Goal: Information Seeking & Learning: Find specific page/section

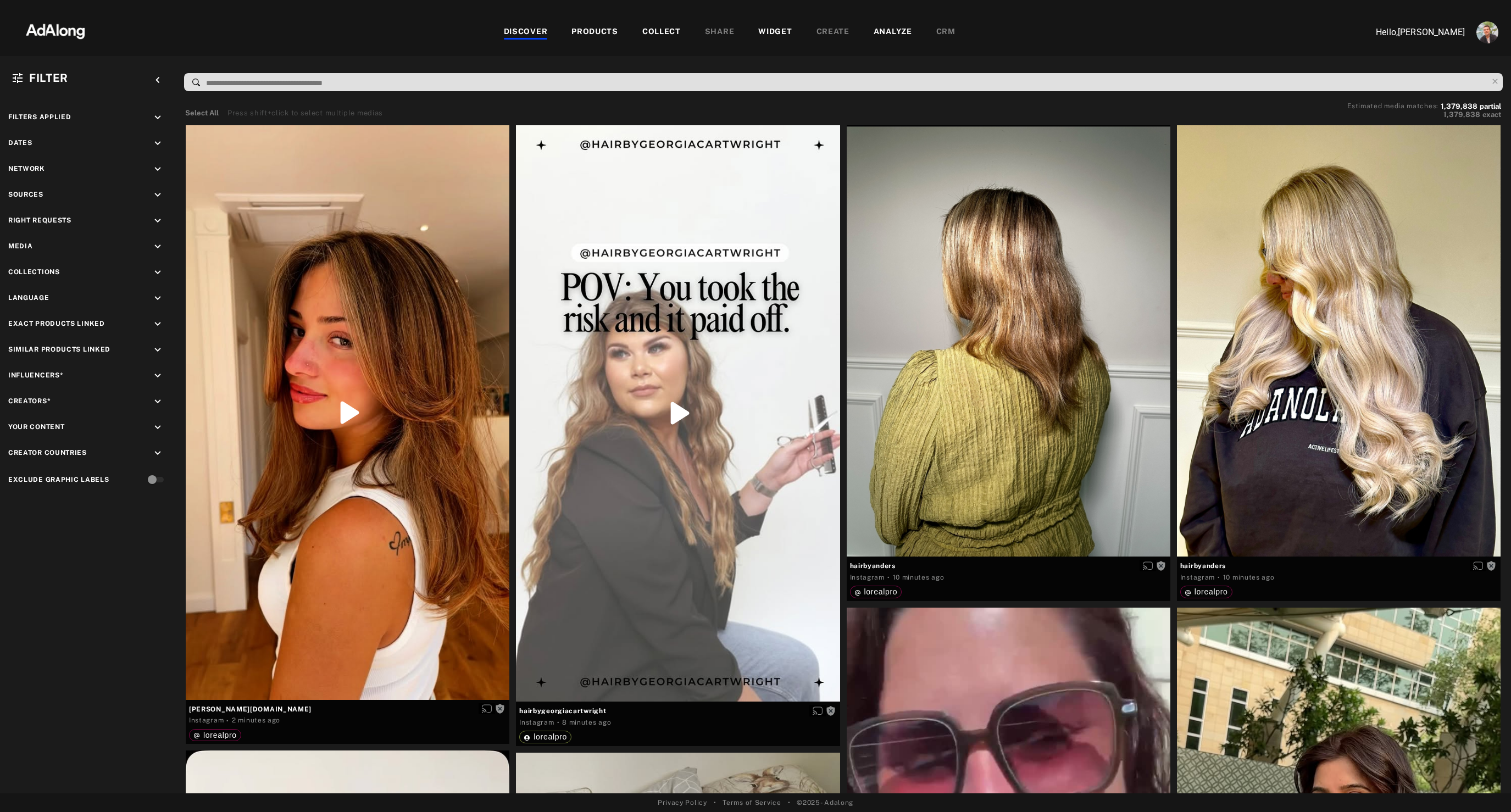
click at [775, 26] on div "WIDGET" at bounding box center [775, 32] width 34 height 13
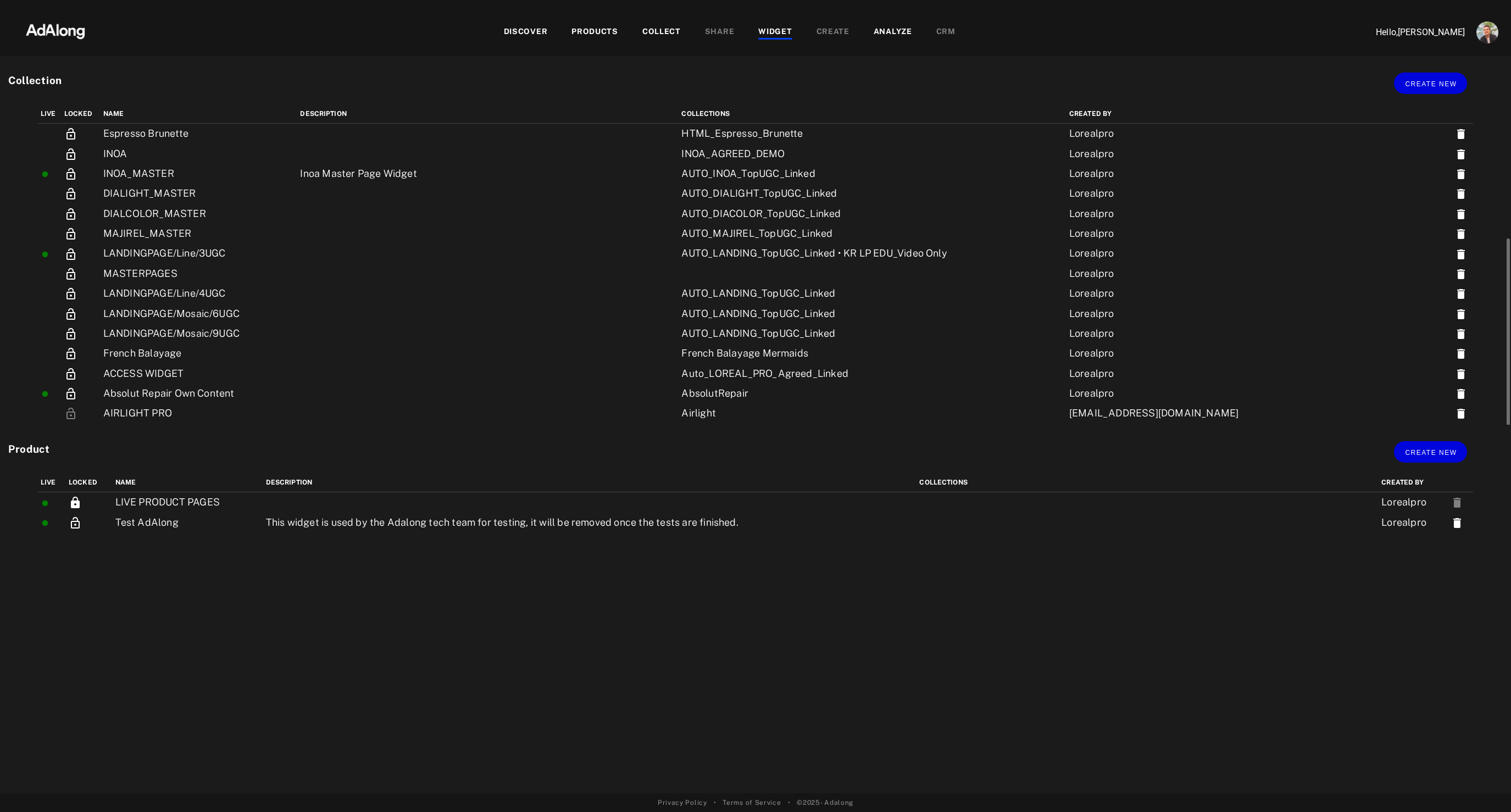
scroll to position [159, 0]
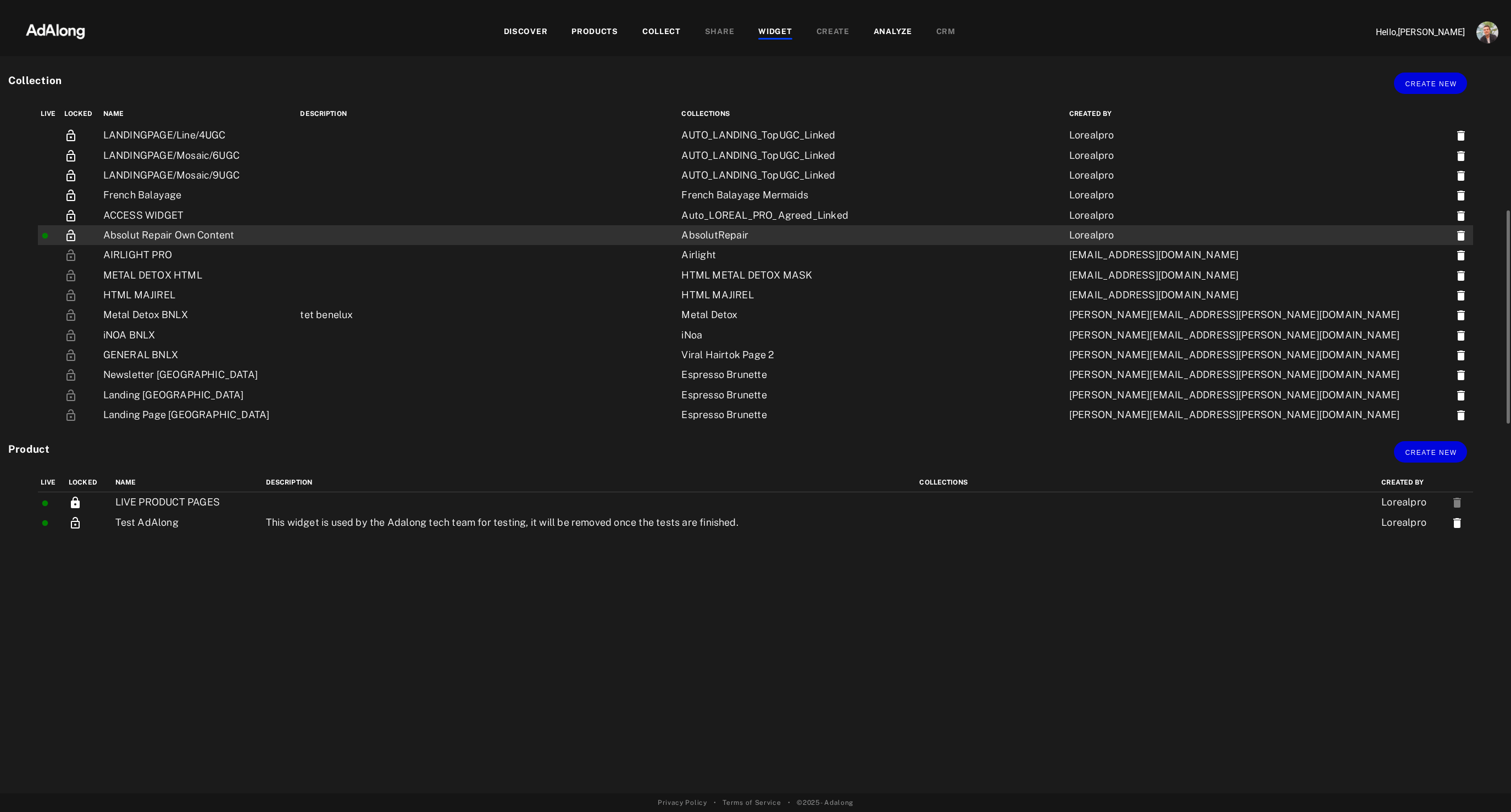
click at [461, 234] on td at bounding box center [488, 235] width 382 height 20
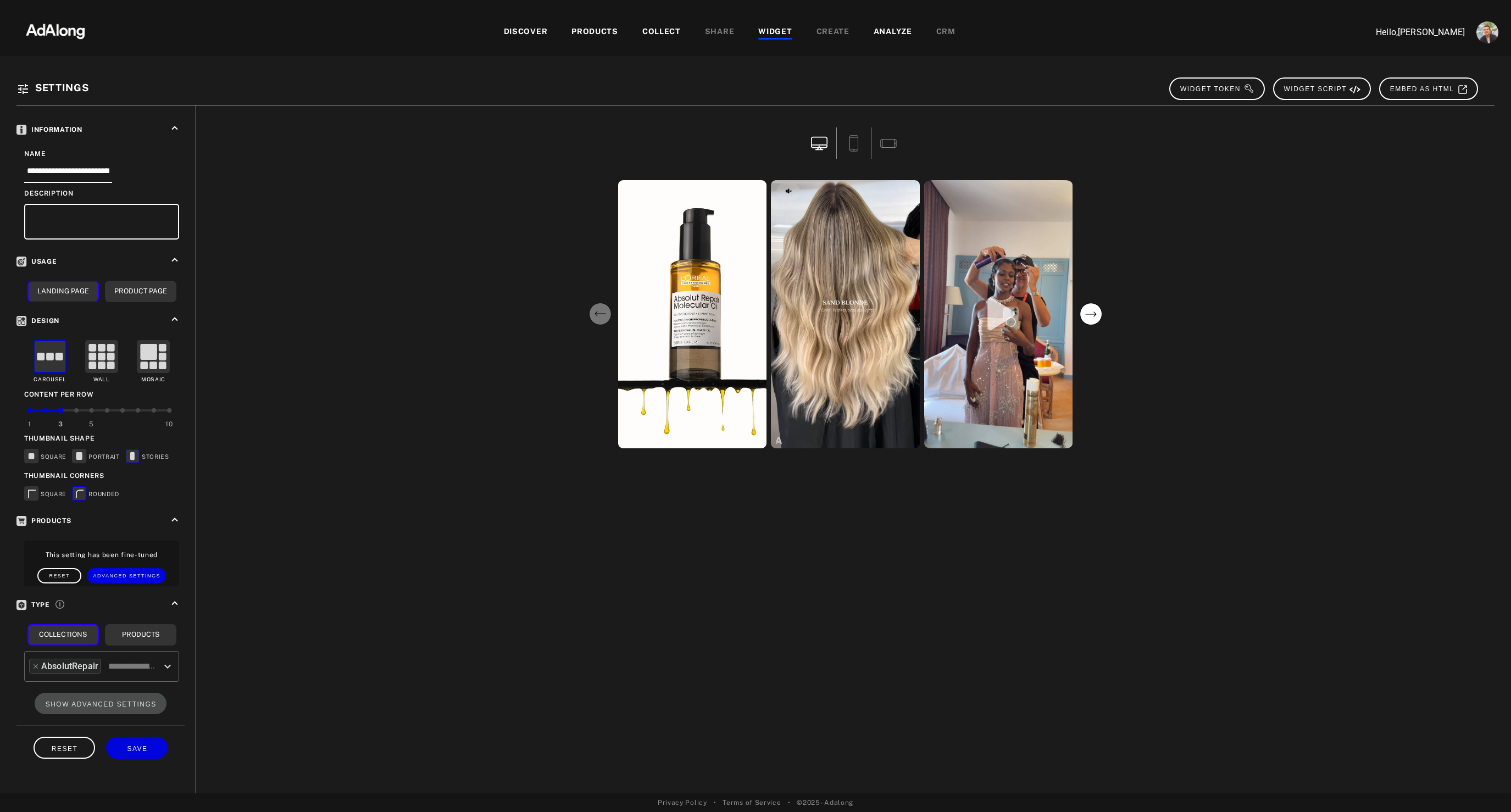
click at [1090, 320] on circle "next" at bounding box center [1090, 314] width 22 height 22
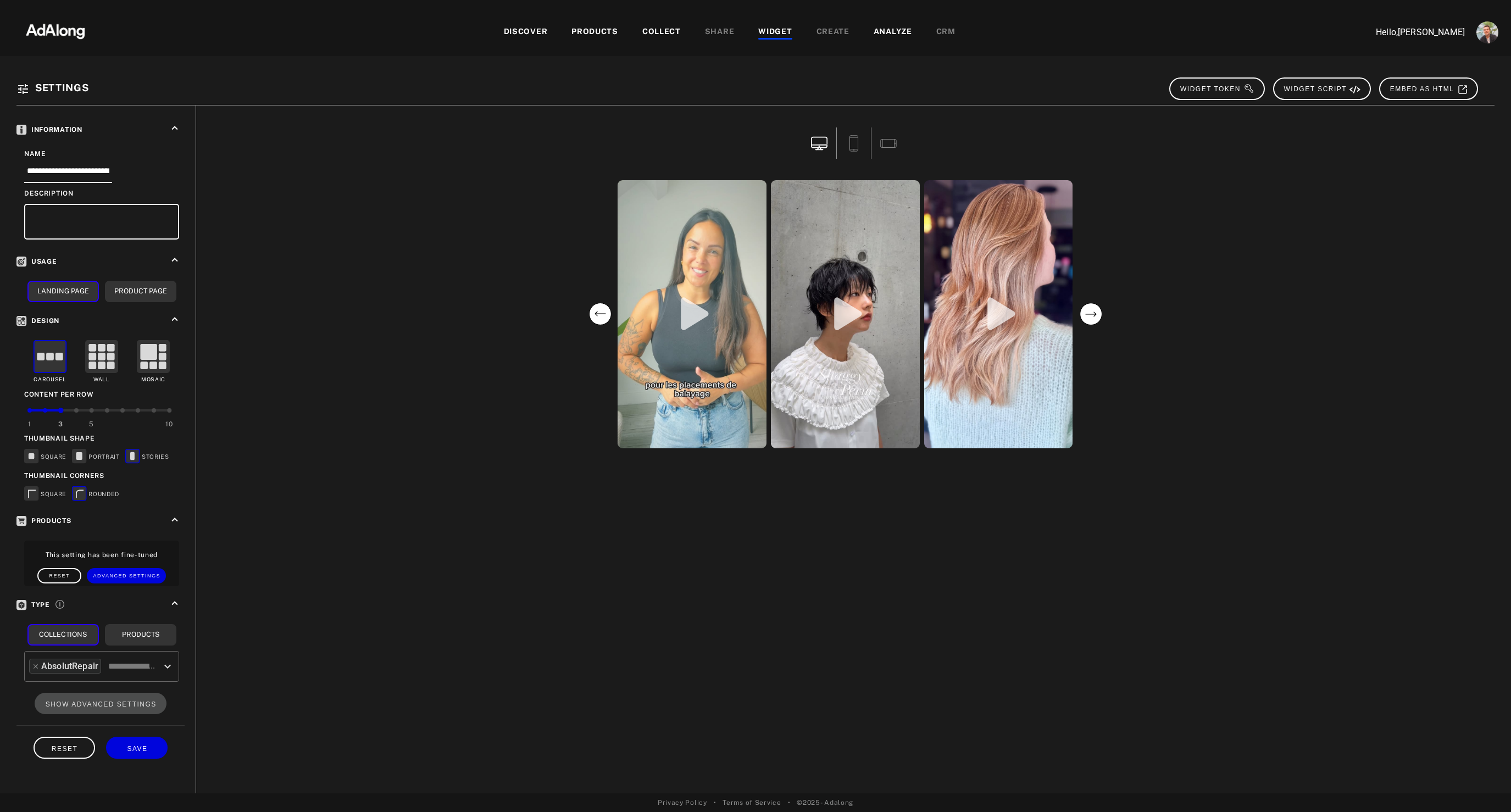
click at [1090, 320] on circle "next" at bounding box center [1090, 314] width 22 height 22
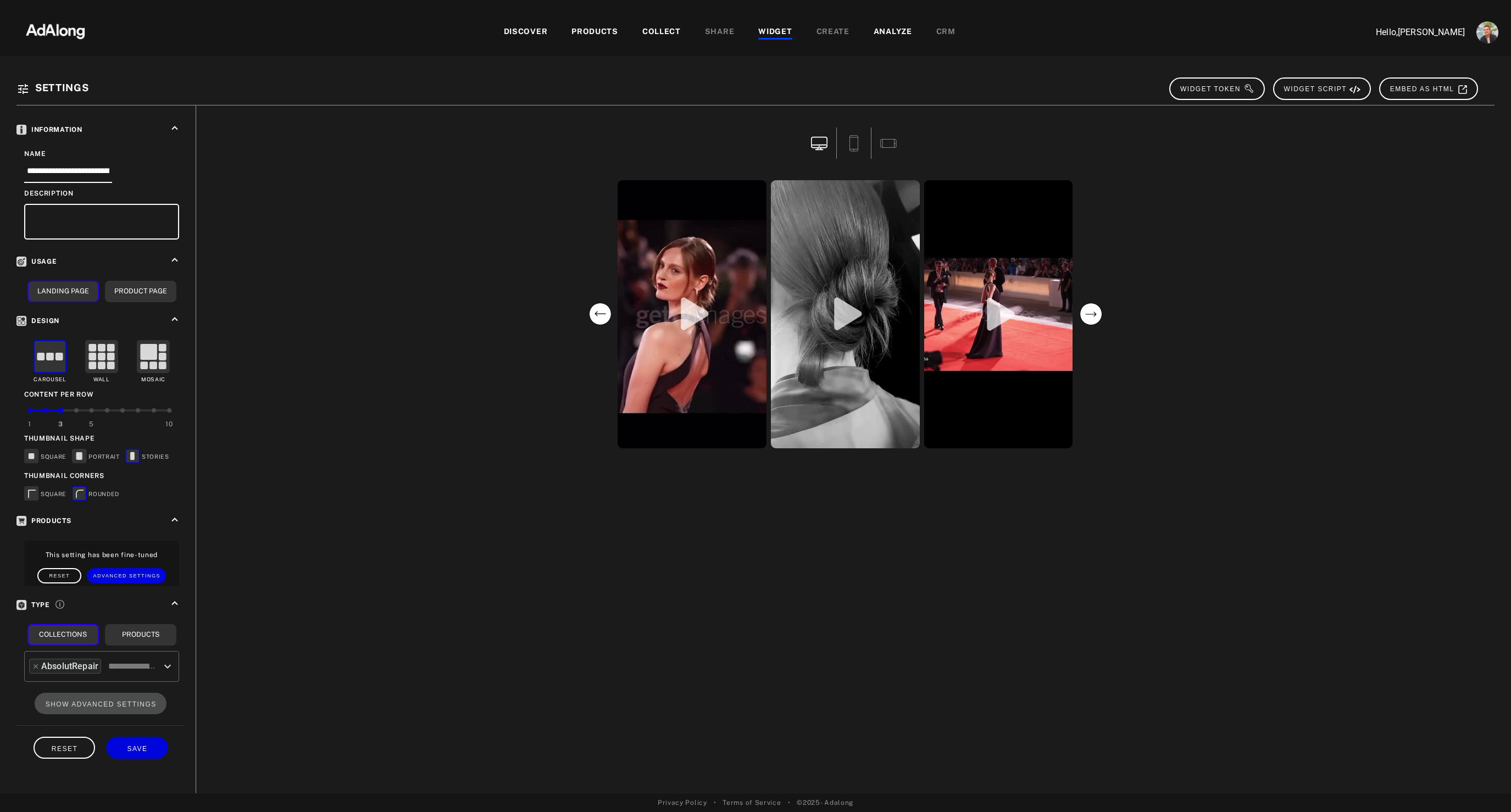
click at [1090, 320] on circle "next" at bounding box center [1090, 314] width 22 height 22
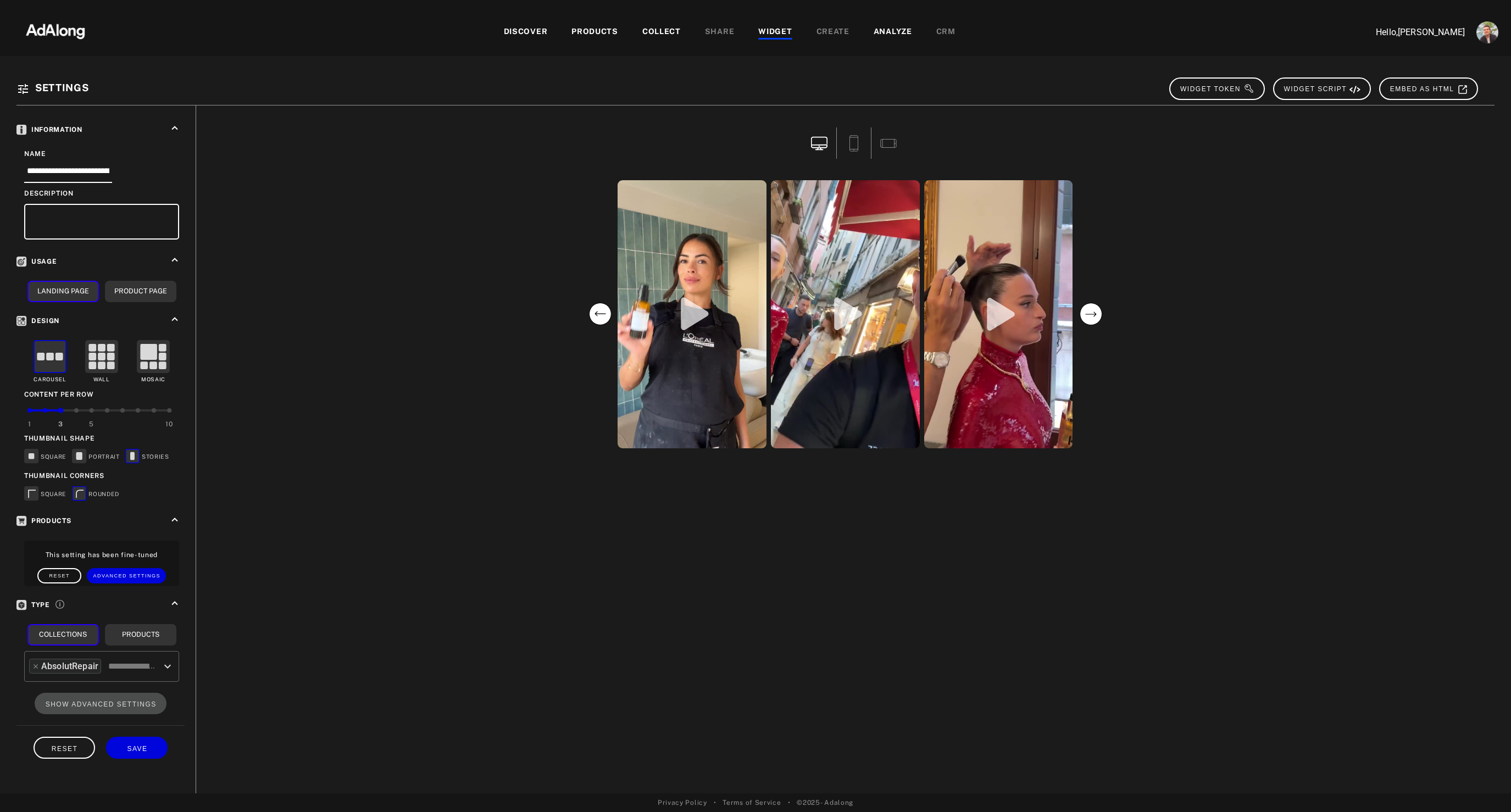
click at [1090, 320] on circle "next" at bounding box center [1090, 314] width 22 height 22
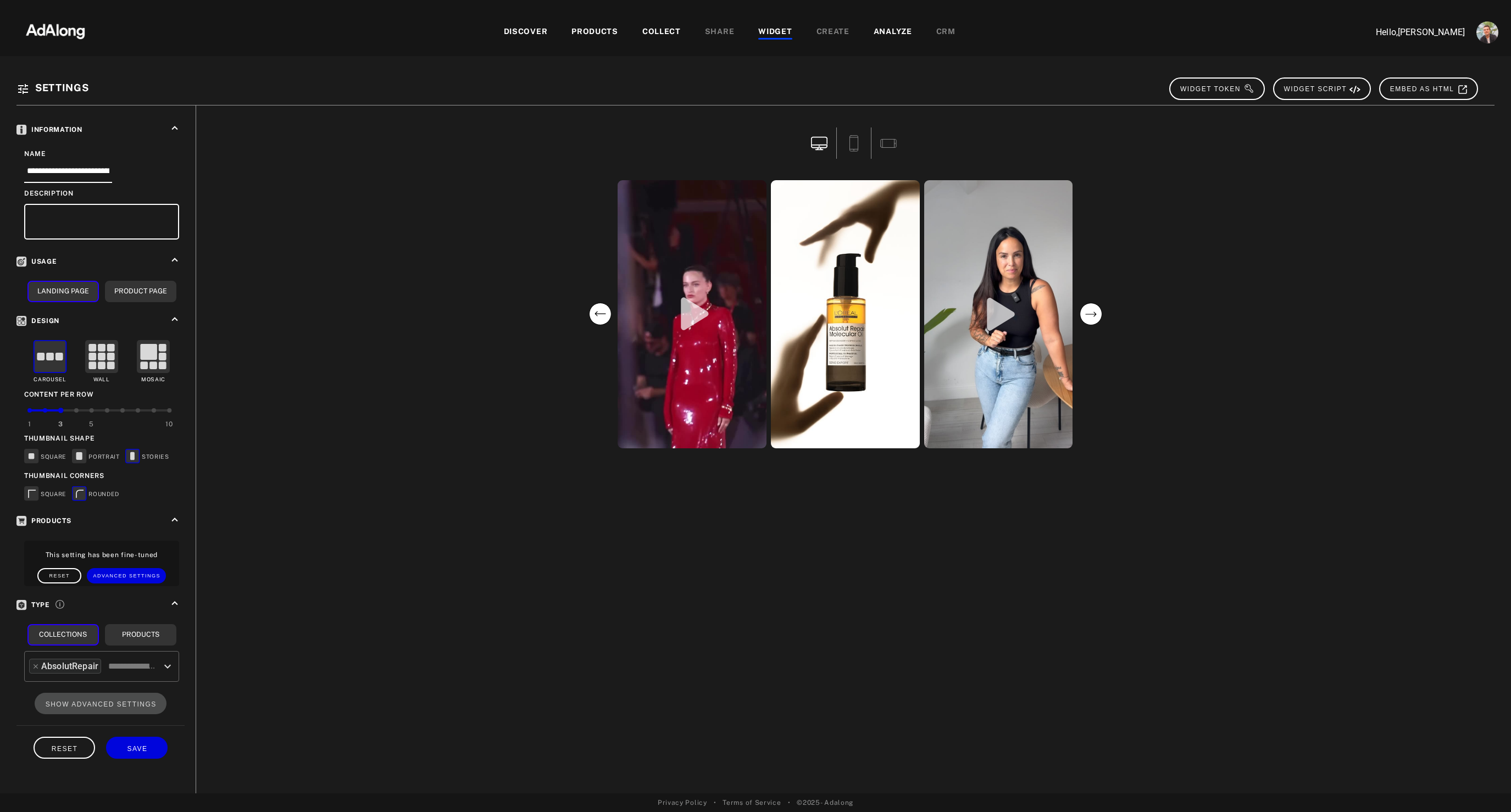
click at [1090, 320] on circle "next" at bounding box center [1090, 314] width 22 height 22
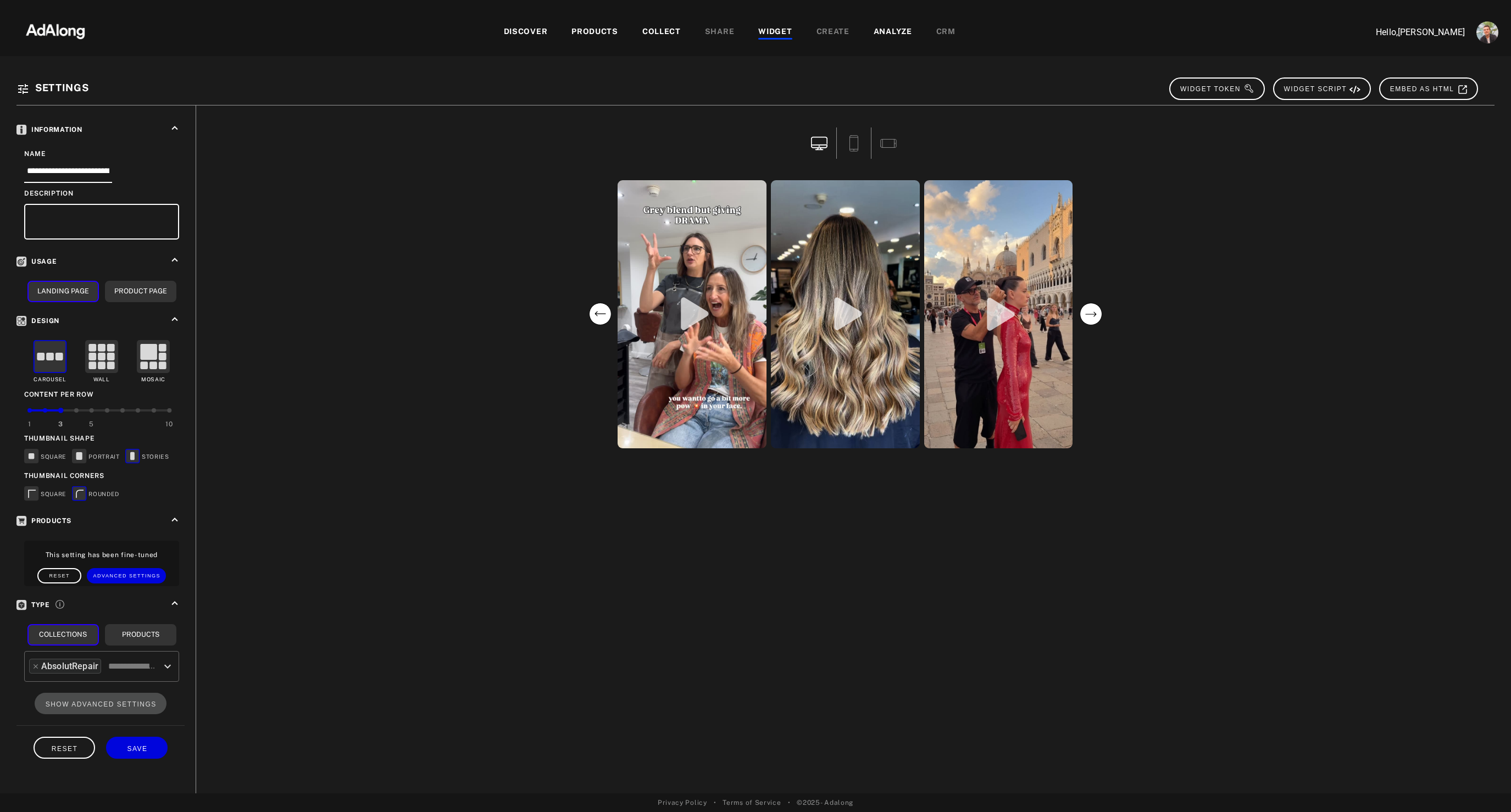
click at [1090, 320] on circle "next" at bounding box center [1090, 314] width 22 height 22
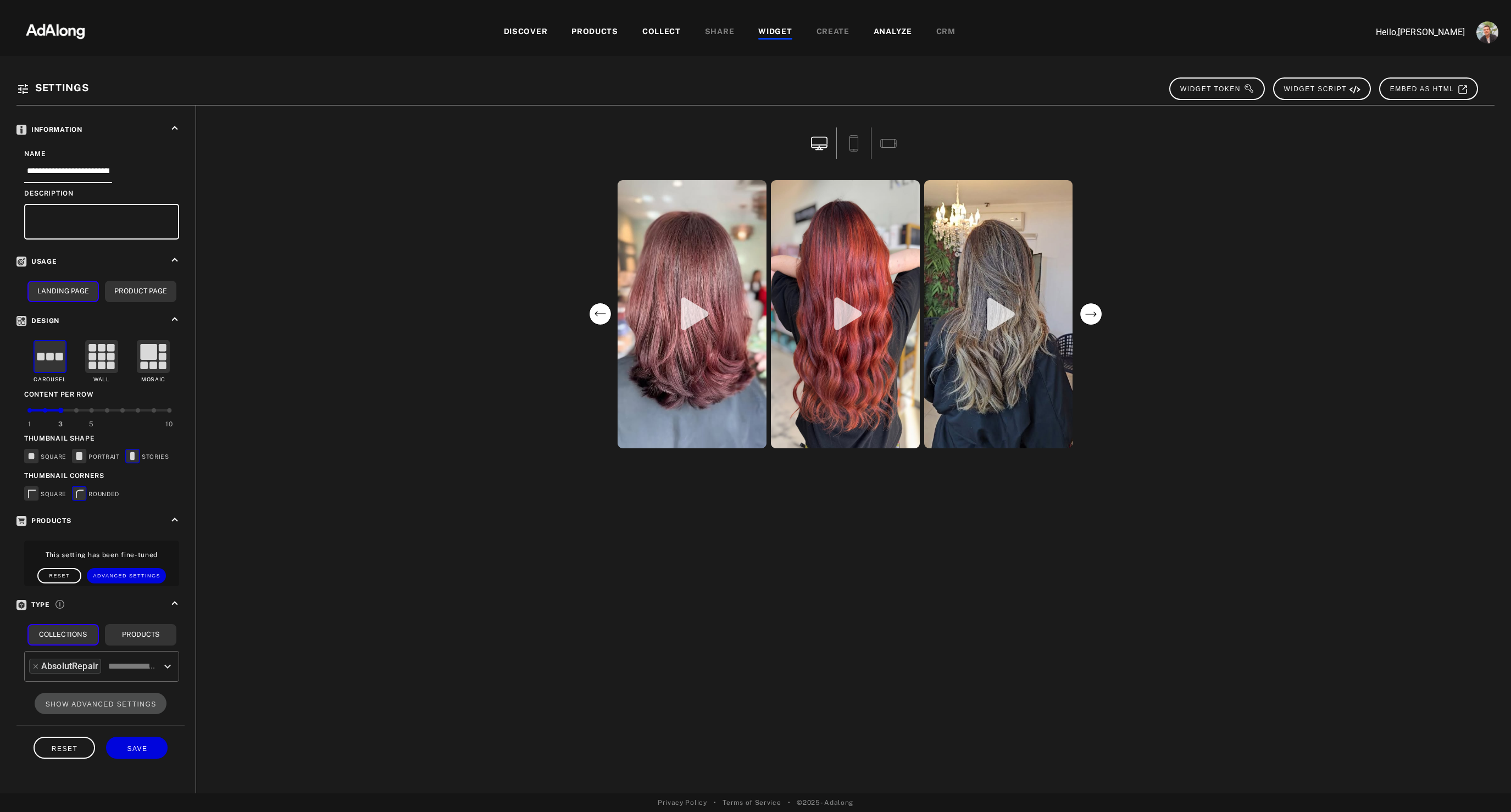
click at [1090, 320] on circle "next" at bounding box center [1090, 314] width 22 height 22
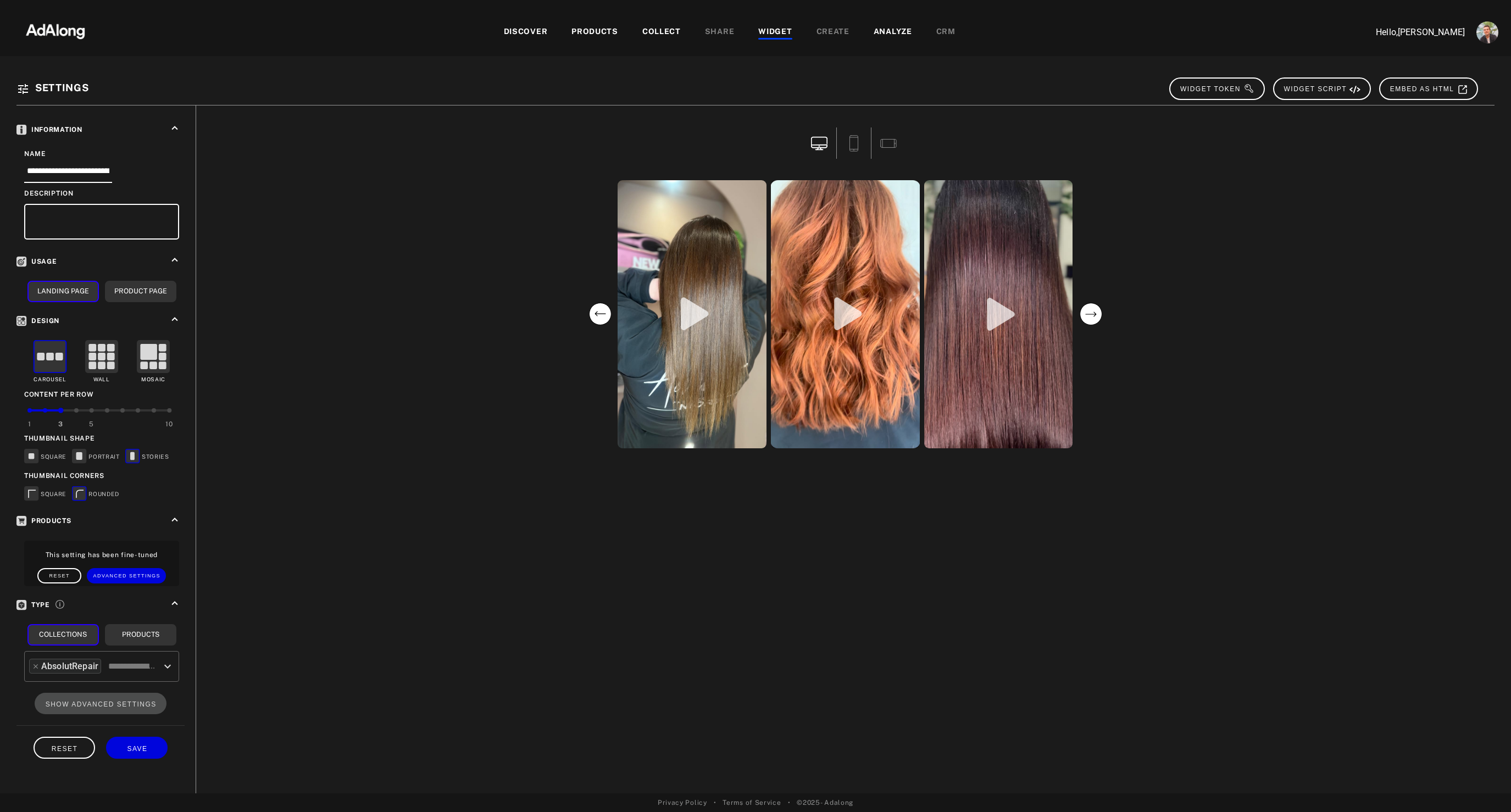
click at [1090, 320] on circle "next" at bounding box center [1090, 314] width 22 height 22
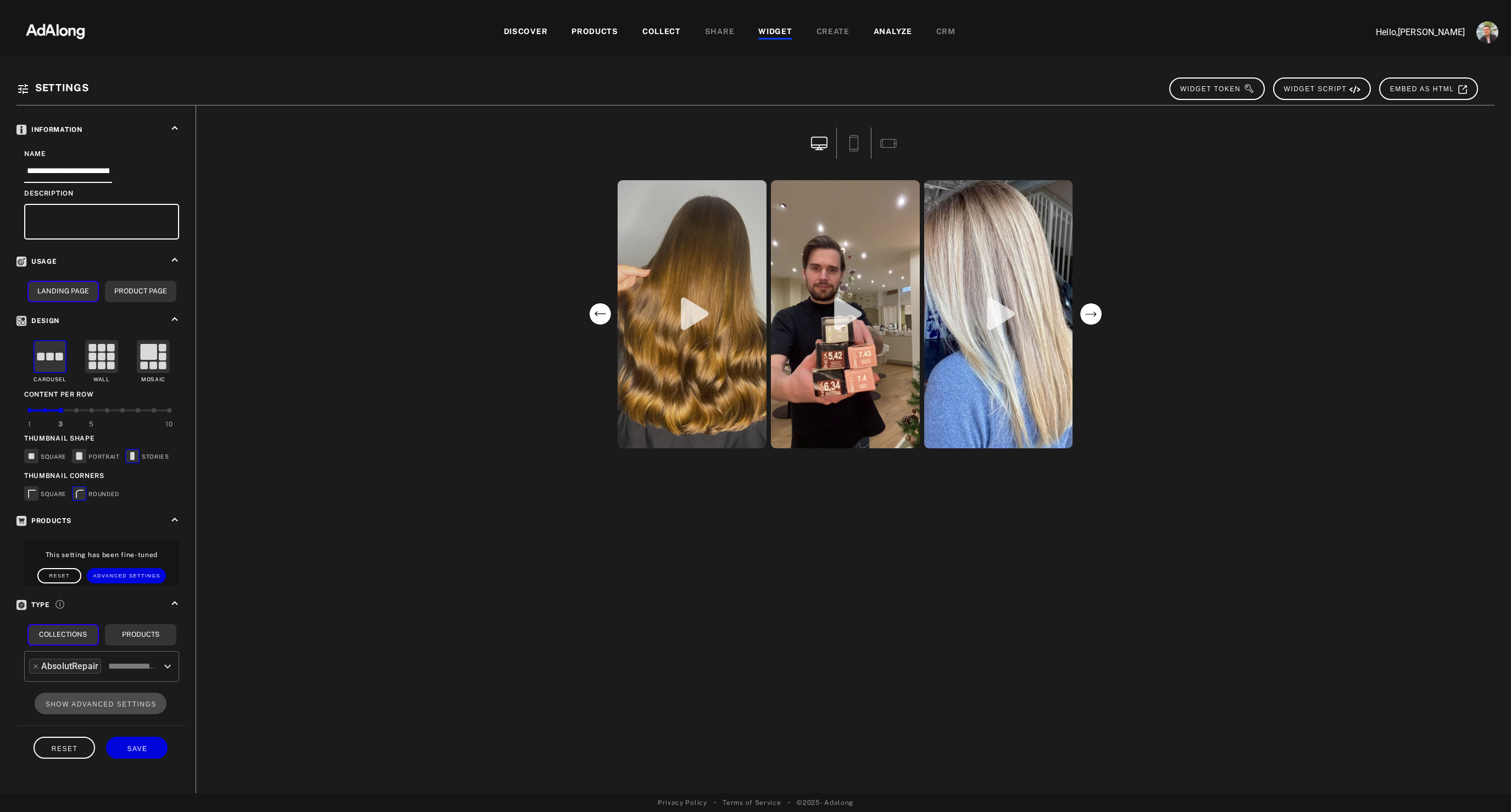
click at [1090, 320] on circle "next" at bounding box center [1090, 314] width 22 height 22
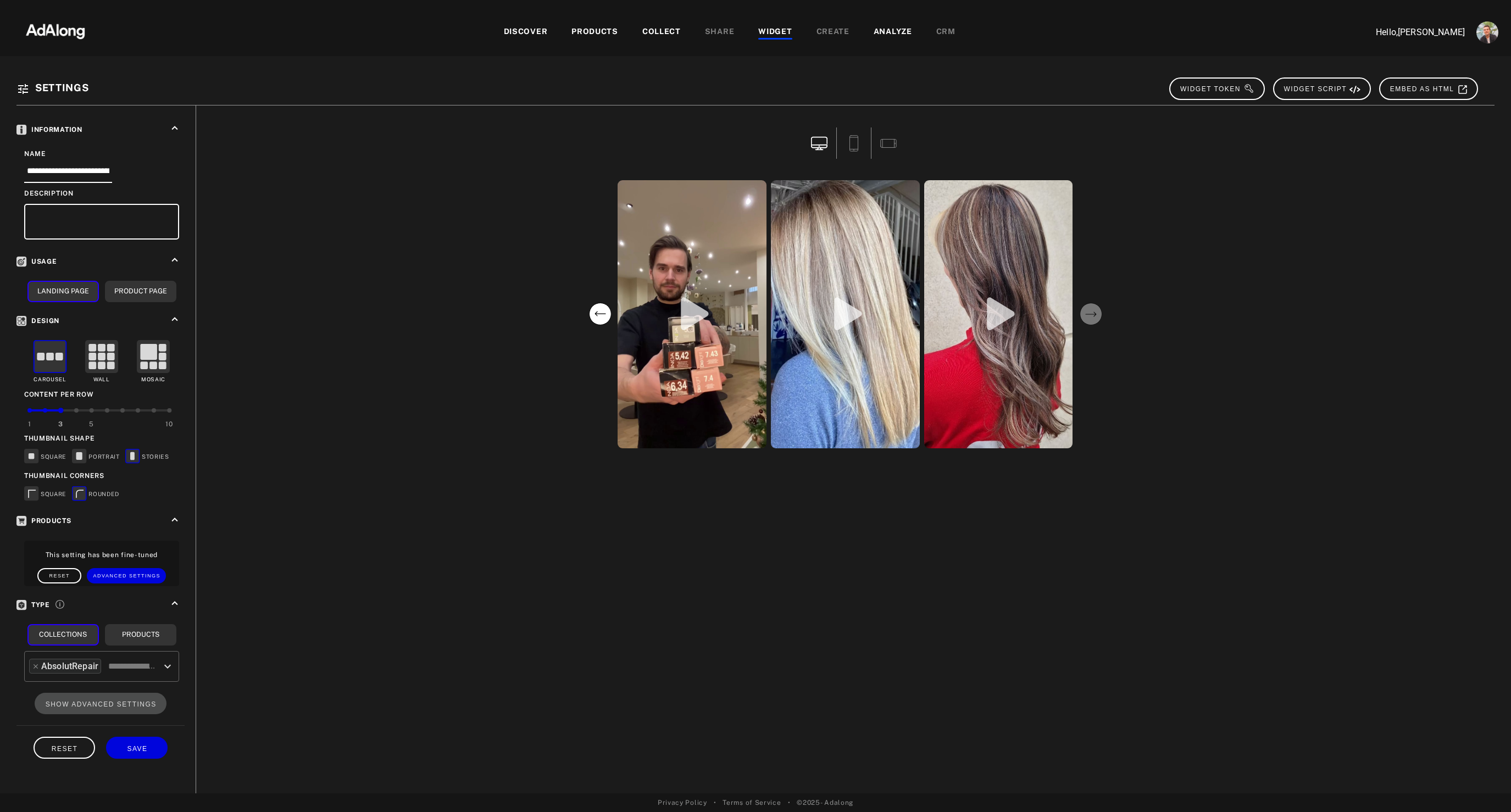
click at [1090, 320] on circle "next" at bounding box center [1090, 314] width 22 height 22
click at [601, 317] on circle "previous" at bounding box center [600, 314] width 22 height 22
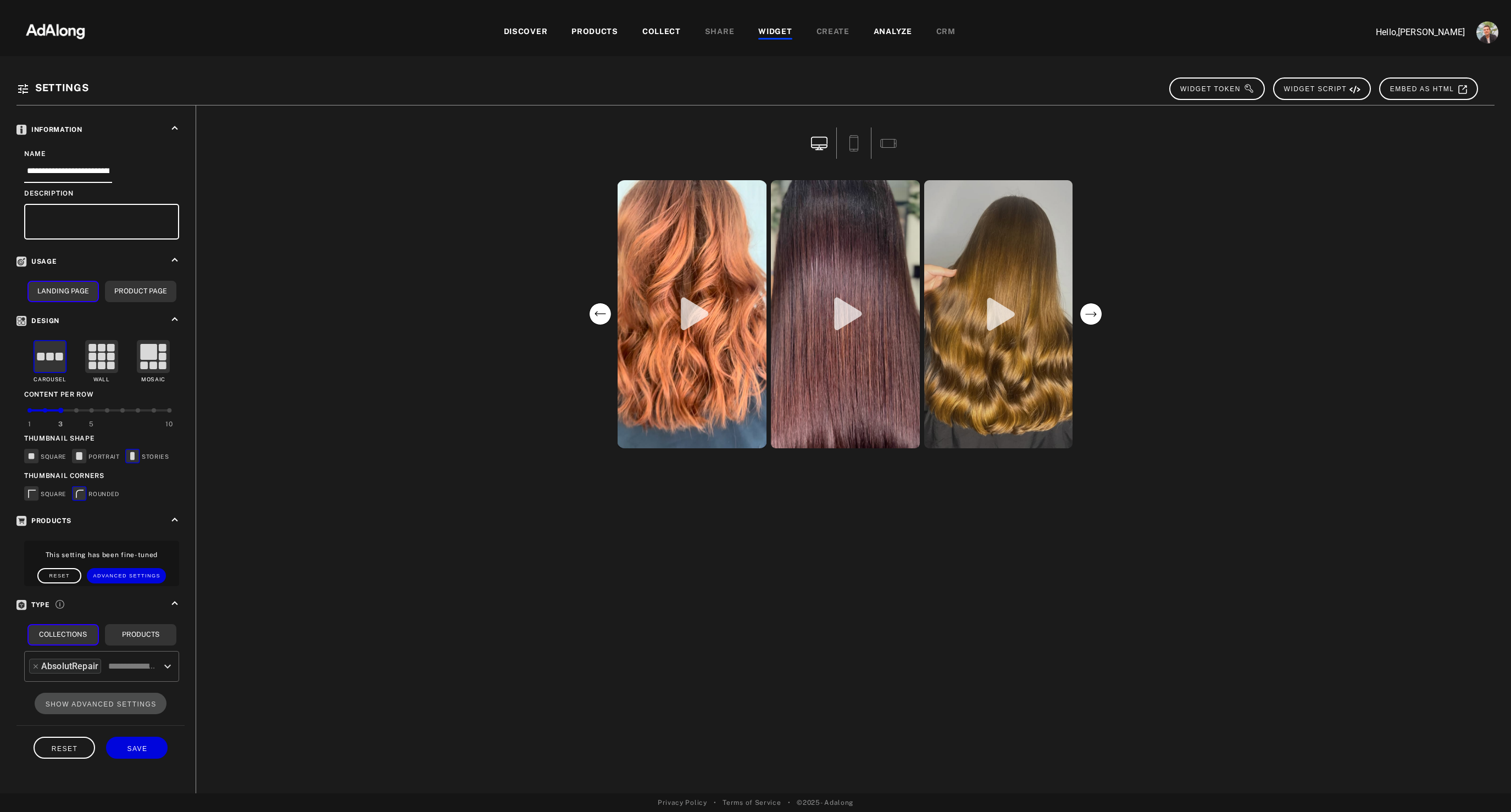
click at [601, 317] on circle "previous" at bounding box center [600, 314] width 22 height 22
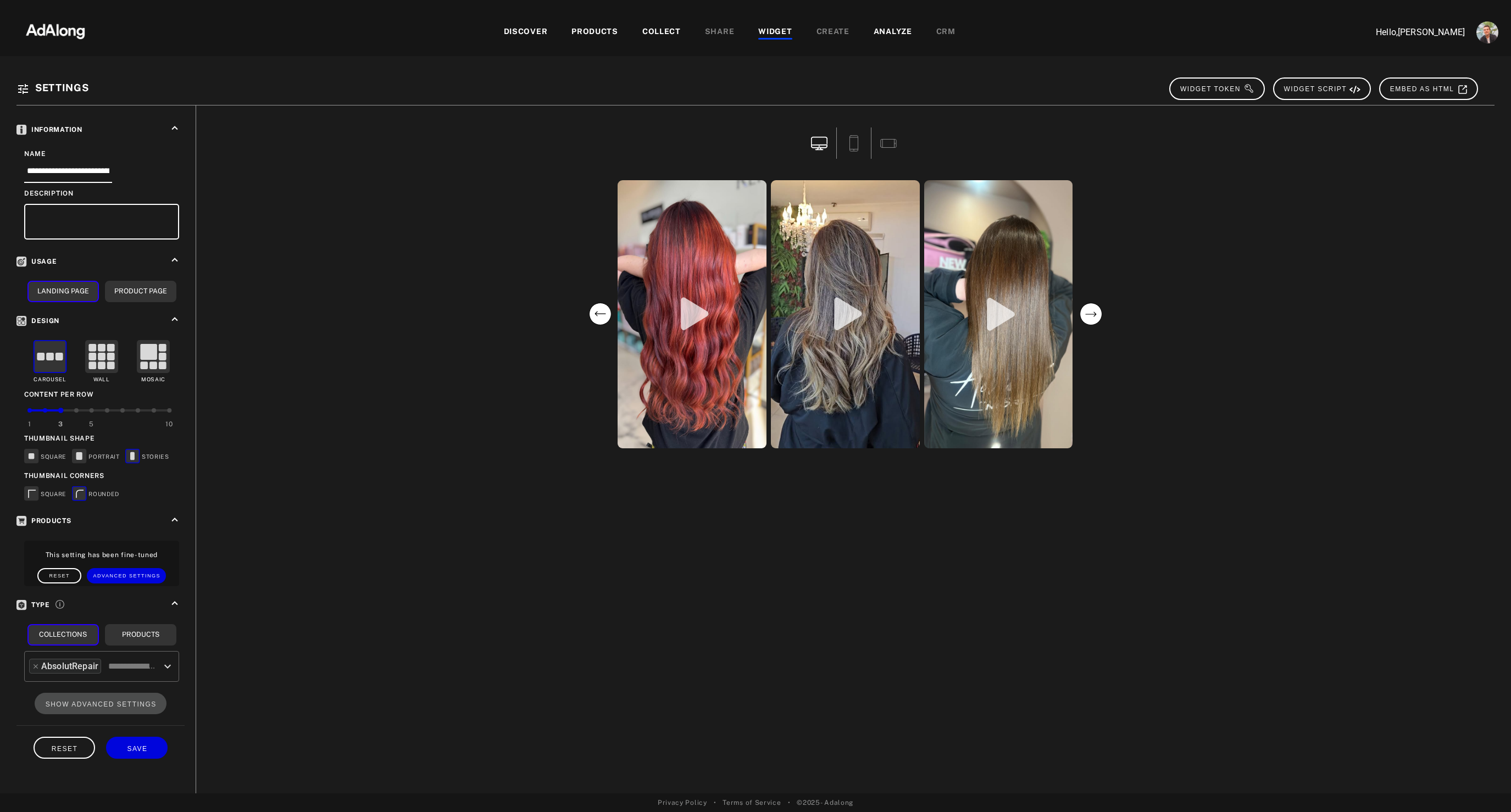
click at [601, 317] on circle "previous" at bounding box center [600, 314] width 22 height 22
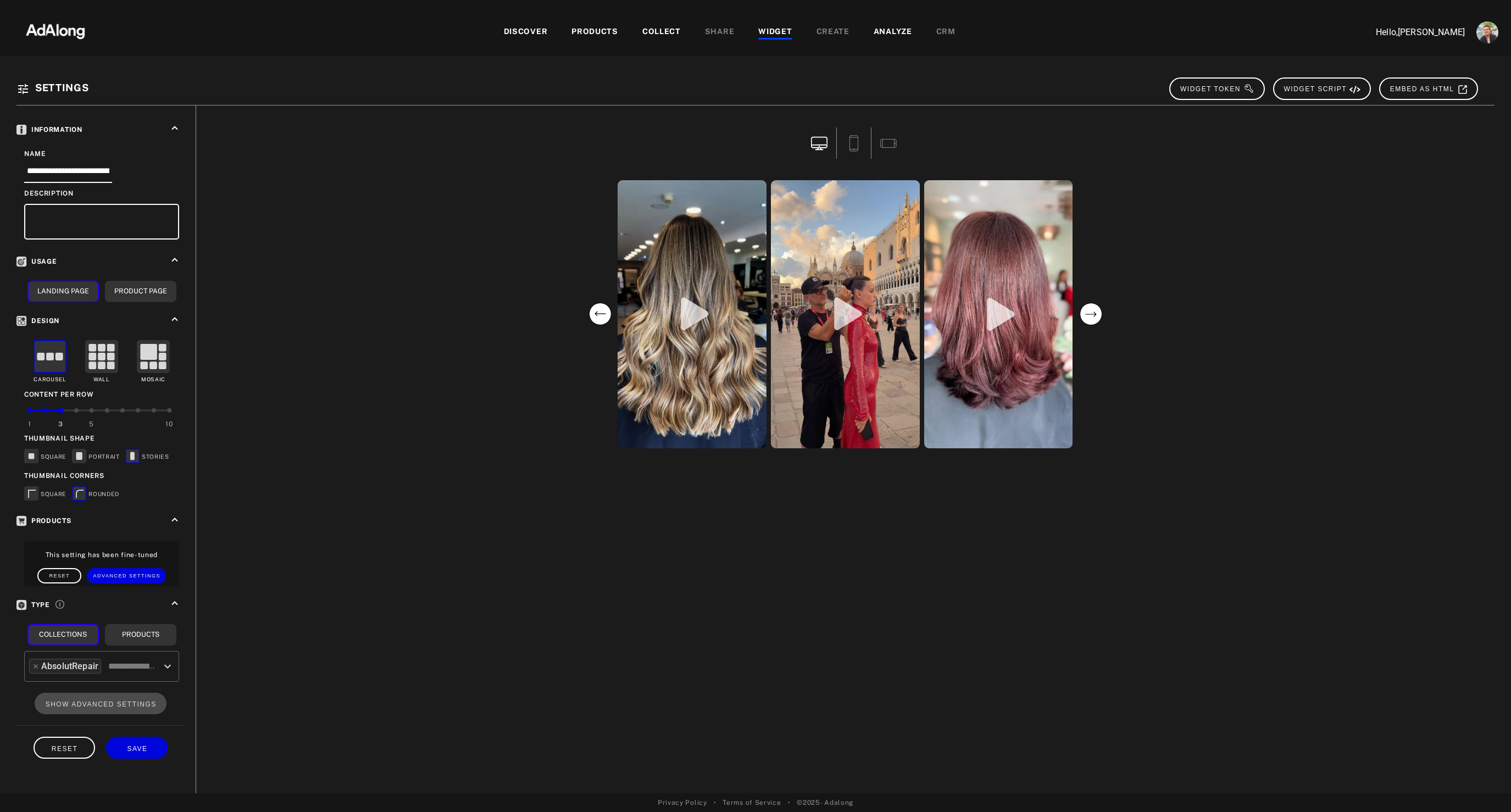
click at [601, 317] on circle "previous" at bounding box center [600, 314] width 22 height 22
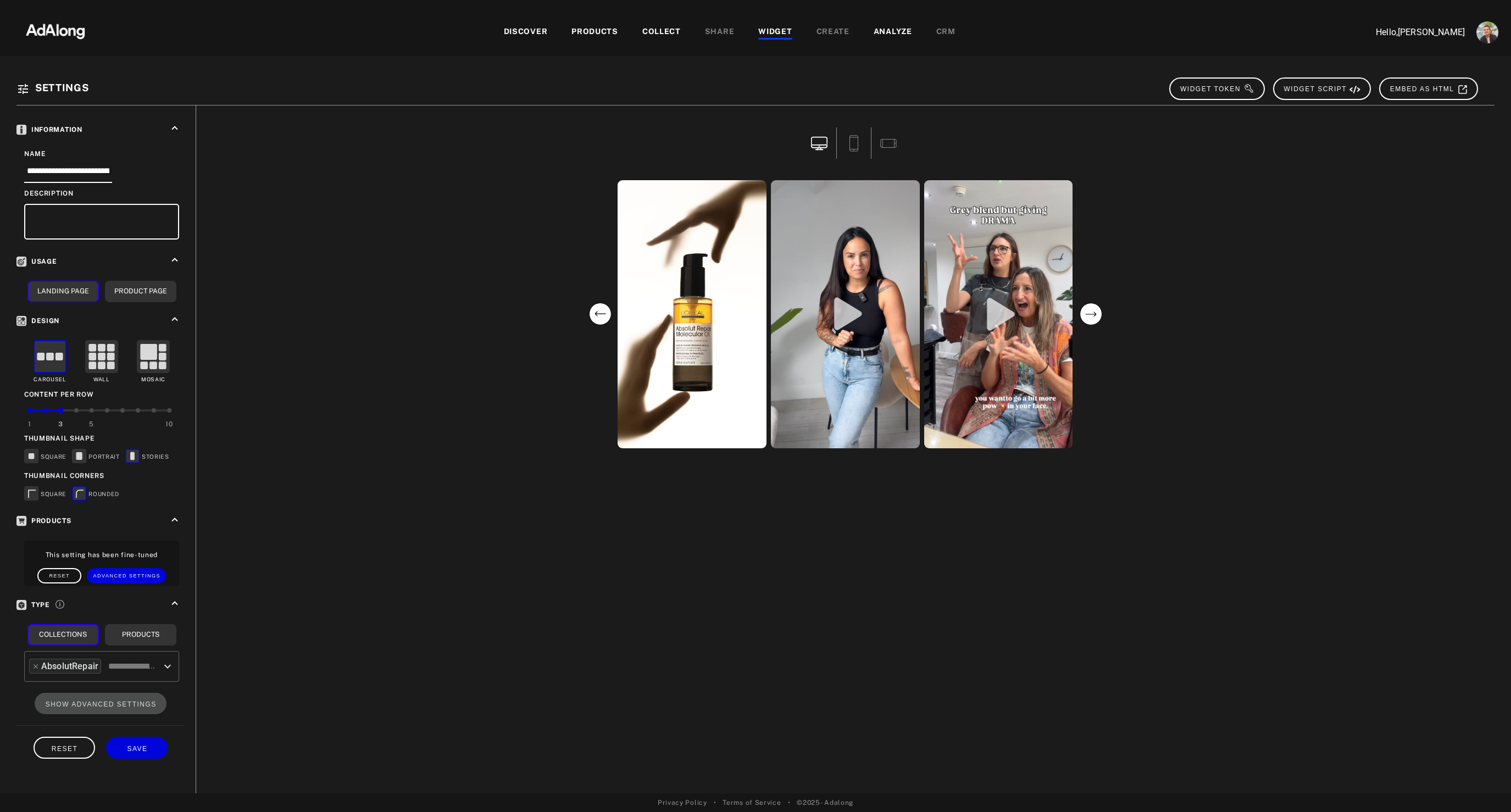
click at [601, 317] on circle "previous" at bounding box center [600, 314] width 22 height 22
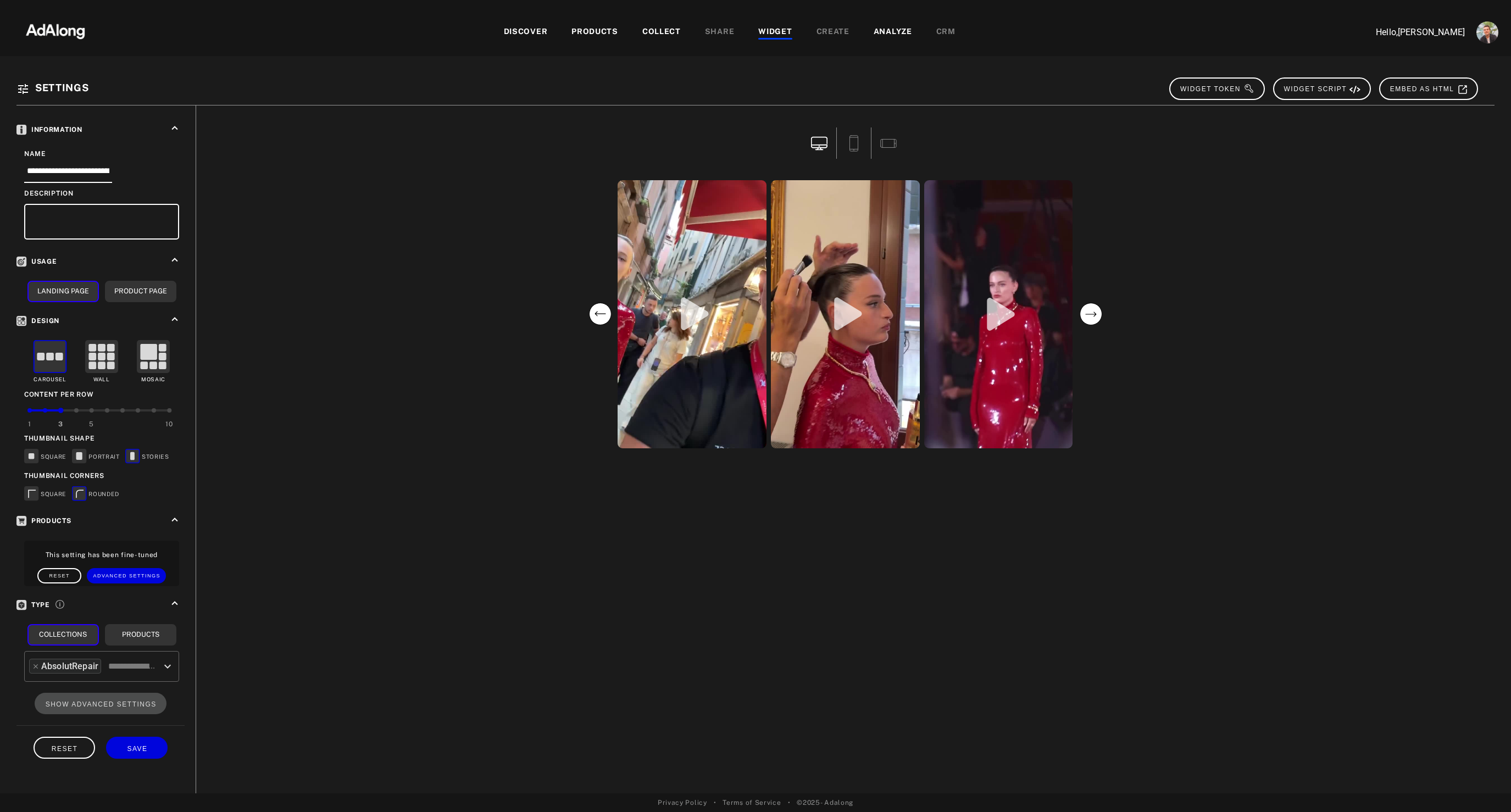
click at [601, 317] on circle "previous" at bounding box center [600, 314] width 22 height 22
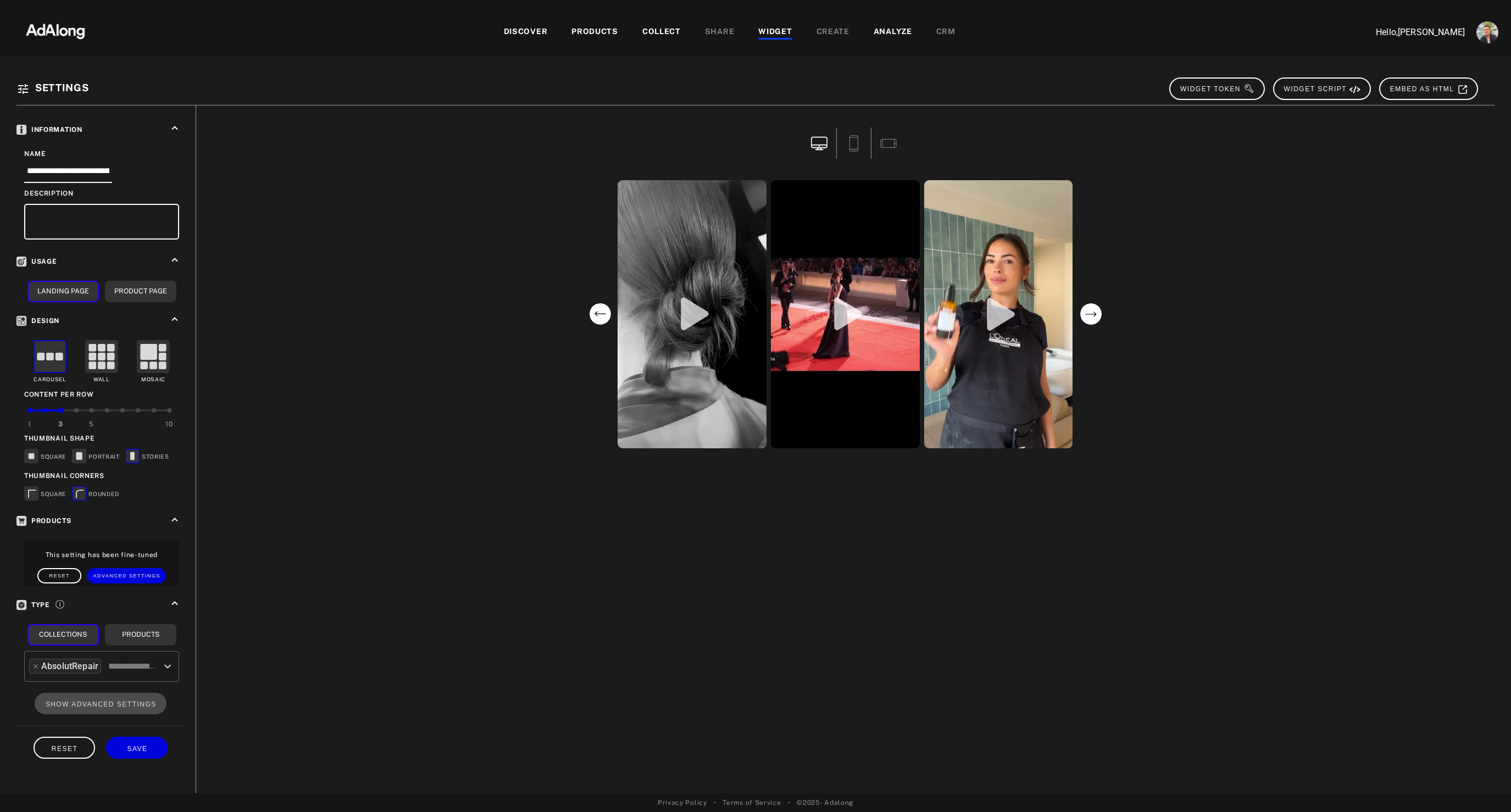
click at [601, 317] on circle "previous" at bounding box center [600, 314] width 22 height 22
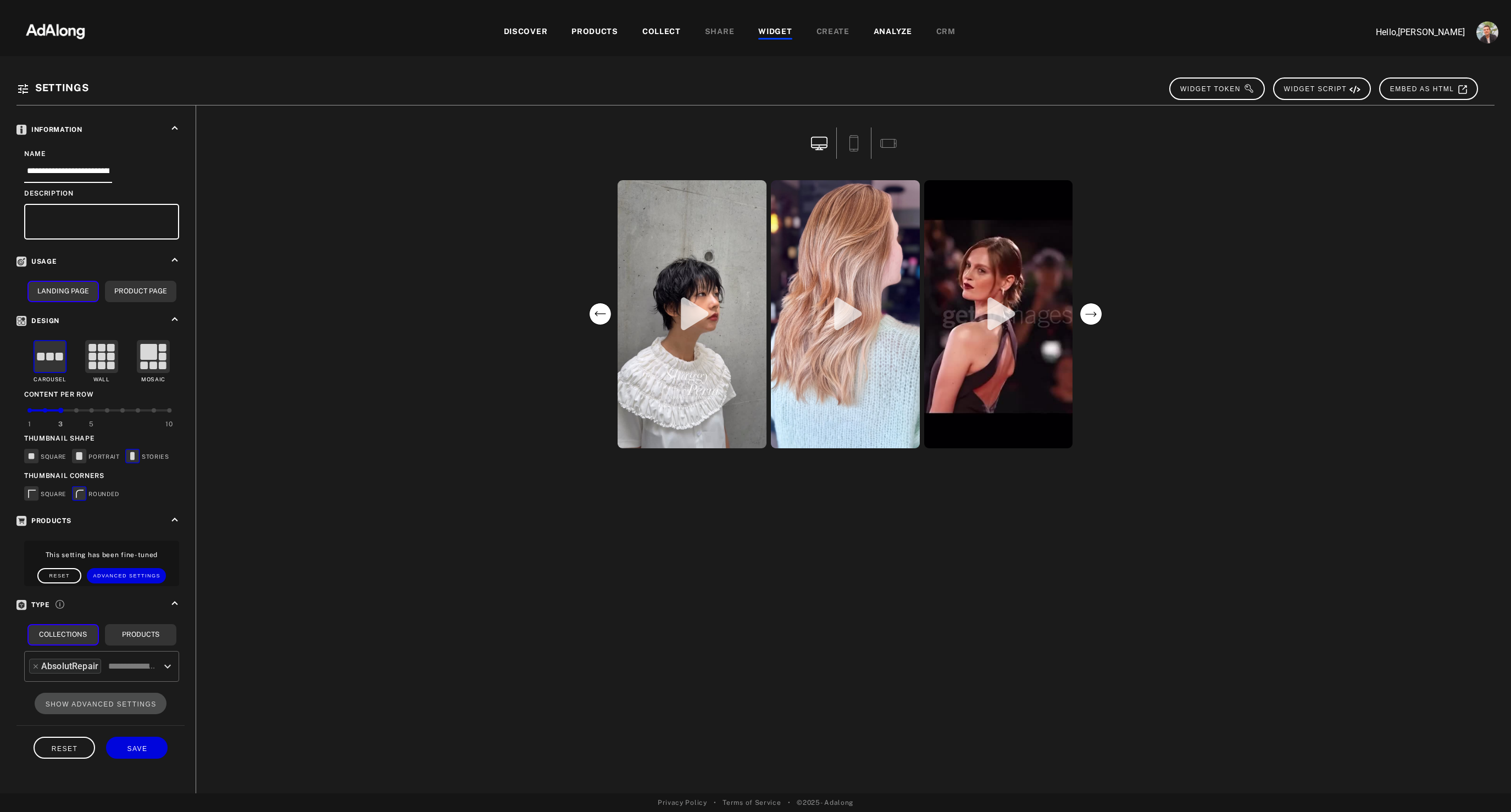
click at [601, 317] on circle "previous" at bounding box center [600, 314] width 22 height 22
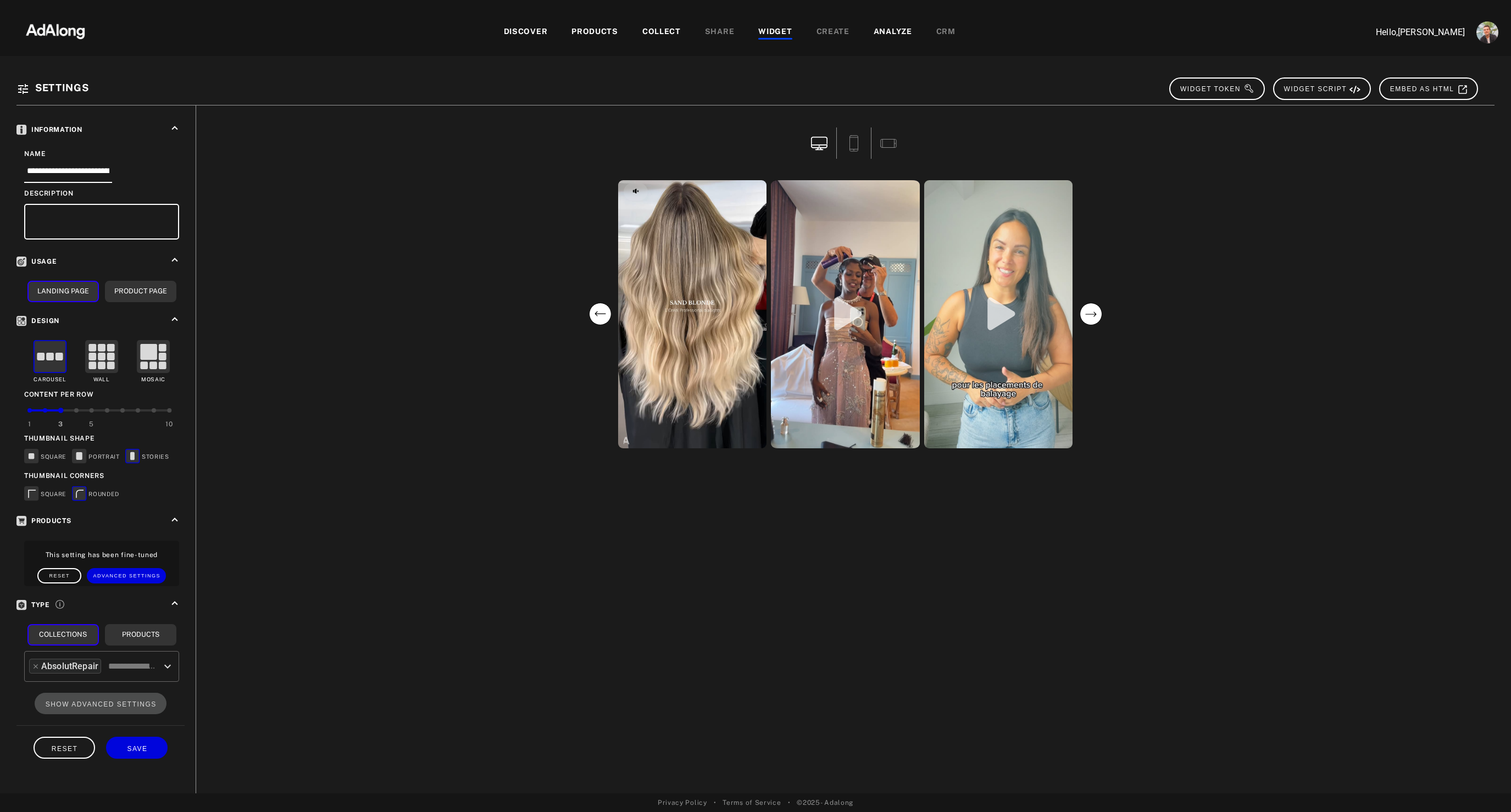
click at [601, 317] on circle "previous" at bounding box center [600, 314] width 22 height 22
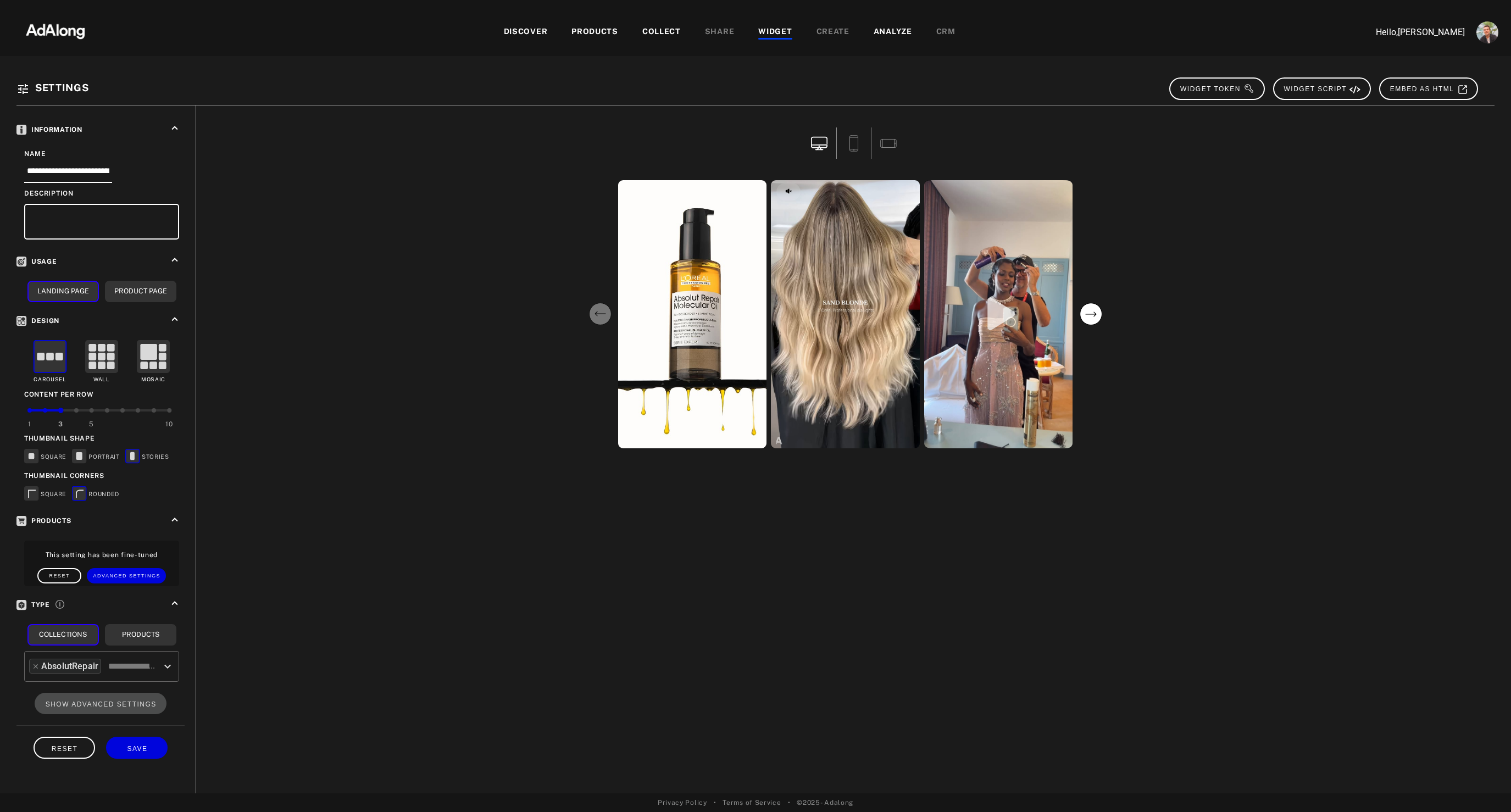
click at [601, 317] on circle "previous" at bounding box center [600, 314] width 22 height 22
click at [1094, 312] on circle "next" at bounding box center [1090, 314] width 22 height 22
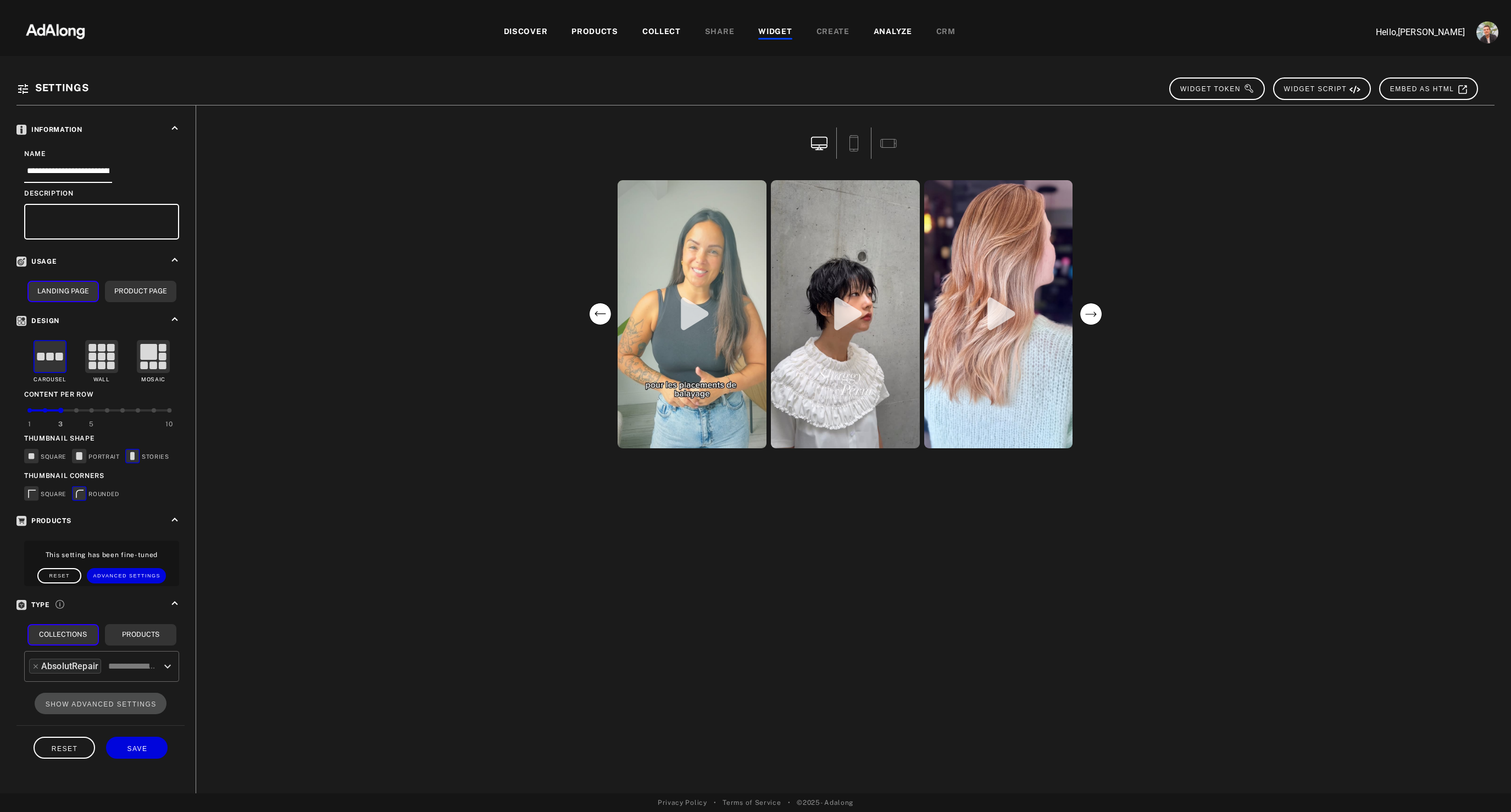
click at [1094, 312] on circle "next" at bounding box center [1090, 314] width 22 height 22
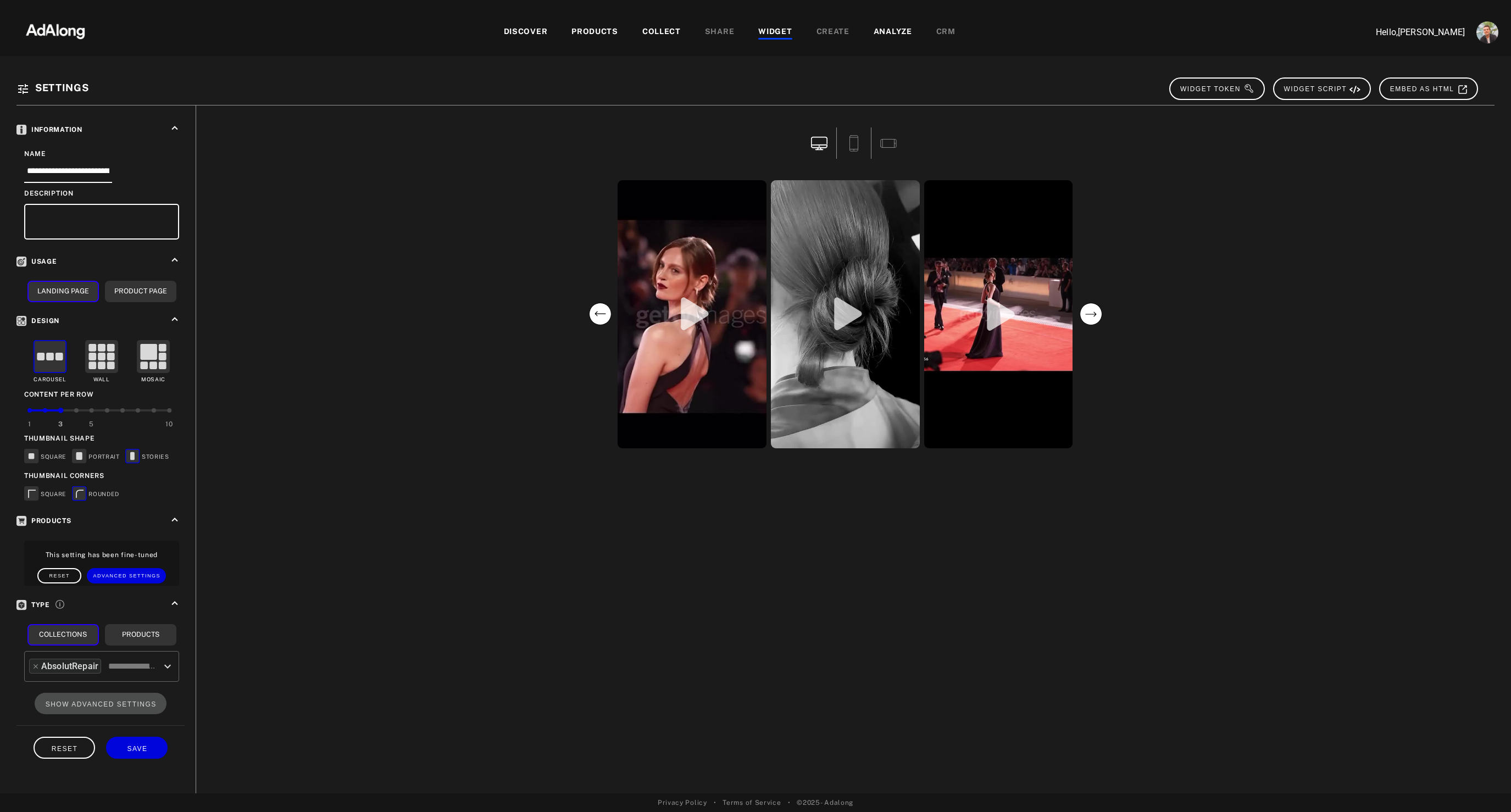
click at [1094, 312] on circle "next" at bounding box center [1090, 314] width 22 height 22
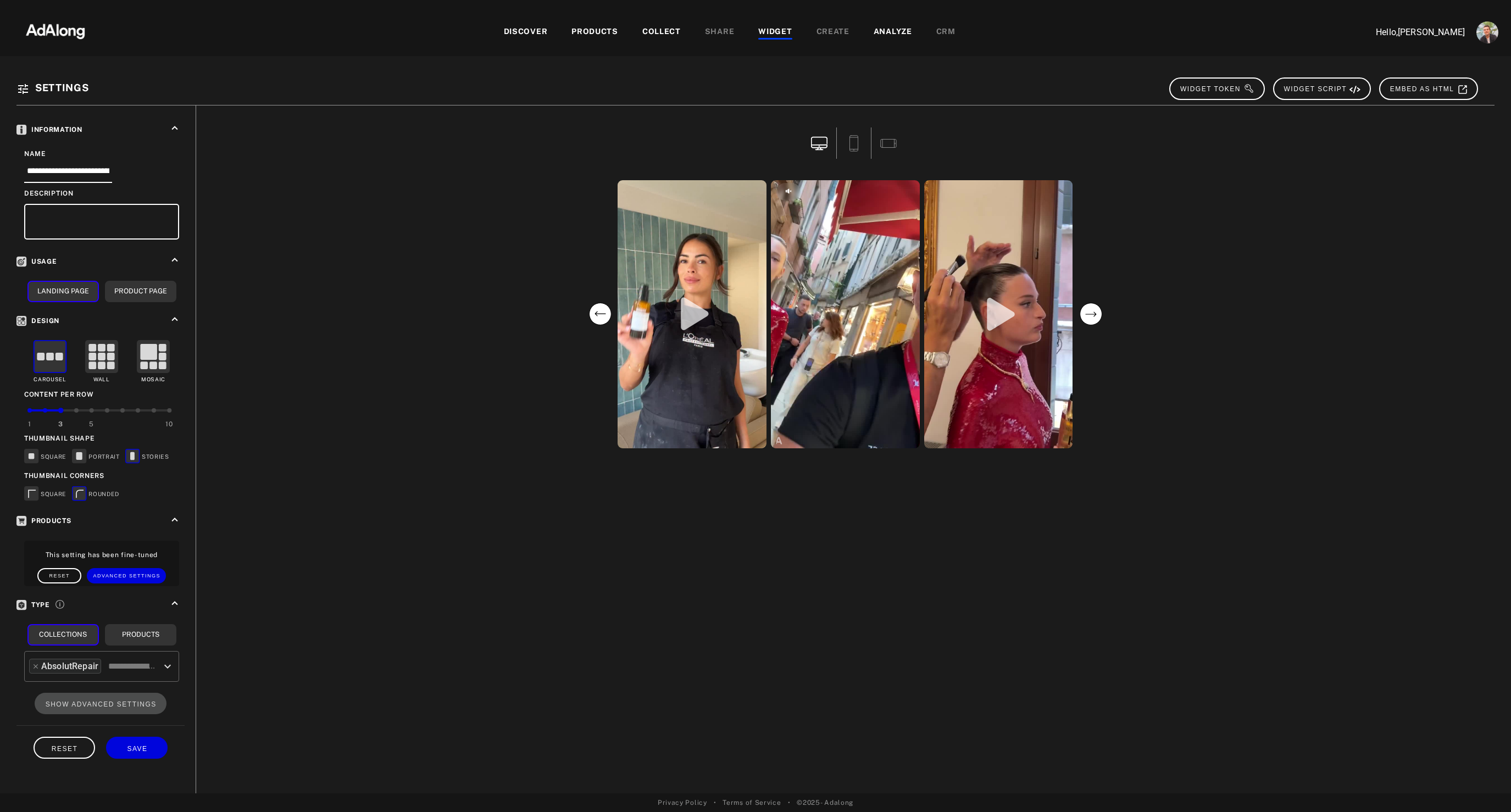
click at [596, 314] on circle "previous" at bounding box center [600, 314] width 22 height 22
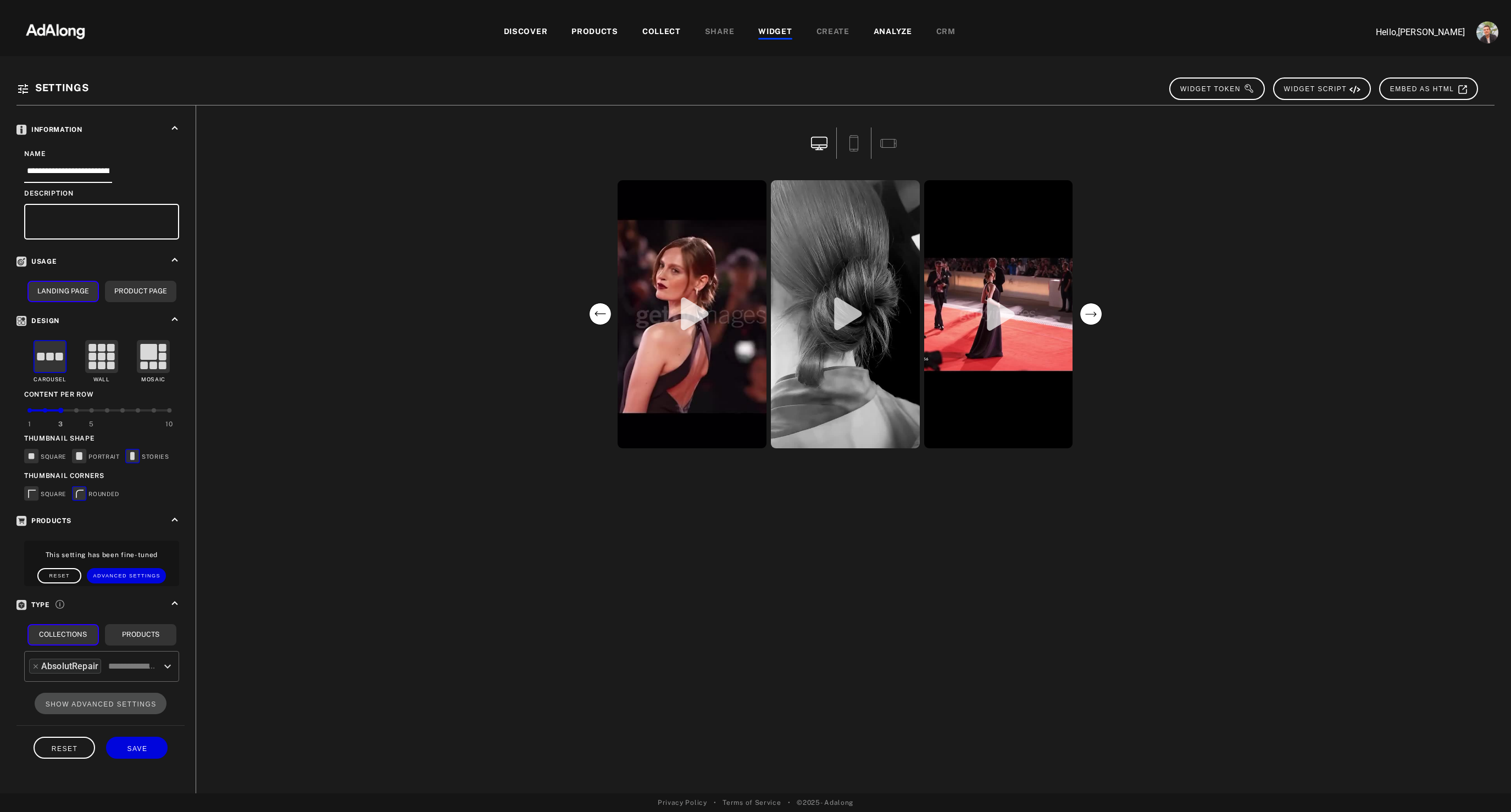
click at [596, 314] on circle "previous" at bounding box center [600, 314] width 22 height 22
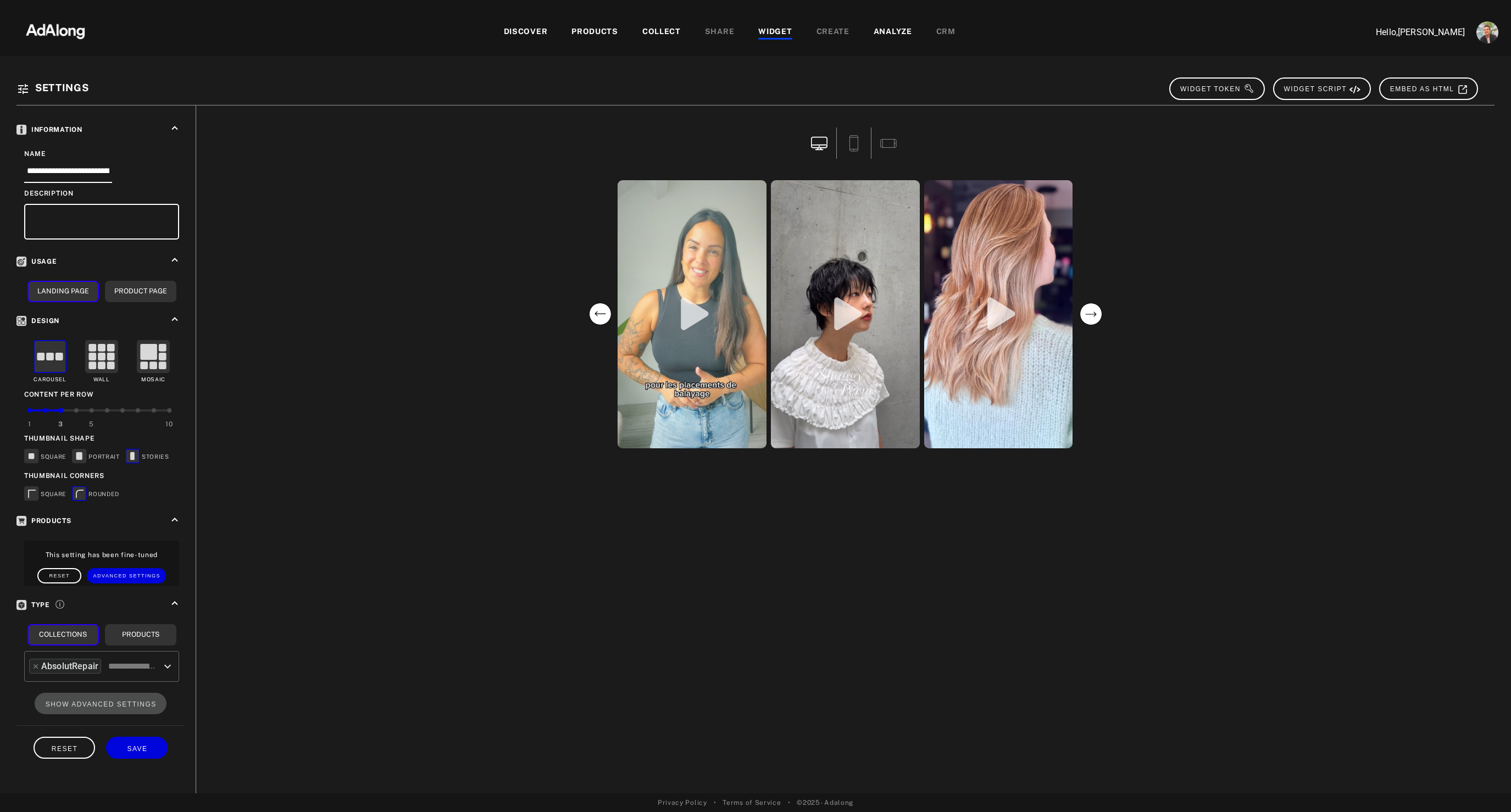
click at [596, 314] on circle "previous" at bounding box center [600, 314] width 22 height 22
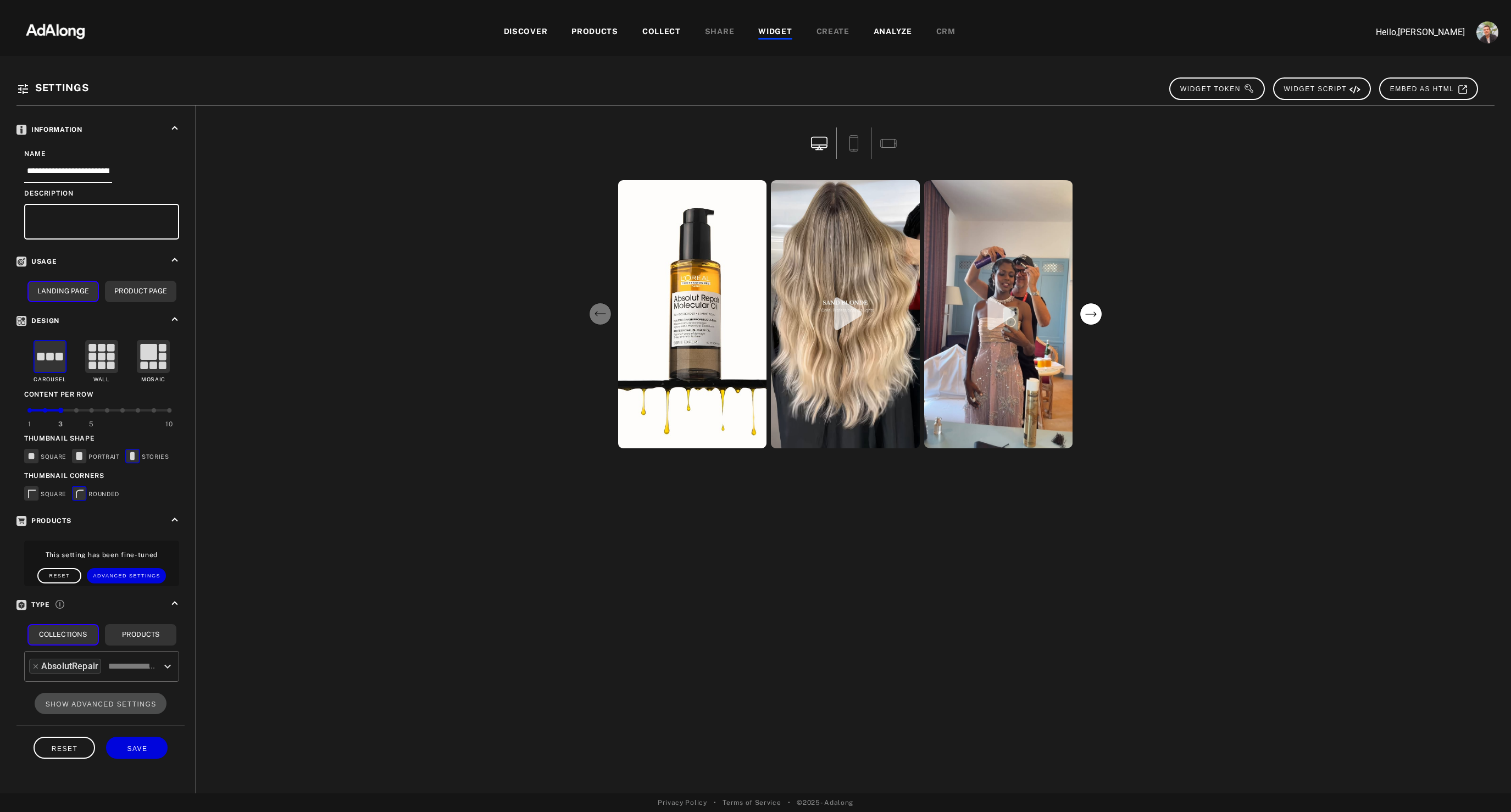
click at [596, 314] on circle "previous" at bounding box center [600, 314] width 22 height 22
click at [655, 32] on div "COLLECT" at bounding box center [661, 32] width 38 height 13
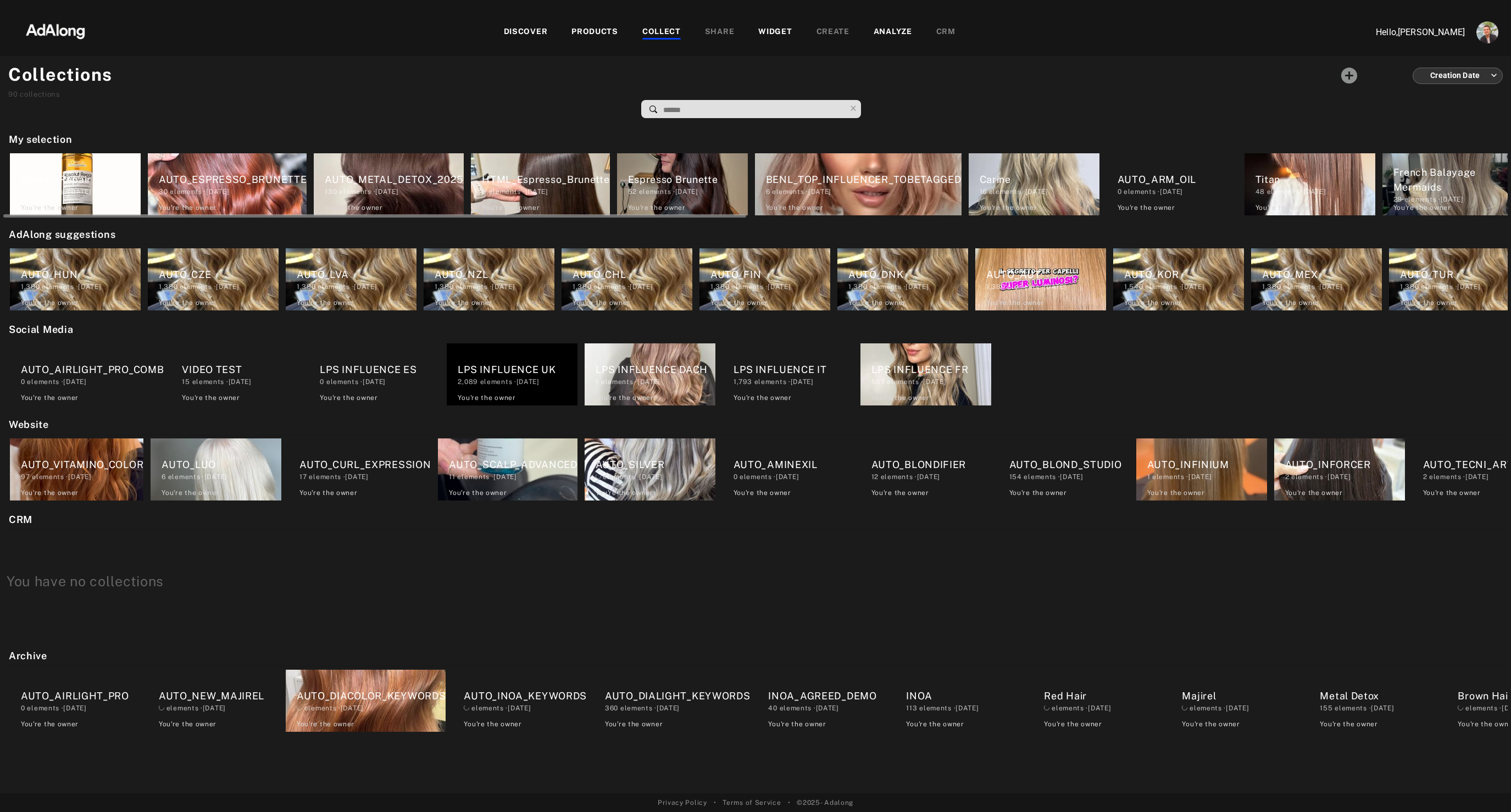
click at [51, 175] on div "AbsolutRepair" at bounding box center [80, 178] width 120 height 15
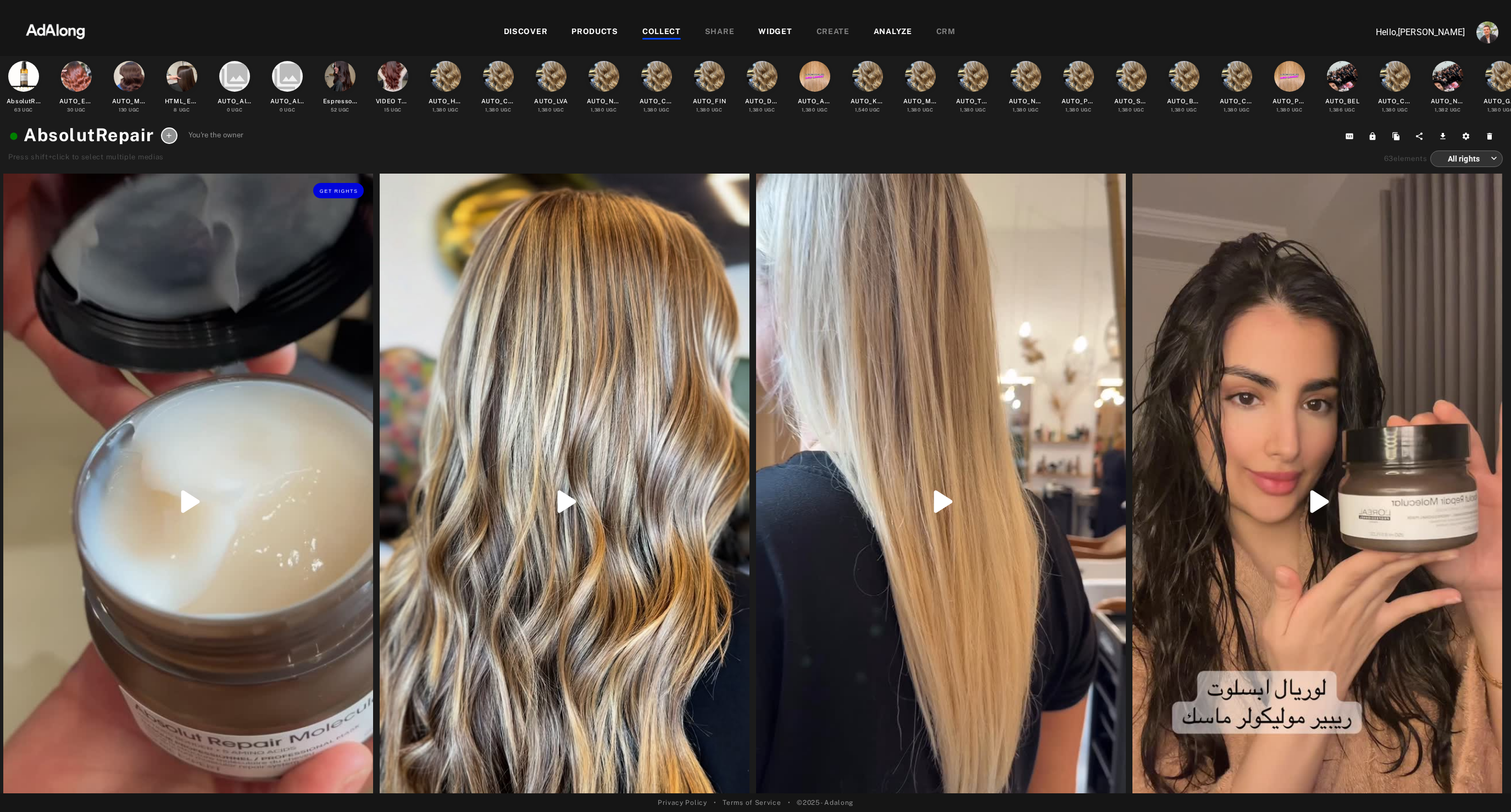
click at [236, 407] on div "Get rights" at bounding box center [188, 502] width 370 height 656
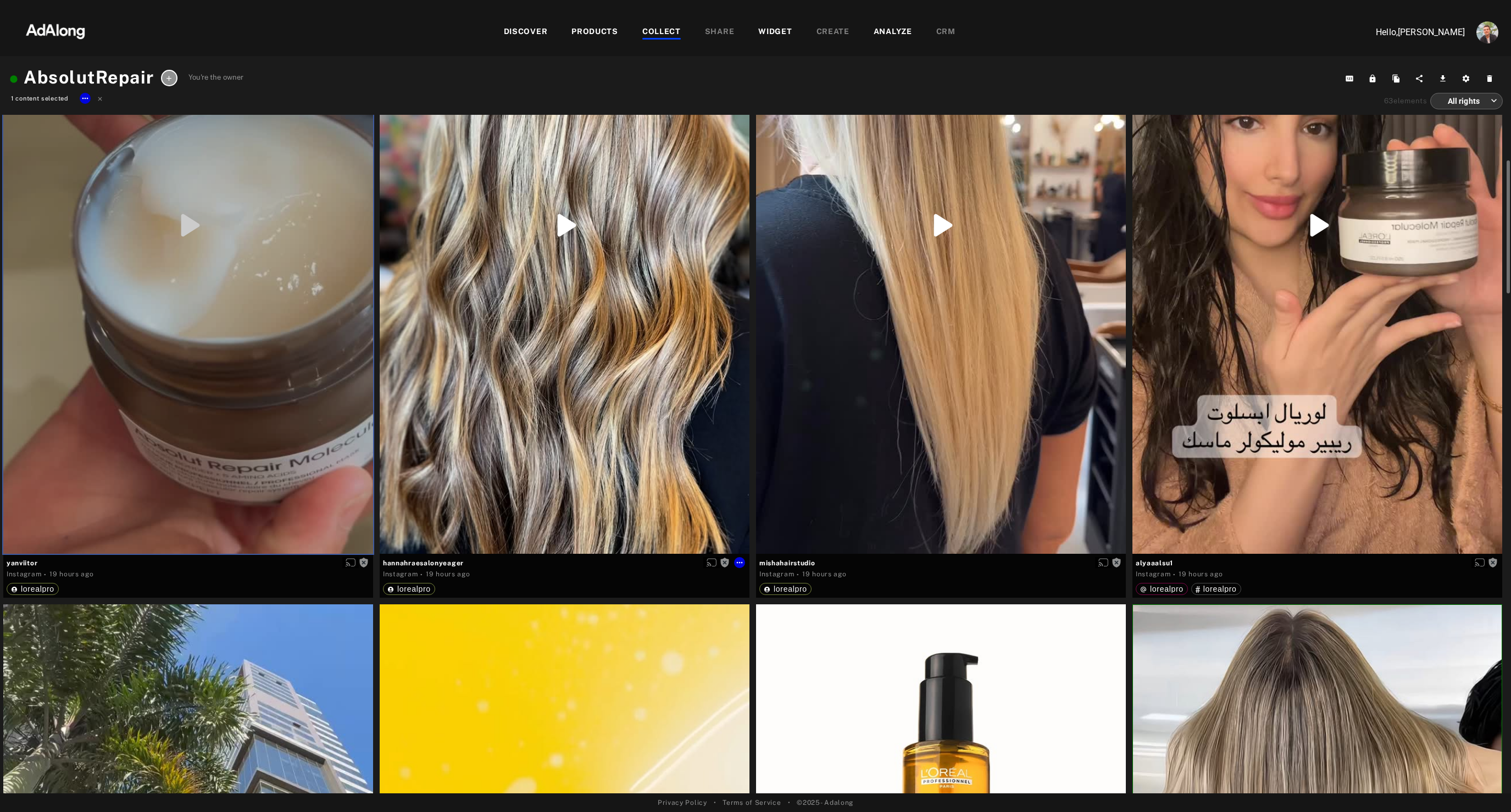
scroll to position [228, 0]
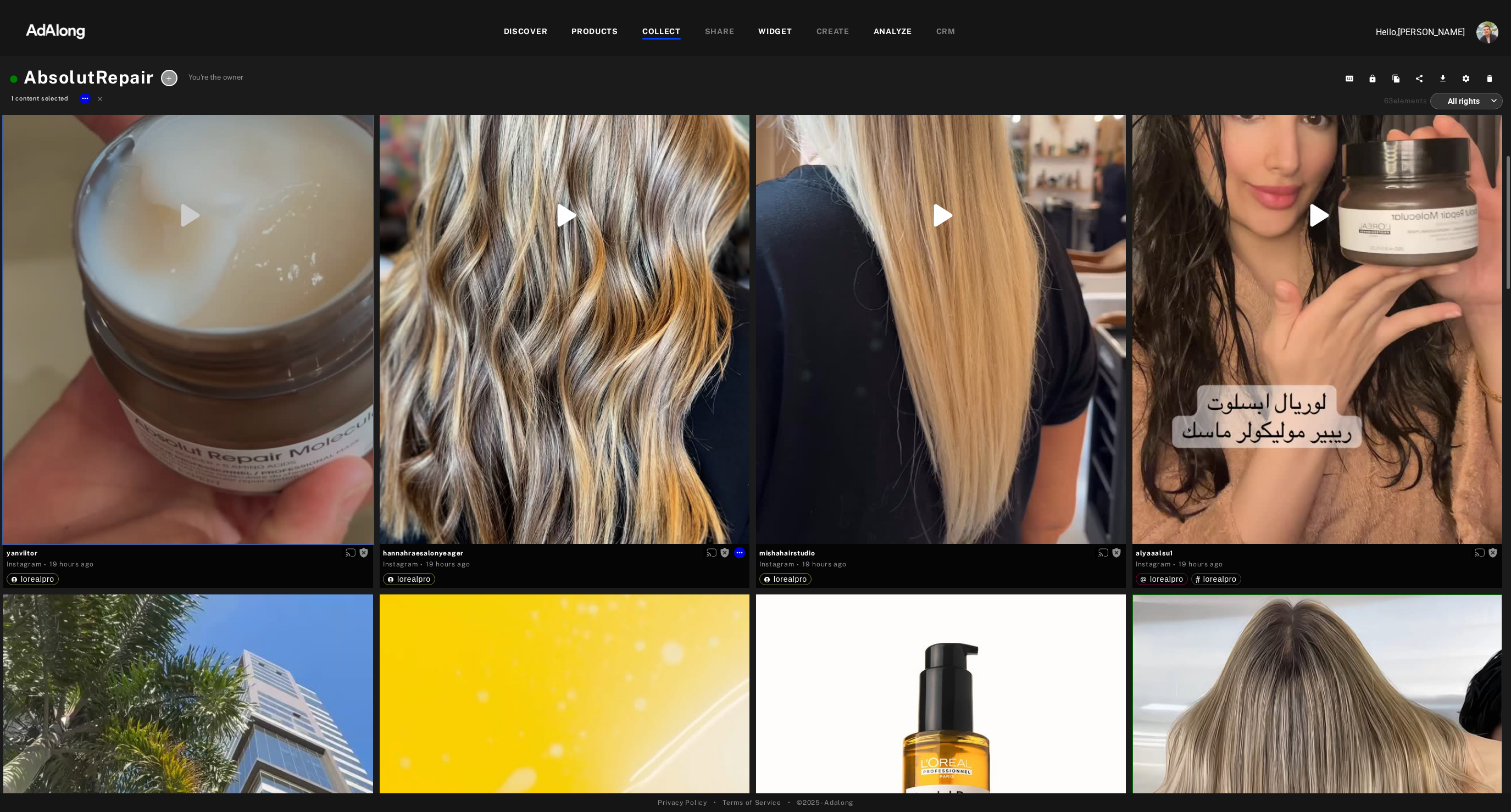
click at [652, 444] on div "Get rights" at bounding box center [564, 215] width 370 height 656
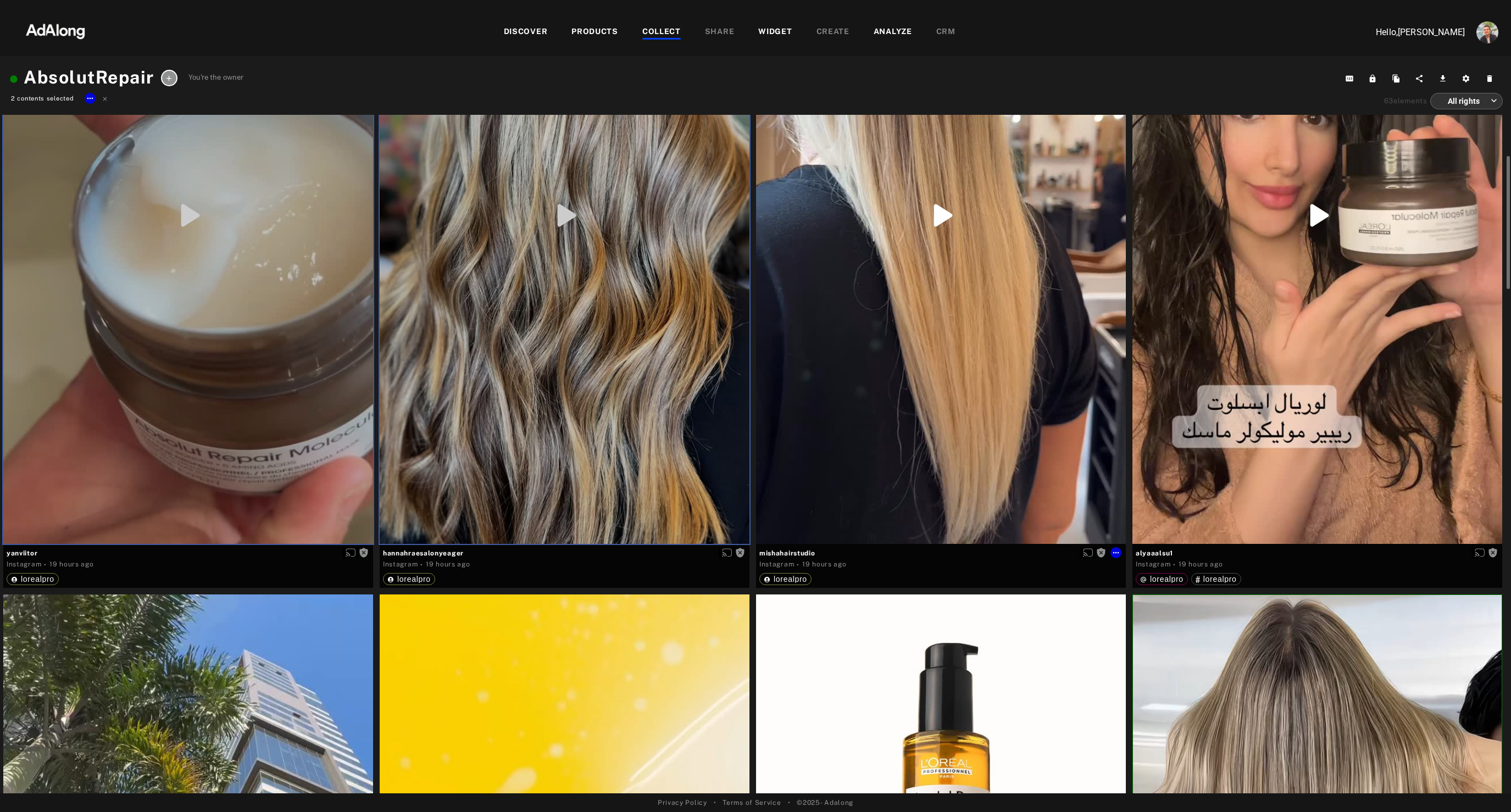
click at [1053, 459] on div "Get rights" at bounding box center [941, 215] width 370 height 656
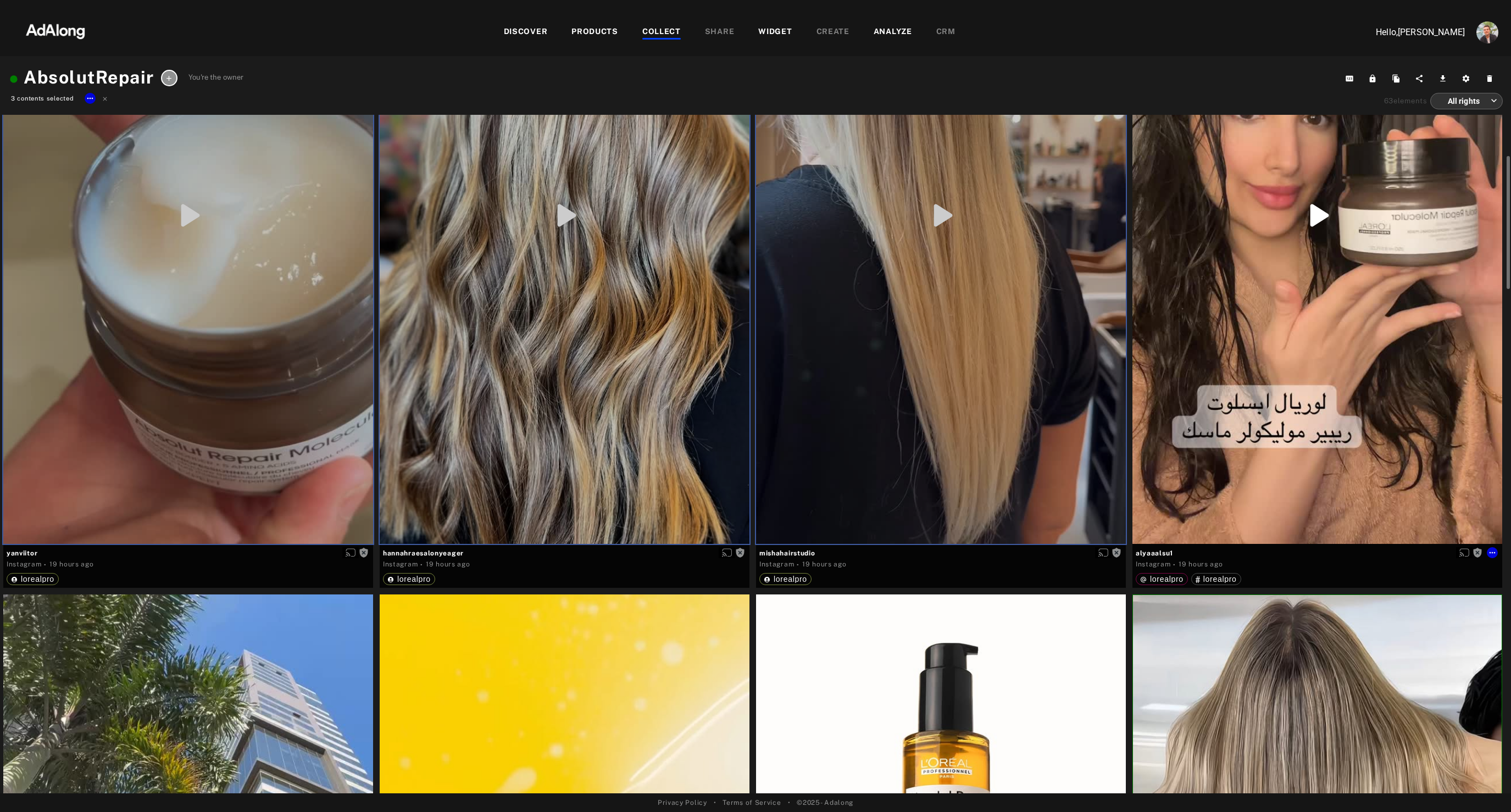
click at [1280, 444] on div "Get rights" at bounding box center [1317, 215] width 370 height 656
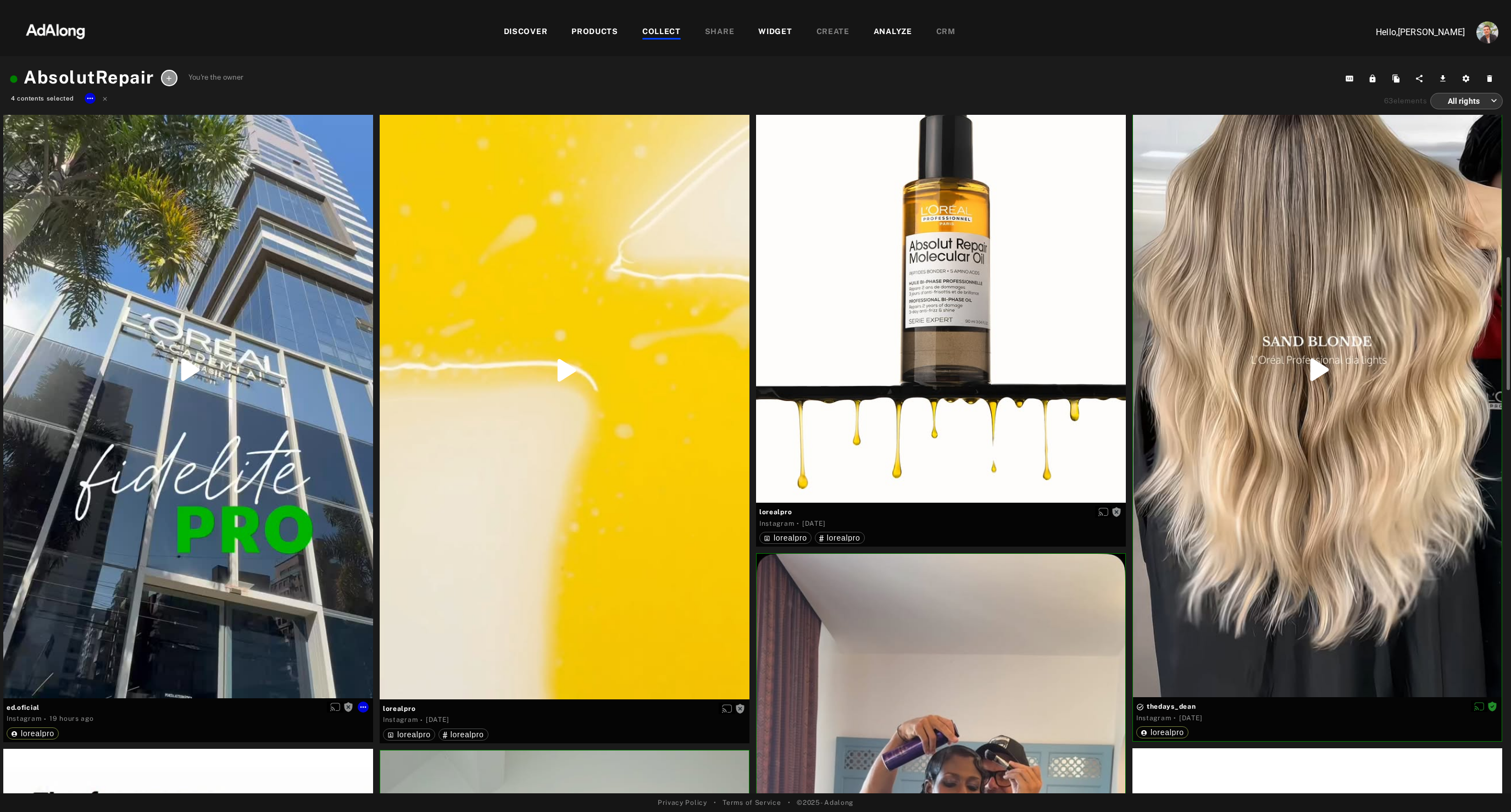
scroll to position [784, 0]
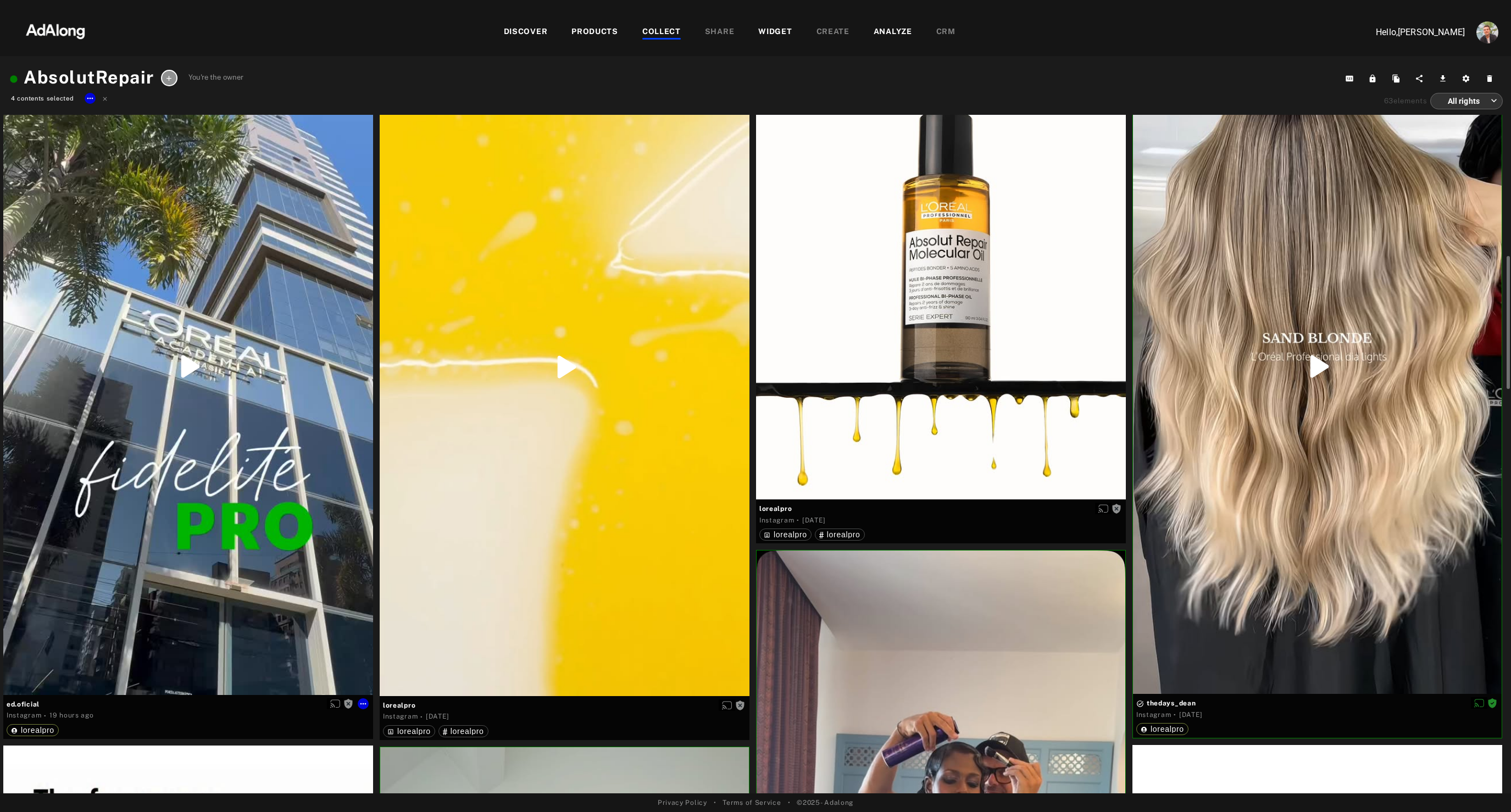
click at [294, 490] on div "Get rights" at bounding box center [188, 366] width 370 height 656
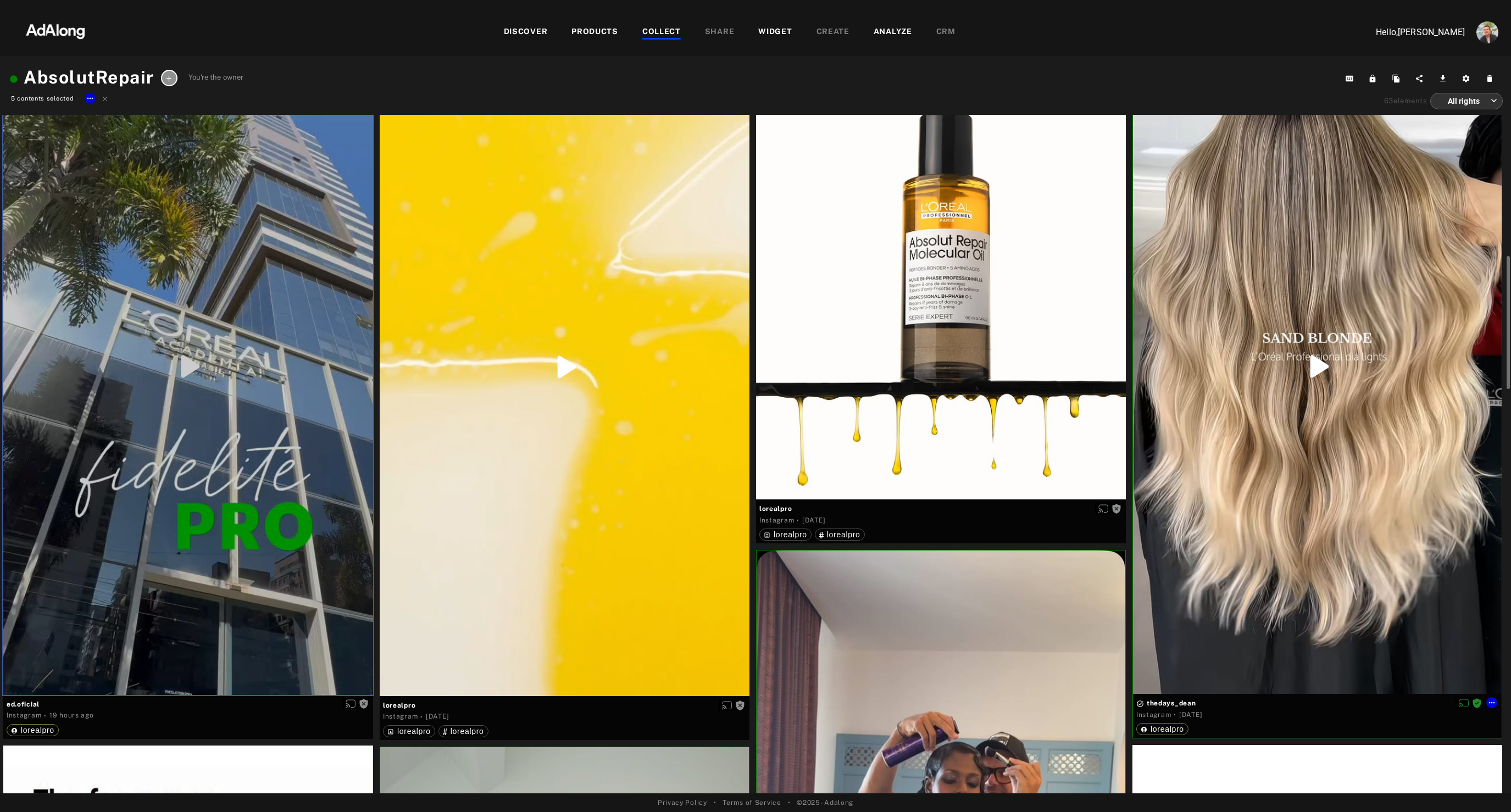
click at [1228, 516] on div at bounding box center [1317, 366] width 369 height 655
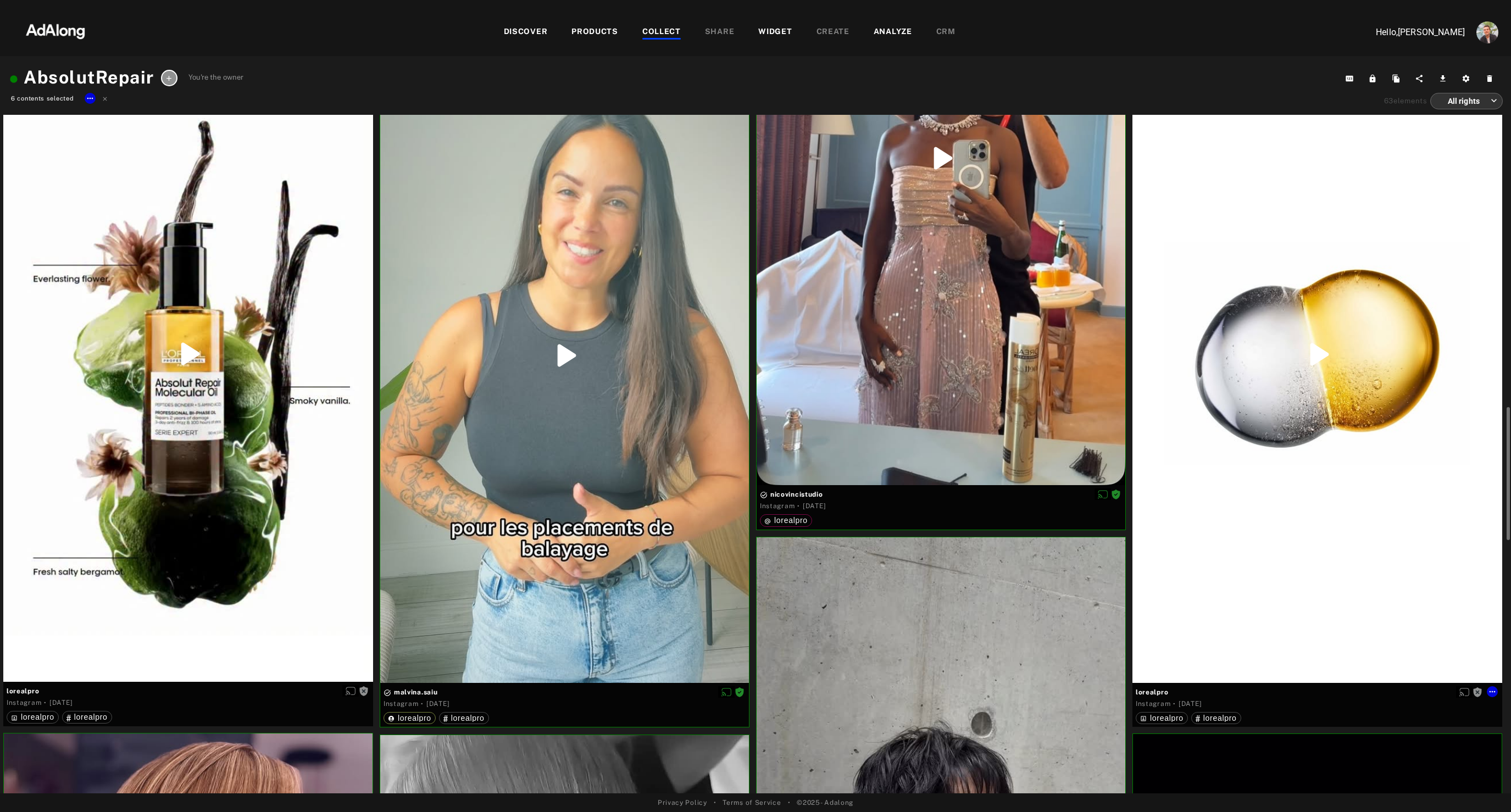
scroll to position [1523, 0]
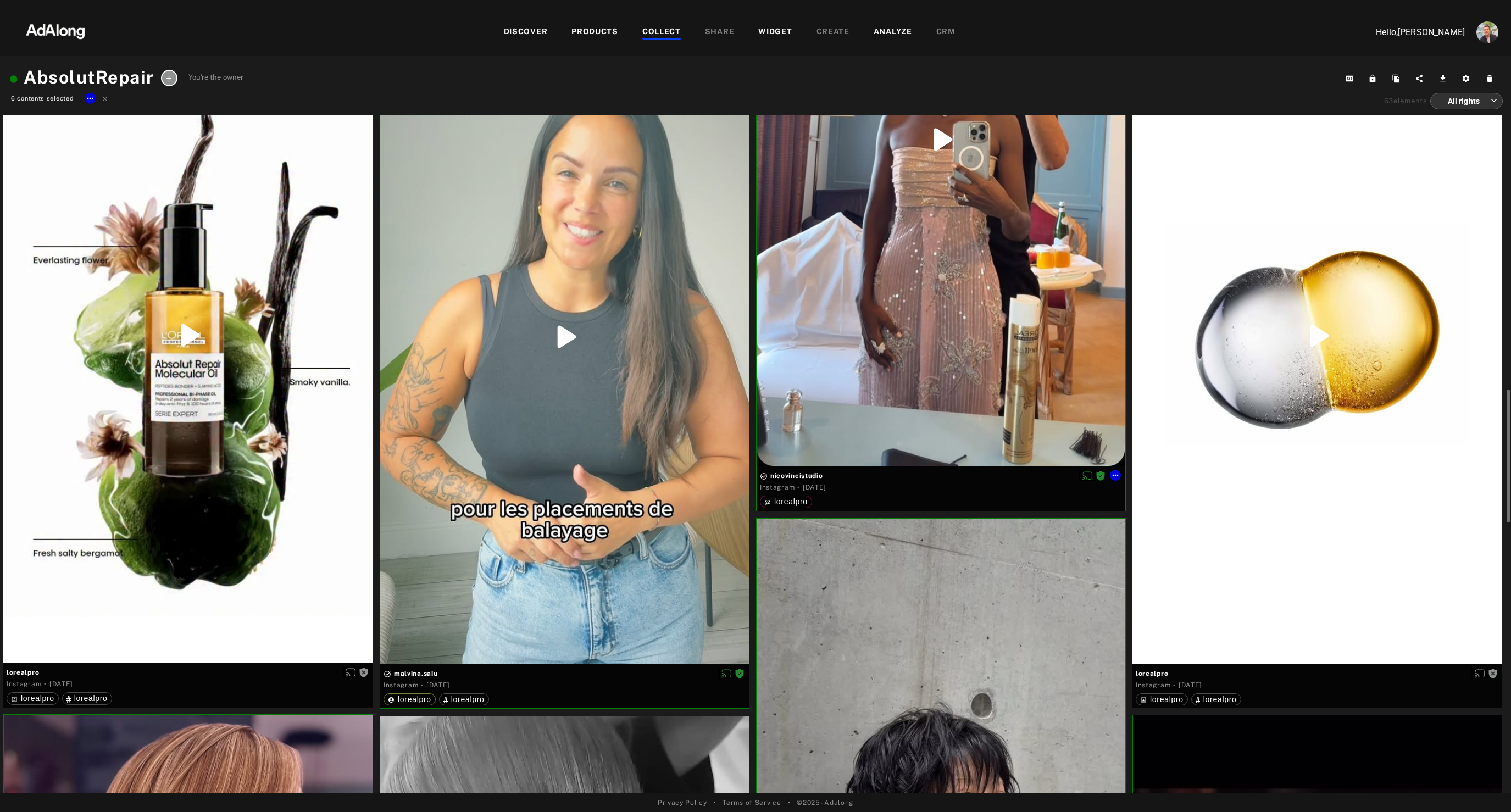
click at [893, 324] on div at bounding box center [940, 139] width 369 height 654
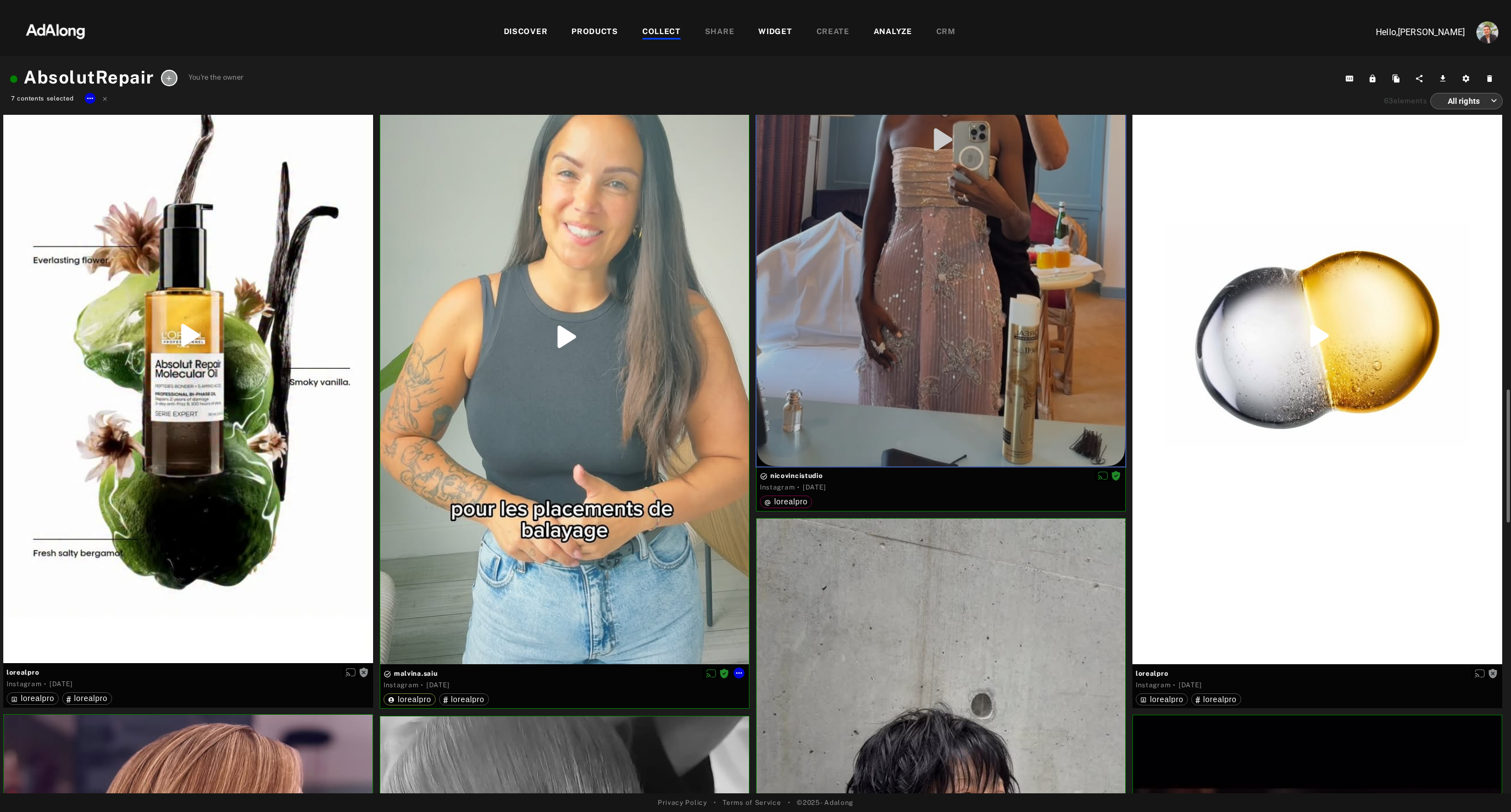
click at [566, 375] on div at bounding box center [564, 336] width 369 height 655
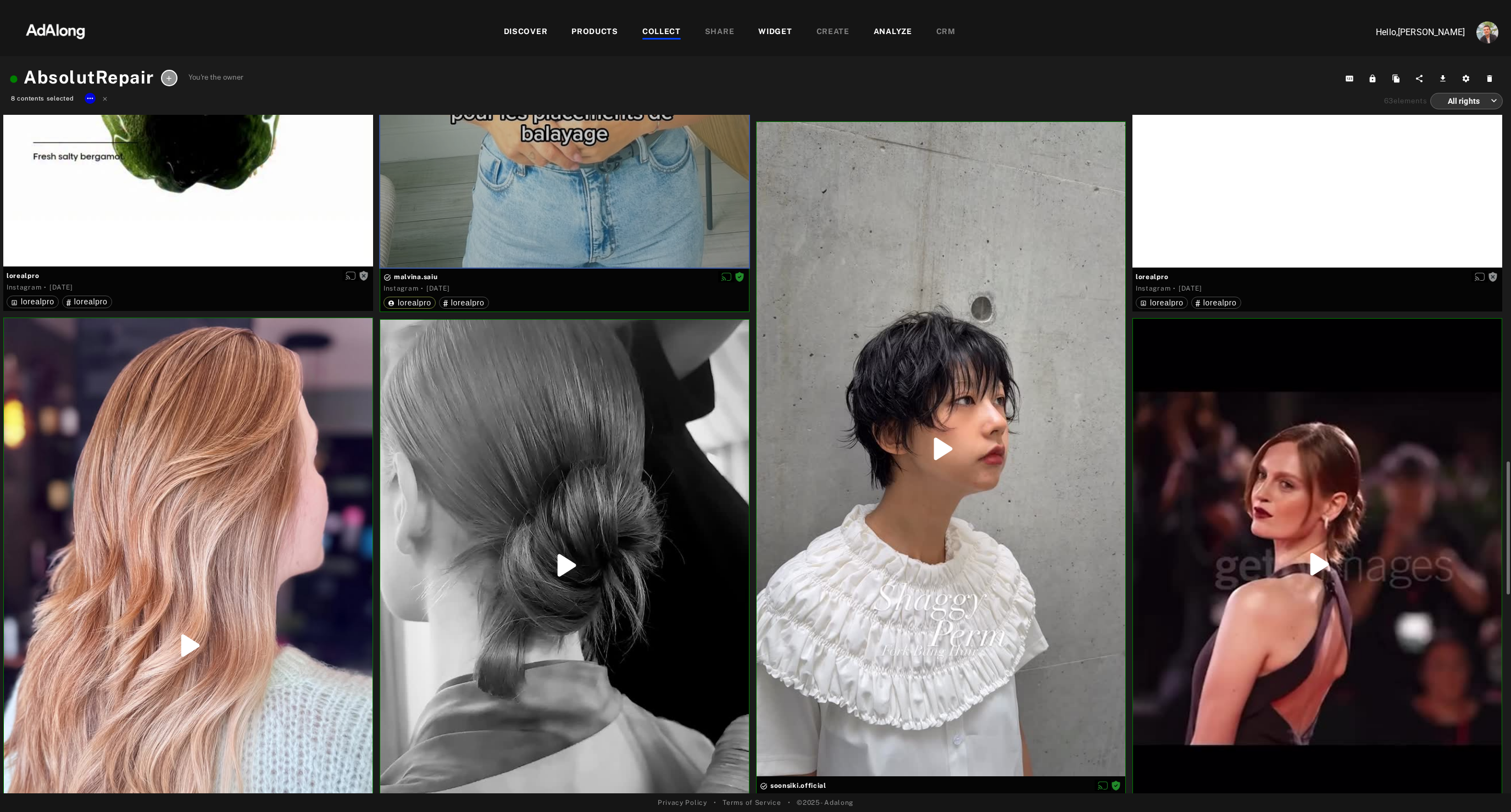
scroll to position [1946, 0]
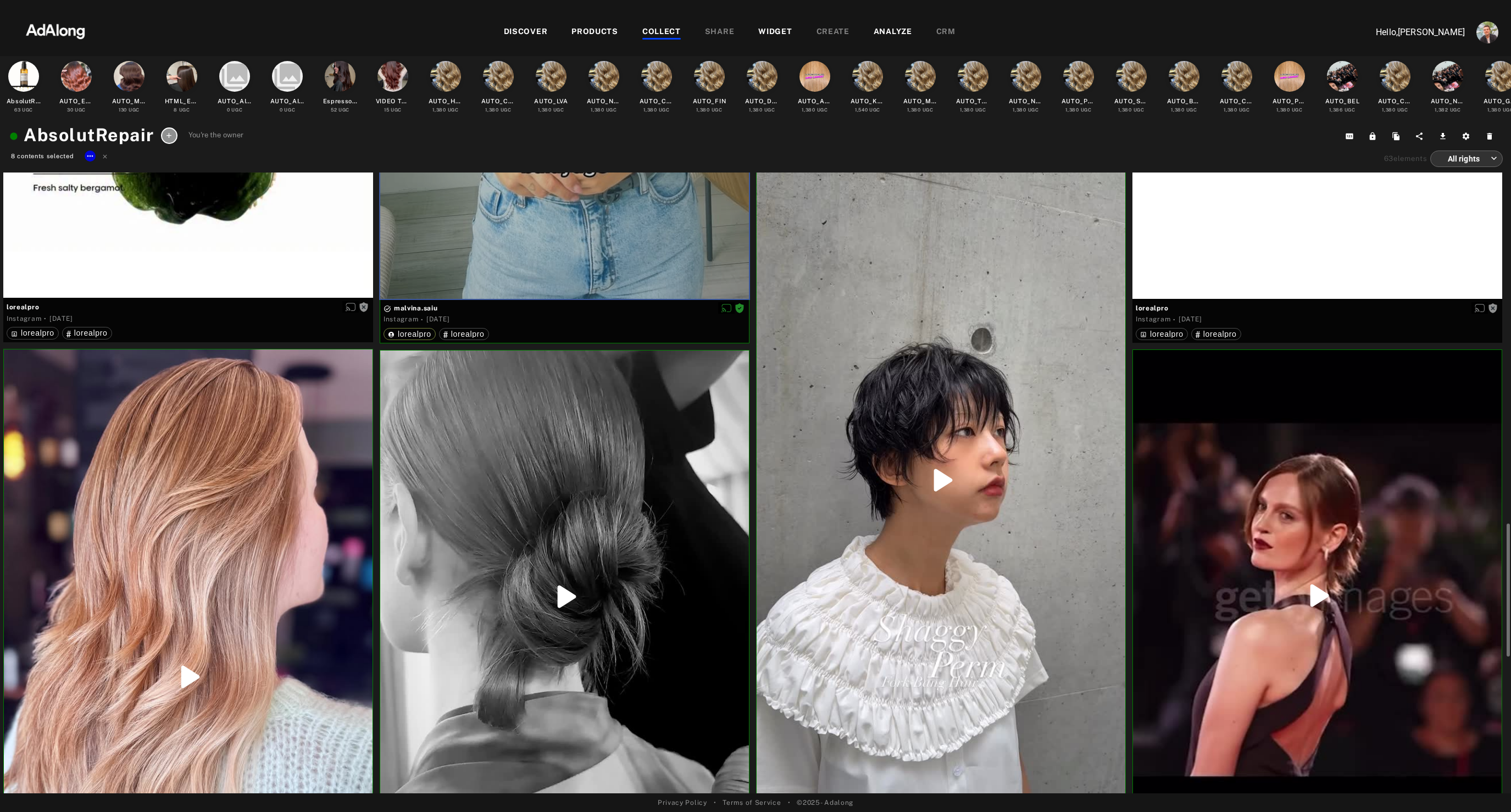
click at [289, 520] on div at bounding box center [188, 676] width 369 height 655
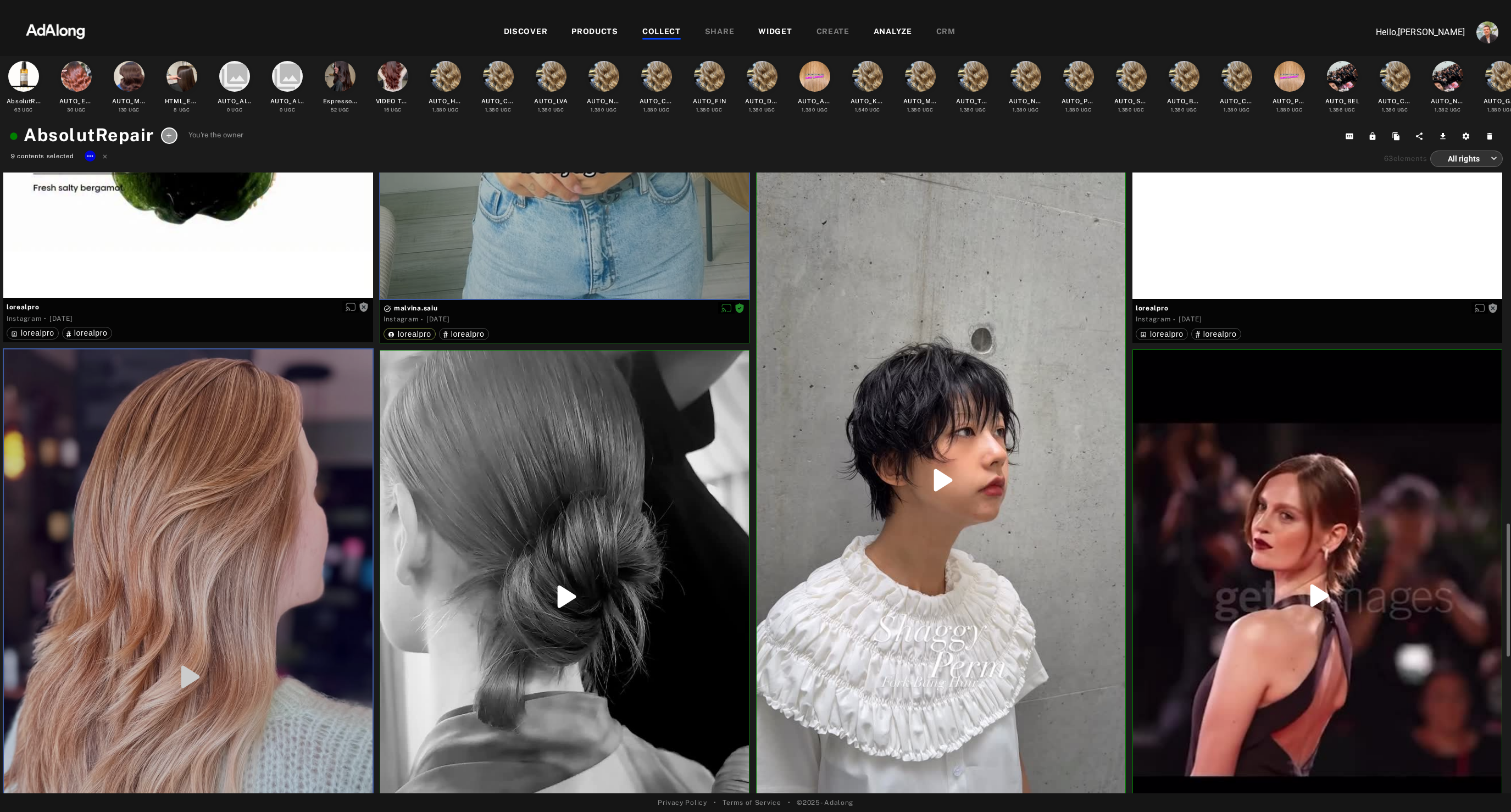
click at [613, 542] on div at bounding box center [564, 596] width 369 height 492
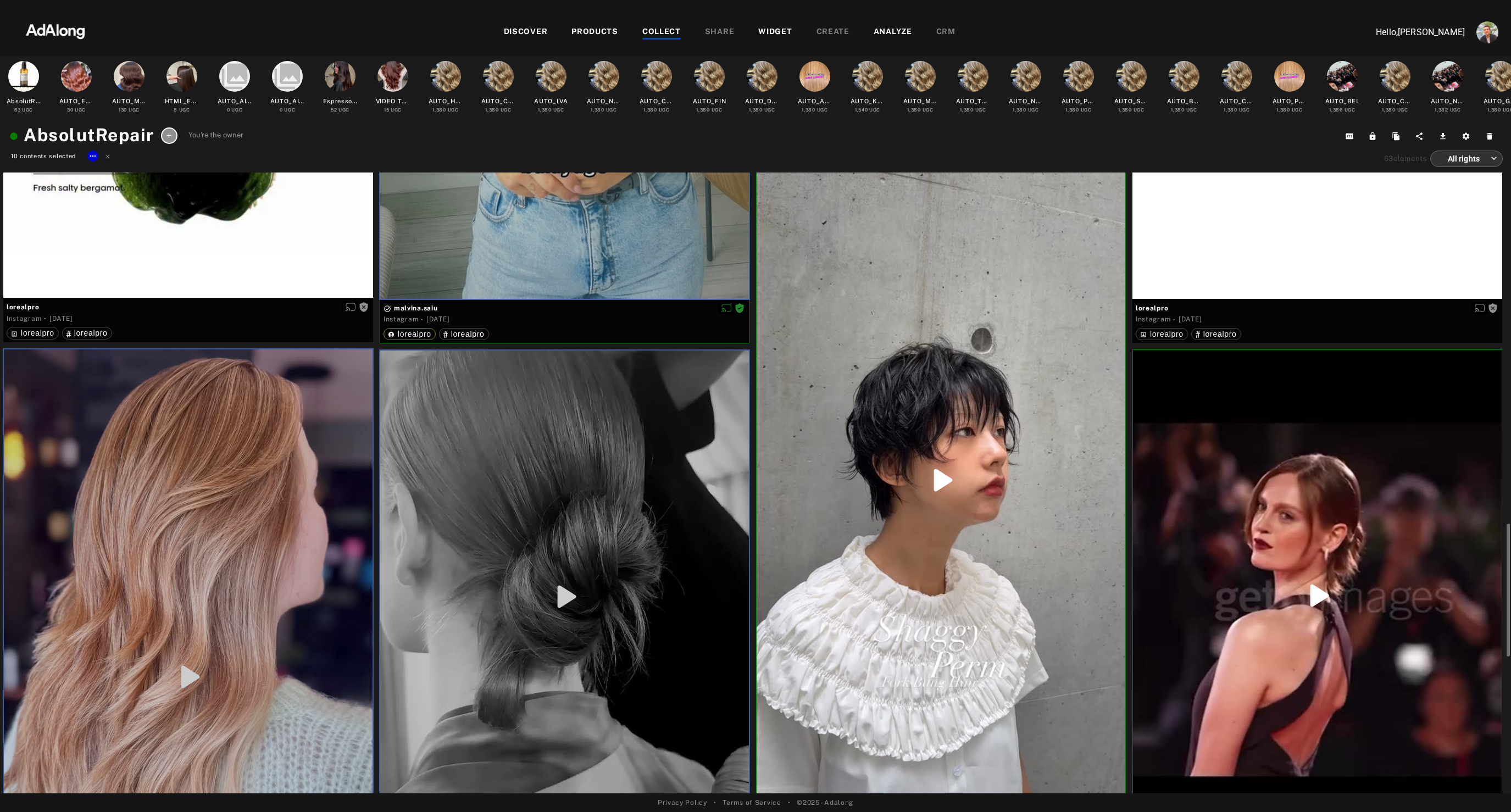
click at [999, 595] on div at bounding box center [940, 480] width 369 height 654
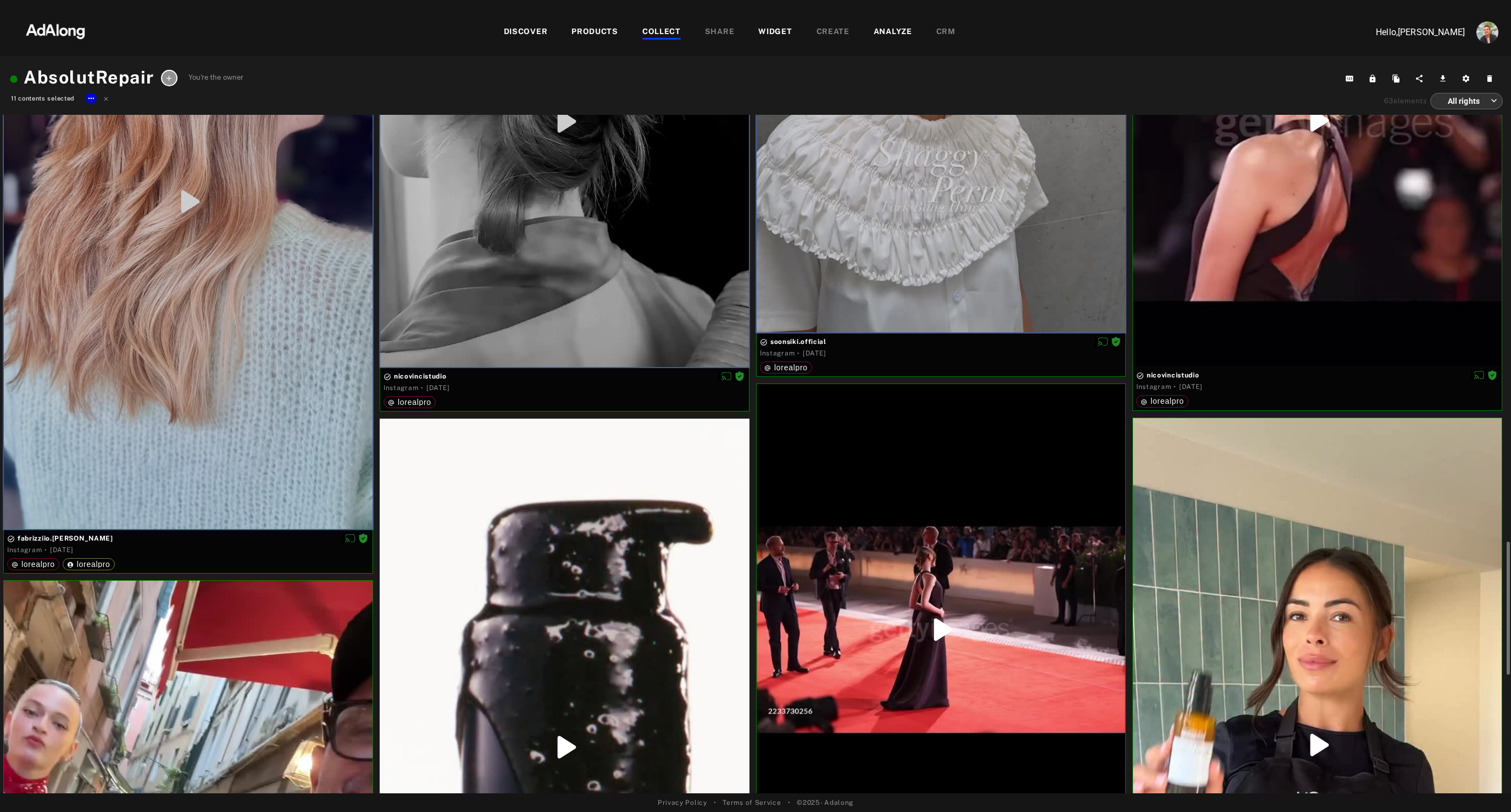
scroll to position [2372, 0]
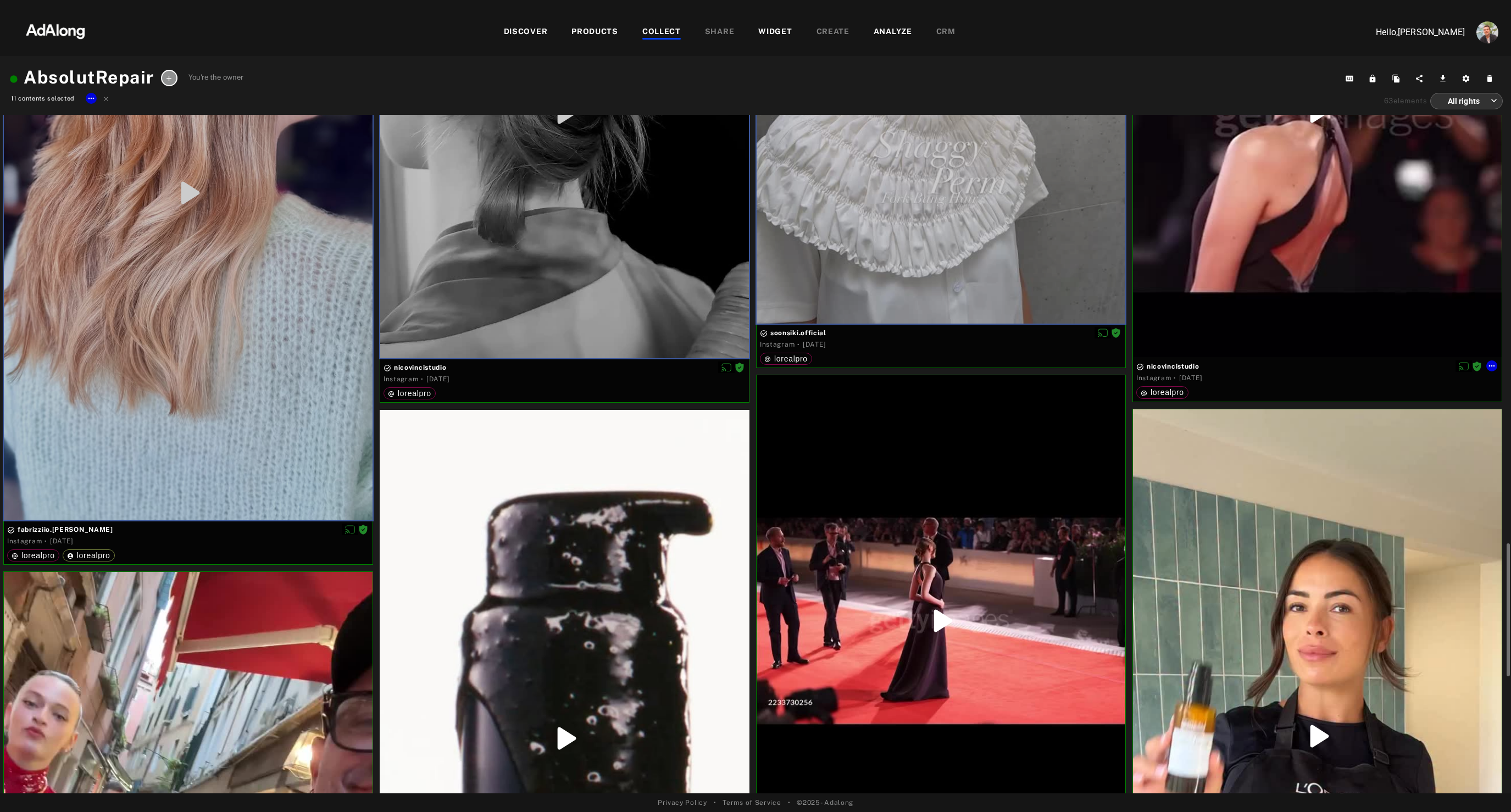
click at [1290, 224] on div at bounding box center [1317, 111] width 369 height 491
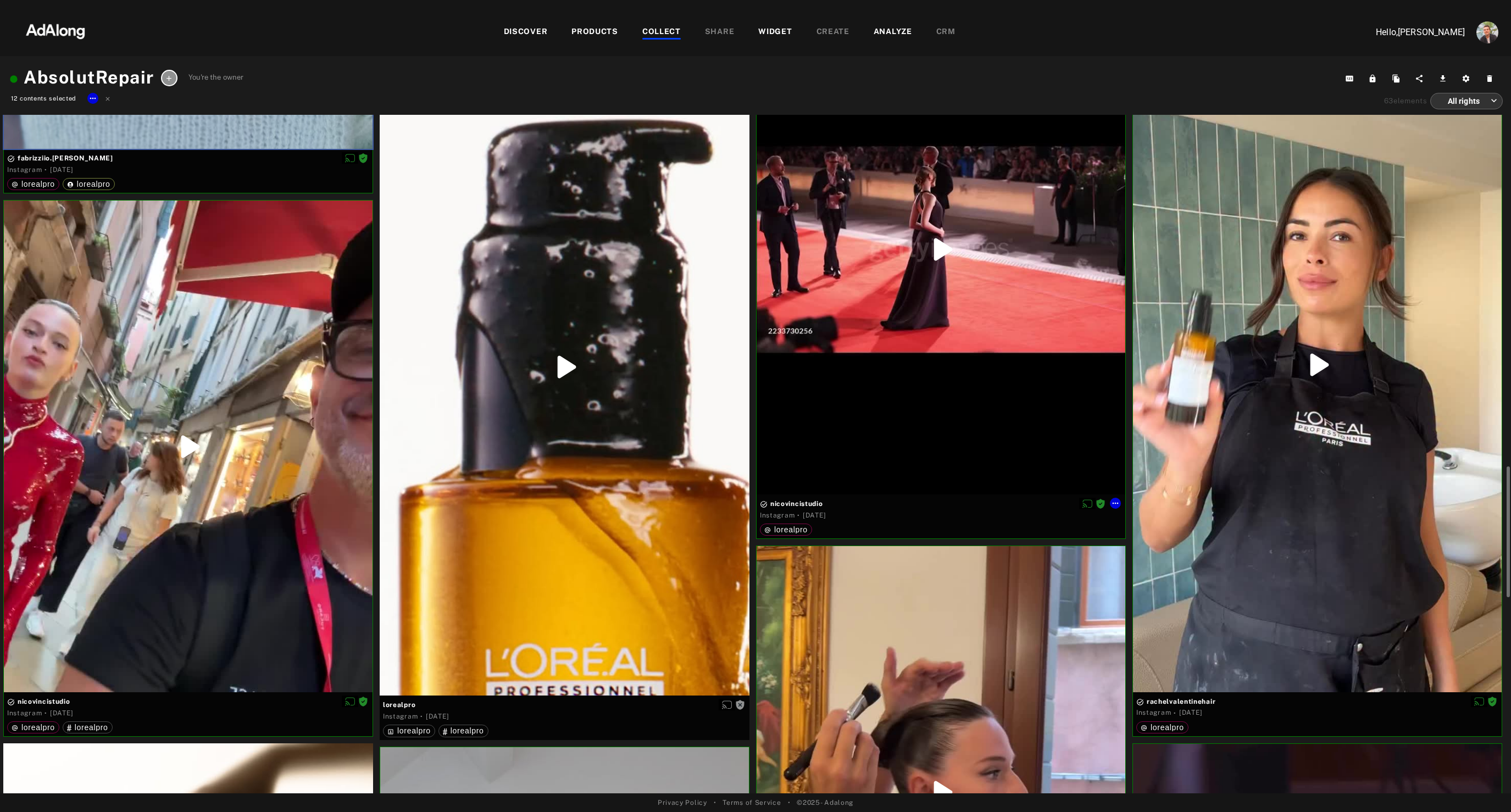
scroll to position [2870, 0]
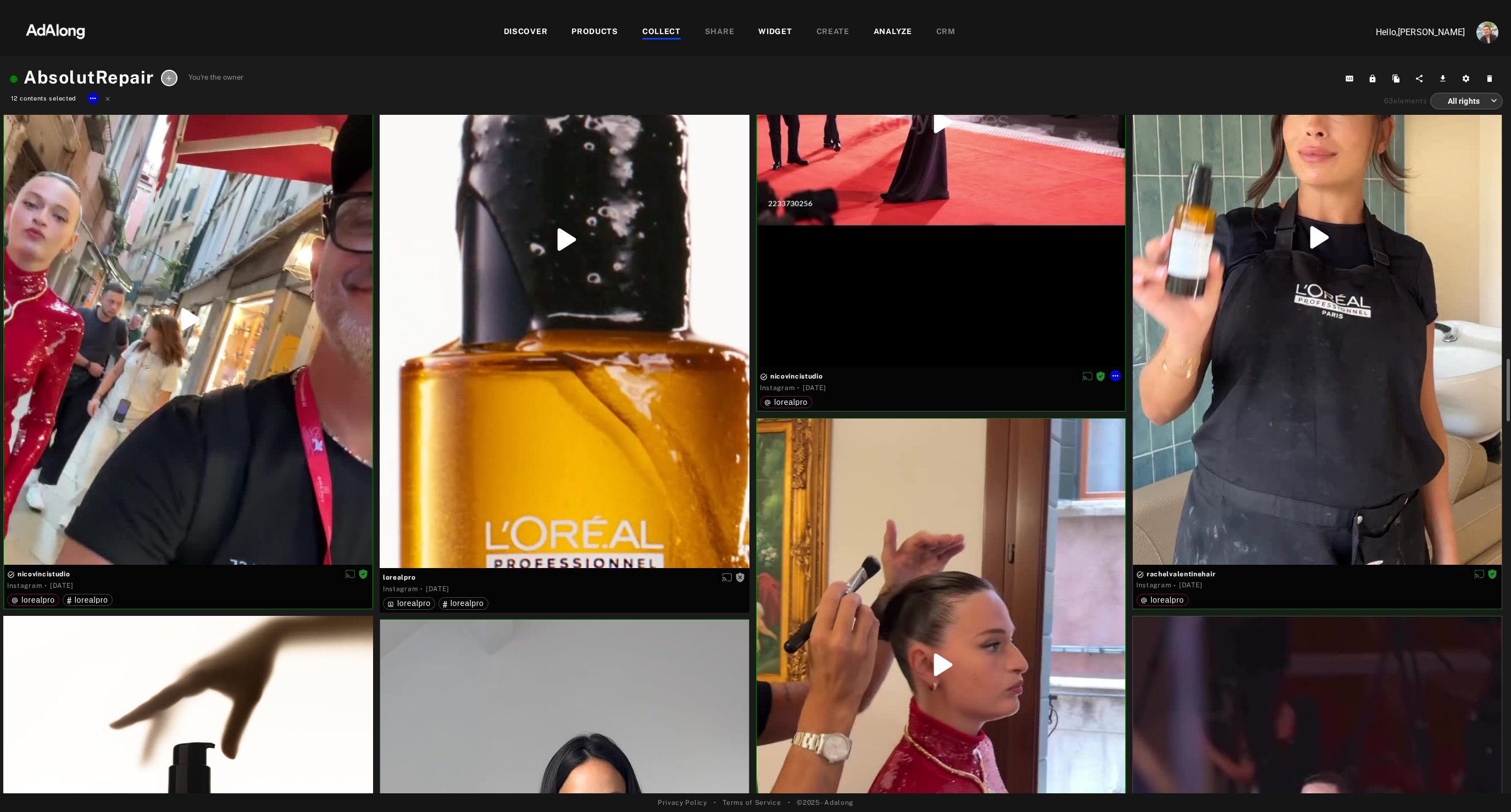
click at [916, 273] on div at bounding box center [940, 122] width 369 height 490
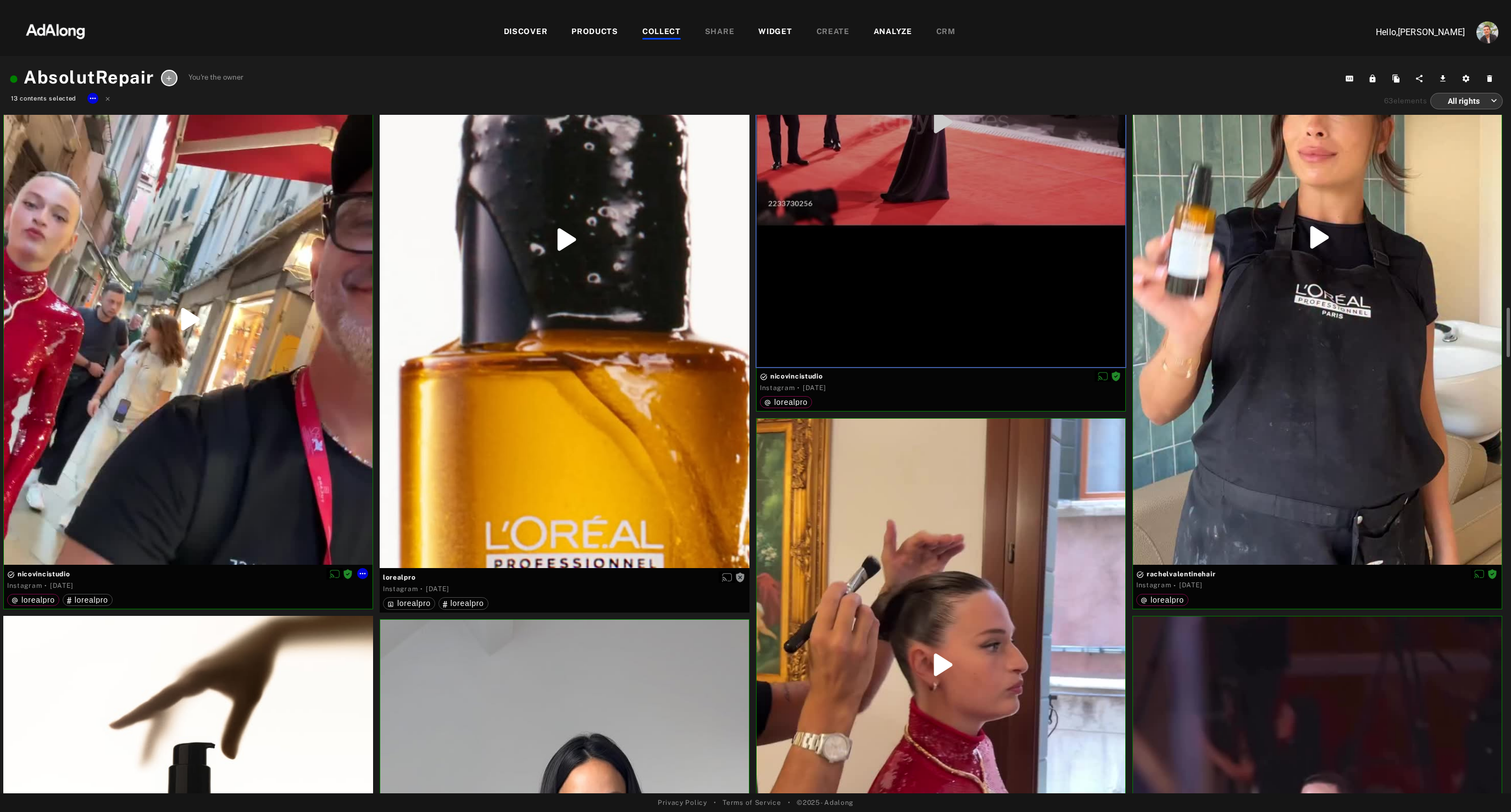
click at [277, 389] on div at bounding box center [188, 319] width 369 height 492
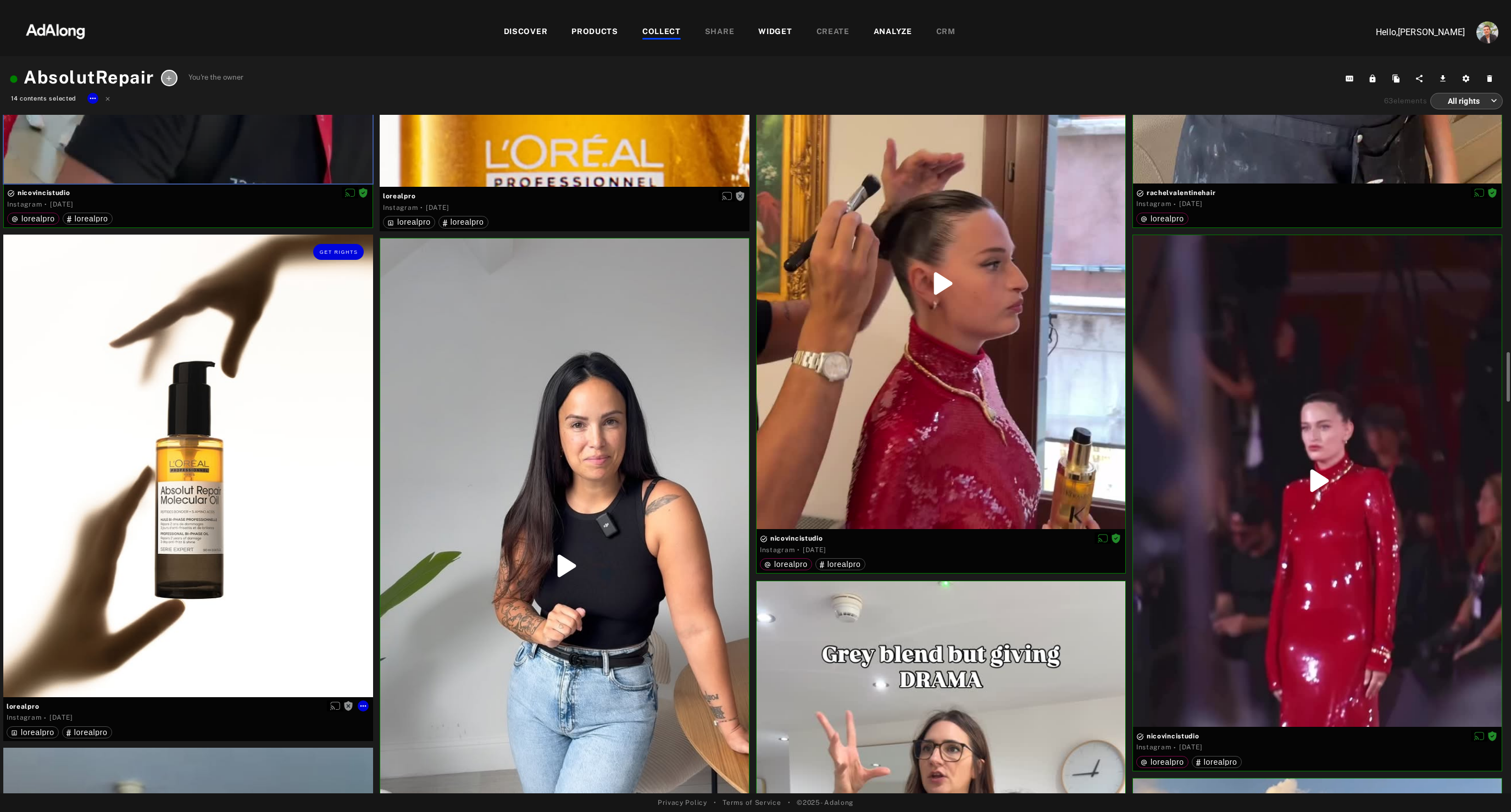
scroll to position [3273, 0]
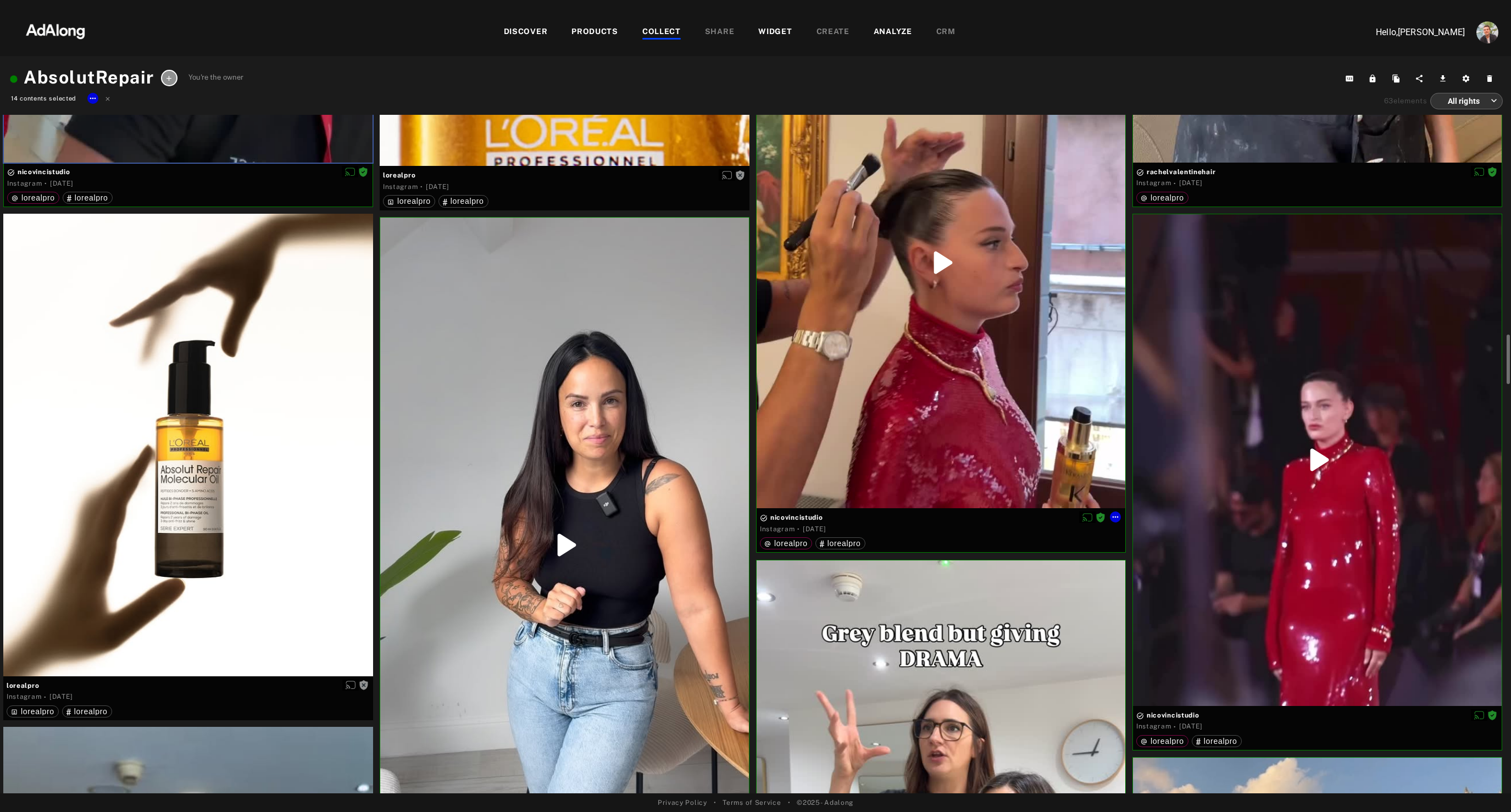
click at [944, 450] on div at bounding box center [940, 263] width 369 height 492
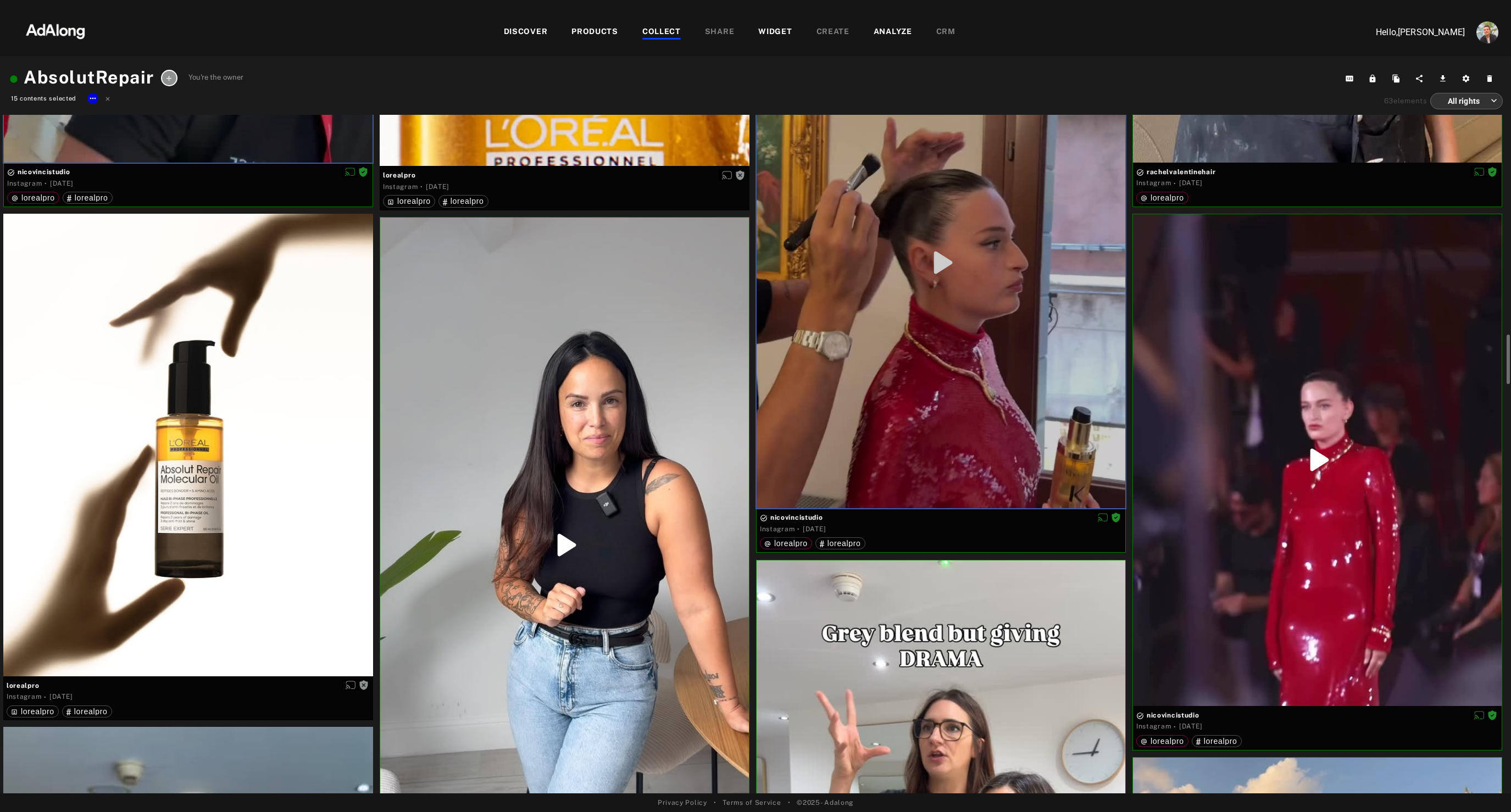
click at [570, 542] on div at bounding box center [564, 545] width 369 height 655
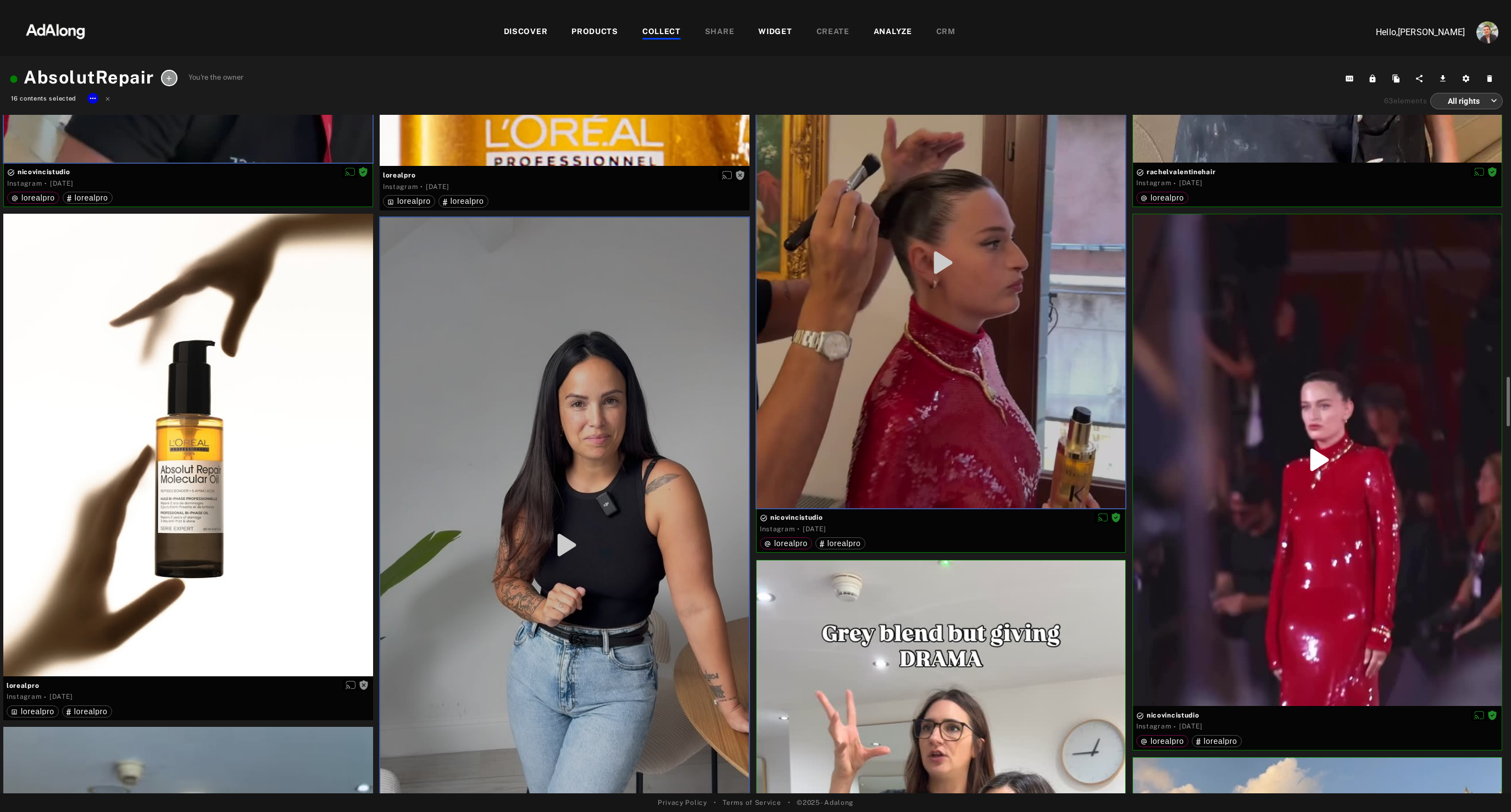
scroll to position [3505, 0]
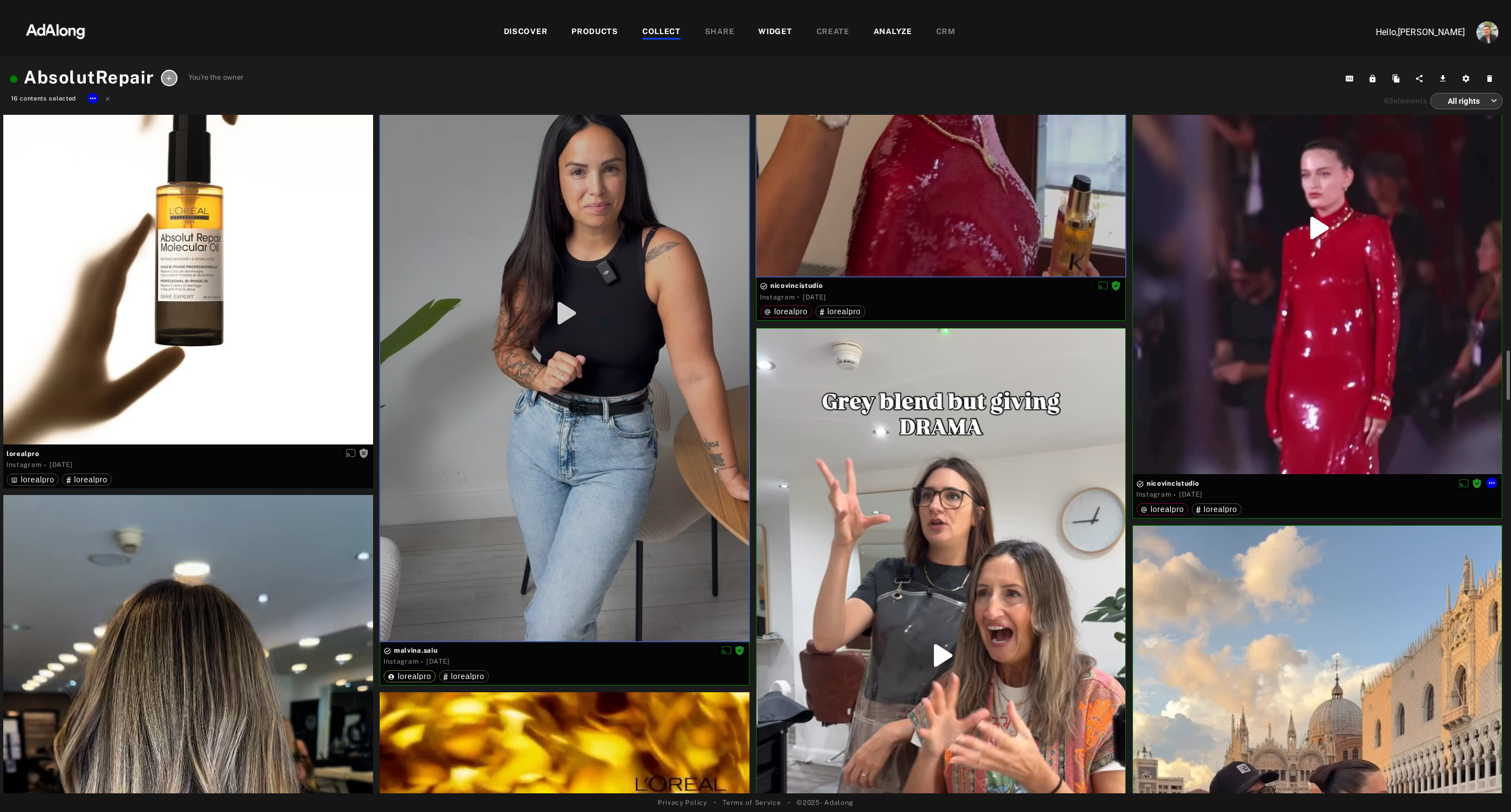
click at [1263, 340] on div at bounding box center [1317, 228] width 369 height 492
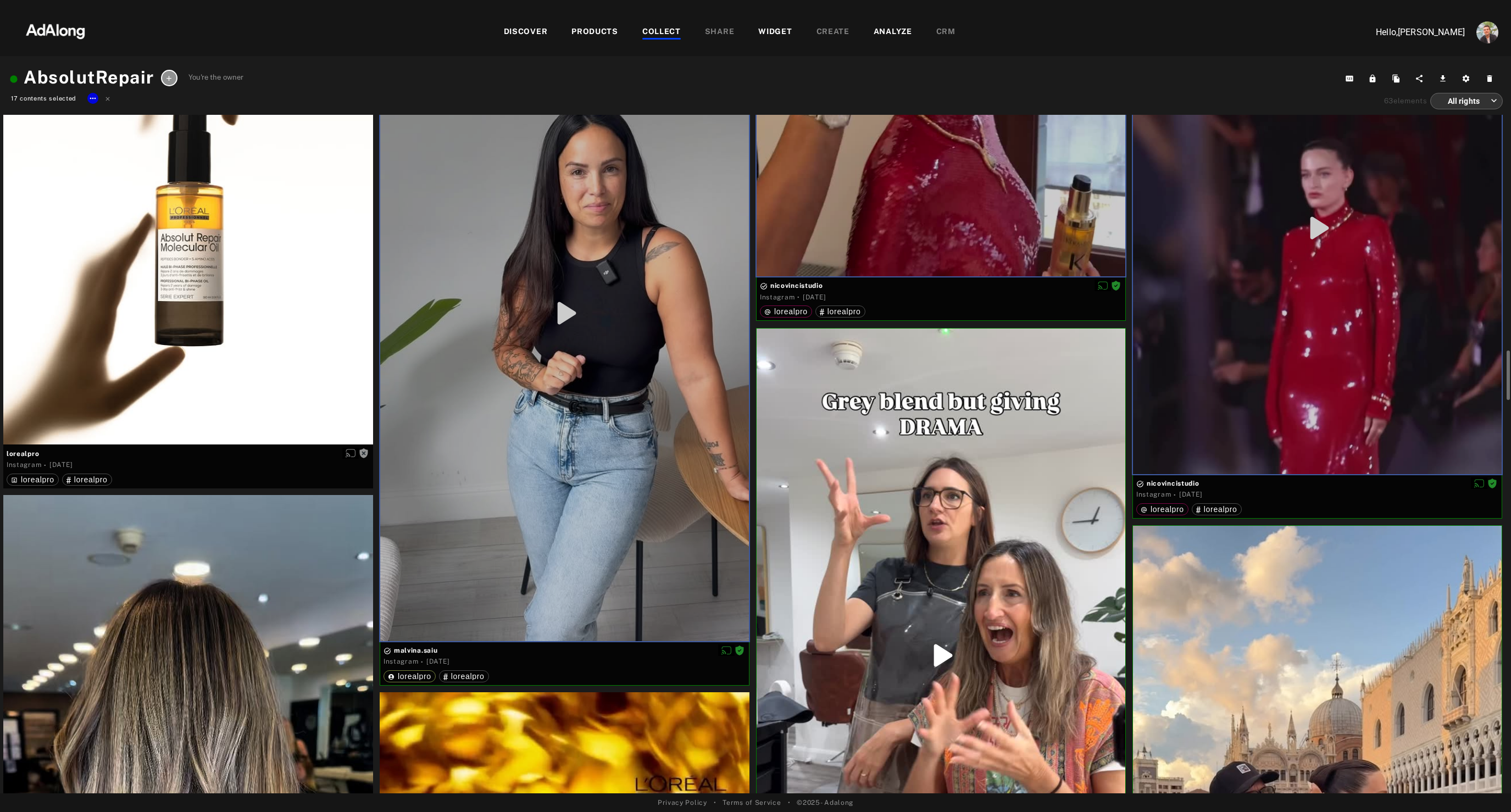
click at [995, 496] on div at bounding box center [940, 656] width 369 height 654
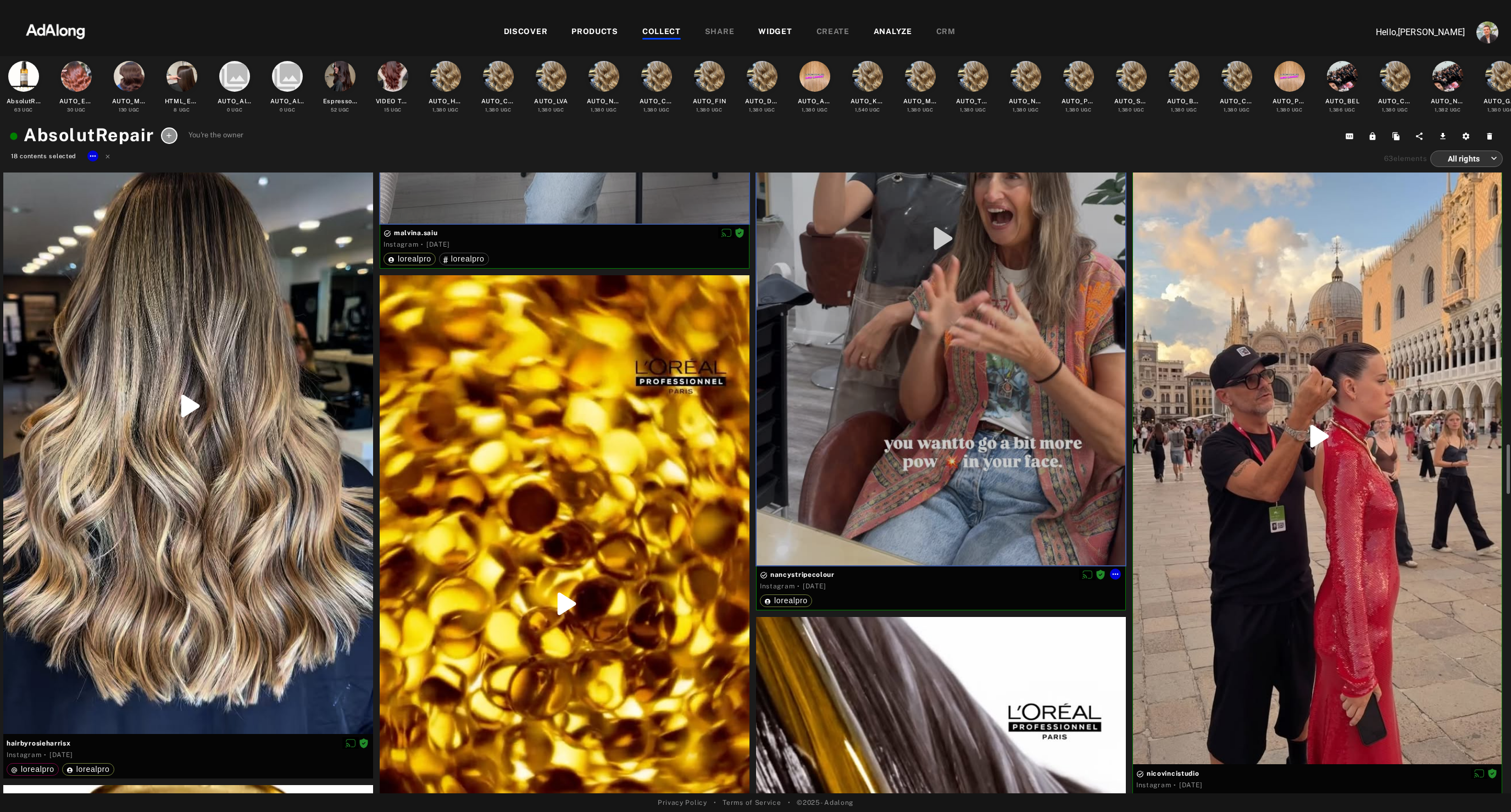
scroll to position [3983, 0]
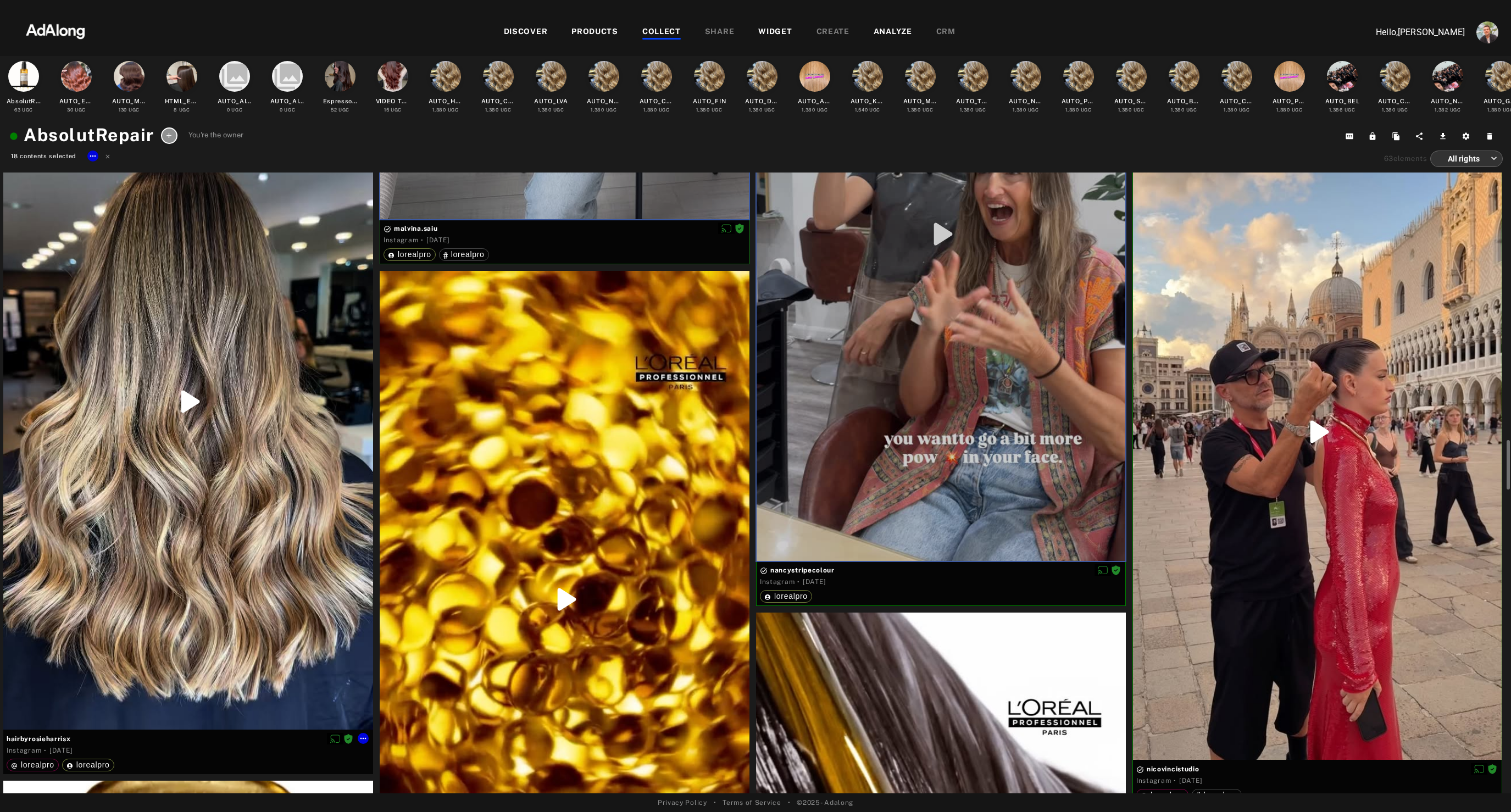
click at [188, 574] on div at bounding box center [188, 401] width 370 height 656
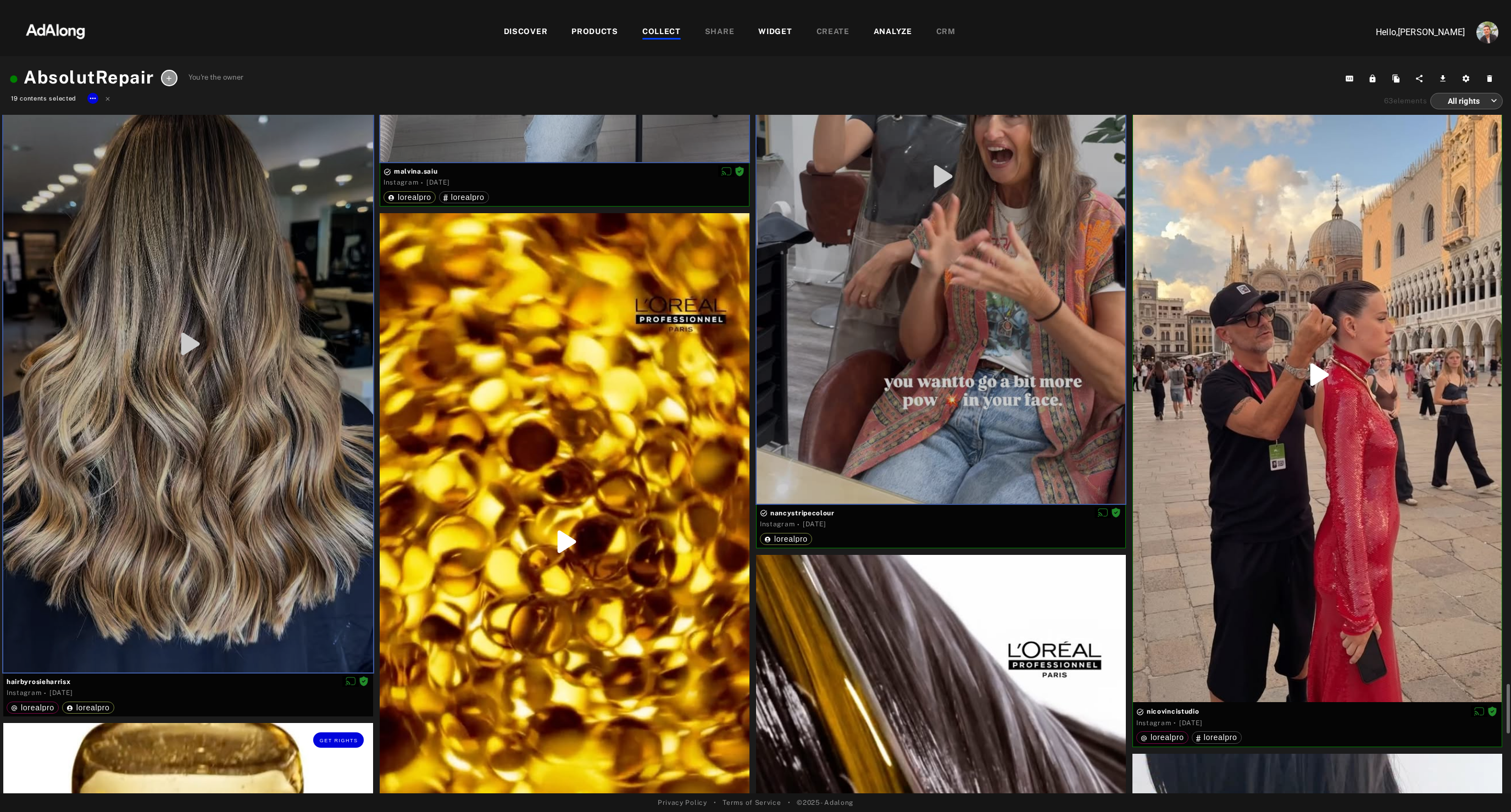
scroll to position [4355, 0]
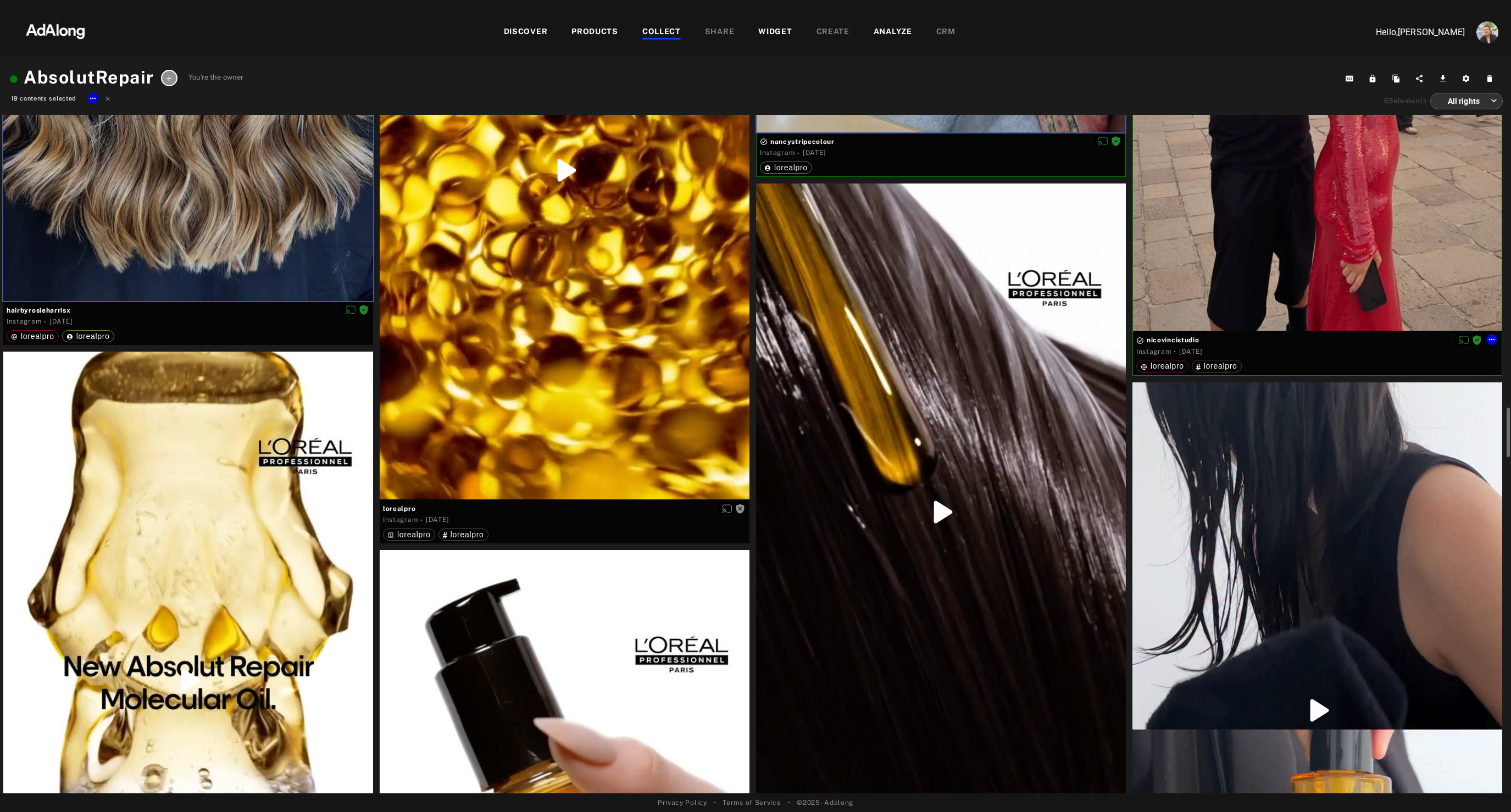
click at [1257, 271] on div at bounding box center [1317, 2] width 369 height 655
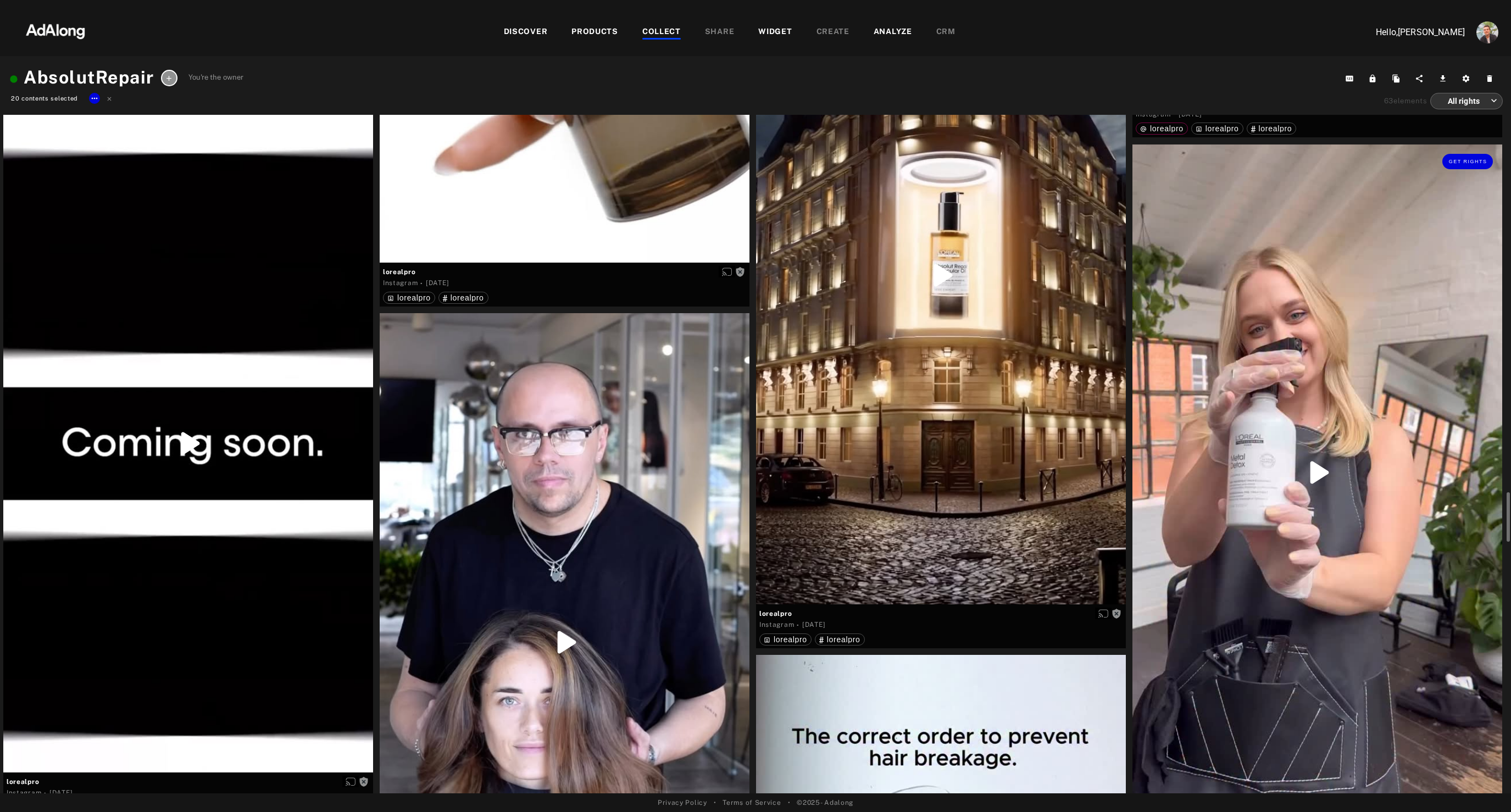
scroll to position [5322, 0]
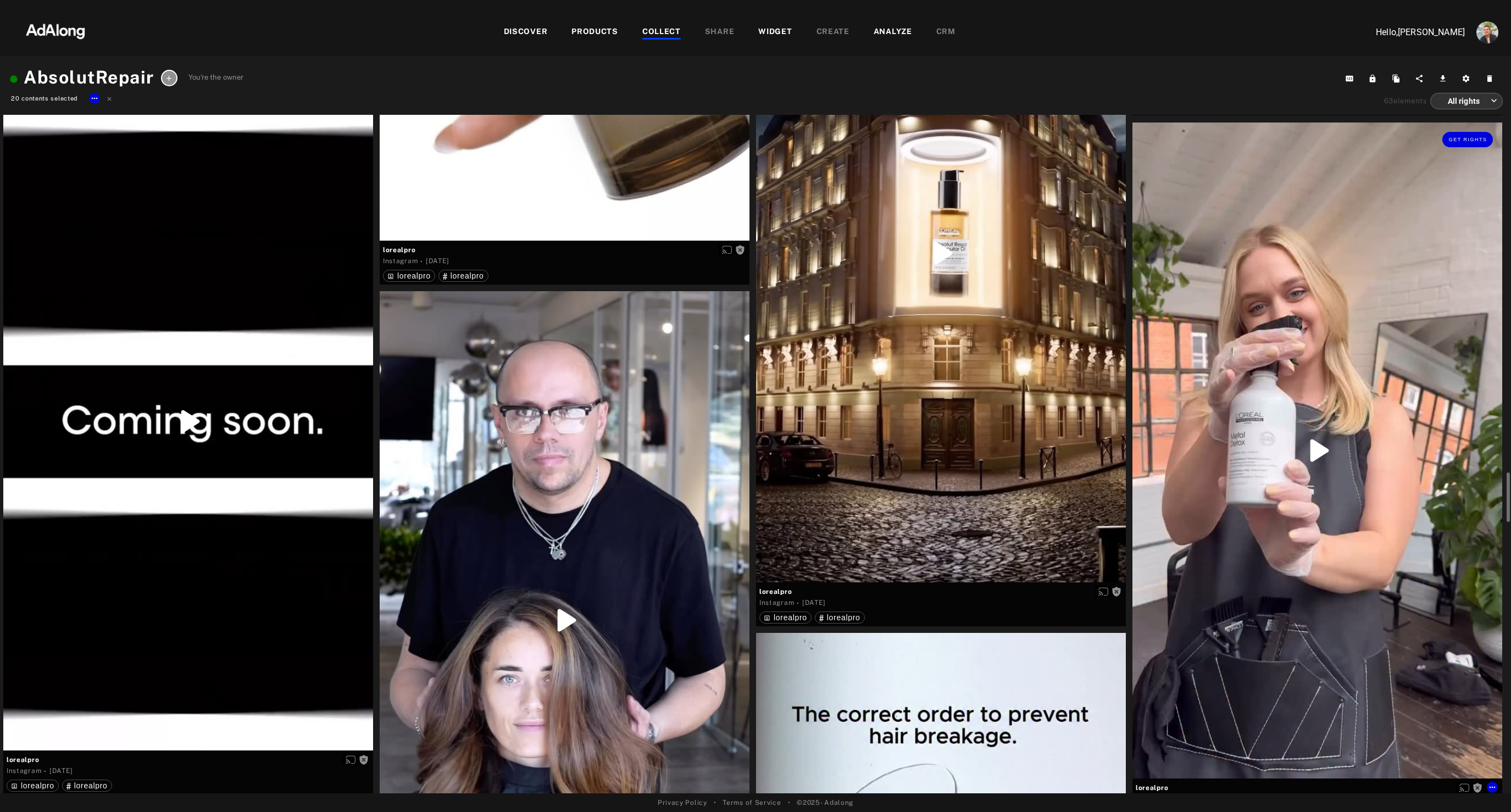
click at [1266, 422] on div "Get rights" at bounding box center [1317, 450] width 370 height 656
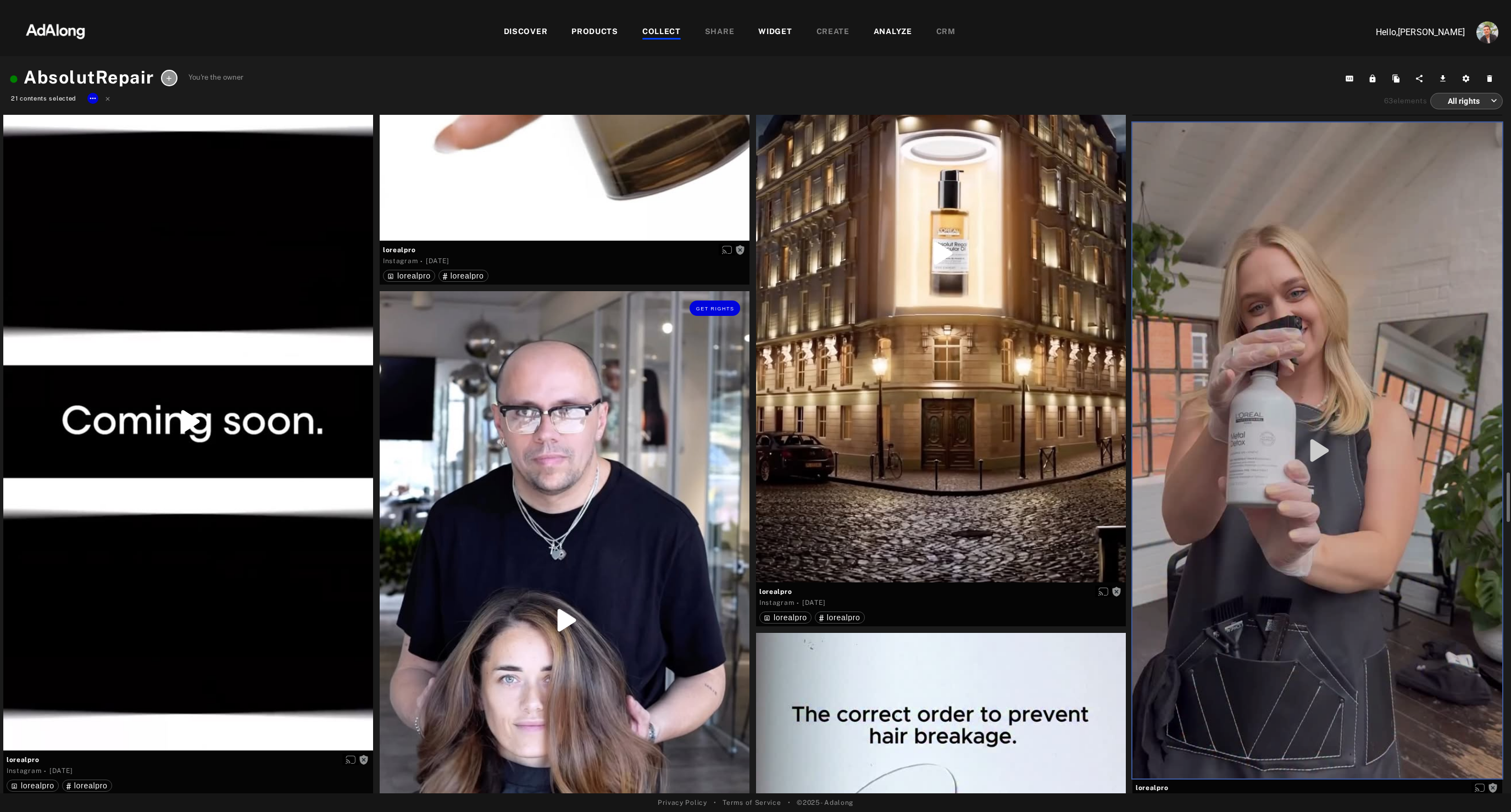
click at [601, 603] on div "Get rights" at bounding box center [564, 620] width 370 height 657
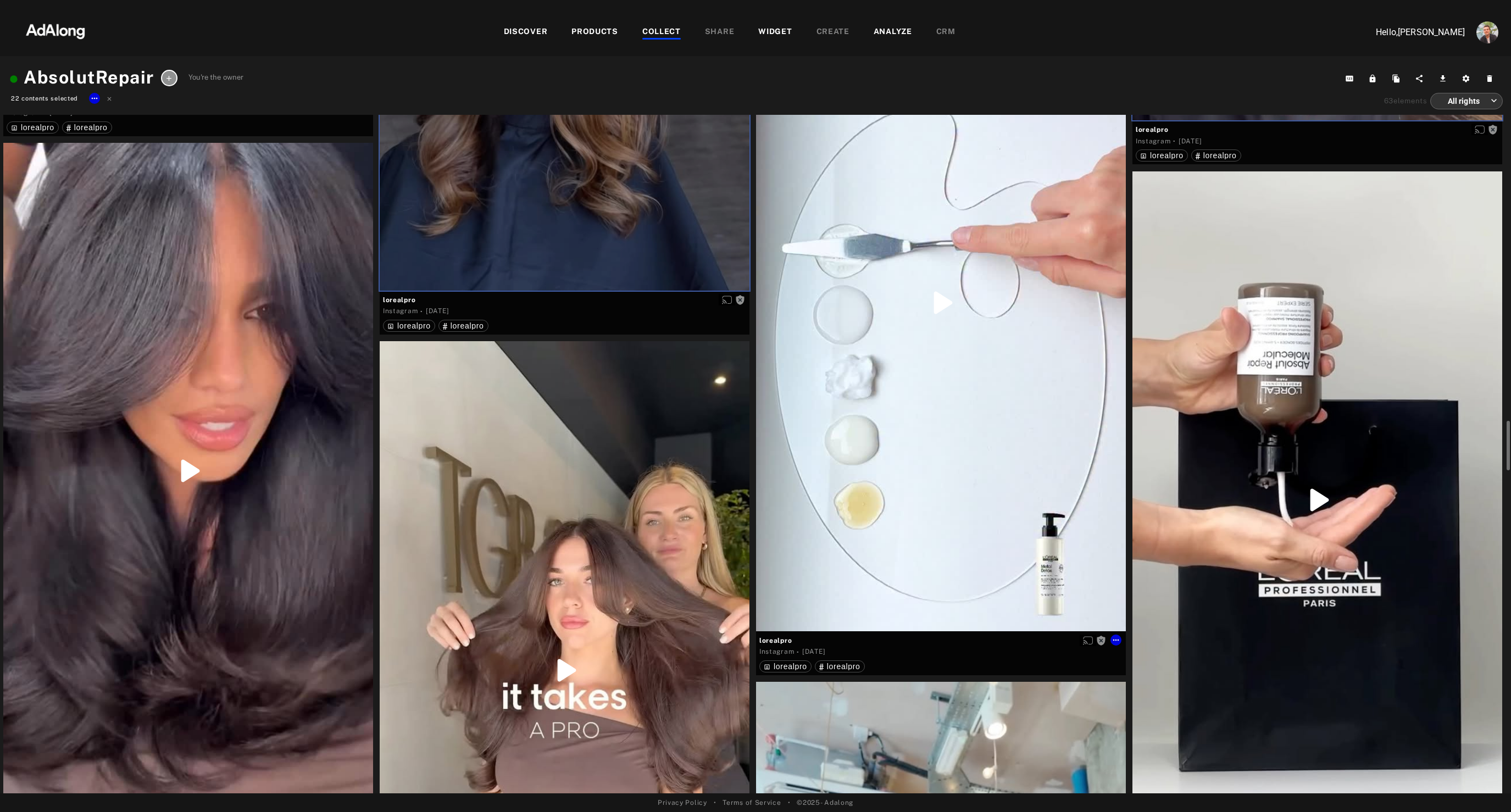
scroll to position [5981, 0]
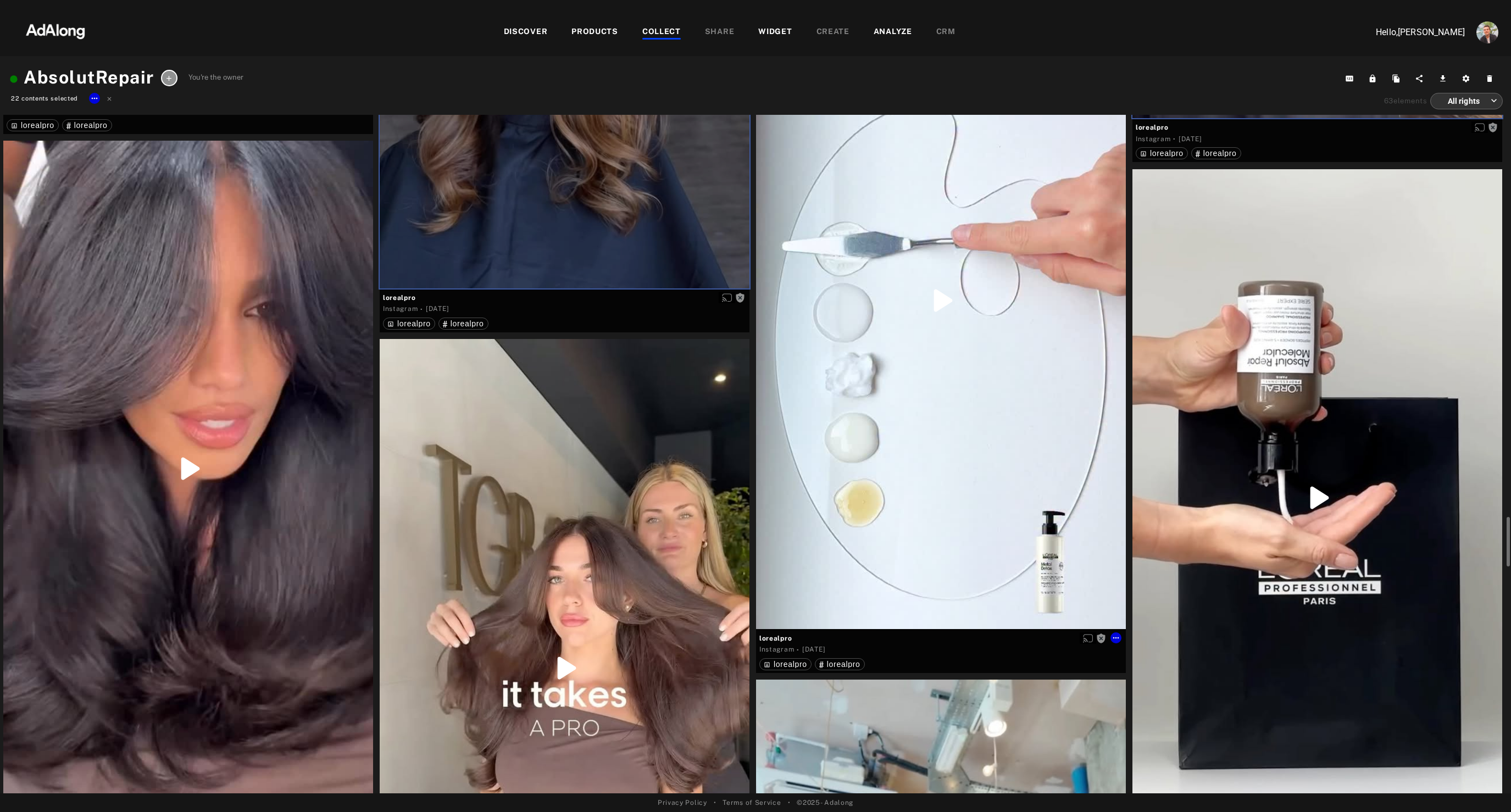
click at [931, 492] on div "Get rights" at bounding box center [941, 300] width 370 height 656
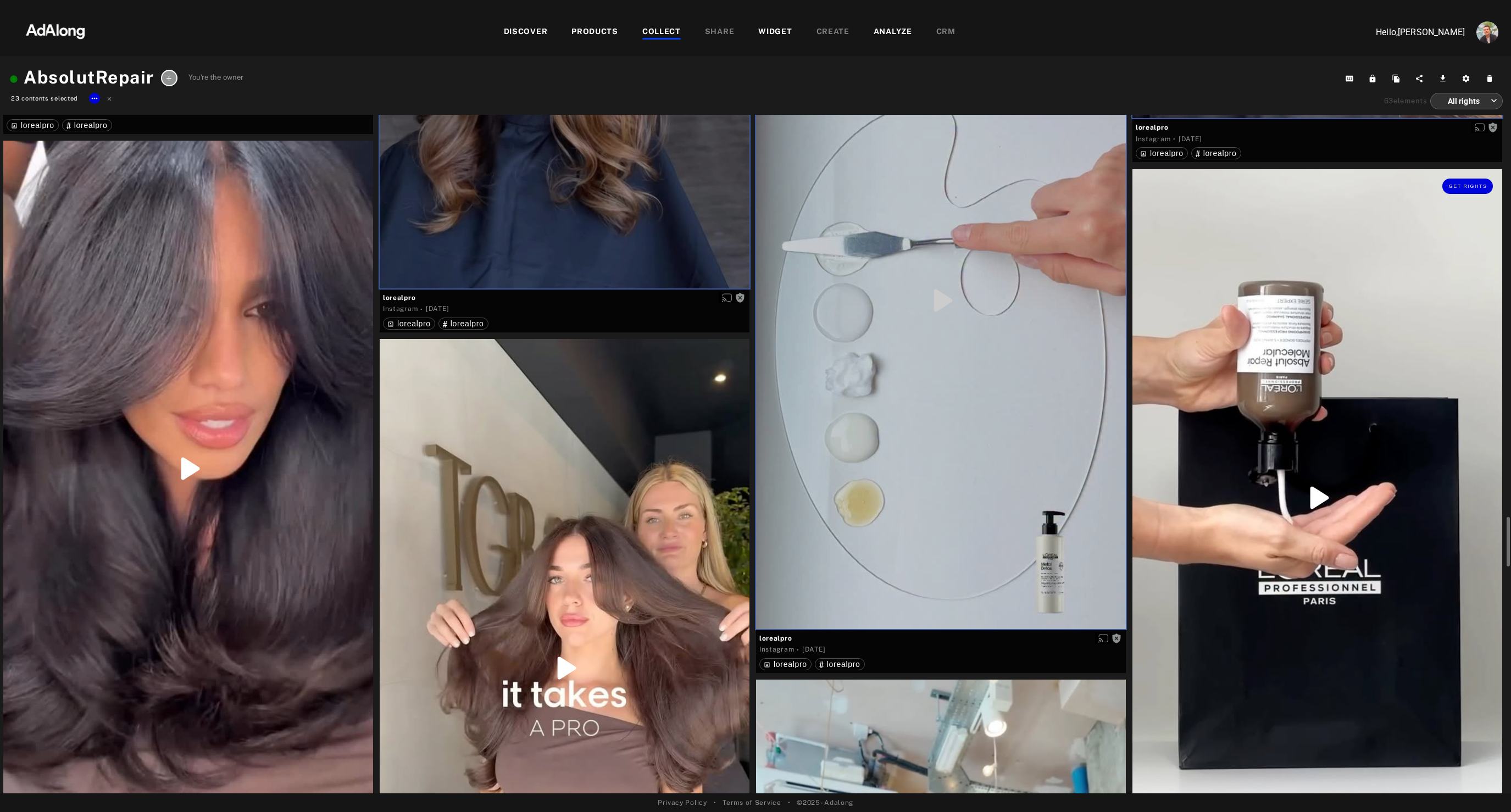
click at [1221, 477] on div "Get rights" at bounding box center [1317, 498] width 370 height 657
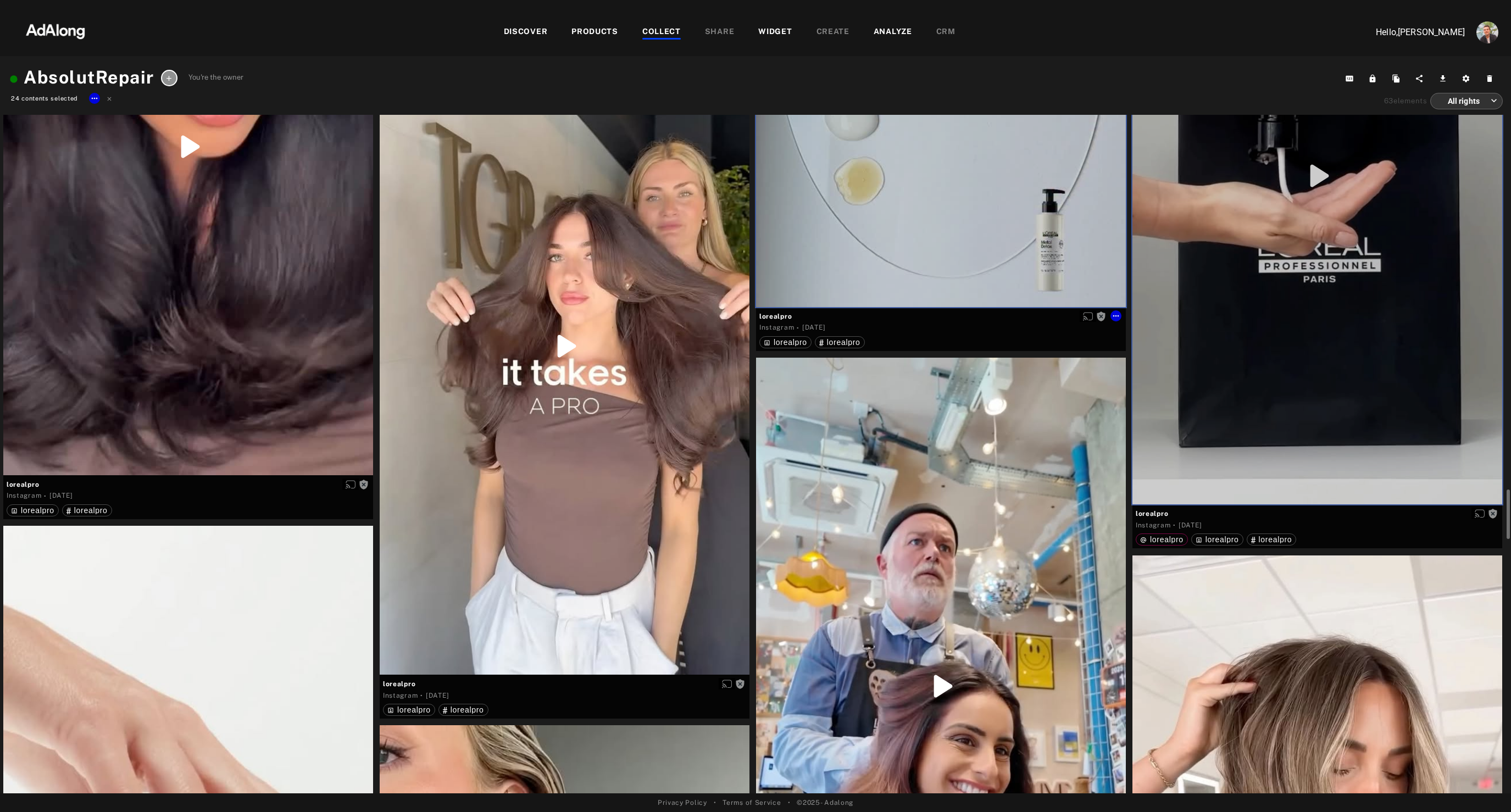
scroll to position [6312, 0]
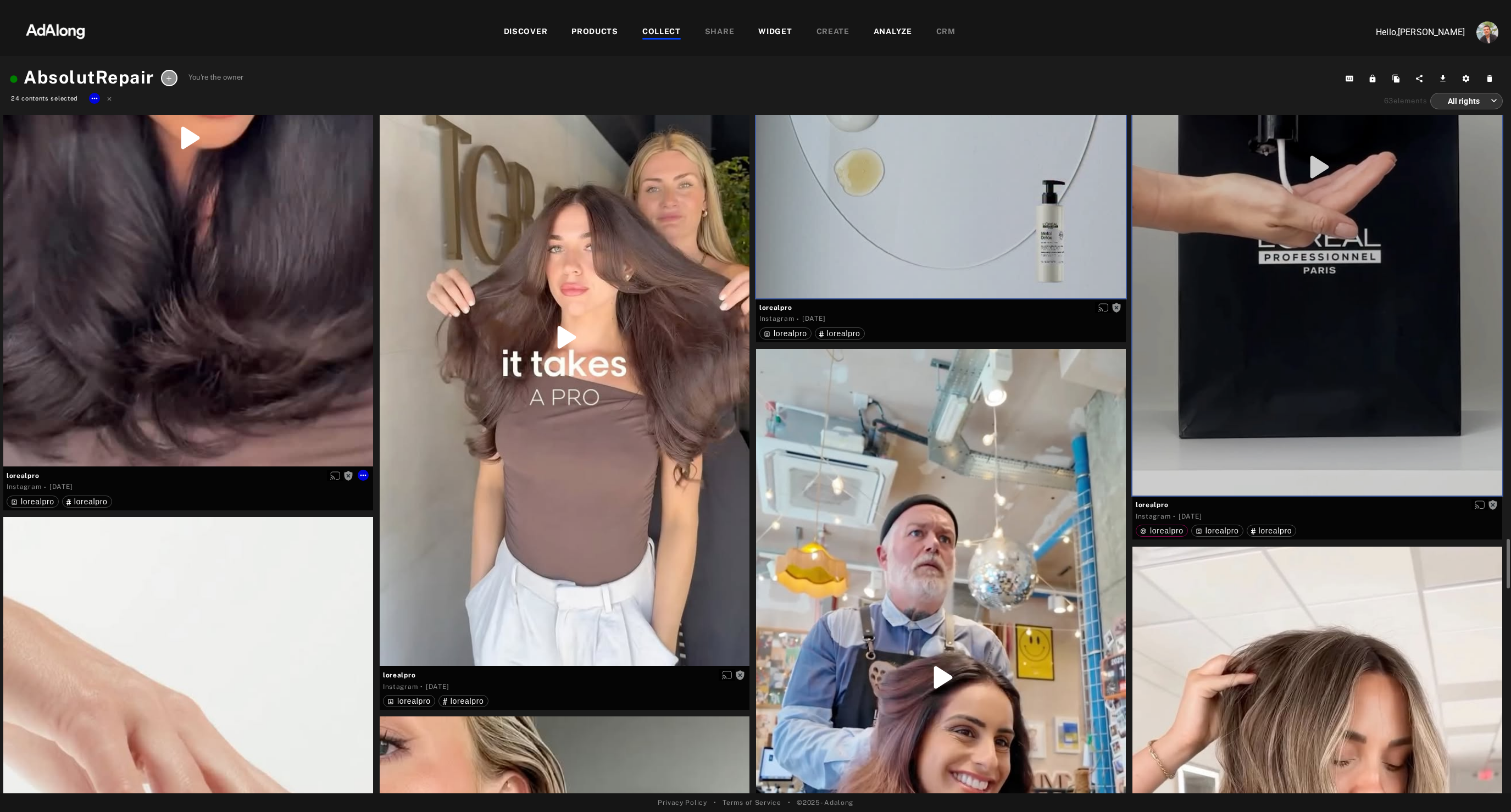
click at [306, 267] on div "Get rights" at bounding box center [188, 138] width 370 height 656
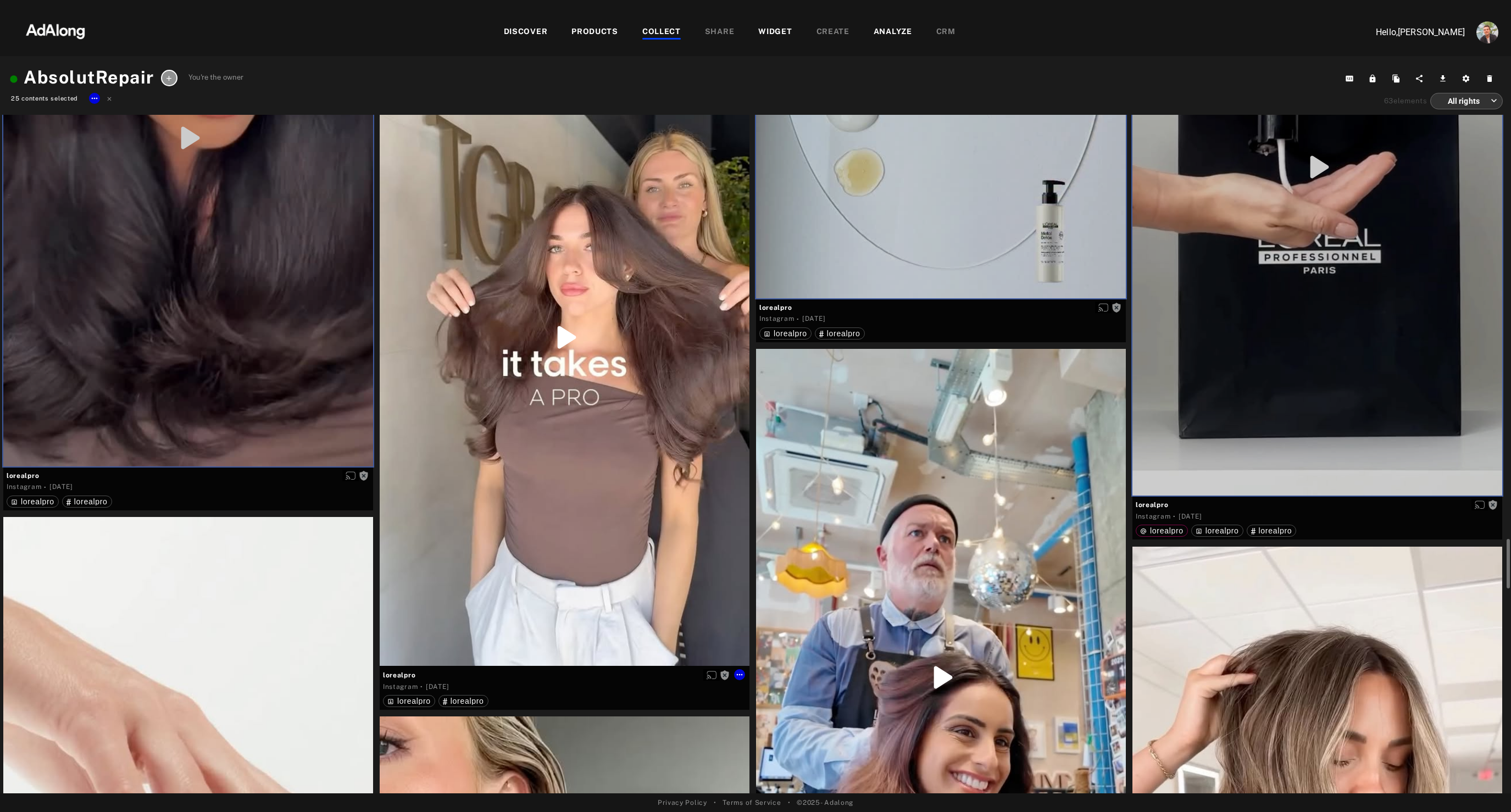
click at [558, 387] on div "Get rights" at bounding box center [564, 337] width 370 height 657
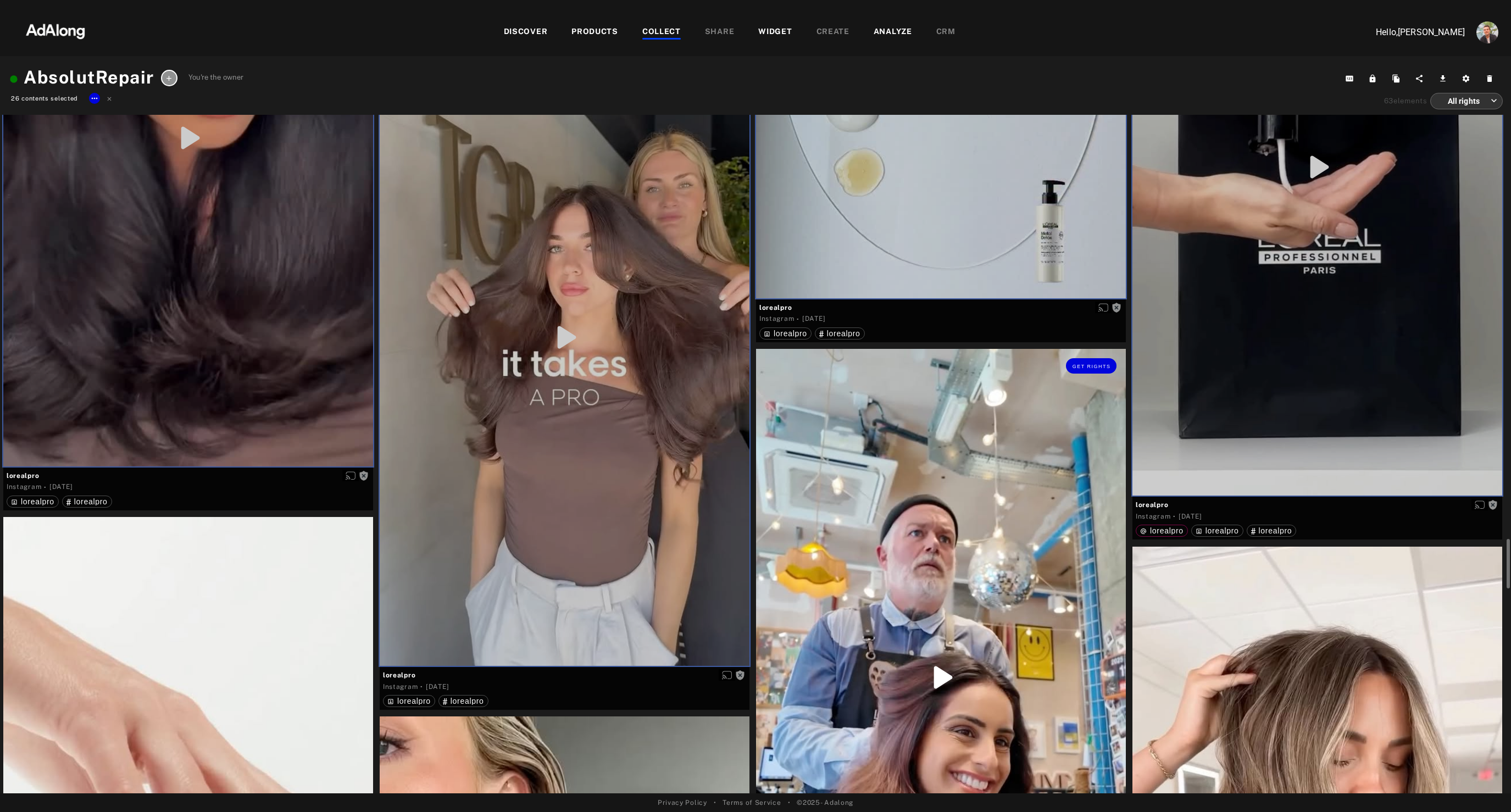
click at [865, 509] on div "Get rights" at bounding box center [941, 677] width 370 height 657
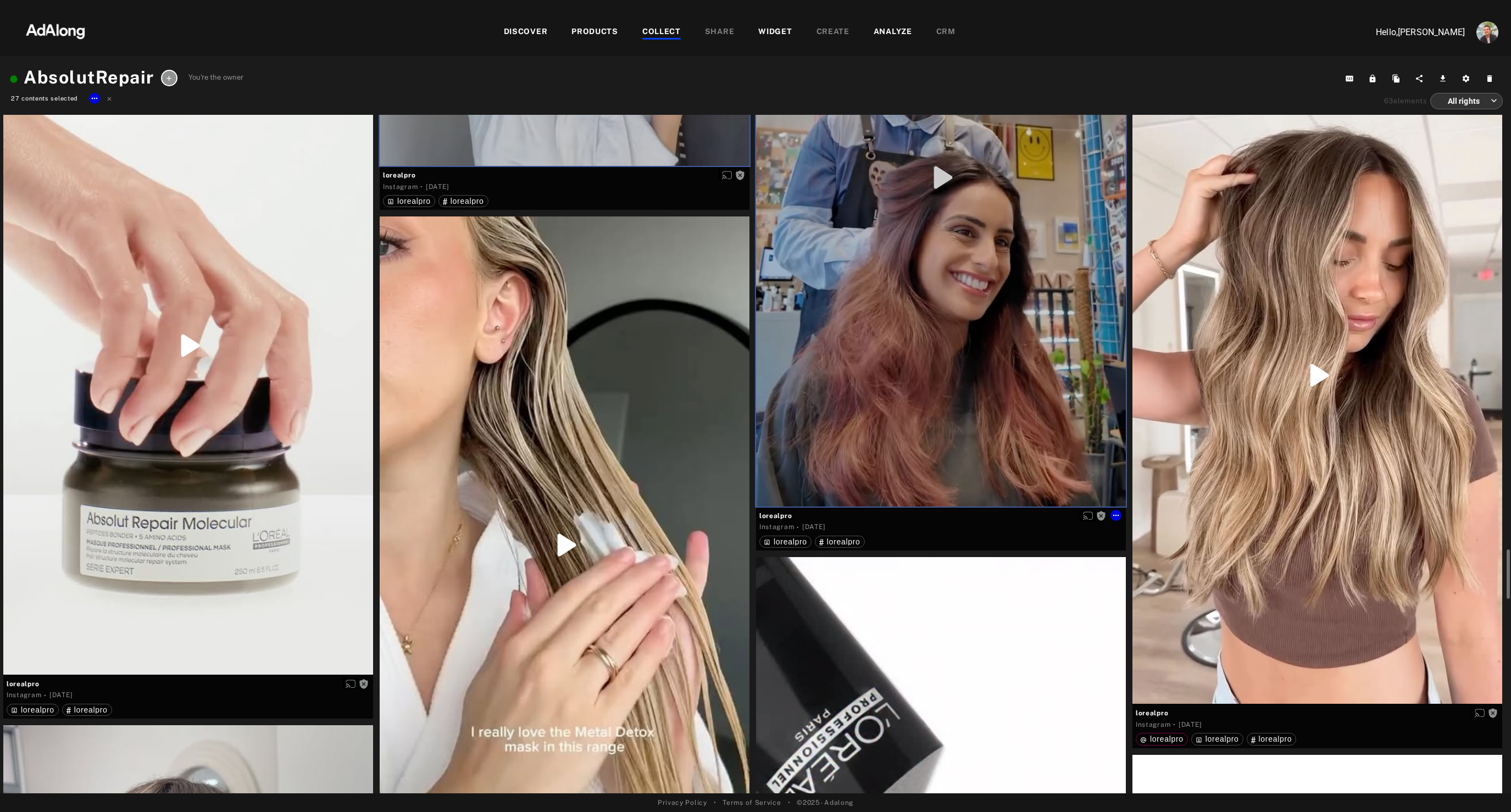
scroll to position [6808, 0]
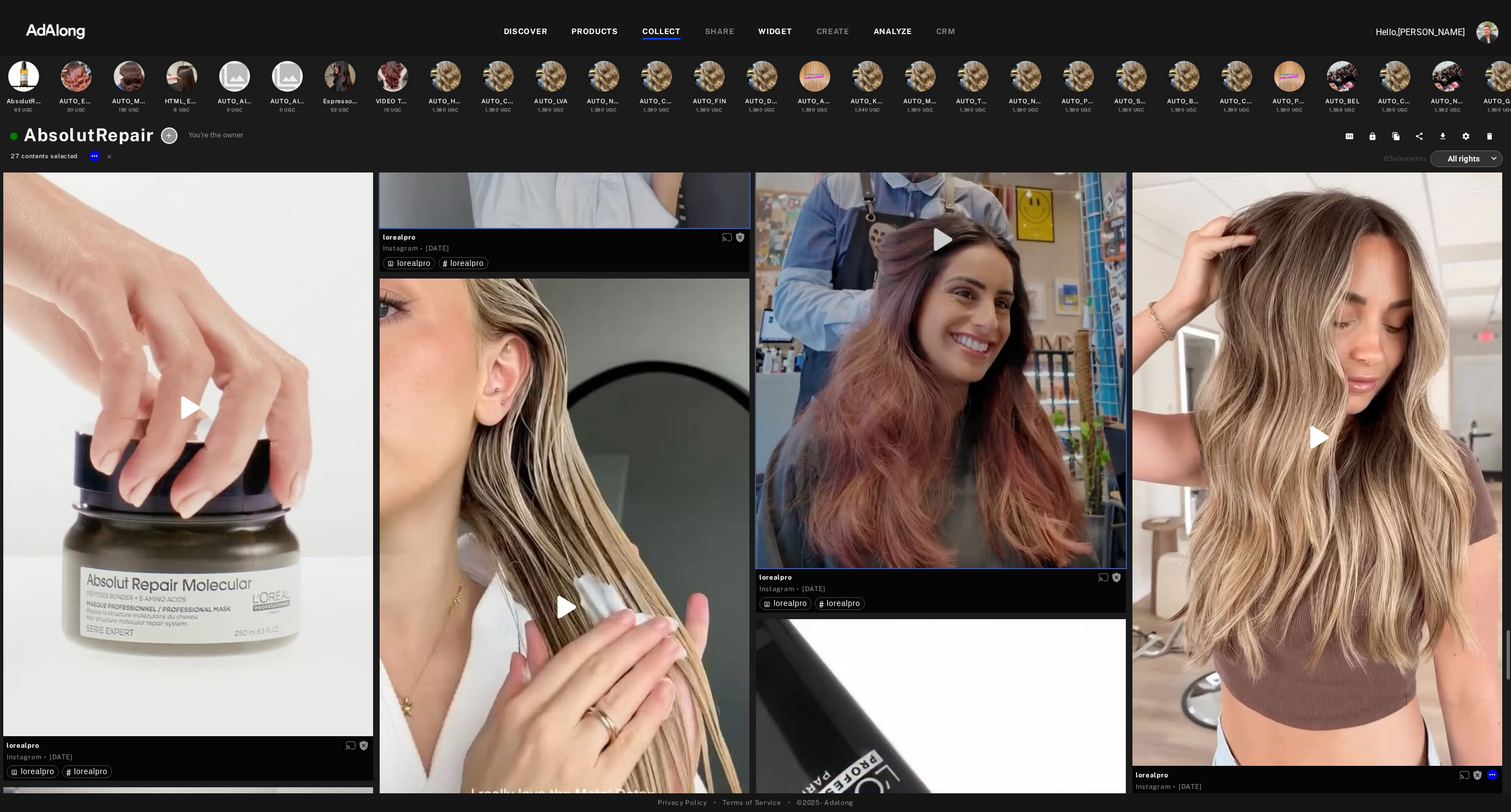
click at [1259, 492] on div "Get rights" at bounding box center [1317, 437] width 370 height 657
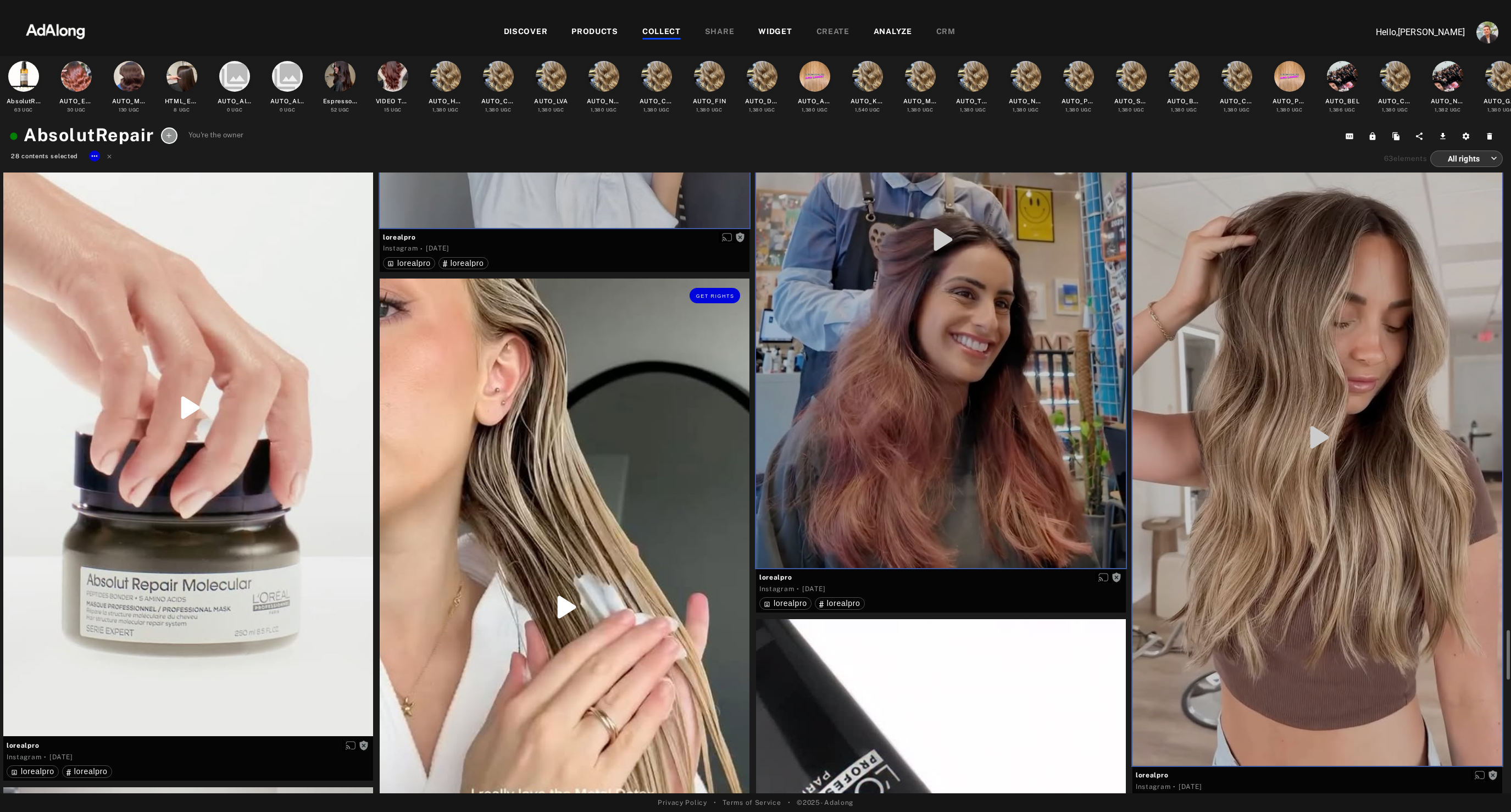
click at [666, 494] on div "Get rights" at bounding box center [564, 607] width 370 height 657
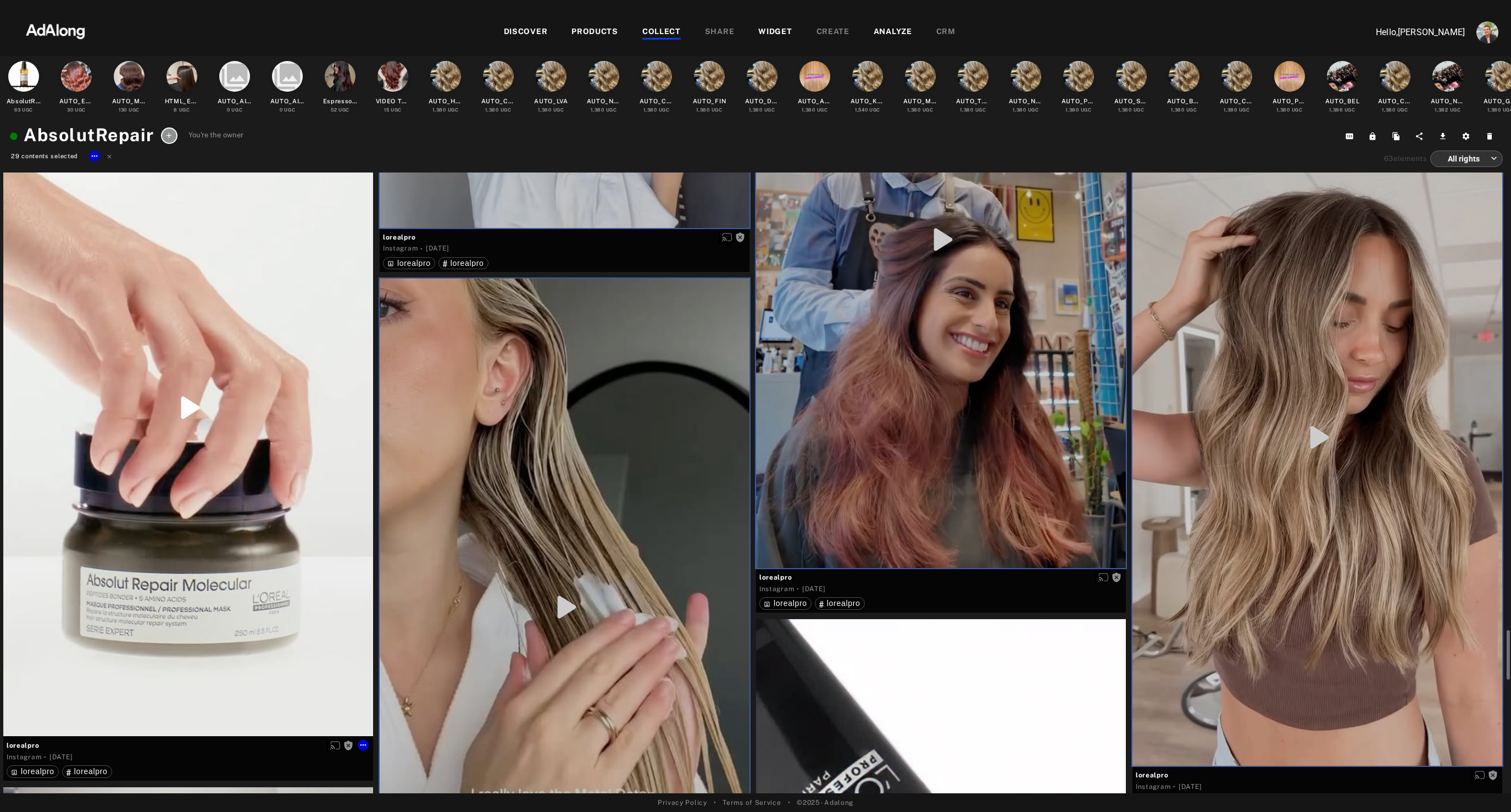
click at [262, 388] on div "Get rights" at bounding box center [188, 408] width 370 height 657
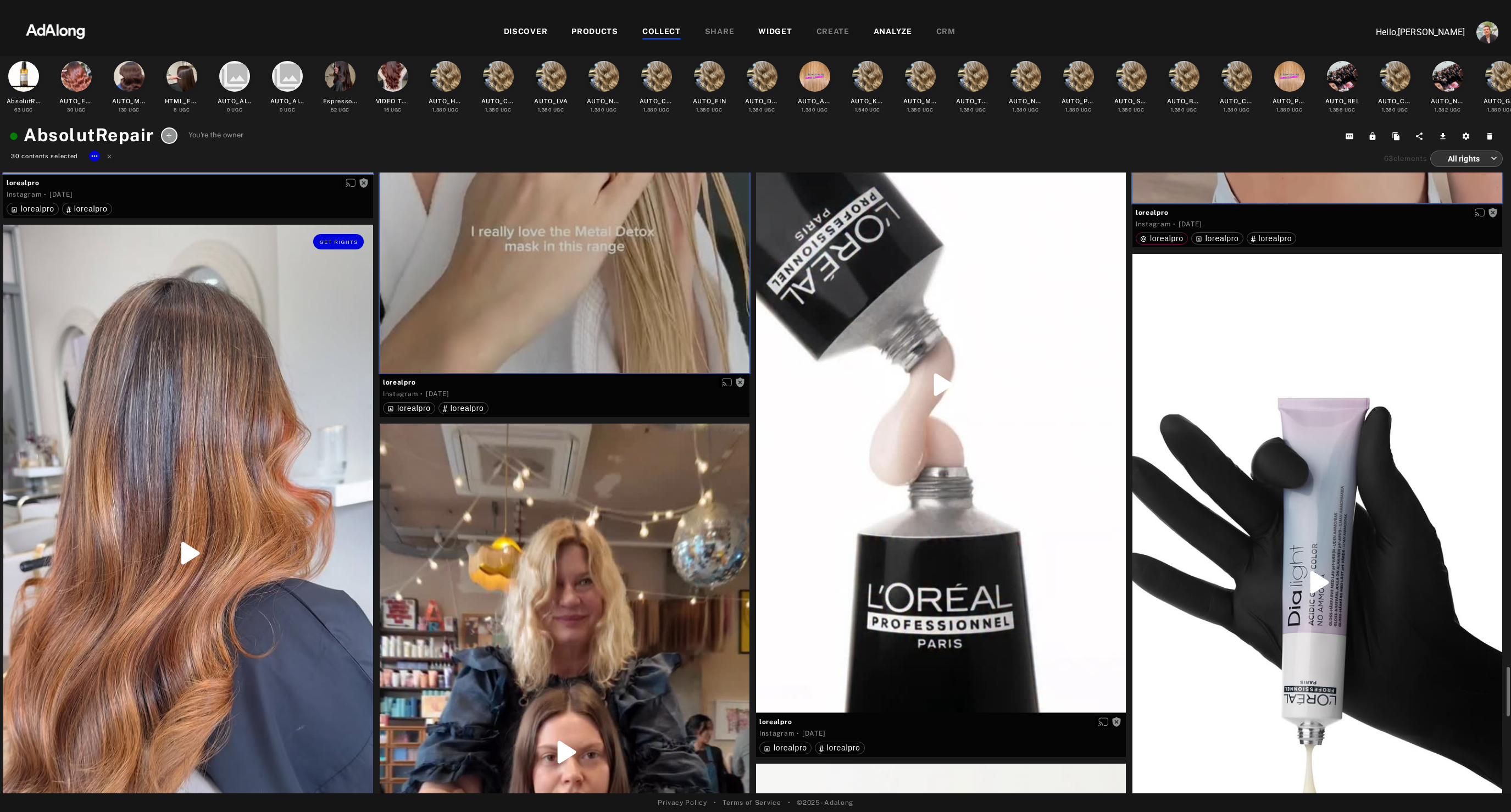
scroll to position [7369, 0]
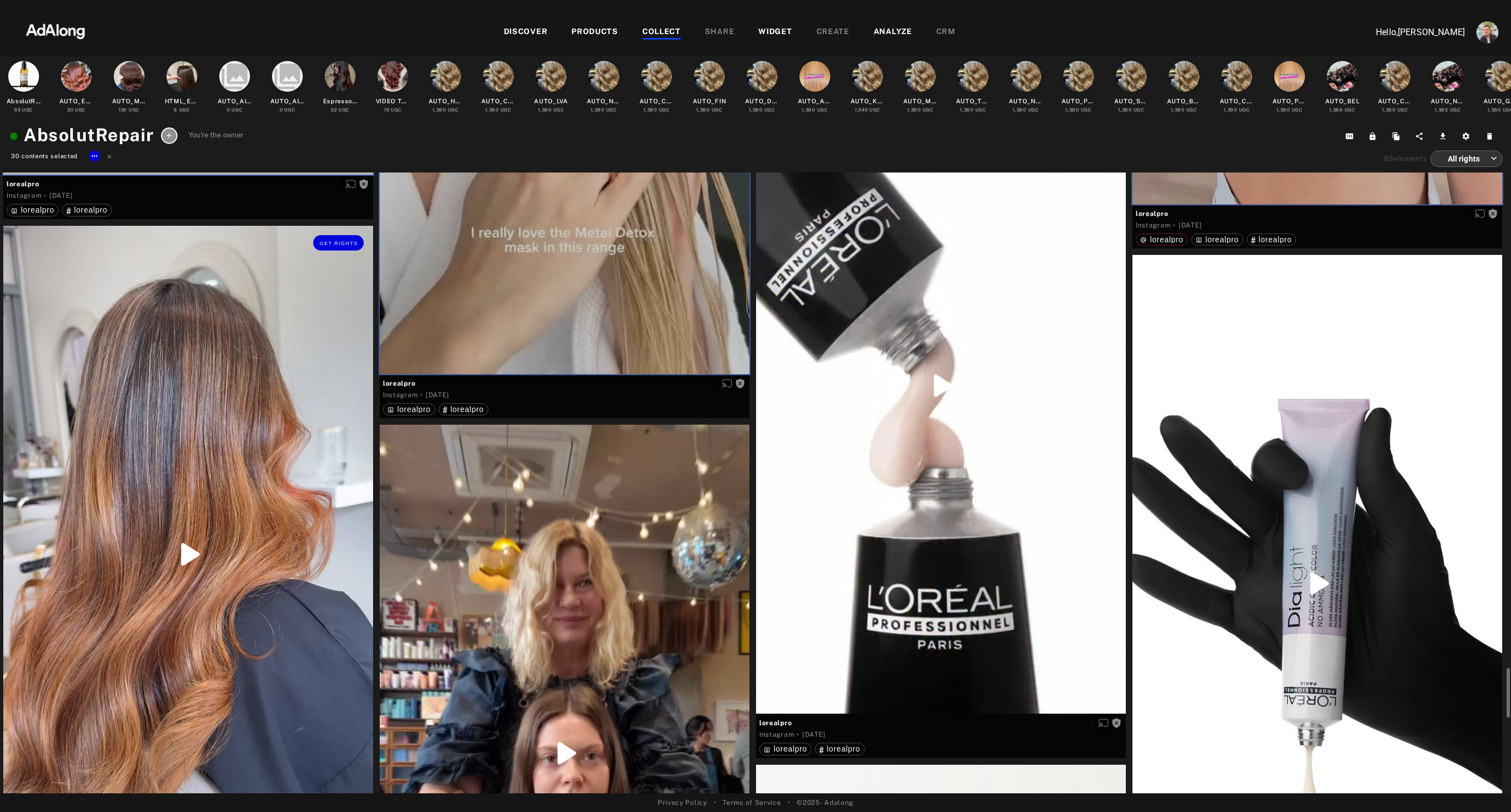
click at [175, 563] on div "Get rights" at bounding box center [188, 555] width 370 height 657
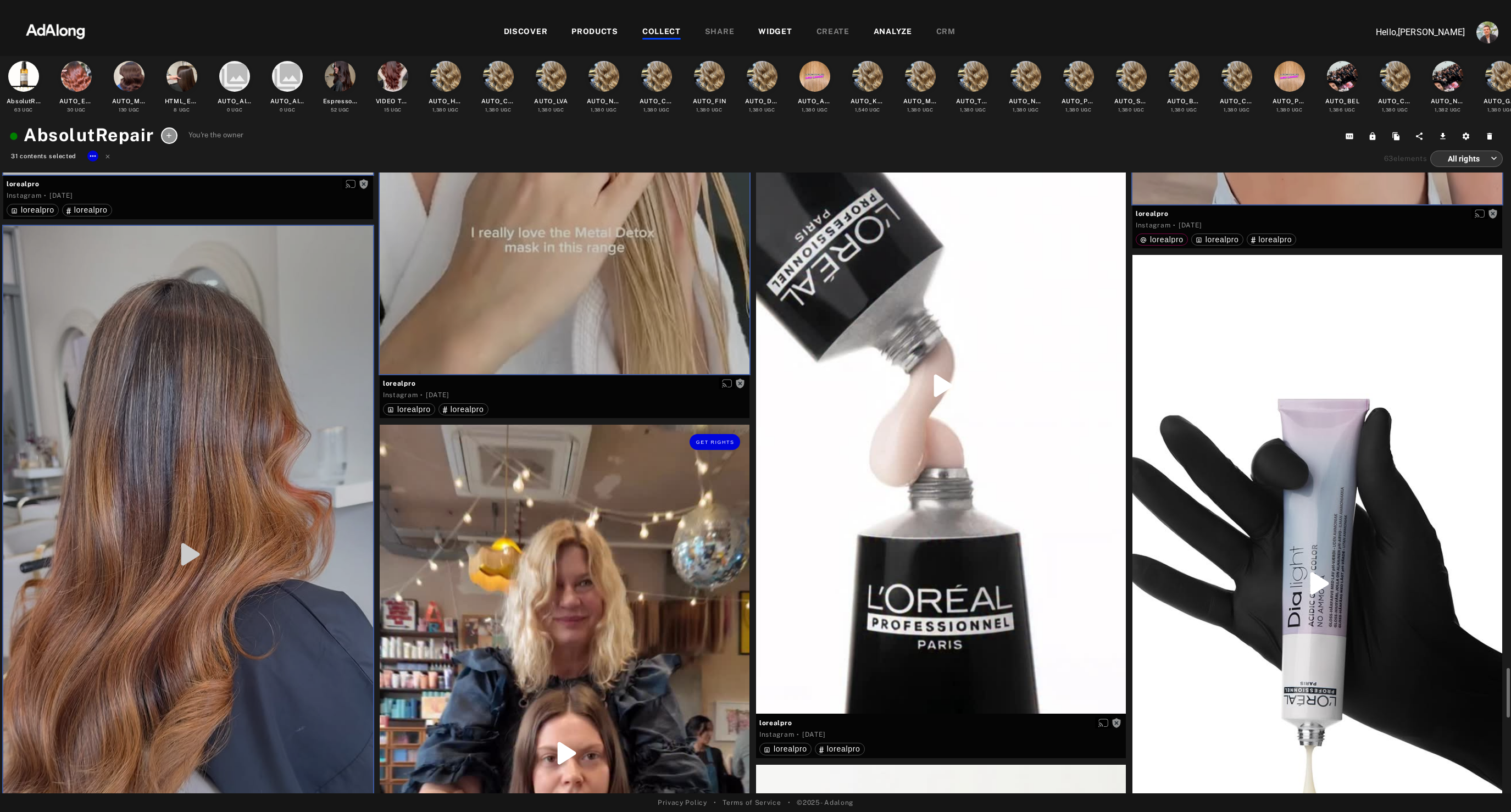
click at [523, 600] on div "Get rights" at bounding box center [564, 752] width 370 height 656
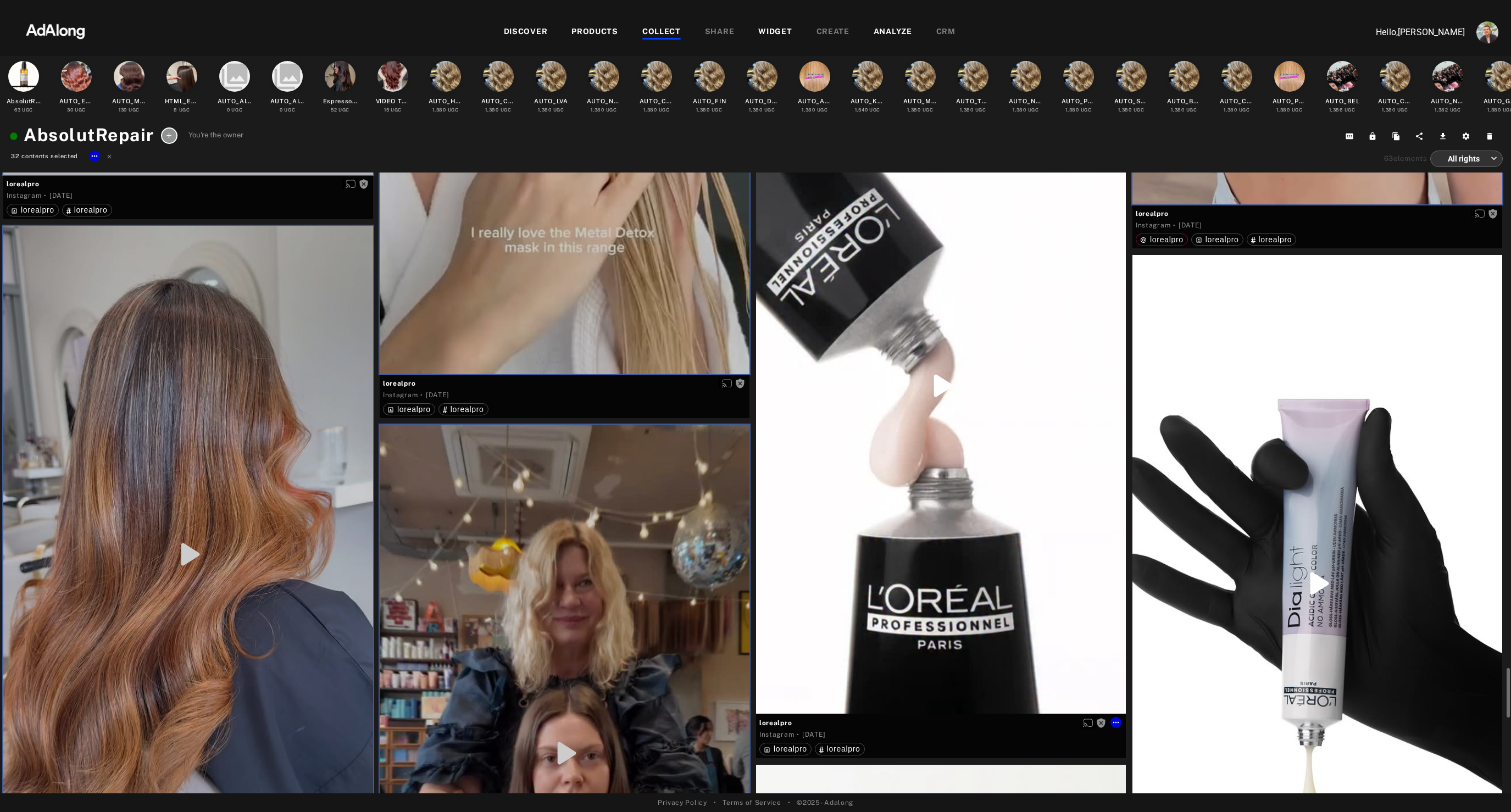
click at [920, 545] on div "Get rights" at bounding box center [941, 385] width 370 height 656
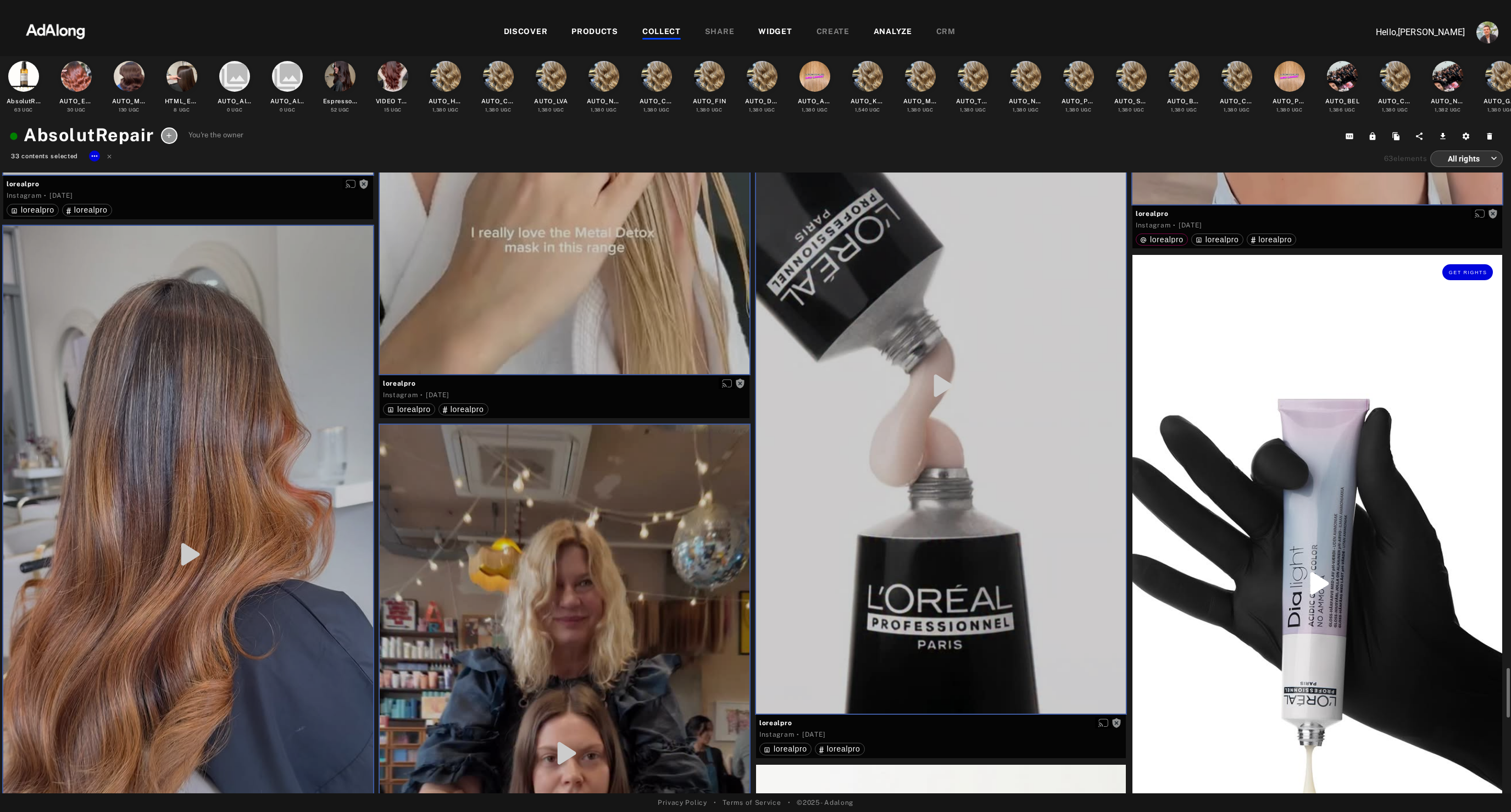
click at [1276, 570] on div "Get rights" at bounding box center [1317, 584] width 370 height 657
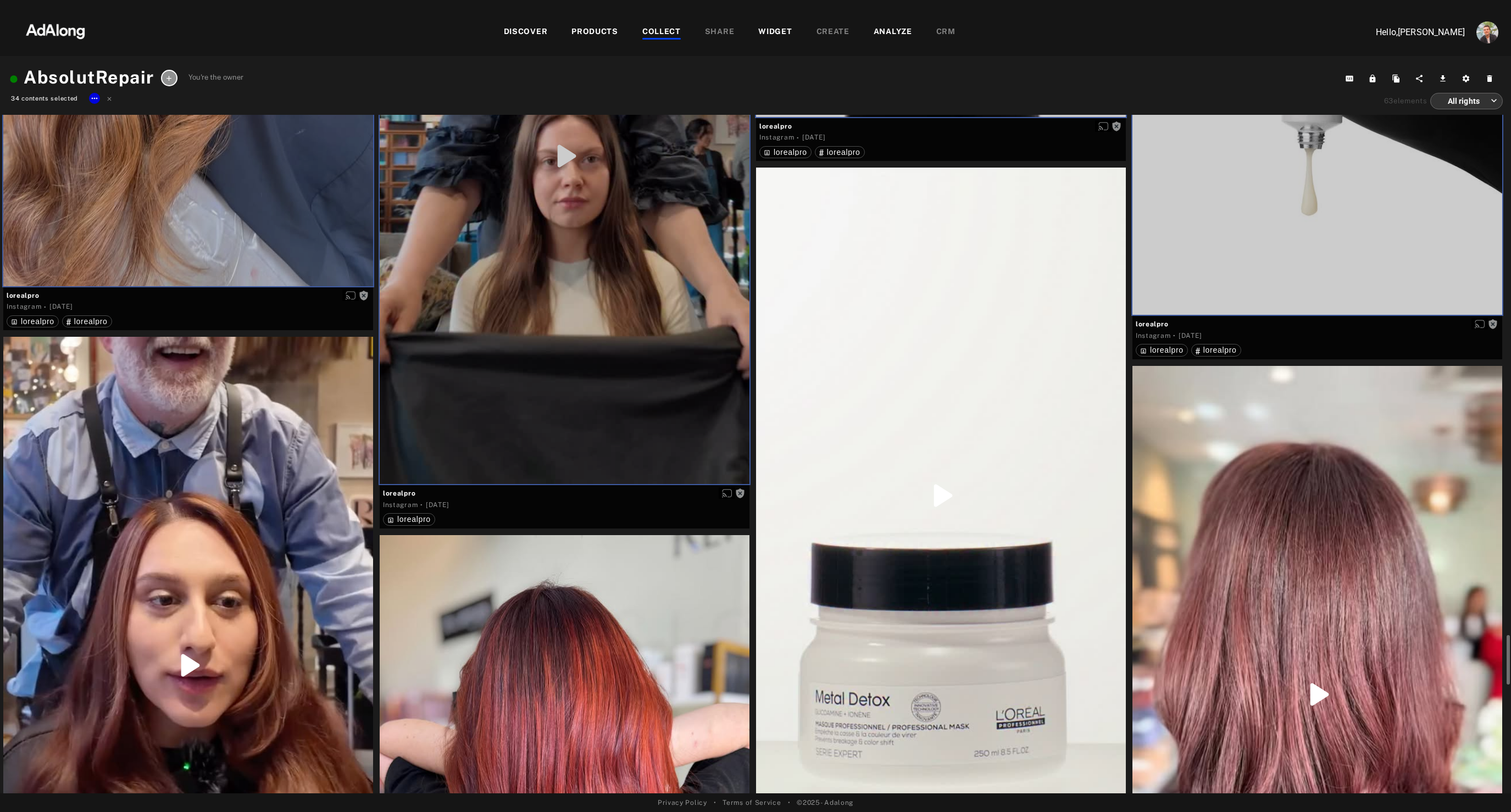
scroll to position [7925, 0]
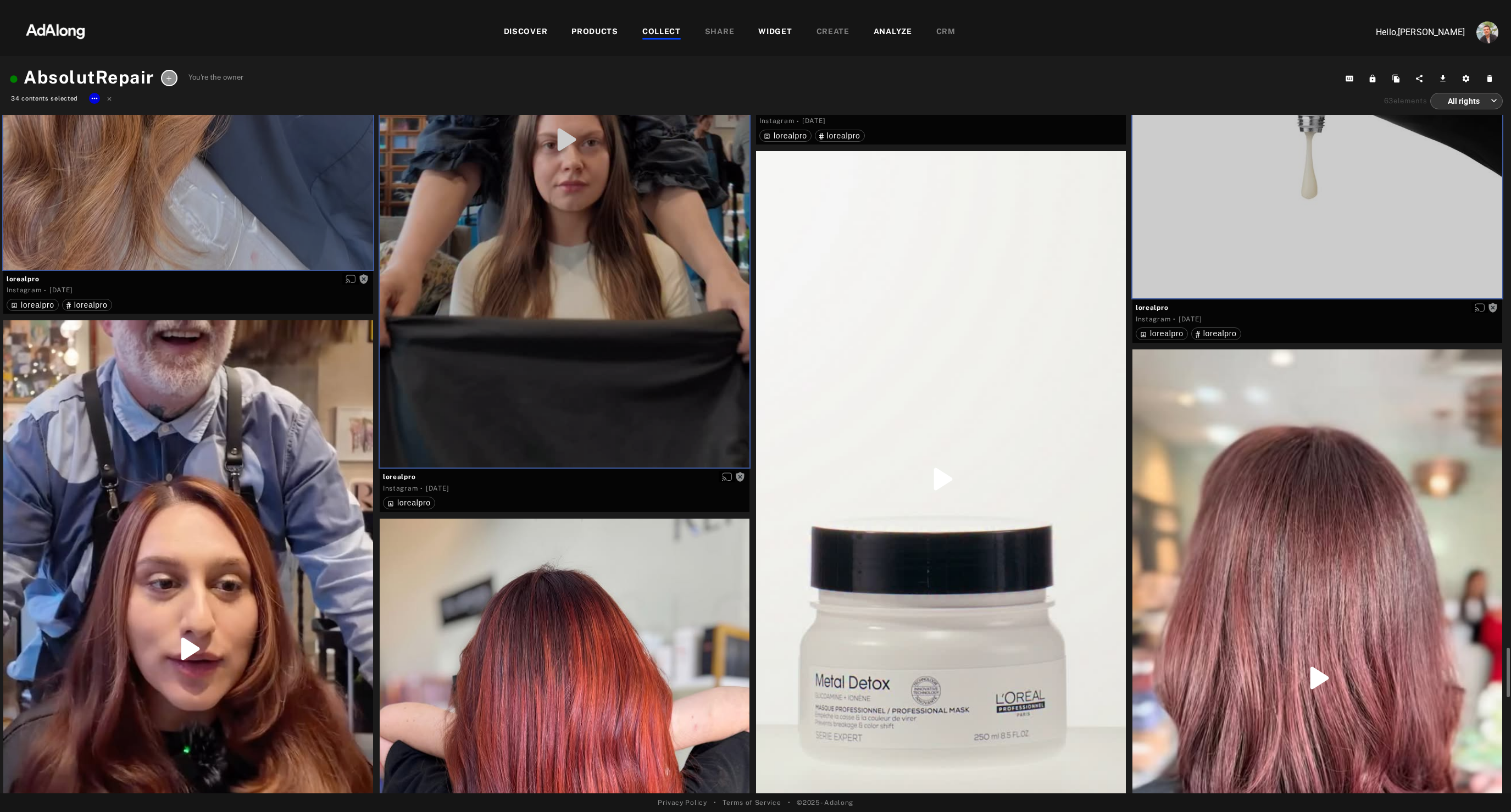
click at [1276, 570] on div at bounding box center [1317, 678] width 370 height 657
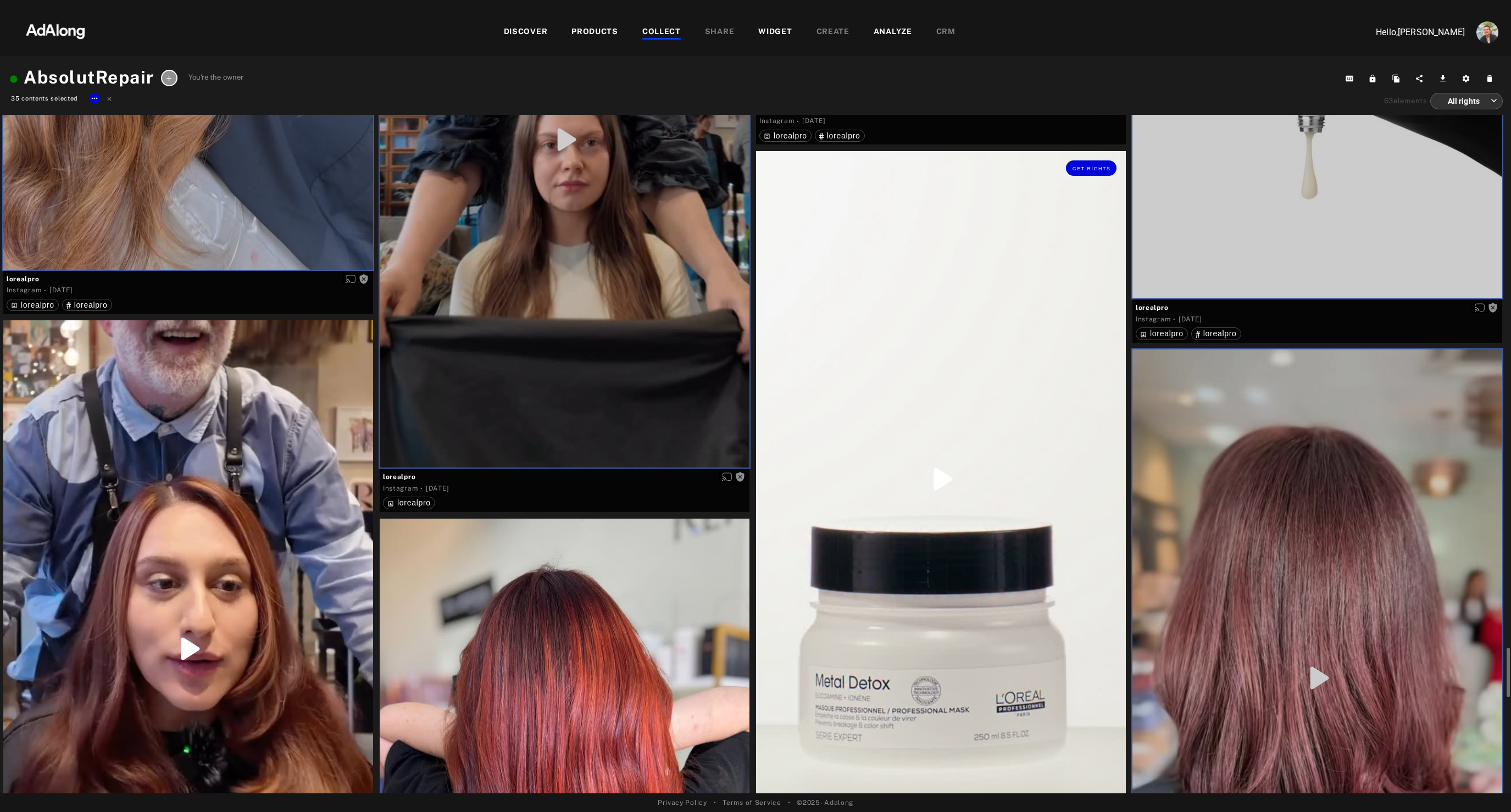
click at [950, 593] on div "Get rights" at bounding box center [941, 479] width 370 height 656
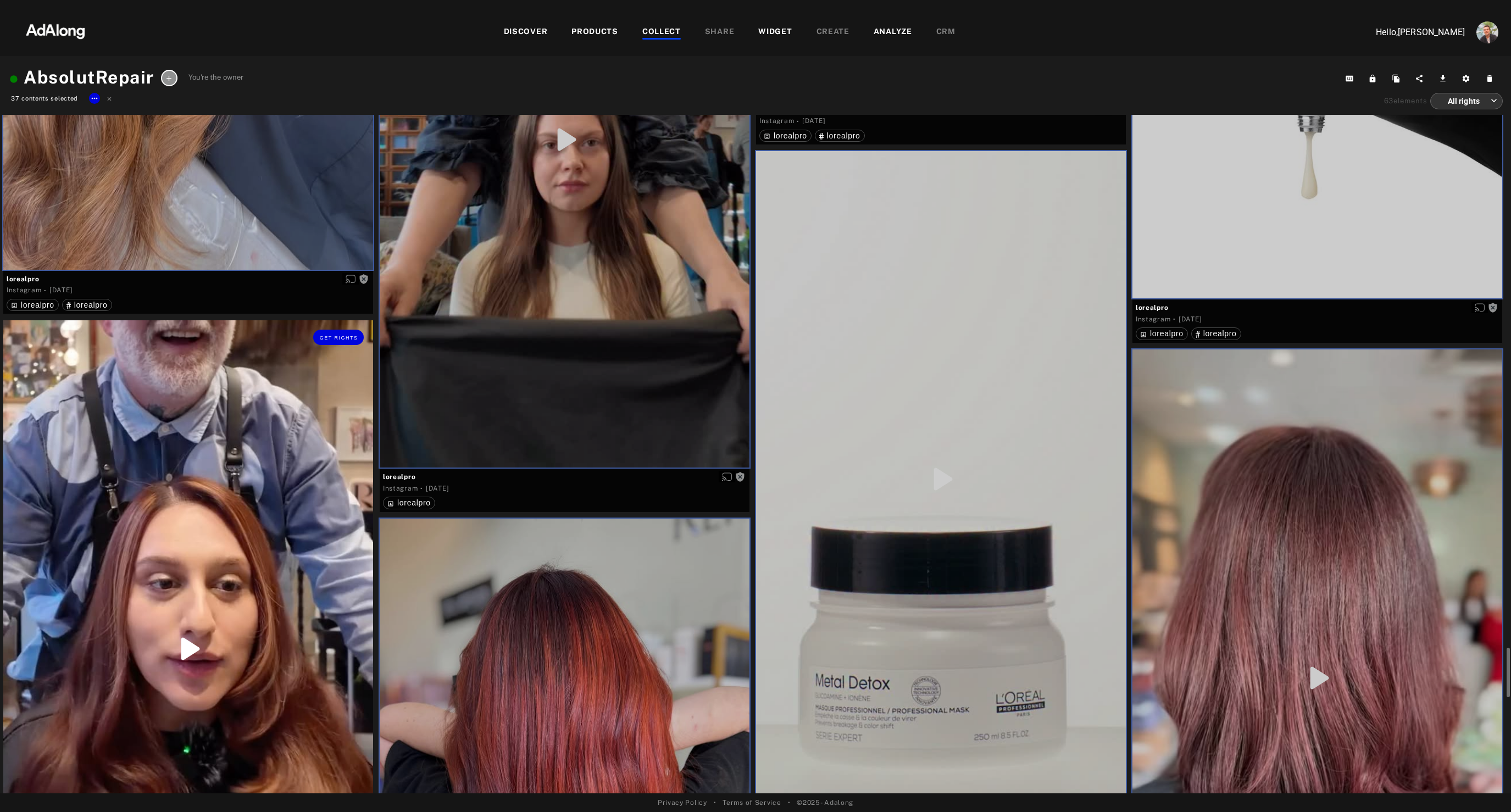
click at [223, 584] on div "Get rights" at bounding box center [188, 649] width 370 height 657
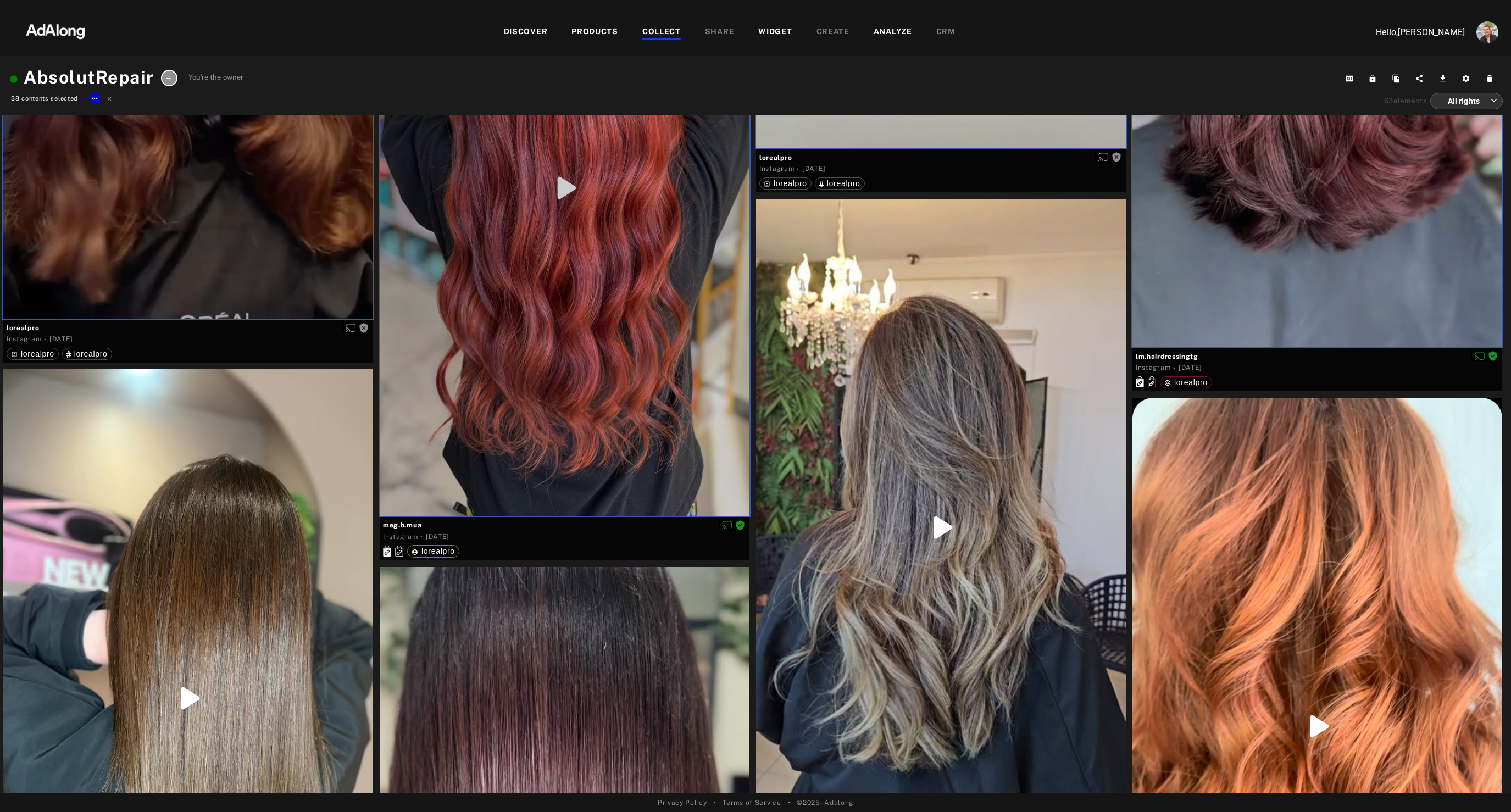
scroll to position [8773, 0]
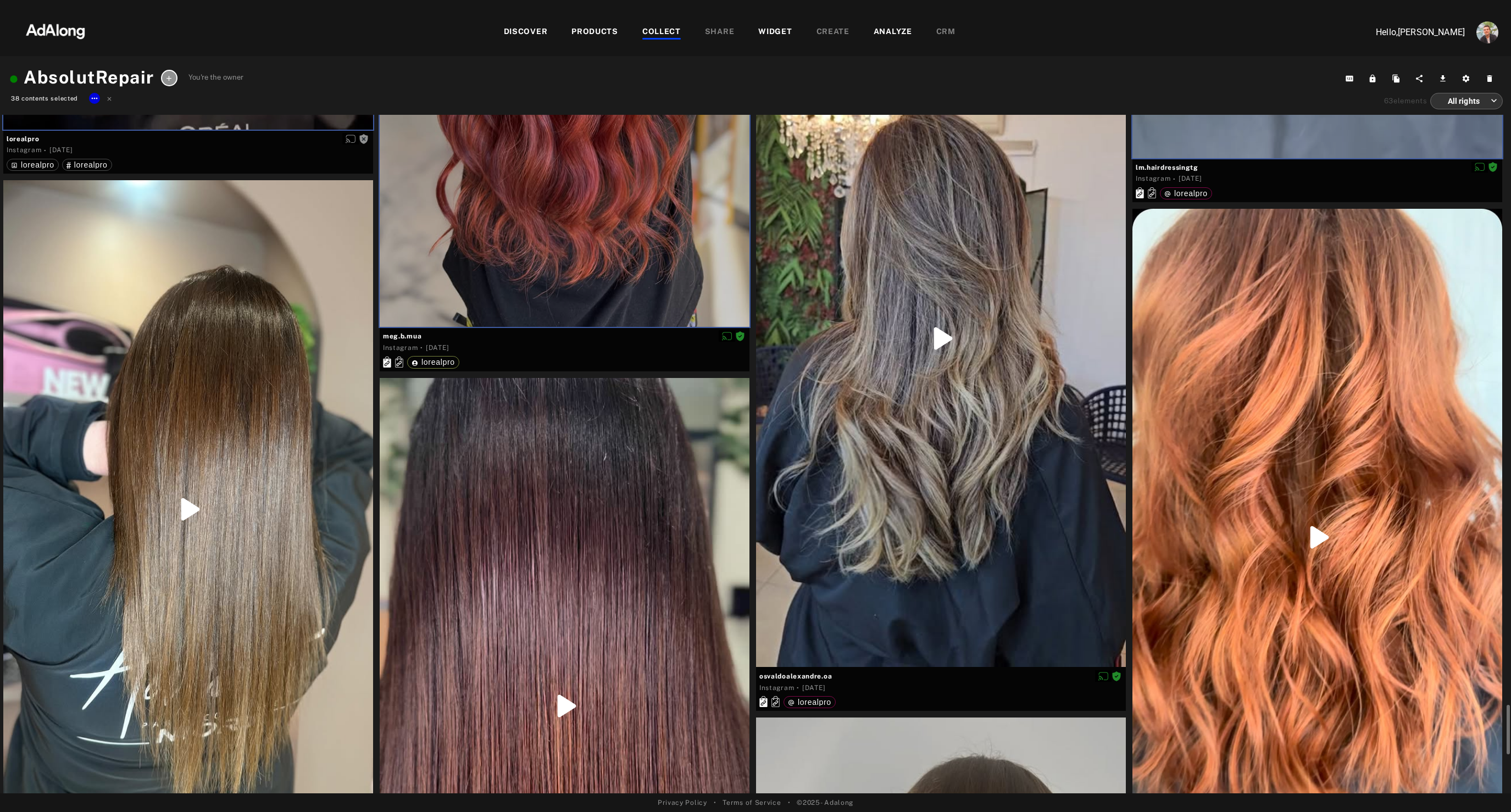
click at [223, 584] on div at bounding box center [188, 509] width 370 height 657
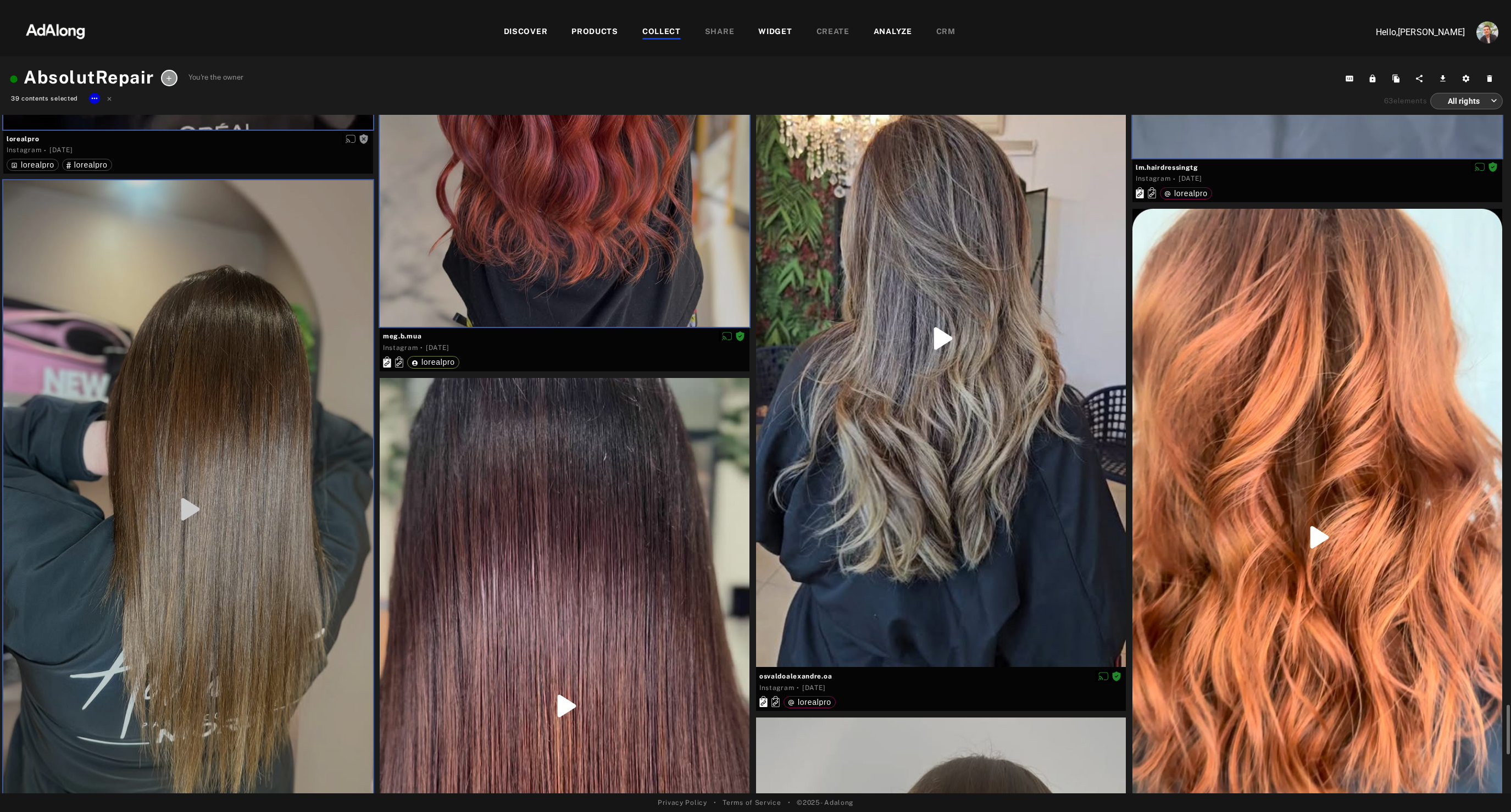
click at [505, 563] on div at bounding box center [564, 706] width 370 height 656
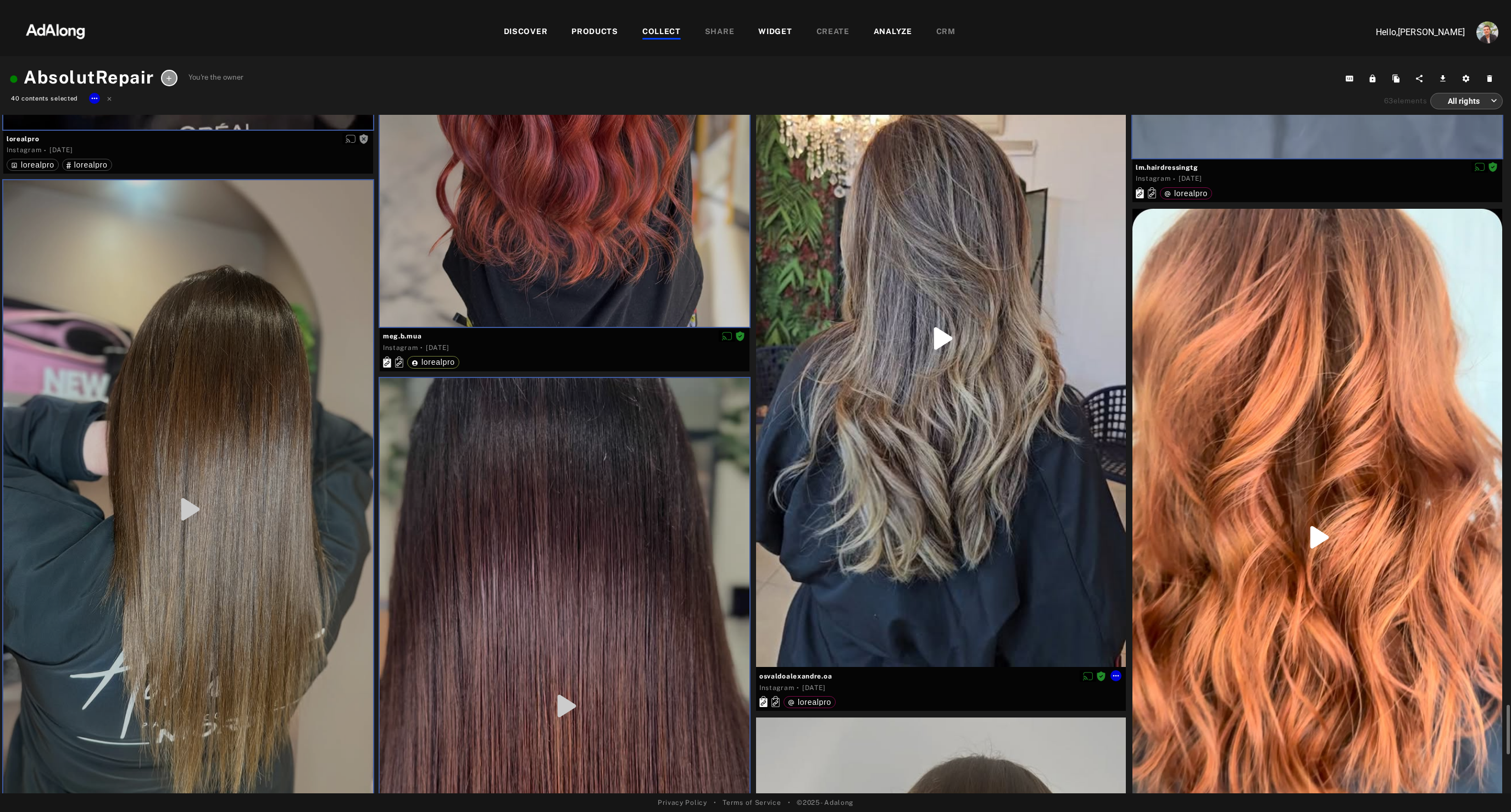
click at [939, 515] on div at bounding box center [941, 339] width 370 height 657
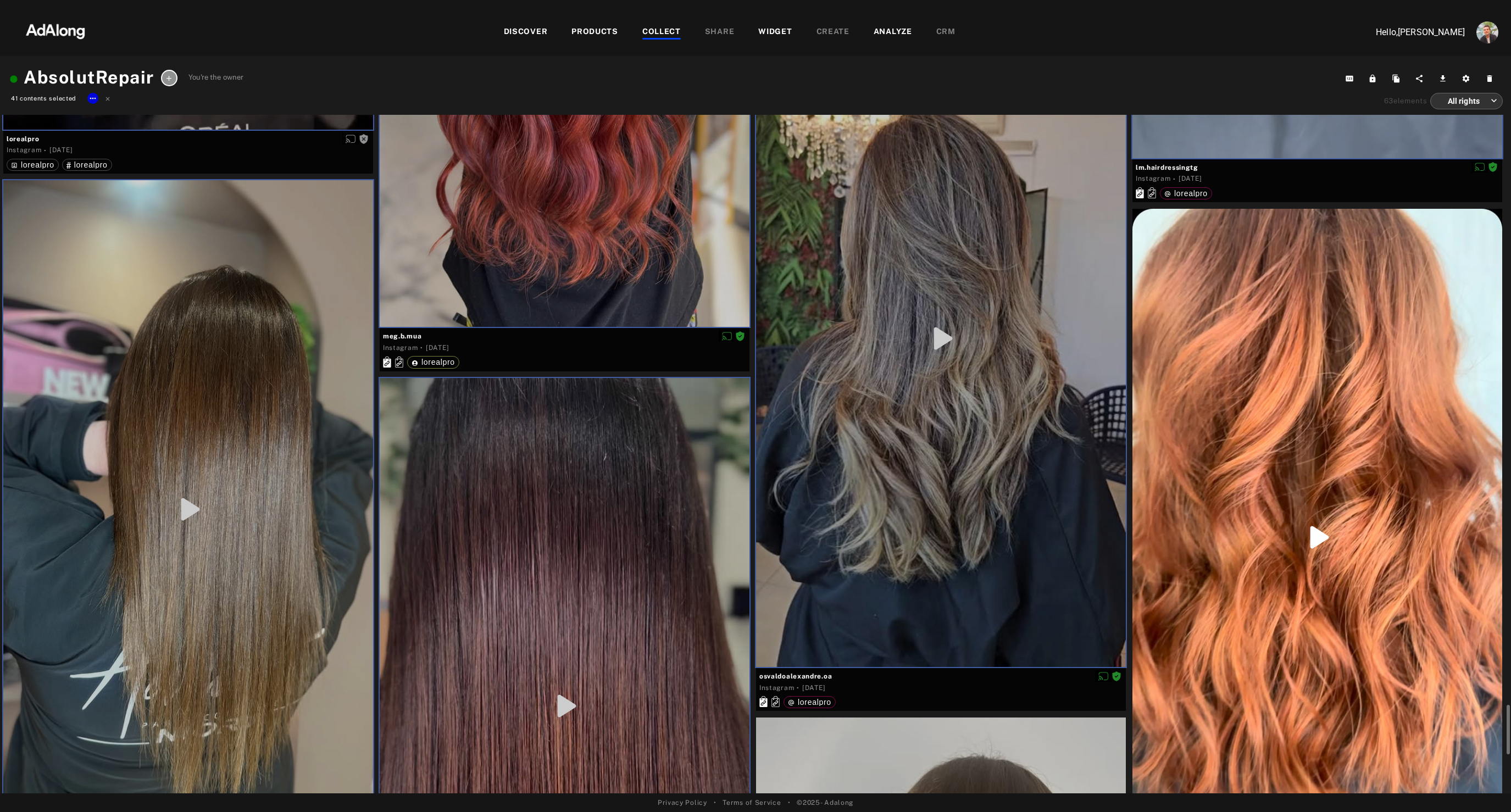
click at [1231, 503] on div at bounding box center [1317, 537] width 370 height 657
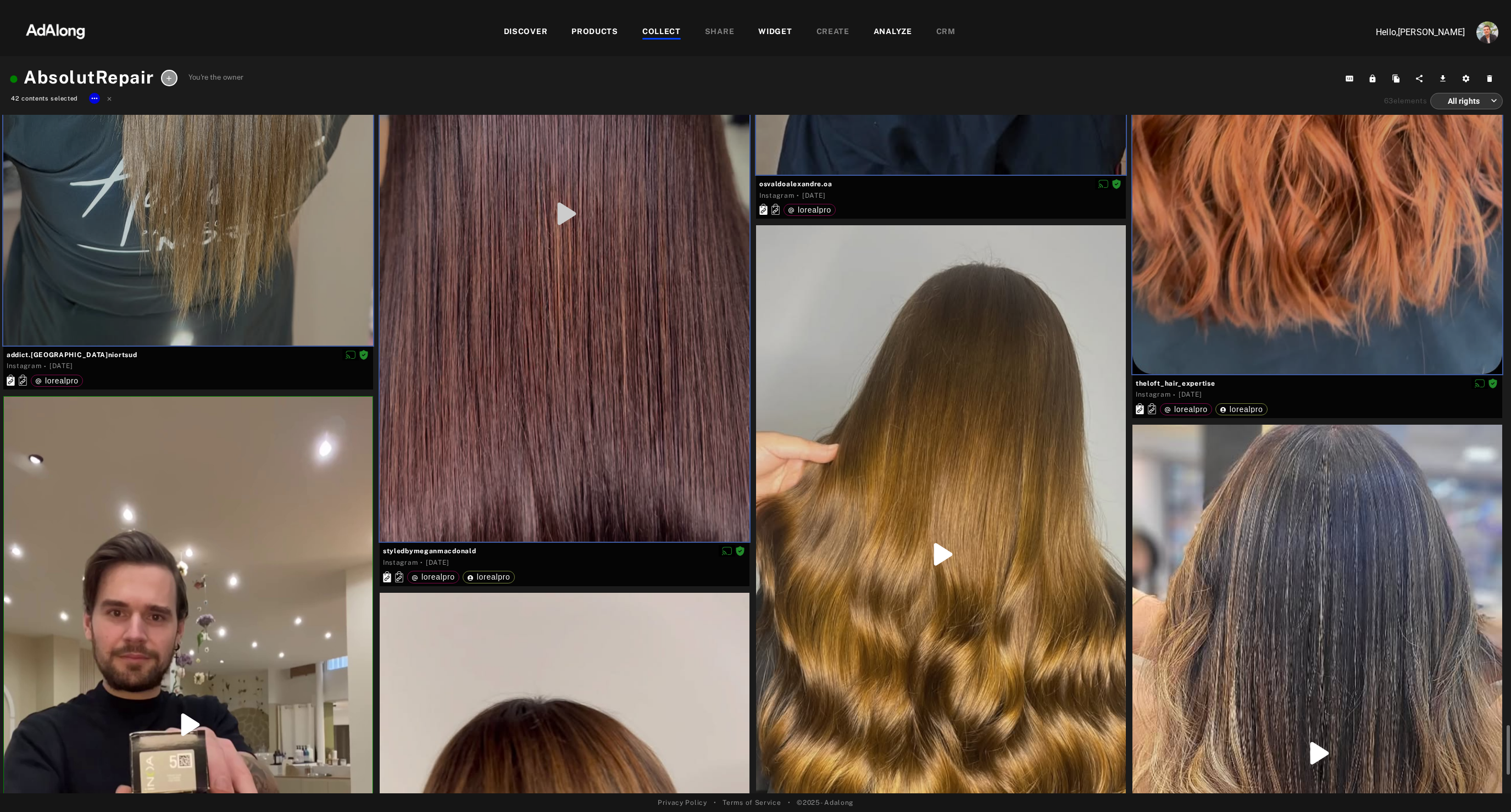
scroll to position [9283, 0]
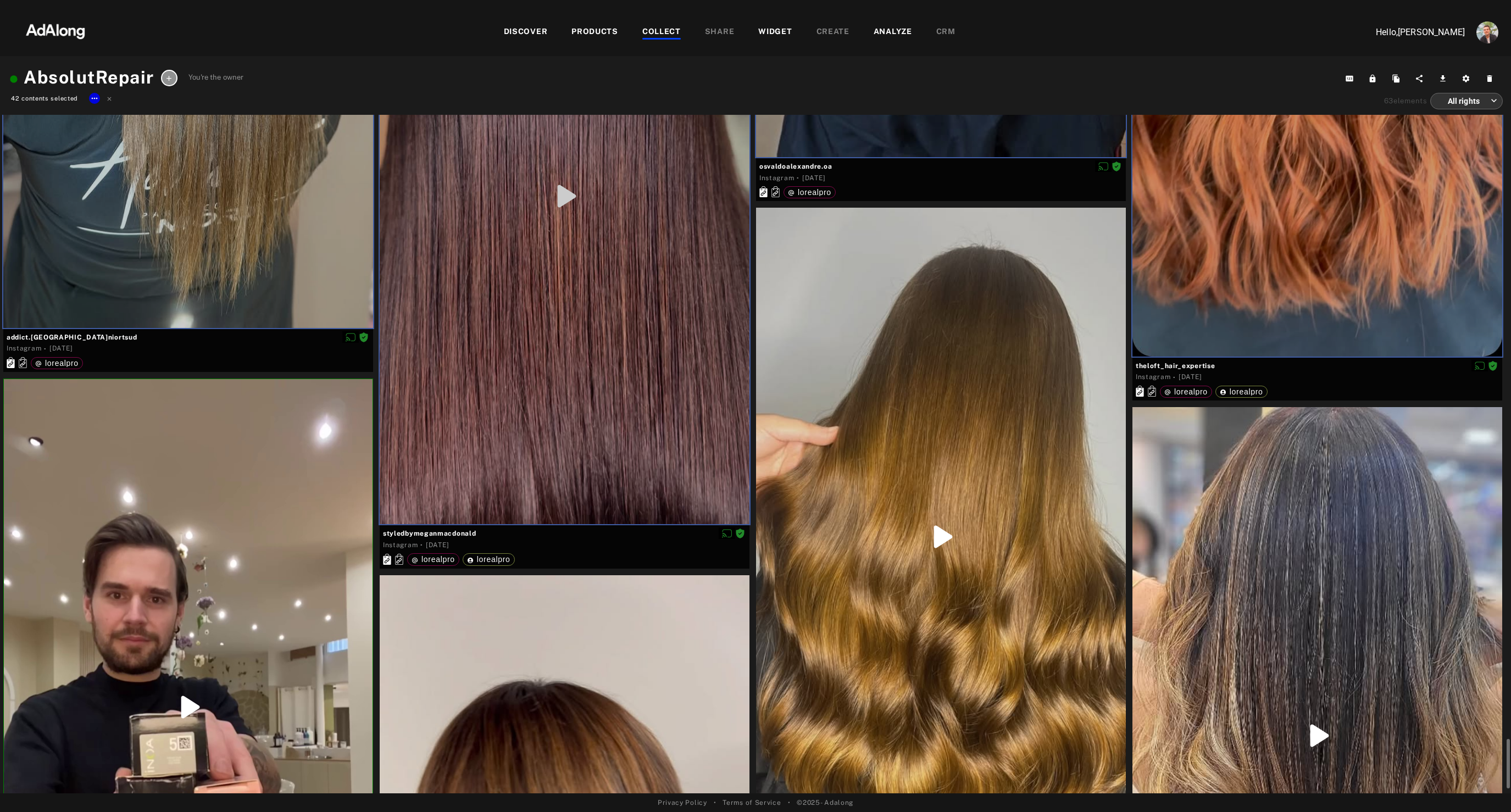
click at [1234, 587] on div at bounding box center [1317, 735] width 370 height 657
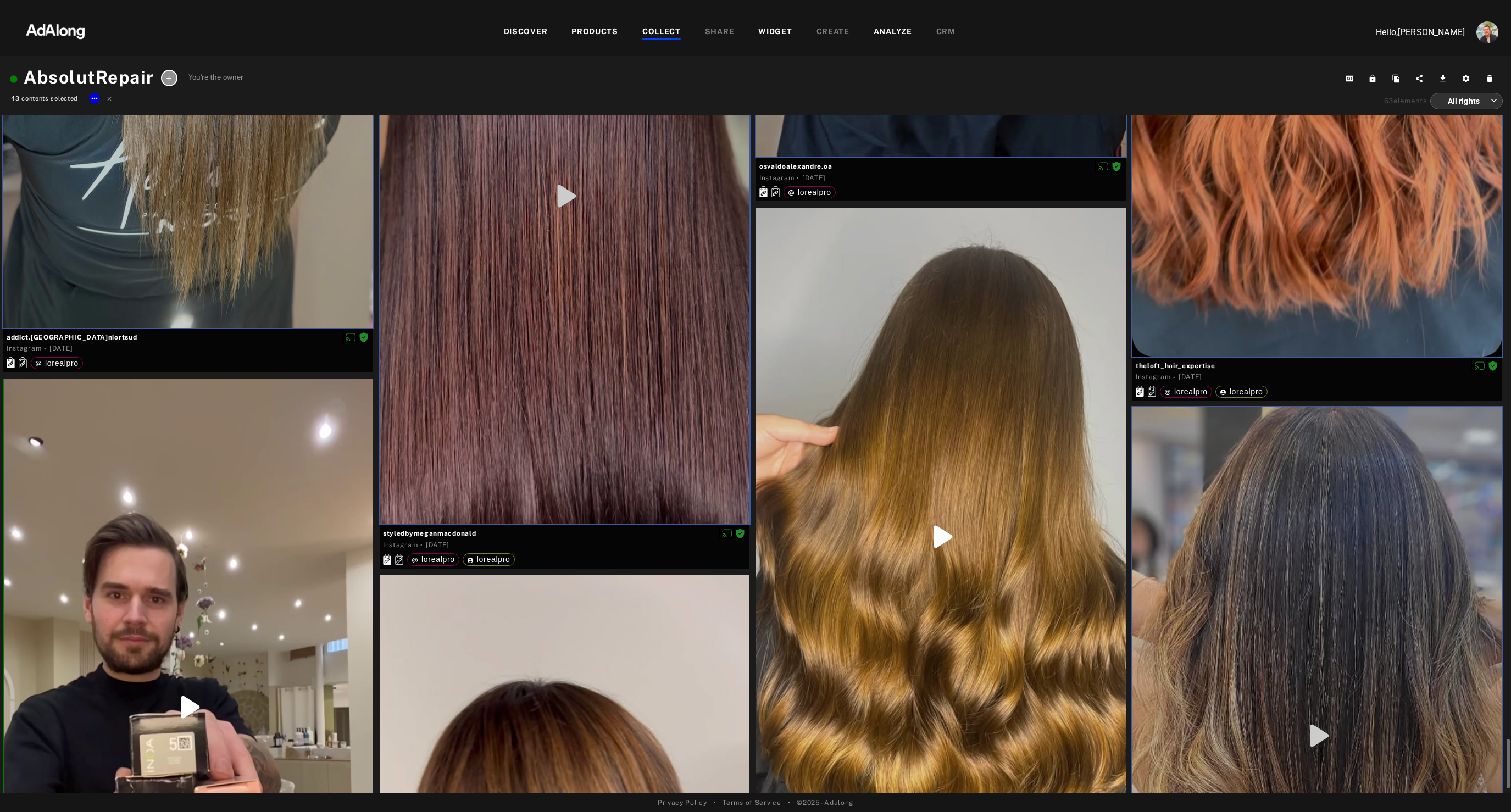
click at [957, 395] on div at bounding box center [941, 536] width 370 height 657
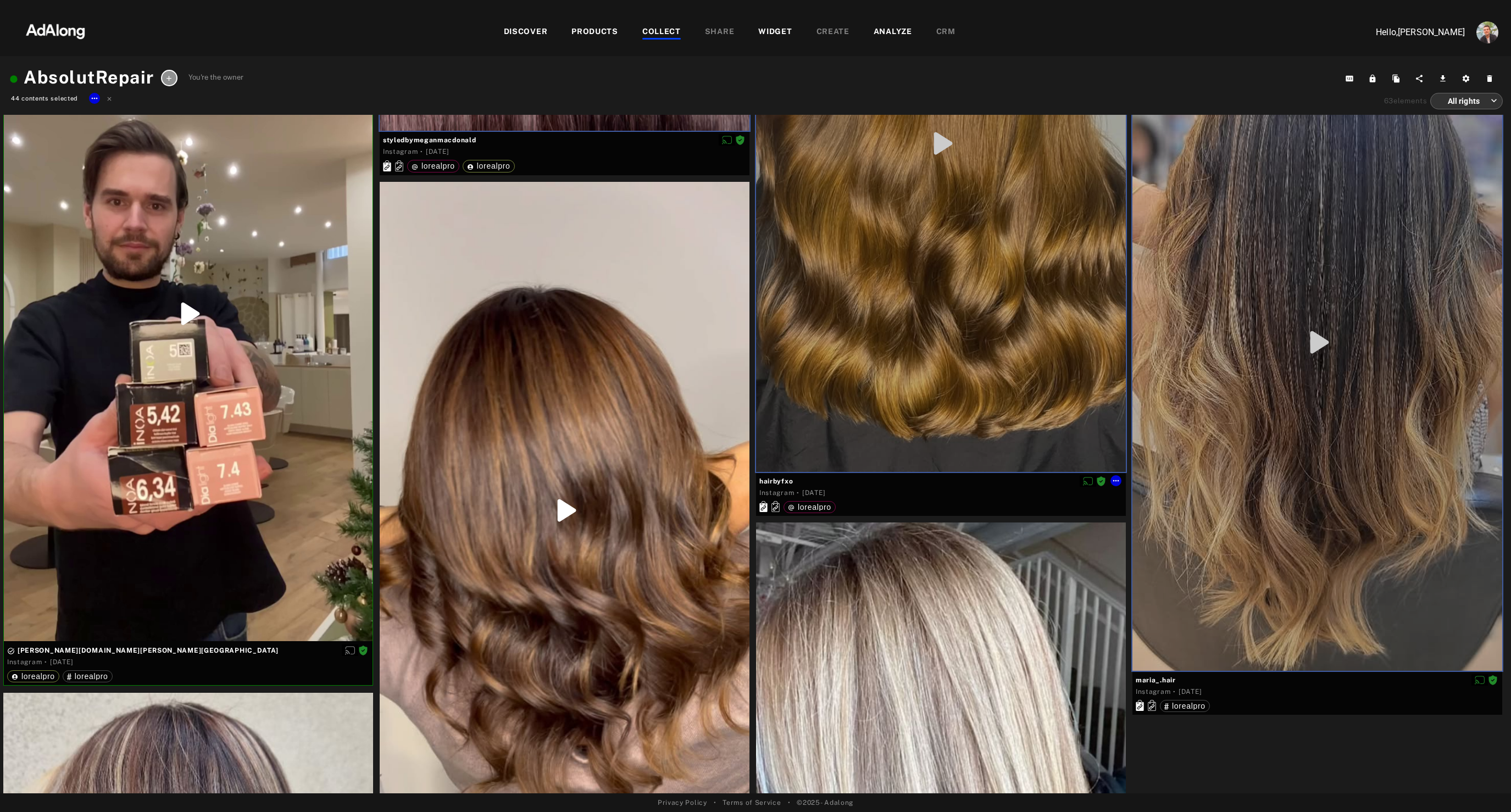
scroll to position [9720, 0]
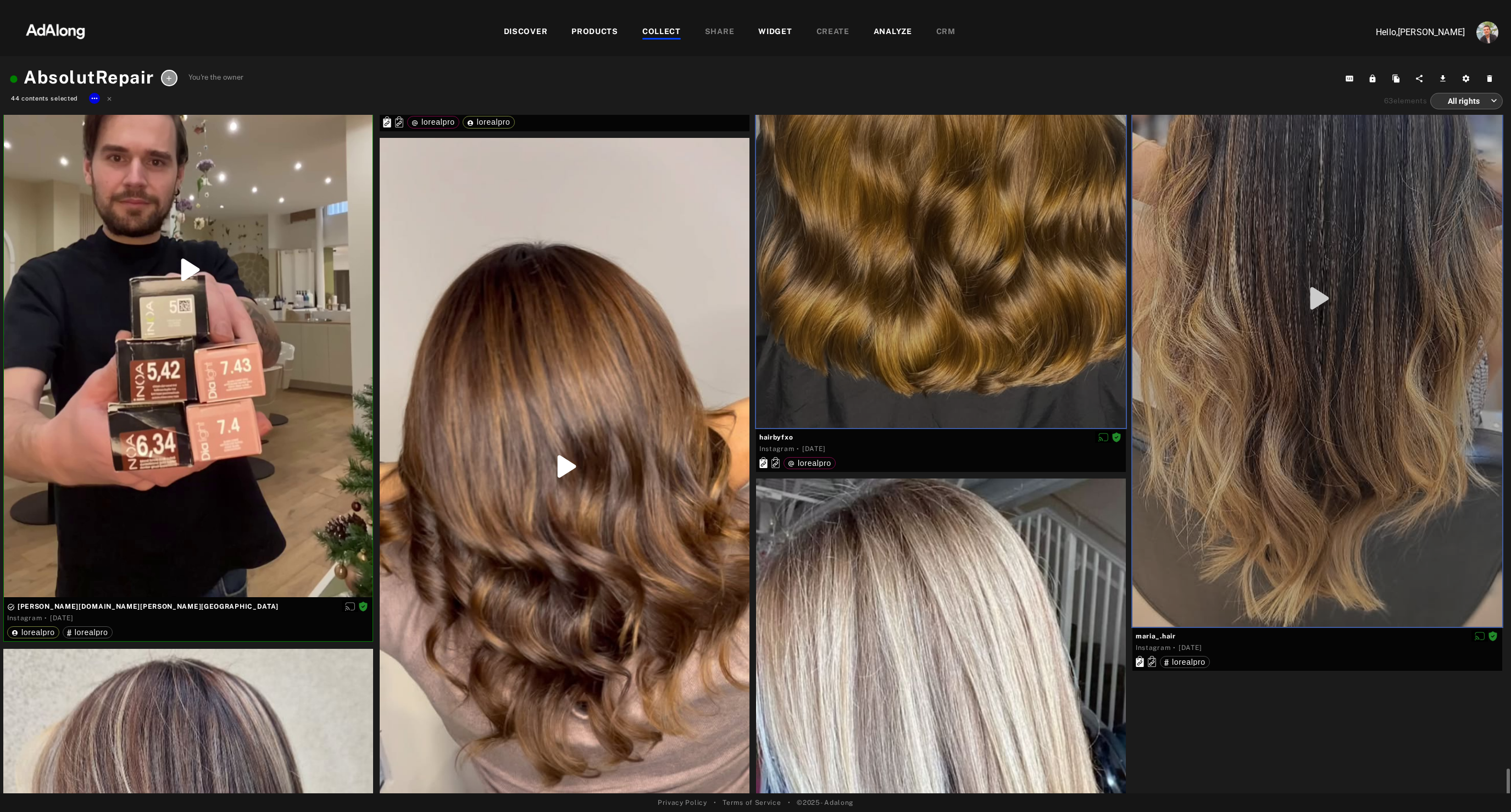
click at [535, 437] on div at bounding box center [564, 467] width 370 height 657
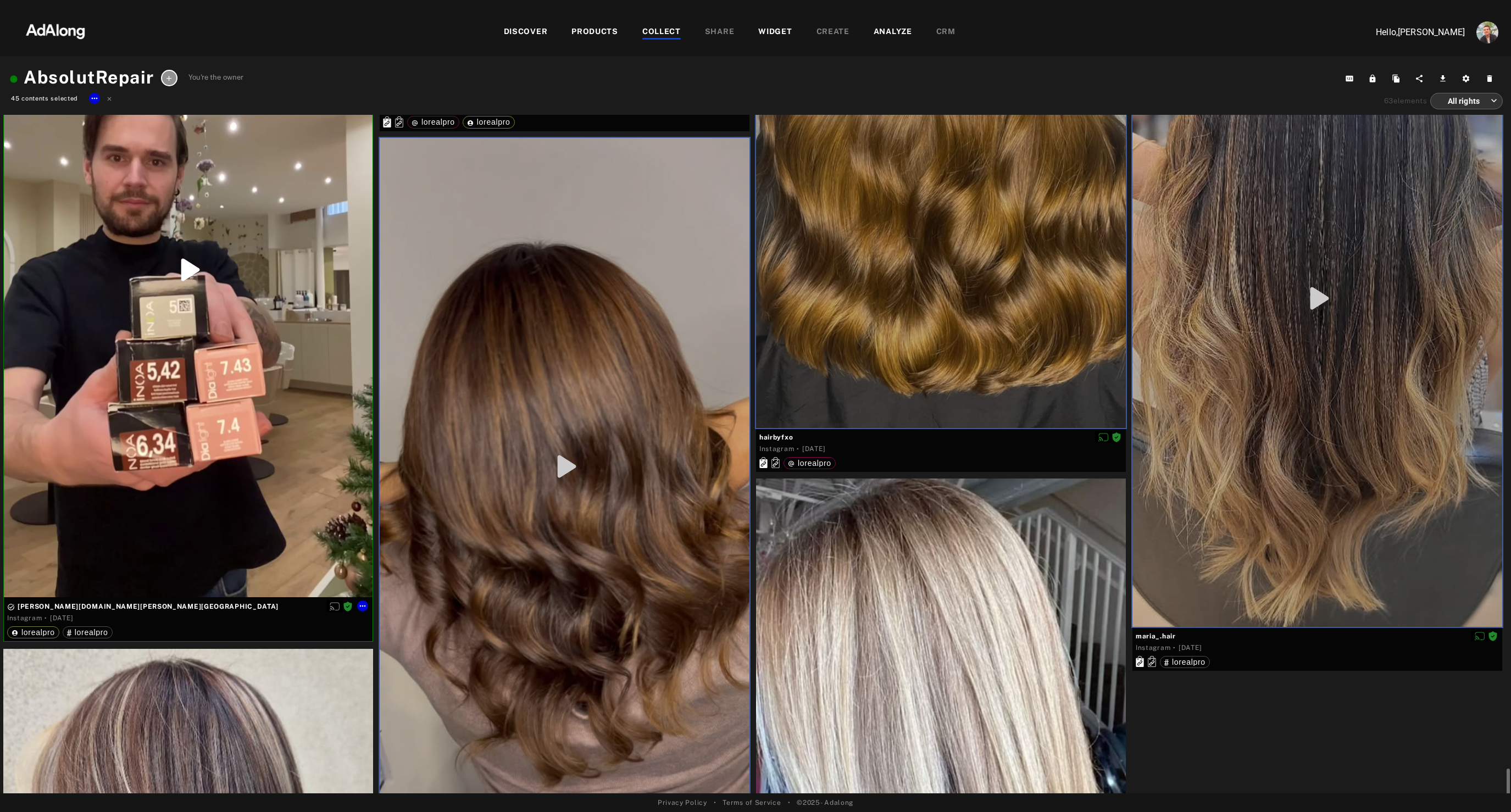
click at [286, 399] on div at bounding box center [188, 269] width 369 height 655
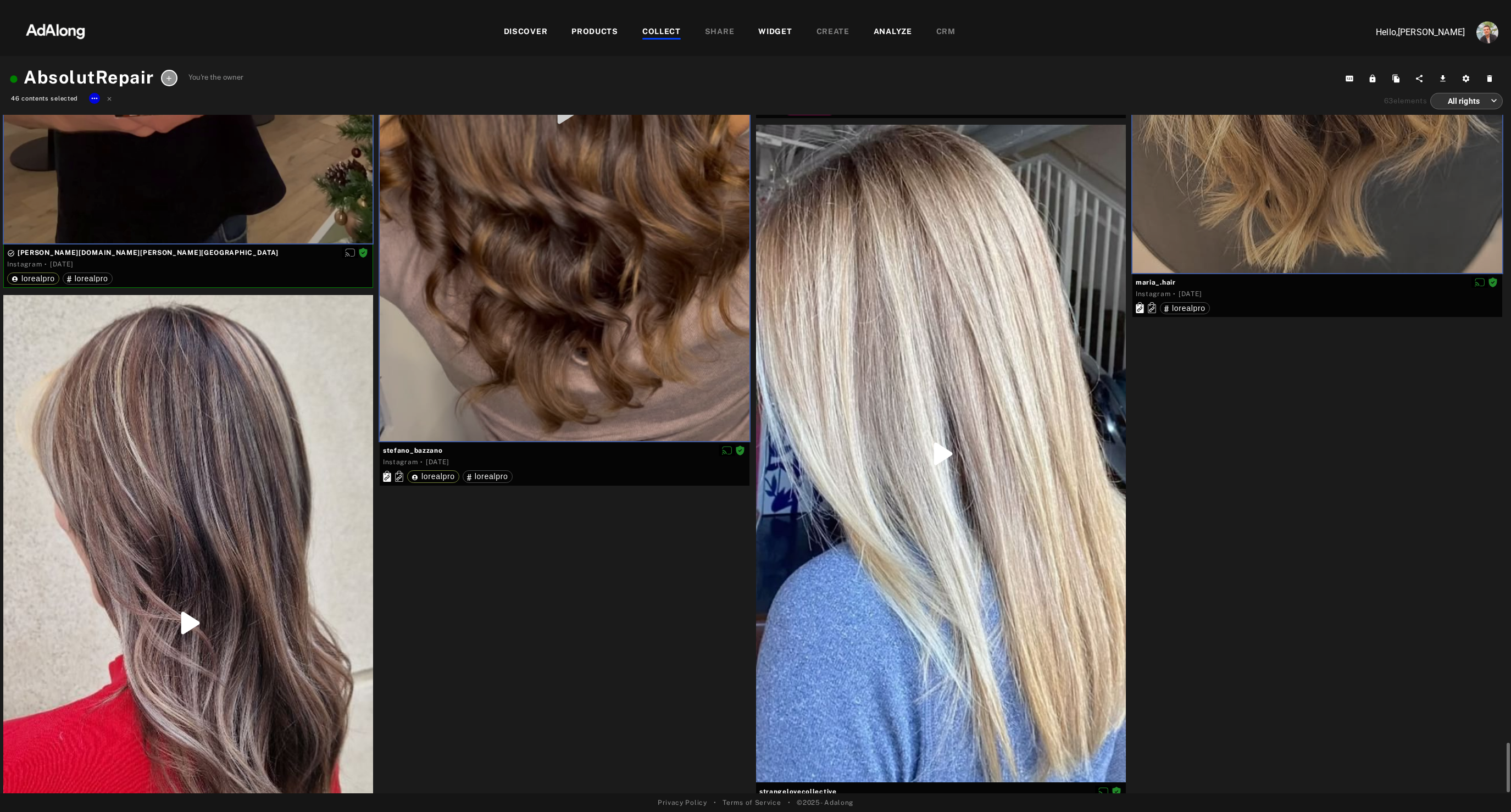
scroll to position [10112, 0]
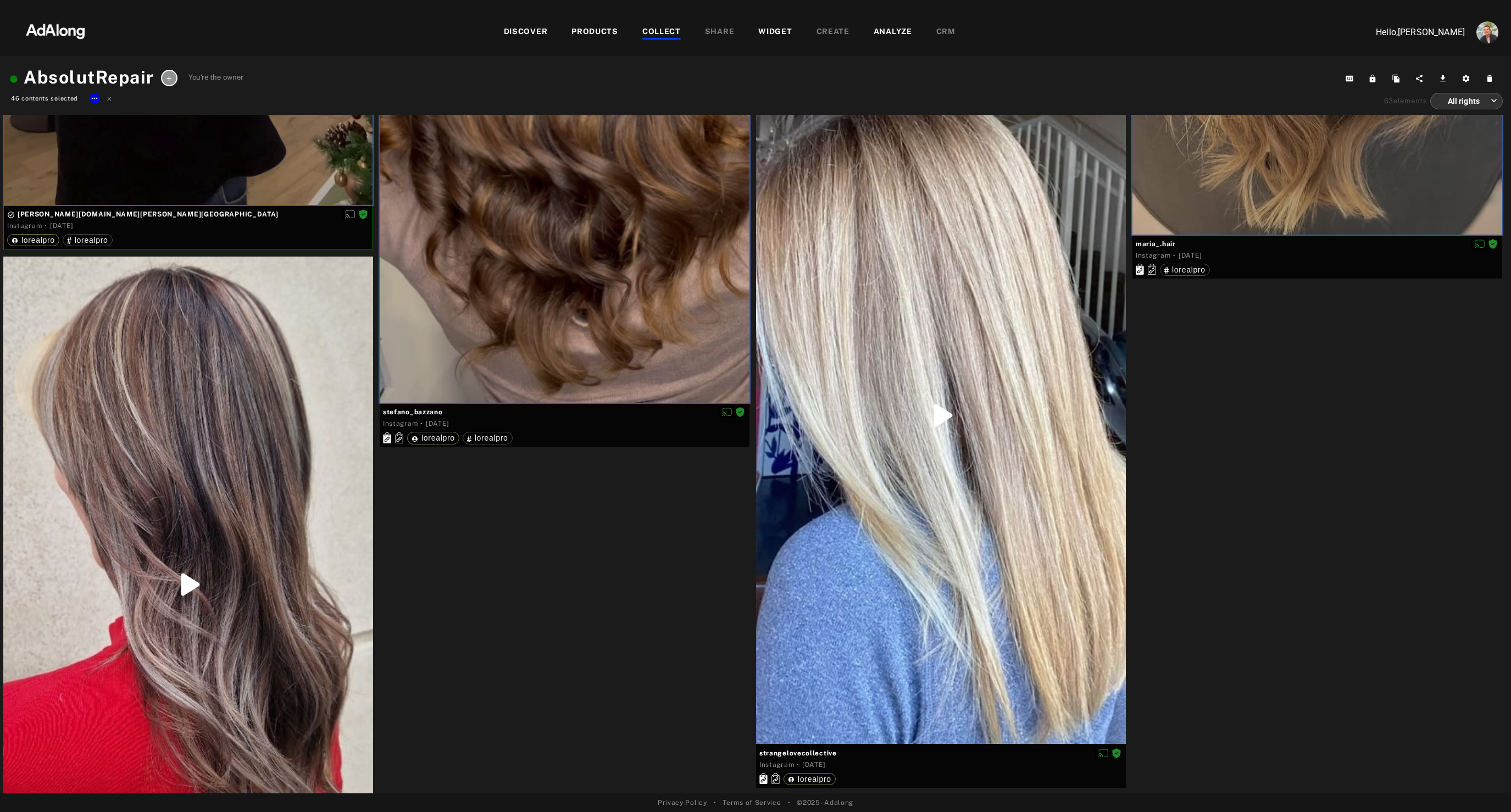
click at [228, 525] on div at bounding box center [188, 585] width 370 height 657
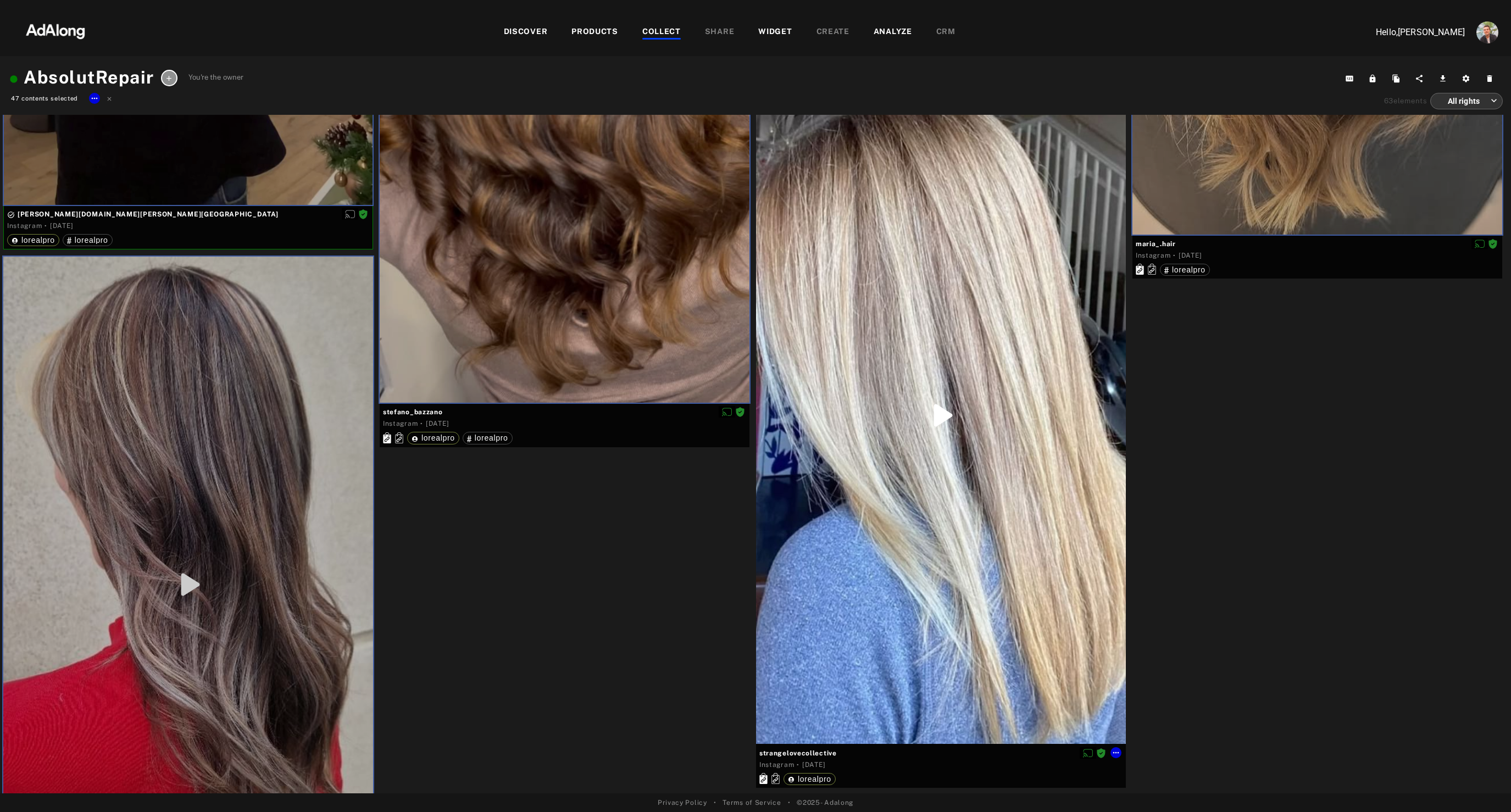
click at [952, 510] on div at bounding box center [941, 415] width 370 height 657
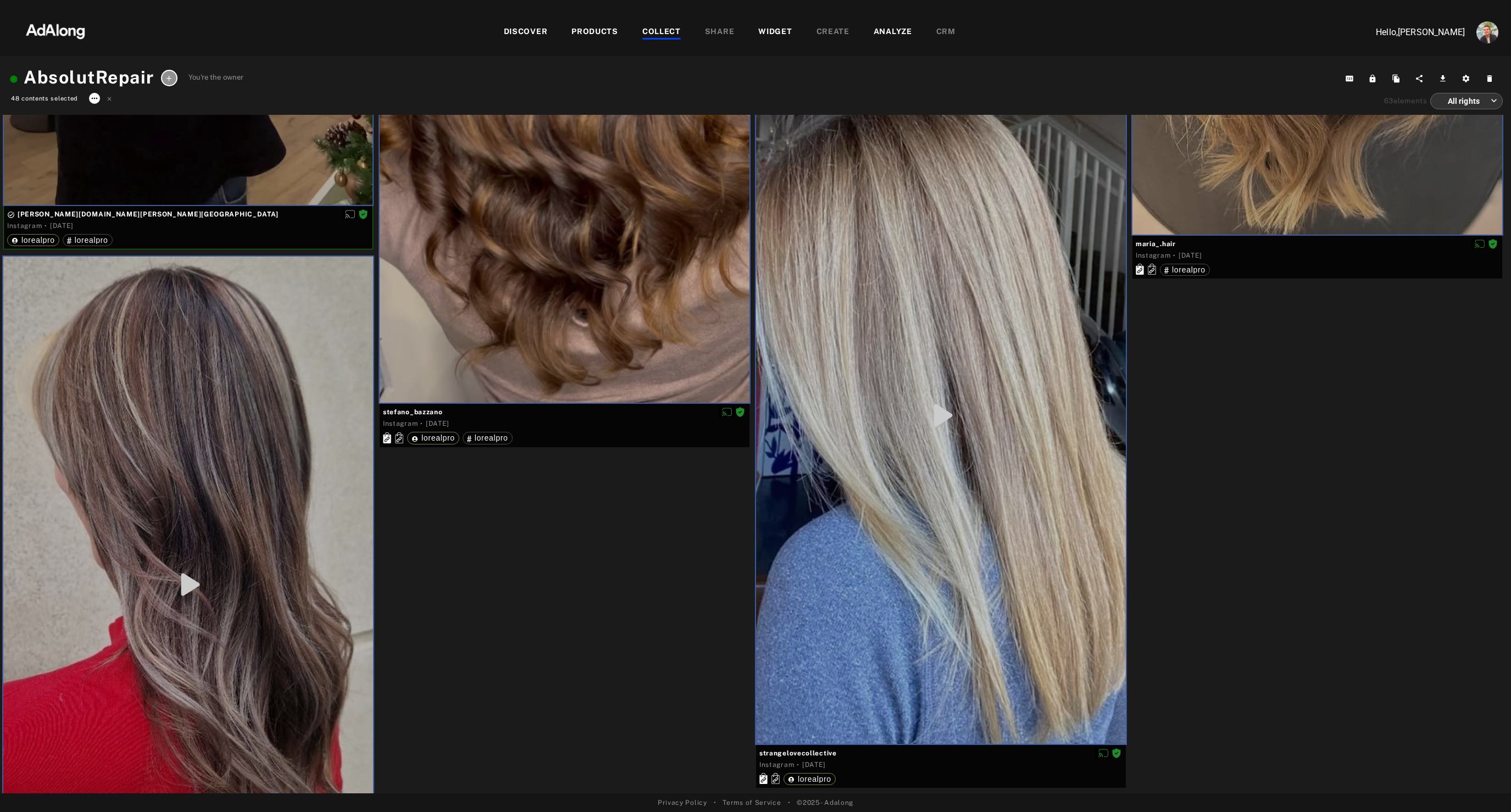
click at [90, 99] on icon at bounding box center [94, 98] width 8 height 8
click at [146, 126] on span "Remove from collection" at bounding box center [133, 129] width 70 height 8
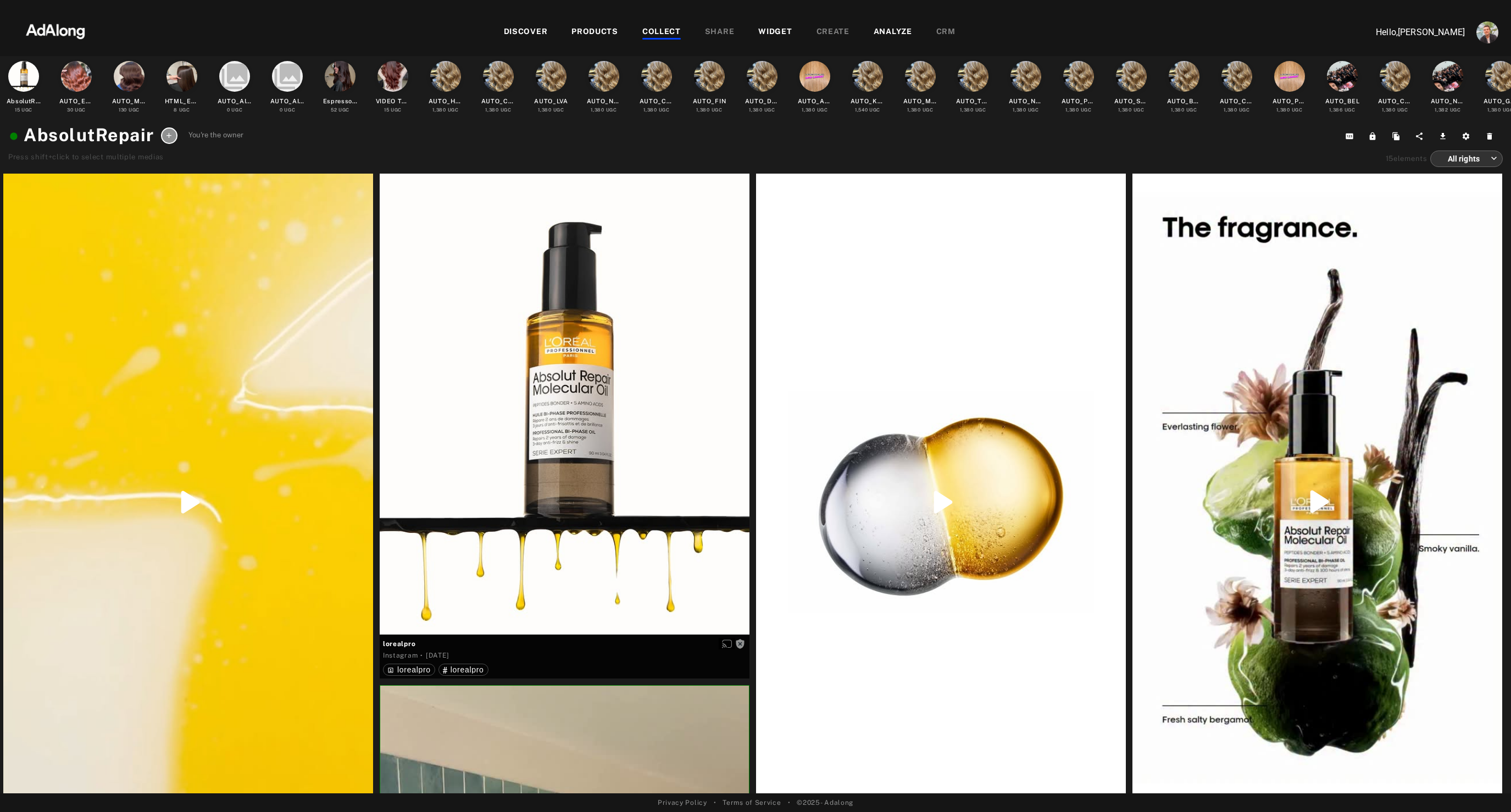
click at [782, 23] on div "DISCOVER PRODUCTS COLLECT SHARE WIDGET CREATE ANALYZE CRM" at bounding box center [729, 32] width 1251 height 37
click at [772, 29] on div "WIDGET" at bounding box center [775, 32] width 34 height 13
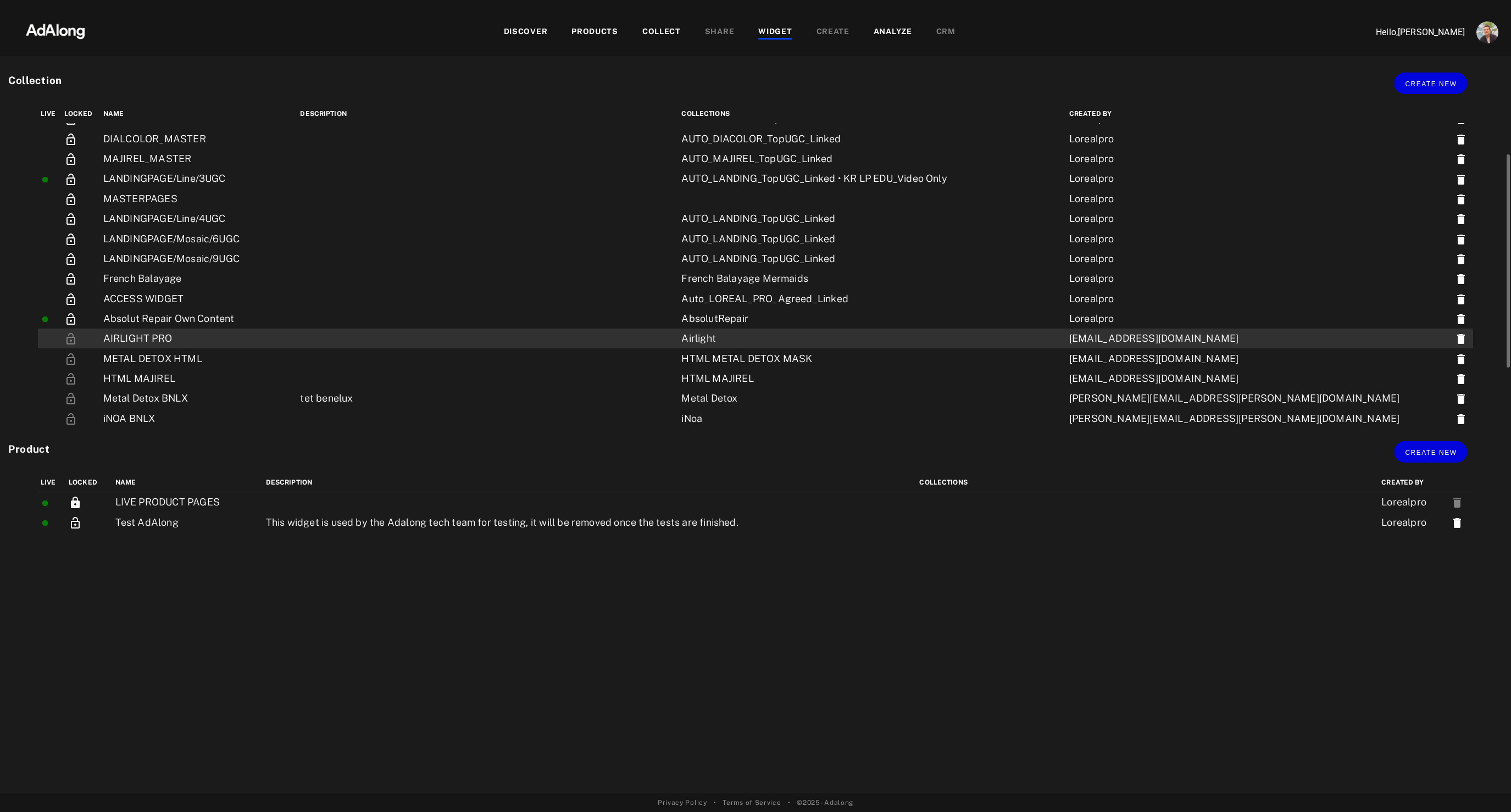
scroll to position [79, 0]
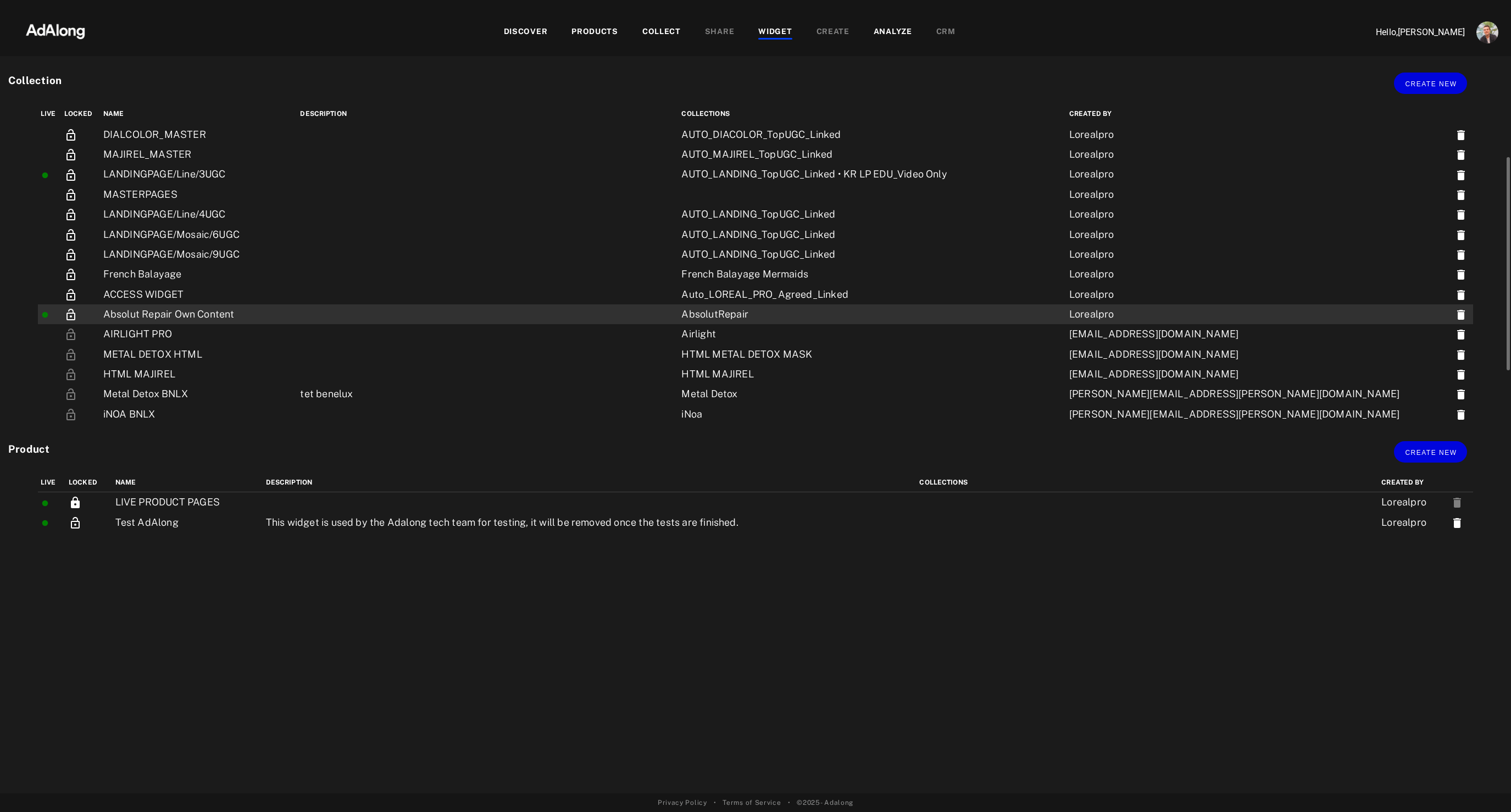
click at [203, 322] on td "Absolut Repair Own Content" at bounding box center [198, 314] width 197 height 20
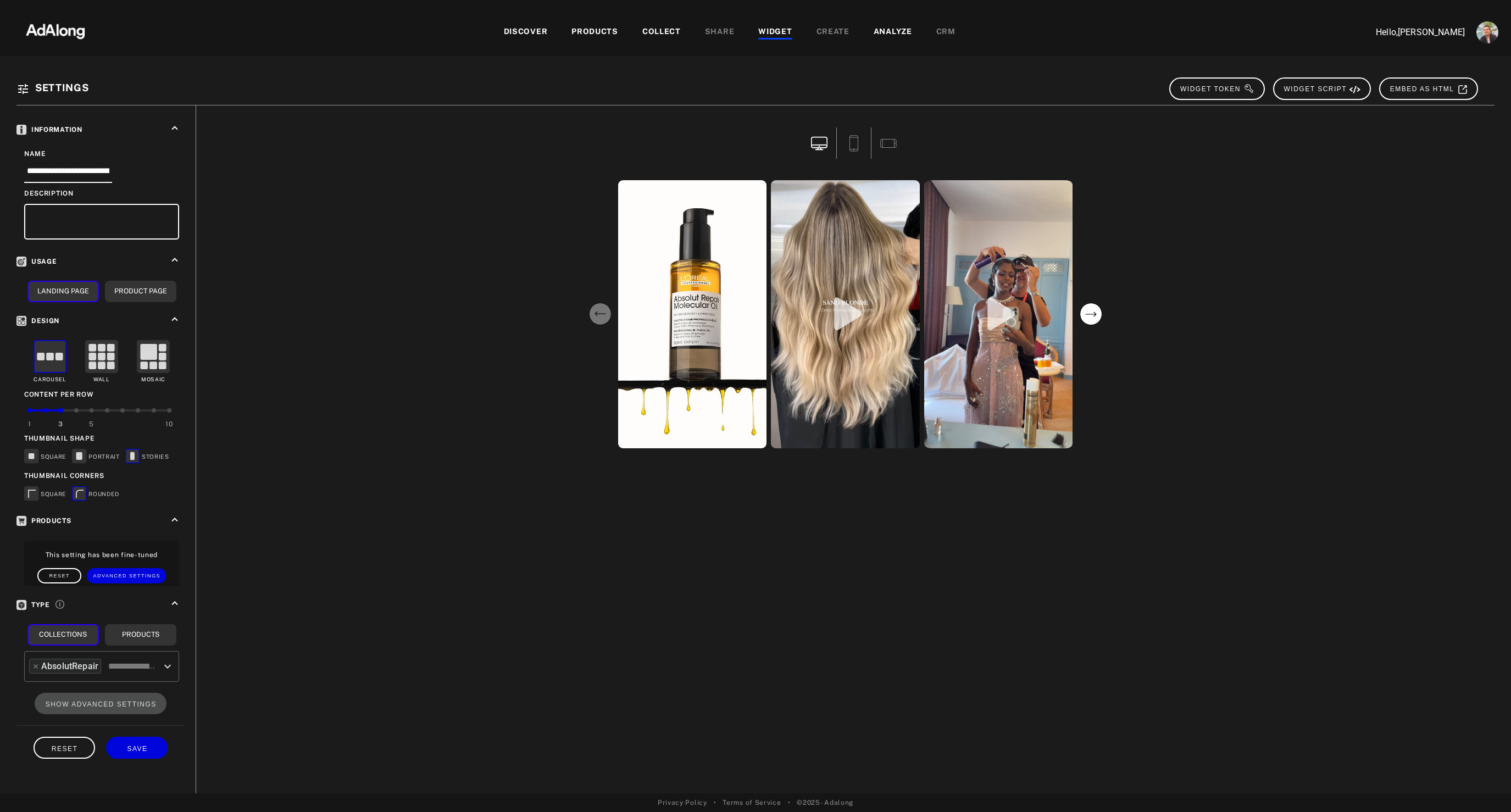
click at [1094, 319] on circle "next" at bounding box center [1090, 314] width 22 height 22
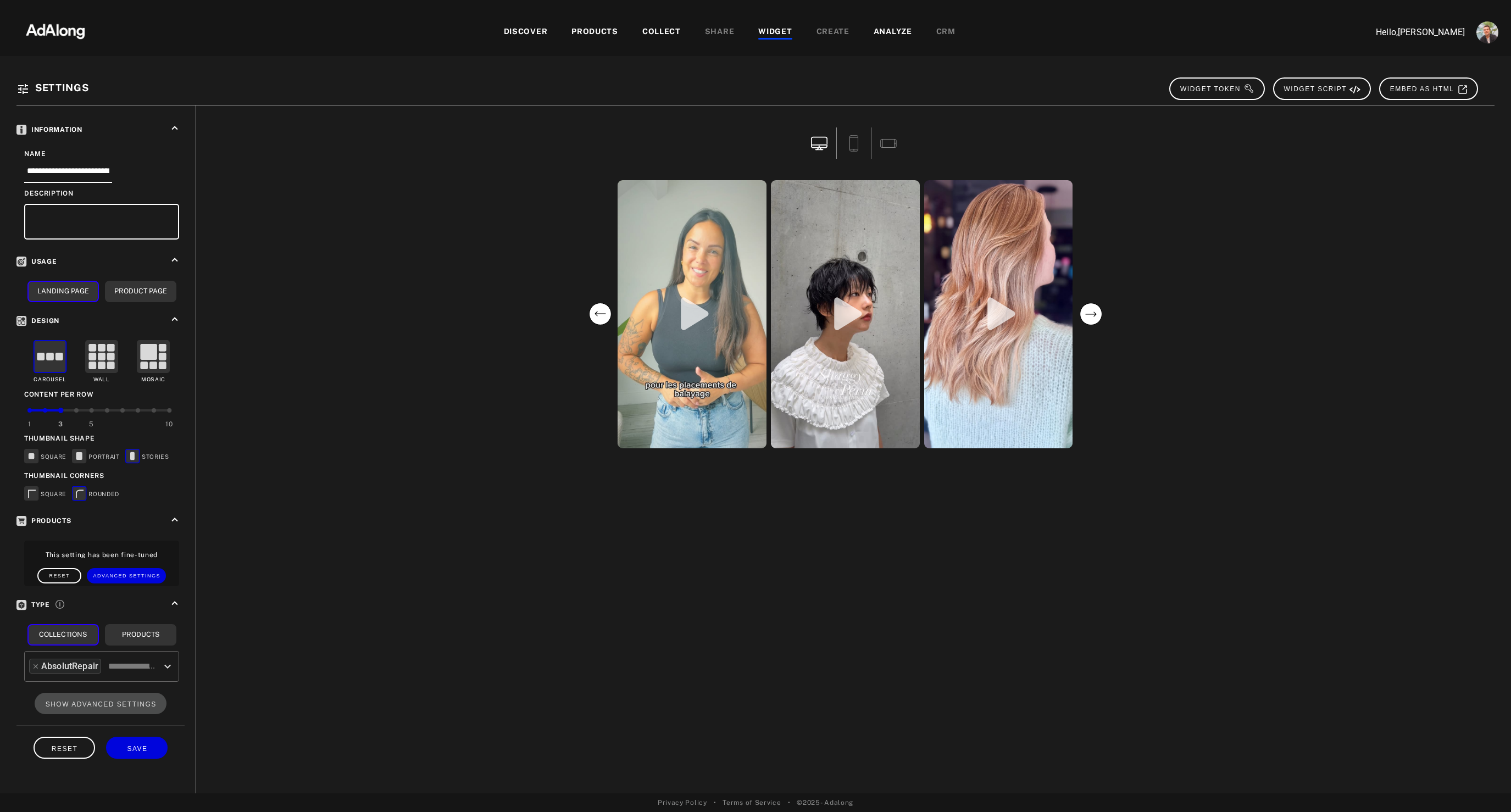
click at [1094, 319] on circle "next" at bounding box center [1090, 314] width 22 height 22
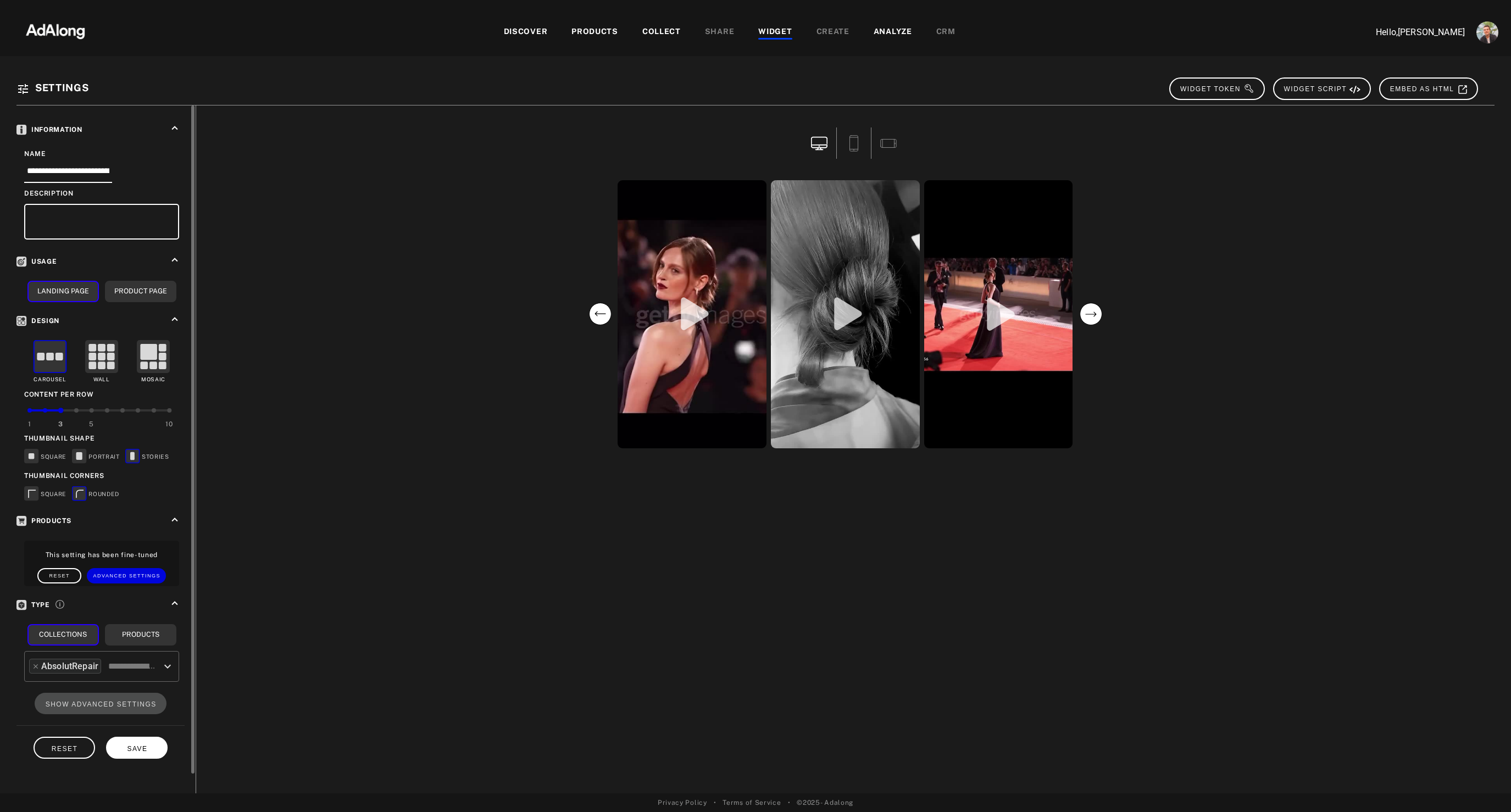
click at [150, 747] on button "SAVE" at bounding box center [136, 748] width 61 height 21
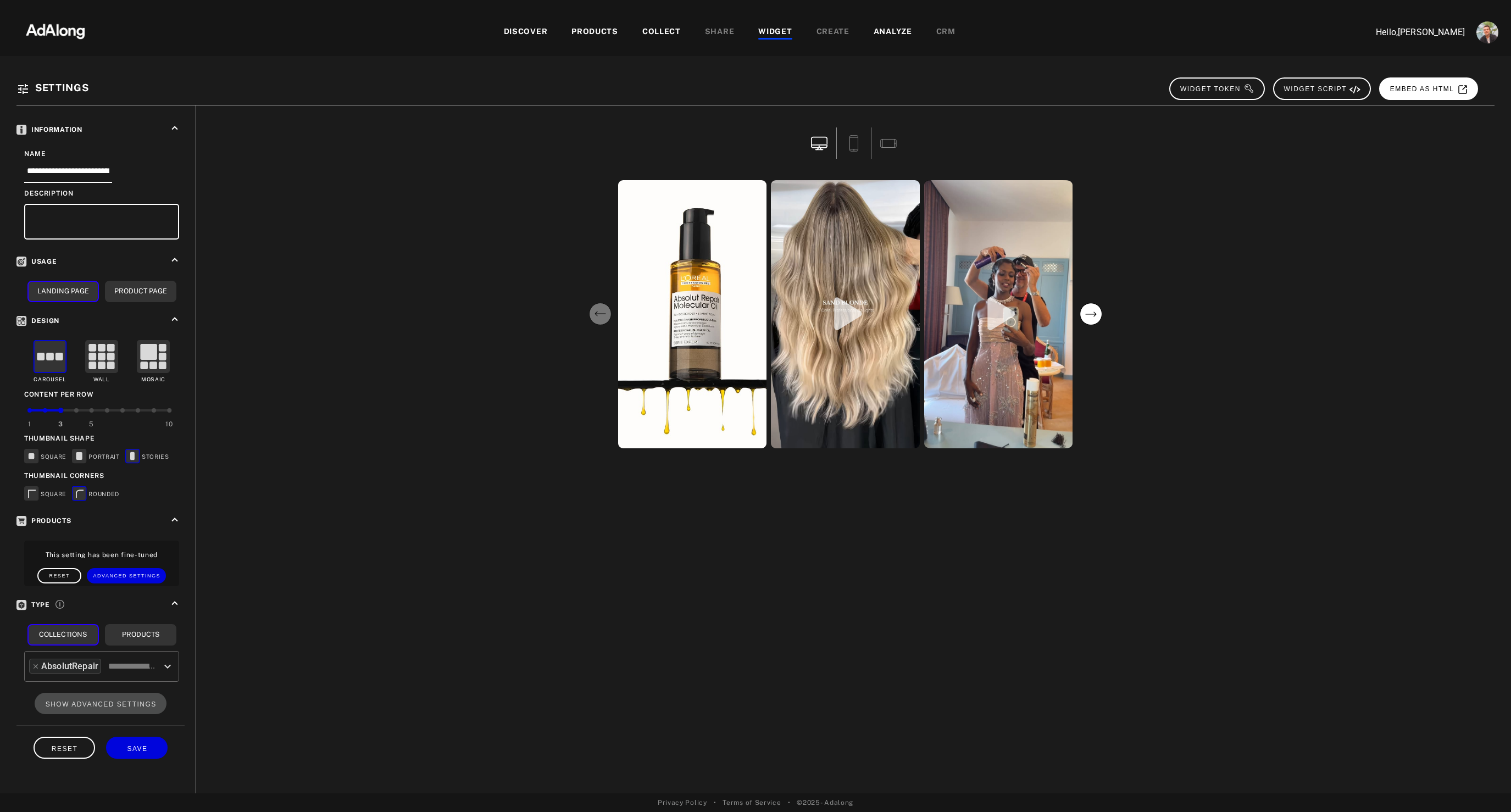
click at [1405, 83] on button "EMBED AS HTML" at bounding box center [1428, 88] width 99 height 22
click at [1224, 88] on span "WIDGET TOKEN" at bounding box center [1217, 89] width 74 height 8
click at [772, 33] on div "WIDGET" at bounding box center [775, 32] width 34 height 13
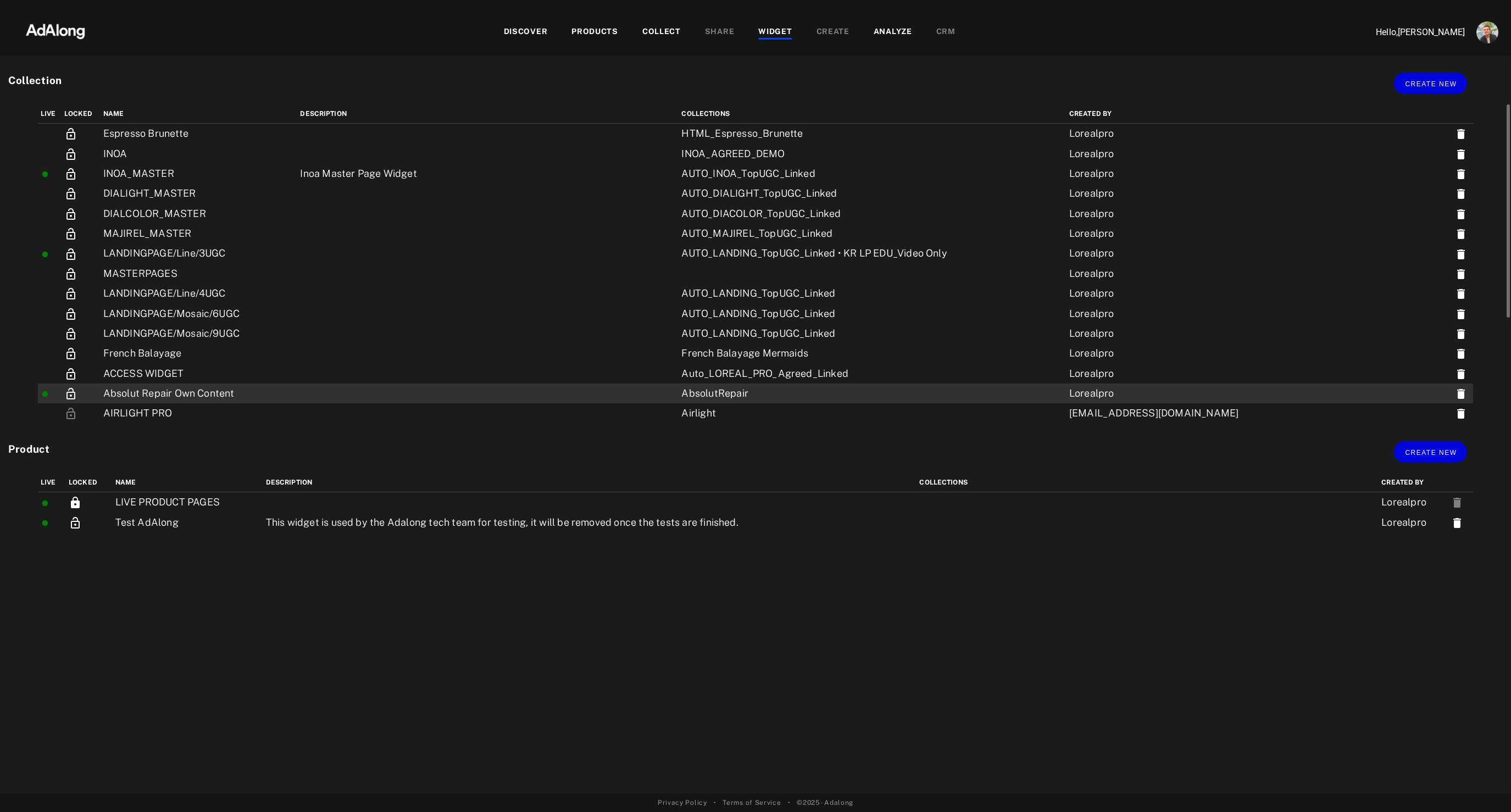
click at [234, 394] on td "Absolut Repair Own Content" at bounding box center [198, 393] width 197 height 20
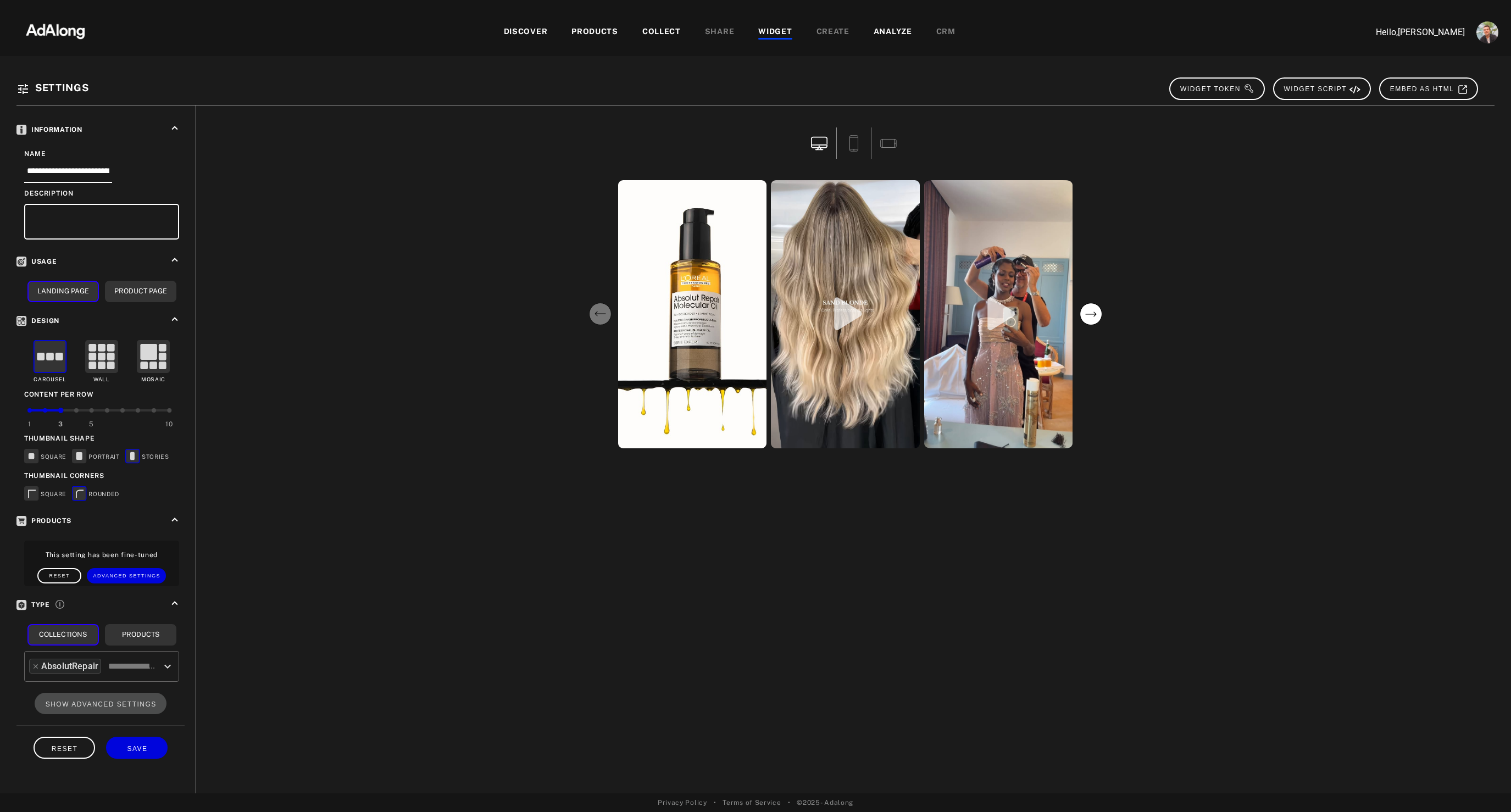
click at [651, 21] on div "DISCOVER PRODUCTS COLLECT SHARE WIDGET CREATE ANALYZE CRM" at bounding box center [729, 32] width 1251 height 37
click at [656, 35] on div "COLLECT" at bounding box center [661, 32] width 38 height 13
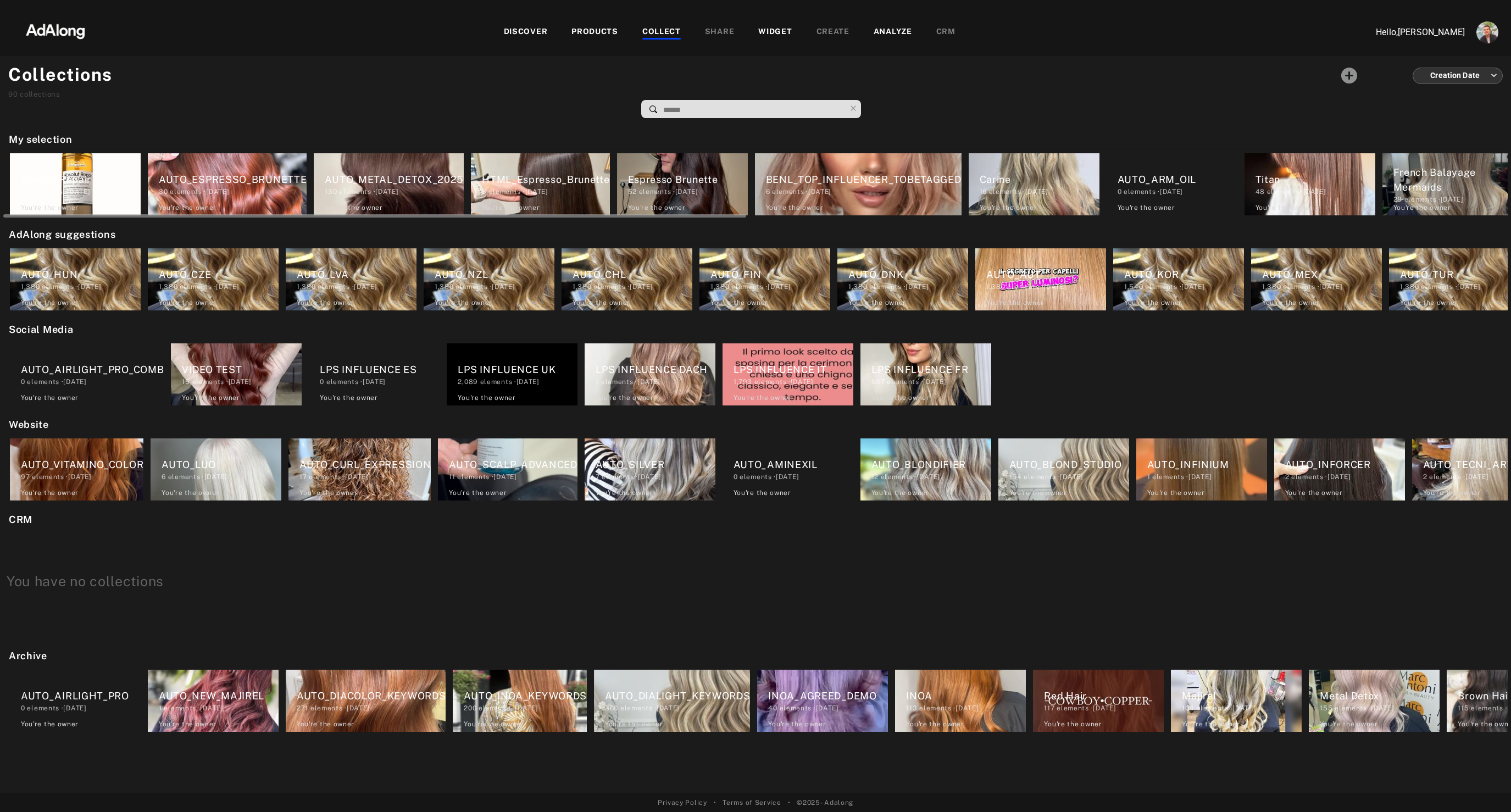
click at [57, 162] on div "AbsolutRepair 15 elements · 2025.09.09 You're the owner delete" at bounding box center [75, 184] width 131 height 62
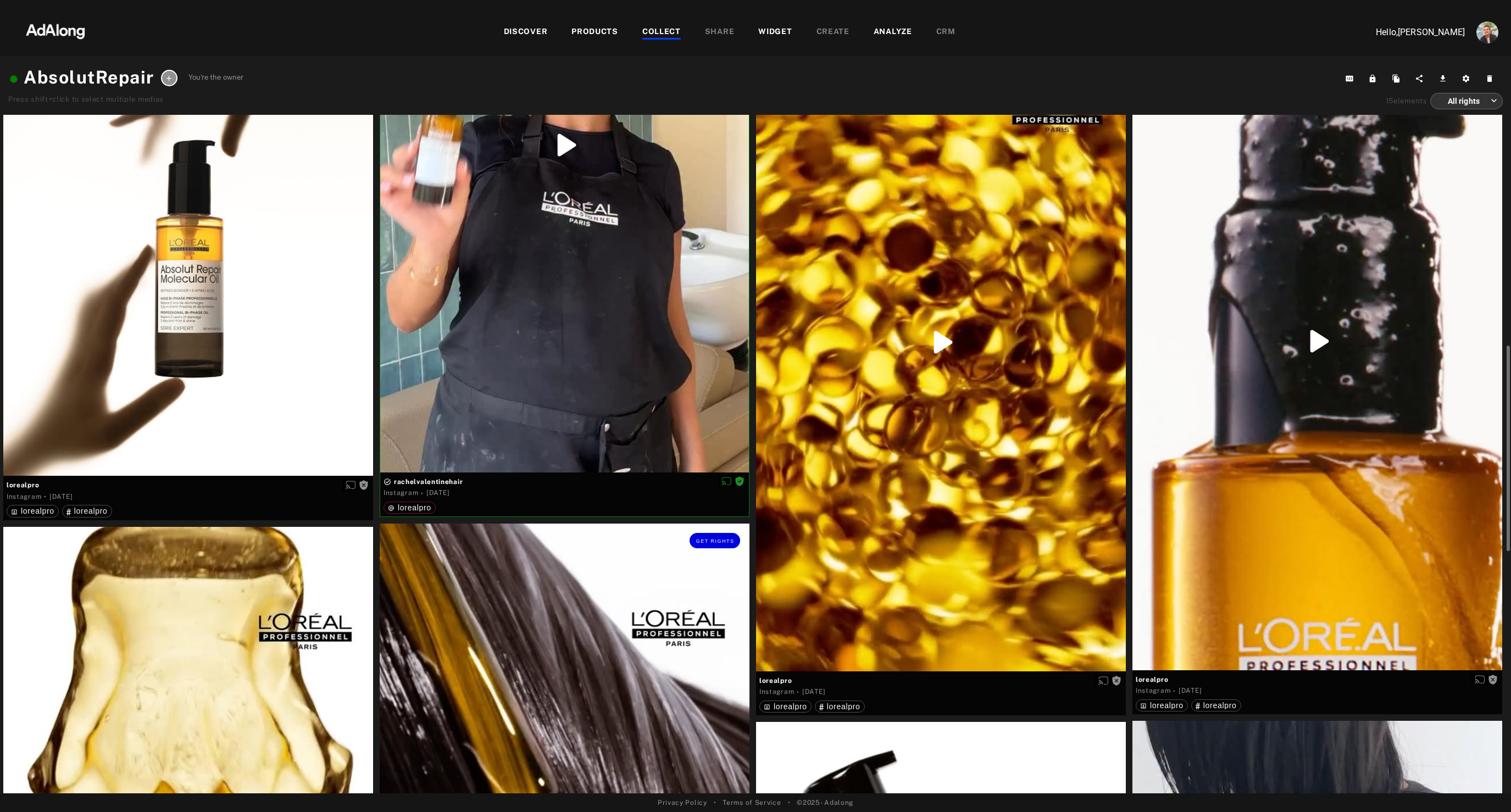
scroll to position [814, 0]
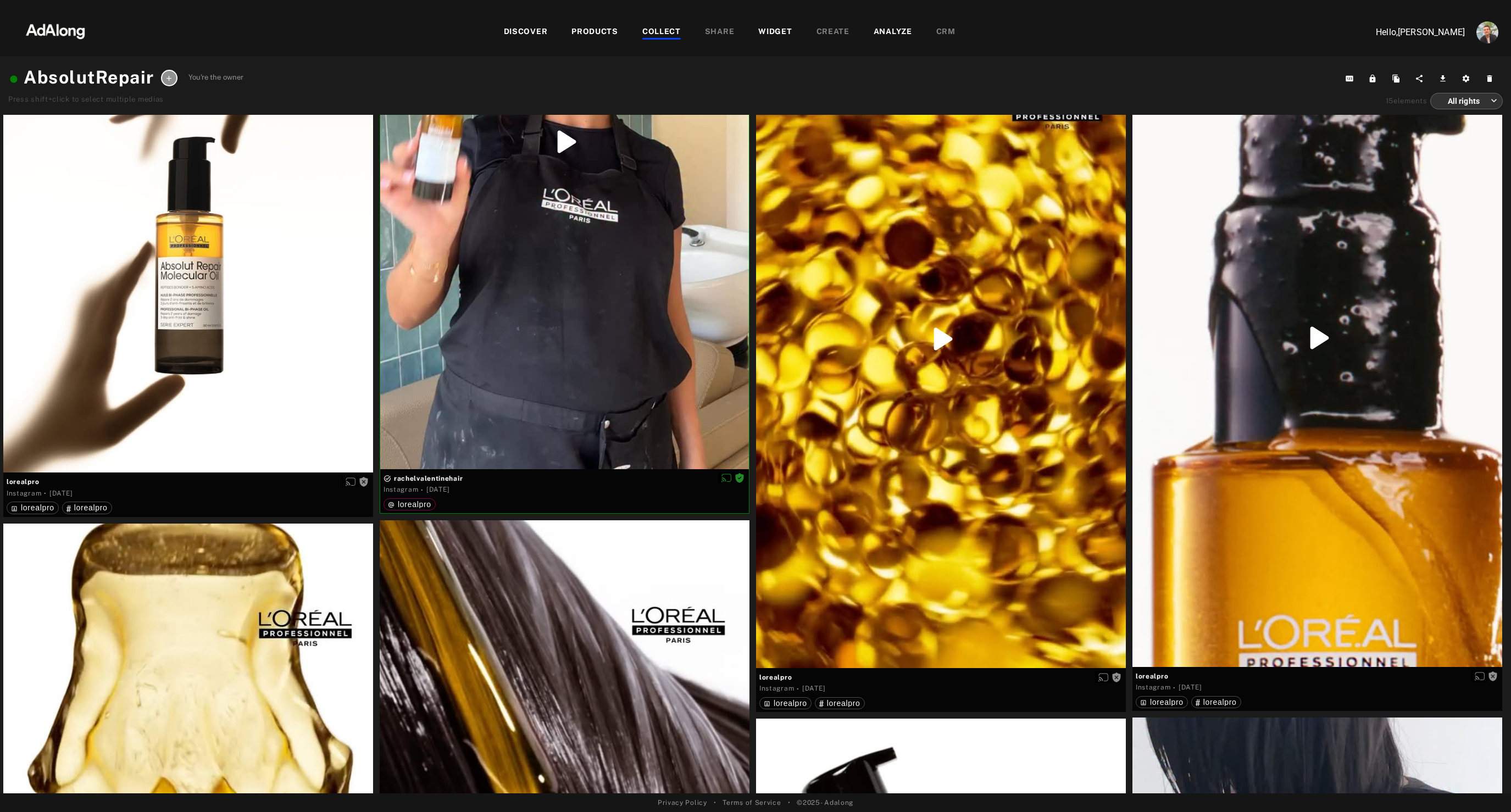
click at [762, 28] on div "WIDGET" at bounding box center [775, 32] width 34 height 13
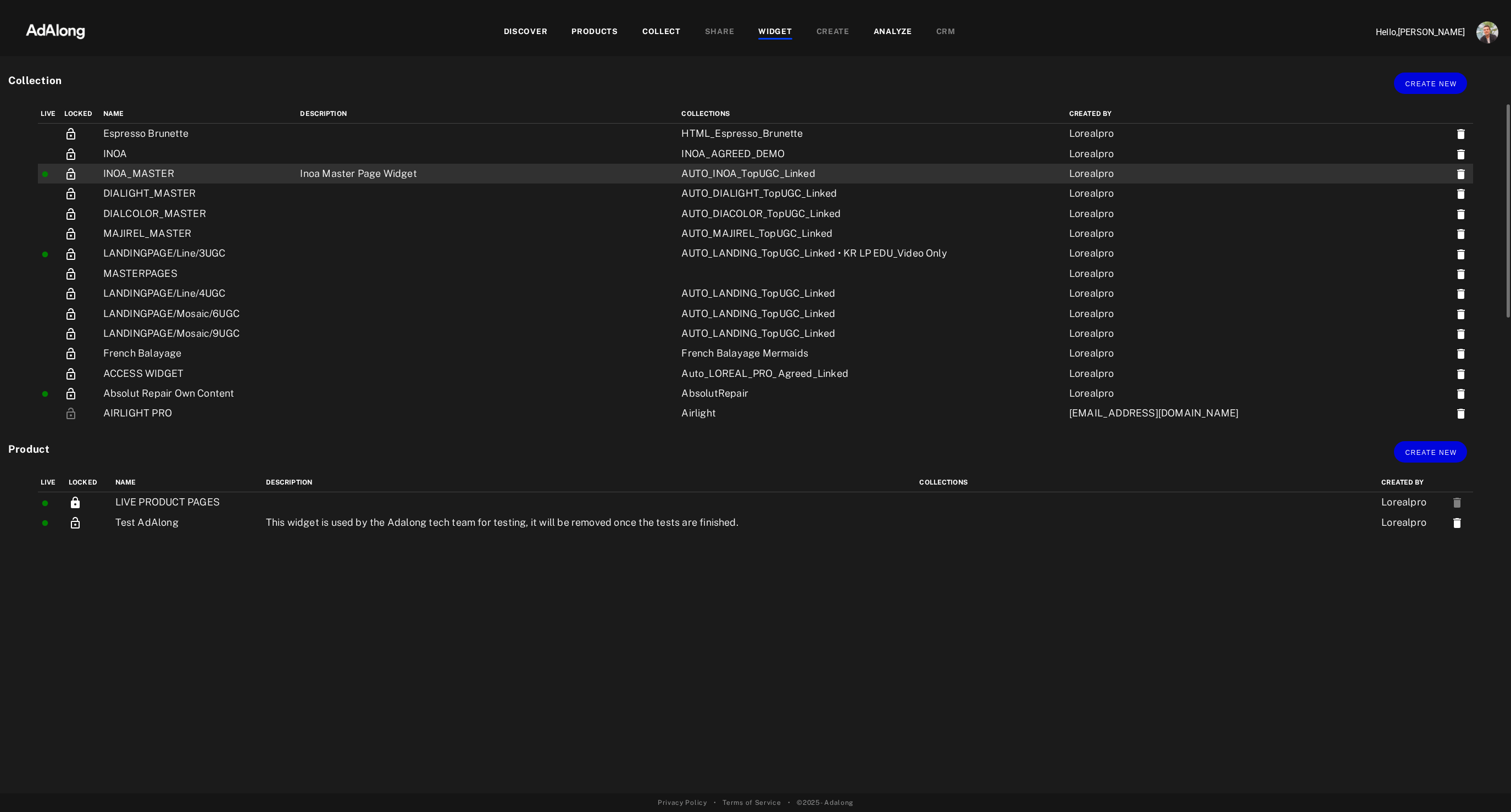
click at [135, 176] on td "INOA_MASTER" at bounding box center [198, 174] width 197 height 20
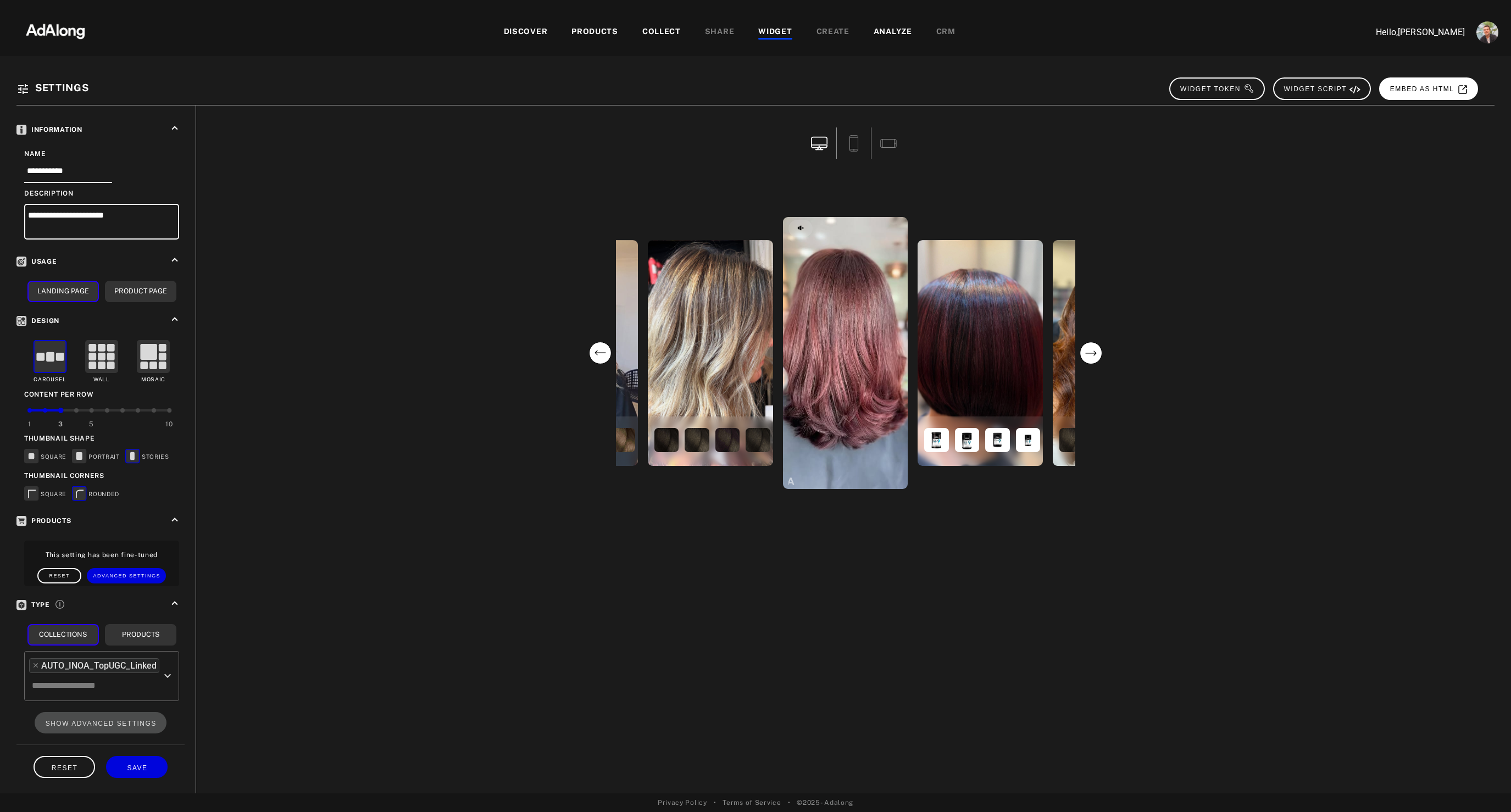
click at [1428, 86] on span "EMBED AS HTML" at bounding box center [1429, 89] width 78 height 8
click at [786, 26] on div "WIDGET" at bounding box center [775, 32] width 34 height 13
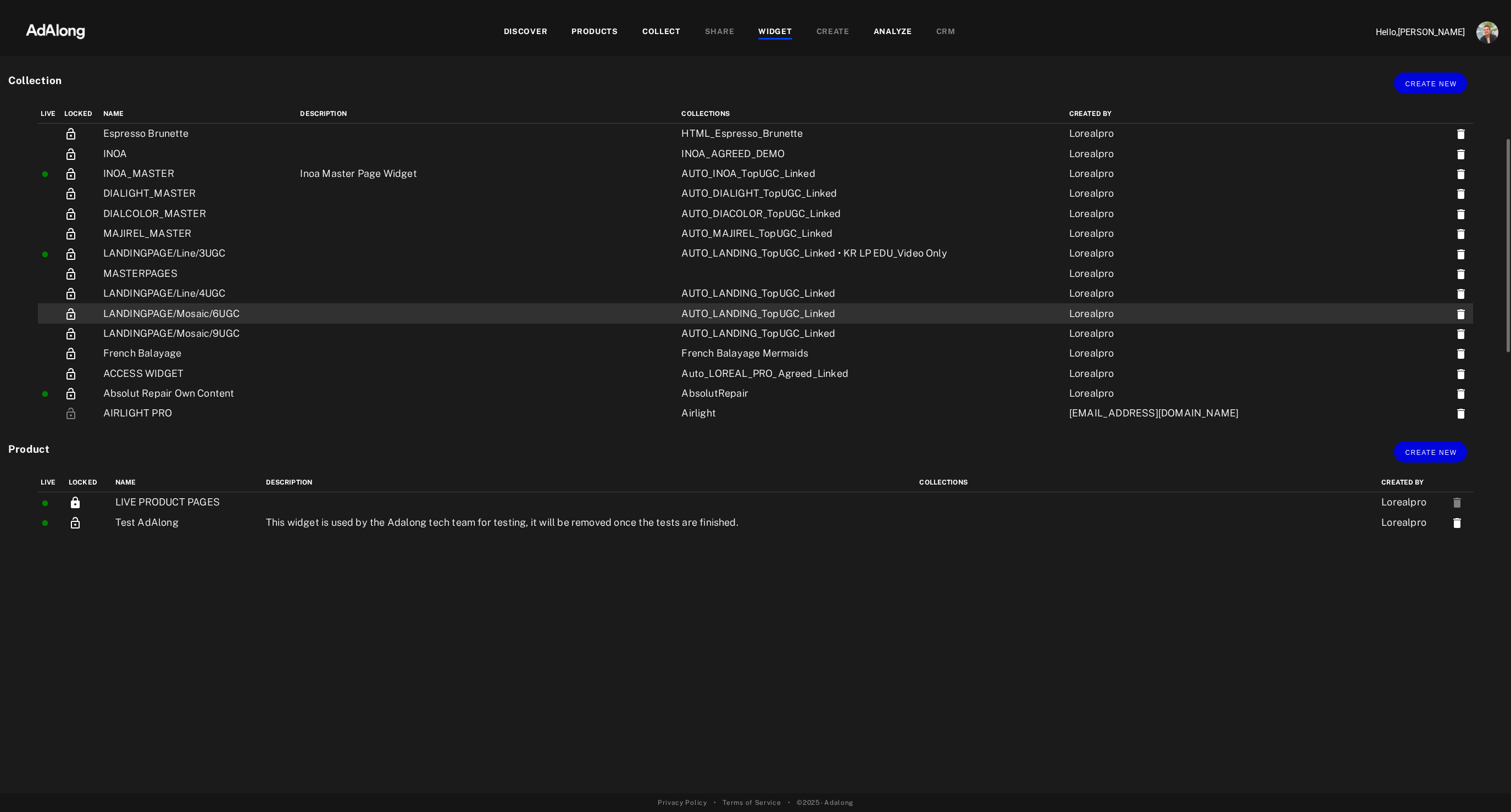
scroll to position [67, 0]
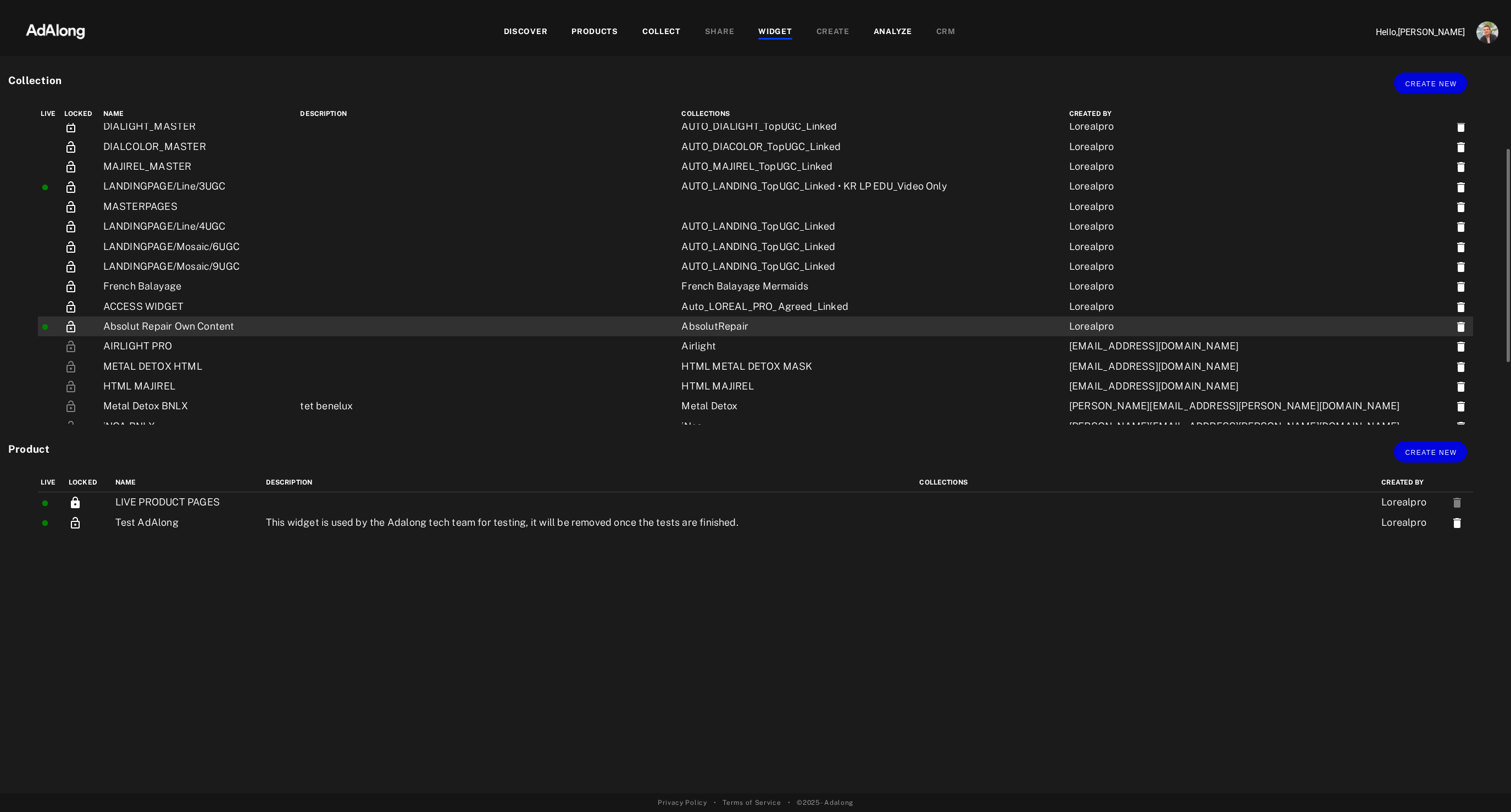
click at [218, 329] on td "Absolut Repair Own Content" at bounding box center [198, 326] width 197 height 20
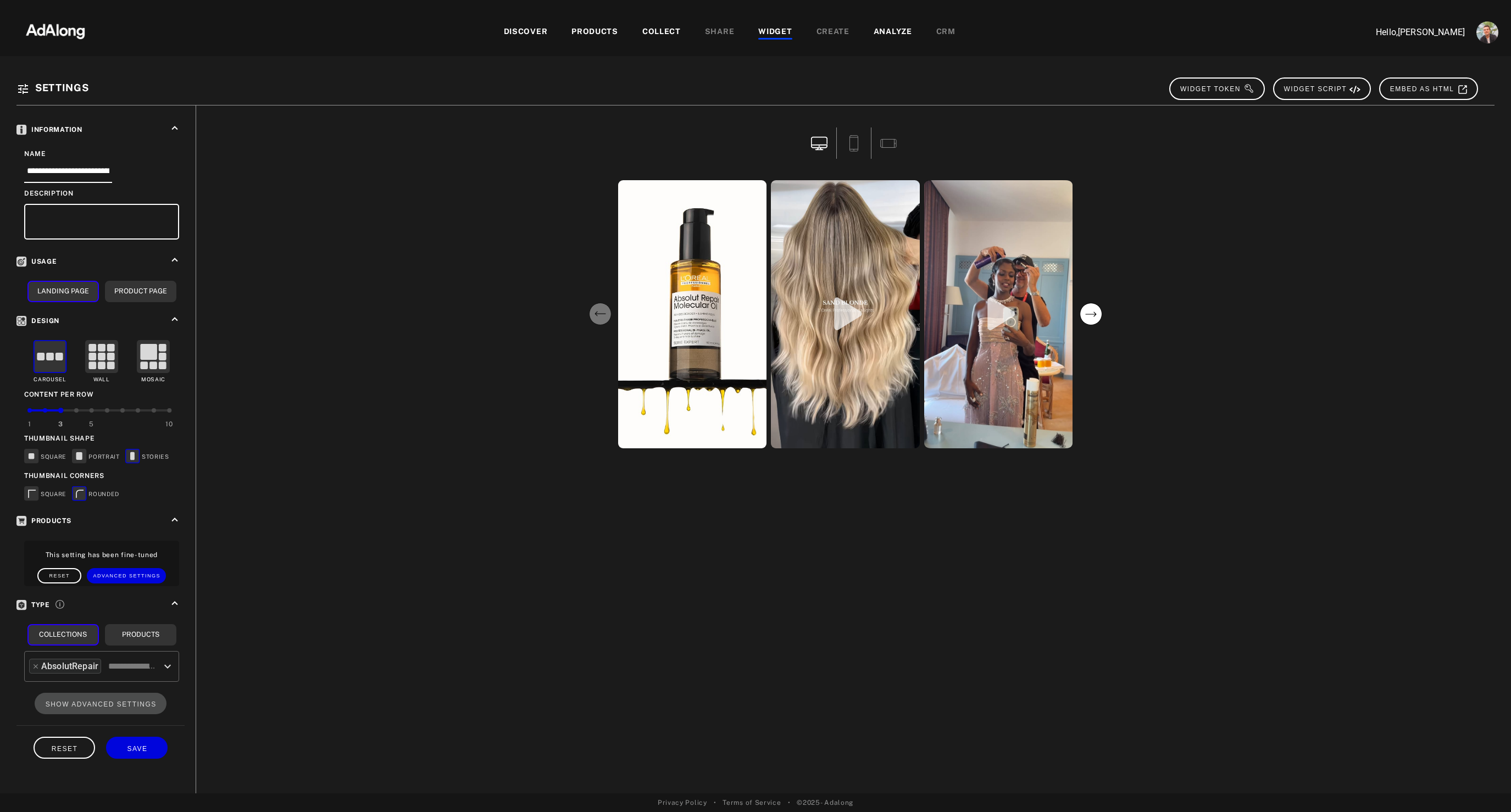
click at [1092, 315] on circle "next" at bounding box center [1090, 314] width 22 height 22
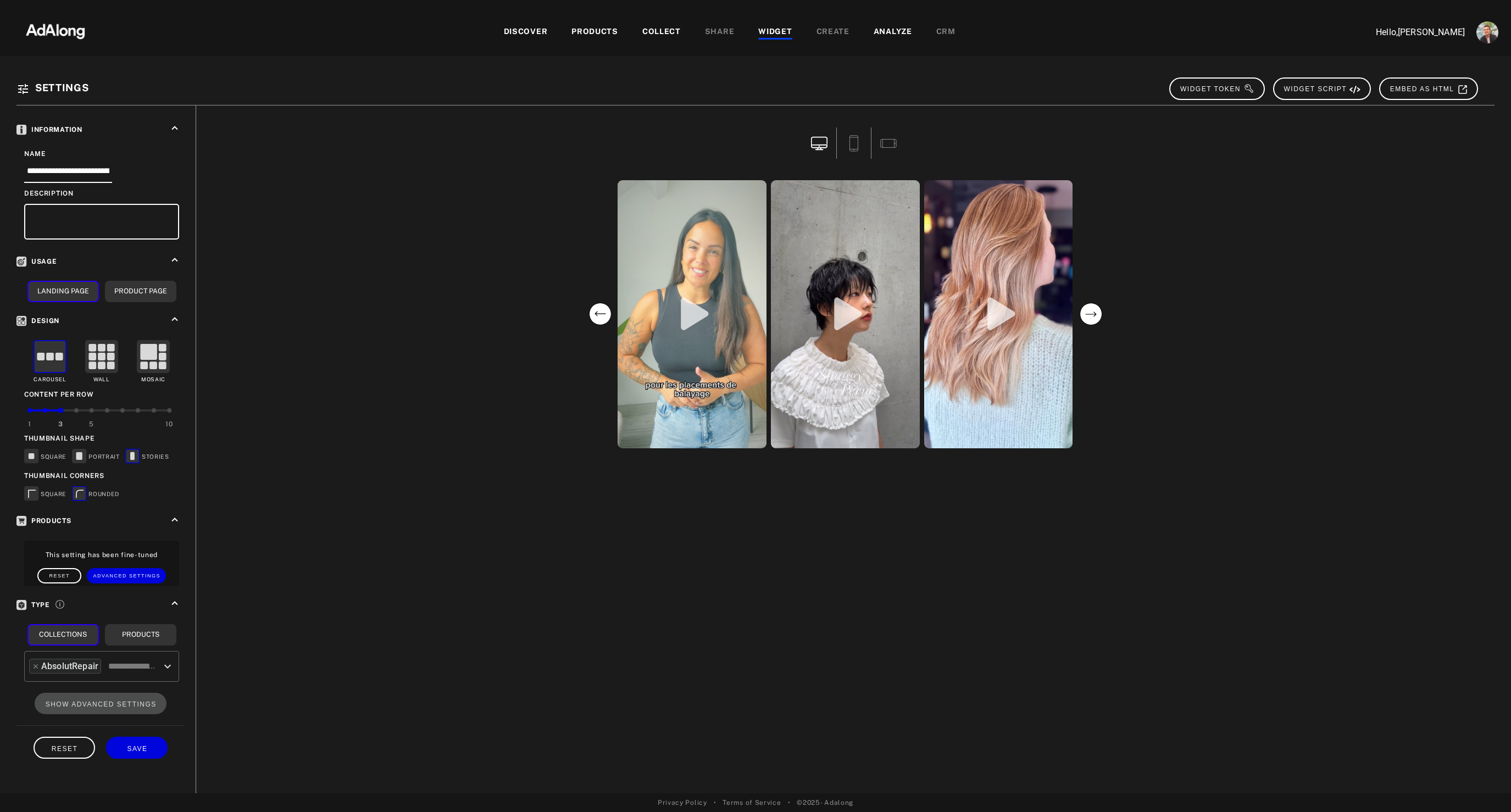
click at [1092, 315] on circle "next" at bounding box center [1090, 314] width 22 height 22
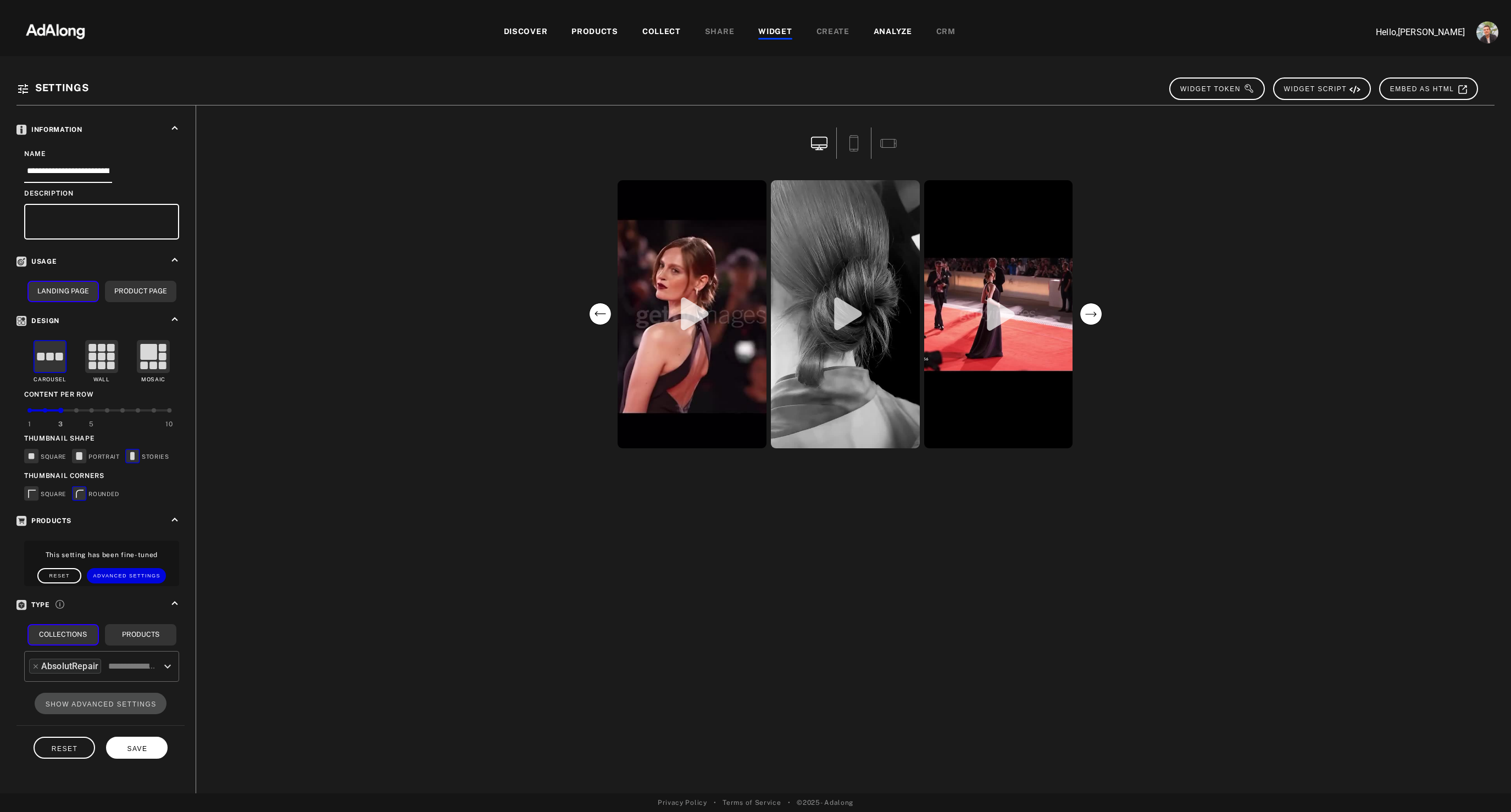
click at [132, 751] on span "SAVE" at bounding box center [137, 748] width 21 height 8
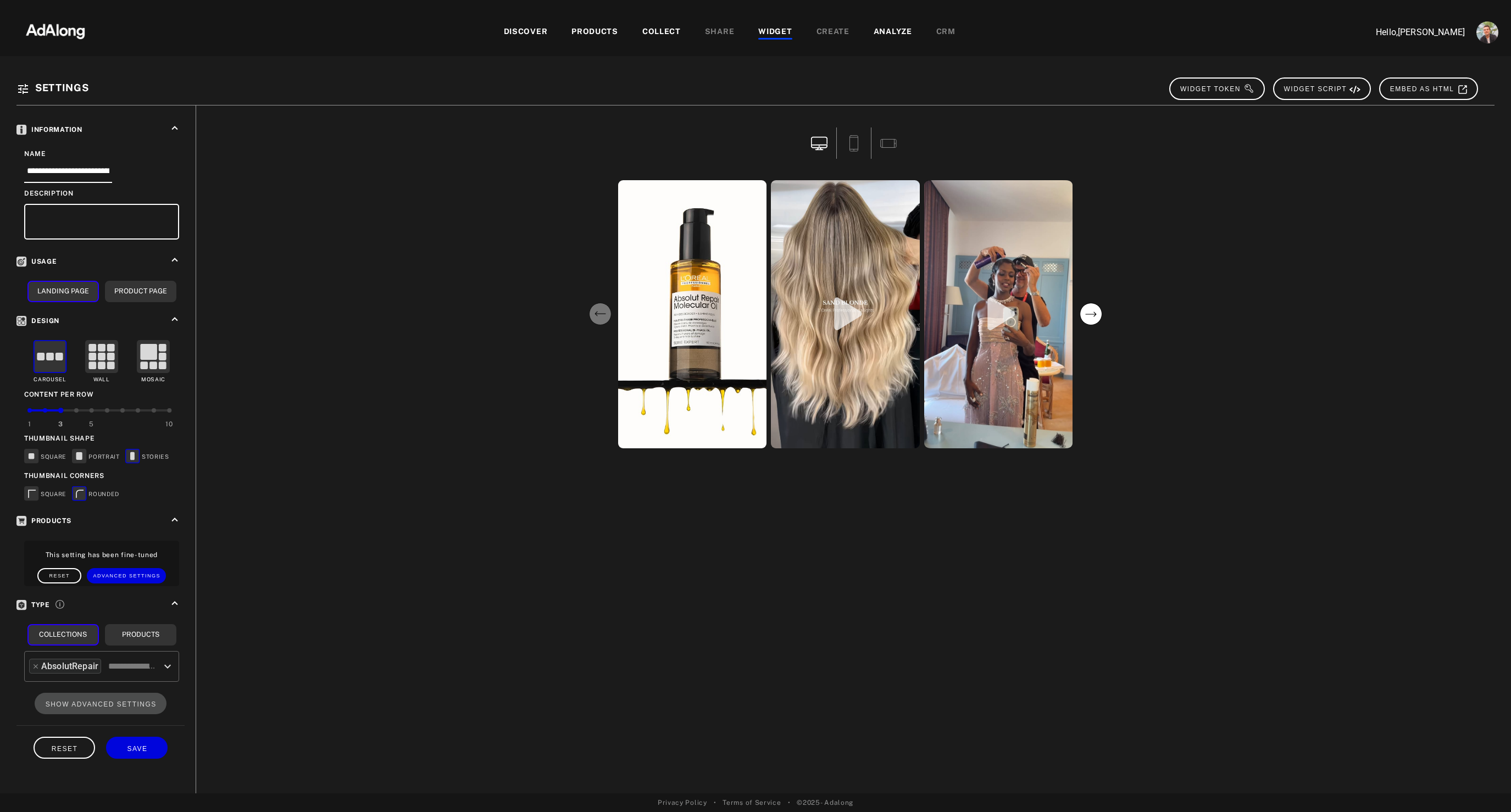
click at [58, 41] on img at bounding box center [55, 30] width 97 height 33
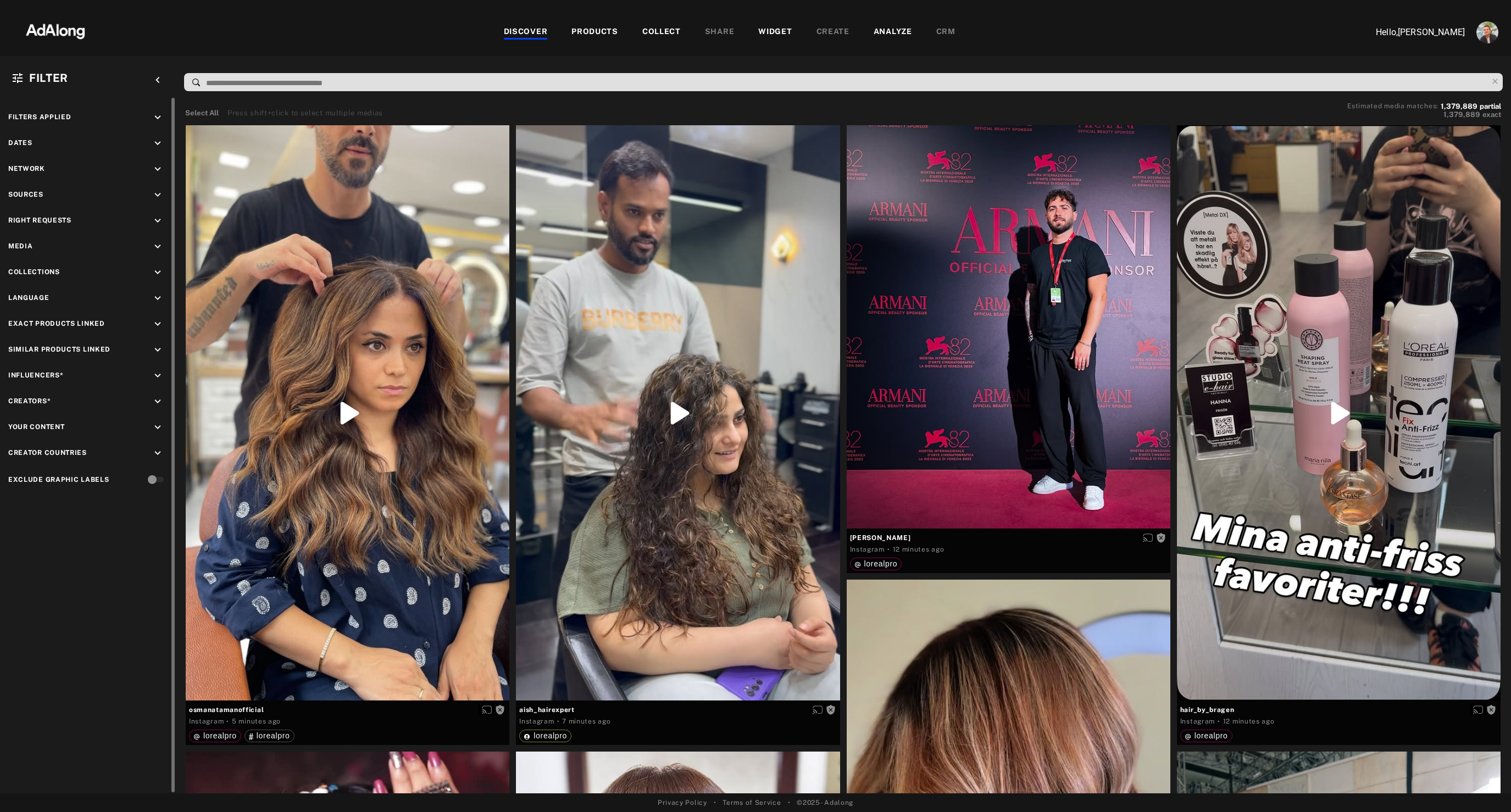
click at [156, 426] on icon "keyboard_arrow_down" at bounding box center [158, 427] width 12 height 12
click at [59, 473] on span "lorealpro" at bounding box center [58, 470] width 35 height 8
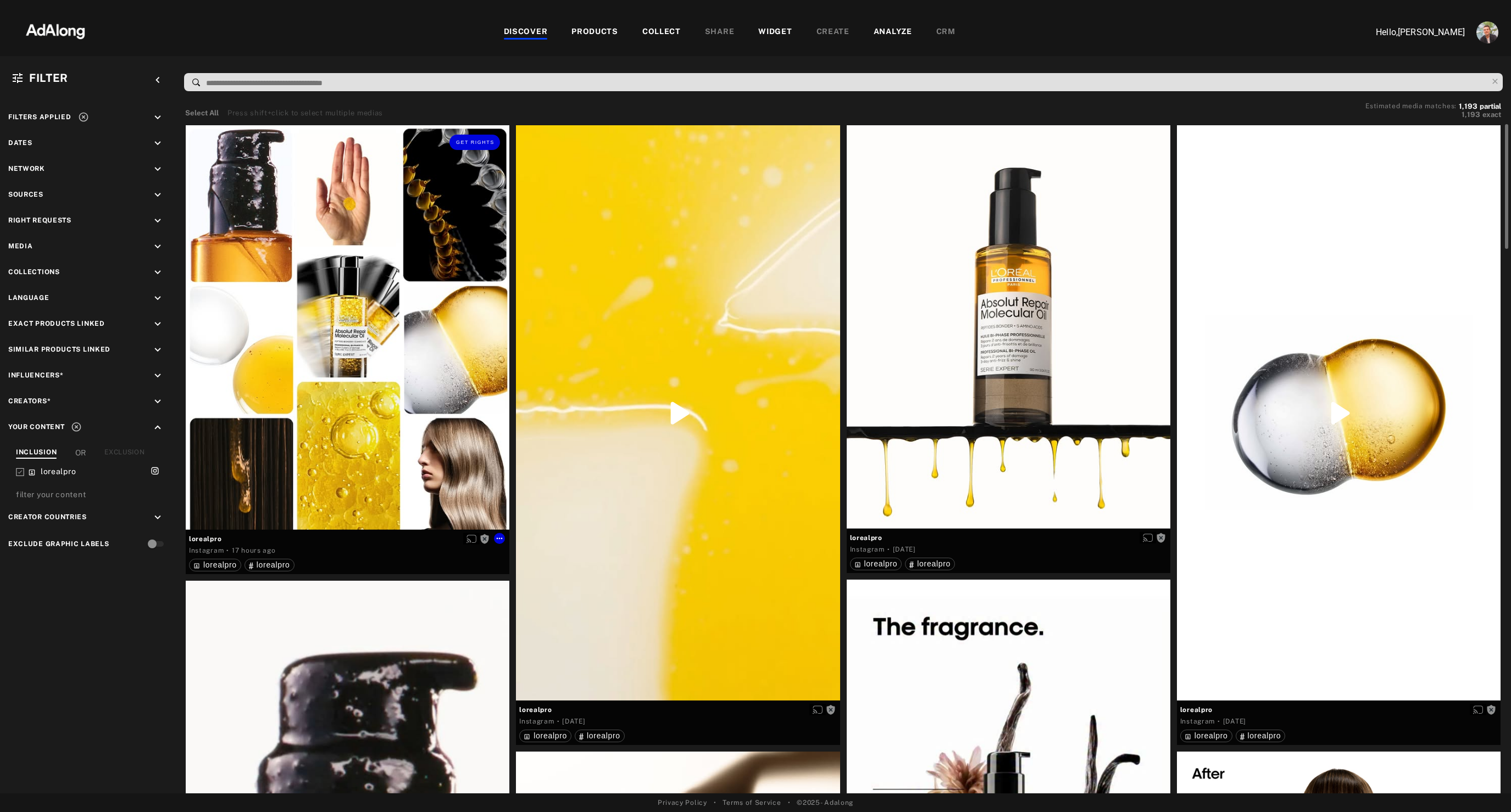
click at [388, 354] on div "Get rights" at bounding box center [347, 327] width 323 height 404
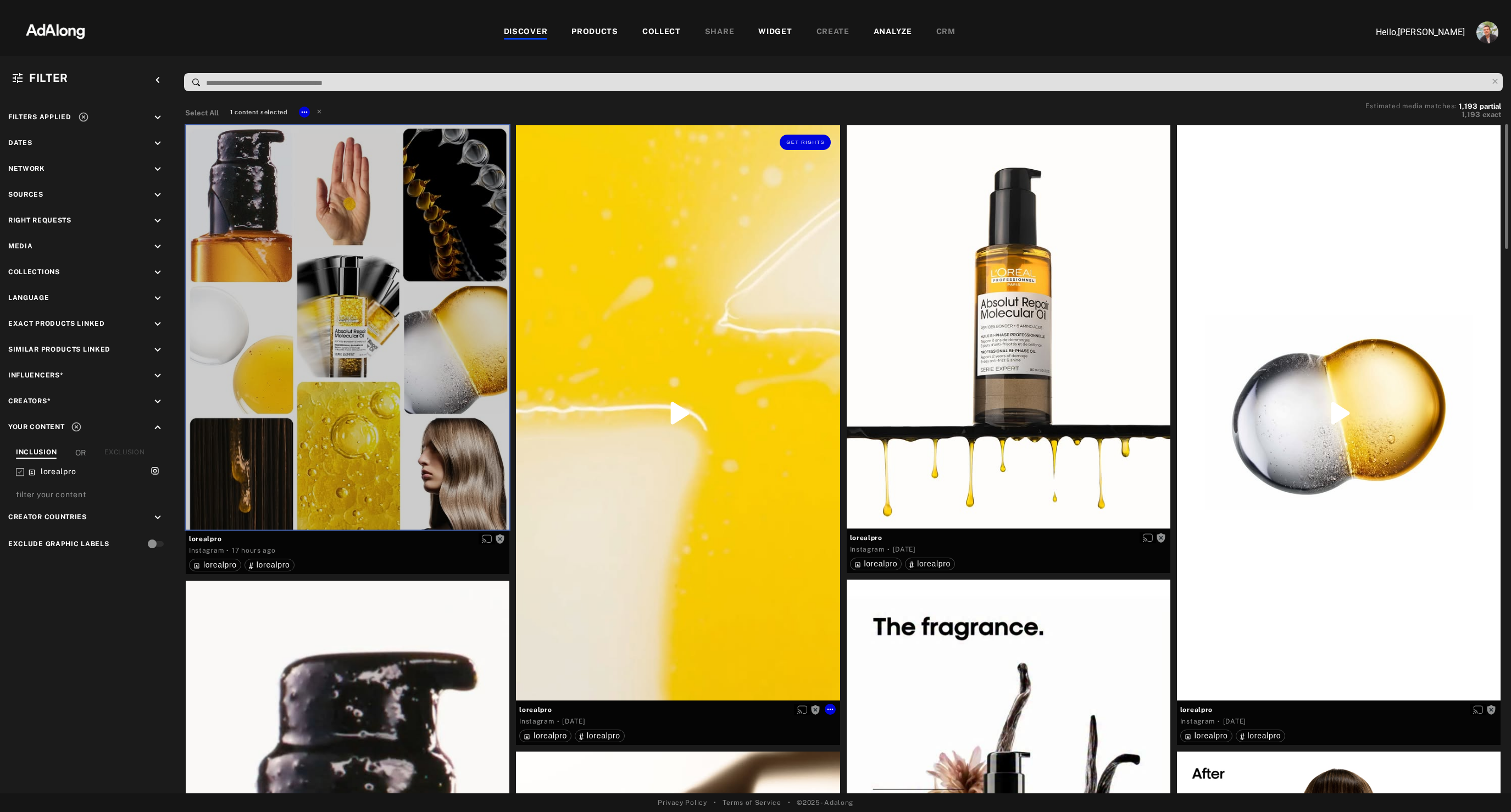
click at [745, 340] on div "Get rights" at bounding box center [677, 412] width 323 height 575
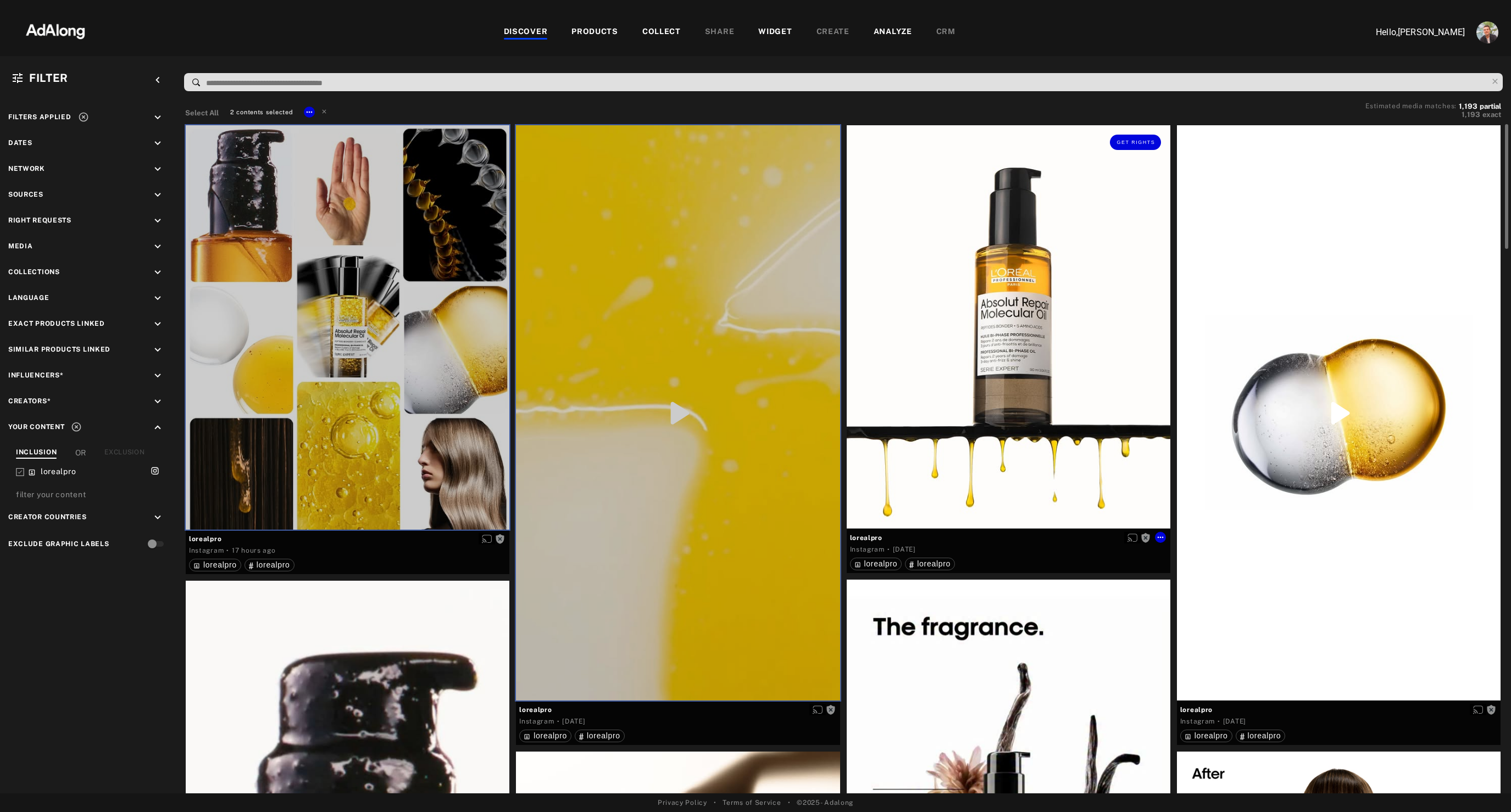
click at [1085, 292] on div "Get rights" at bounding box center [1008, 326] width 323 height 404
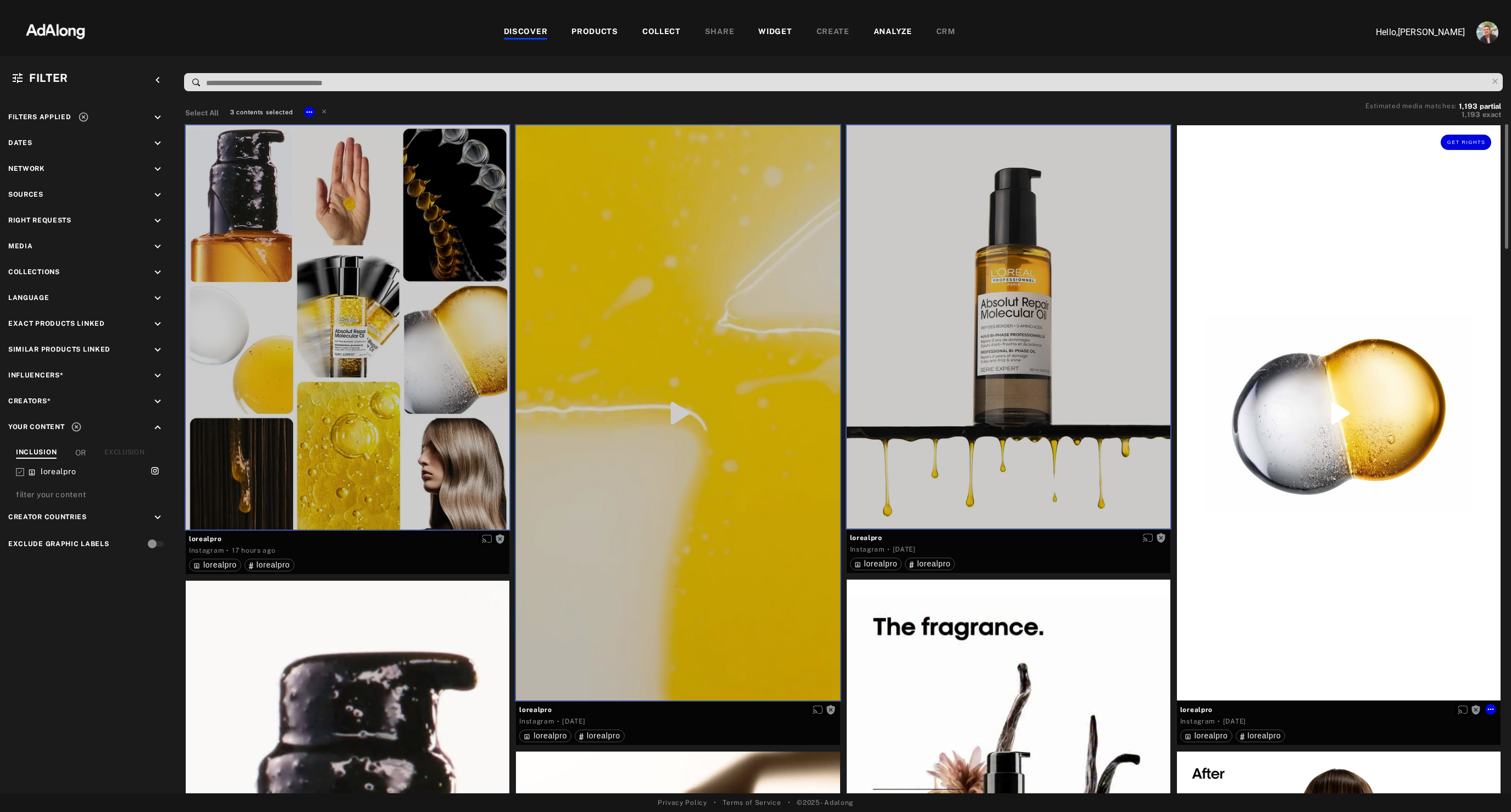
click at [1284, 272] on div "Get rights" at bounding box center [1339, 412] width 323 height 575
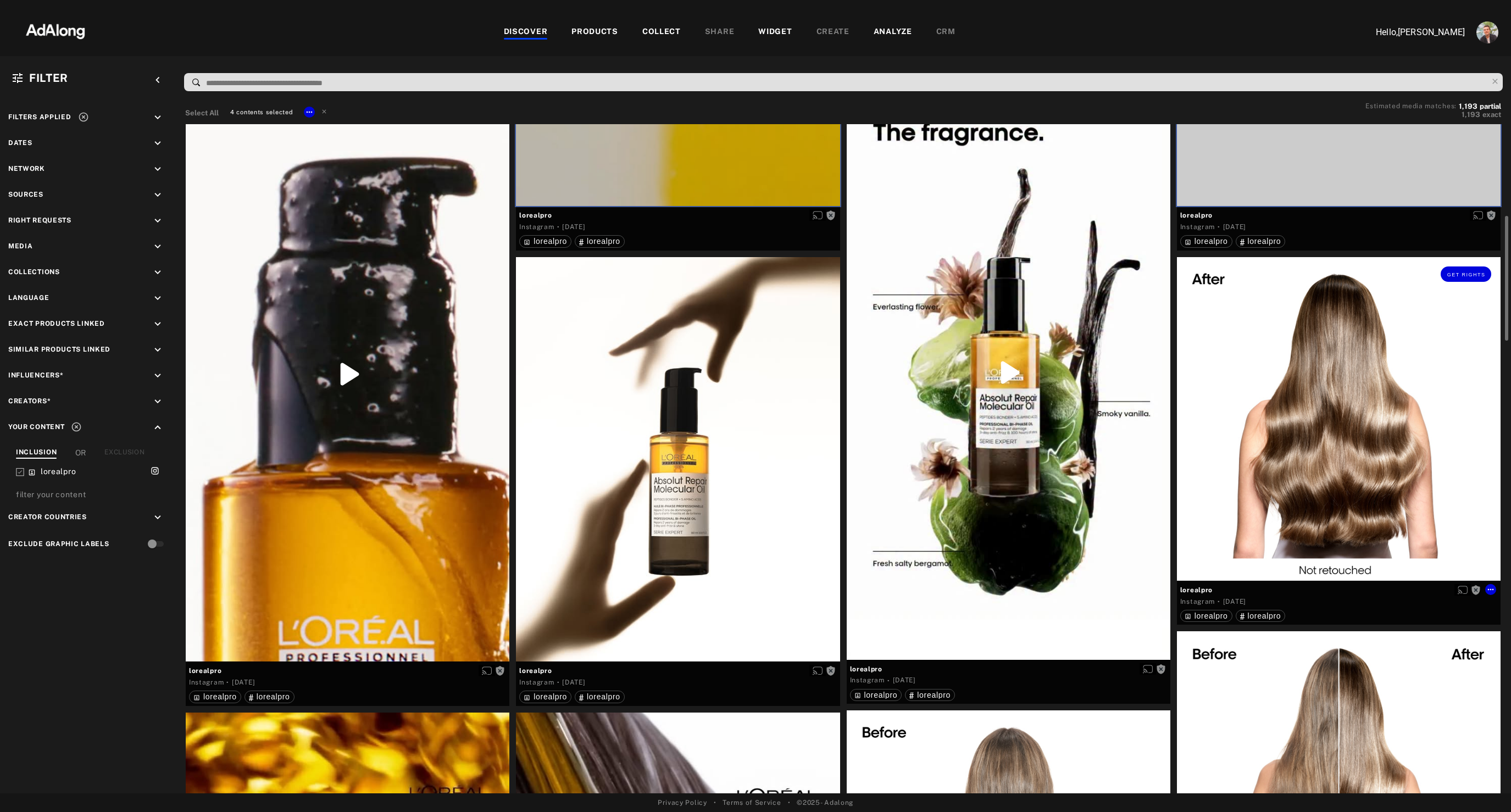
scroll to position [498, 0]
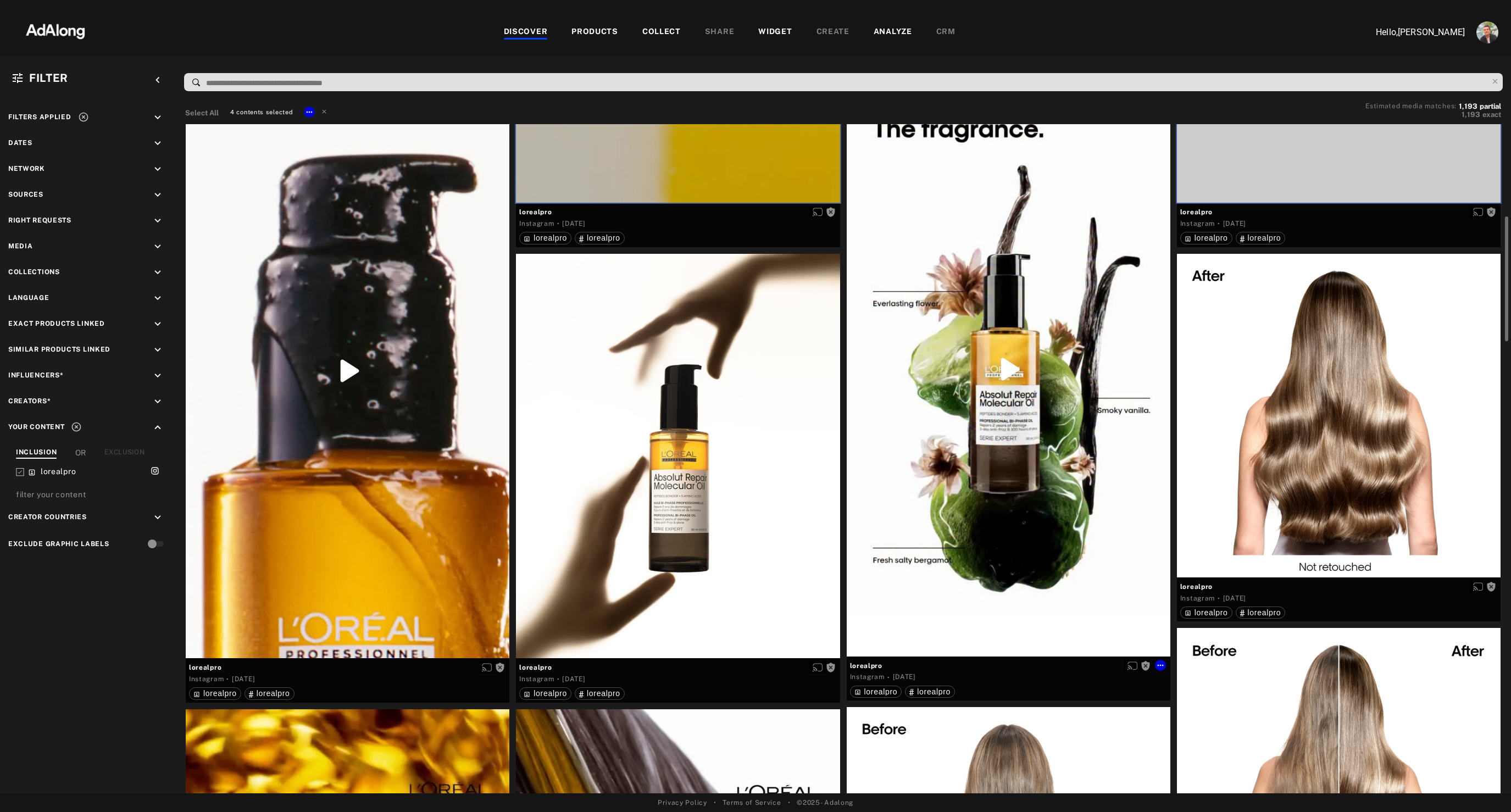
click at [1003, 459] on div "Get rights" at bounding box center [1008, 369] width 323 height 575
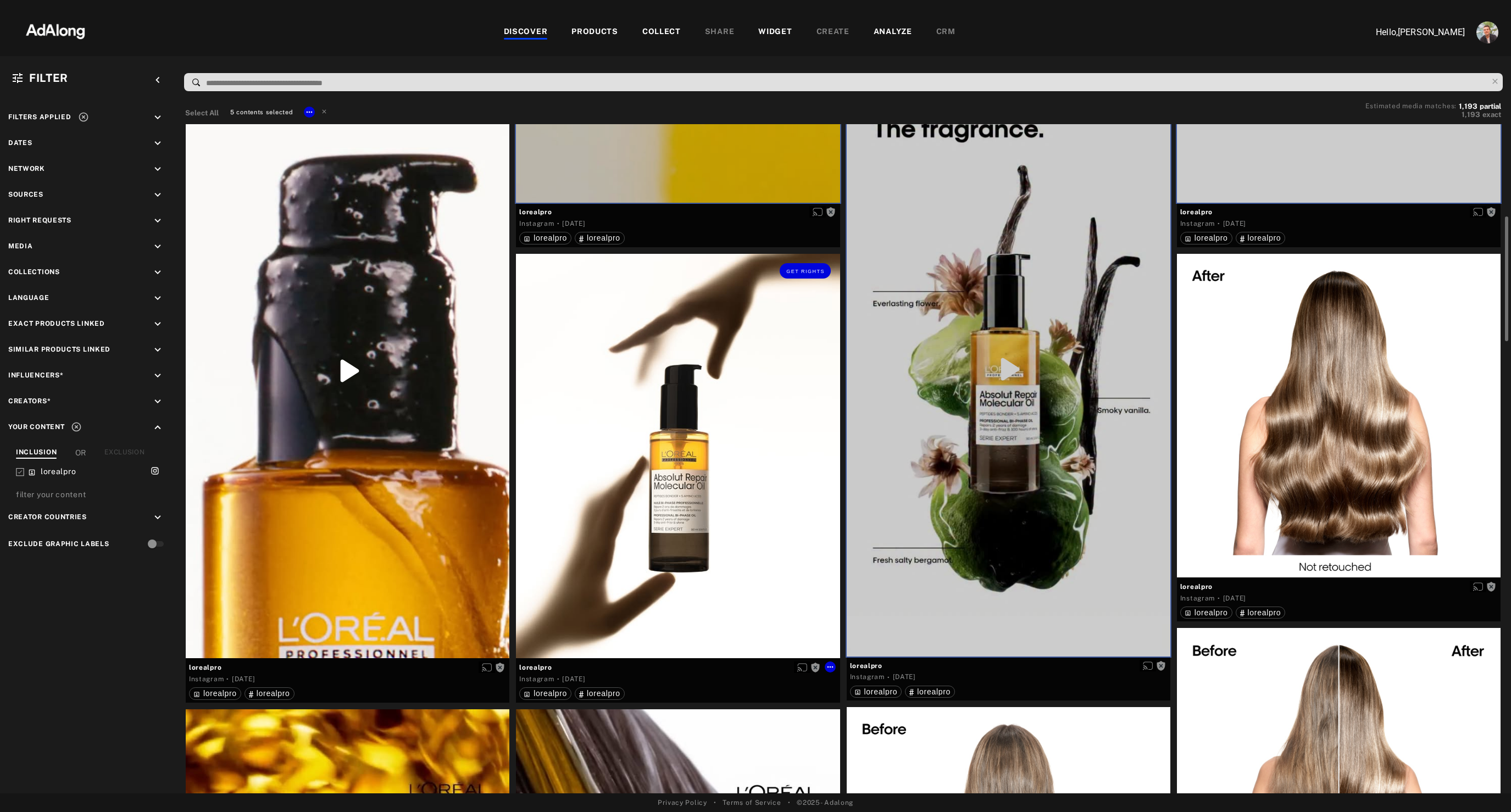
click at [660, 506] on div "Get rights" at bounding box center [677, 456] width 323 height 404
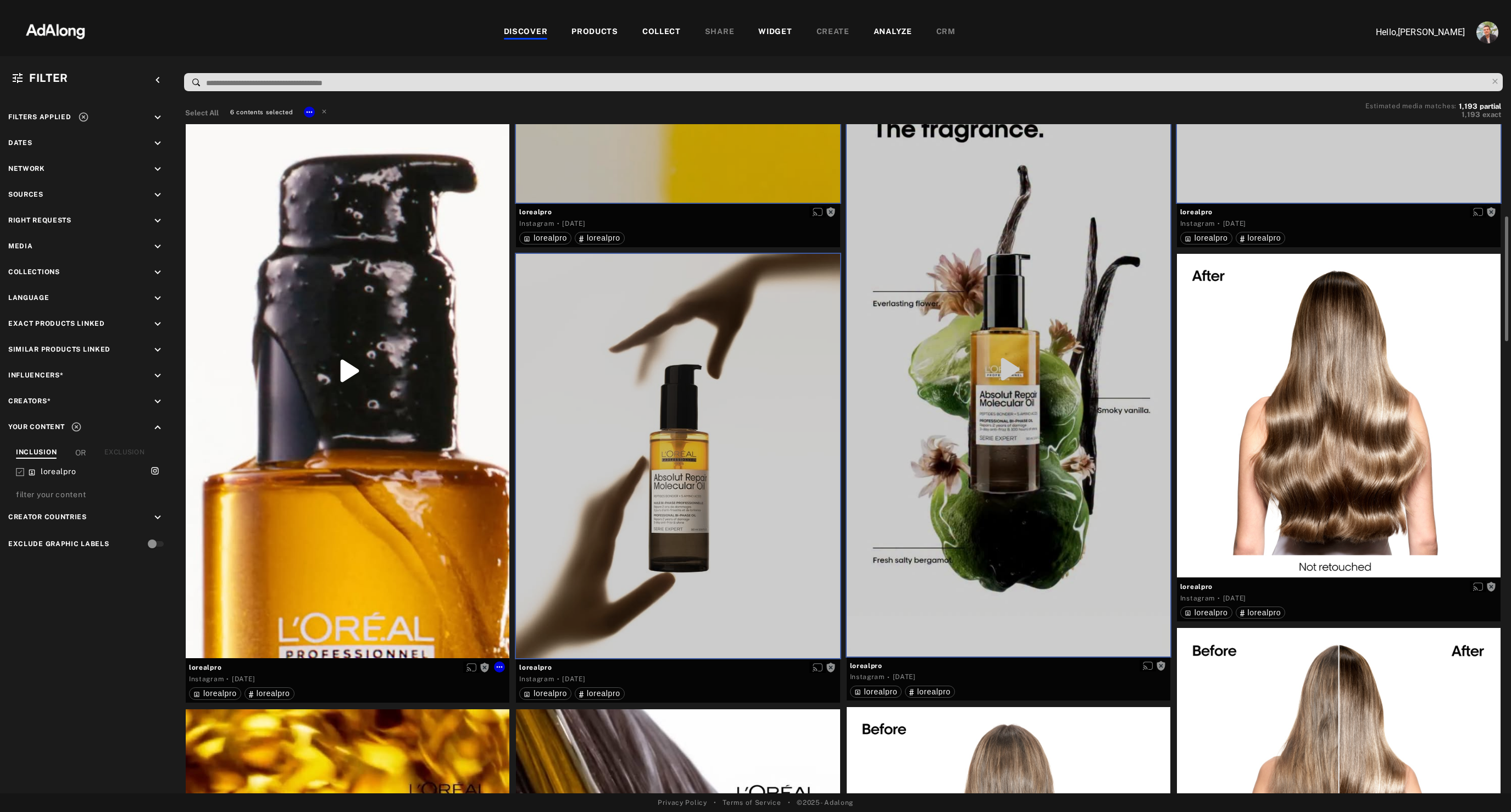
click at [417, 492] on div "Get rights" at bounding box center [347, 370] width 323 height 575
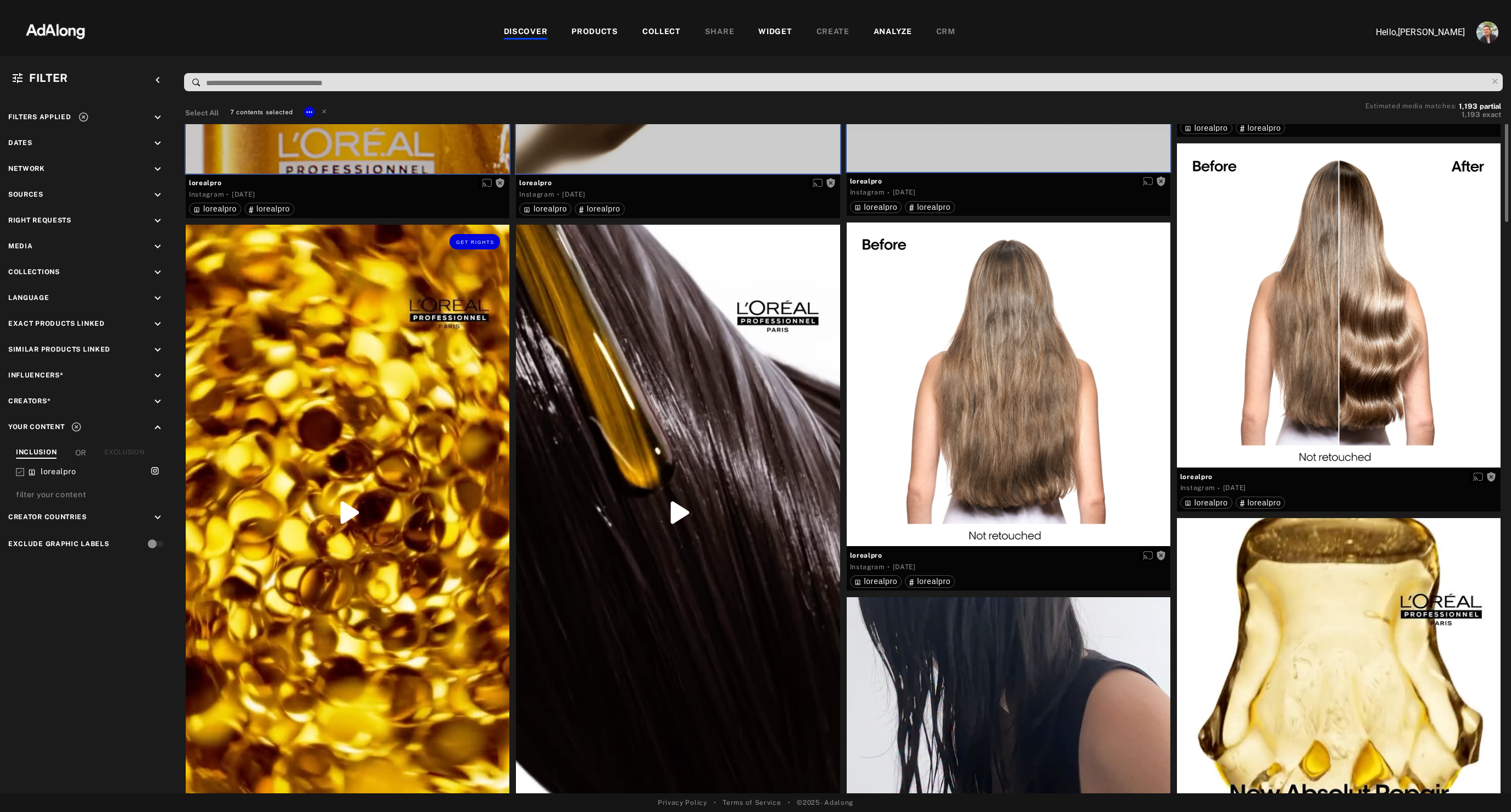
scroll to position [993, 0]
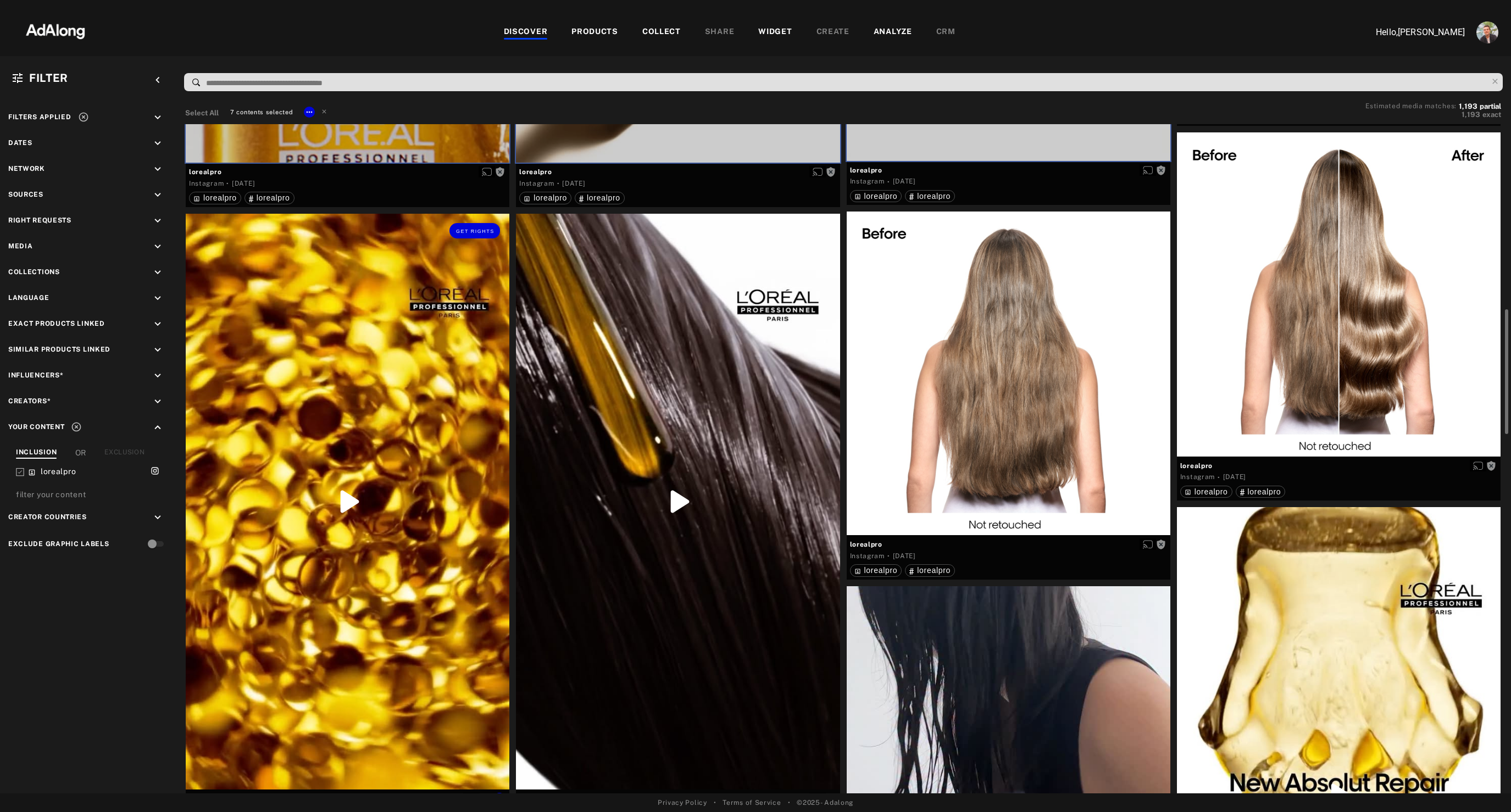
click at [417, 492] on div "Get rights" at bounding box center [347, 501] width 323 height 575
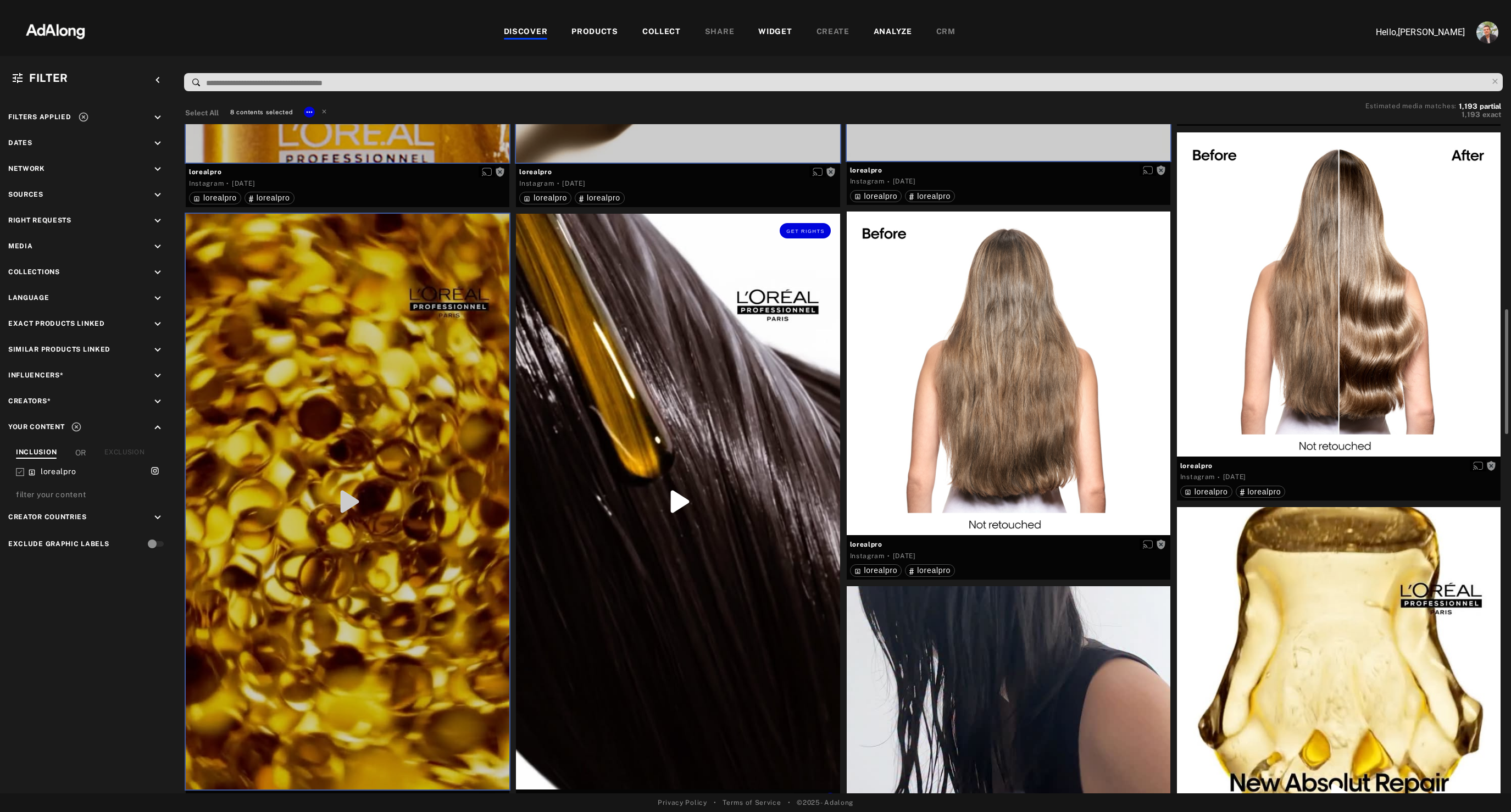
click at [719, 530] on div "Get rights" at bounding box center [677, 501] width 323 height 575
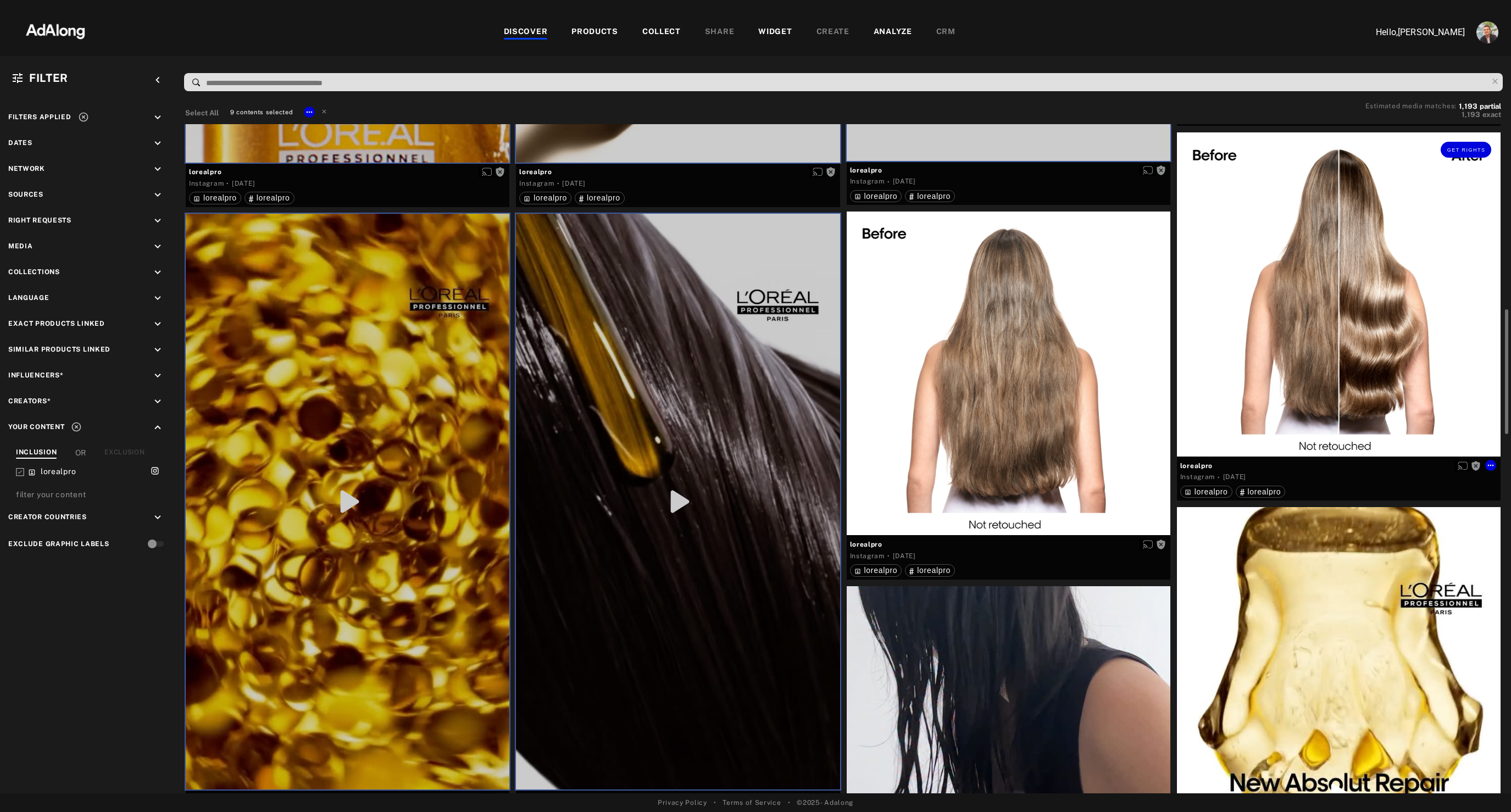
click at [1276, 313] on div "Get rights" at bounding box center [1339, 294] width 323 height 323
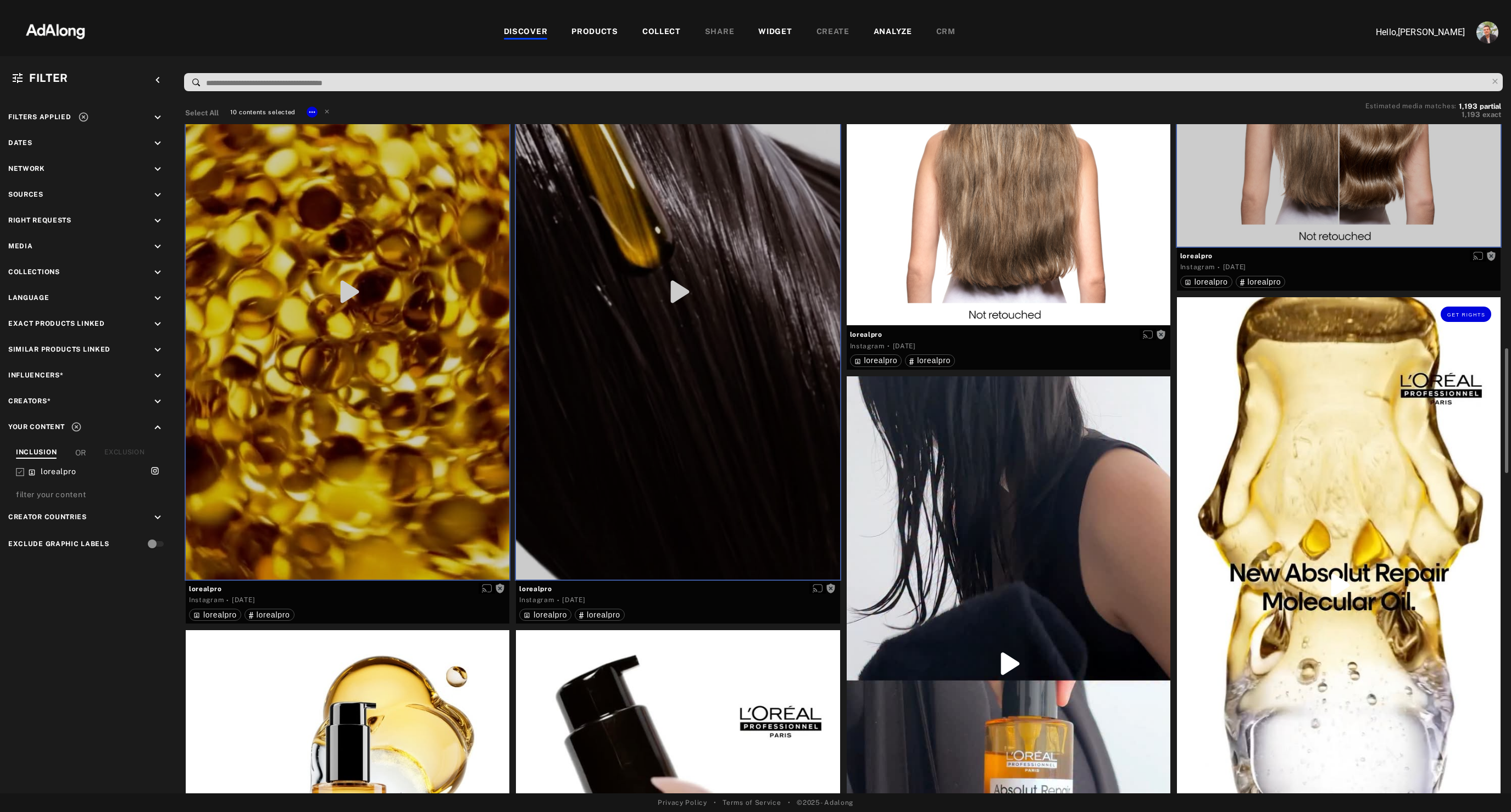
click at [1288, 516] on div "Get rights" at bounding box center [1339, 584] width 323 height 575
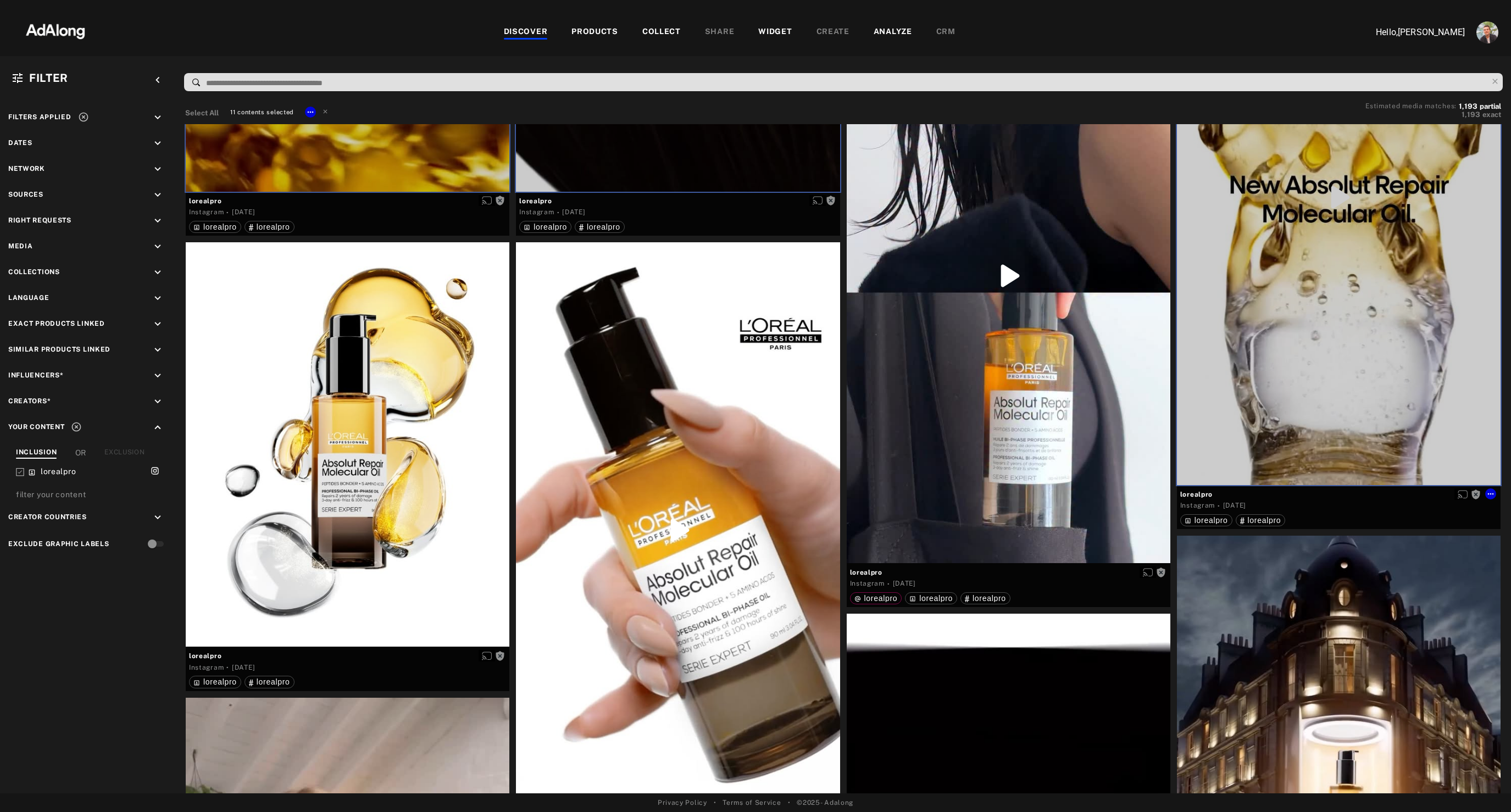
scroll to position [1635, 0]
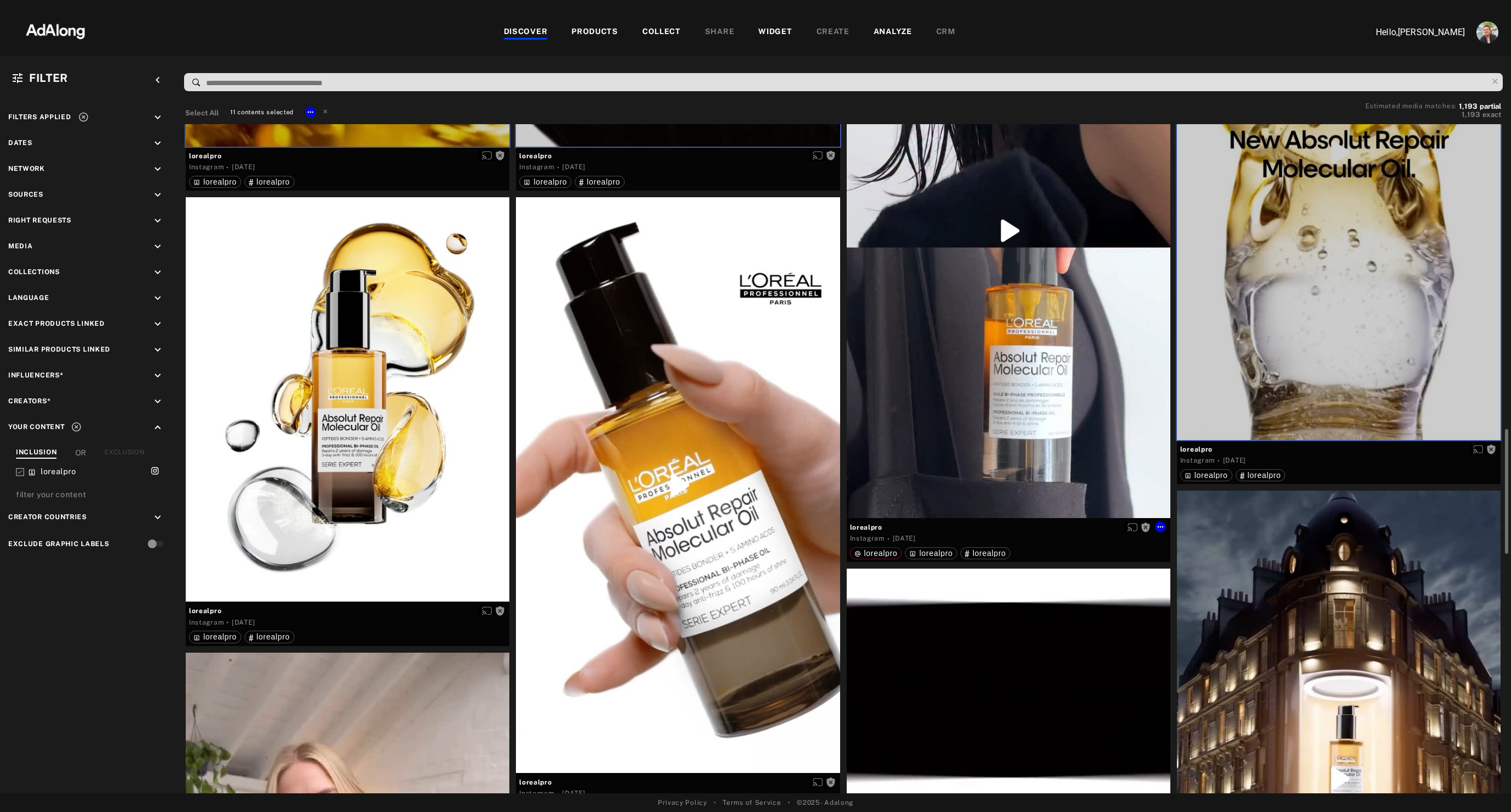
click at [1029, 390] on div "Get rights" at bounding box center [1008, 231] width 323 height 575
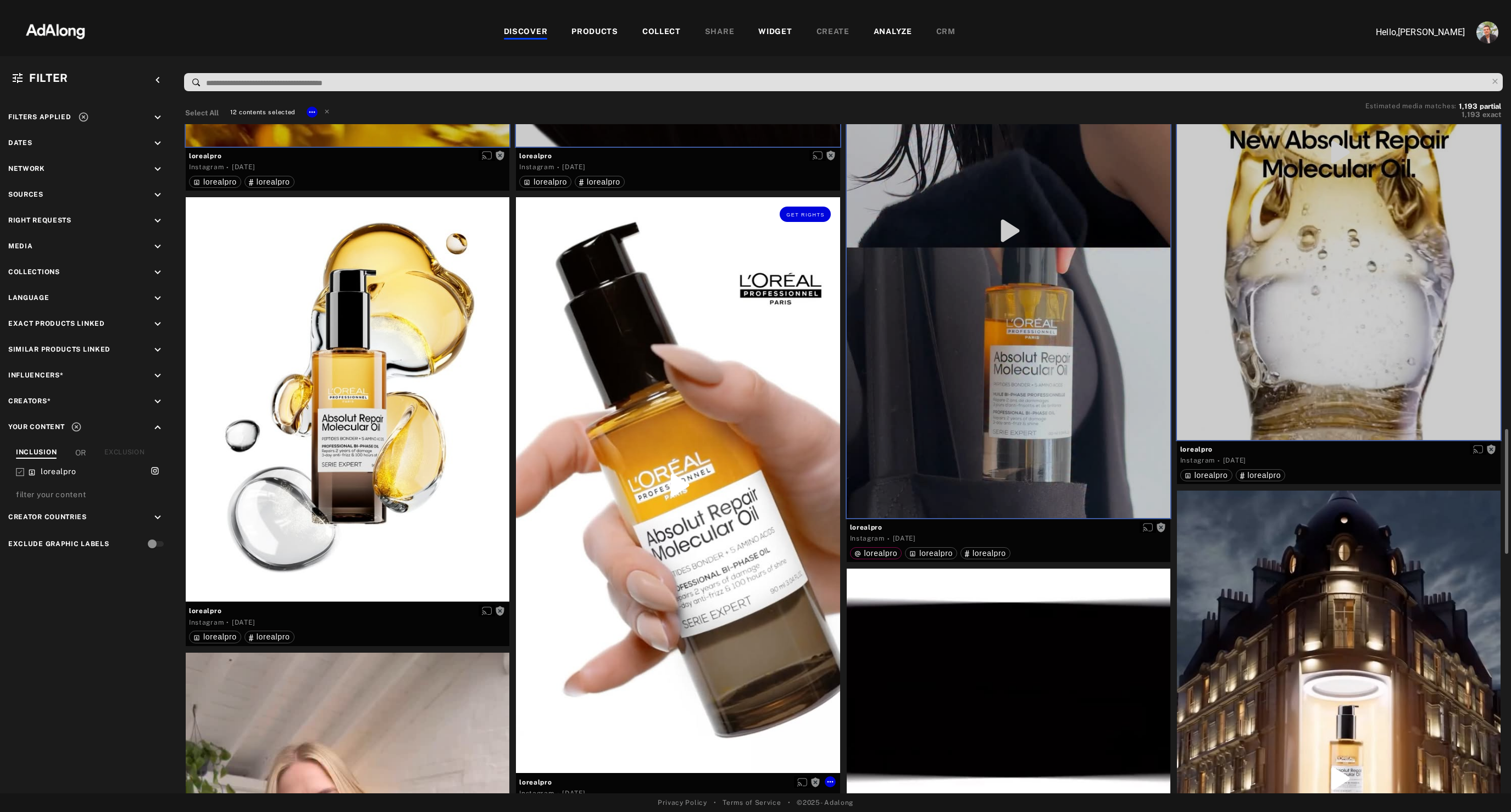
click at [691, 486] on div "Get rights" at bounding box center [677, 484] width 323 height 575
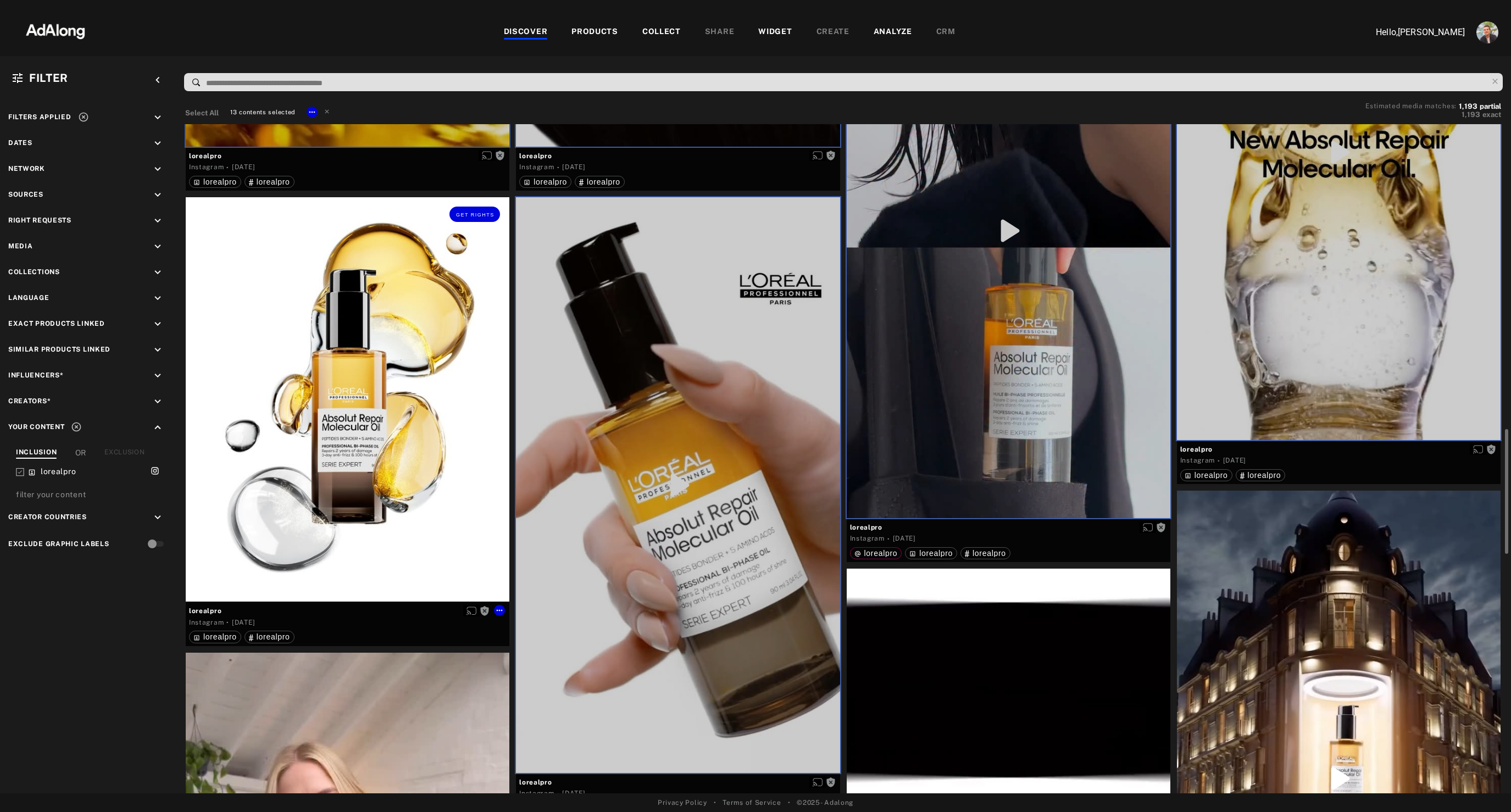
click at [374, 424] on div "Get rights" at bounding box center [347, 399] width 323 height 404
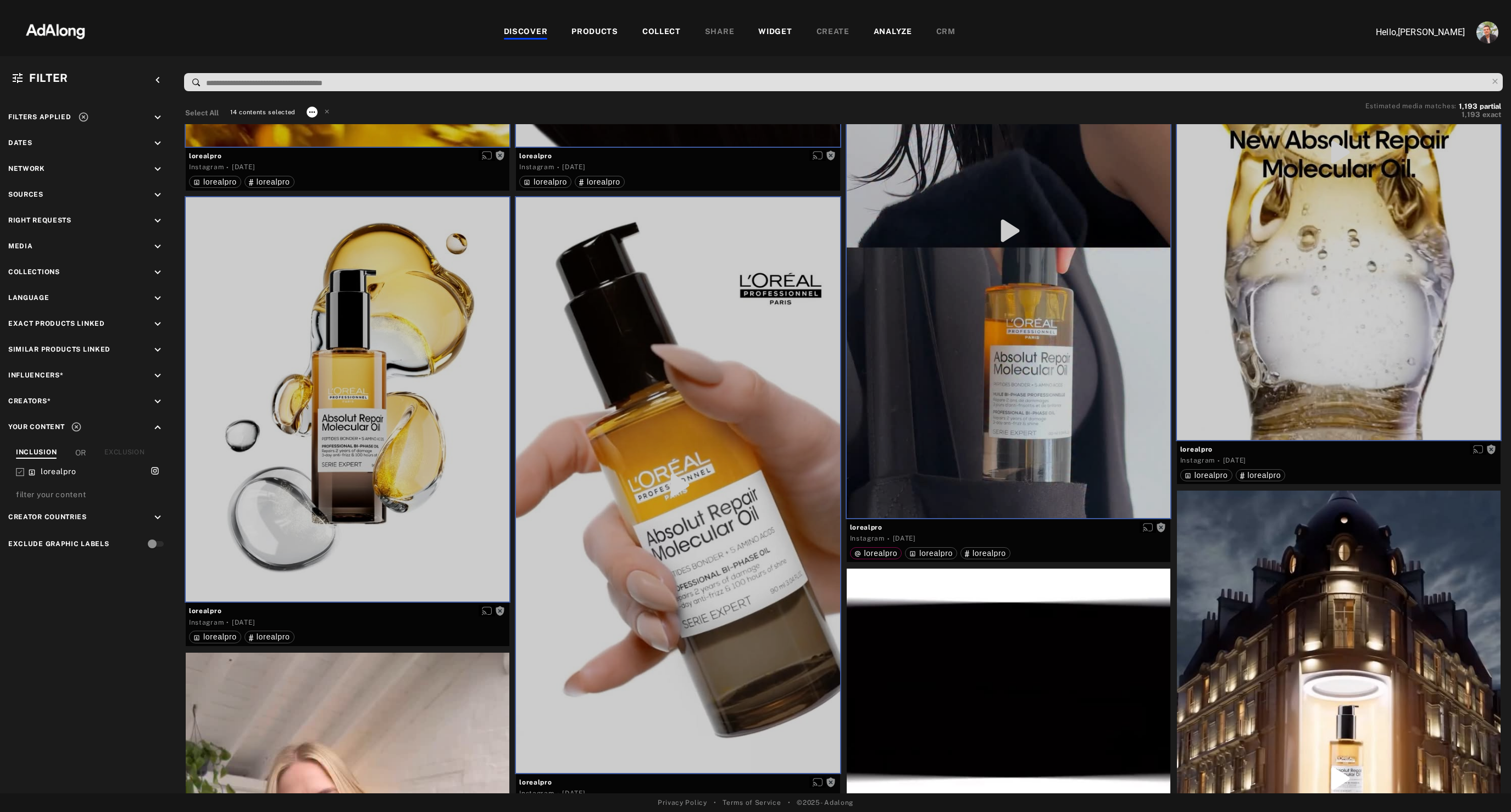
click at [309, 110] on icon at bounding box center [312, 112] width 8 height 8
click at [325, 122] on span "Collect" at bounding box center [326, 126] width 21 height 8
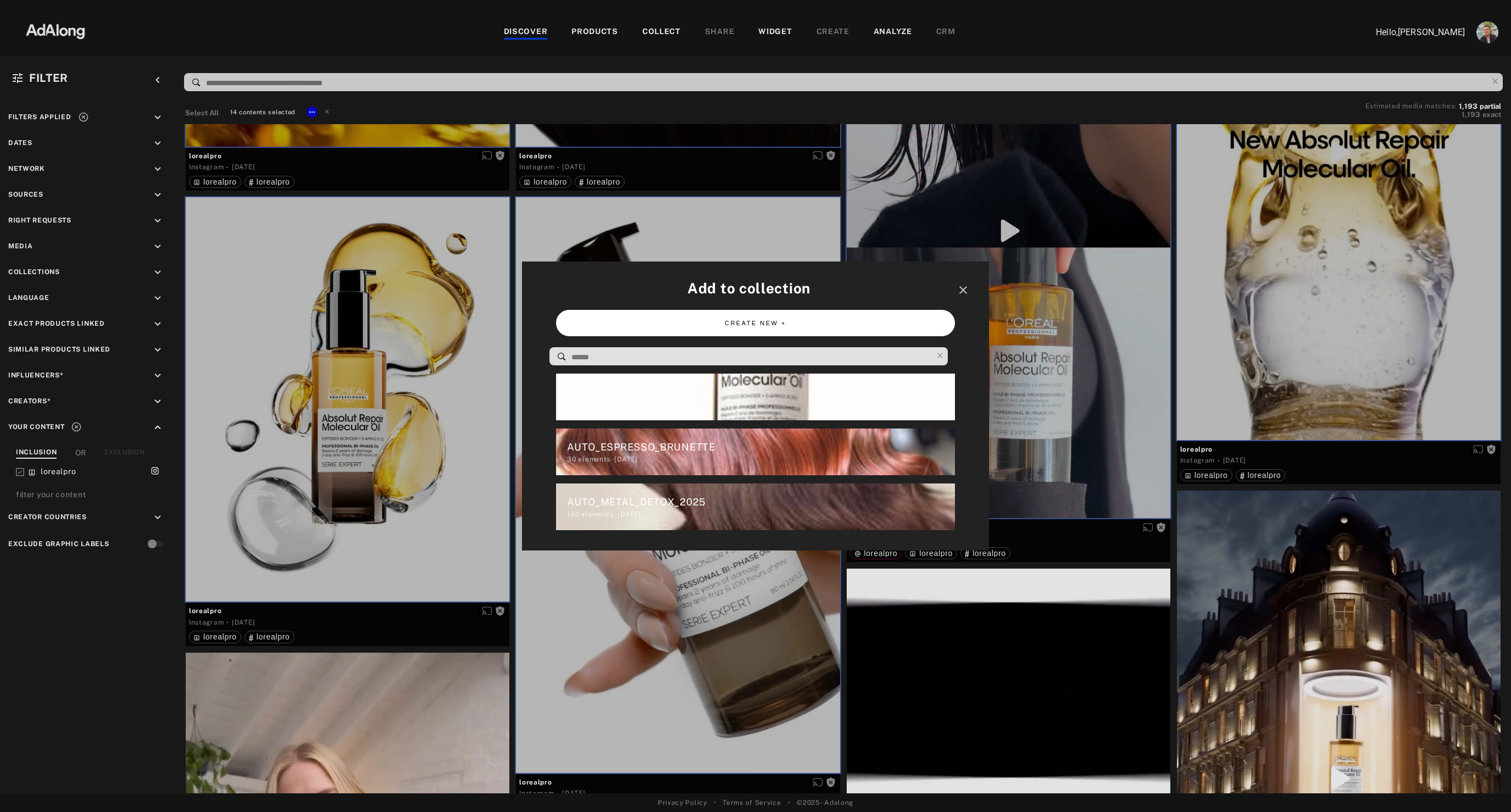
click at [632, 327] on button "CREATE NEW +" at bounding box center [756, 323] width 398 height 27
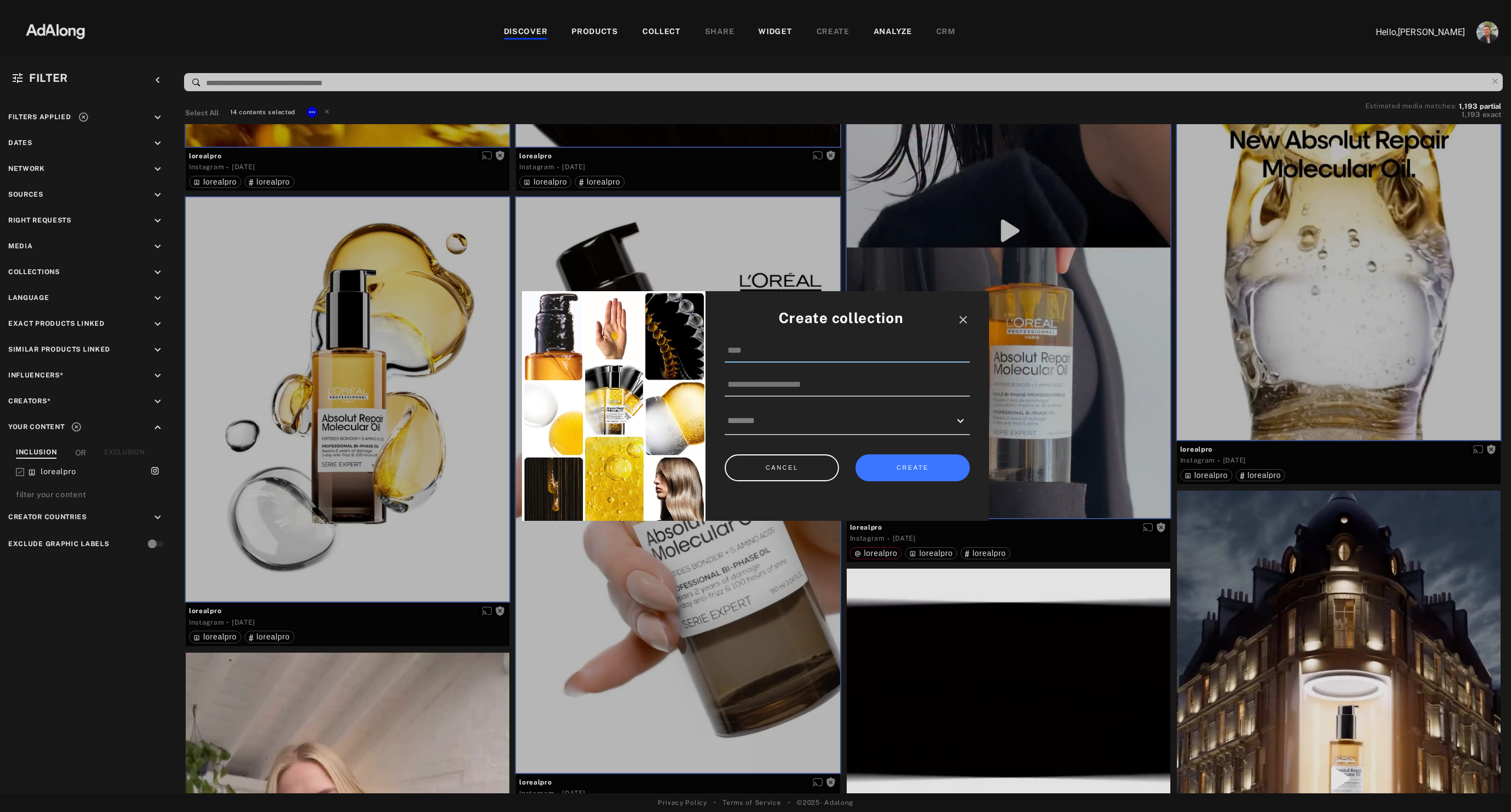
click at [776, 352] on input at bounding box center [847, 351] width 245 height 23
type input "***"
click at [929, 474] on button "CREATE" at bounding box center [912, 467] width 114 height 27
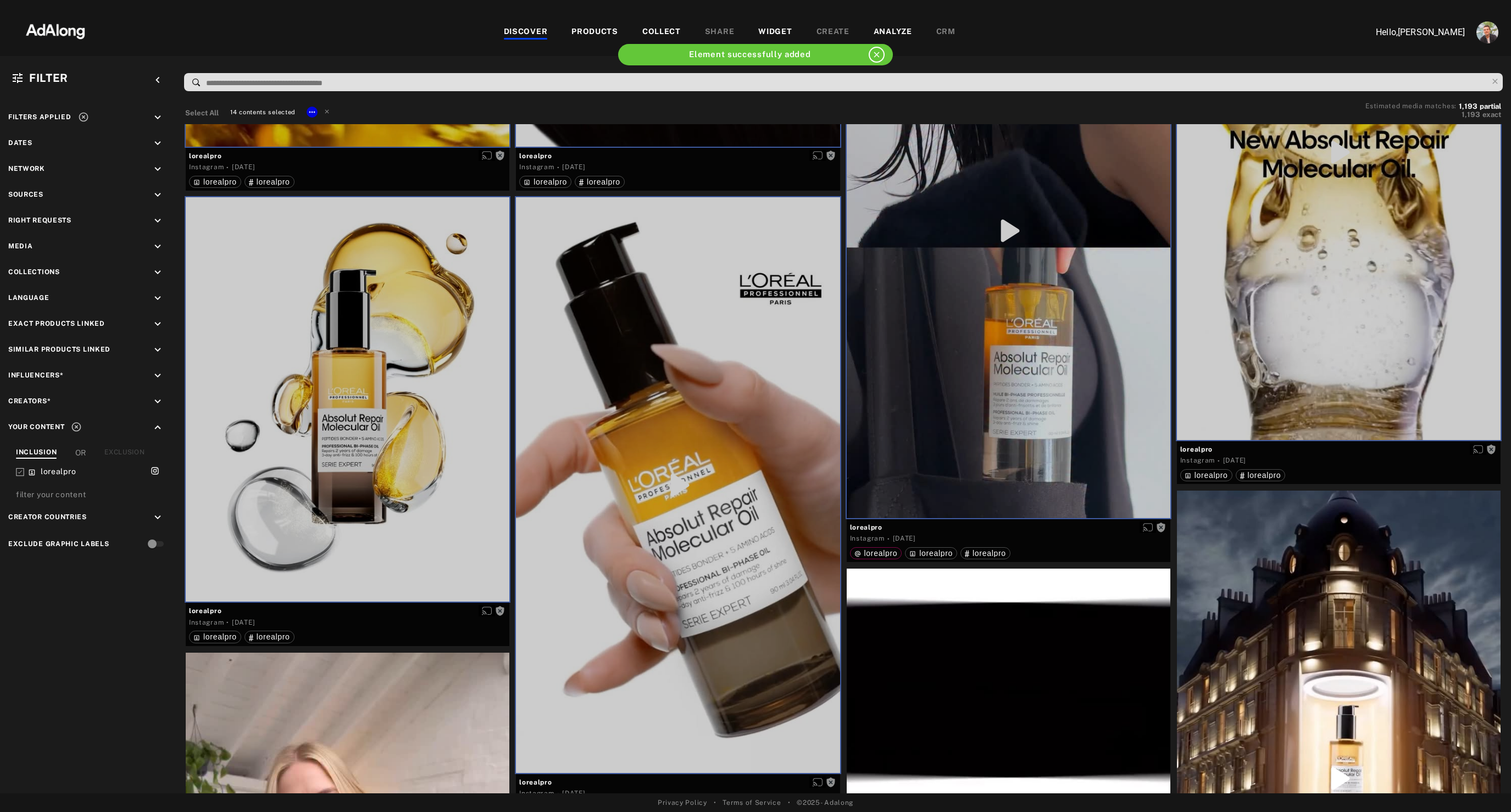
click at [776, 28] on div "WIDGET" at bounding box center [775, 32] width 34 height 13
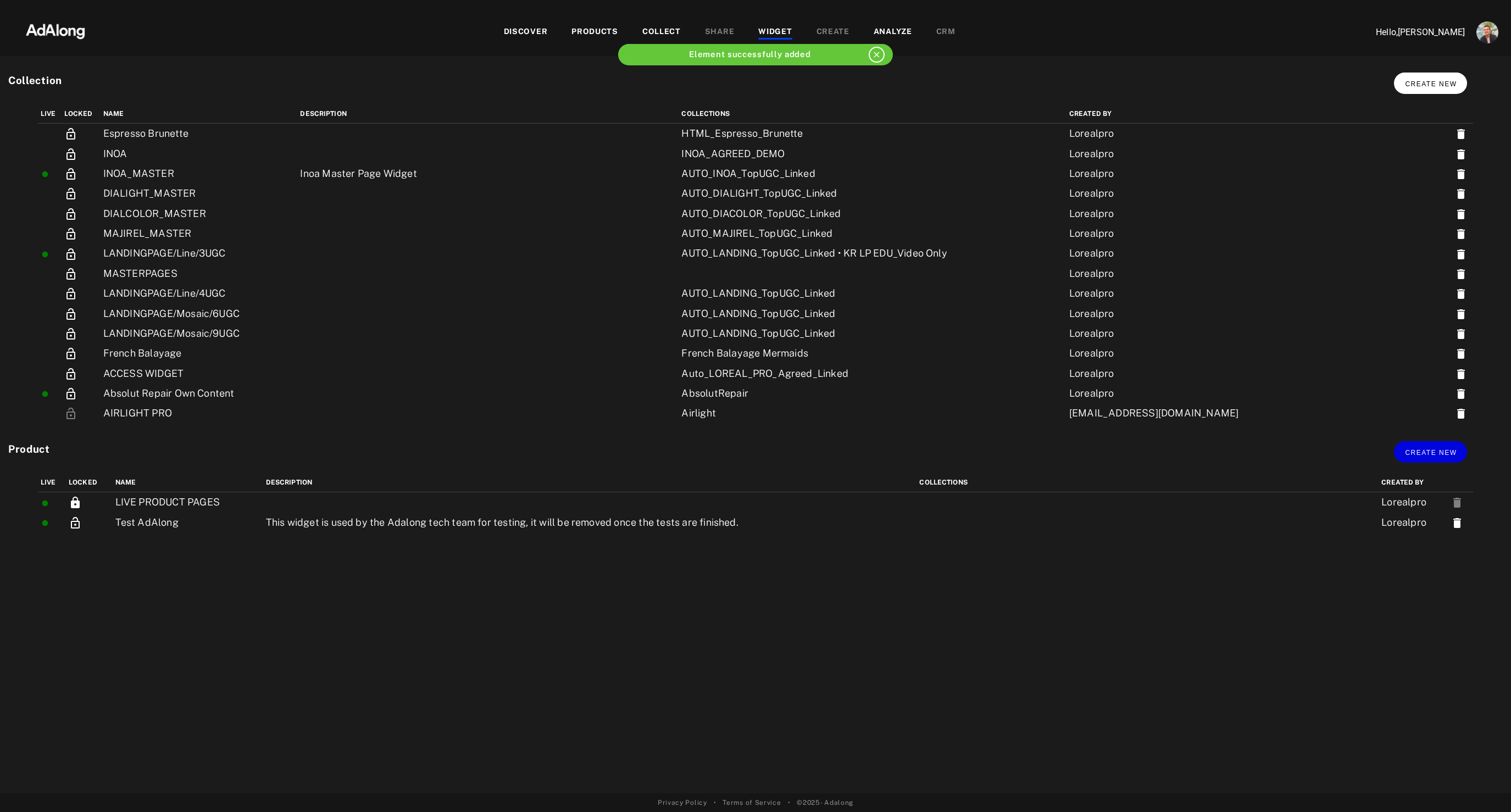
click at [1457, 87] on button "Create new" at bounding box center [1430, 83] width 73 height 21
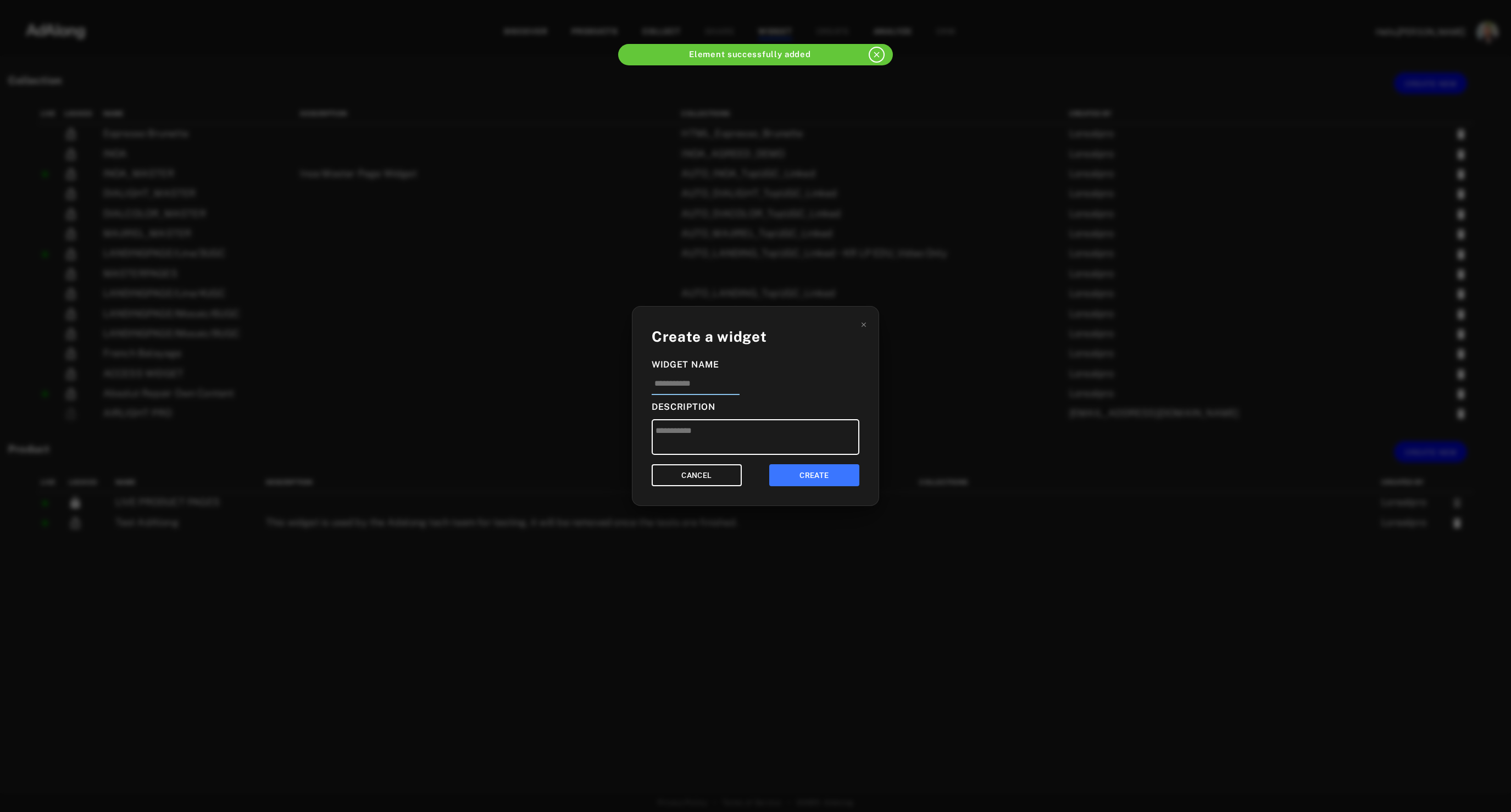
click at [709, 385] on input at bounding box center [695, 387] width 88 height 18
type input "***"
click at [801, 469] on button "CREATE" at bounding box center [814, 475] width 90 height 22
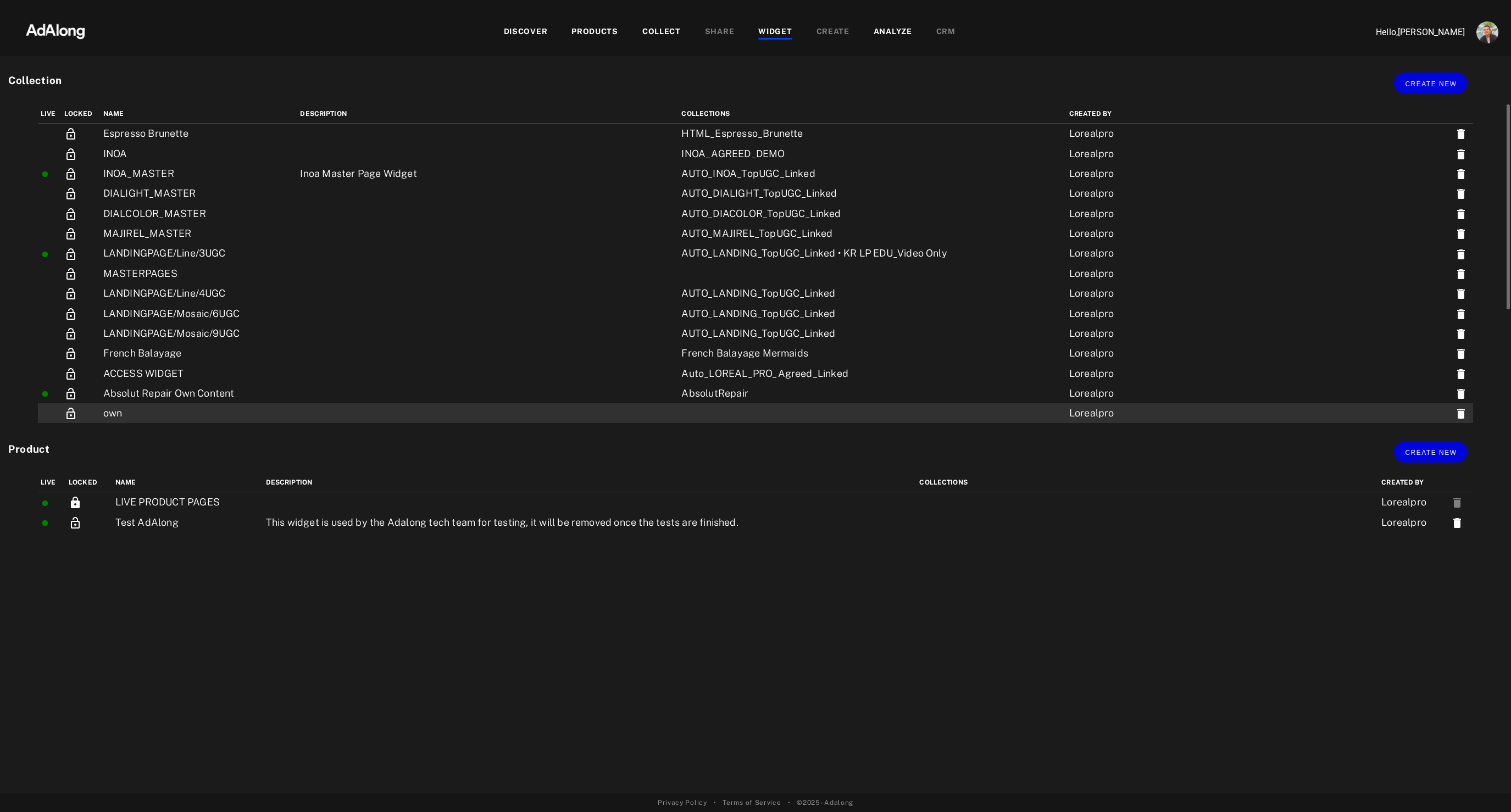
click at [221, 416] on td "own" at bounding box center [198, 413] width 197 height 20
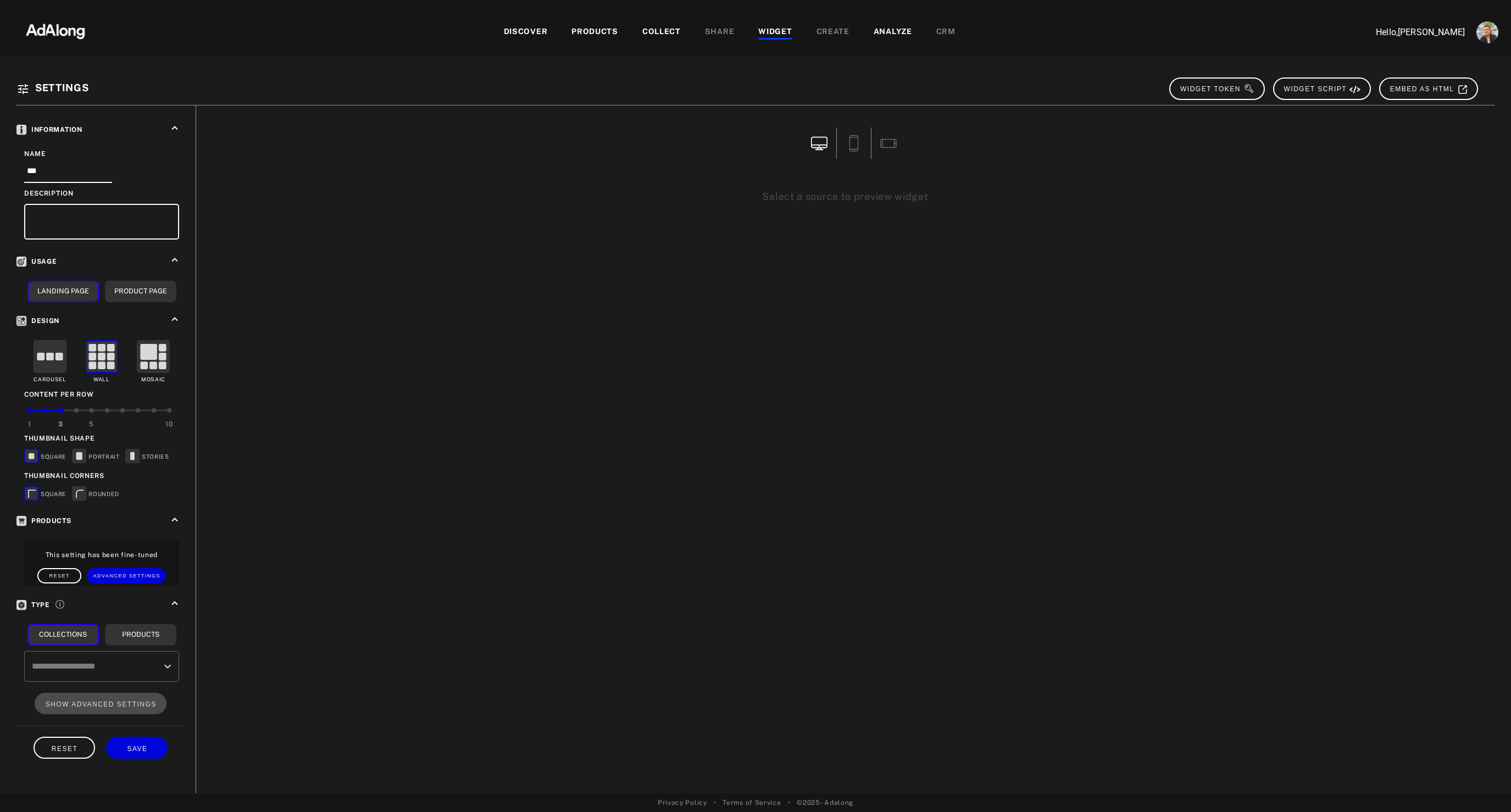
click at [44, 359] on rect at bounding box center [50, 357] width 32 height 32
click at [133, 455] on icon at bounding box center [133, 455] width 5 height 8
click at [82, 494] on rect at bounding box center [80, 493] width 14 height 14
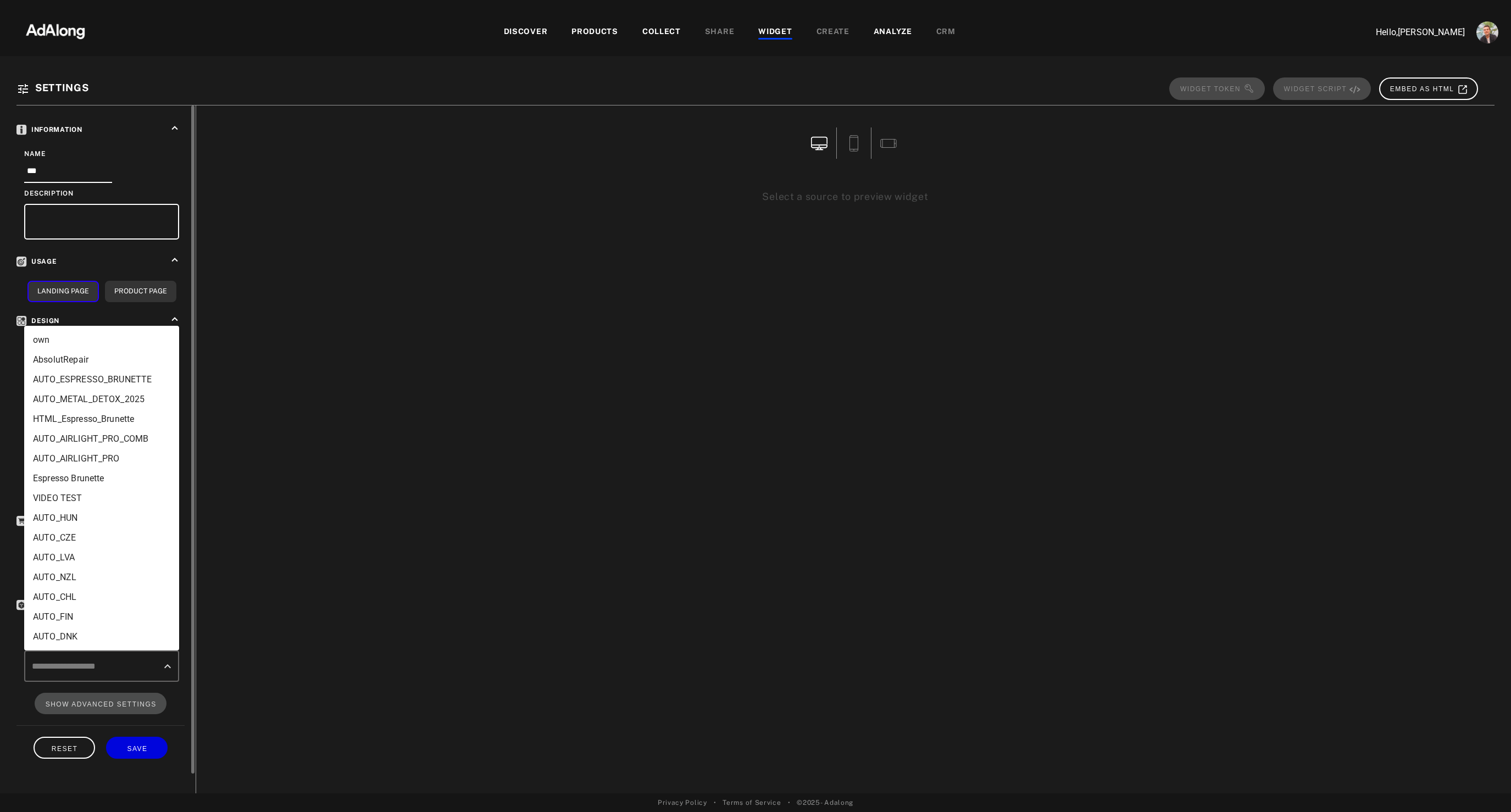
click at [139, 666] on input "text" at bounding box center [93, 666] width 129 height 21
click at [59, 341] on li "own" at bounding box center [102, 340] width 155 height 20
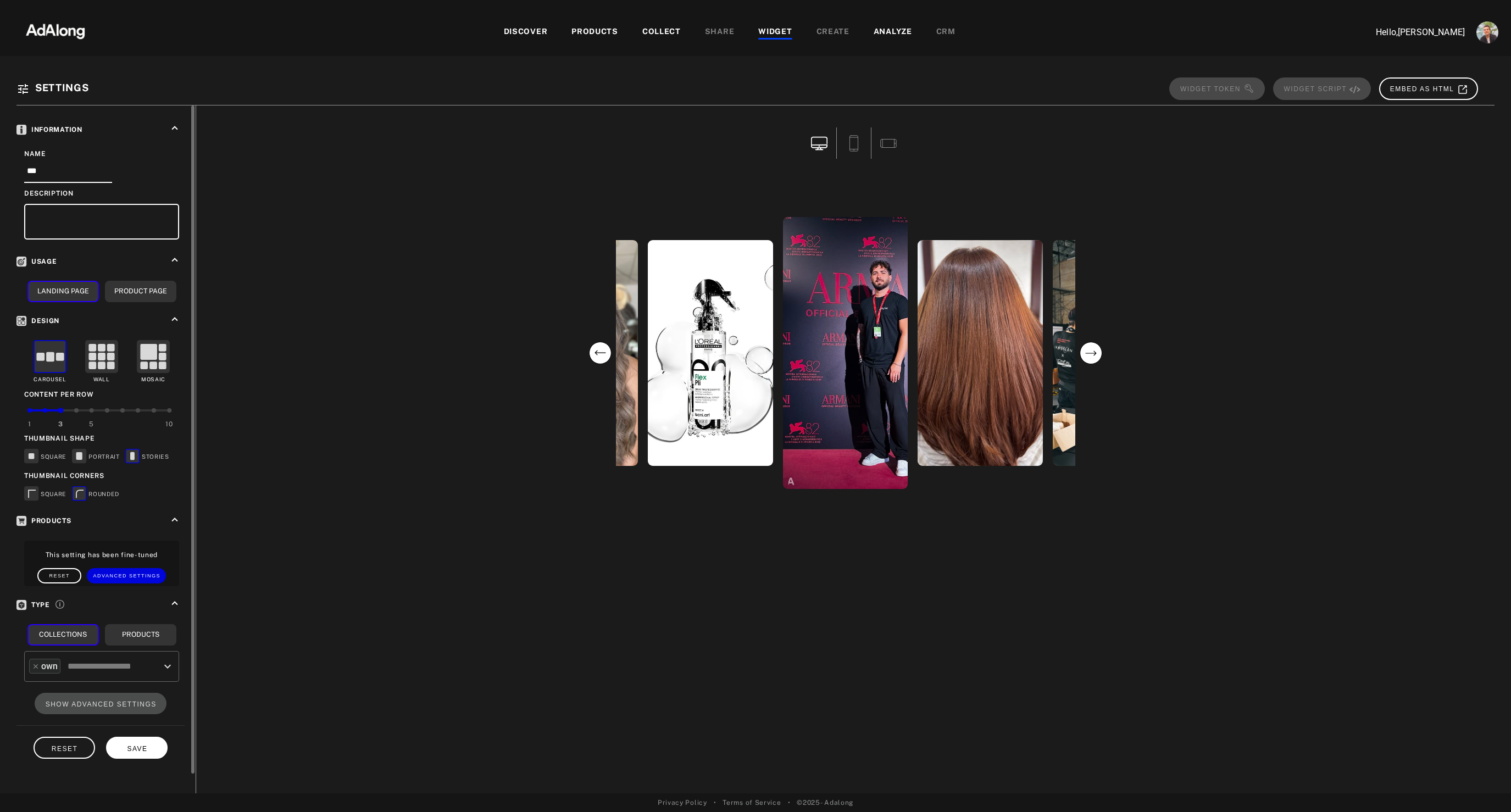
click at [143, 746] on span "SAVE" at bounding box center [137, 748] width 21 height 8
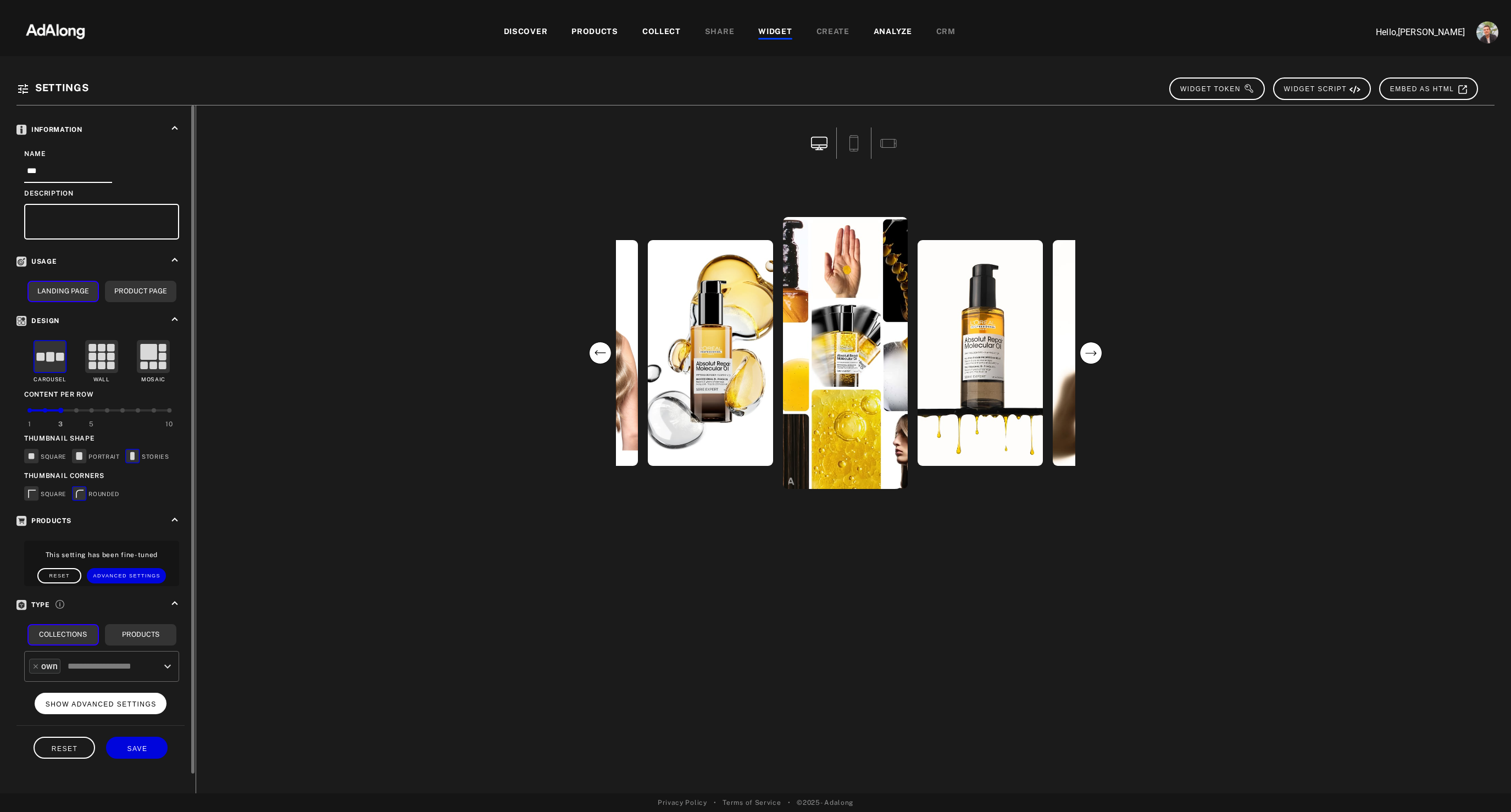
click at [145, 709] on button "SHOW ADVANCED SETTINGS" at bounding box center [100, 703] width 133 height 21
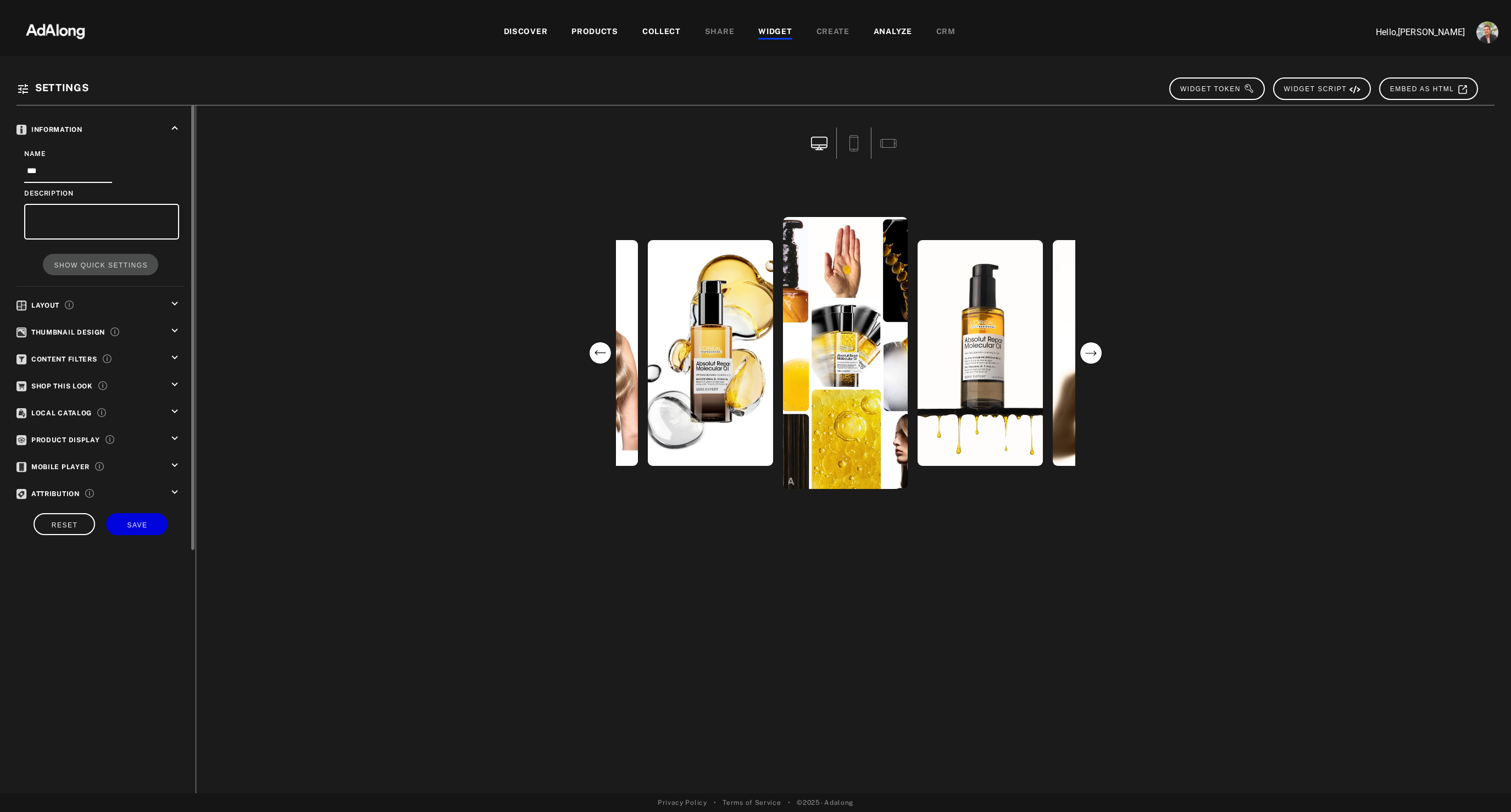
click at [169, 415] on icon "keyboard_arrow_down" at bounding box center [175, 411] width 12 height 12
click at [174, 463] on div "Information keyboard_arrow_up Name *** Description SHOW QUICK SETTINGS Layout k…" at bounding box center [107, 345] width 179 height 480
click at [172, 474] on icon "keyboard_arrow_down" at bounding box center [175, 472] width 12 height 12
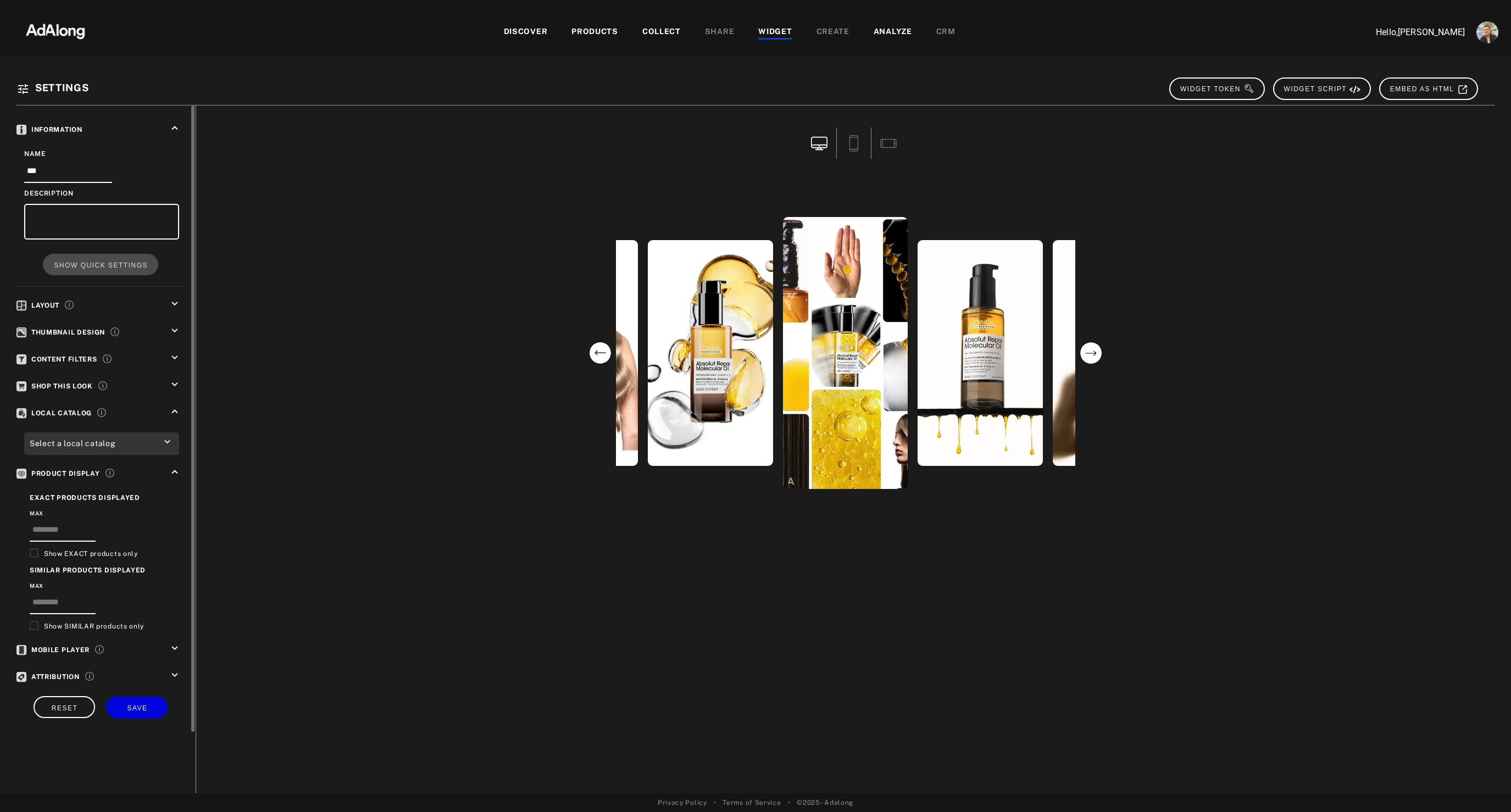
click at [172, 474] on icon "keyboard_arrow_up" at bounding box center [175, 472] width 12 height 12
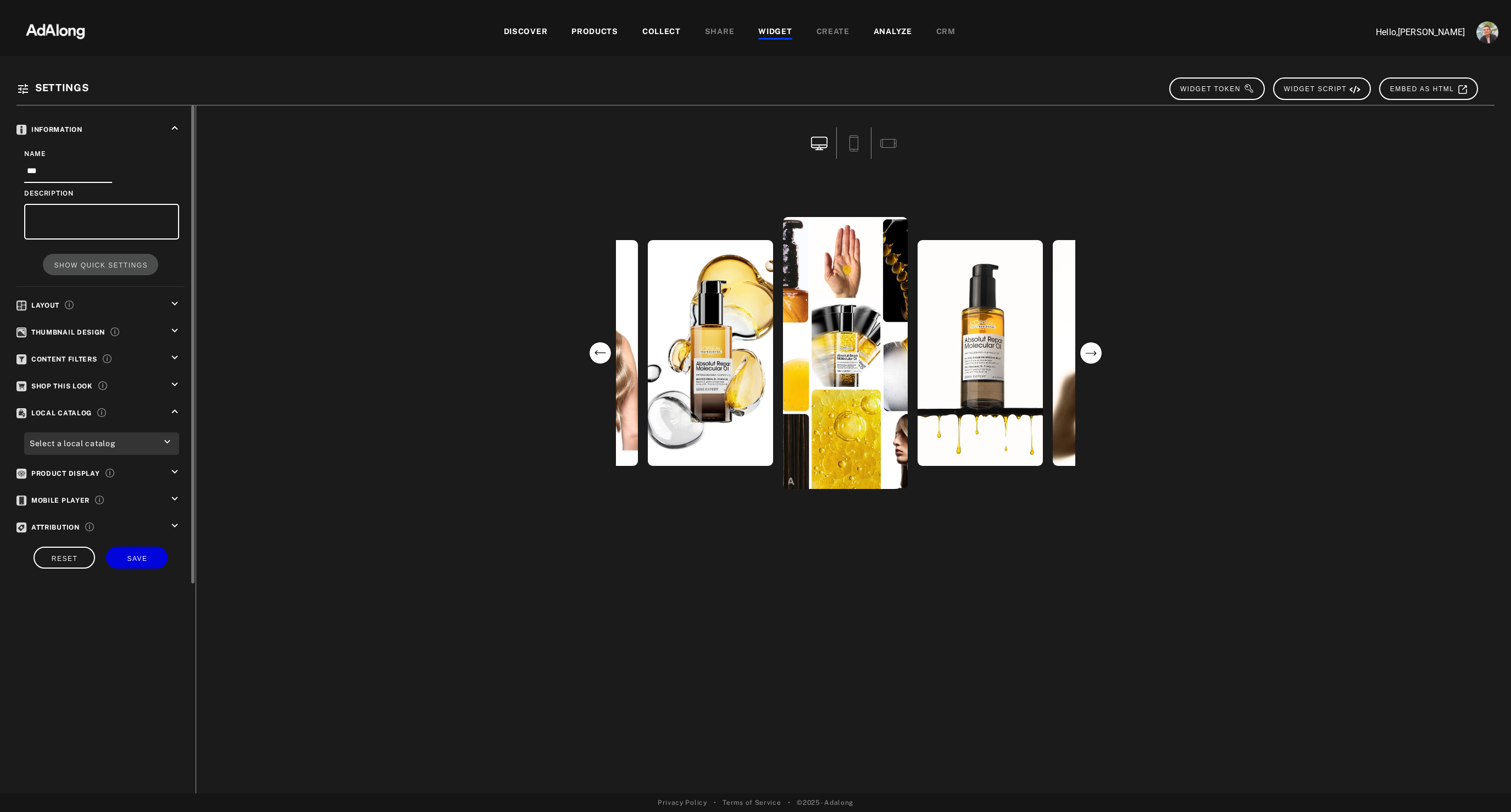
click at [174, 411] on icon "keyboard_arrow_up" at bounding box center [175, 411] width 12 height 12
click at [172, 375] on div "Information keyboard_arrow_up Name *** Description SHOW QUICK SETTINGS Layout k…" at bounding box center [107, 329] width 179 height 446
click at [172, 352] on icon "keyboard_arrow_down" at bounding box center [175, 358] width 12 height 12
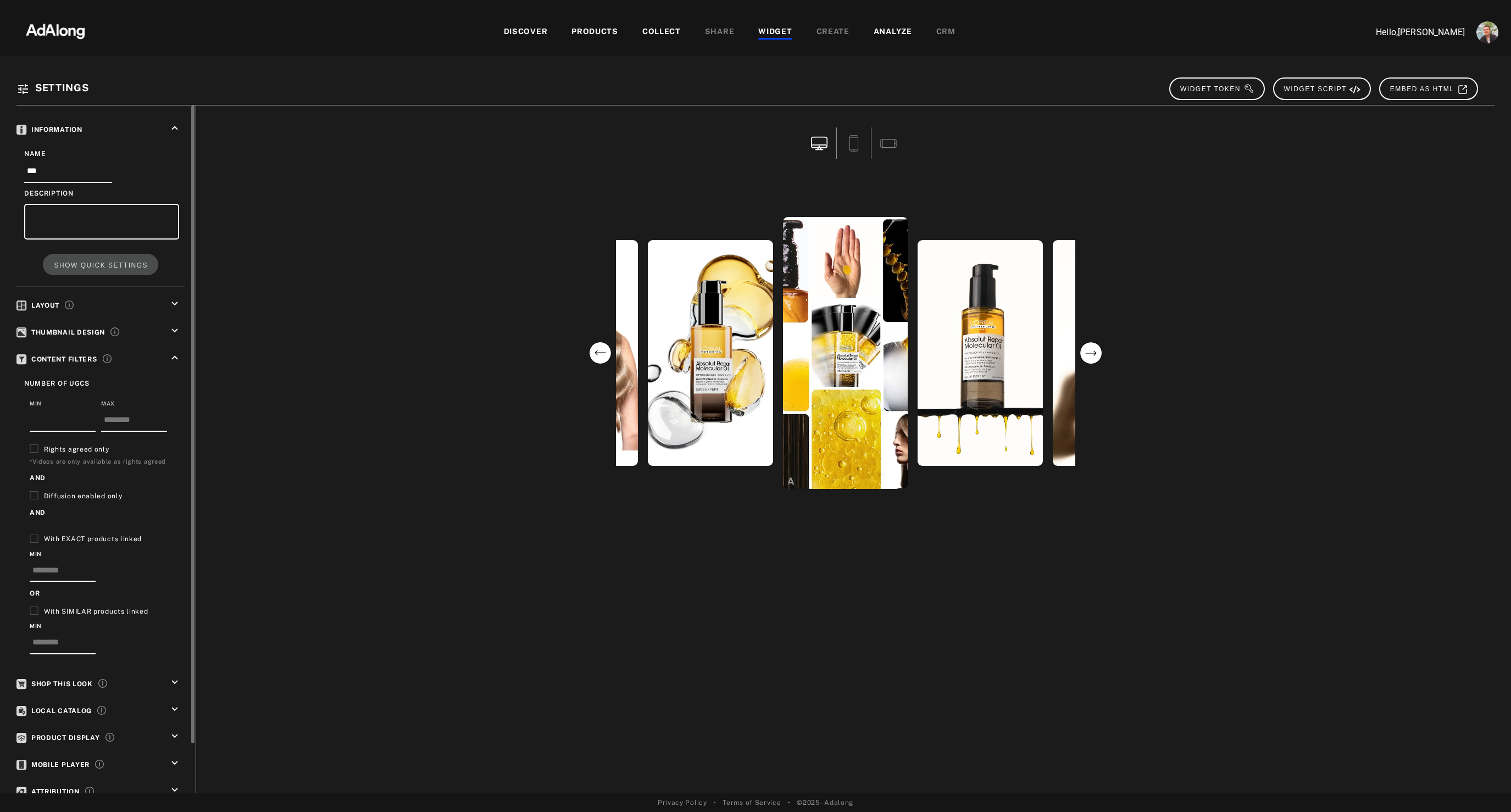
click at [172, 352] on icon "keyboard_arrow_up" at bounding box center [175, 358] width 12 height 12
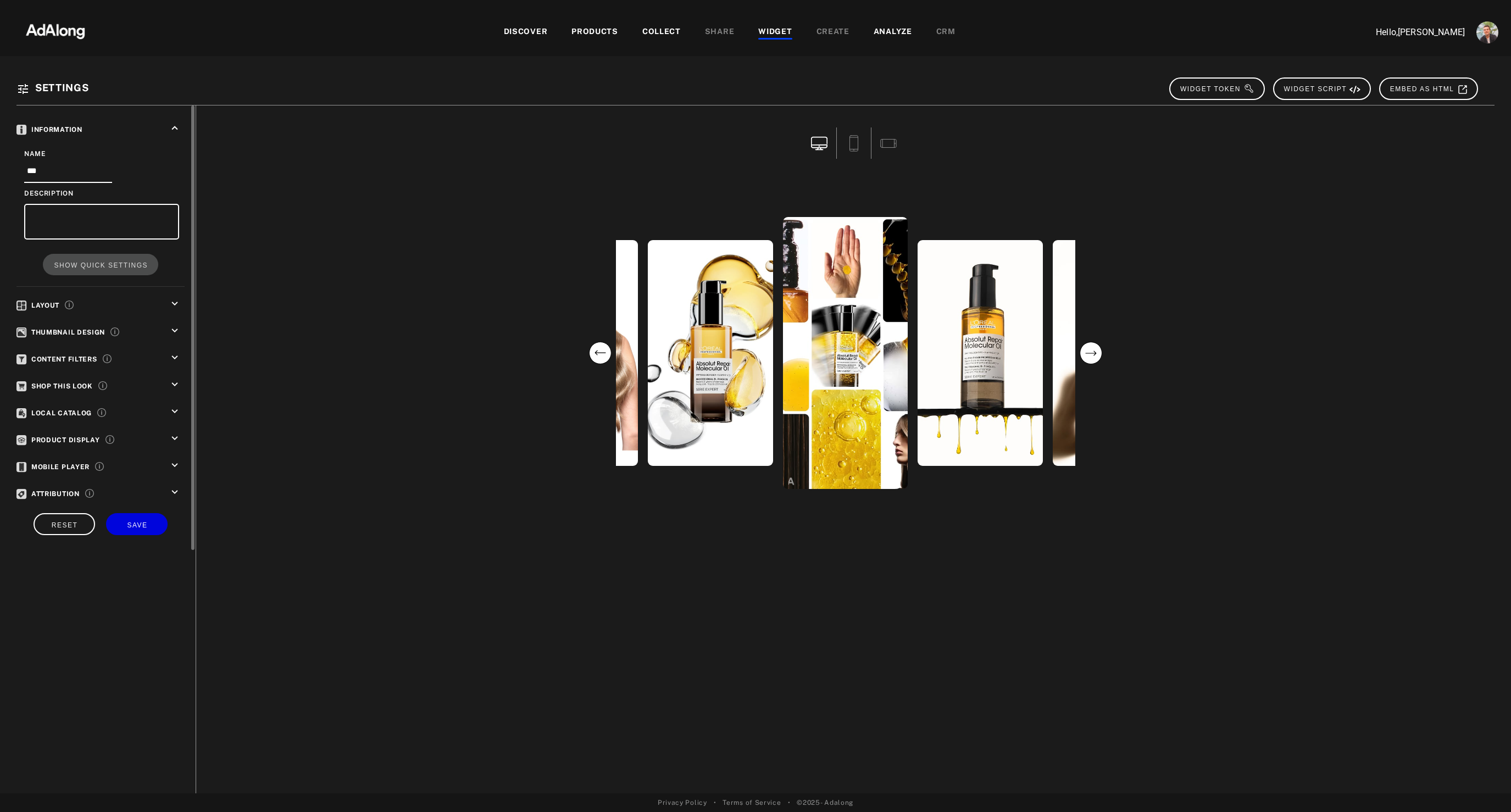
click at [171, 374] on div "Information keyboard_arrow_up Name *** Description SHOW QUICK SETTINGS Layout k…" at bounding box center [107, 329] width 179 height 446
click at [171, 385] on icon "keyboard_arrow_down" at bounding box center [175, 385] width 12 height 12
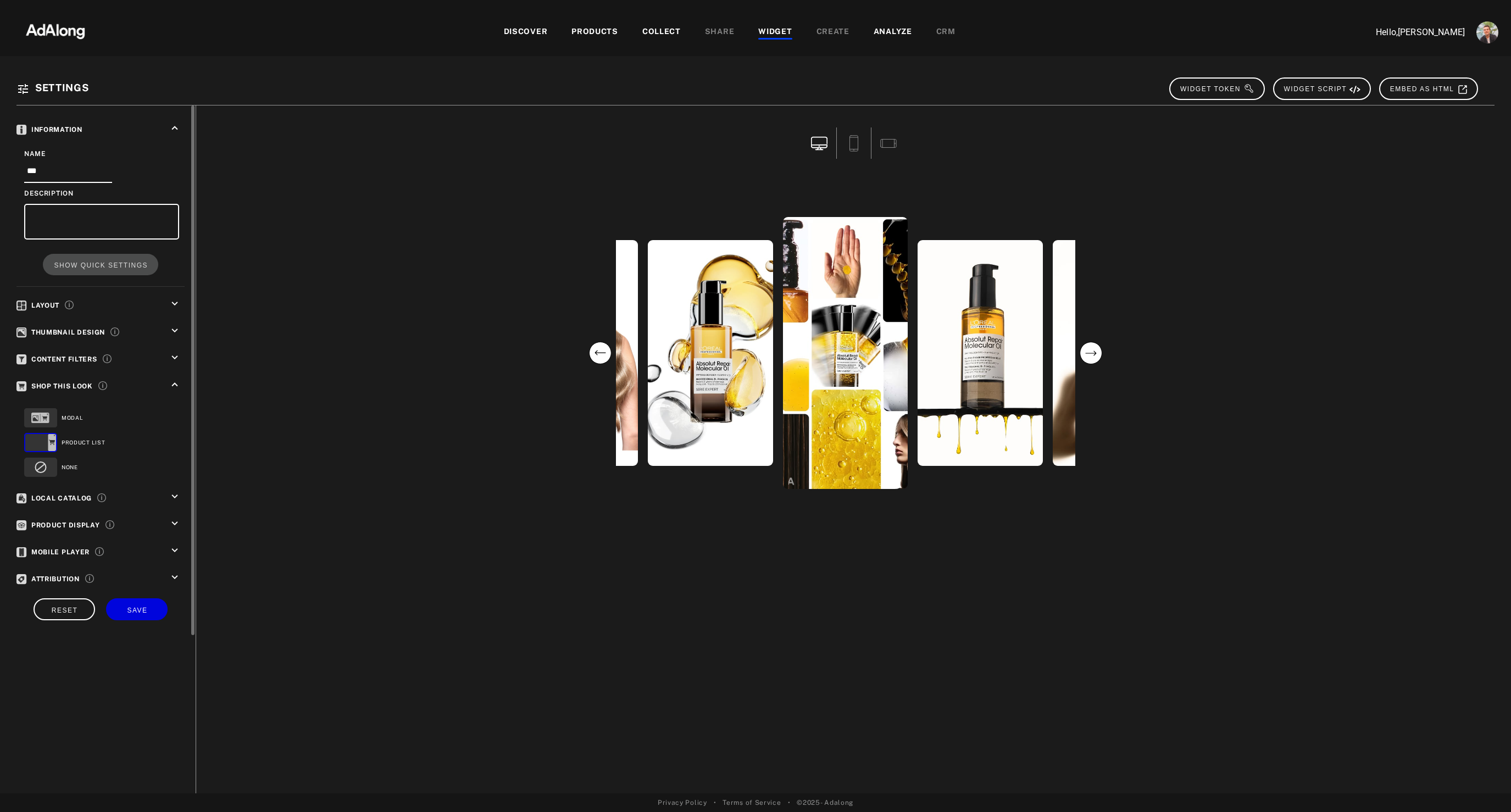
click at [65, 412] on div "MODAL" at bounding box center [99, 417] width 149 height 25
click at [41, 417] on rect at bounding box center [41, 417] width 18 height 11
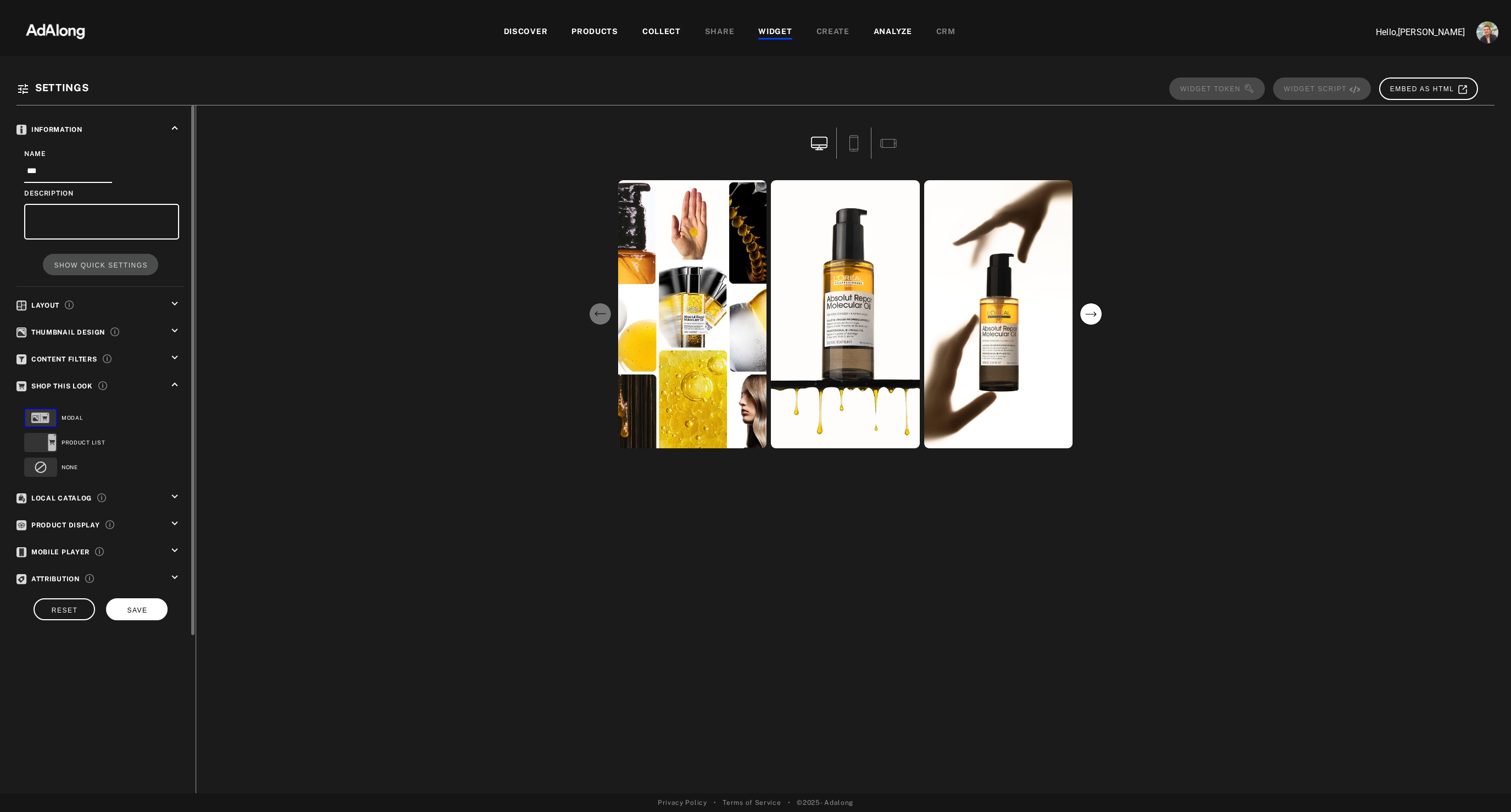
click at [141, 607] on span "SAVE" at bounding box center [137, 611] width 21 height 8
click at [1090, 314] on circle "next" at bounding box center [1090, 314] width 22 height 22
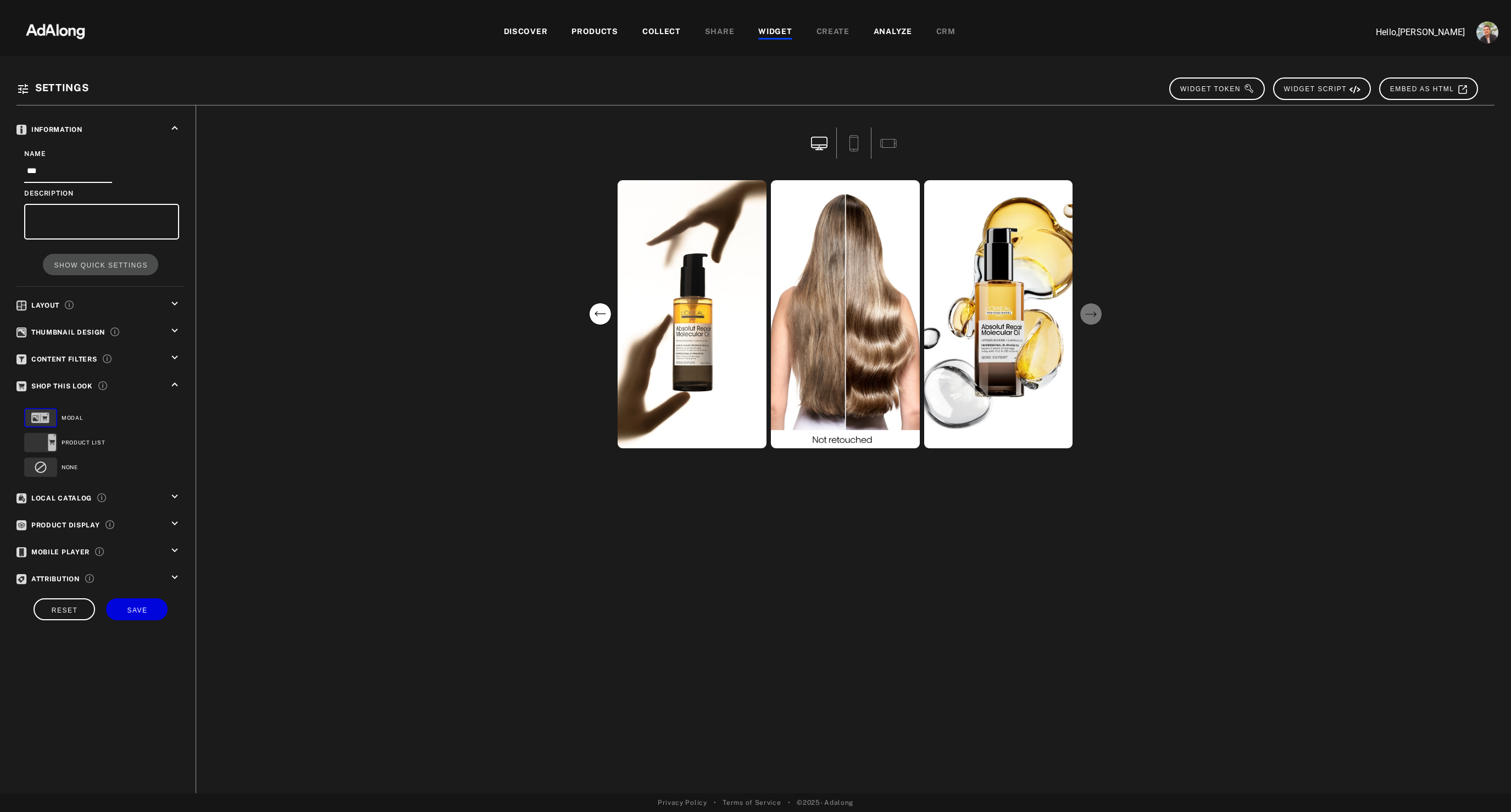
click at [1090, 314] on circle "next" at bounding box center [1090, 314] width 22 height 22
click at [1163, 470] on div "lorealpro lorealpro lorealpro lorealpro lorealpro" at bounding box center [845, 450] width 1298 height 688
click at [514, 446] on div "lorealpro lorealpro lorealpro lorealpro lorealpro" at bounding box center [845, 313] width 1282 height 272
click at [600, 316] on circle "previous" at bounding box center [600, 314] width 22 height 22
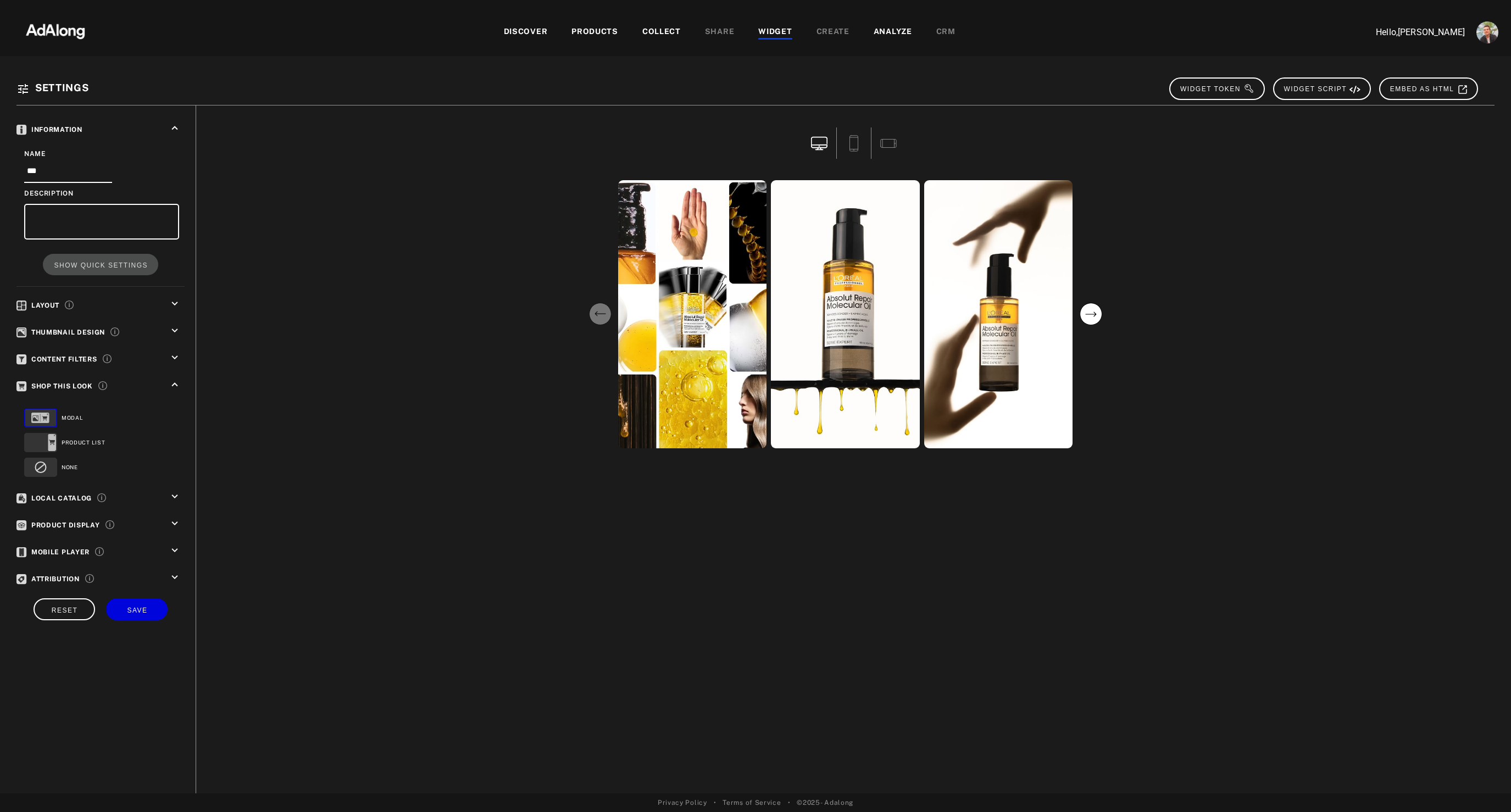
click at [600, 316] on circle "previous" at bounding box center [600, 314] width 22 height 22
click at [177, 298] on icon "keyboard_arrow_down" at bounding box center [175, 304] width 12 height 12
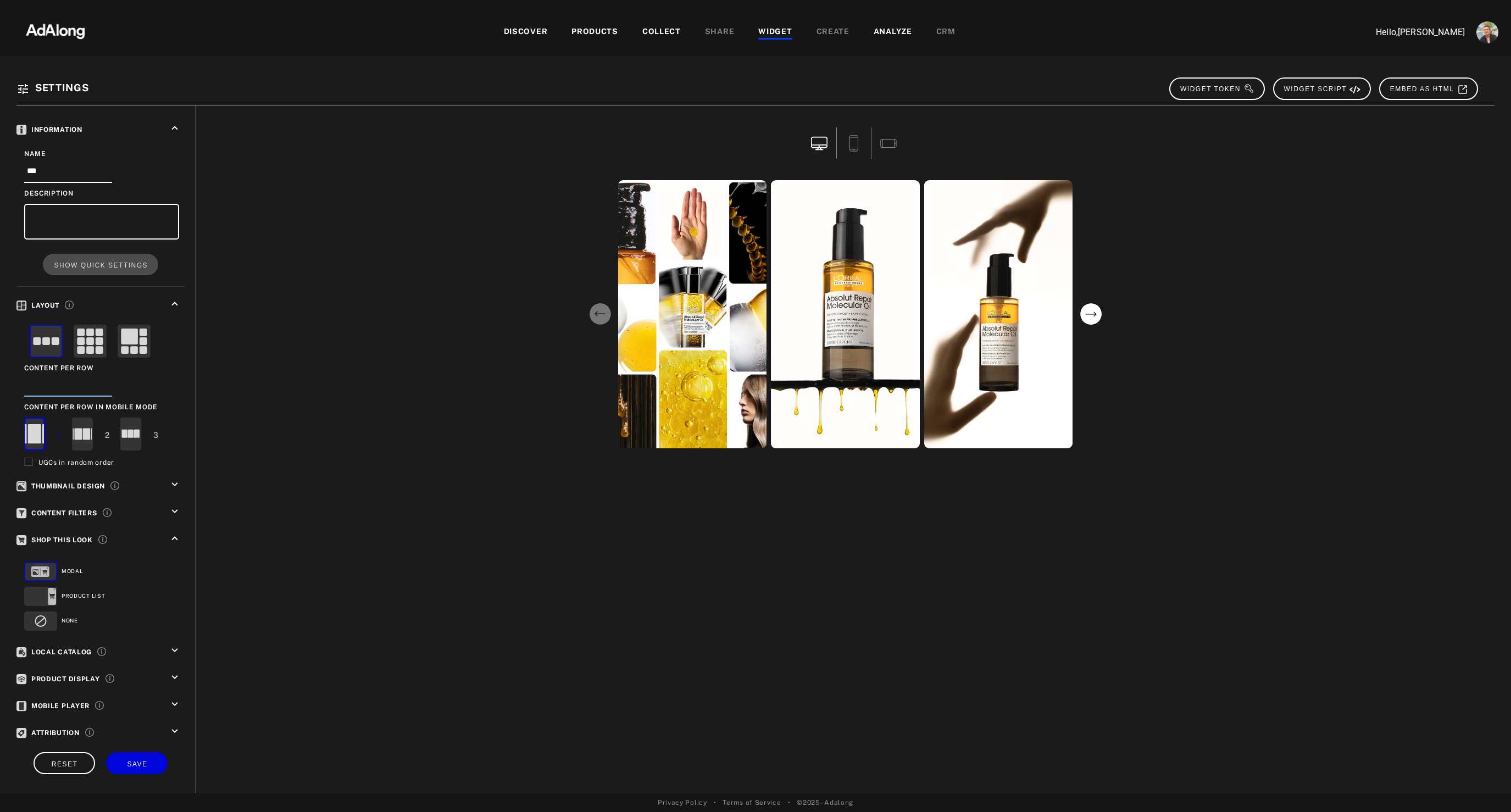
click at [112, 381] on input "*" at bounding box center [68, 388] width 88 height 18
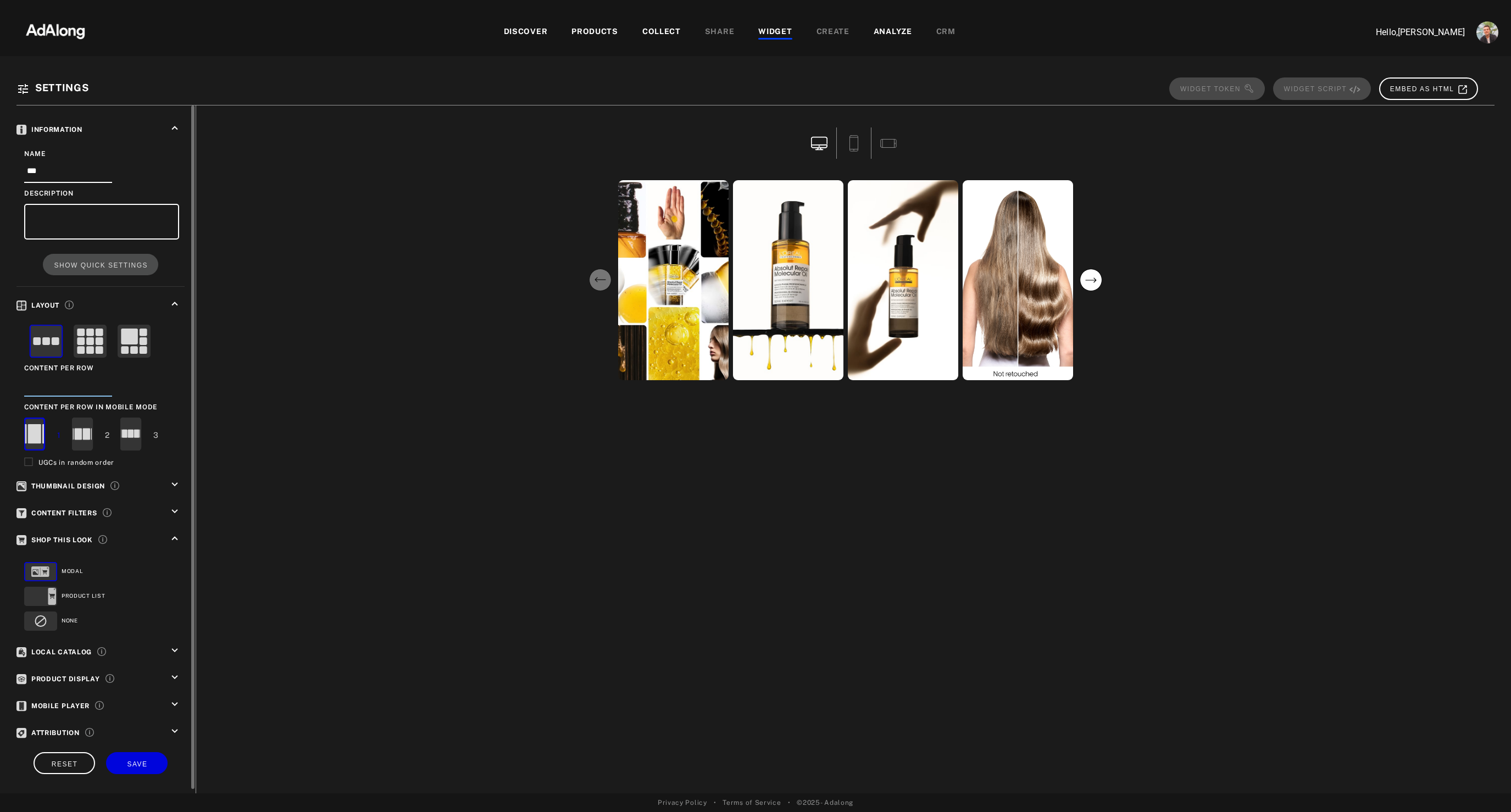
click at [112, 381] on input "*" at bounding box center [68, 388] width 88 height 18
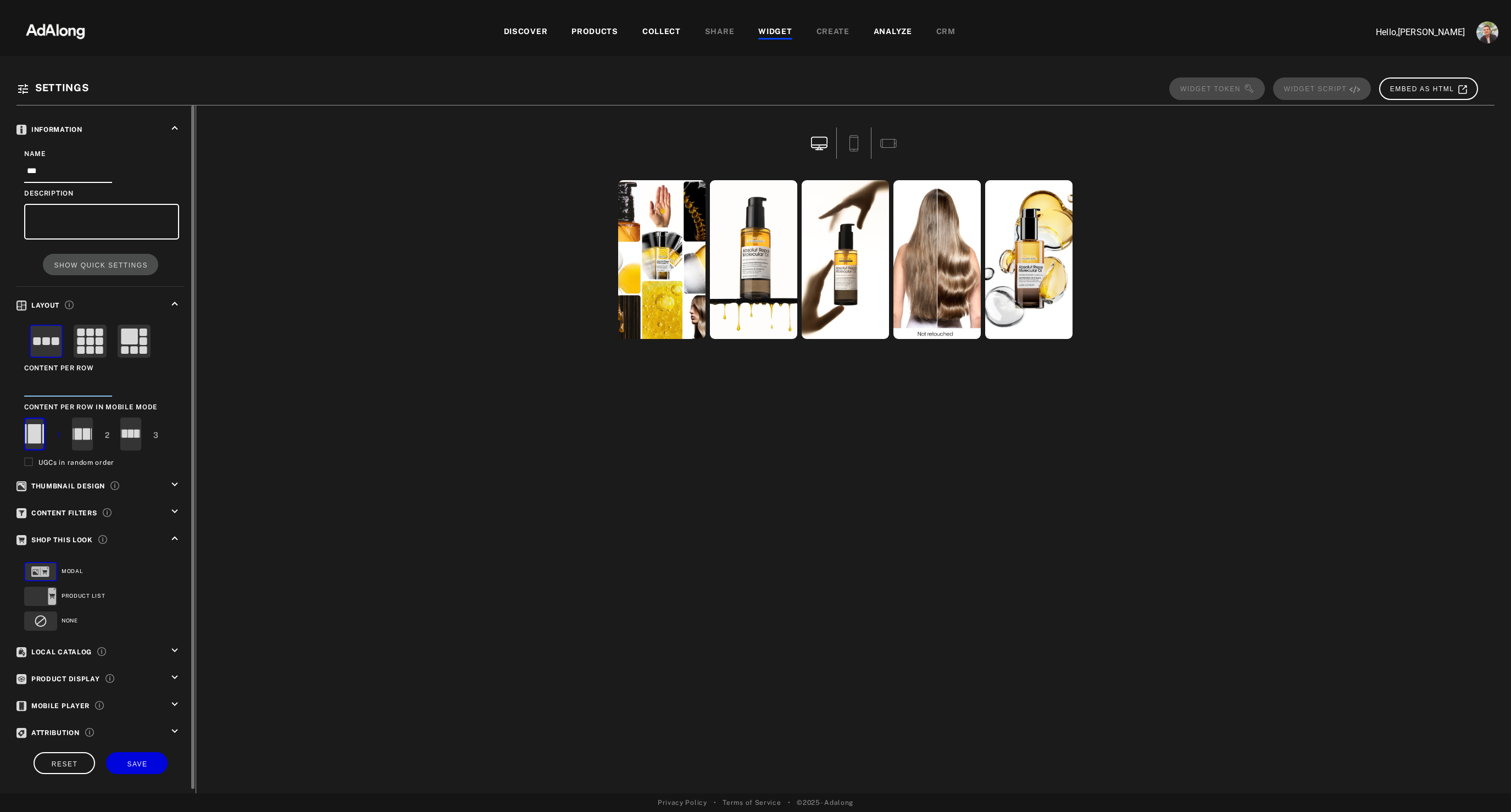
type input "*"
click at [112, 388] on input "*" at bounding box center [68, 388] width 88 height 18
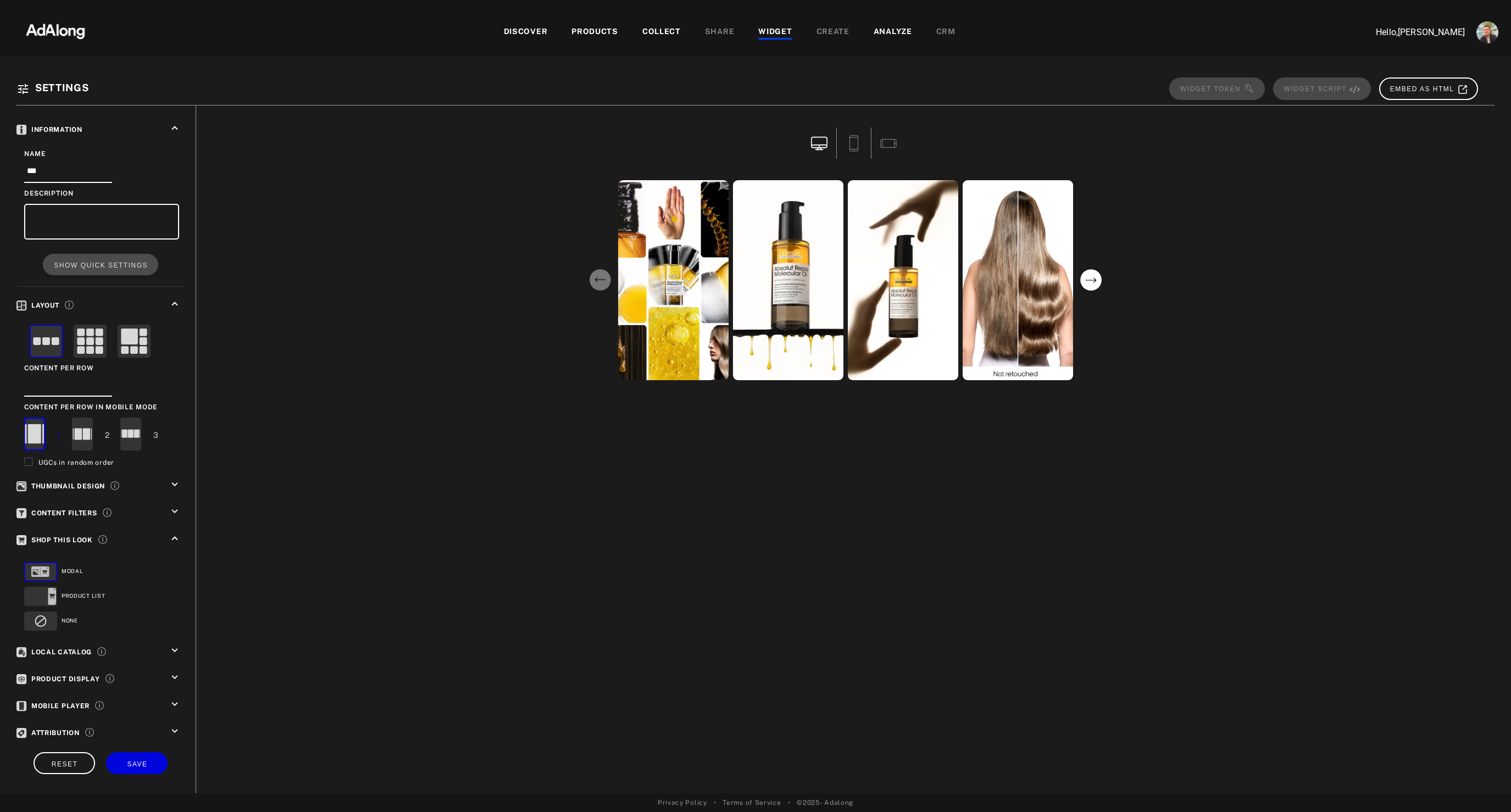
click at [536, 476] on div "lorealpro lorealpro lorealpro lorealpro" at bounding box center [845, 450] width 1298 height 688
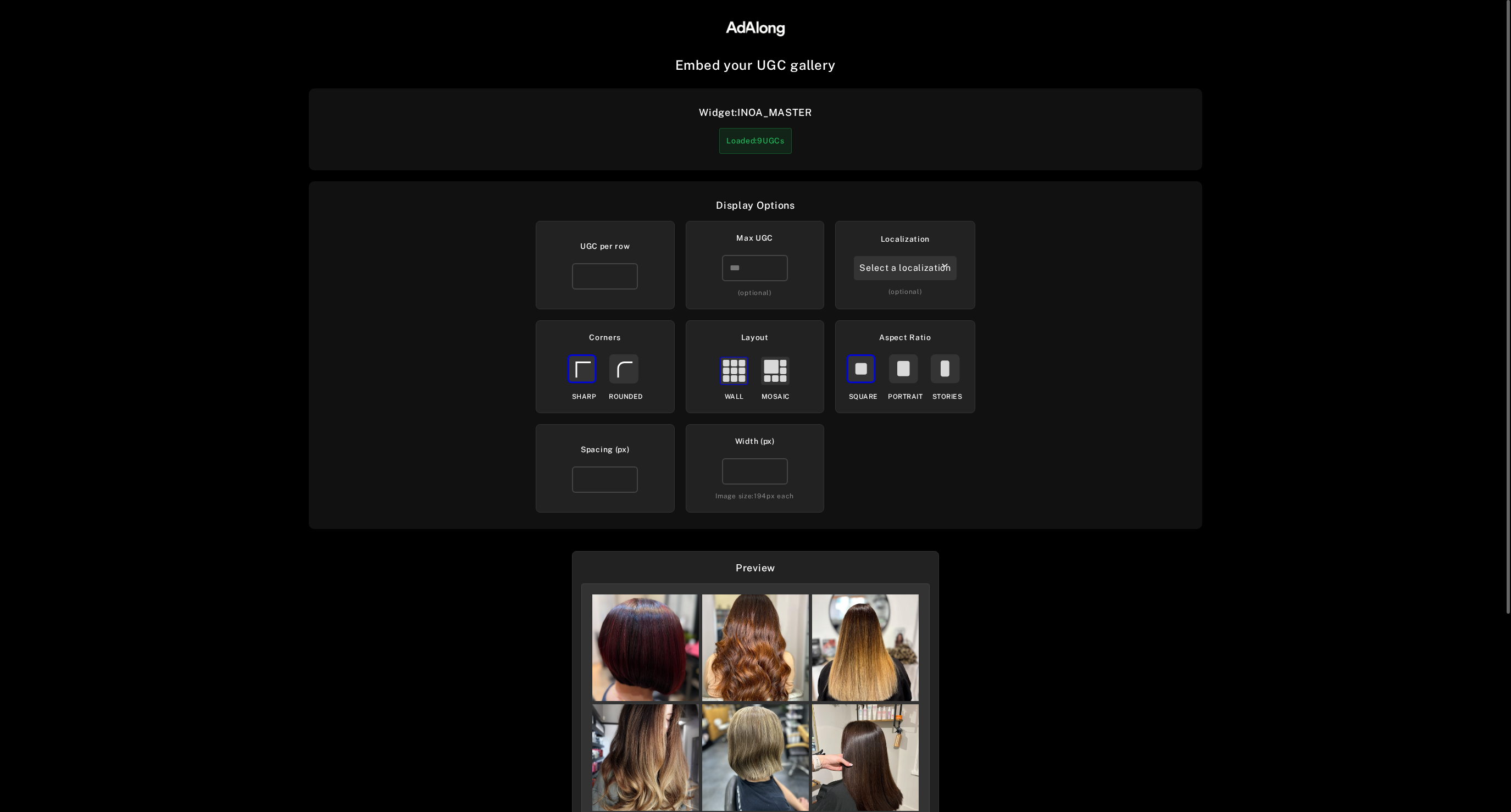
scroll to position [28, 0]
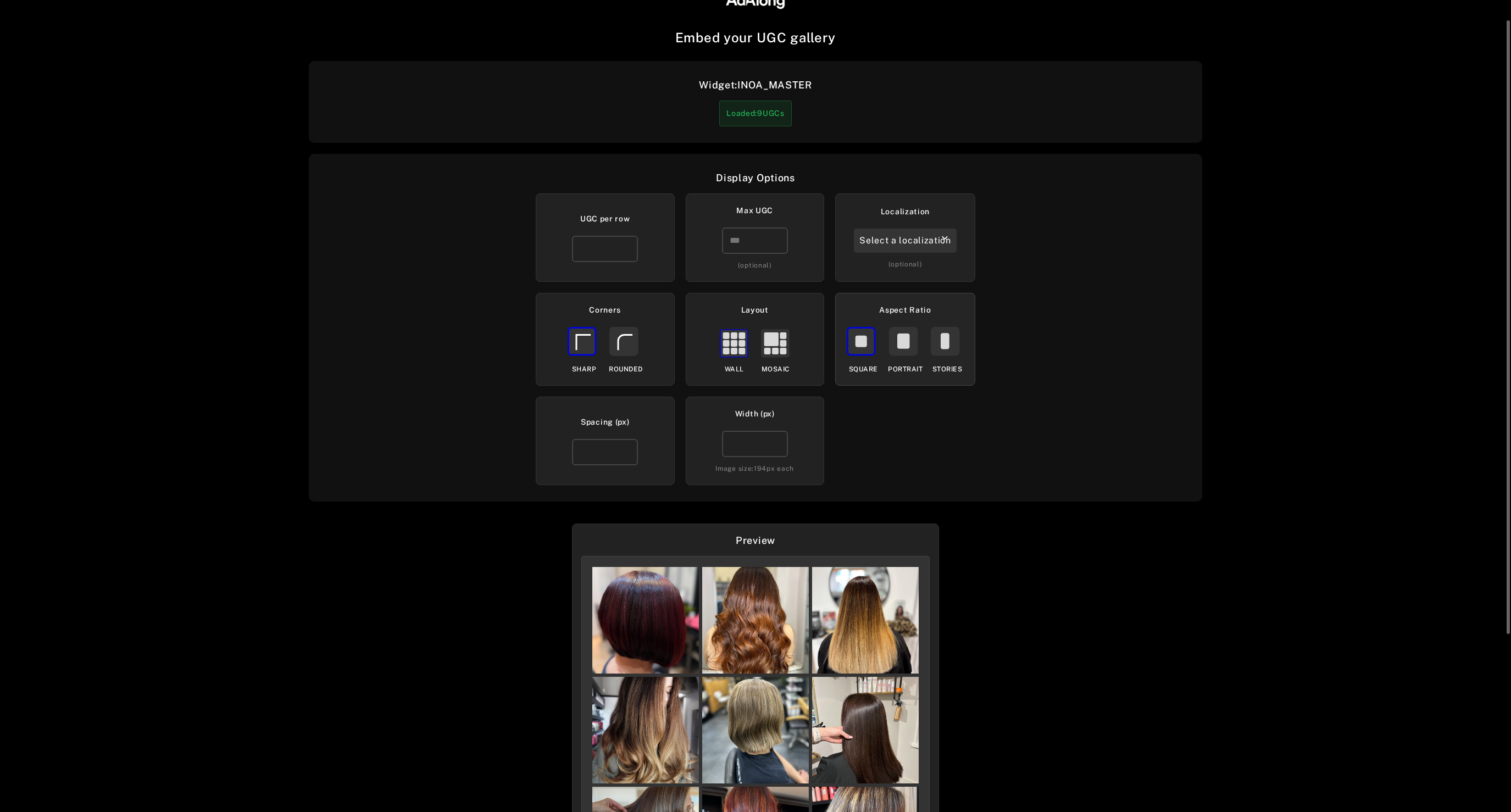
click at [946, 340] on icon at bounding box center [945, 341] width 8 height 16
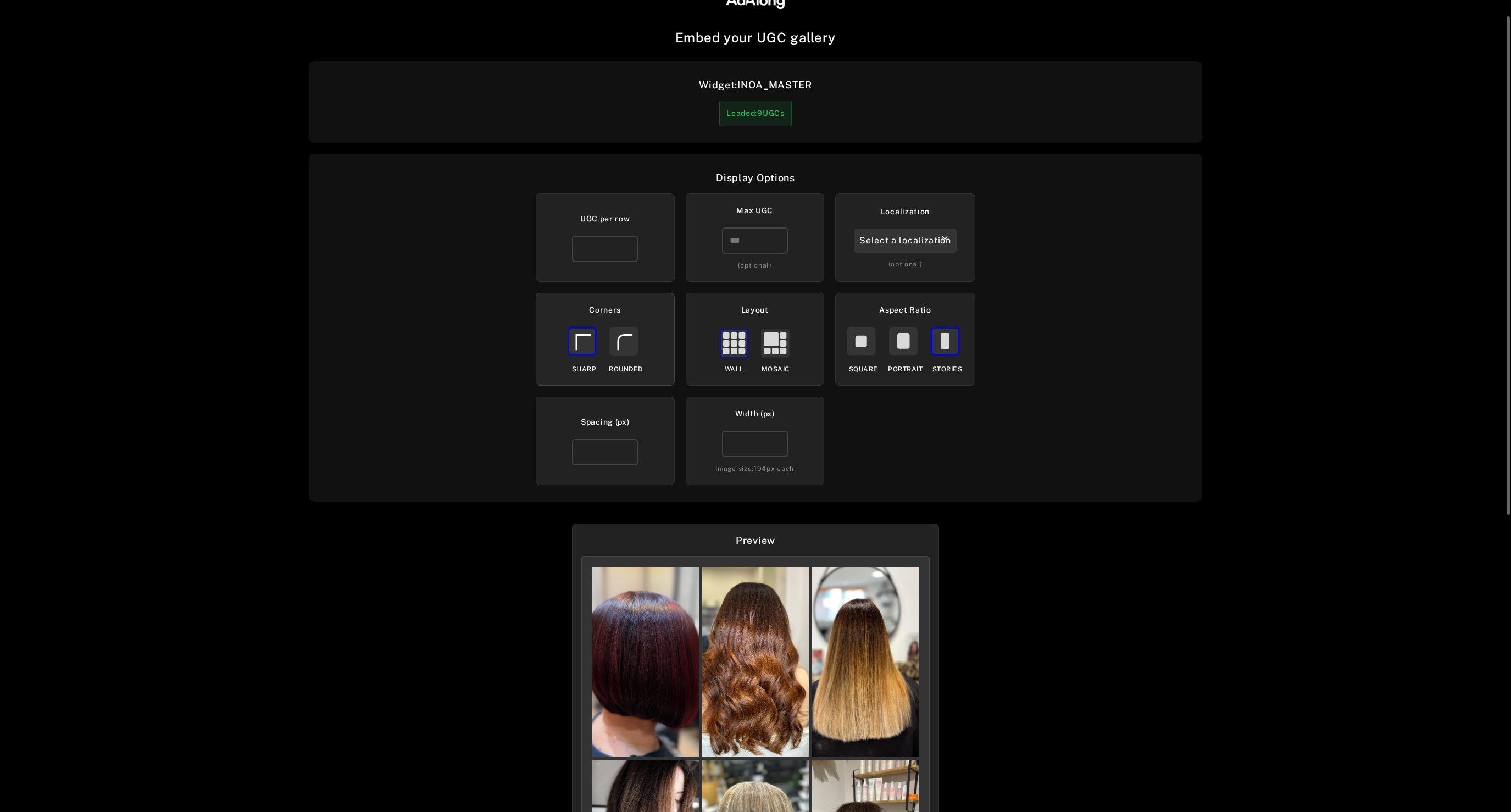
click at [630, 338] on rect at bounding box center [624, 341] width 28 height 28
click at [756, 233] on input "number" at bounding box center [755, 241] width 66 height 26
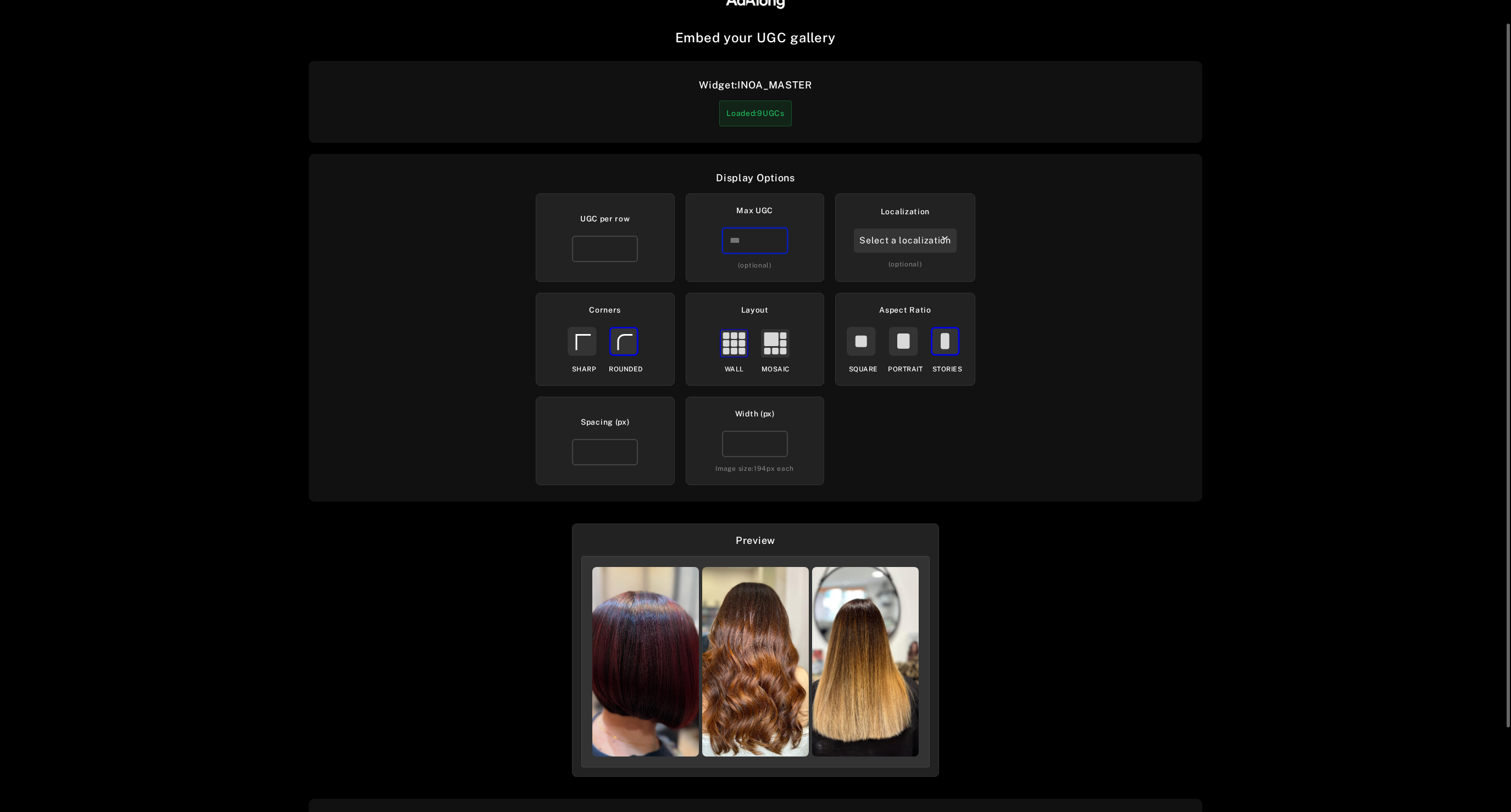
type input "*"
click at [1257, 486] on div "Embed your UGC gallery Widget: INOA_MASTER Loaded: 9 UGCs Display Options UGC p…" at bounding box center [756, 406] width 1511 height 812
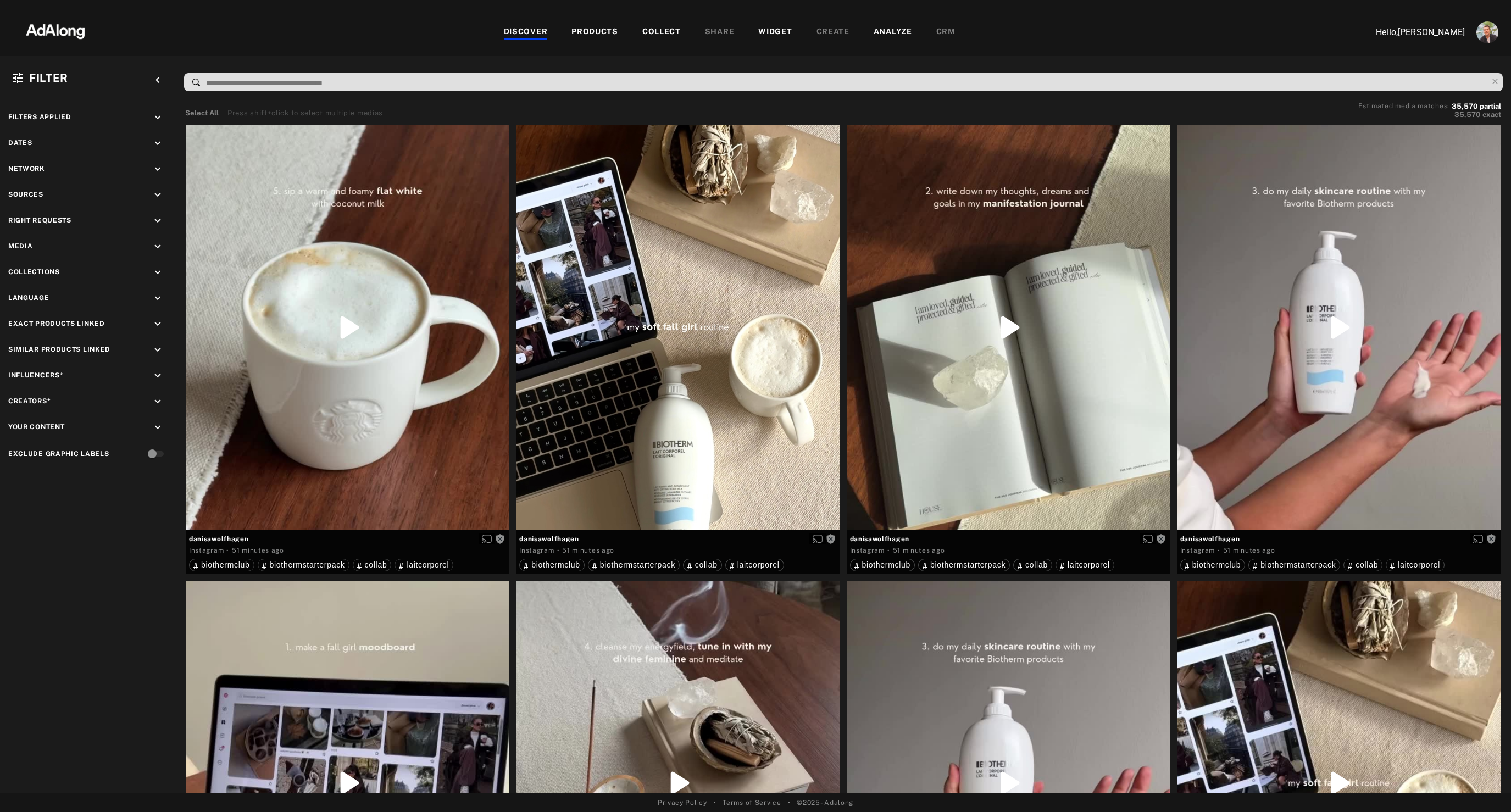
click at [660, 39] on div "DISCOVER PRODUCTS COLLECT SHARE WIDGET CREATE ANALYZE CRM" at bounding box center [729, 32] width 1251 height 37
click at [661, 25] on div "DISCOVER PRODUCTS COLLECT SHARE WIDGET CREATE ANALYZE CRM" at bounding box center [729, 32] width 1251 height 37
click at [658, 30] on div "COLLECT" at bounding box center [661, 32] width 38 height 13
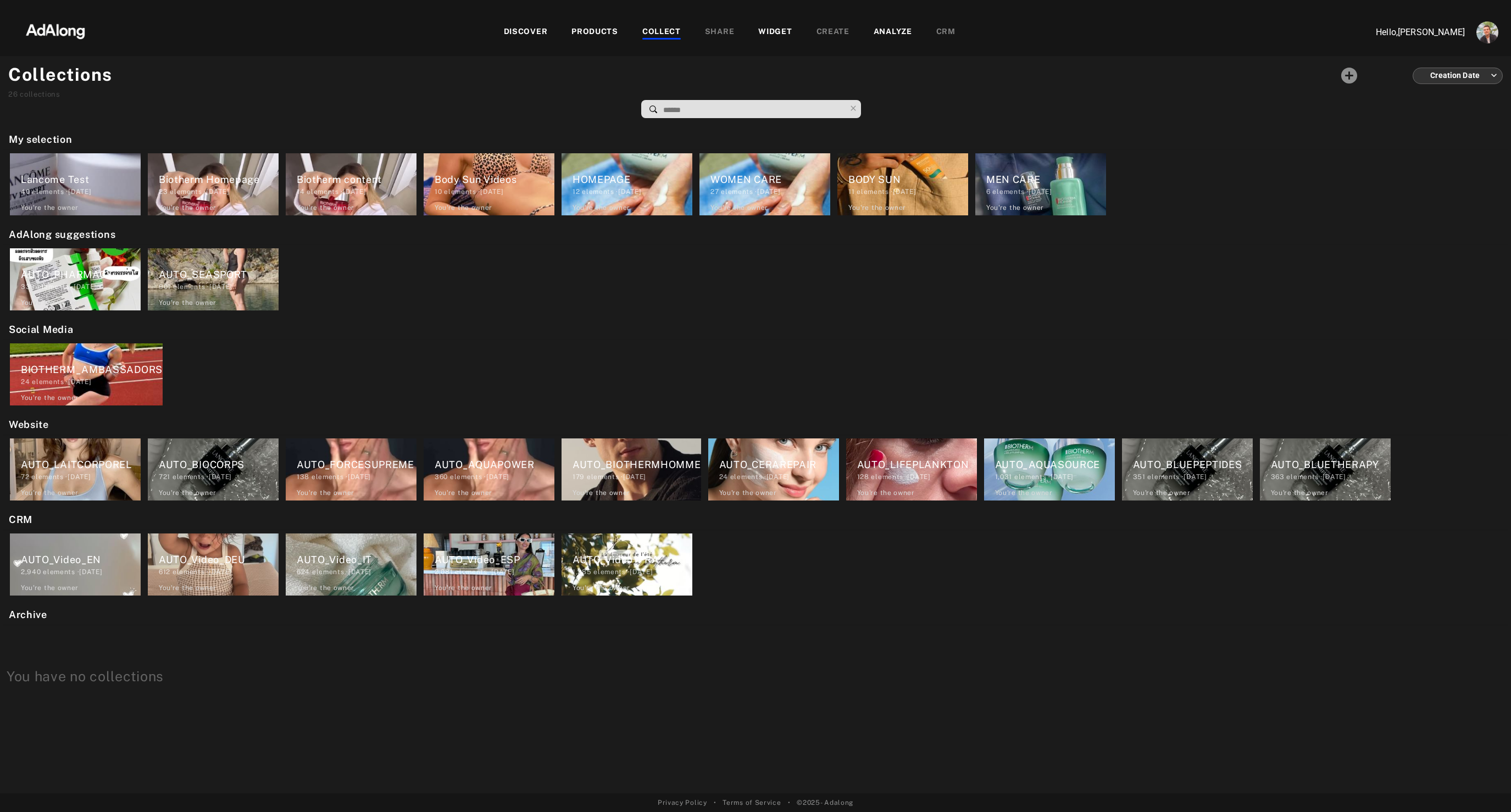
click at [48, 177] on div "Lancome Test" at bounding box center [80, 178] width 120 height 15
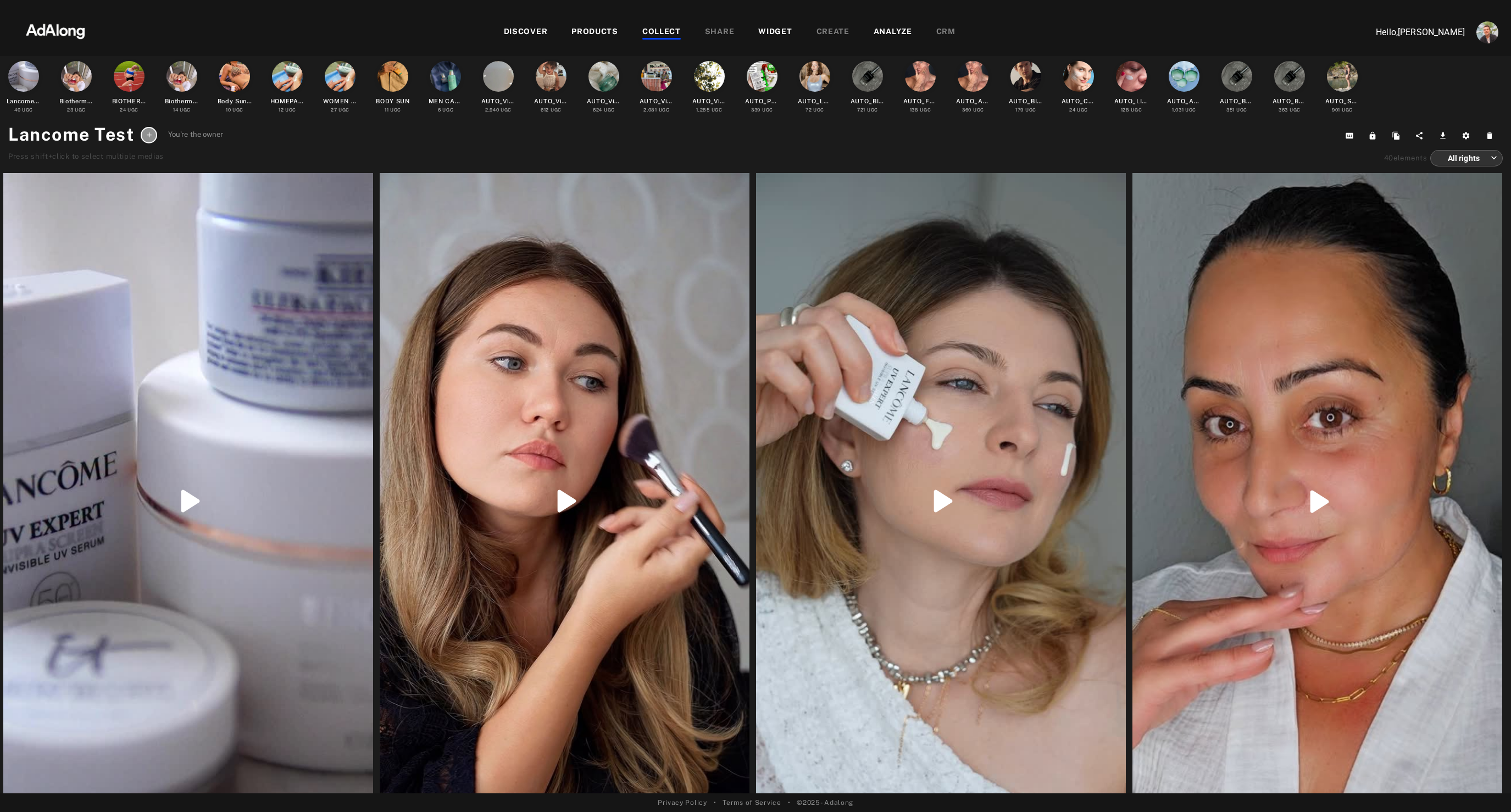
click at [141, 245] on div at bounding box center [188, 501] width 370 height 656
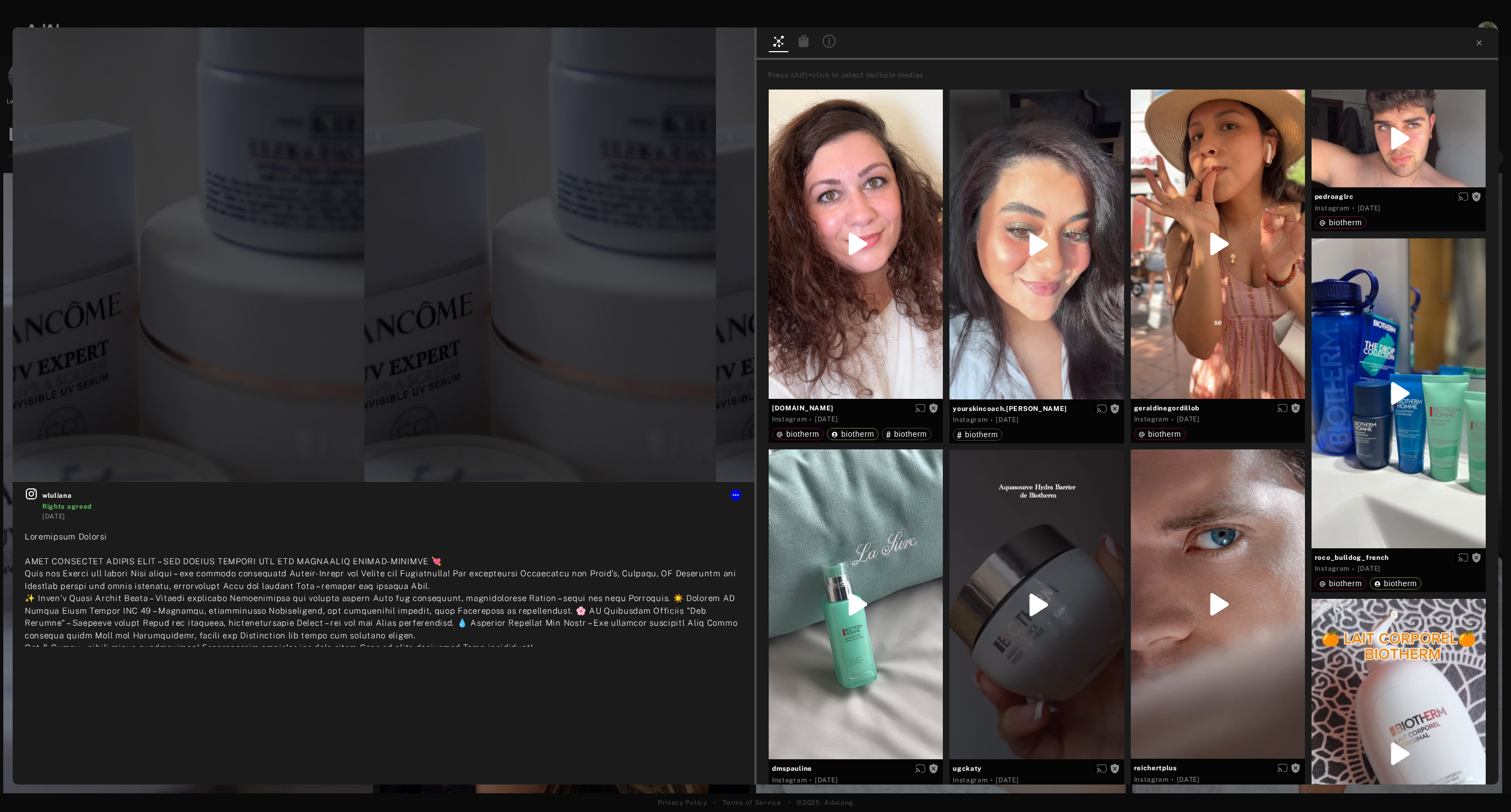
click at [803, 47] on div at bounding box center [804, 42] width 20 height 16
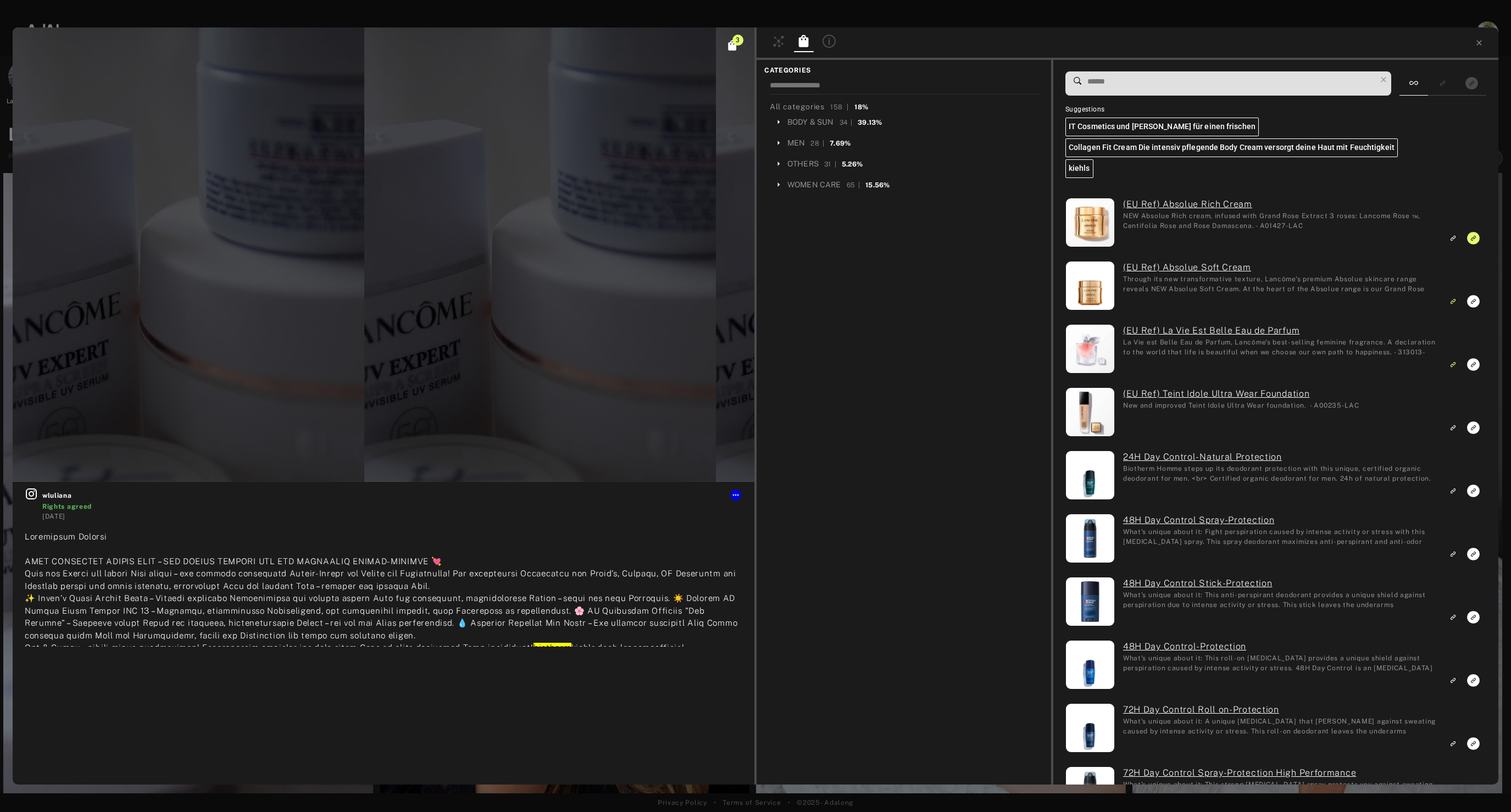
click at [1207, 87] on input at bounding box center [1231, 81] width 290 height 15
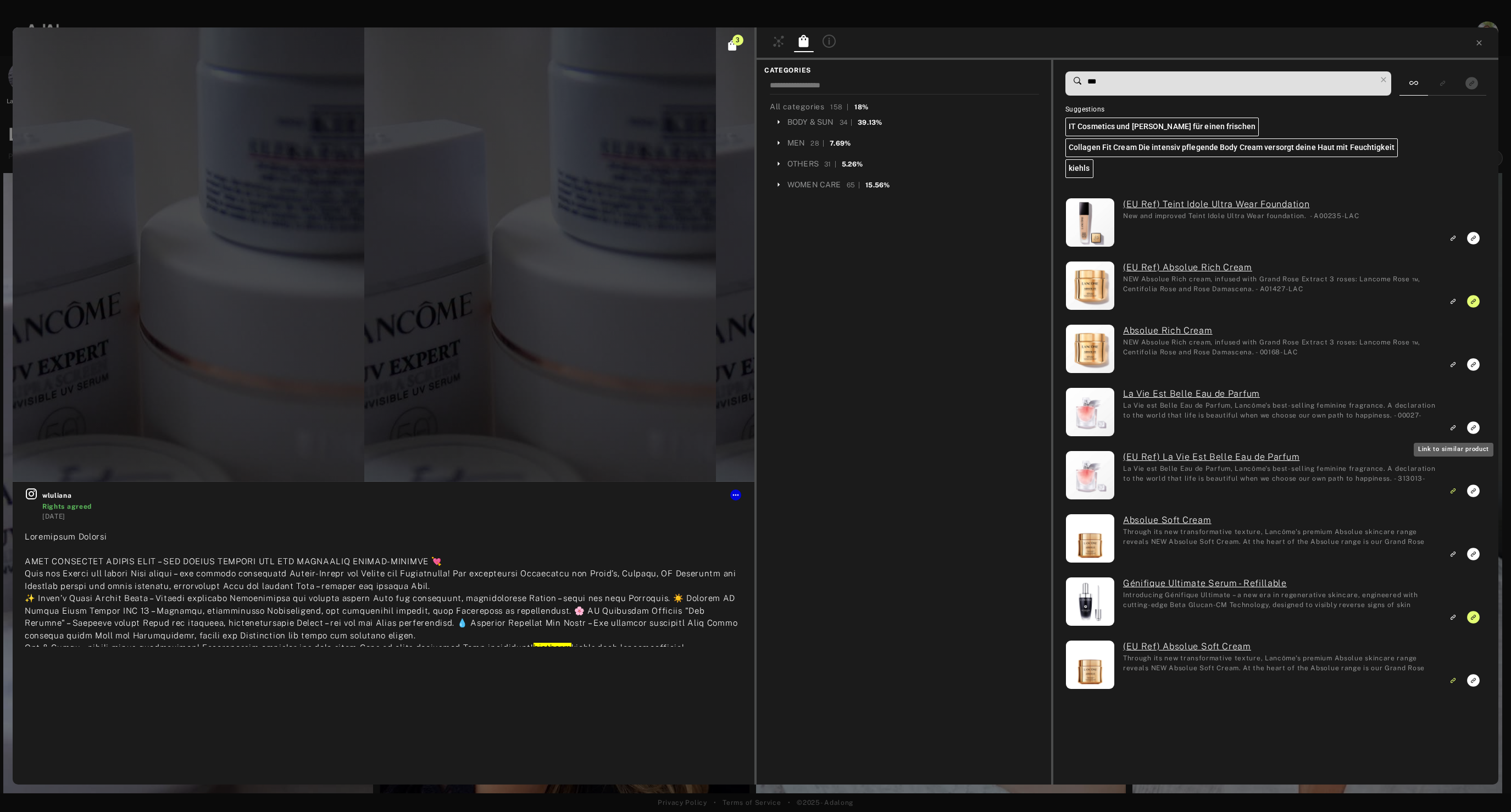
type input "***"
click at [1451, 427] on icon "Link to similar product" at bounding box center [1453, 427] width 8 height 7
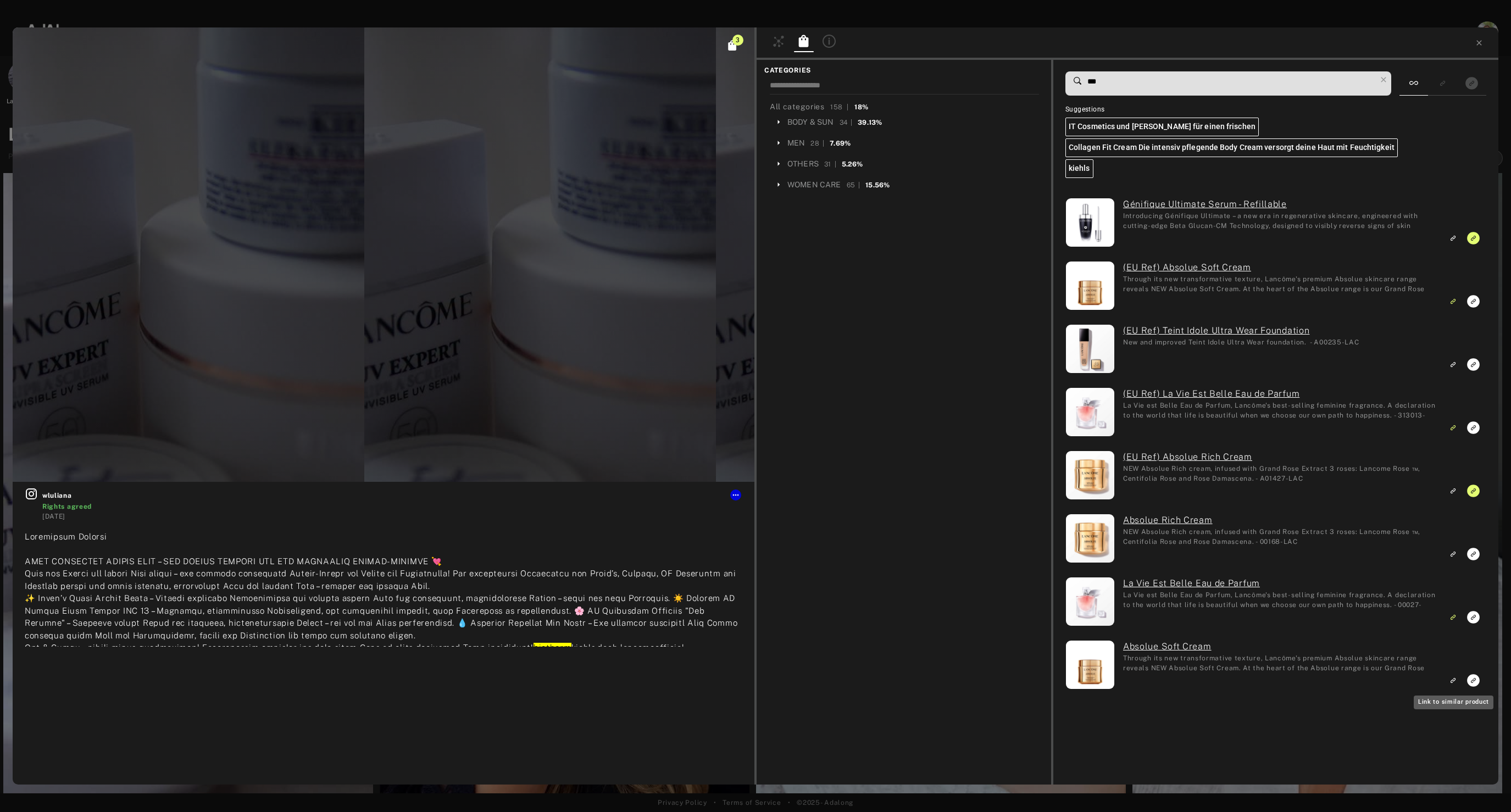
click at [1452, 679] on icon "Link to similar product" at bounding box center [1453, 679] width 8 height 7
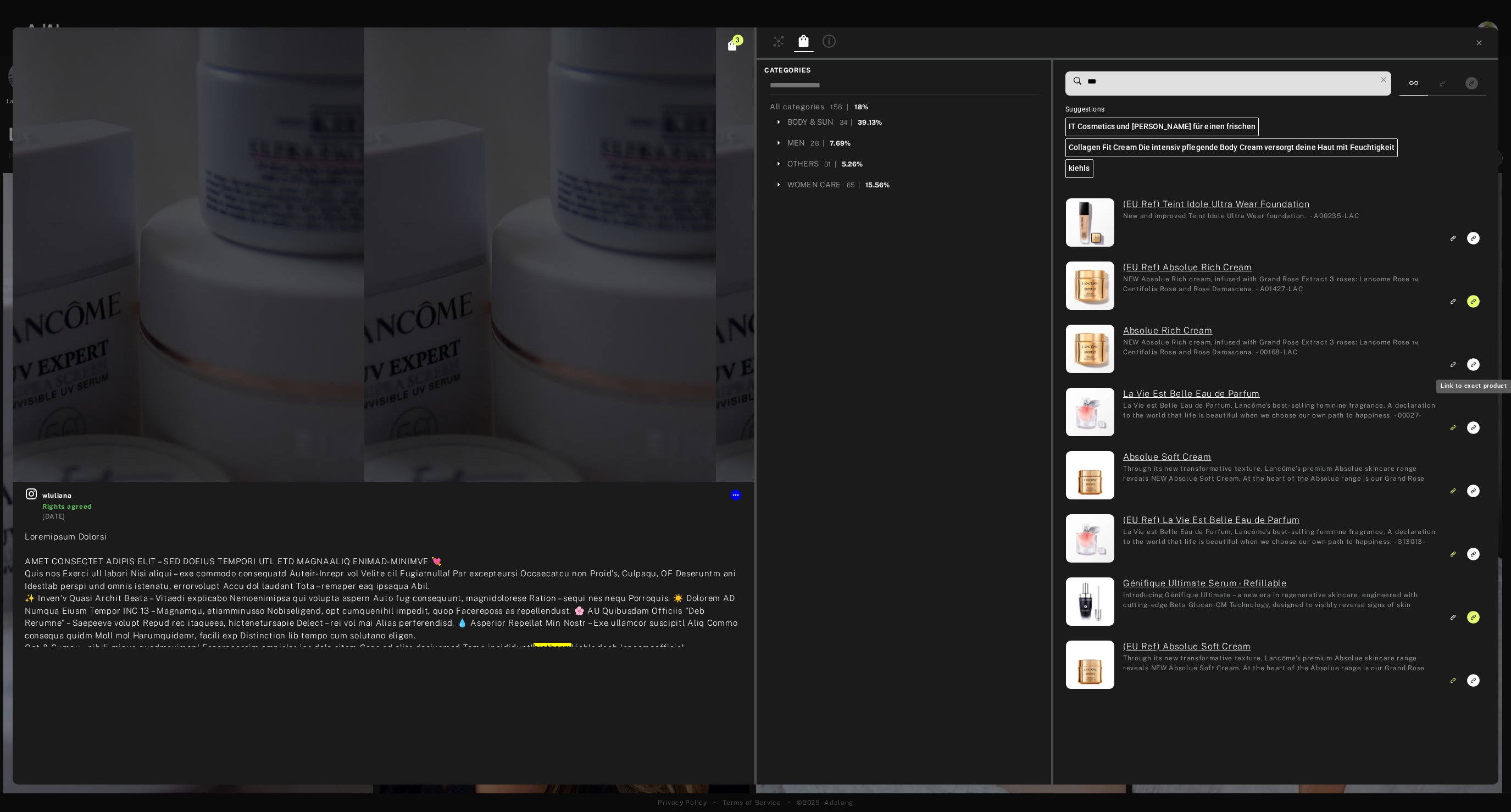
click at [1472, 365] on icon "Link to exact product" at bounding box center [1473, 365] width 12 height 12
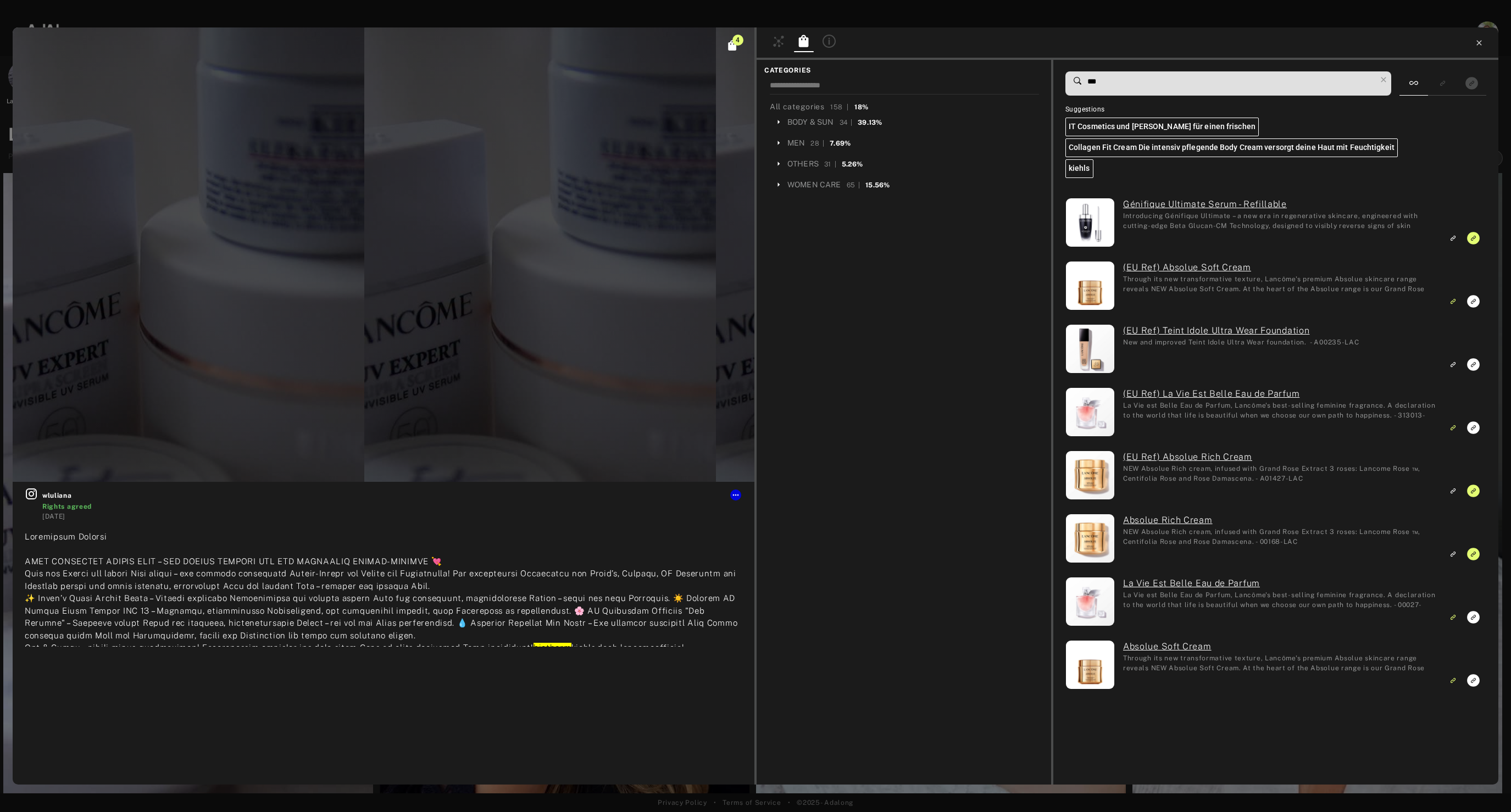
click at [1479, 43] on icon at bounding box center [1479, 42] width 5 height 5
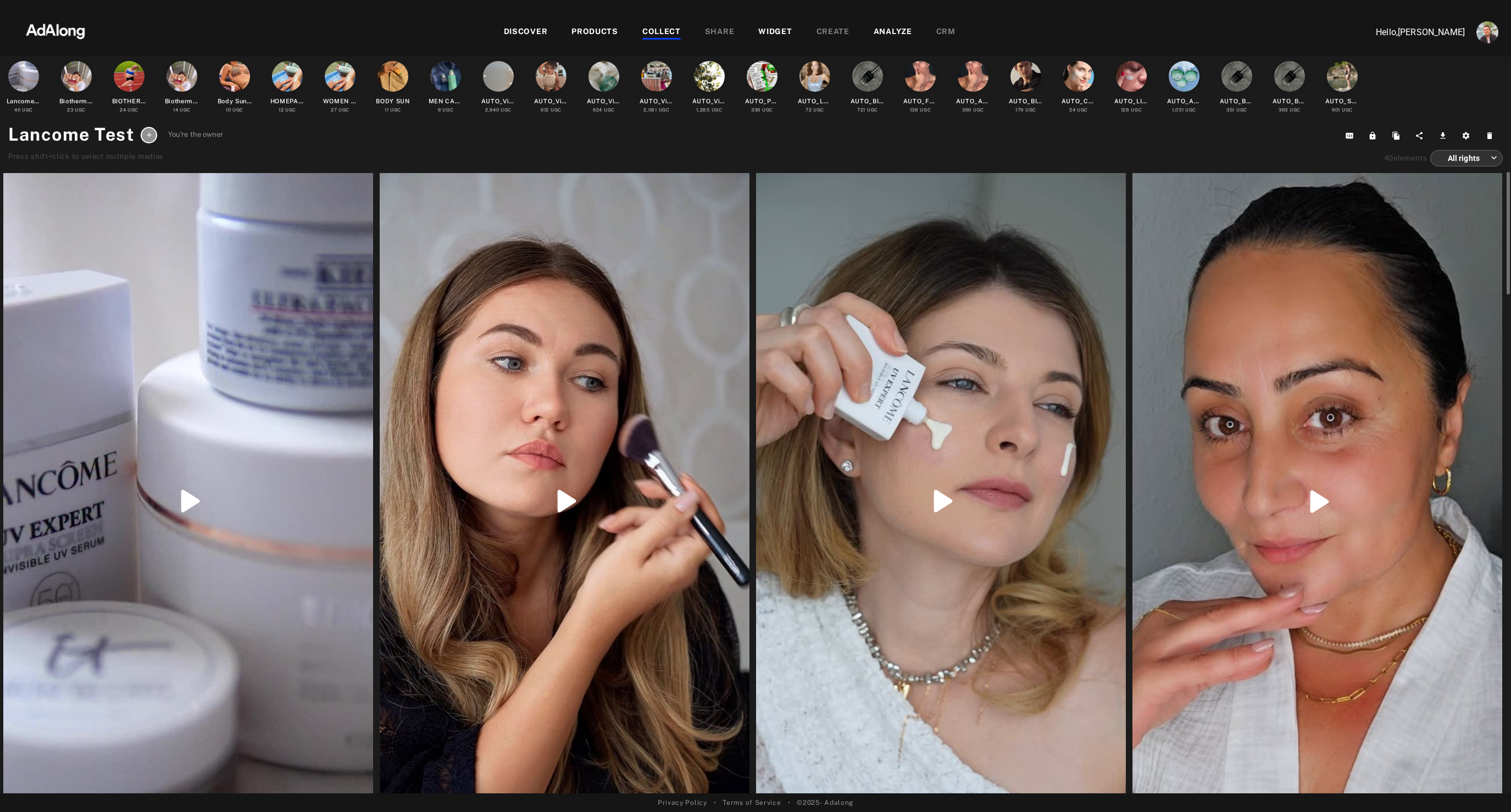
click at [641, 603] on div at bounding box center [564, 501] width 370 height 656
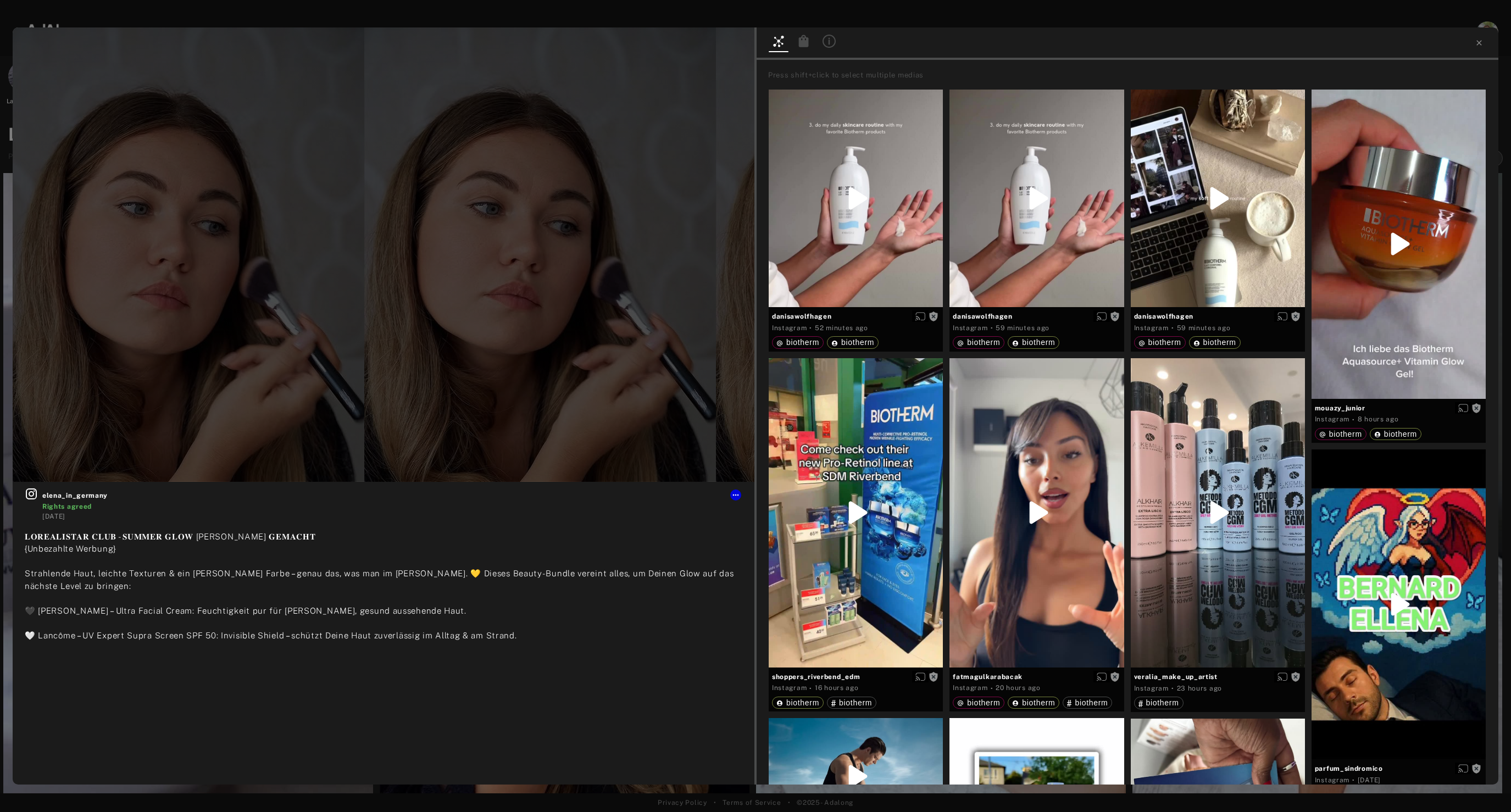
click at [799, 44] on icon at bounding box center [804, 41] width 10 height 12
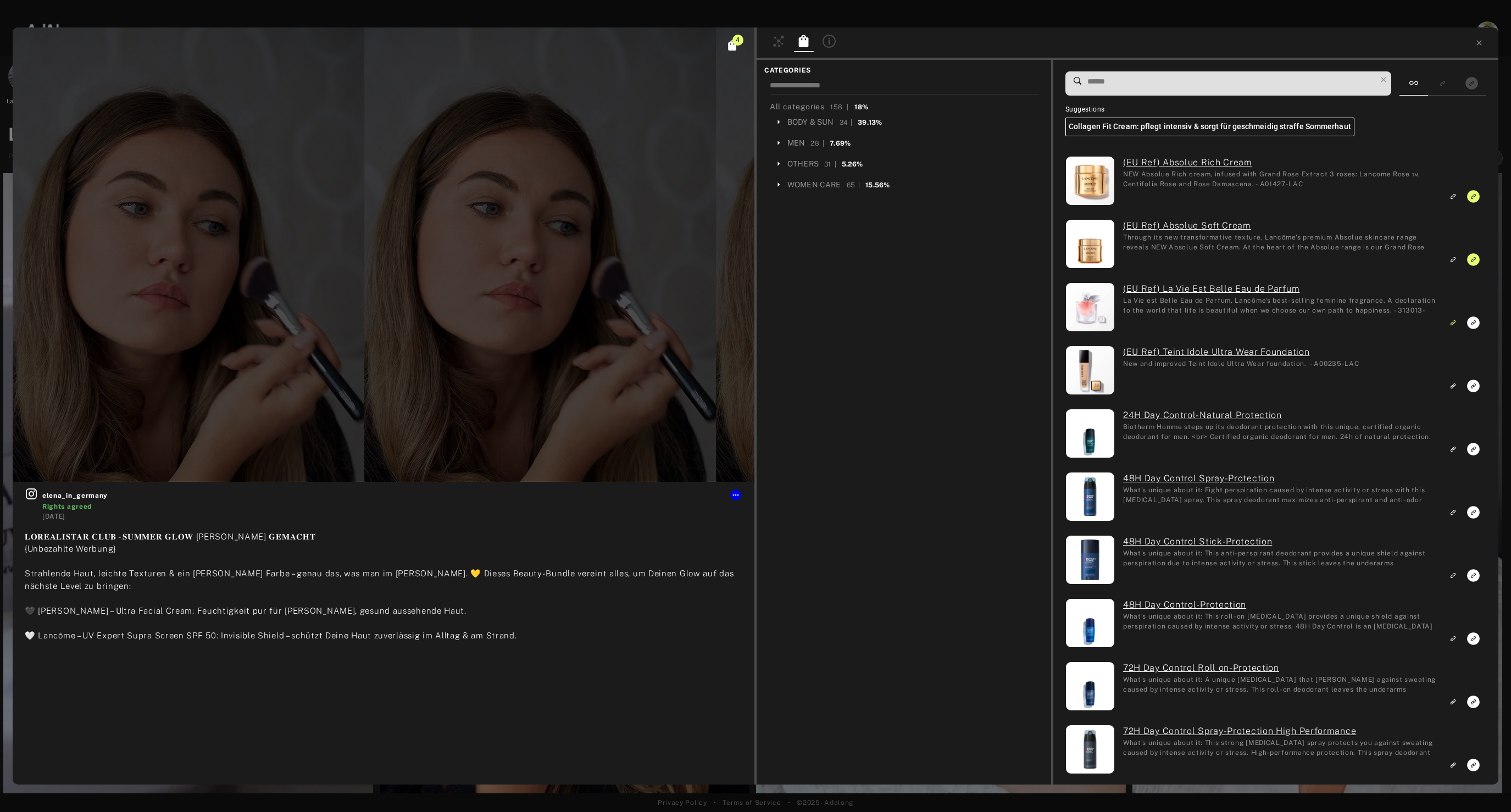
click at [1116, 87] on input at bounding box center [1231, 81] width 290 height 15
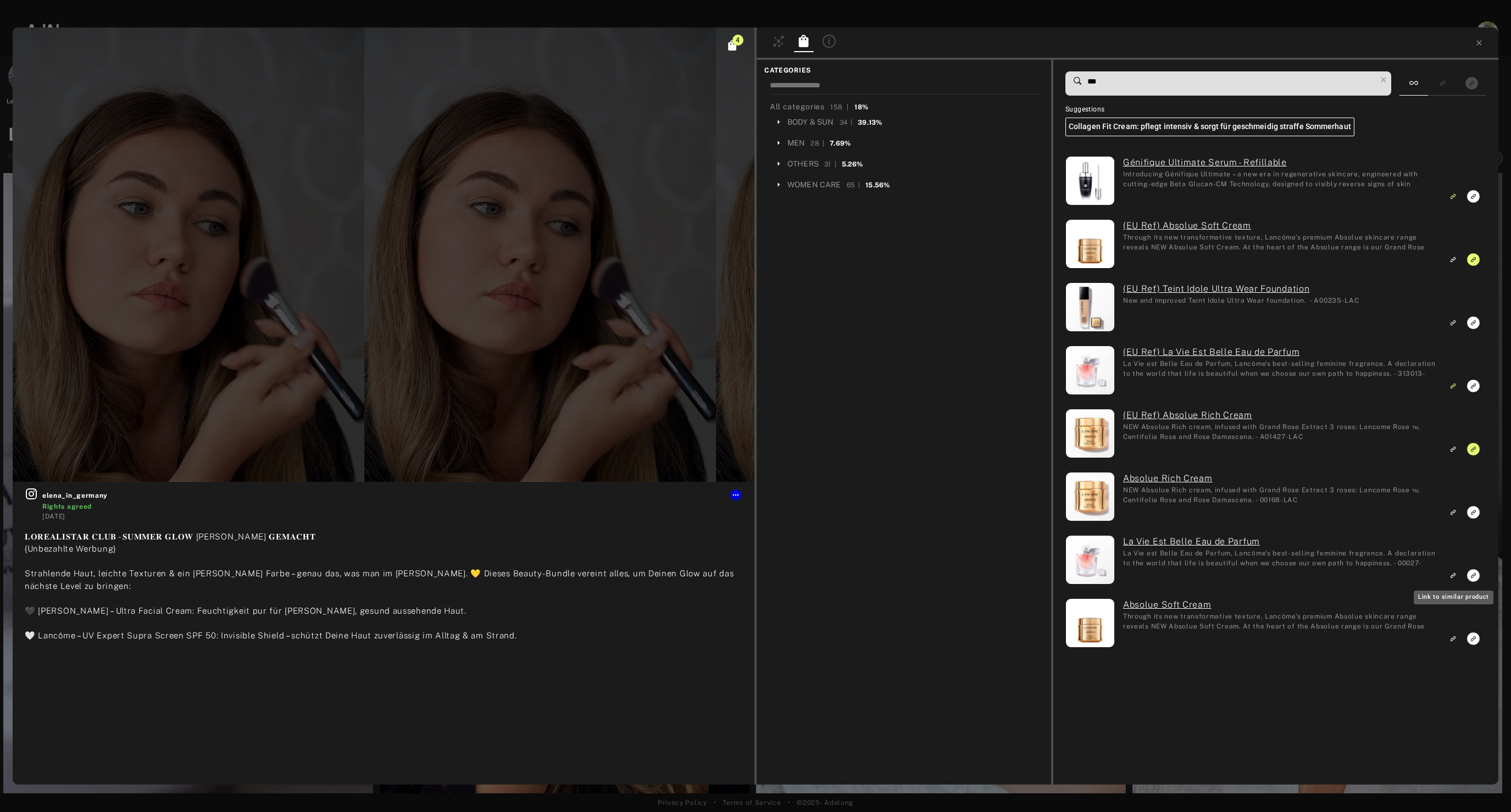
type input "***"
click at [1454, 577] on icon "Link to similar product" at bounding box center [1453, 575] width 8 height 7
click at [1473, 637] on rect "Link to exact product" at bounding box center [1473, 639] width 14 height 14
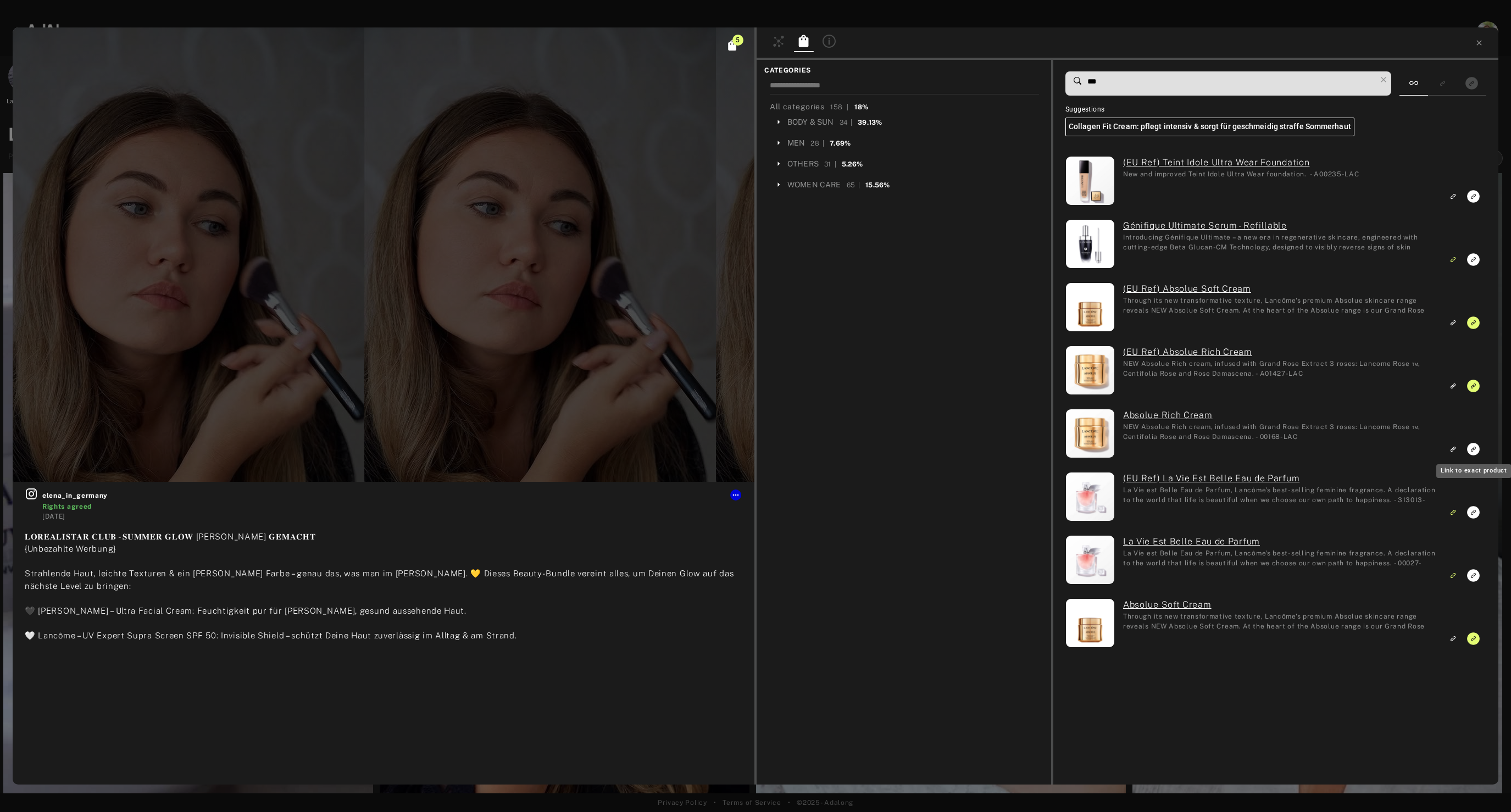
click at [1470, 451] on icon "Link to exact product" at bounding box center [1473, 449] width 12 height 12
click at [1481, 39] on icon at bounding box center [1479, 42] width 8 height 8
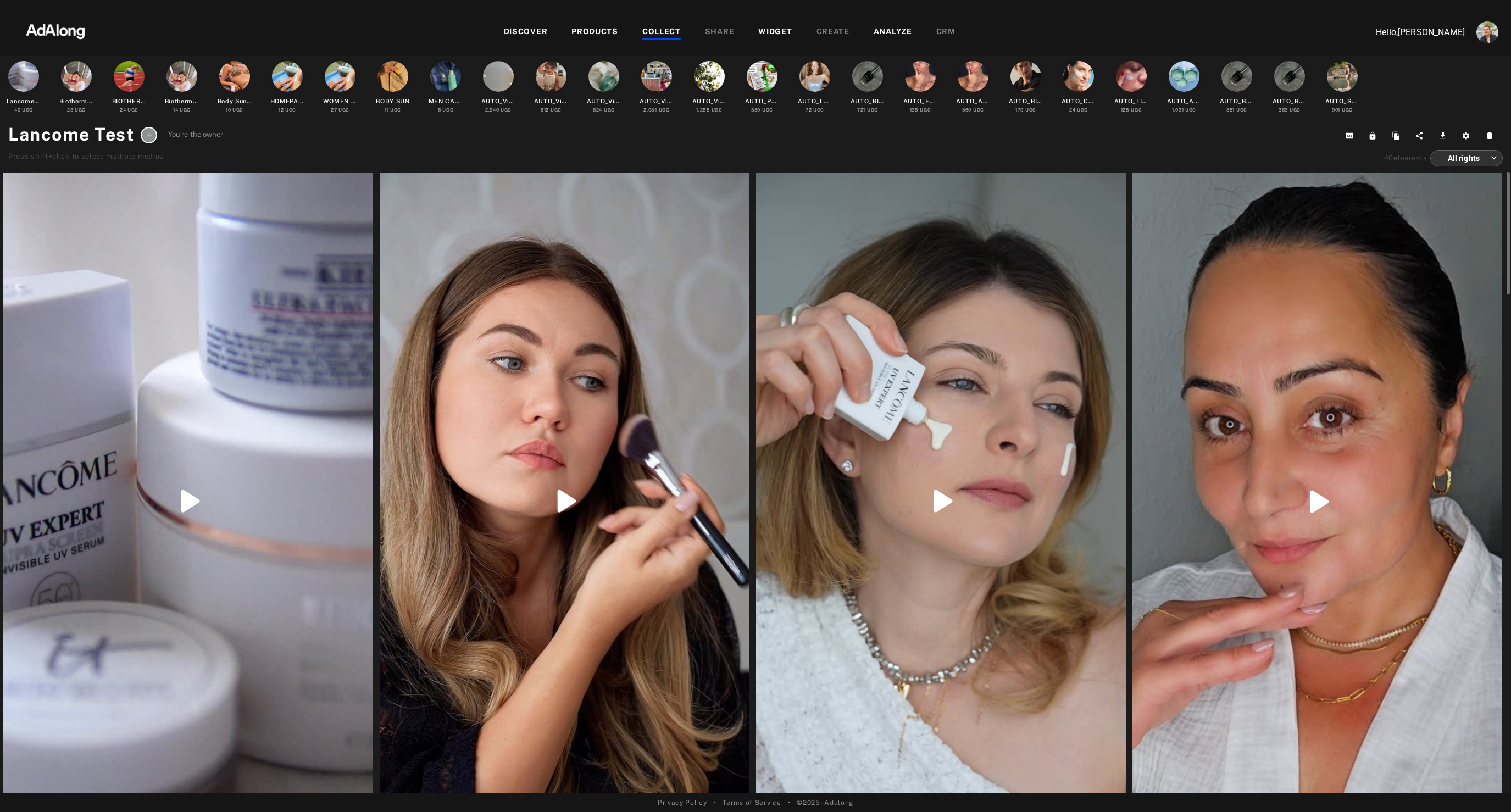
click at [928, 640] on div at bounding box center [941, 501] width 370 height 656
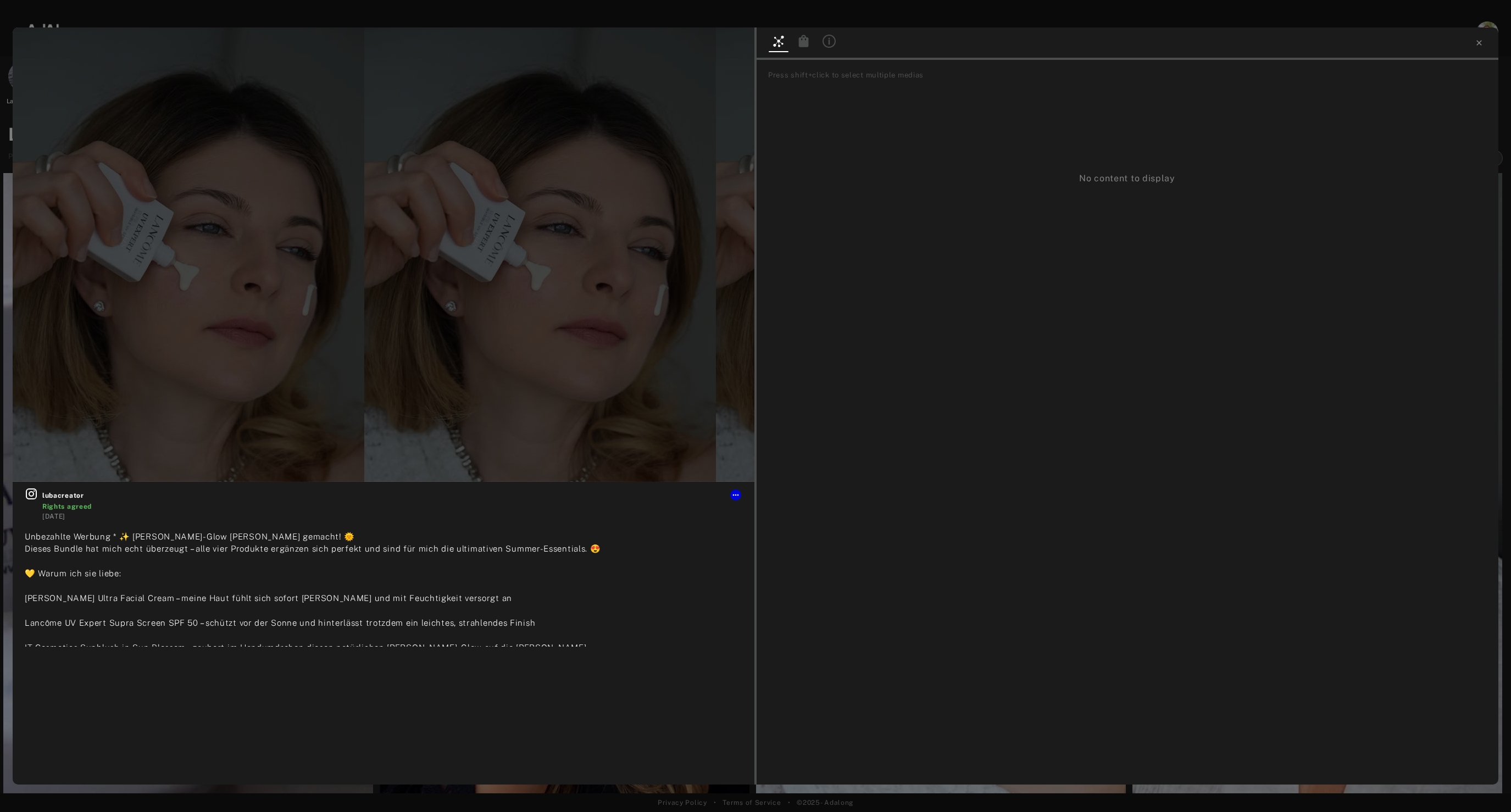
click at [801, 44] on icon at bounding box center [804, 41] width 10 height 12
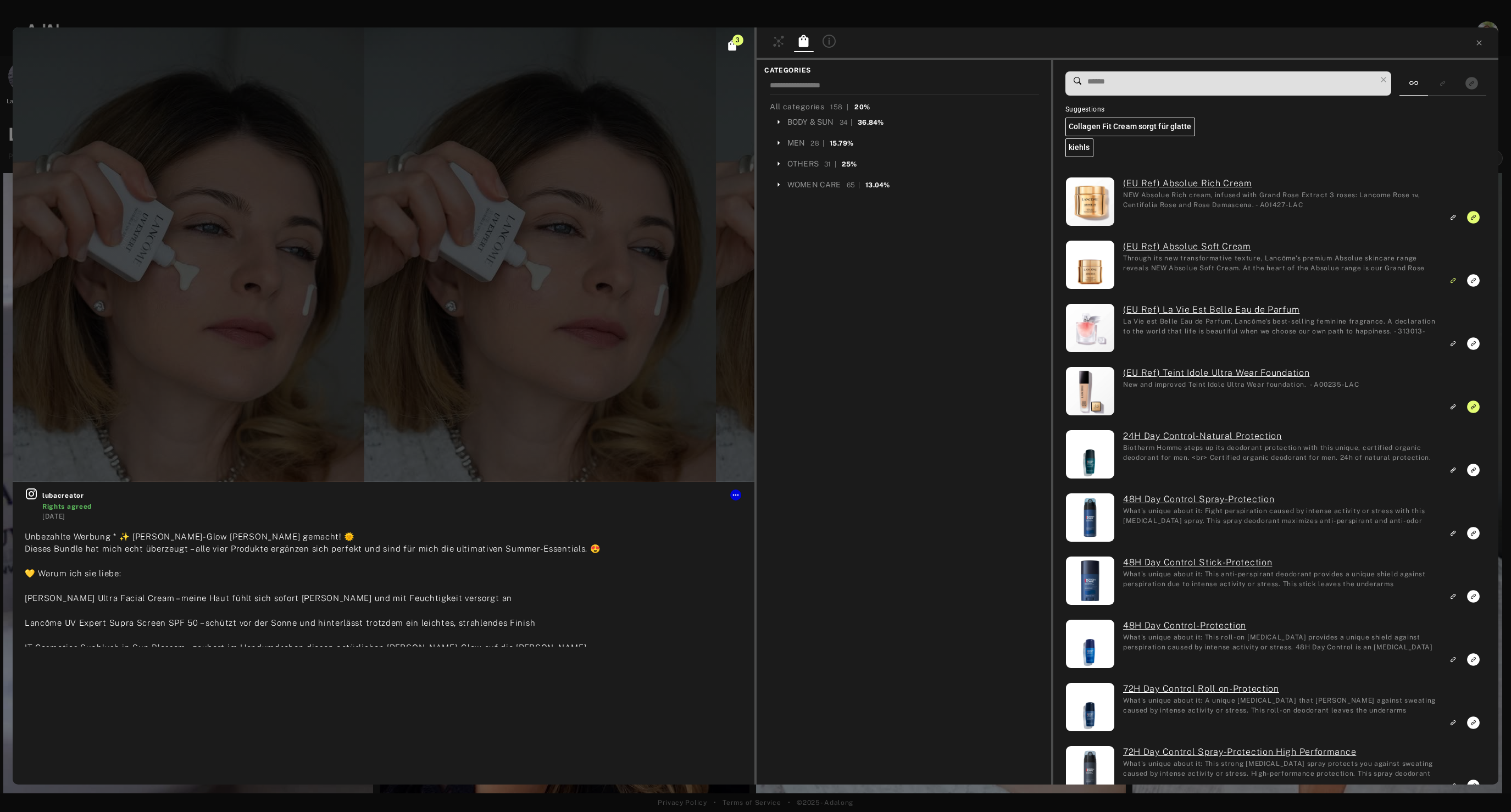
click at [1300, 86] on input at bounding box center [1231, 81] width 290 height 15
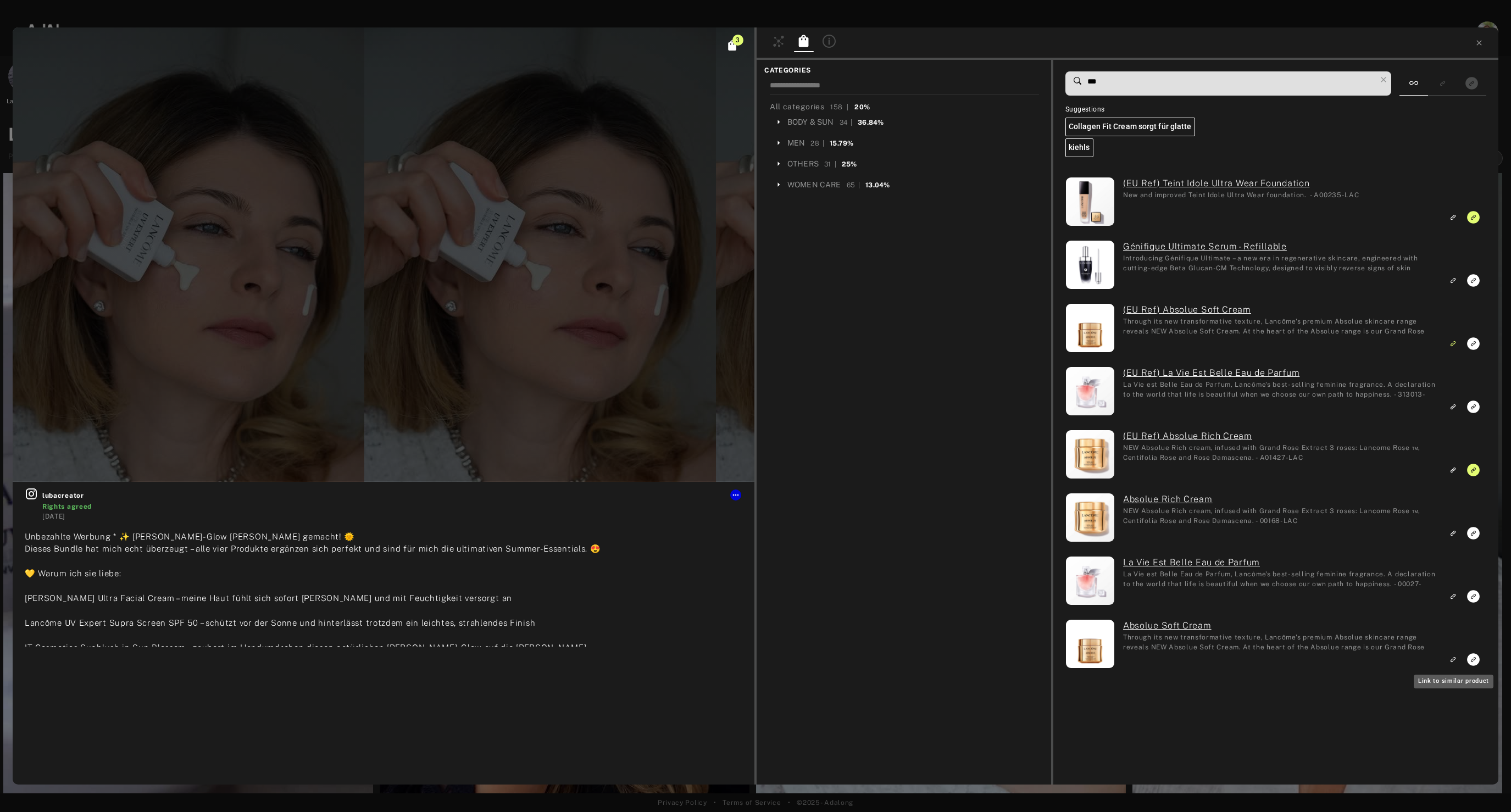
type input "***"
click at [1452, 662] on icon "Link to similar product" at bounding box center [1453, 659] width 8 height 7
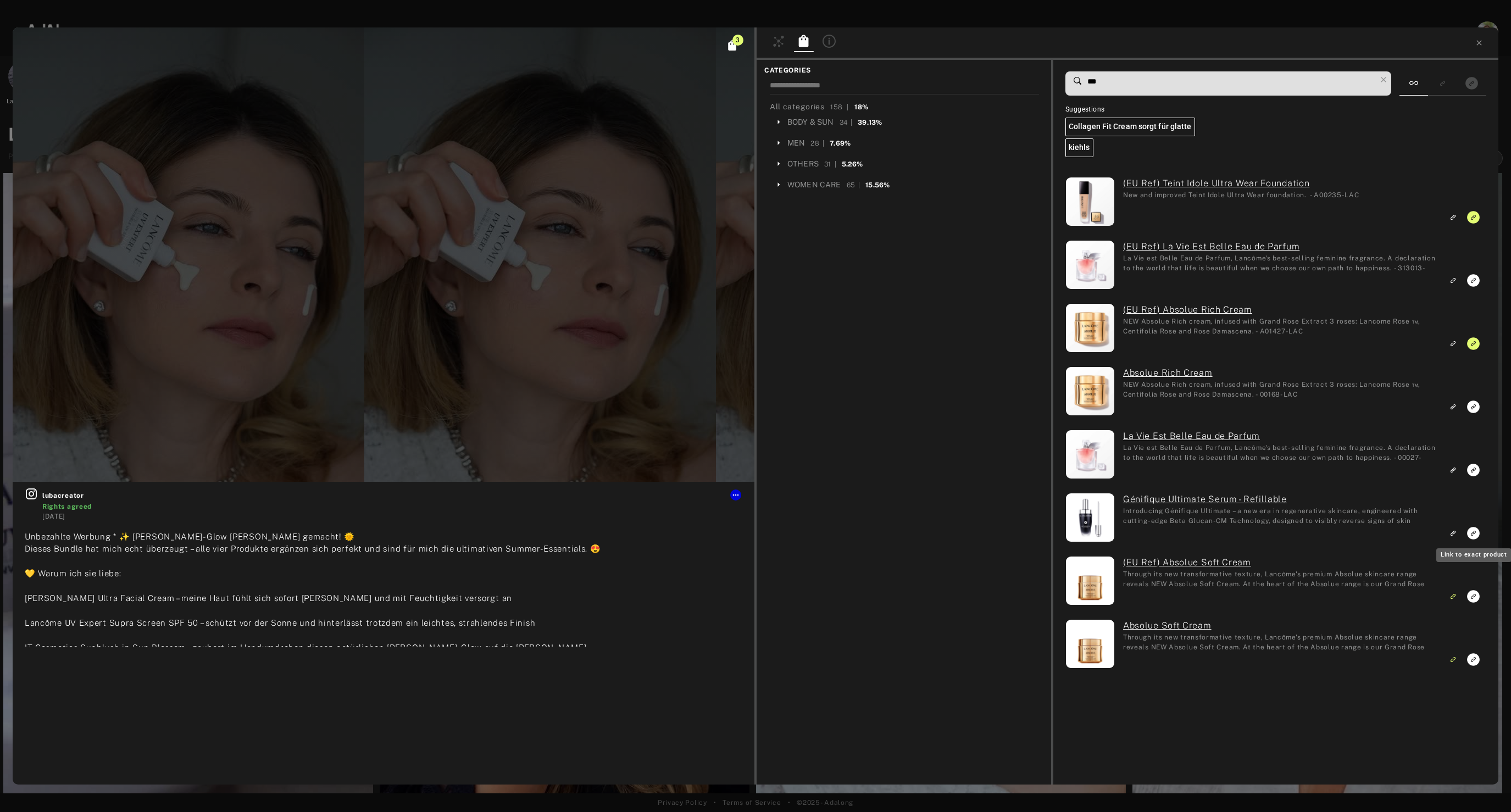
click at [1473, 531] on icon "Link to exact product" at bounding box center [1473, 533] width 12 height 12
click at [1477, 471] on icon "Link to exact product" at bounding box center [1473, 470] width 12 height 12
click at [1476, 41] on icon at bounding box center [1479, 42] width 8 height 8
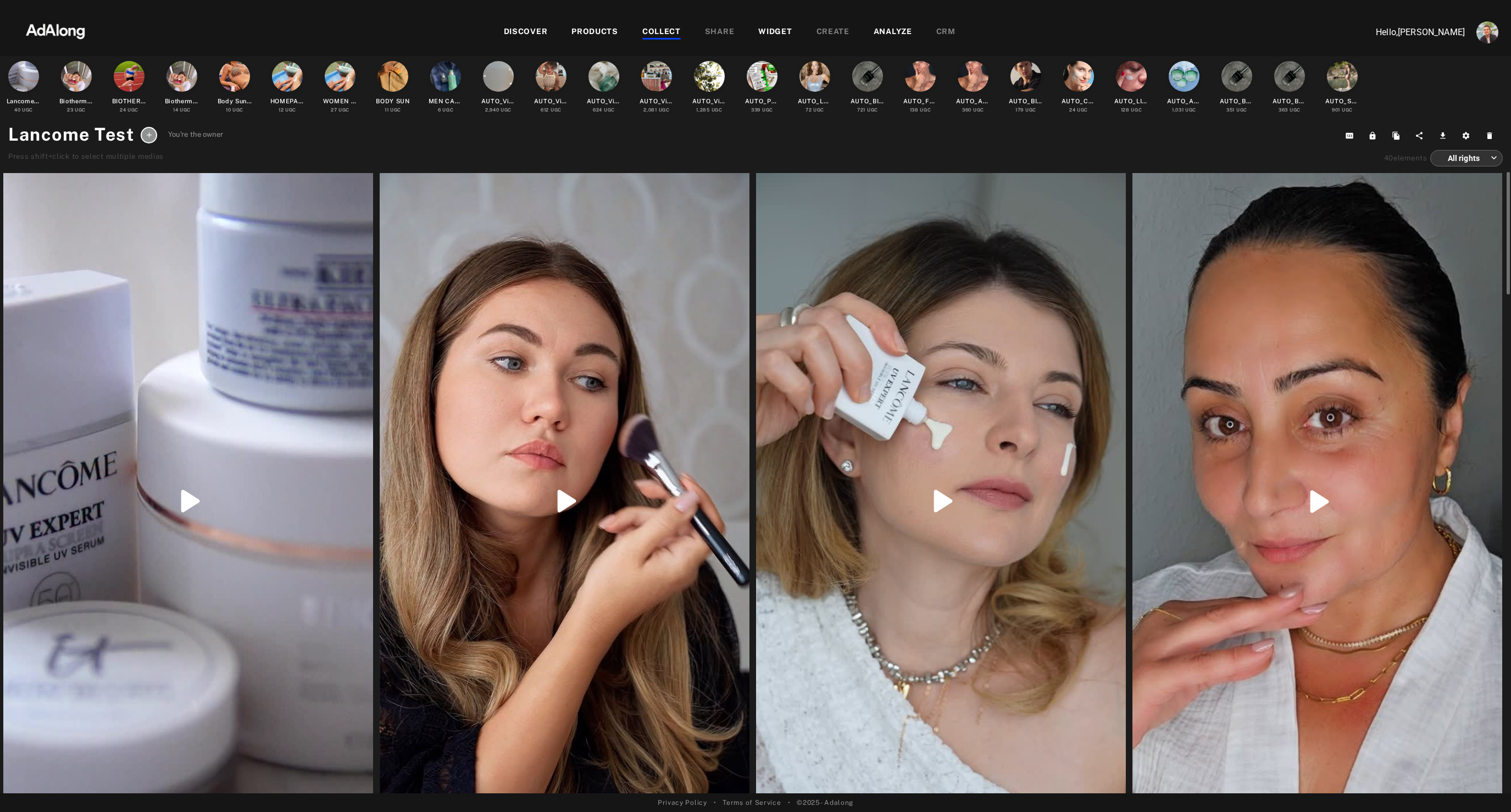
click at [1318, 298] on div at bounding box center [1317, 502] width 370 height 657
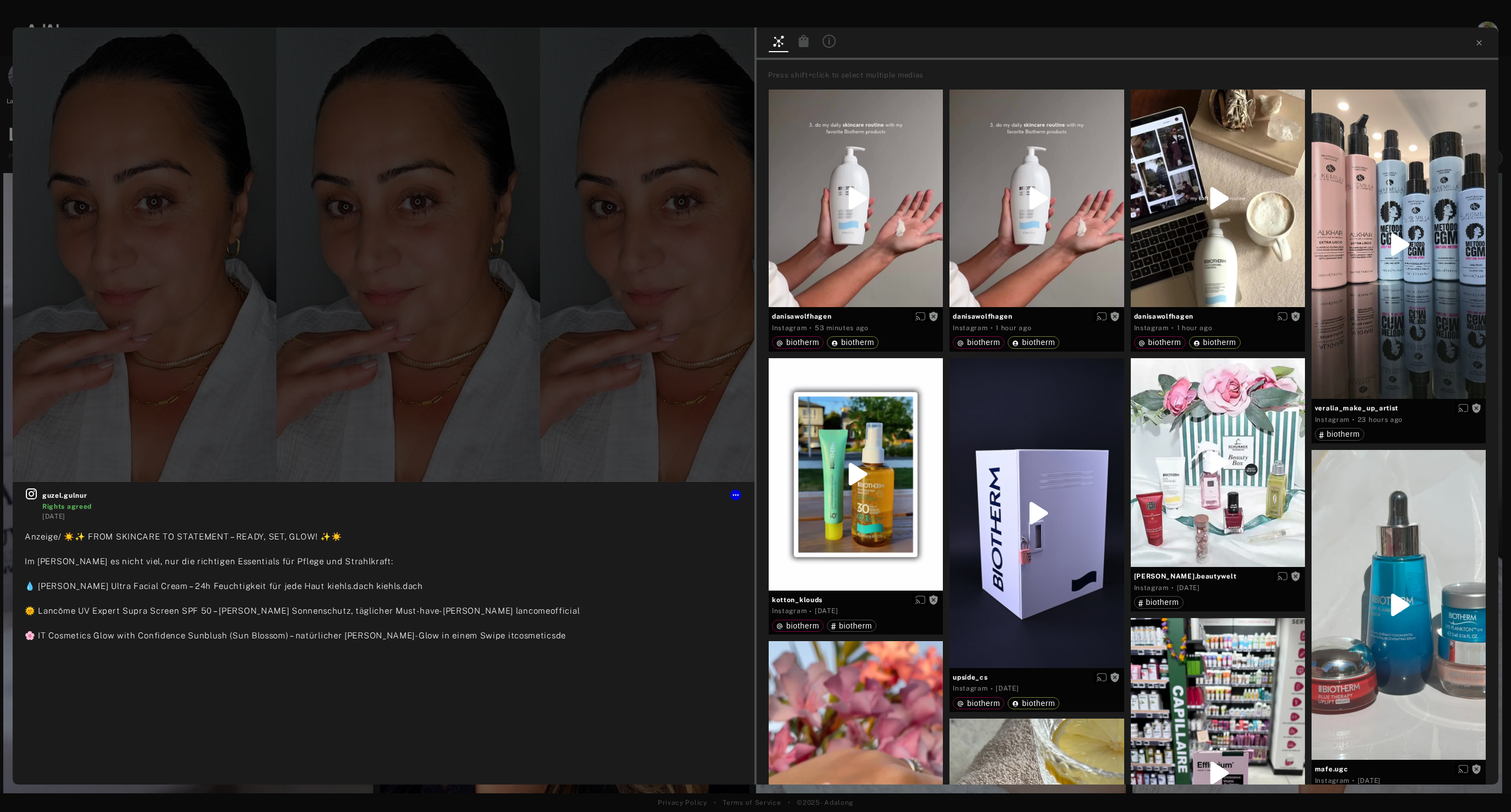
click at [806, 41] on icon at bounding box center [804, 41] width 10 height 12
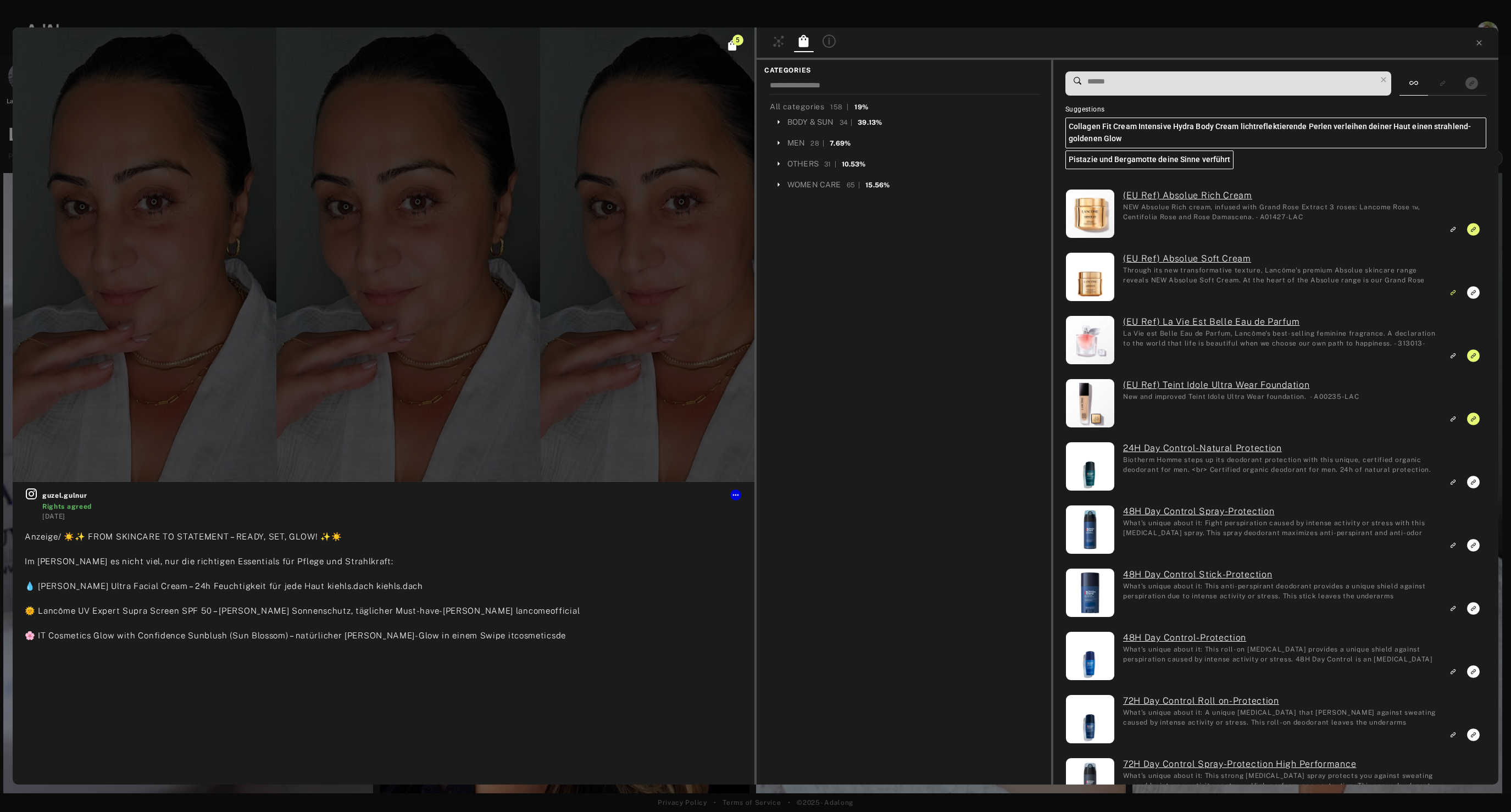
click at [1190, 80] on input at bounding box center [1231, 81] width 290 height 15
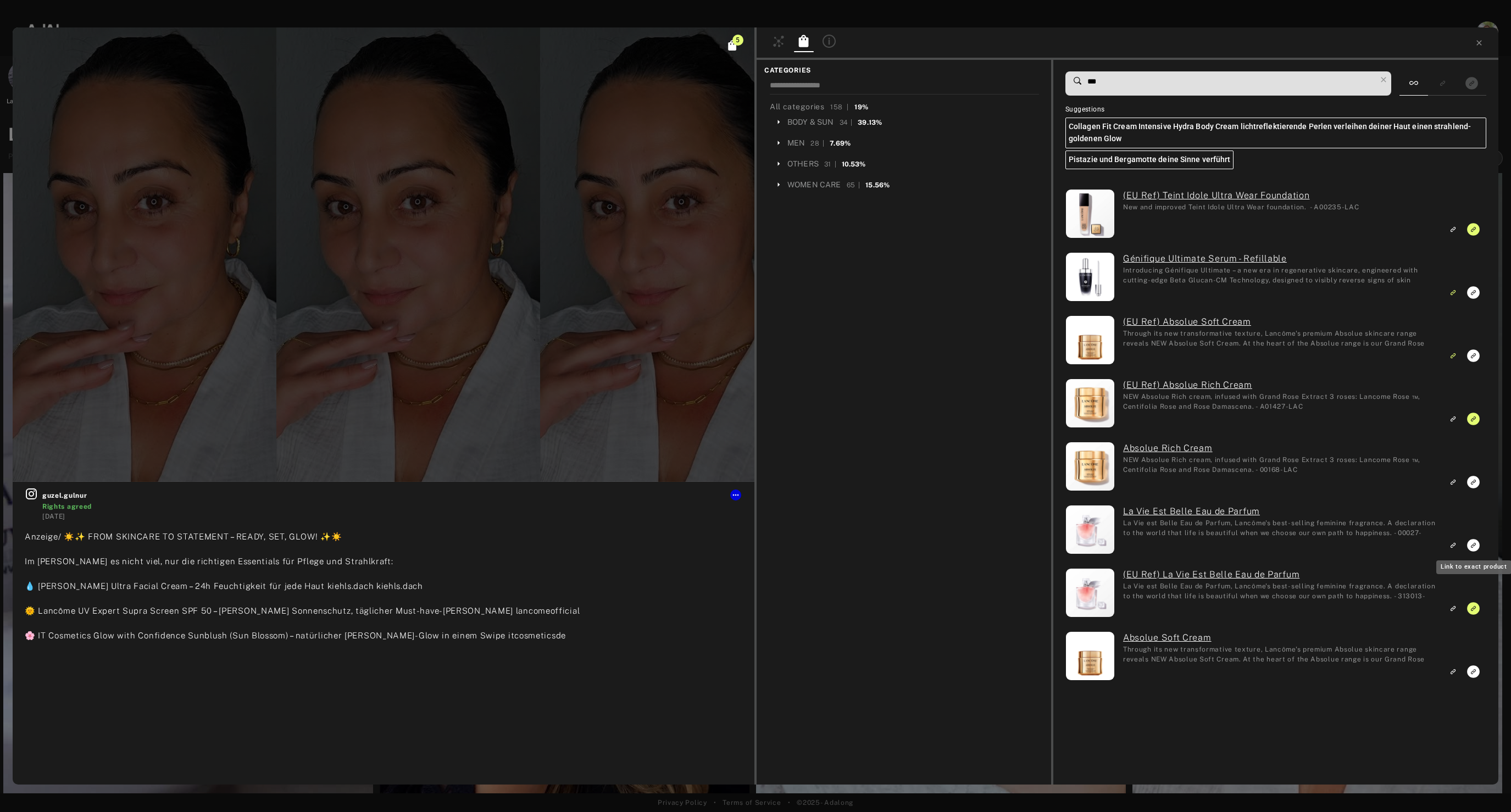
type input "***"
click at [1473, 542] on icon "Link to exact product" at bounding box center [1473, 545] width 12 height 12
click at [1473, 420] on icon "Link to exact product" at bounding box center [1473, 418] width 12 height 12
click at [1450, 673] on icon "Link to similar product" at bounding box center [1453, 671] width 8 height 7
click at [1481, 44] on icon at bounding box center [1479, 42] width 8 height 8
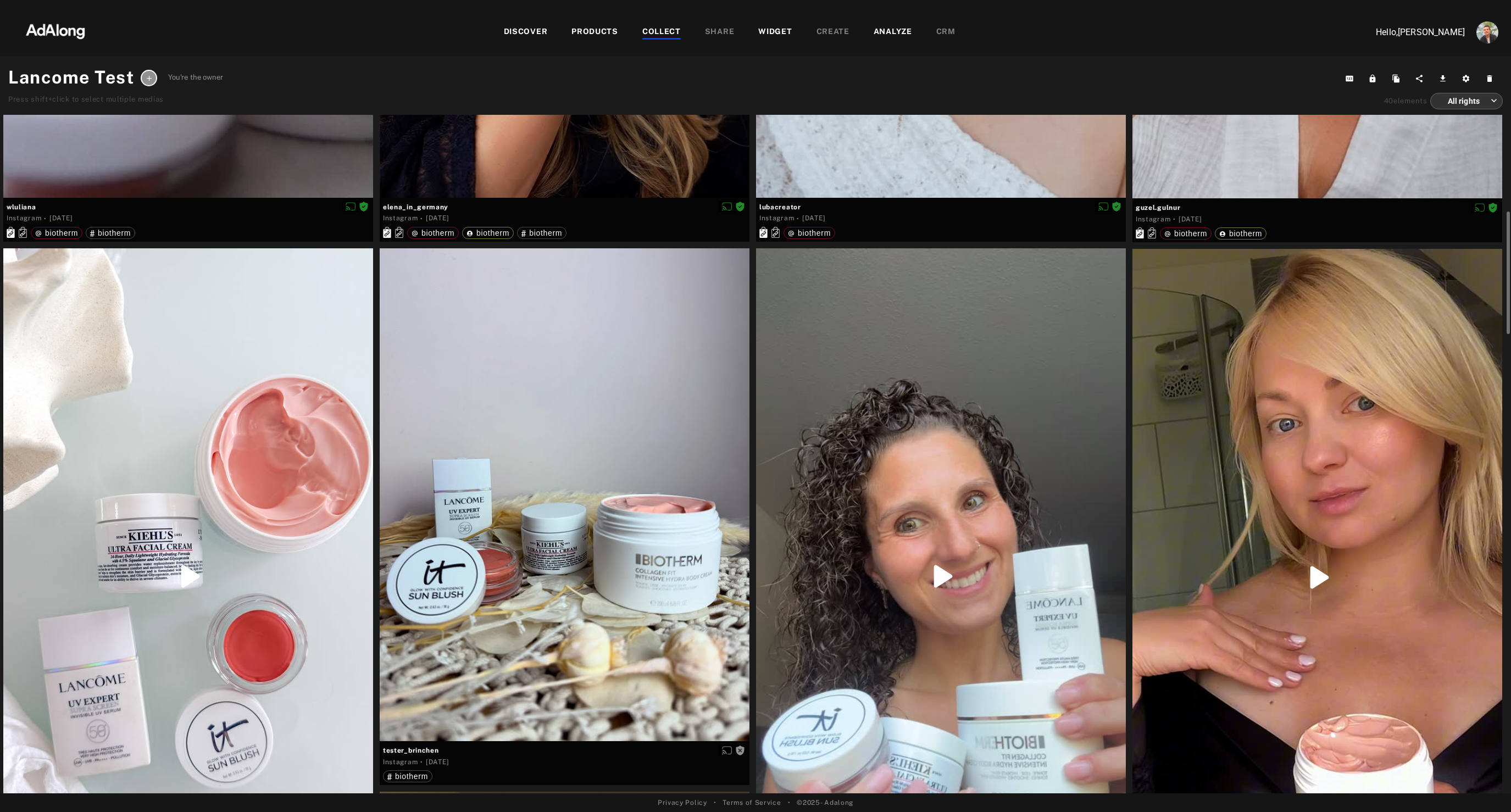
scroll to position [736, 0]
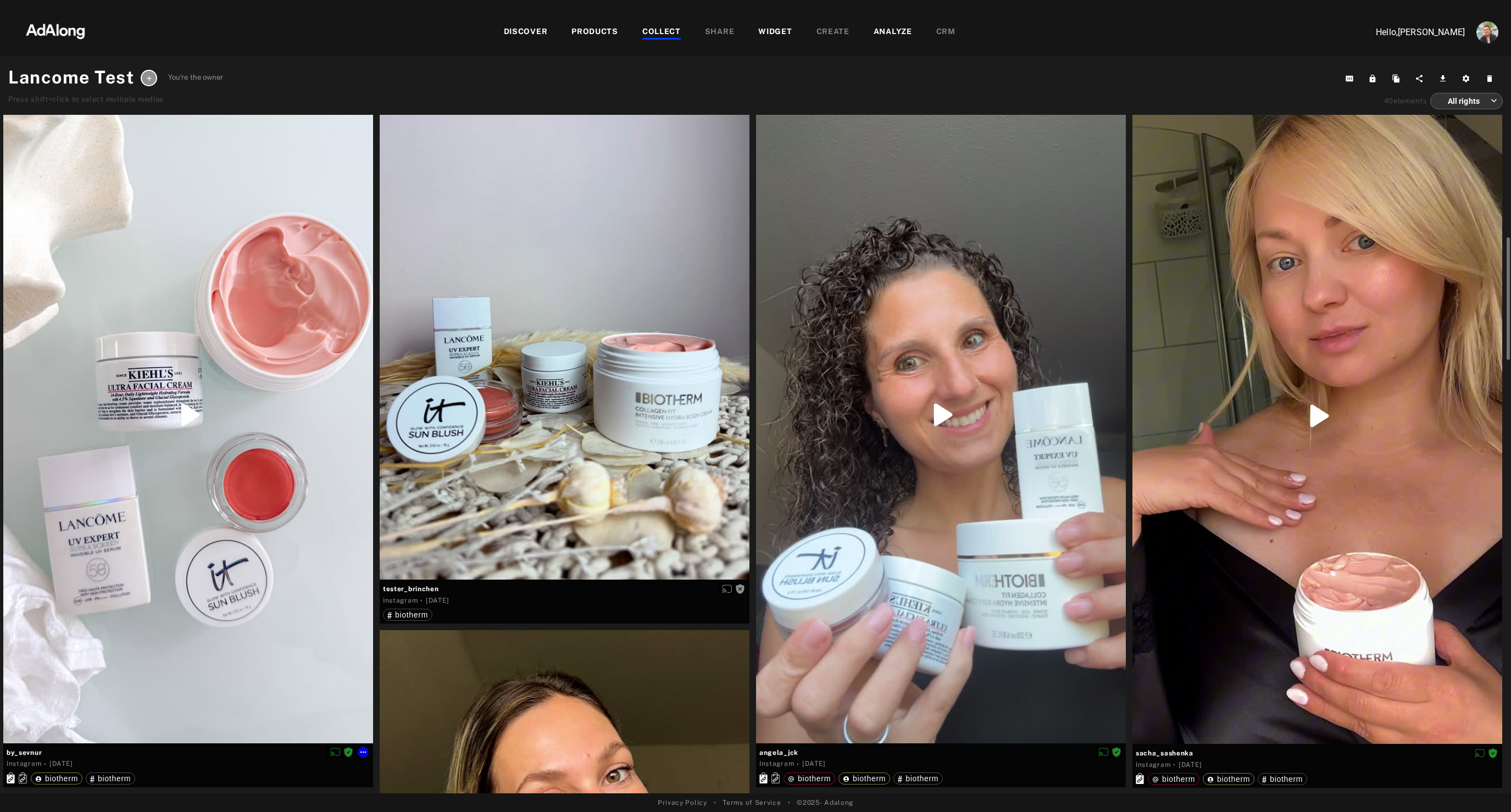
click at [283, 617] on div at bounding box center [188, 414] width 370 height 656
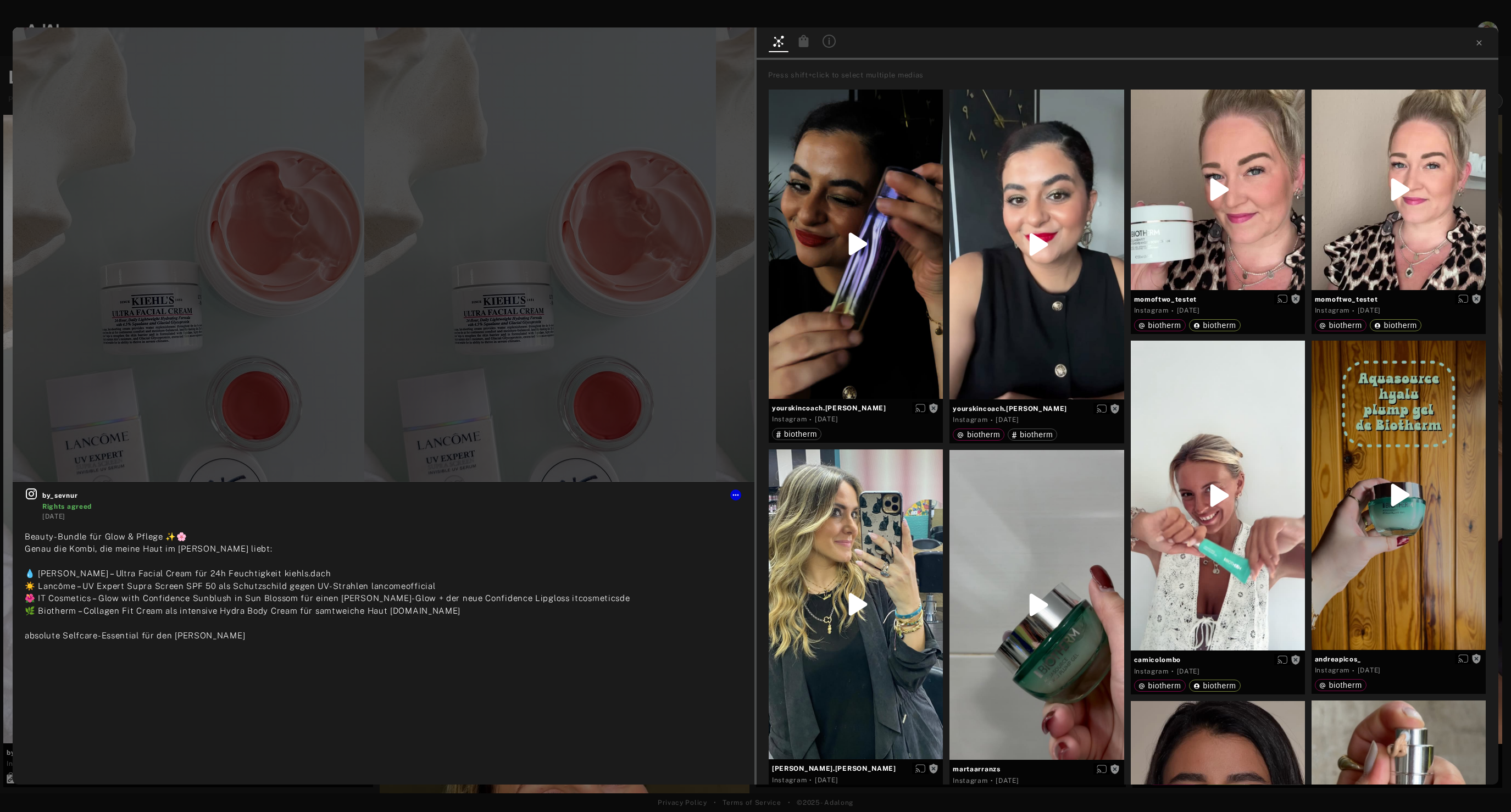
click at [808, 44] on icon at bounding box center [803, 41] width 13 height 13
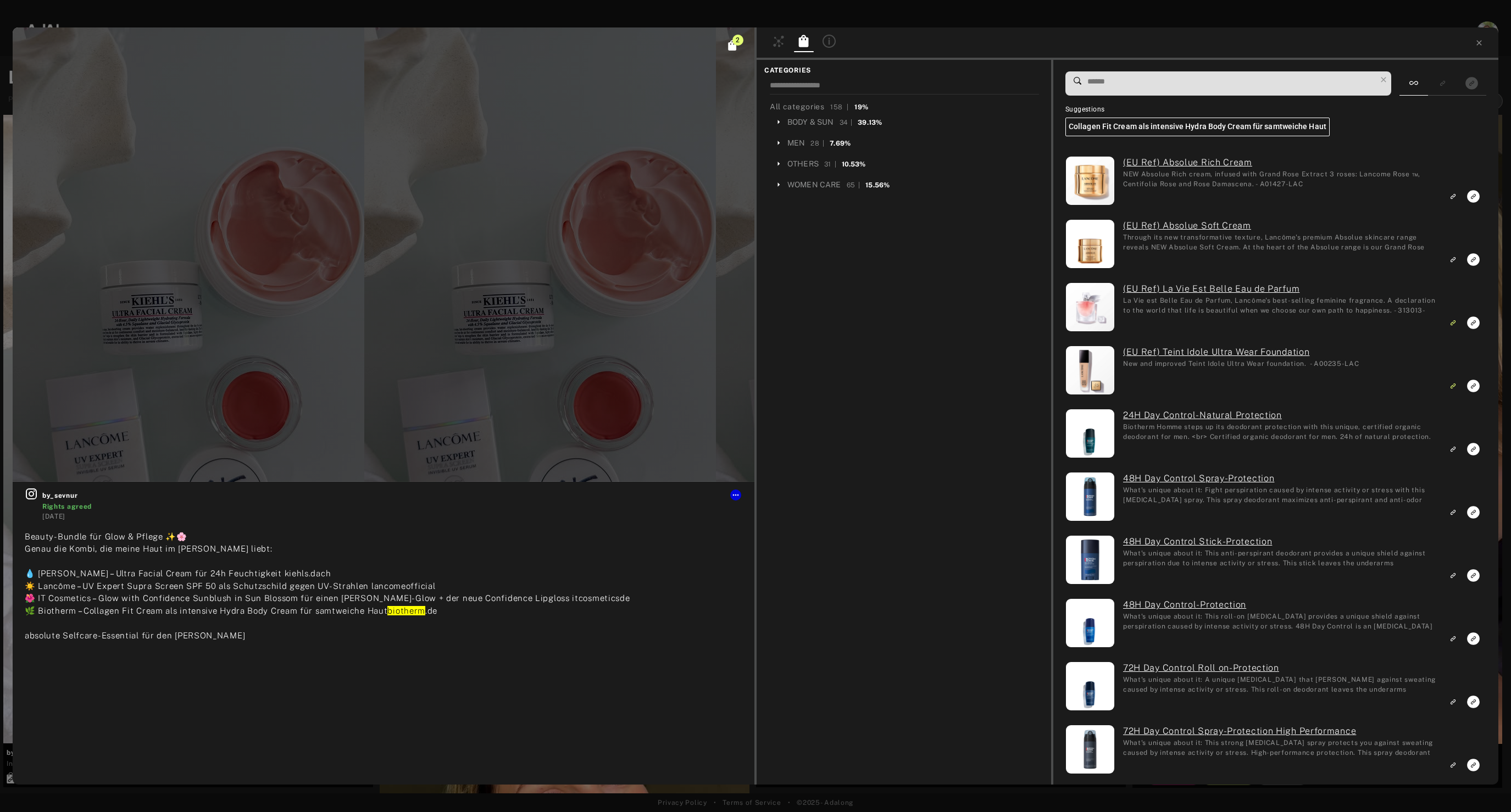
click at [1138, 77] on input at bounding box center [1231, 81] width 290 height 15
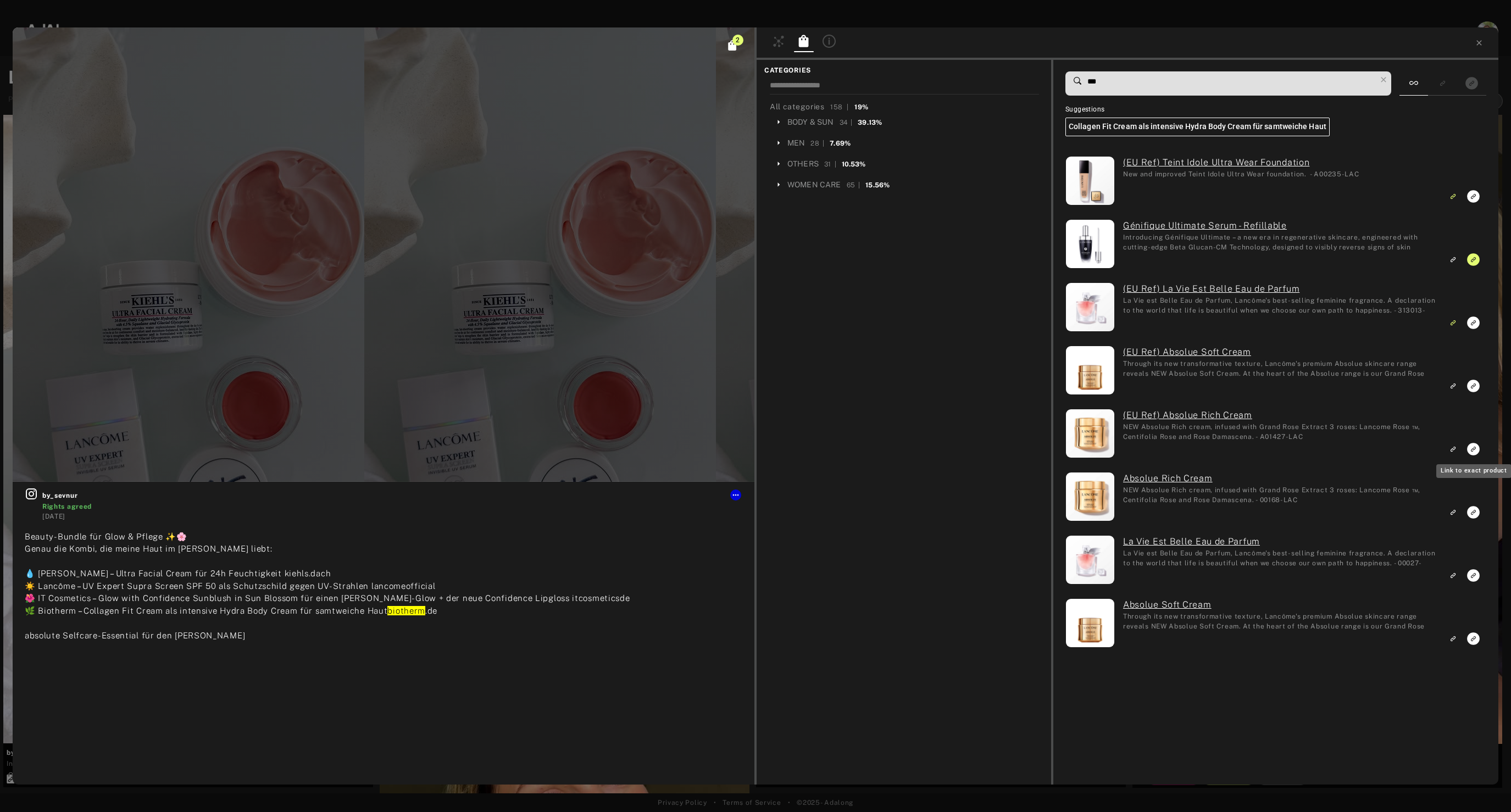
type input "***"
click at [1473, 451] on rect "Link to exact product" at bounding box center [1473, 449] width 14 height 14
click at [1473, 515] on icon "Link to exact product" at bounding box center [1473, 512] width 12 height 12
click at [1454, 577] on icon "Link to similar product" at bounding box center [1453, 575] width 8 height 7
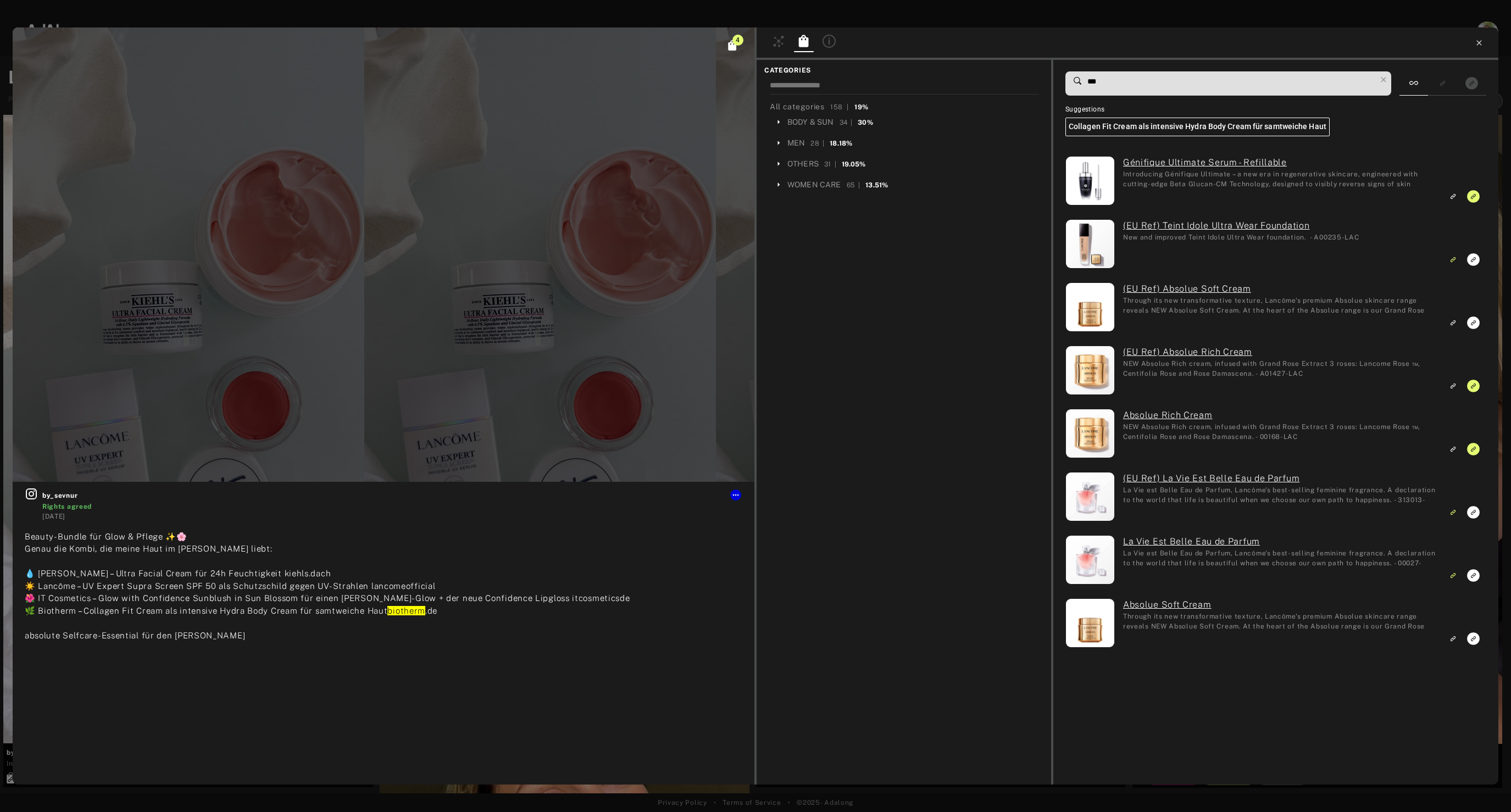
click at [1479, 44] on icon at bounding box center [1479, 42] width 5 height 5
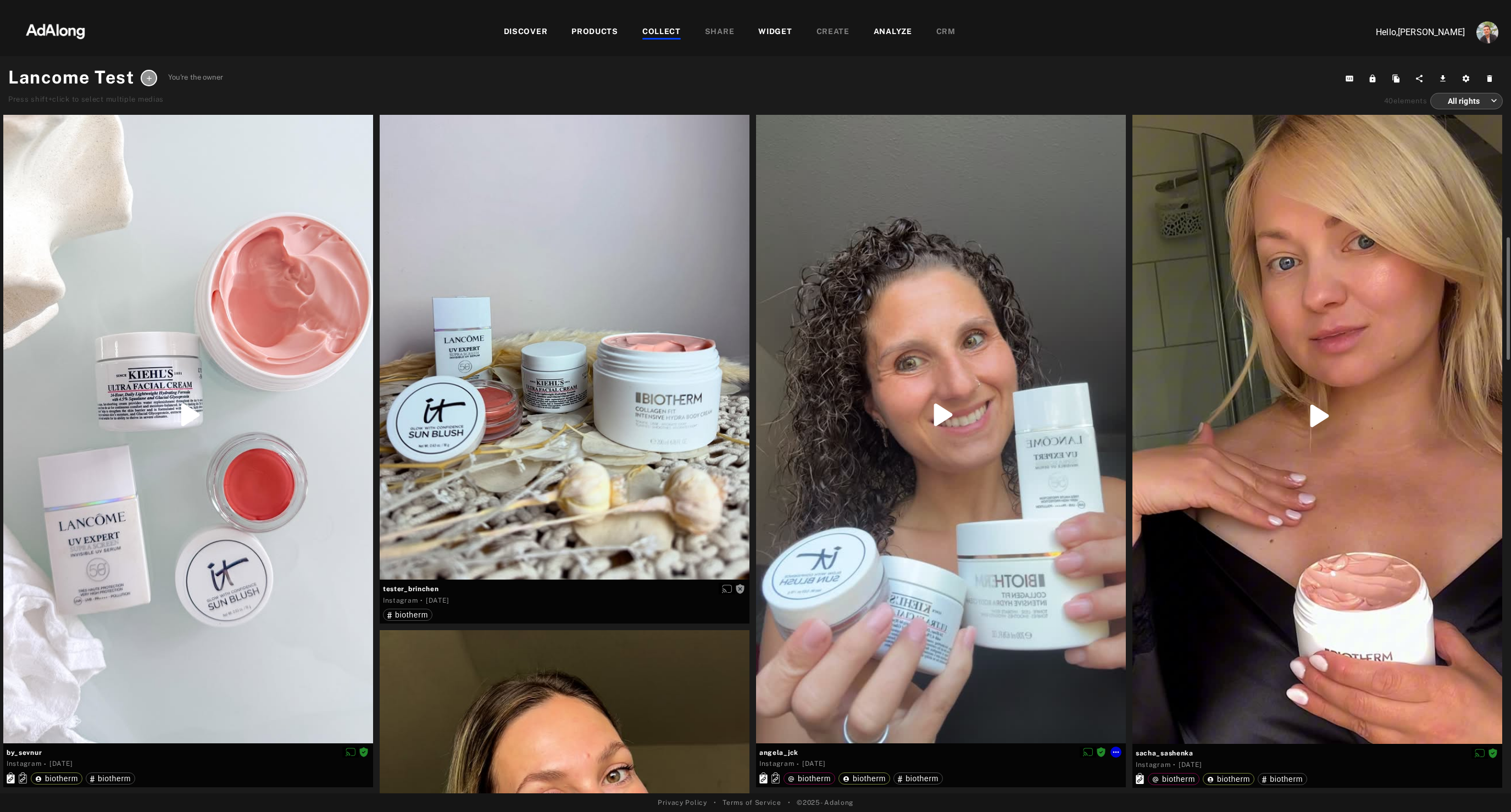
click at [894, 570] on div at bounding box center [941, 414] width 370 height 656
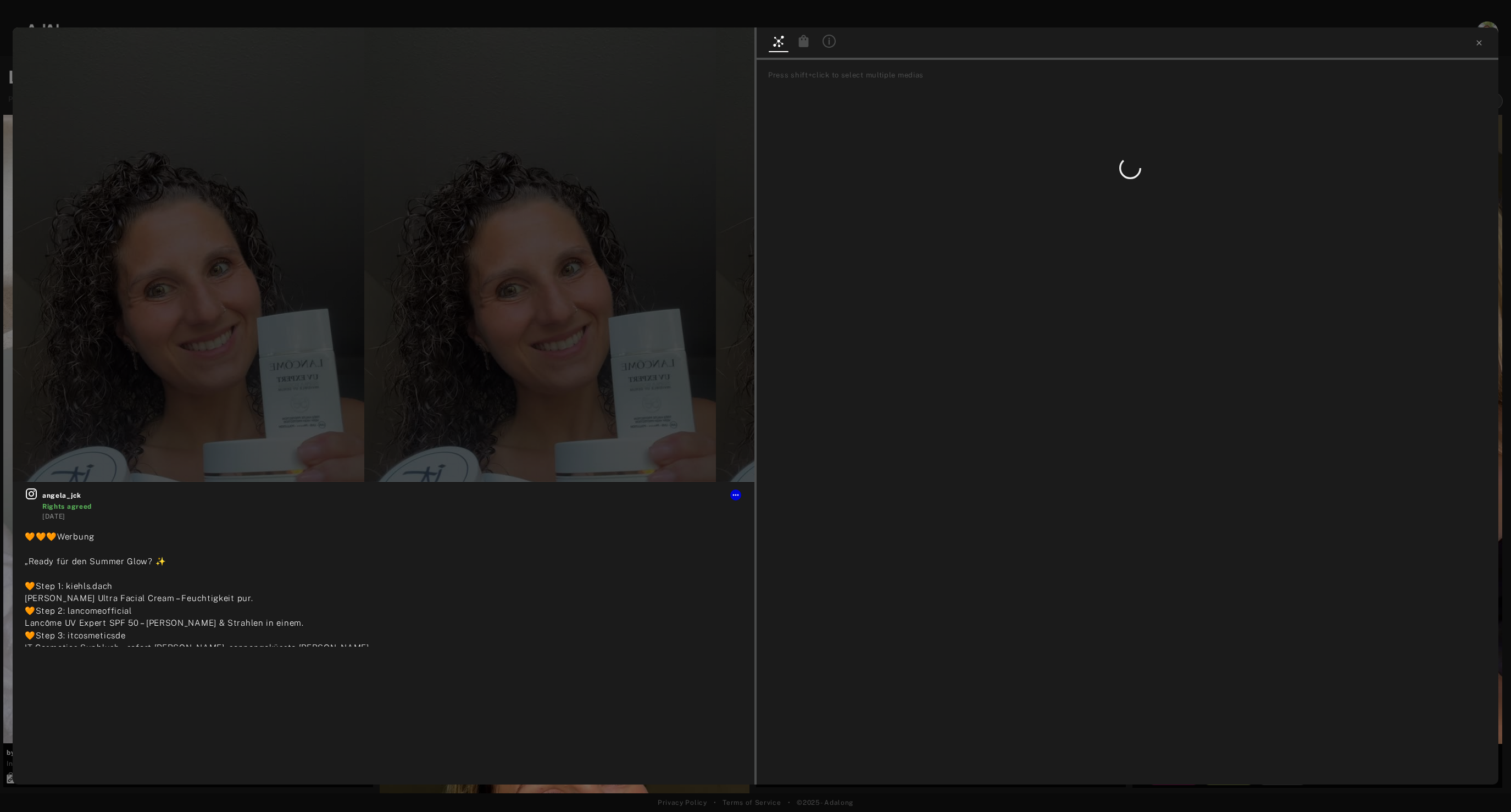
click at [807, 41] on icon at bounding box center [804, 41] width 10 height 12
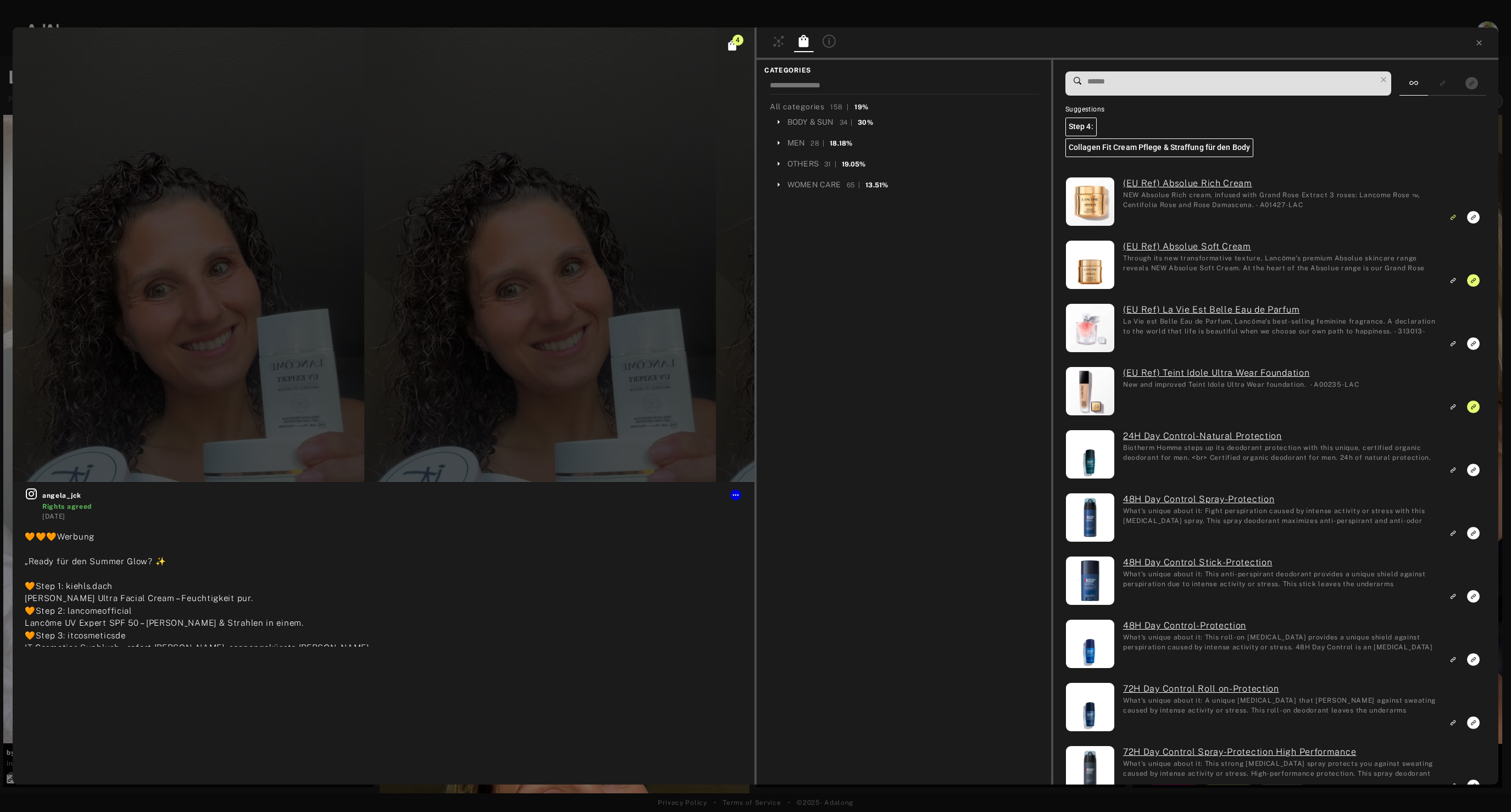
click at [1110, 75] on input at bounding box center [1231, 81] width 290 height 15
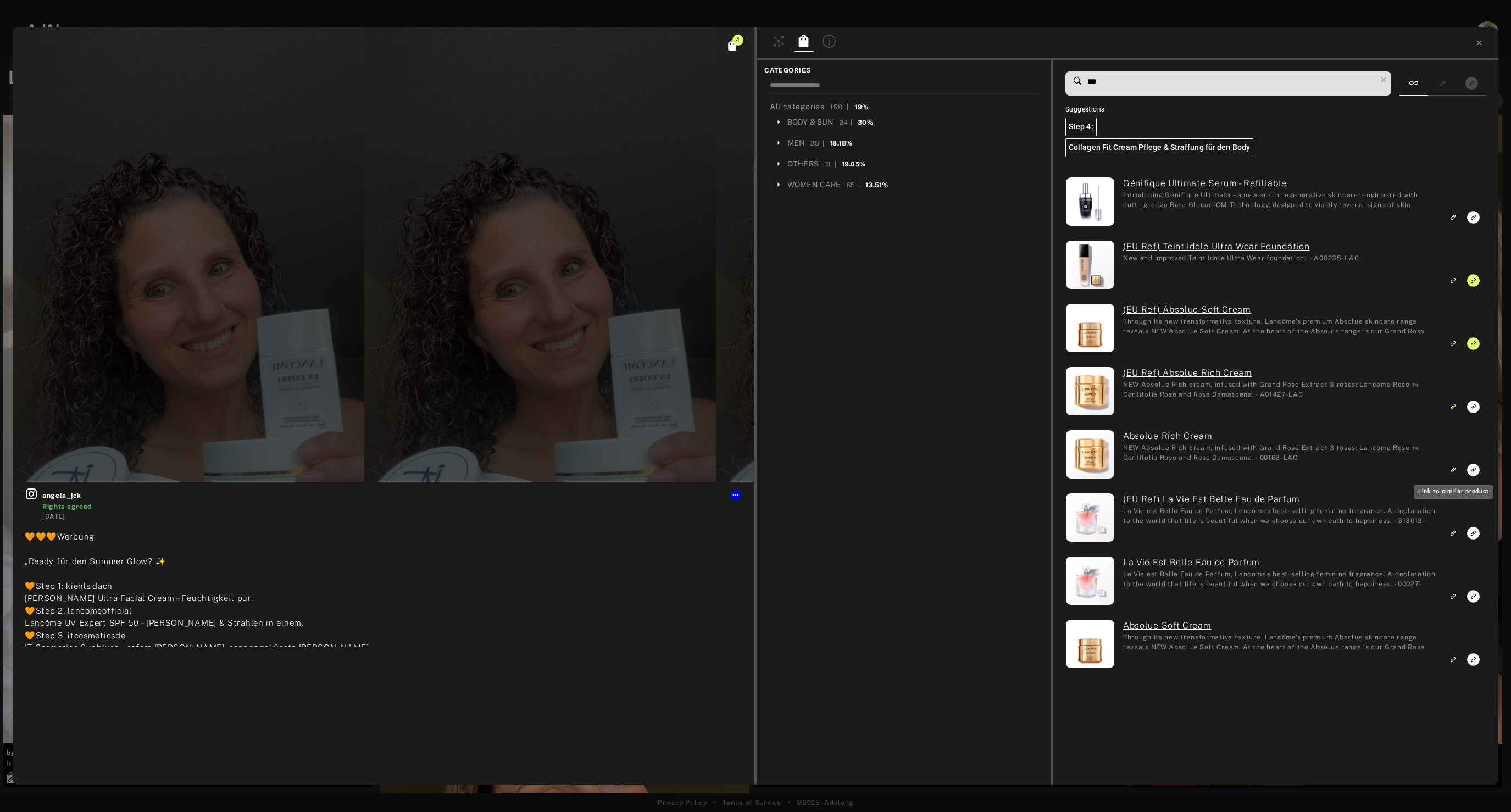
type input "***"
click at [1455, 468] on icon "Link to similar product" at bounding box center [1453, 470] width 8 height 7
click at [1473, 659] on rect "Link to exact product" at bounding box center [1473, 660] width 14 height 14
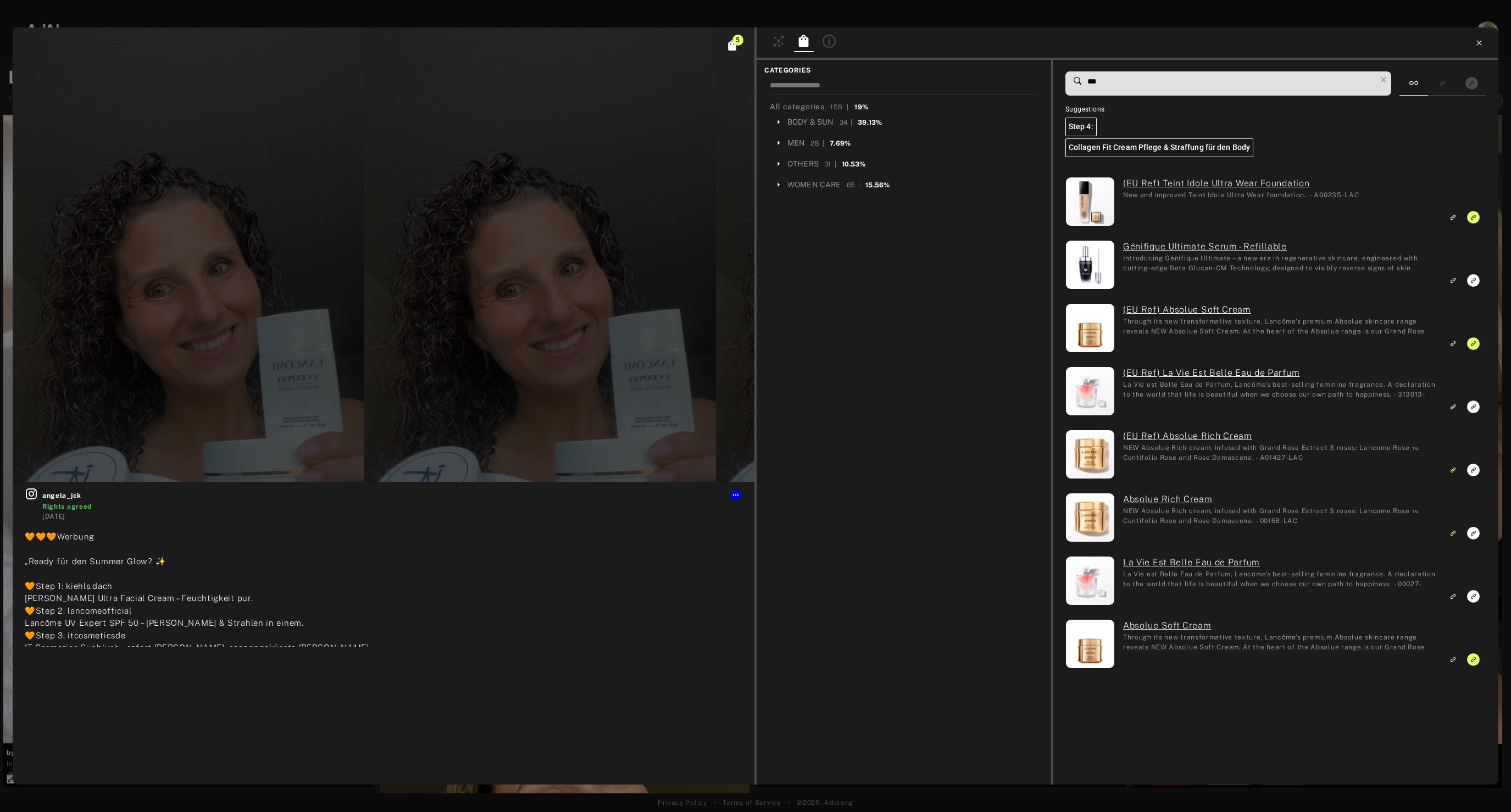
click at [1480, 43] on icon at bounding box center [1479, 42] width 5 height 5
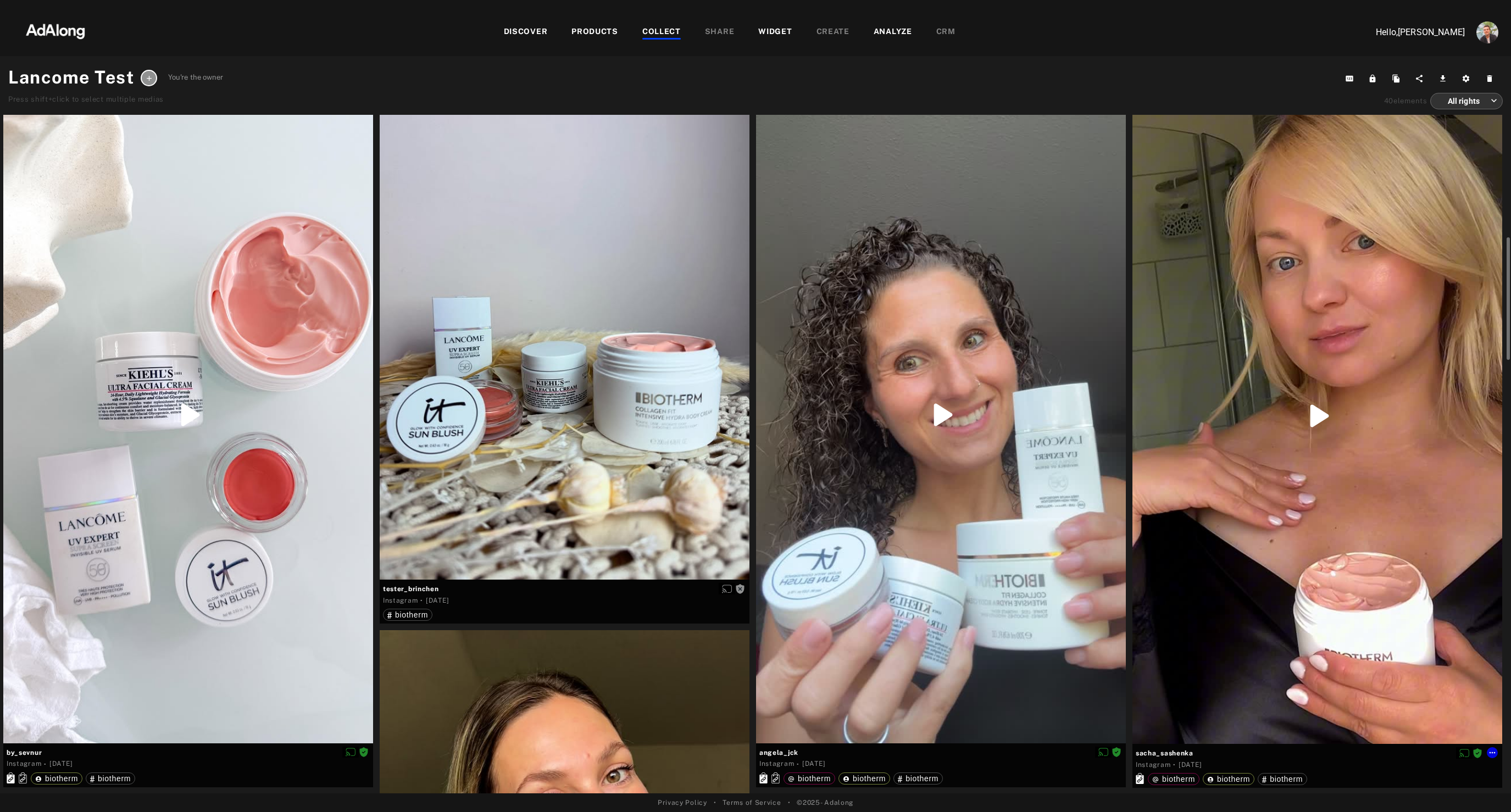
click at [1277, 531] on div at bounding box center [1317, 415] width 370 height 656
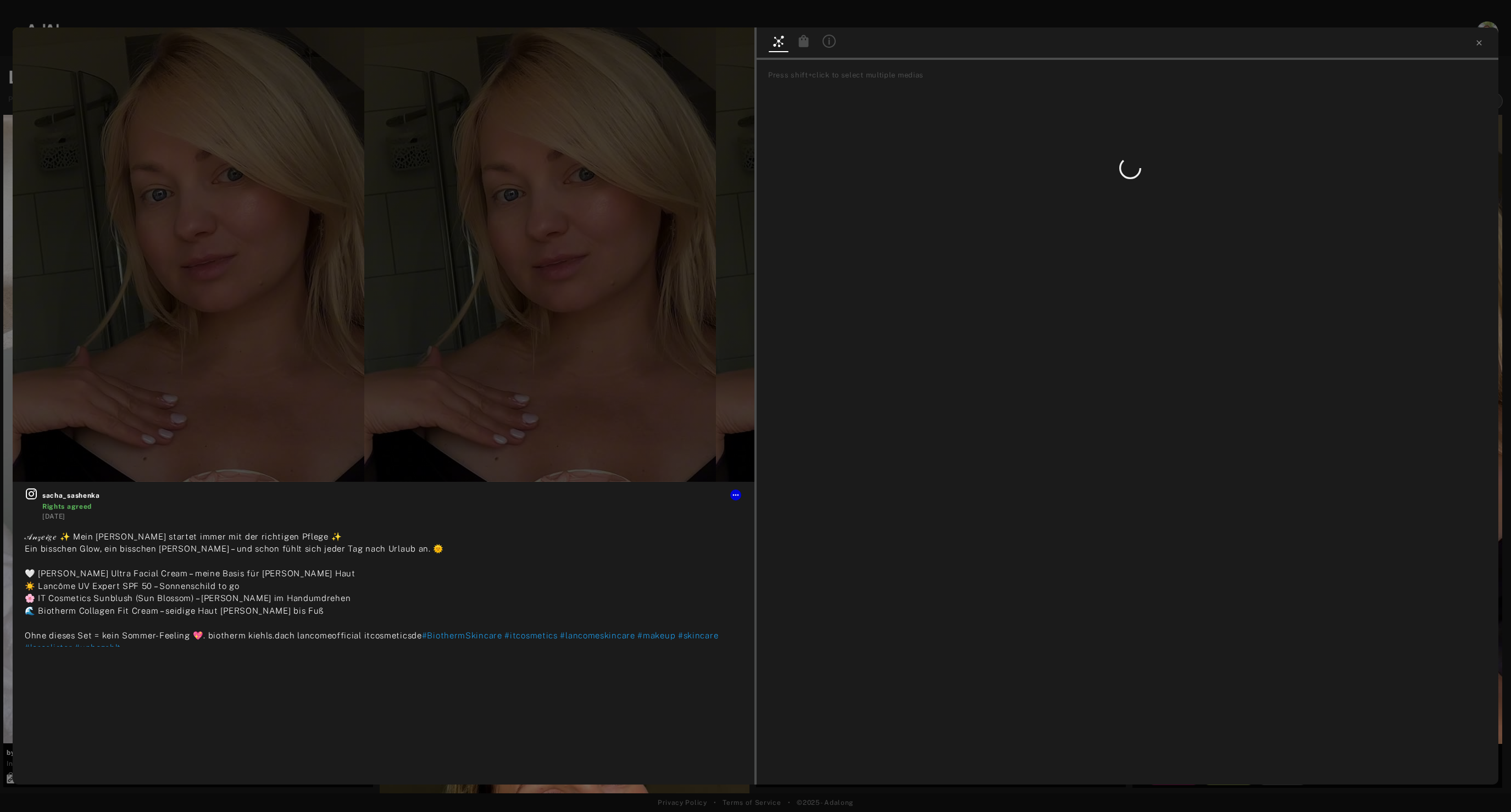
click at [801, 38] on icon at bounding box center [804, 41] width 10 height 12
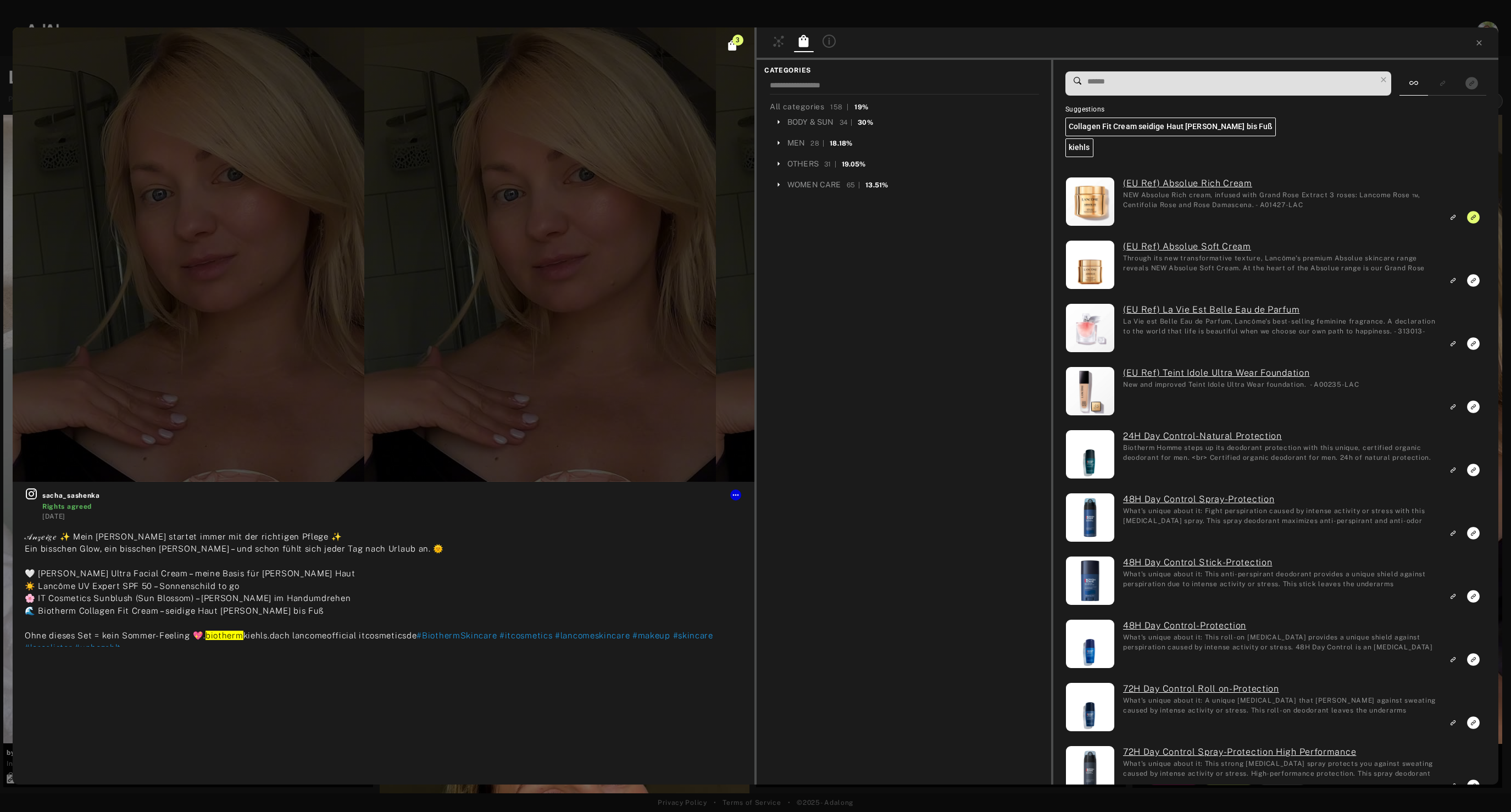
click at [1146, 88] on input at bounding box center [1231, 81] width 290 height 15
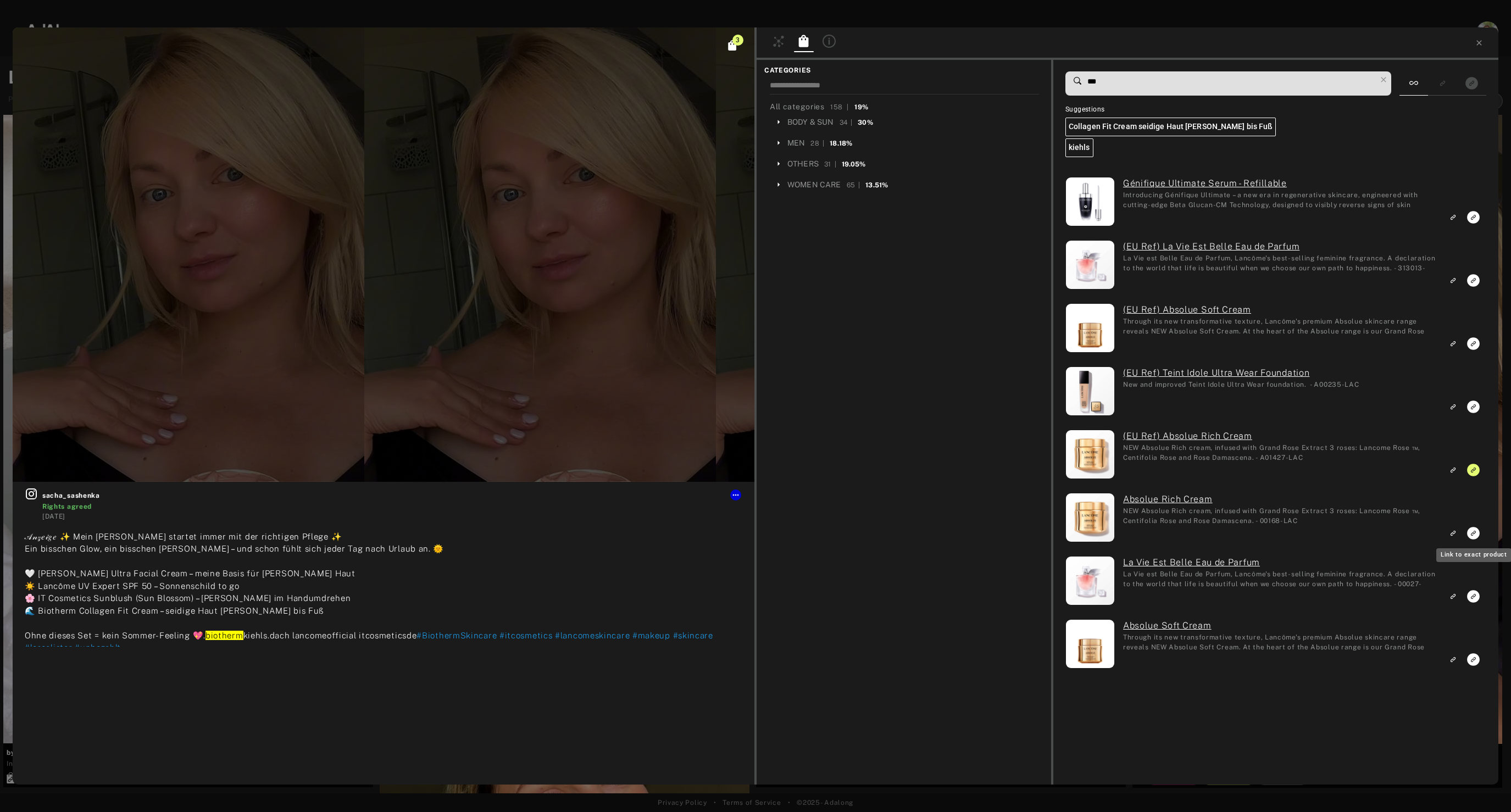
type input "***"
click at [1473, 535] on icon "Link to exact product" at bounding box center [1473, 533] width 12 height 12
click at [1482, 42] on icon at bounding box center [1479, 42] width 8 height 8
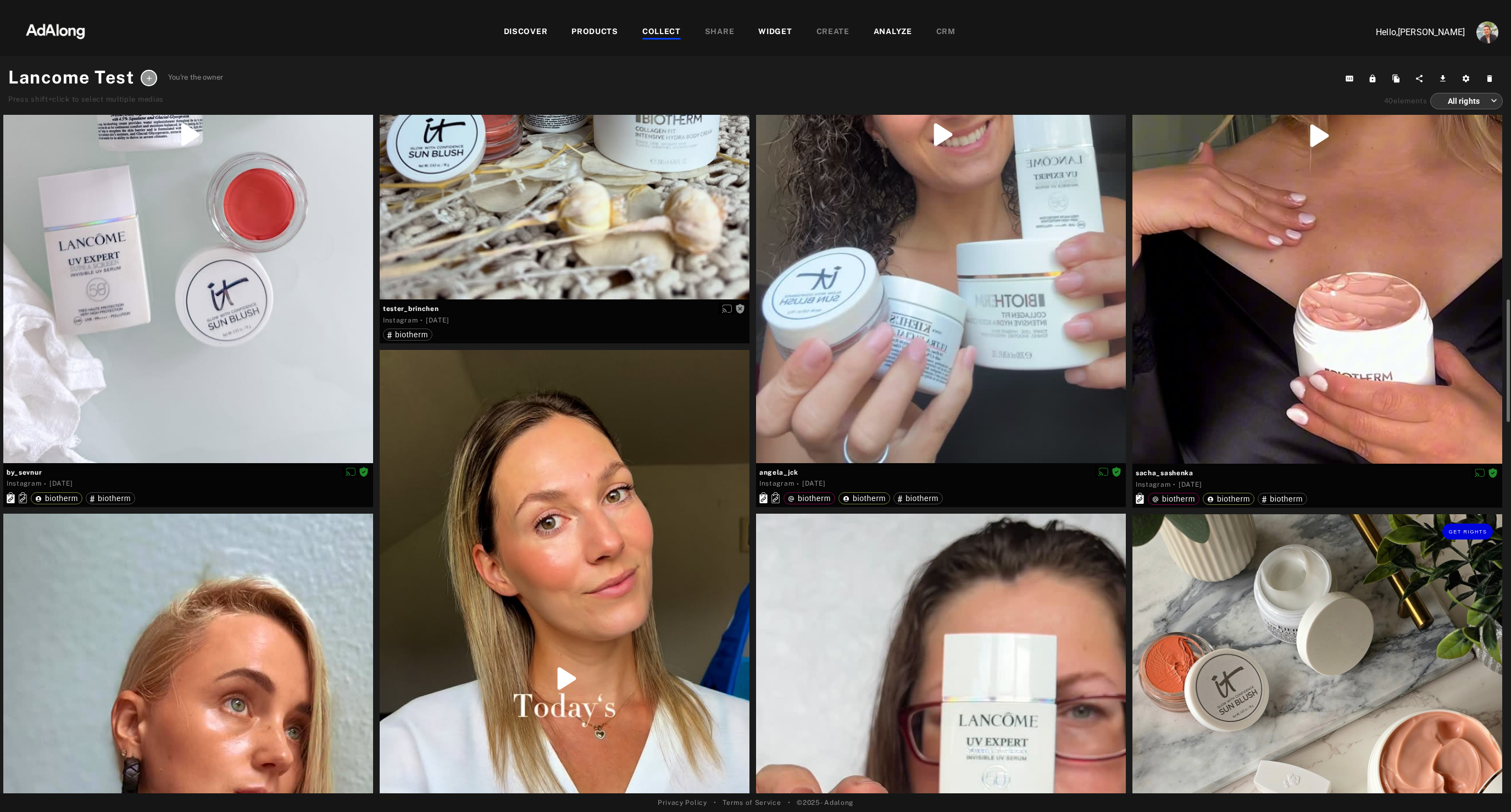
scroll to position [1036, 0]
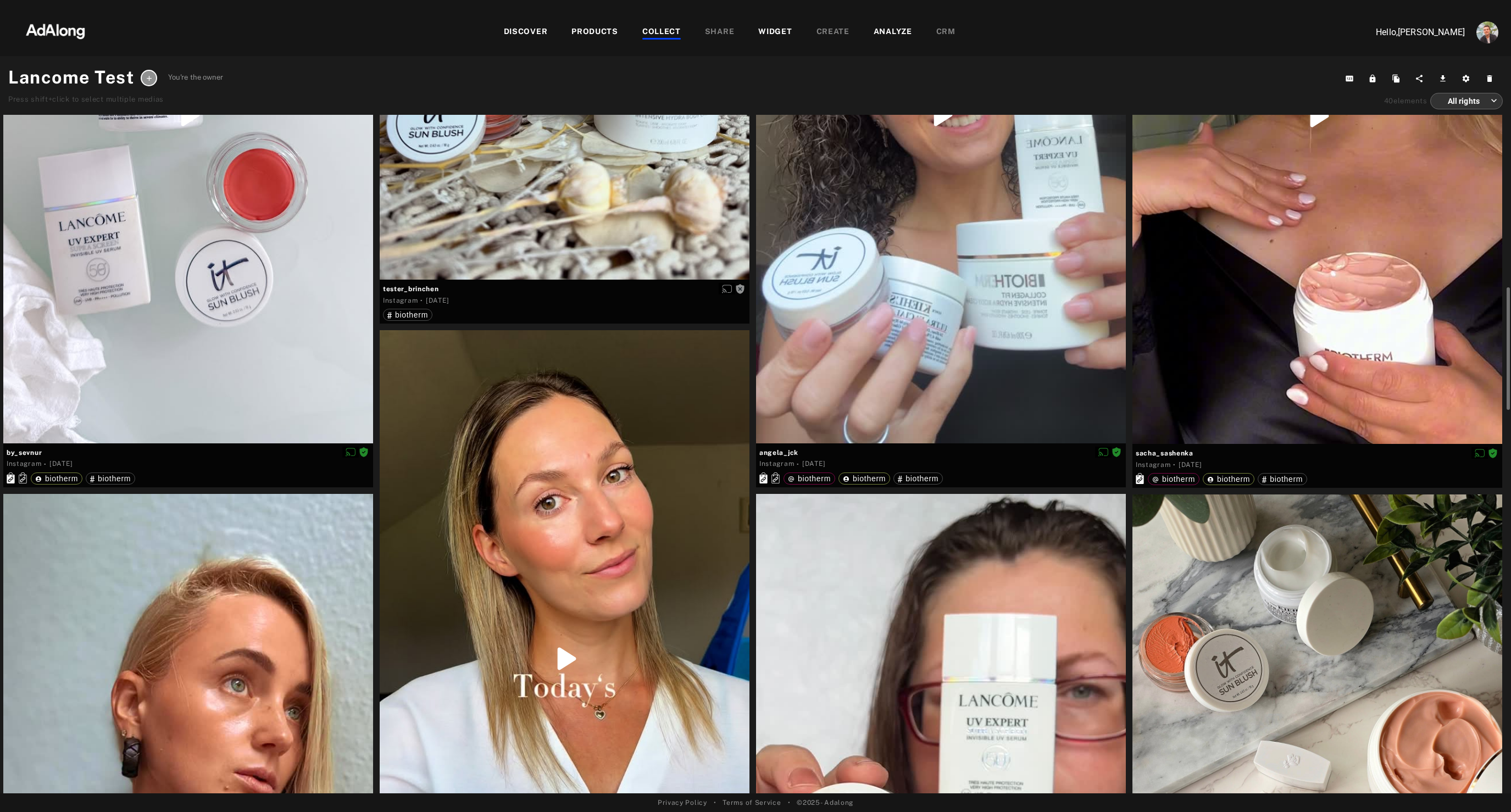
click at [251, 601] on div at bounding box center [188, 822] width 370 height 656
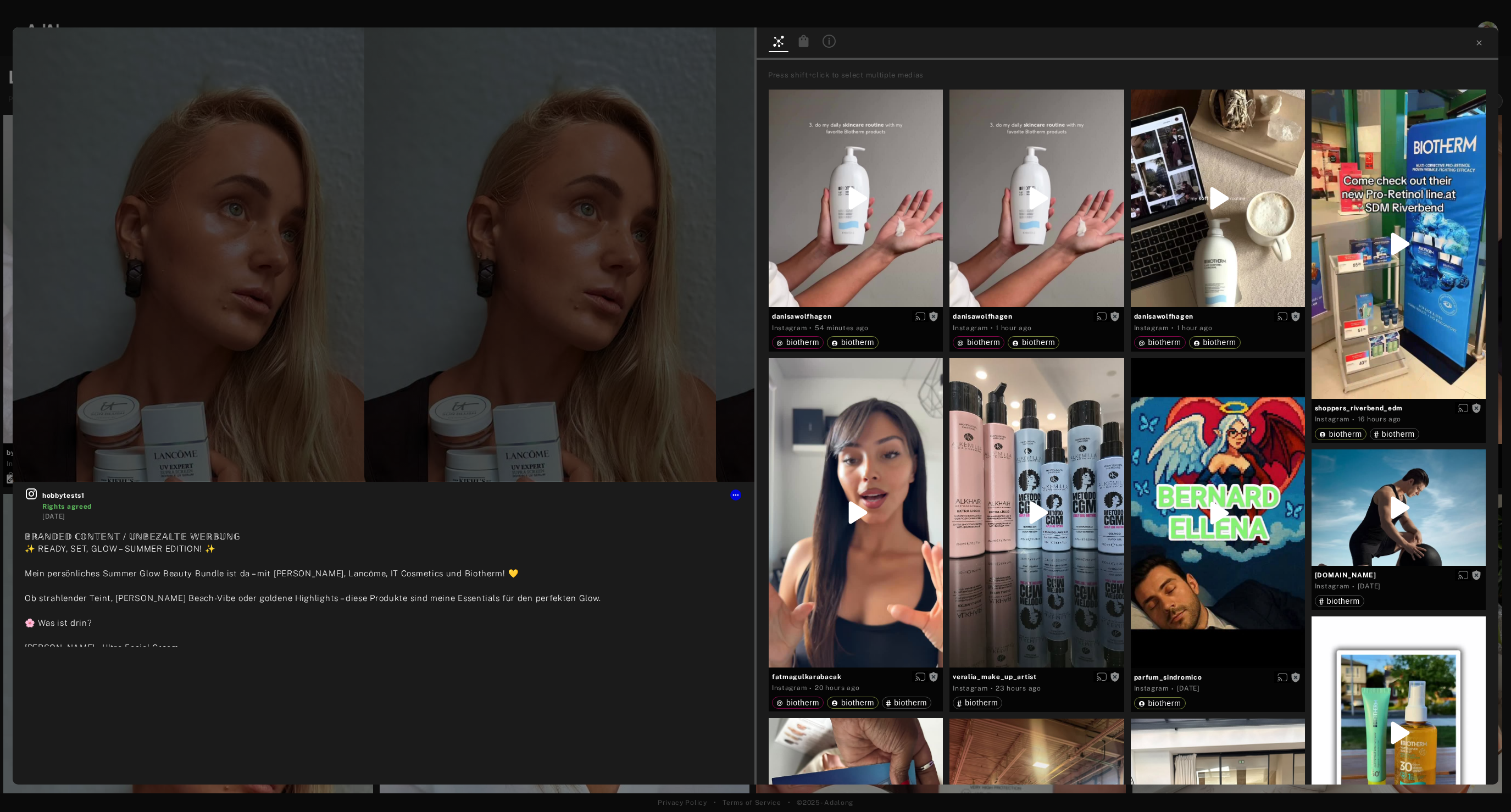
click at [801, 39] on icon at bounding box center [803, 41] width 13 height 13
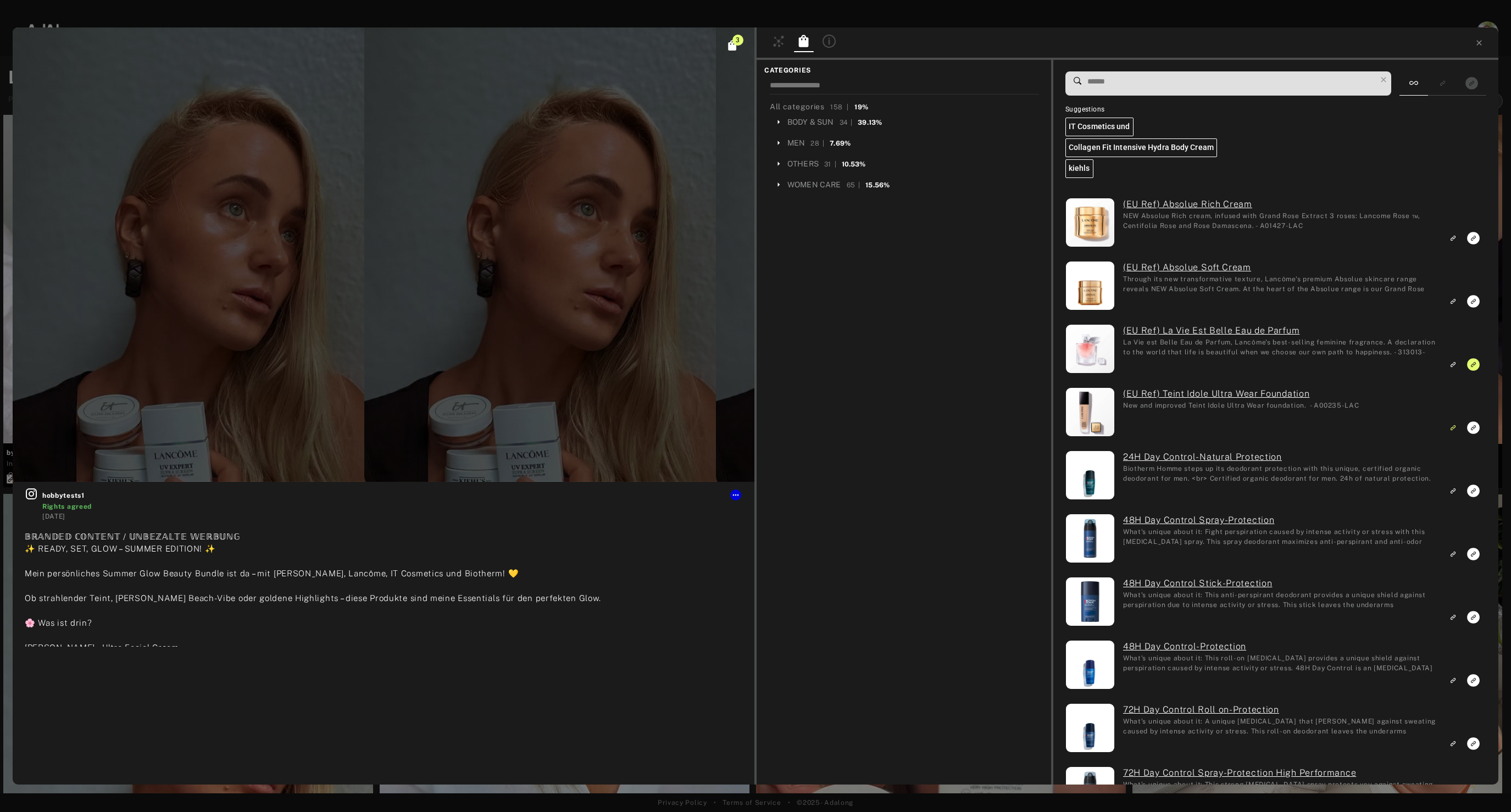
click at [1115, 78] on input at bounding box center [1231, 81] width 290 height 15
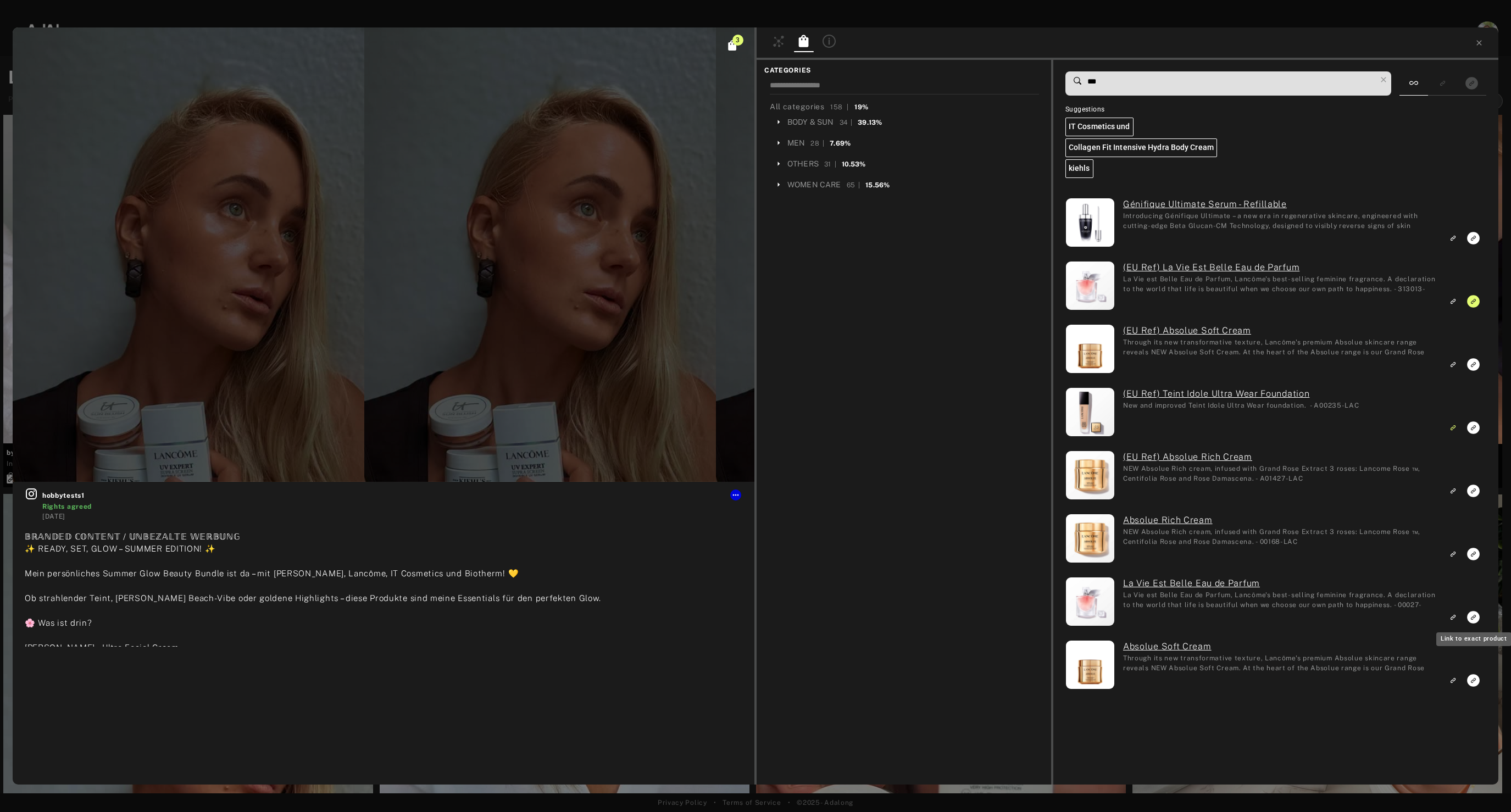
type input "***"
click at [1472, 620] on icon "Link to exact product" at bounding box center [1473, 617] width 12 height 12
click at [1475, 40] on icon at bounding box center [1479, 42] width 8 height 8
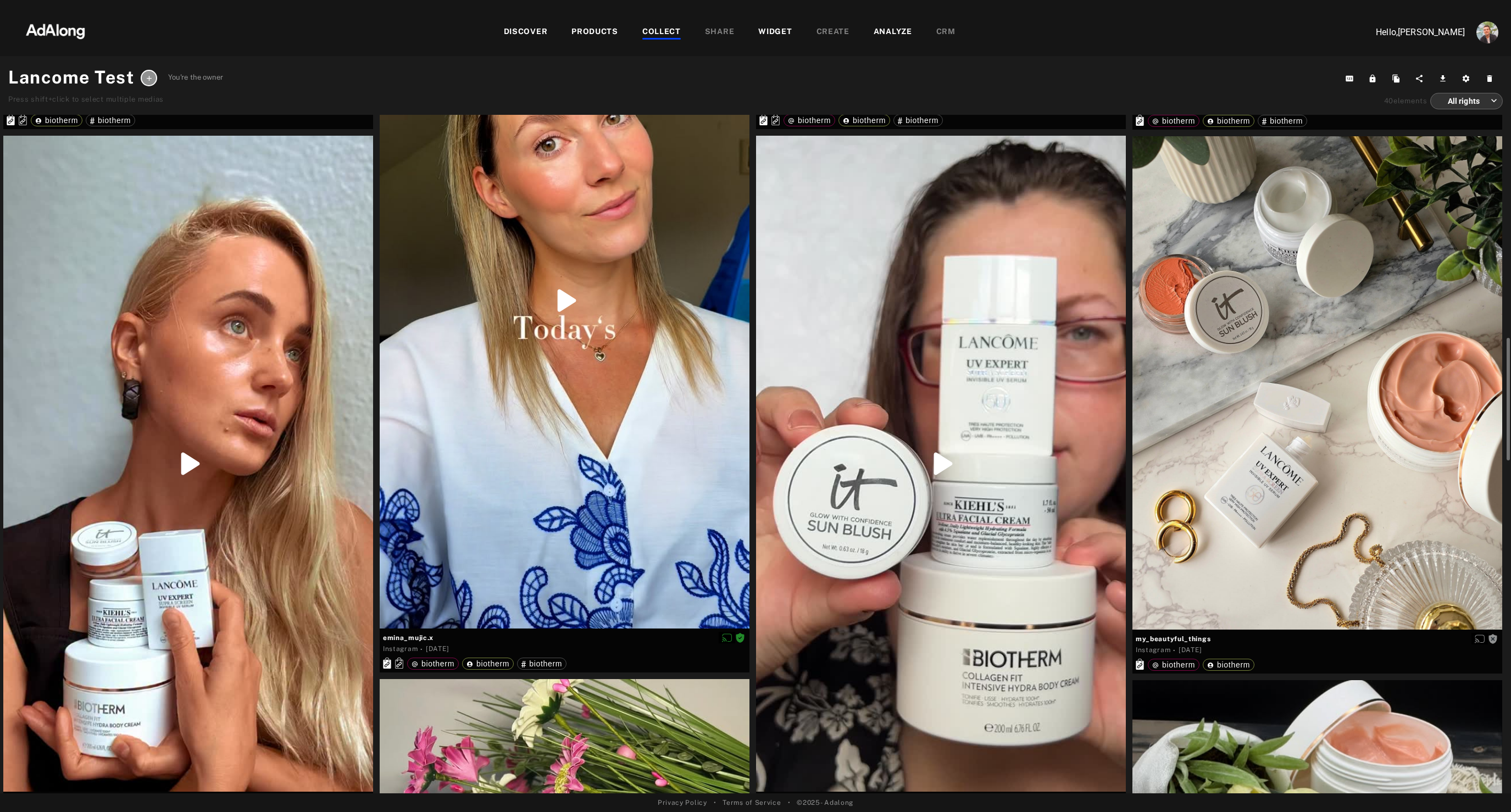
scroll to position [1402, 0]
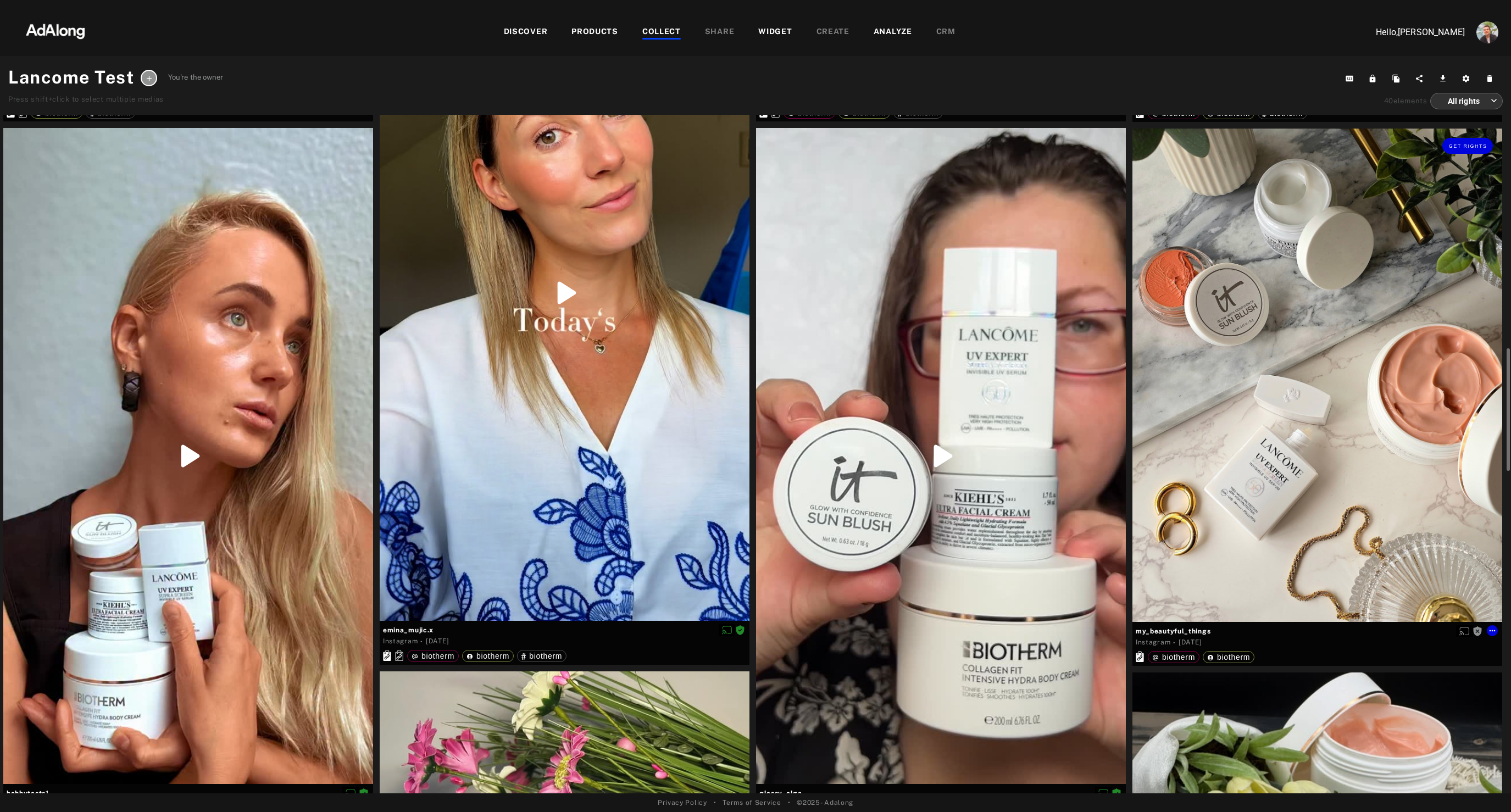
click at [1188, 512] on div "Get rights" at bounding box center [1317, 375] width 370 height 493
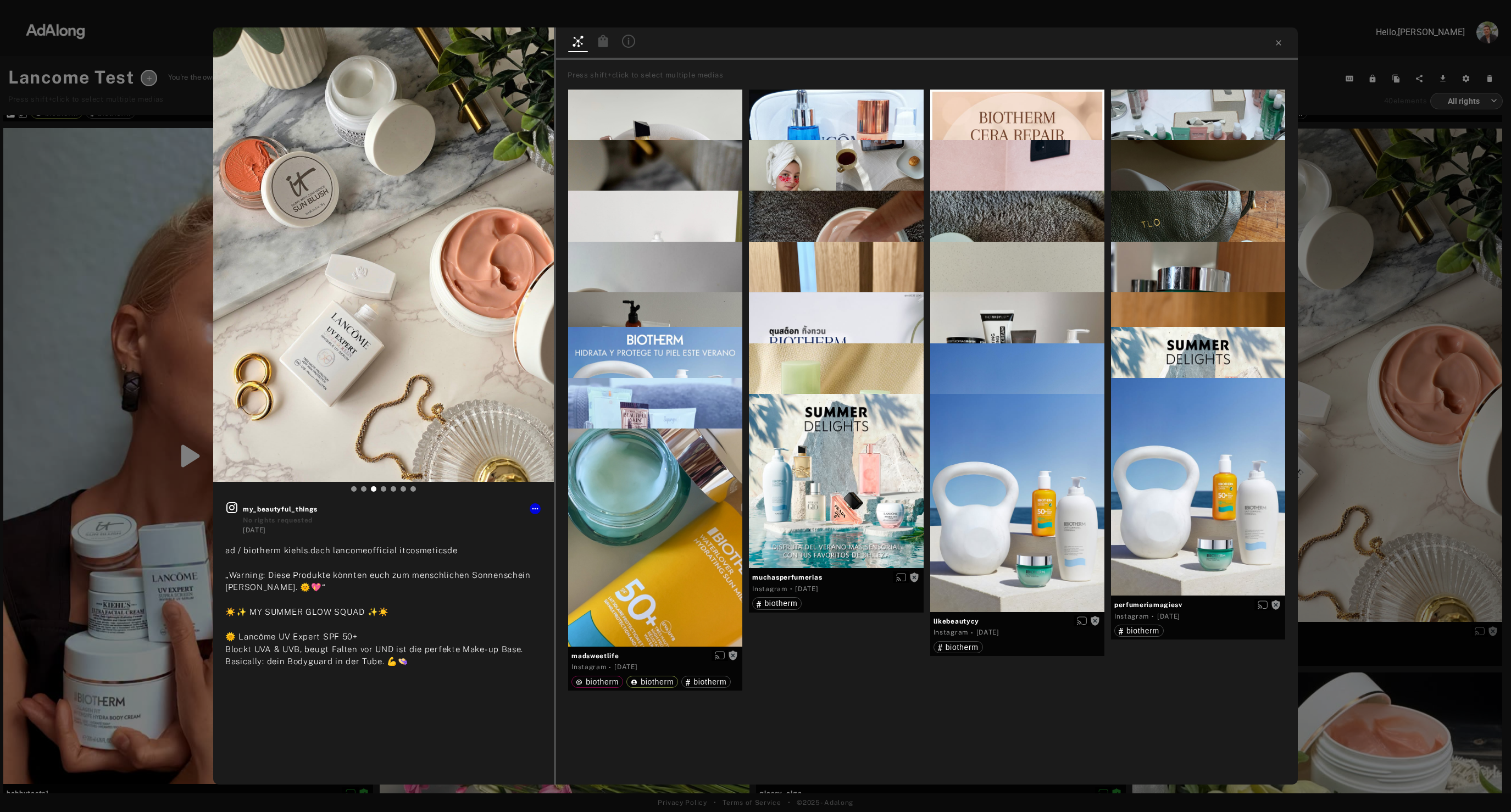
click at [607, 44] on icon at bounding box center [603, 41] width 10 height 12
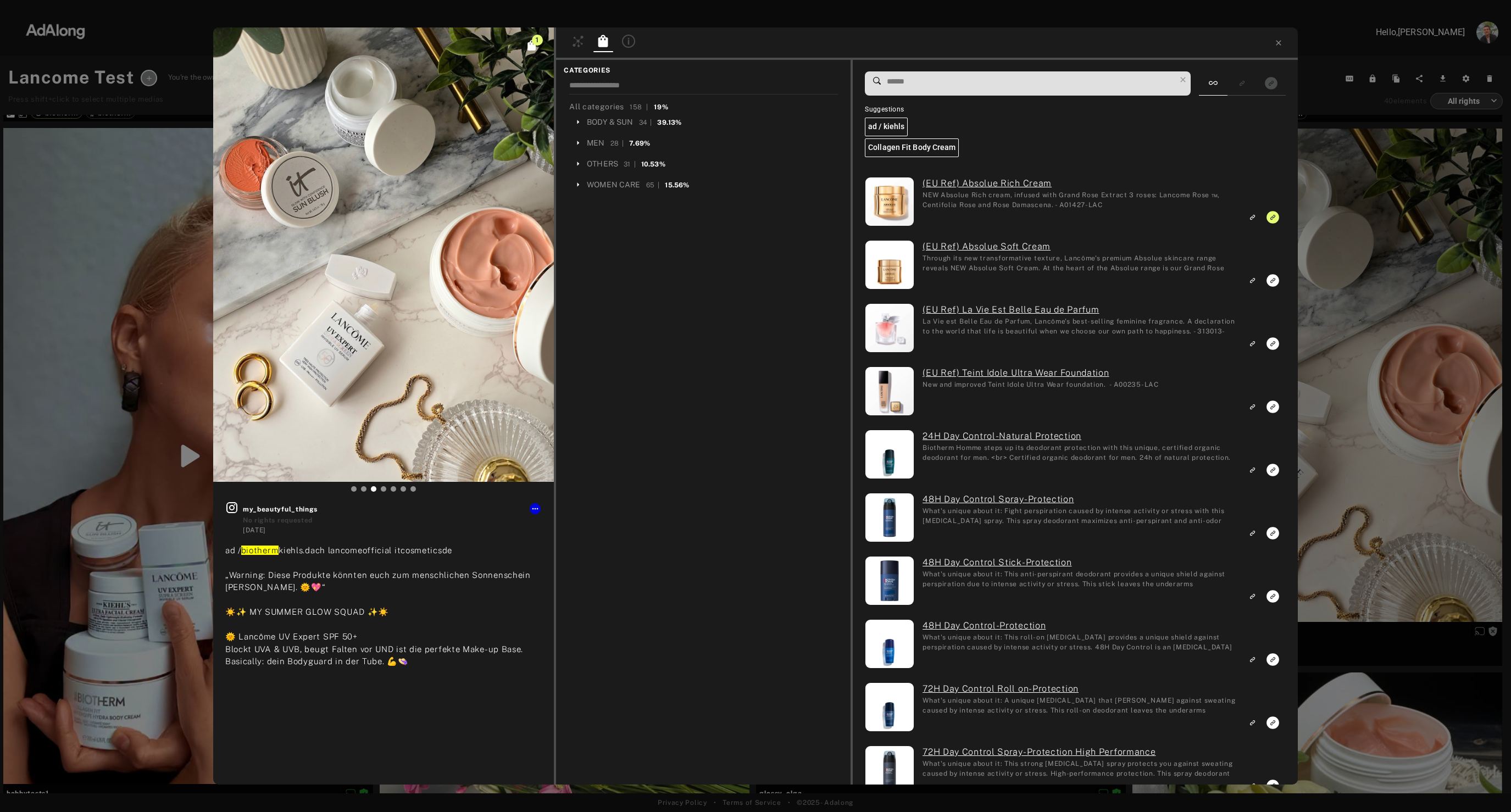
click at [1088, 82] on input at bounding box center [1031, 81] width 290 height 15
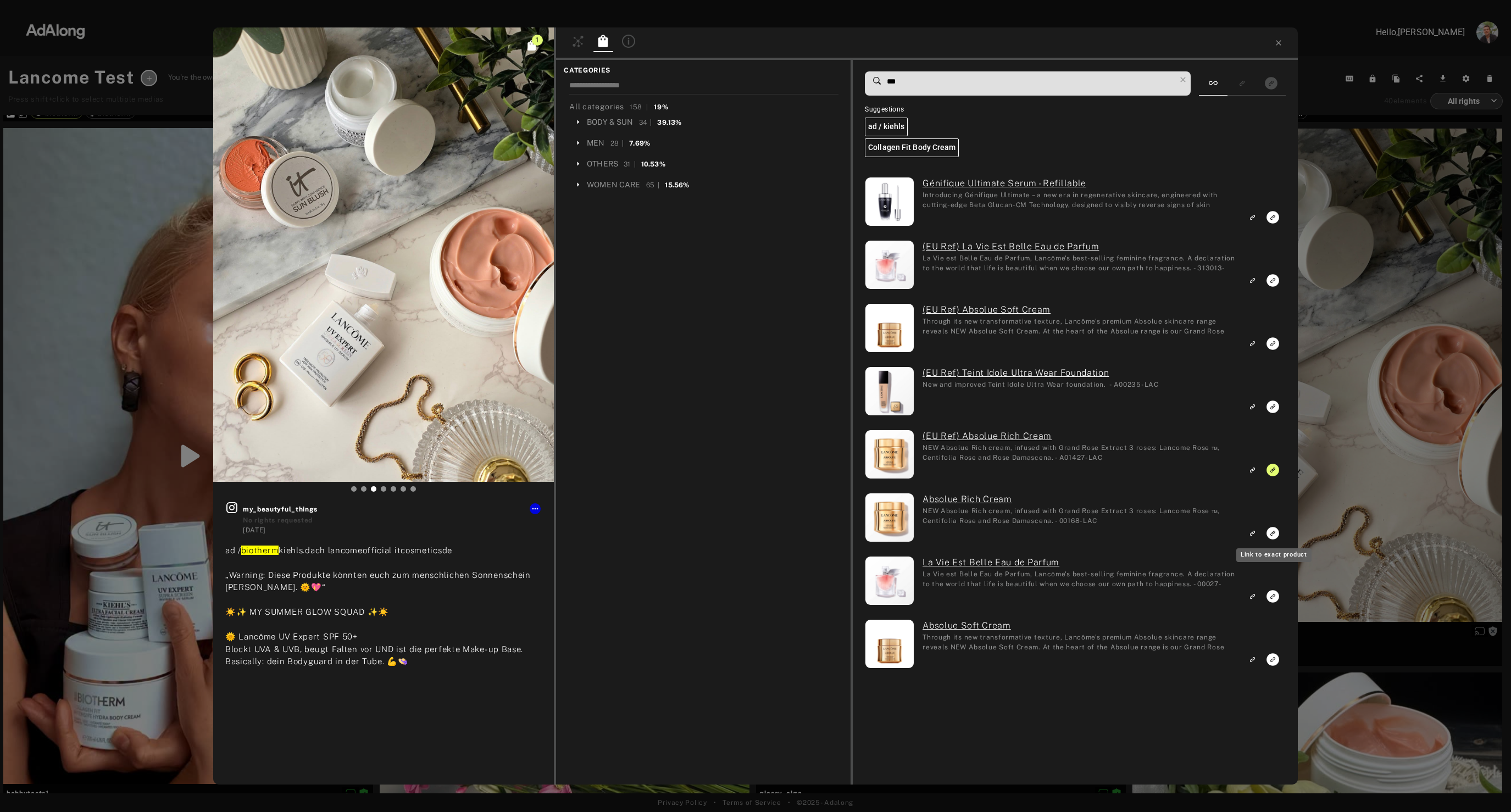
type input "***"
click at [1273, 531] on icon "Link to exact product" at bounding box center [1273, 533] width 12 height 12
click at [1250, 659] on icon "Link to similar product" at bounding box center [1252, 659] width 8 height 7
click at [1251, 342] on icon "Link to similar product" at bounding box center [1252, 343] width 8 height 7
click at [1372, 375] on div "2 my_beautyful_things No rights requested 2 weeks ago ad / biotherm #SummerGlow…" at bounding box center [756, 406] width 1511 height 812
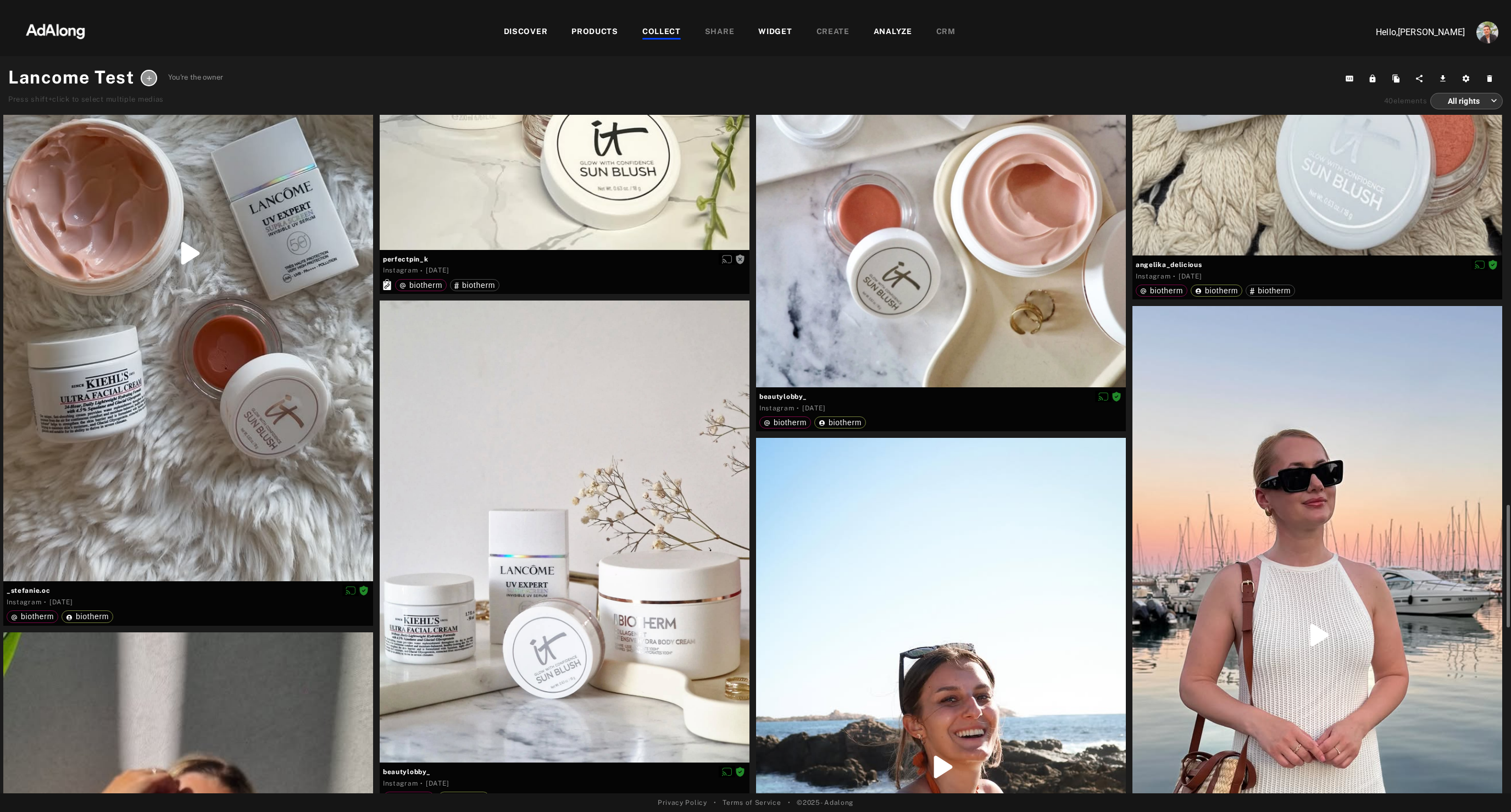
scroll to position [2316, 0]
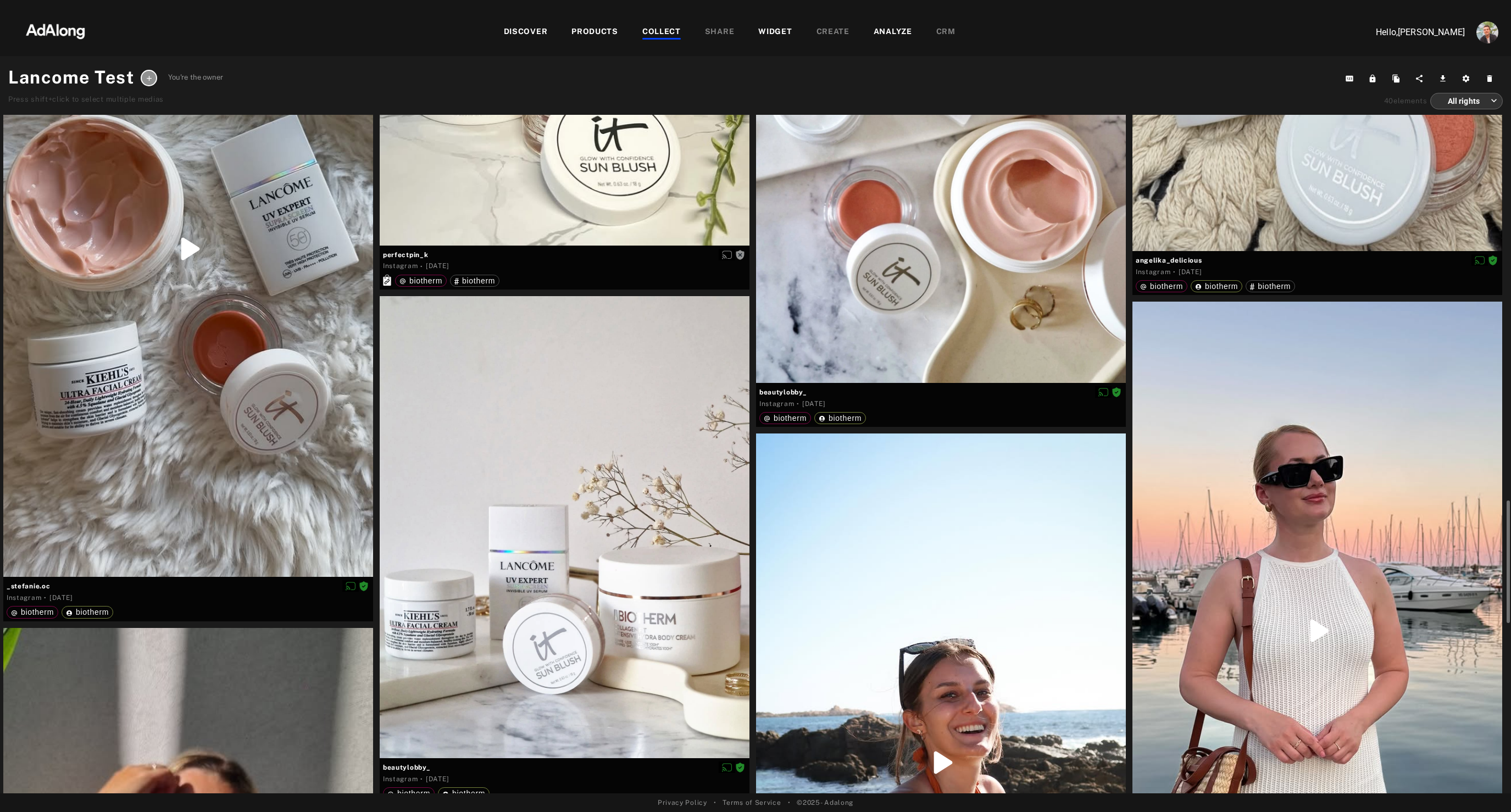
click at [1331, 509] on div at bounding box center [1317, 630] width 370 height 657
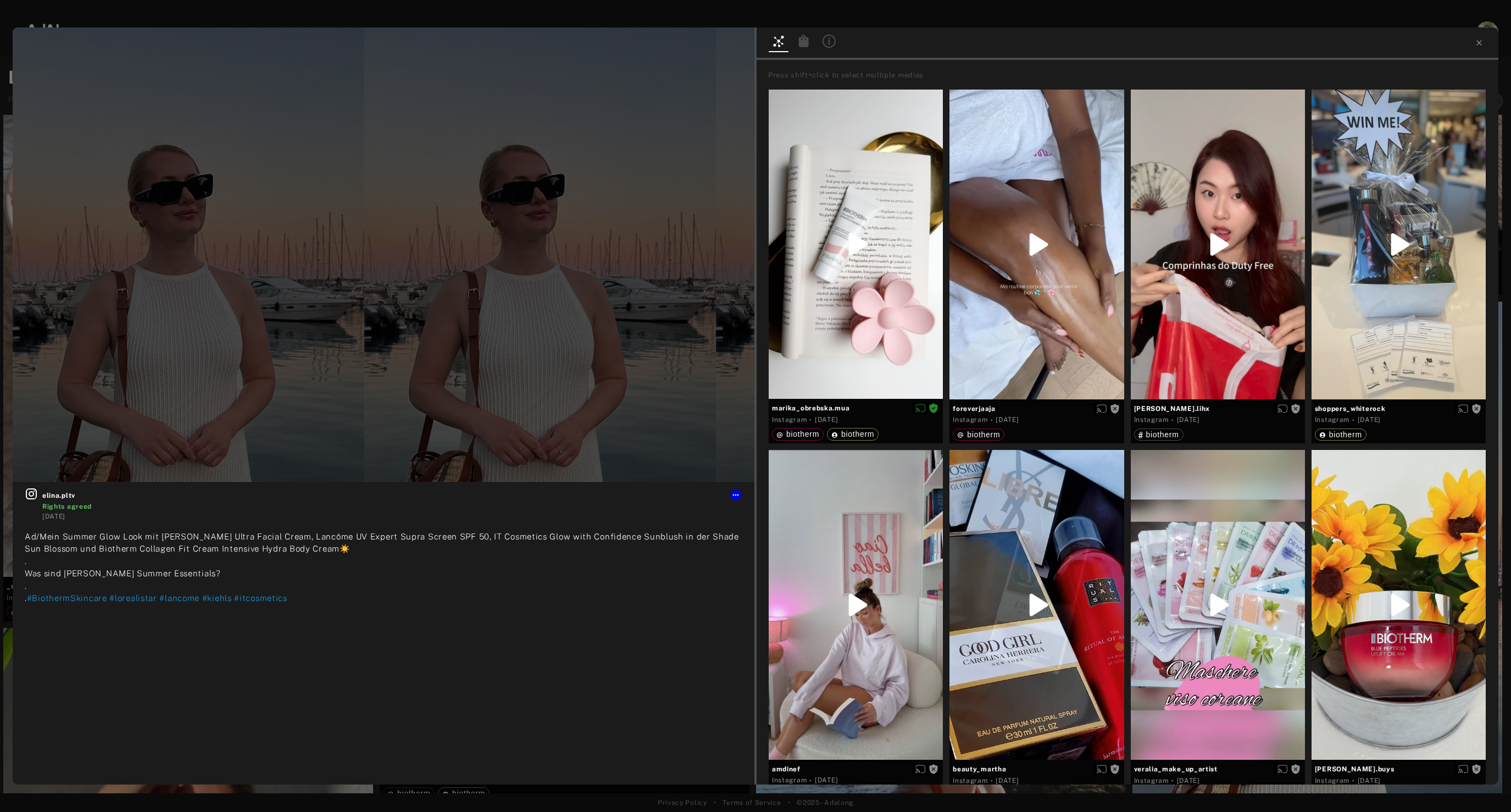
click at [921, 54] on div at bounding box center [1127, 44] width 742 height 32
click at [801, 44] on icon at bounding box center [804, 41] width 10 height 12
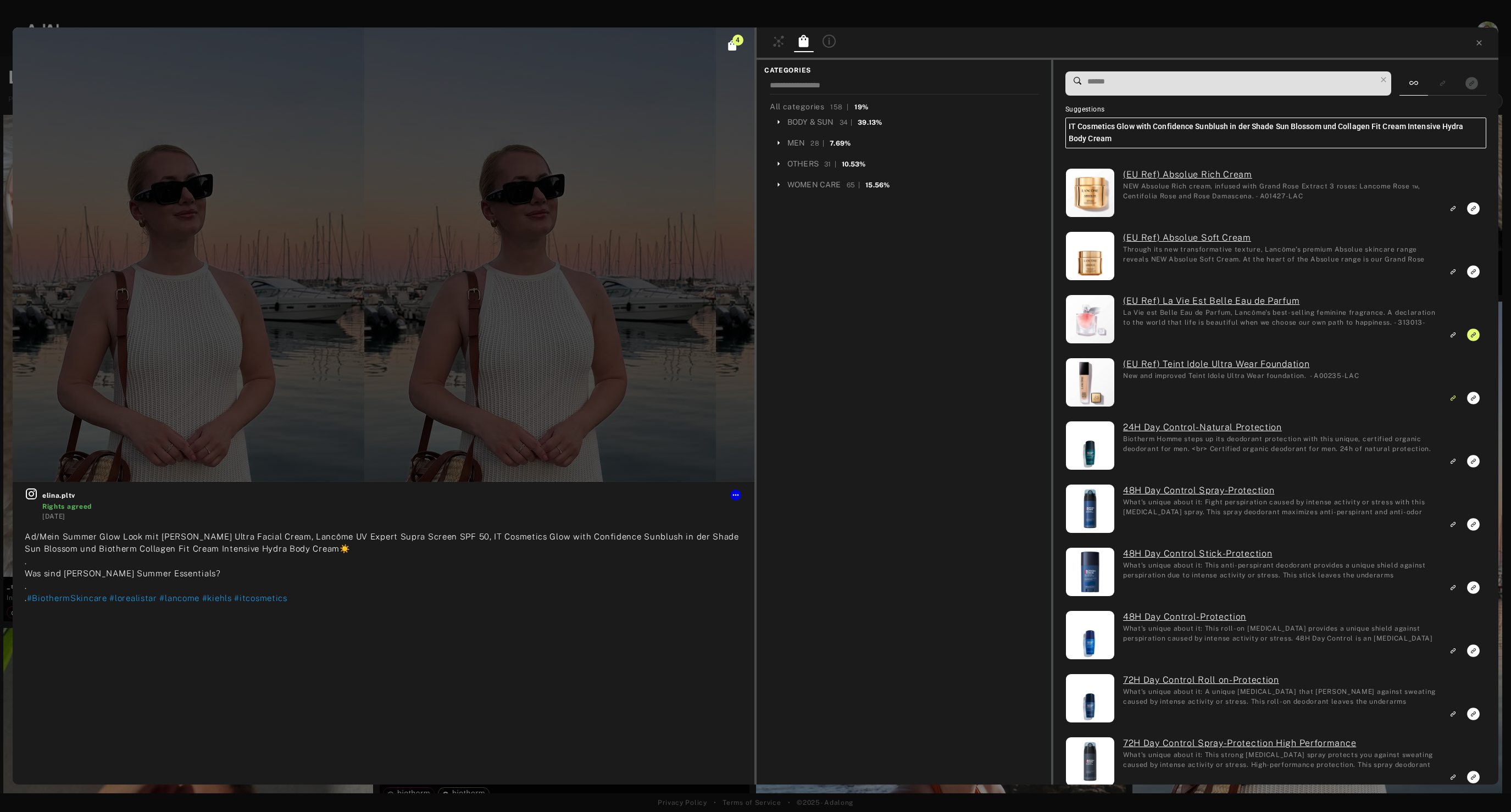
click at [1116, 83] on input at bounding box center [1231, 81] width 290 height 15
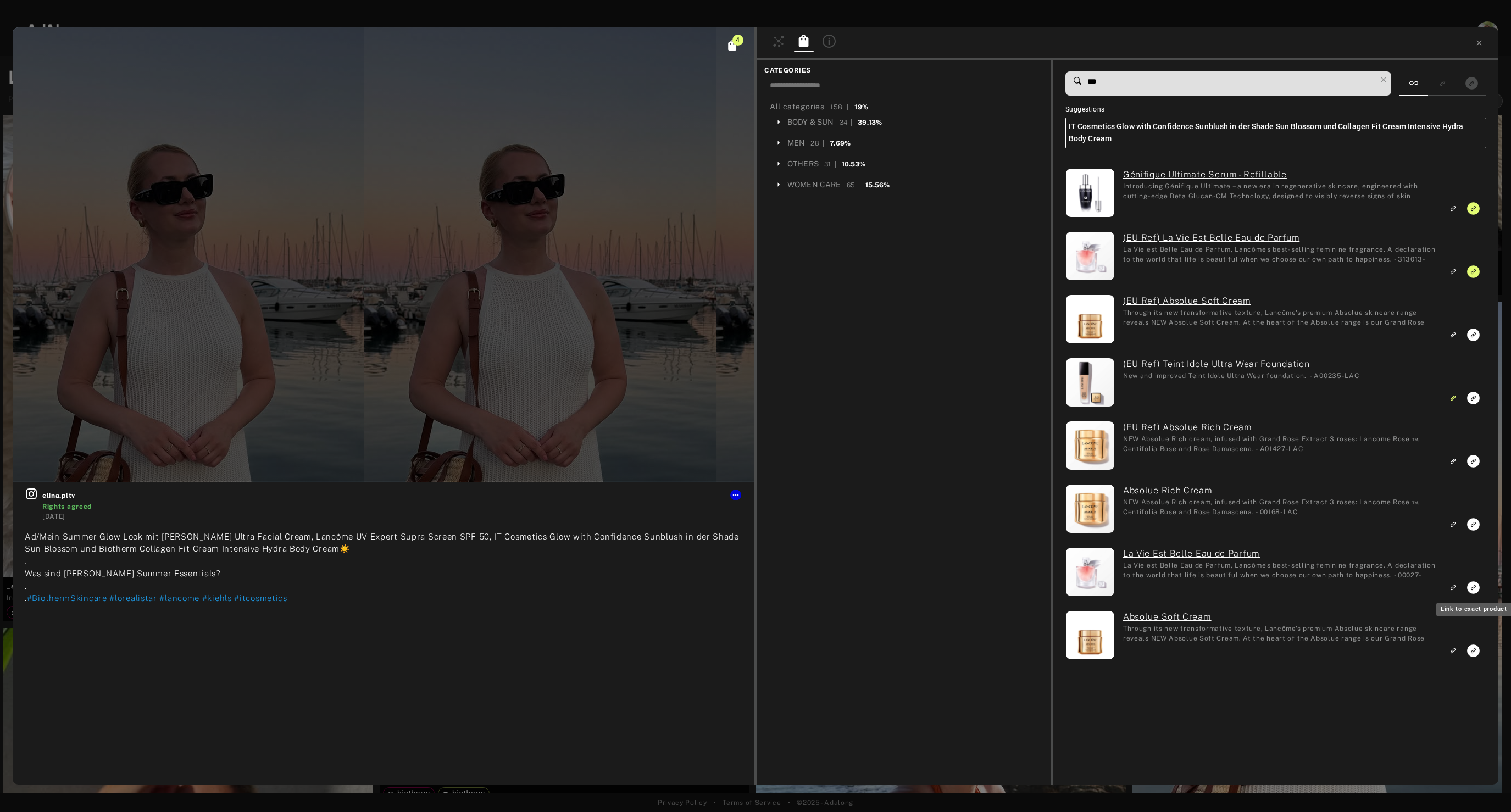
type input "***"
click at [1474, 591] on icon "Link to exact product" at bounding box center [1473, 588] width 12 height 12
click at [1478, 43] on icon at bounding box center [1479, 42] width 5 height 5
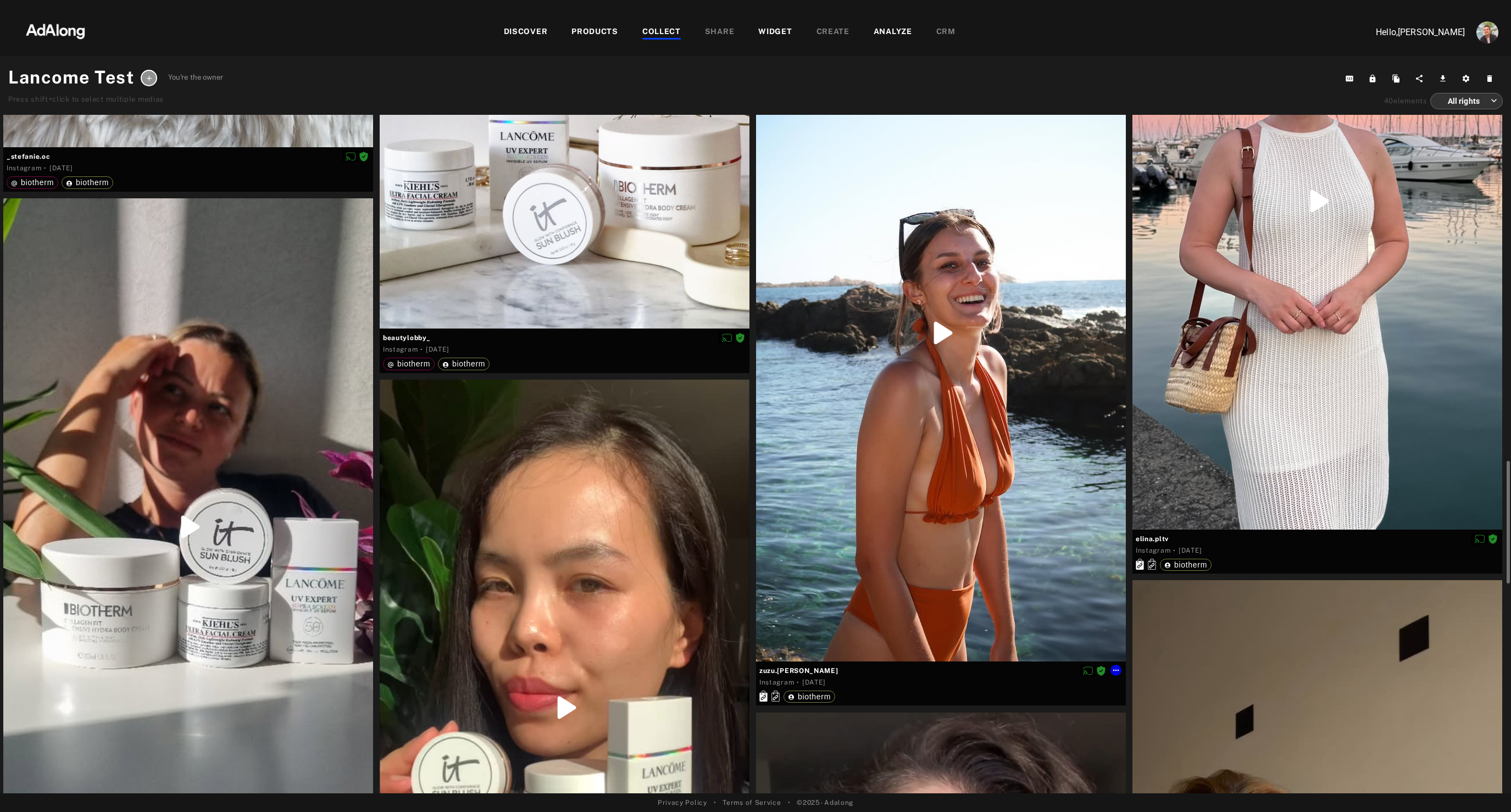
scroll to position [2749, 0]
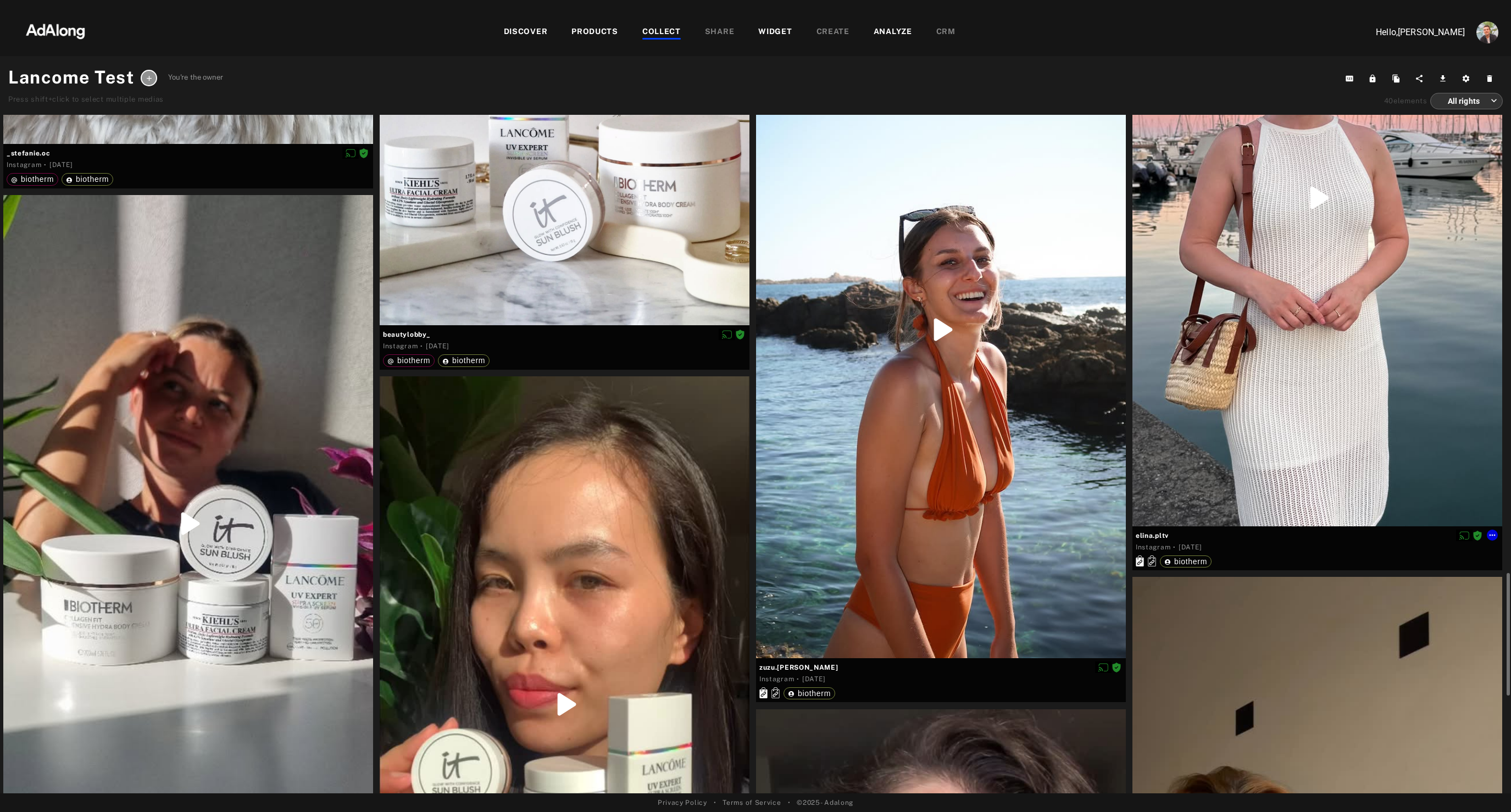
click at [1250, 441] on div at bounding box center [1317, 198] width 370 height 657
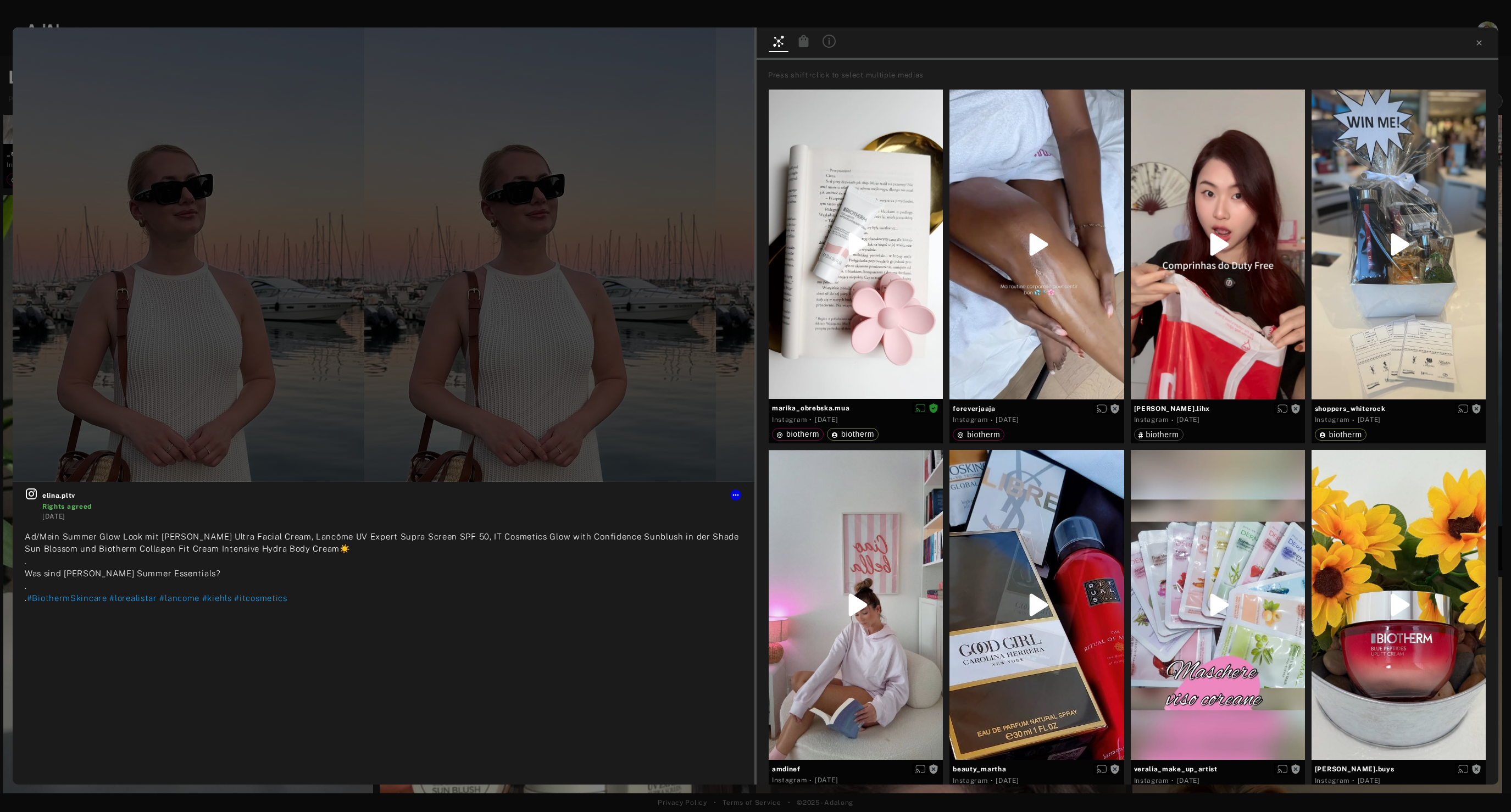
click at [802, 46] on icon at bounding box center [804, 41] width 10 height 12
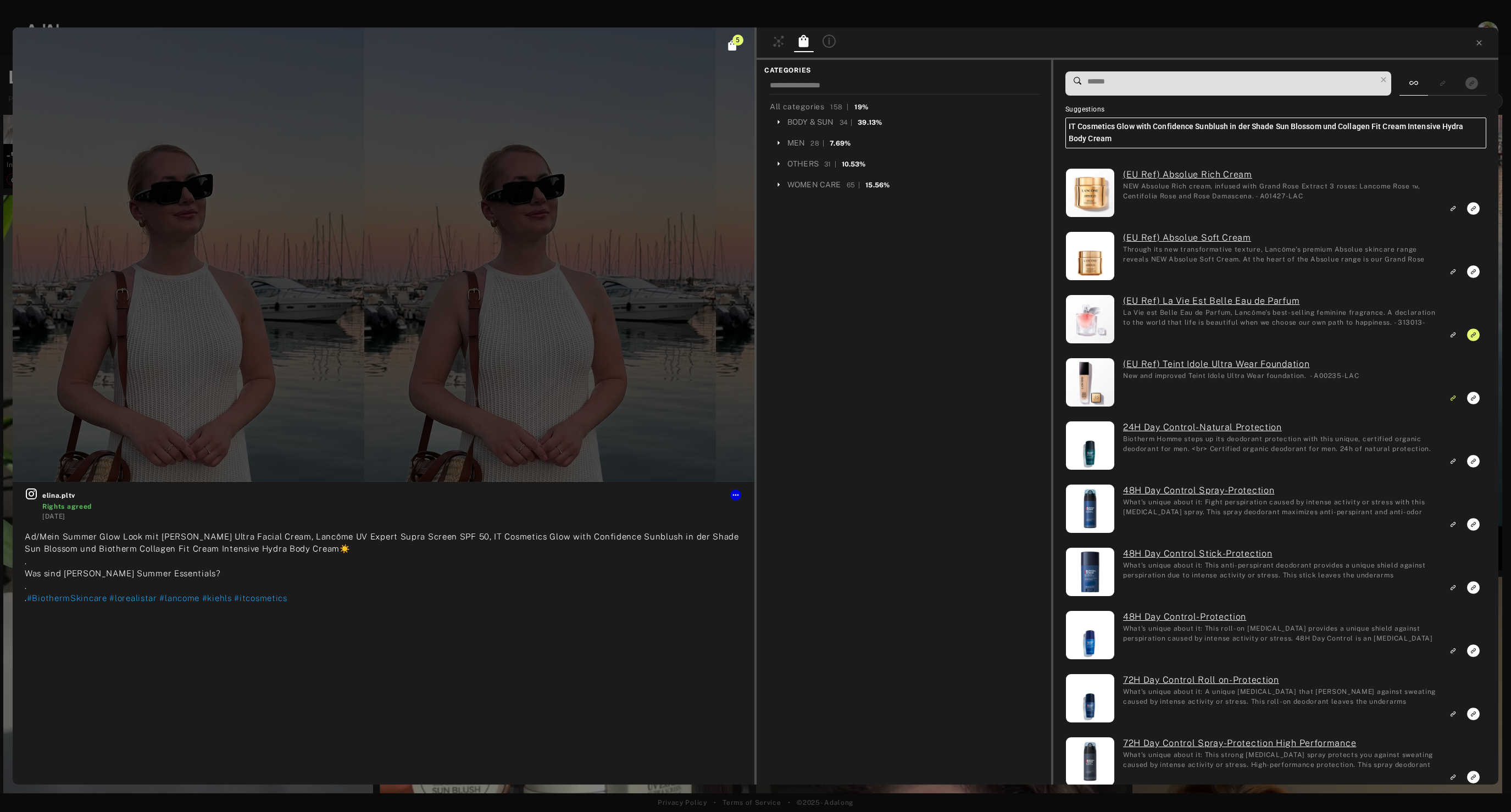
click at [1129, 78] on input at bounding box center [1231, 81] width 290 height 15
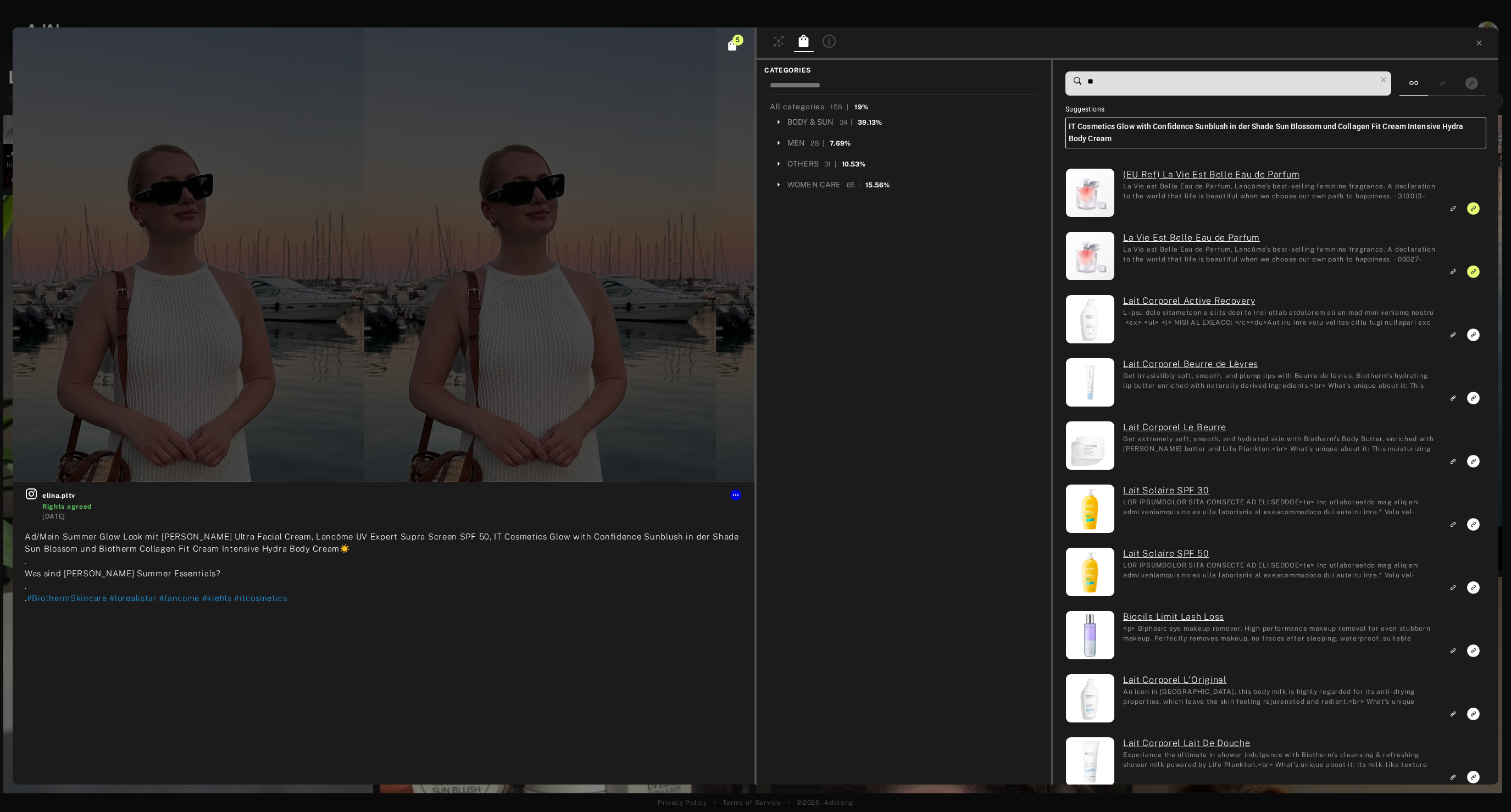
type input "***"
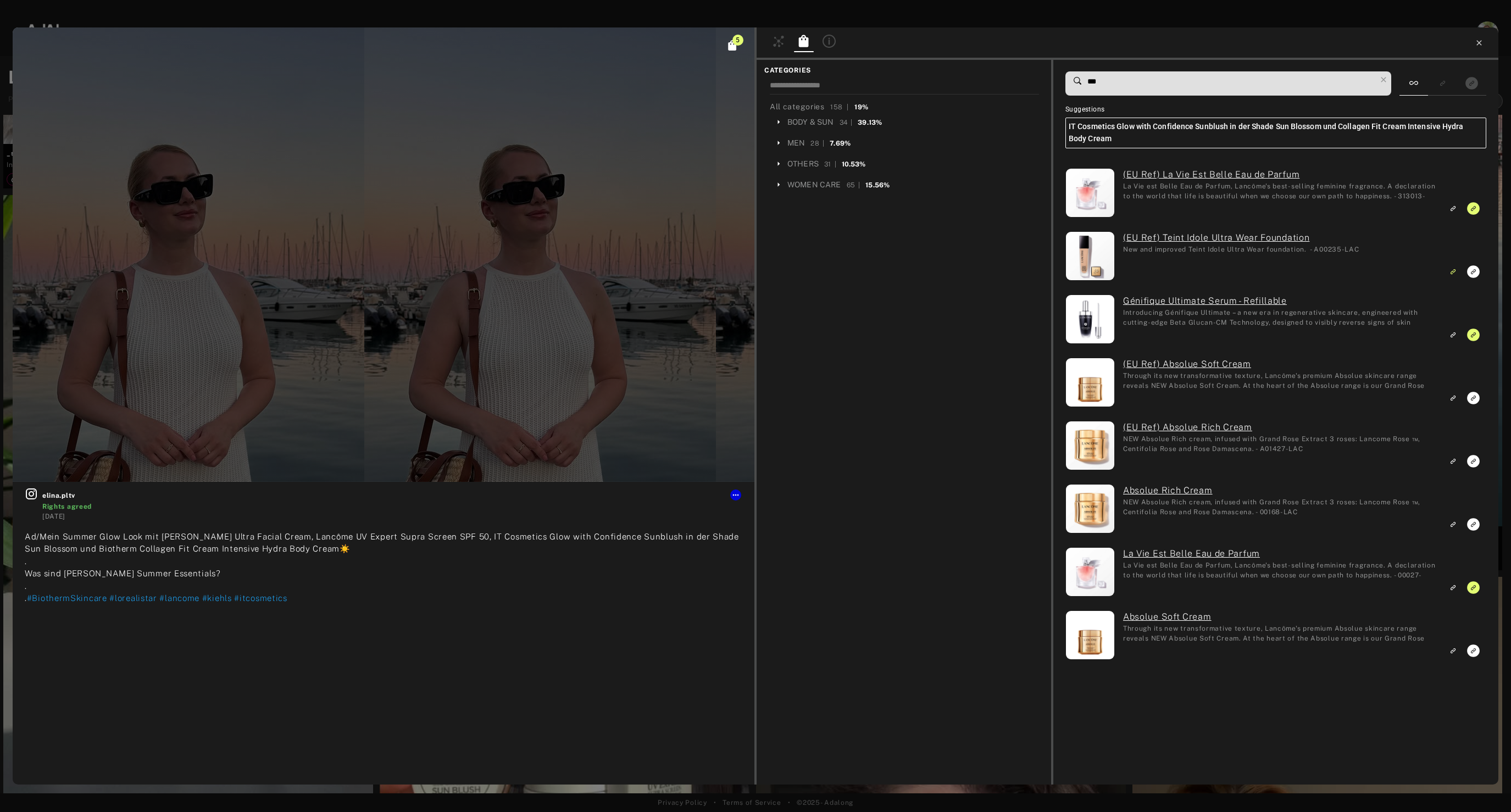
click at [1480, 45] on icon at bounding box center [1479, 42] width 8 height 8
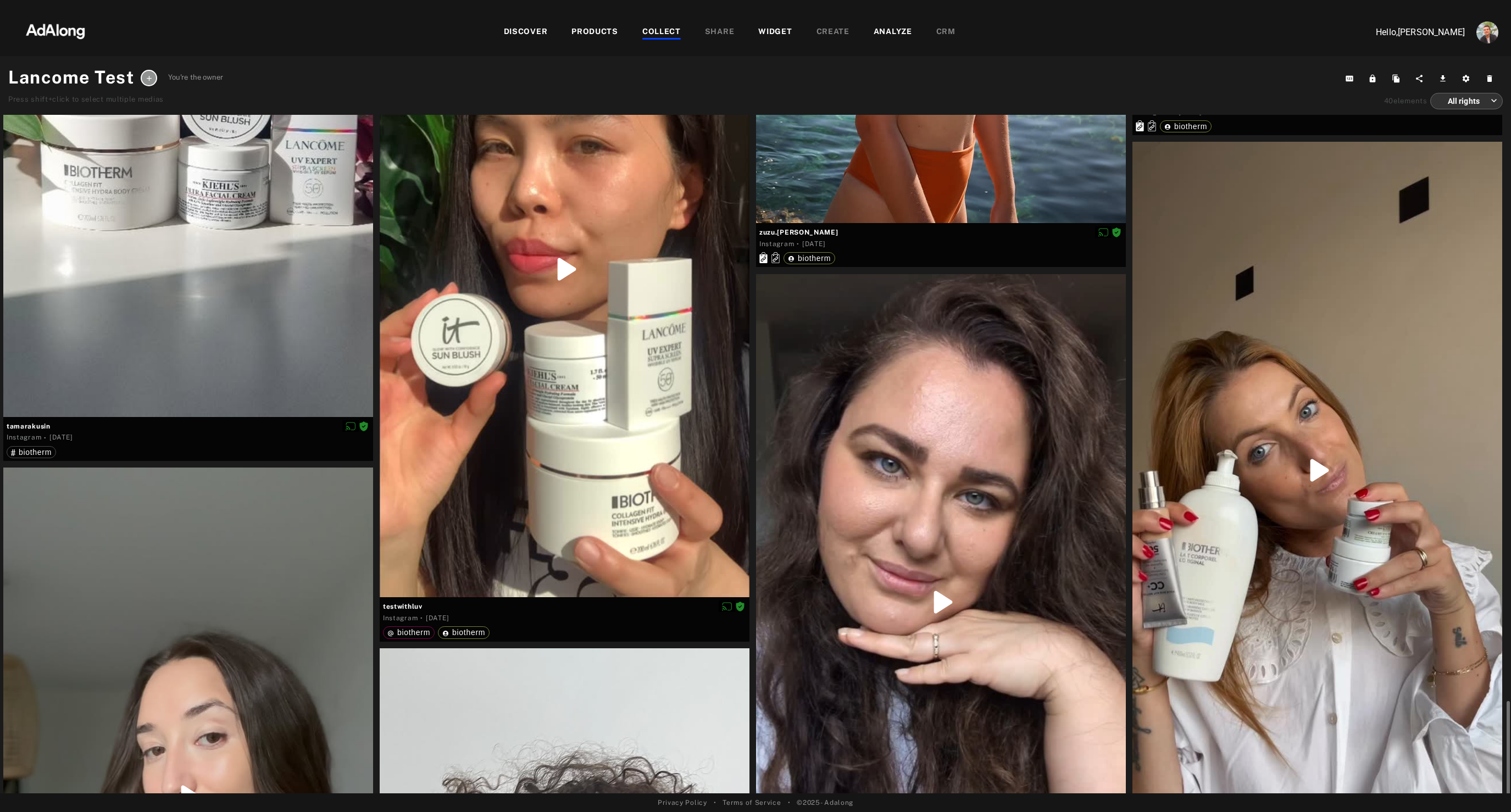
scroll to position [3430, 0]
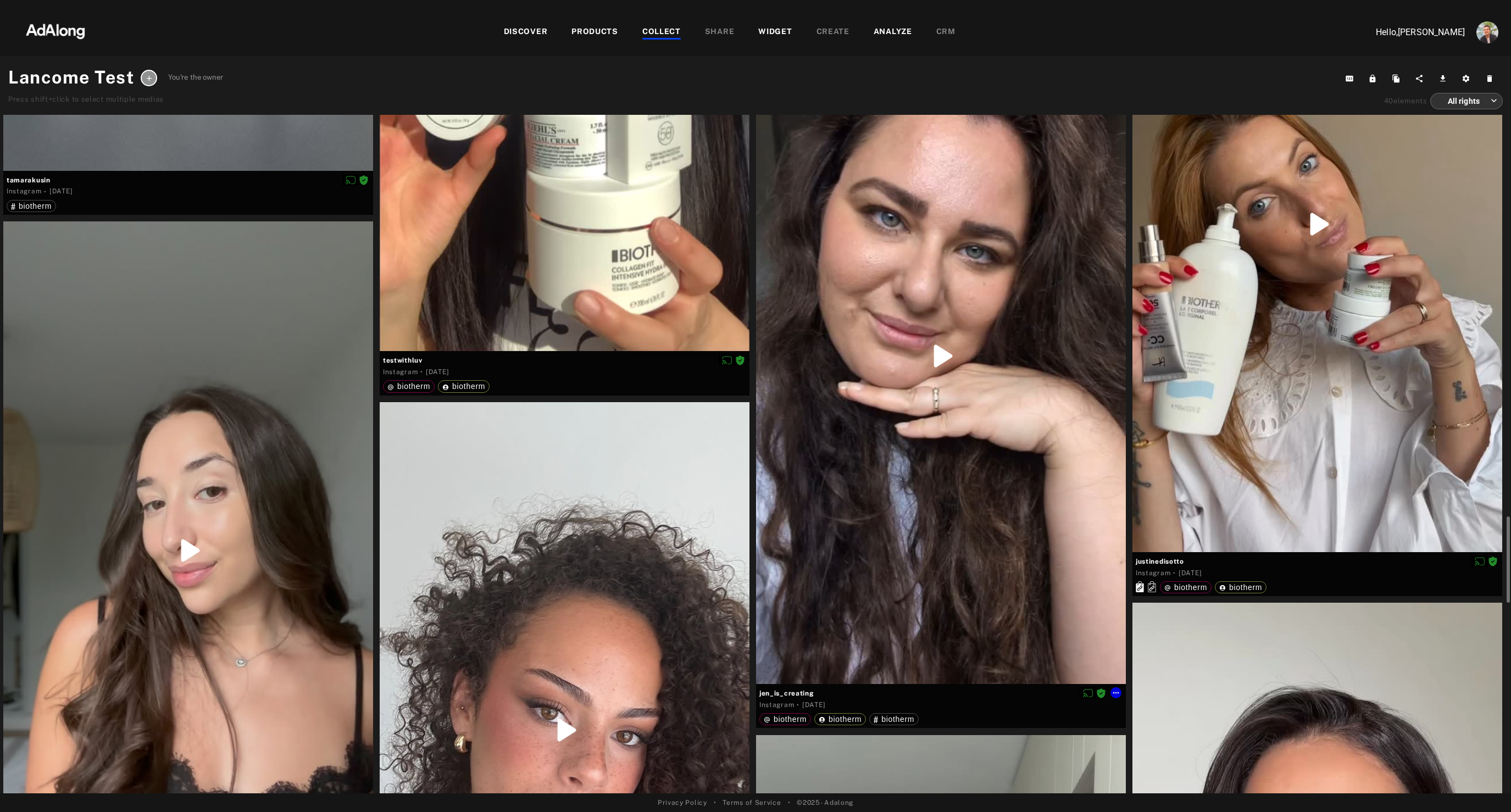
click at [900, 542] on div at bounding box center [941, 356] width 370 height 656
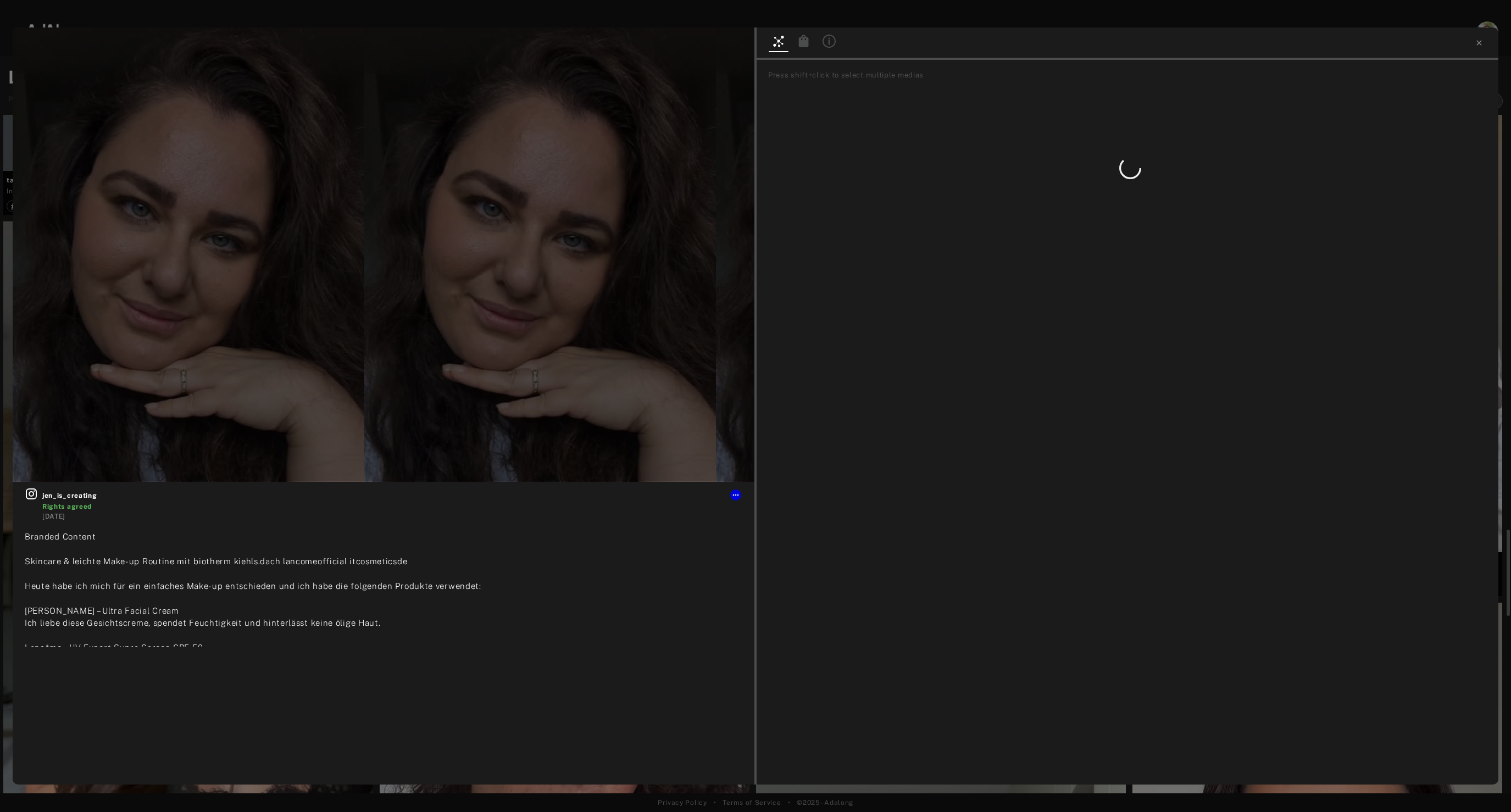
scroll to position [3442, 0]
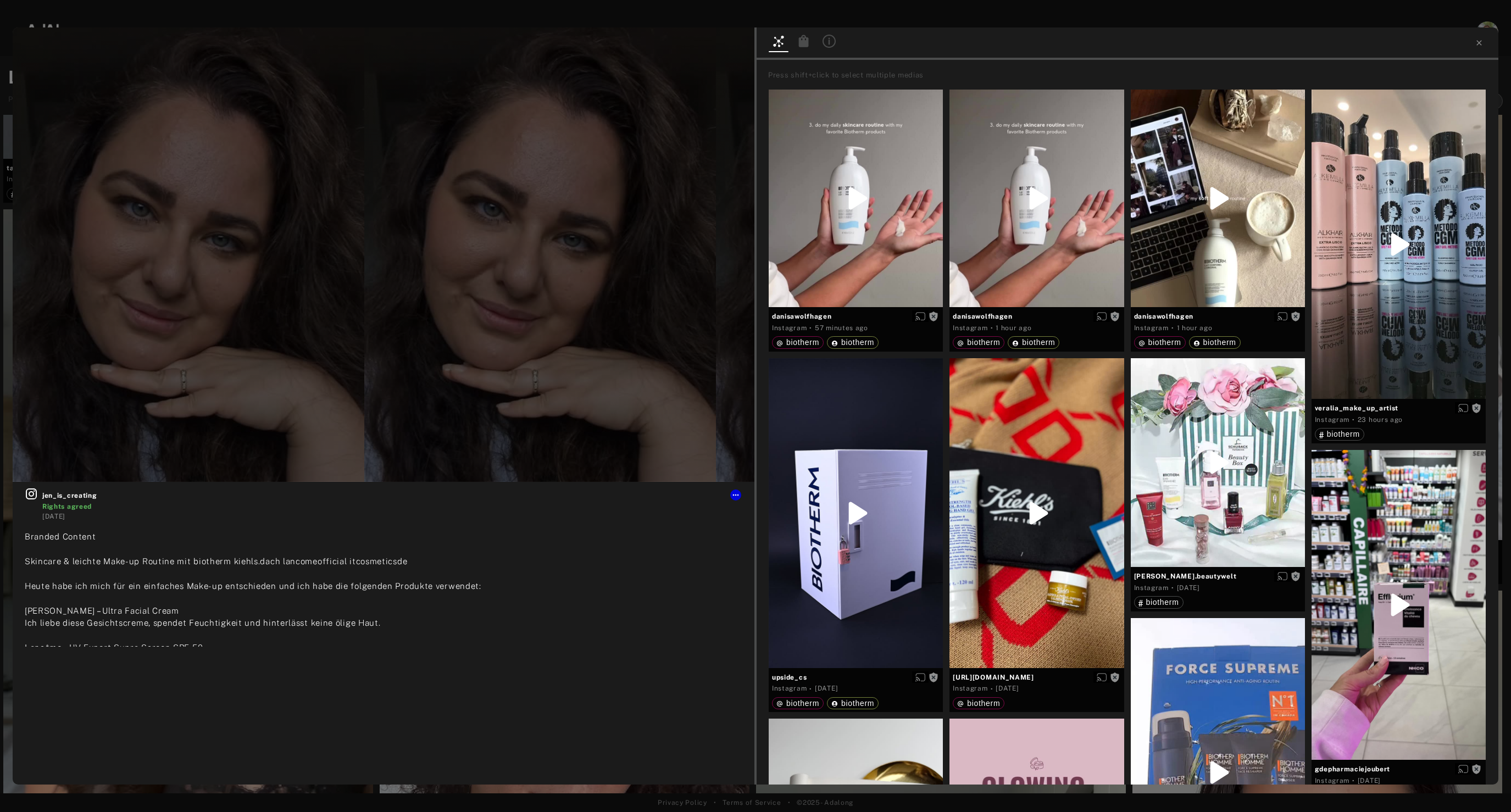
click at [802, 47] on icon at bounding box center [804, 41] width 10 height 12
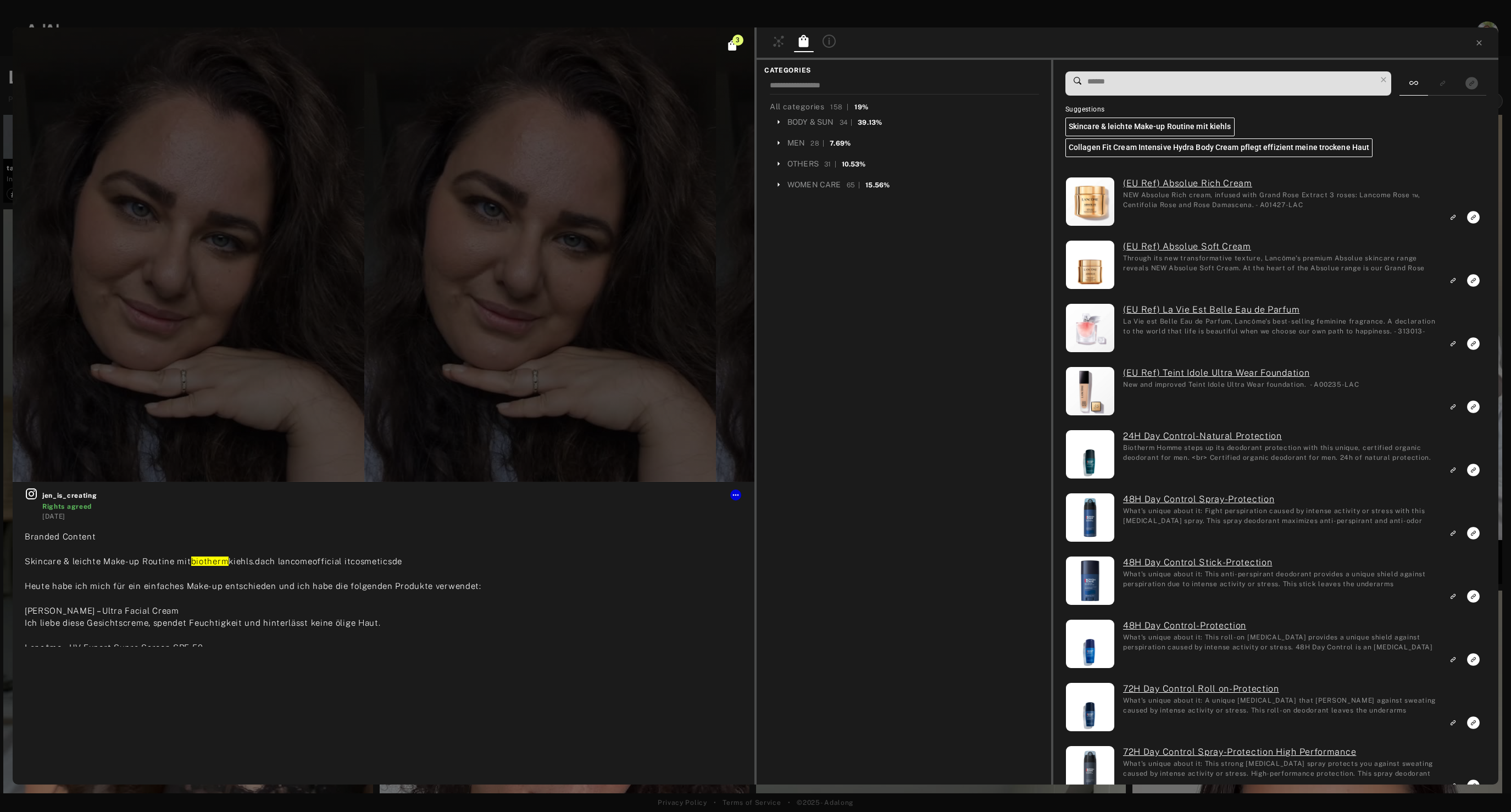
click at [1122, 81] on input at bounding box center [1231, 81] width 290 height 15
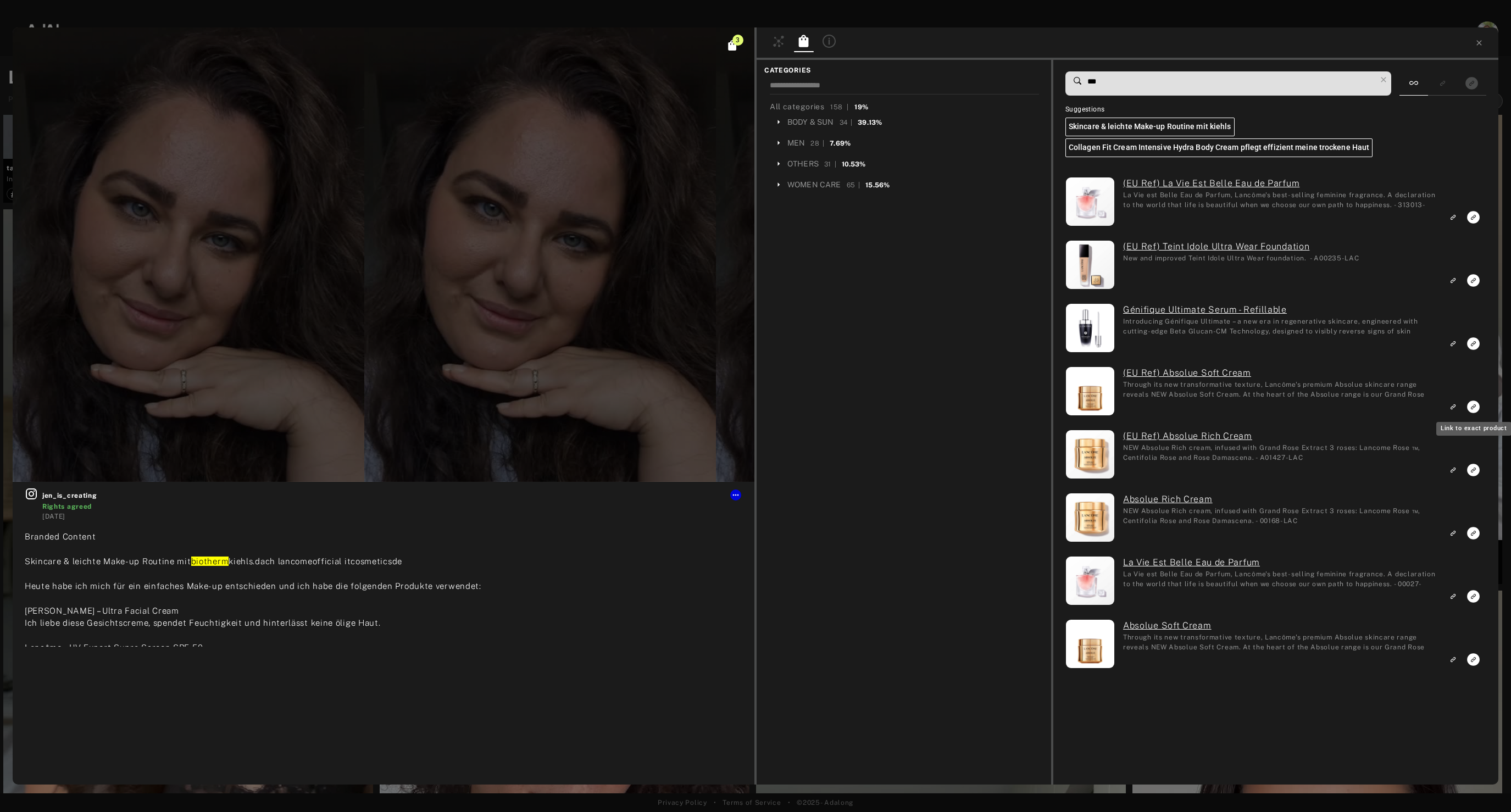
type input "***"
click at [1477, 407] on icon "Link to exact product" at bounding box center [1473, 407] width 12 height 12
click at [1477, 656] on icon "Link to exact product" at bounding box center [1473, 660] width 12 height 12
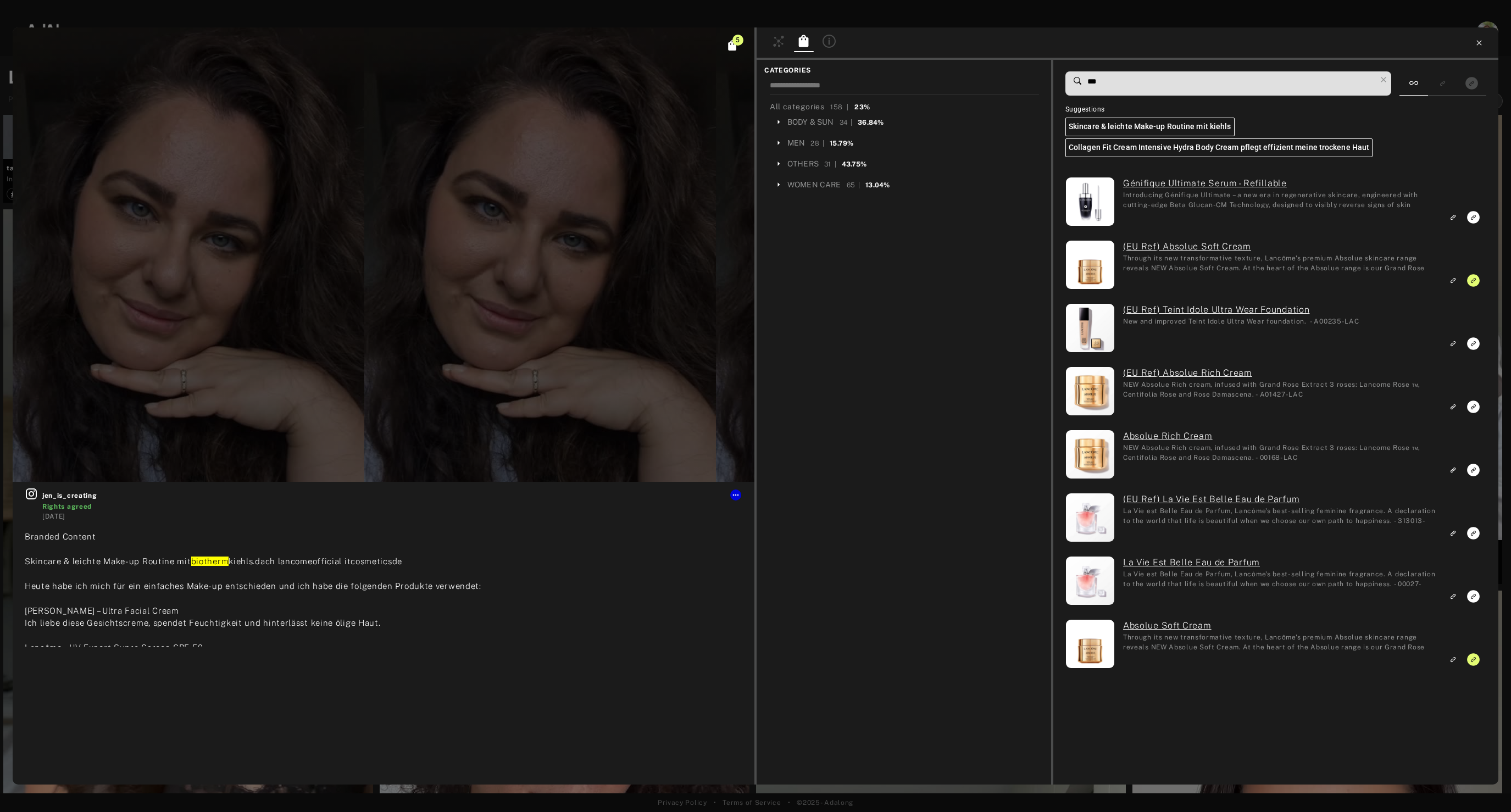
click at [1478, 44] on icon at bounding box center [1479, 42] width 8 height 8
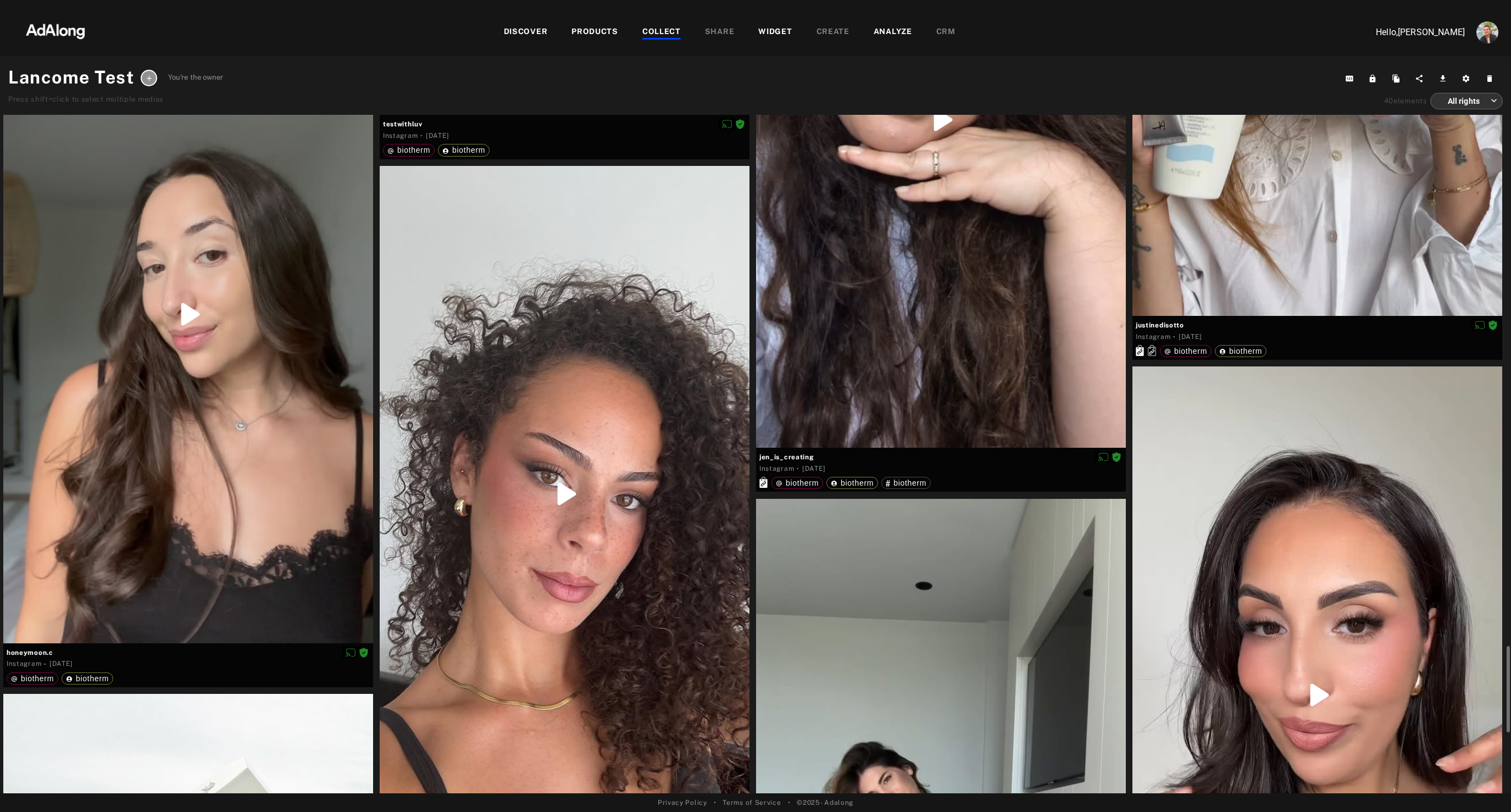
scroll to position [3768, 0]
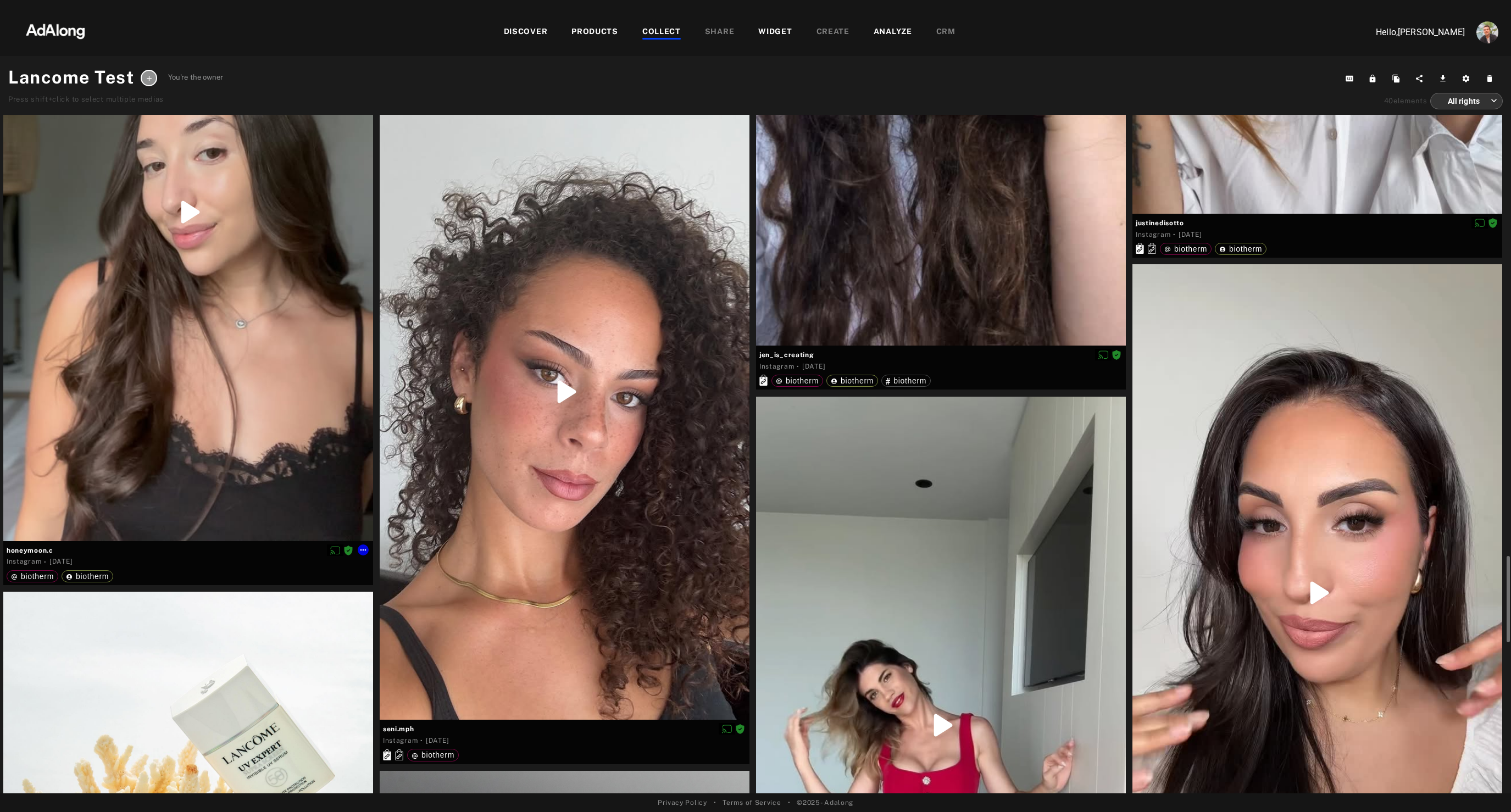
click at [267, 476] on div at bounding box center [188, 211] width 370 height 658
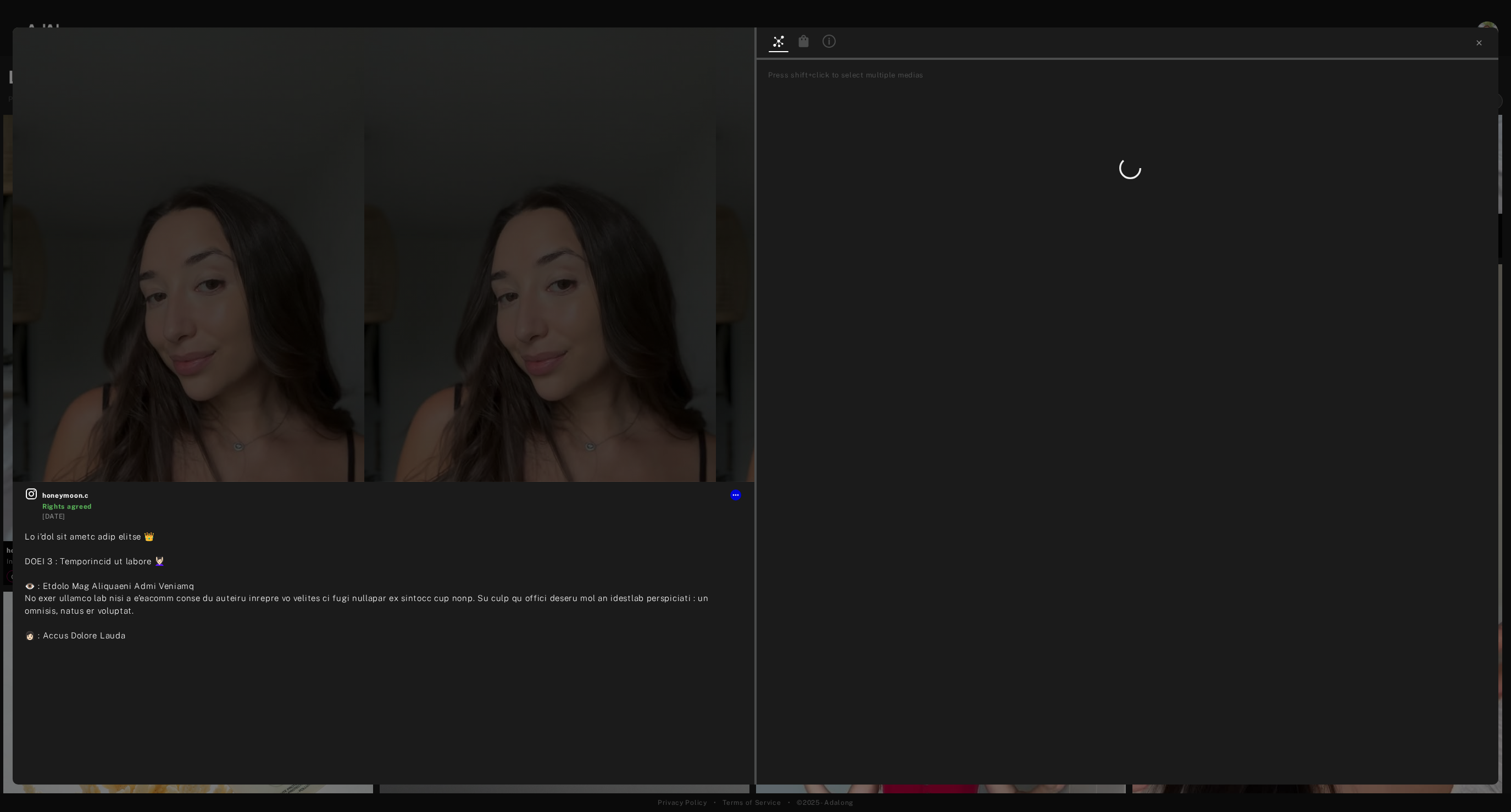
click at [803, 41] on icon at bounding box center [804, 41] width 10 height 12
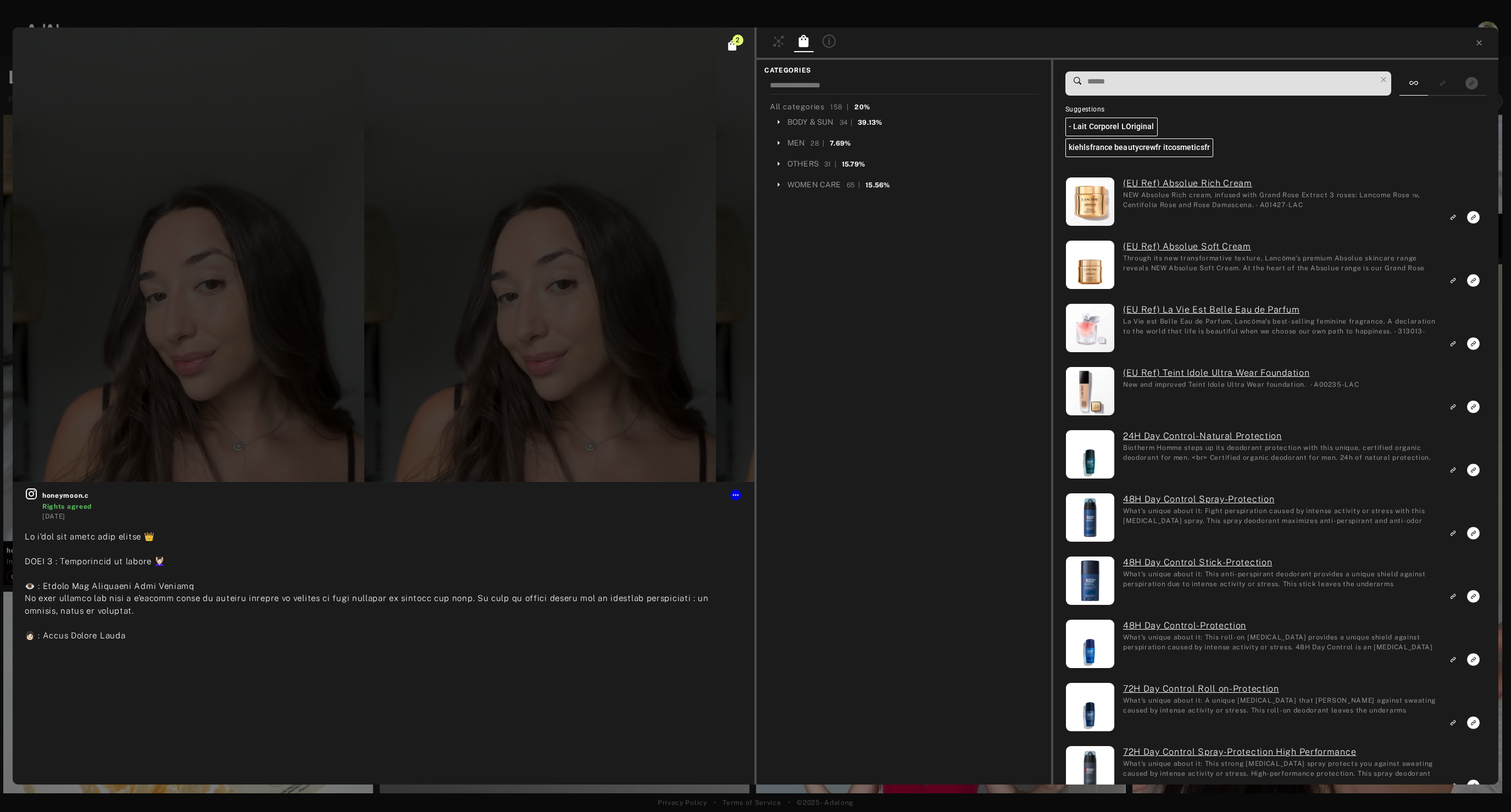
click at [1112, 84] on input at bounding box center [1231, 81] width 290 height 15
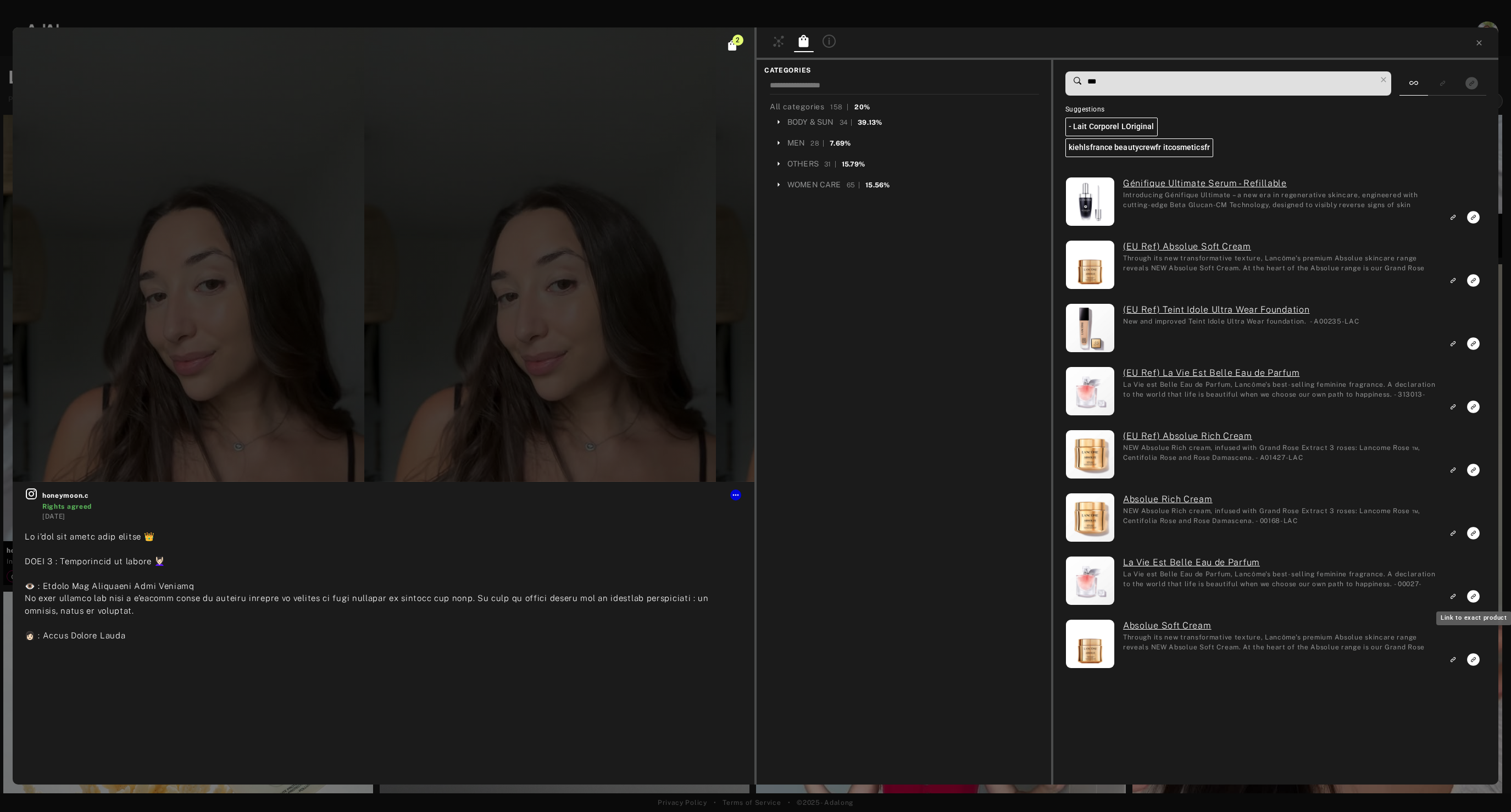
type input "***"
click at [1473, 594] on icon "Link to exact product" at bounding box center [1473, 596] width 12 height 12
click at [1473, 404] on icon "Link to exact product" at bounding box center [1473, 407] width 12 height 12
click at [1451, 470] on icon "Link to similar product" at bounding box center [1453, 470] width 8 height 7
click at [1453, 532] on icon "Link to similar product" at bounding box center [1453, 532] width 8 height 7
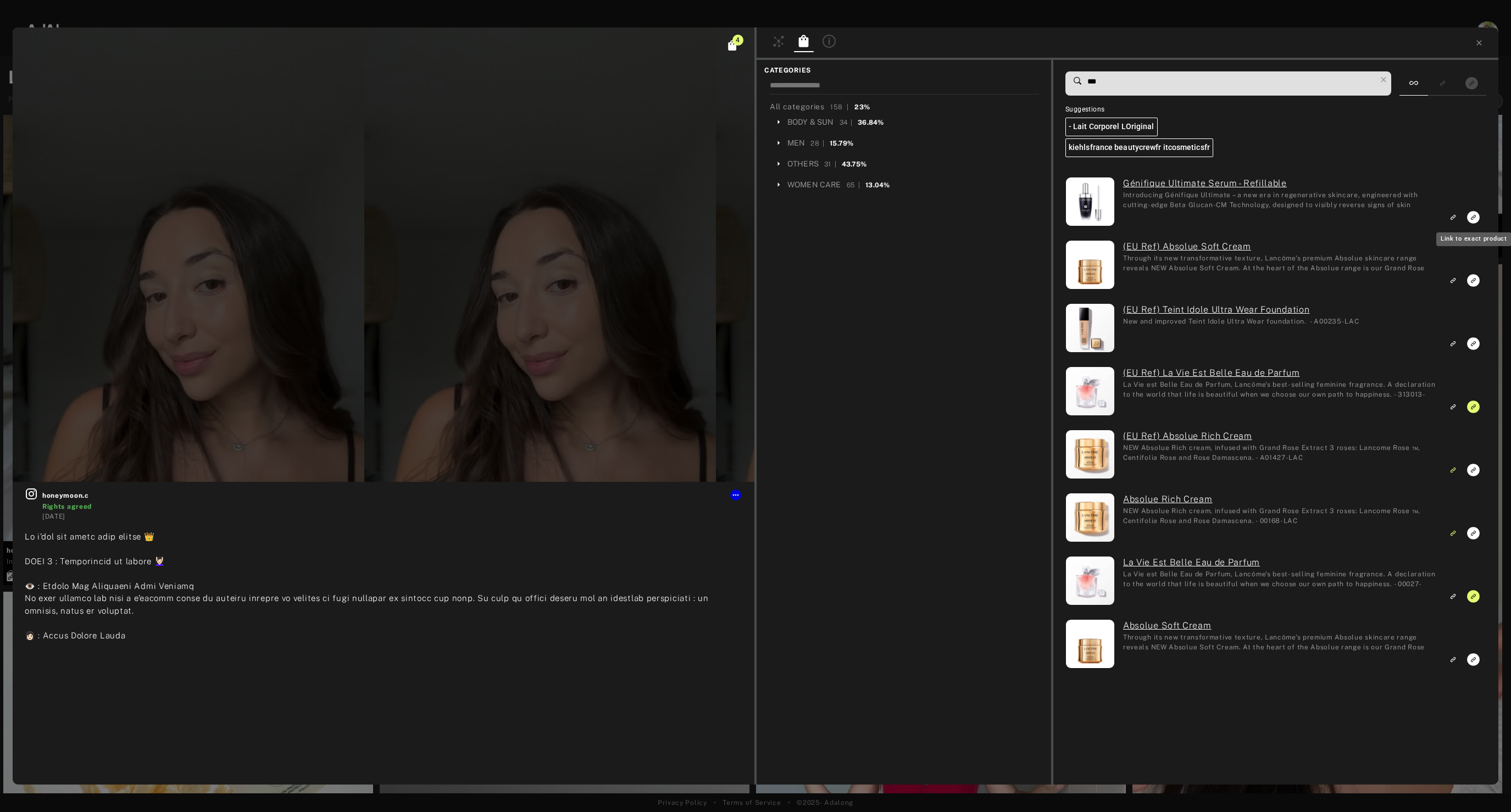
click at [1475, 215] on rect "Link to exact product" at bounding box center [1473, 218] width 14 height 14
click at [1479, 44] on icon at bounding box center [1479, 42] width 5 height 5
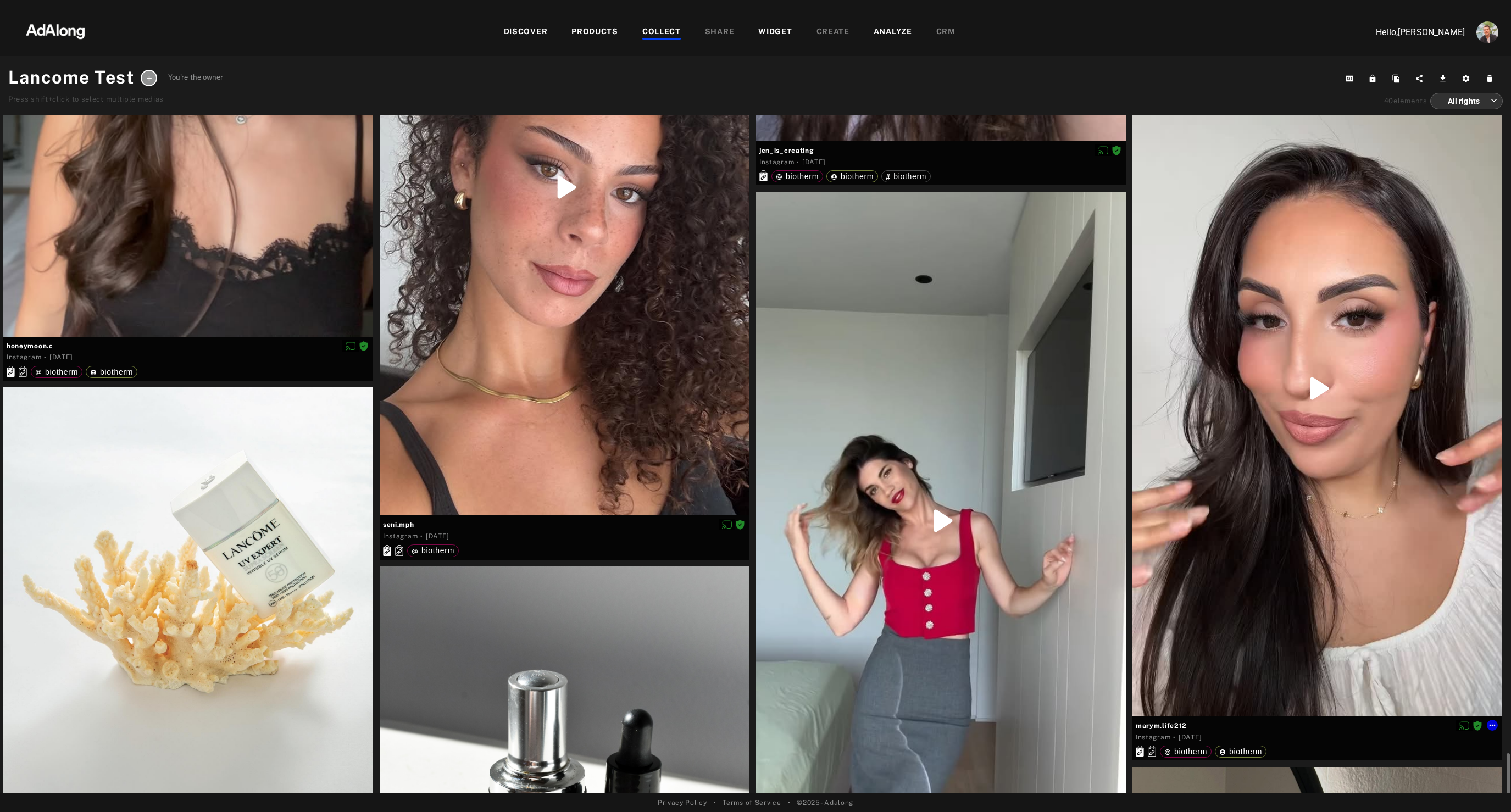
scroll to position [4127, 0]
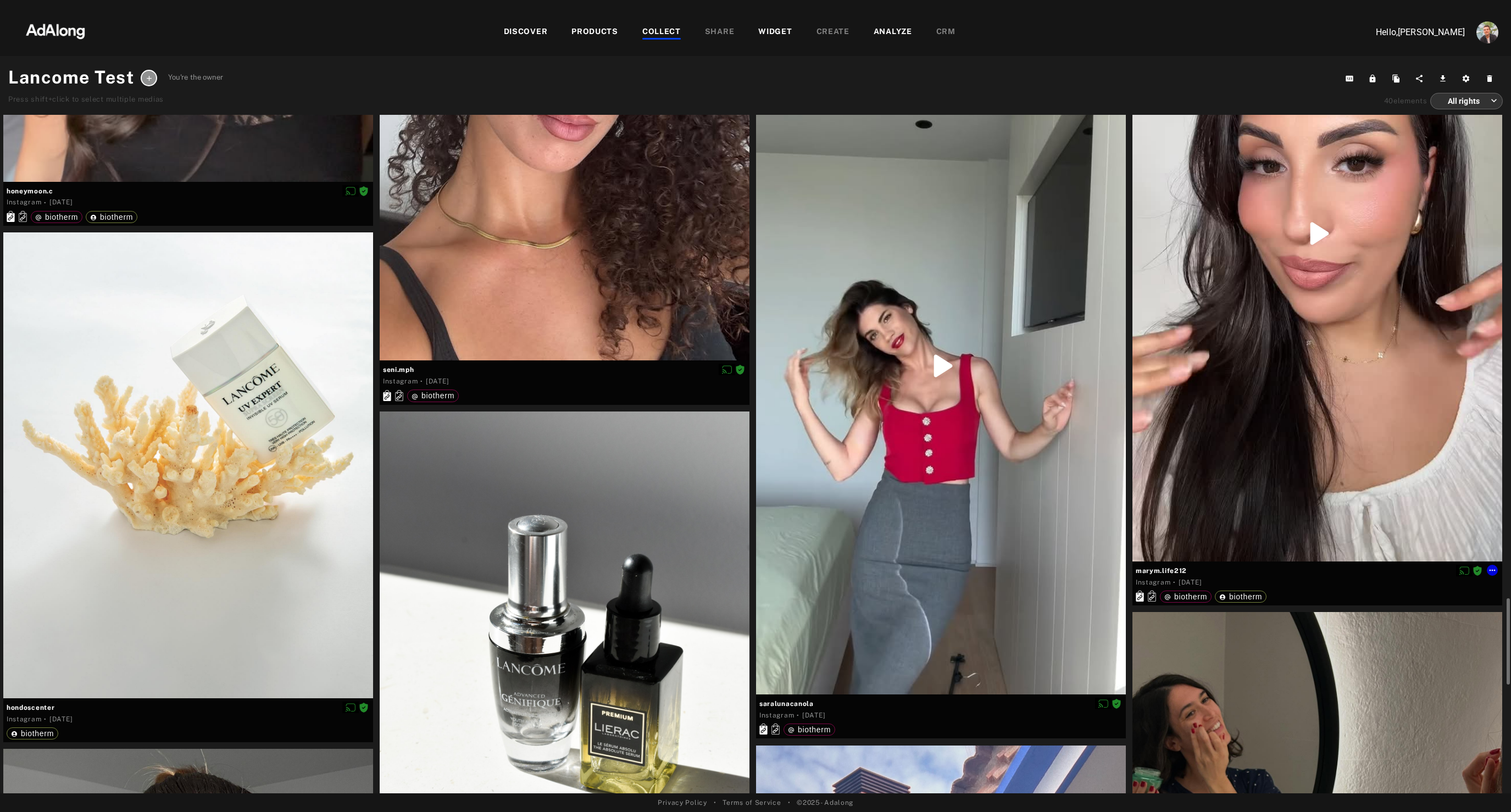
click at [1308, 455] on div at bounding box center [1317, 233] width 370 height 656
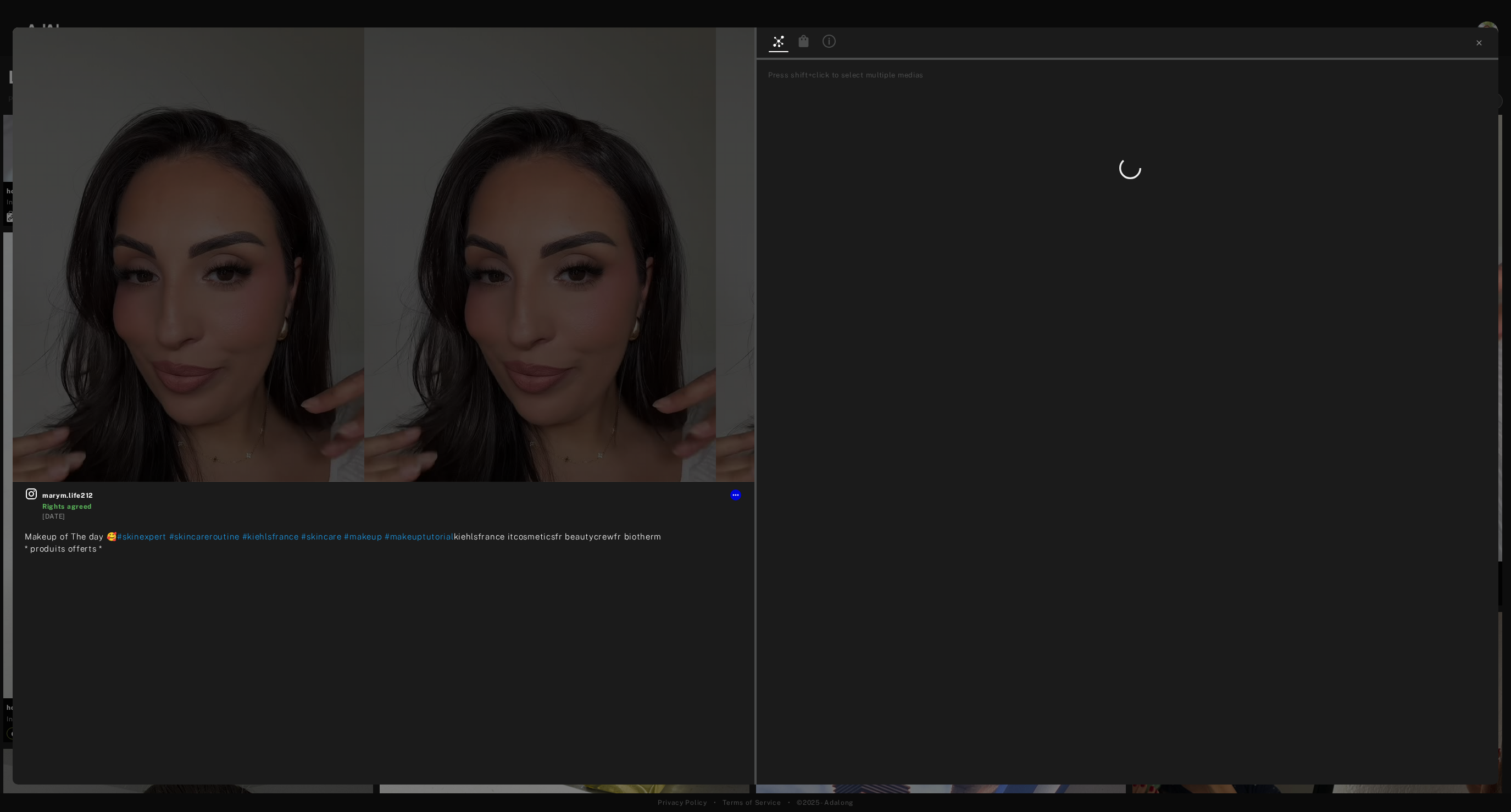
click at [809, 44] on icon at bounding box center [803, 41] width 13 height 13
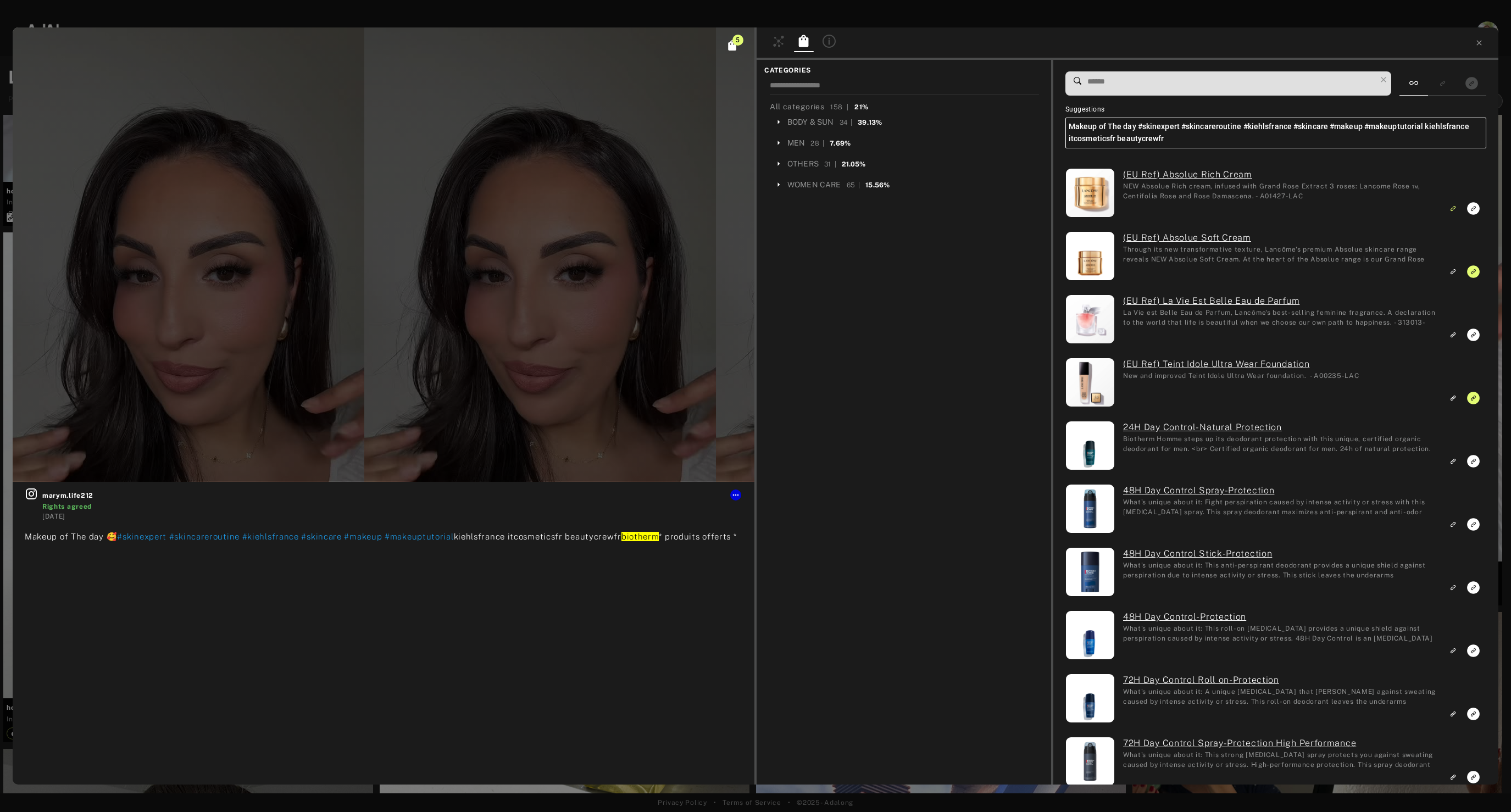
click at [1138, 78] on input at bounding box center [1231, 81] width 290 height 15
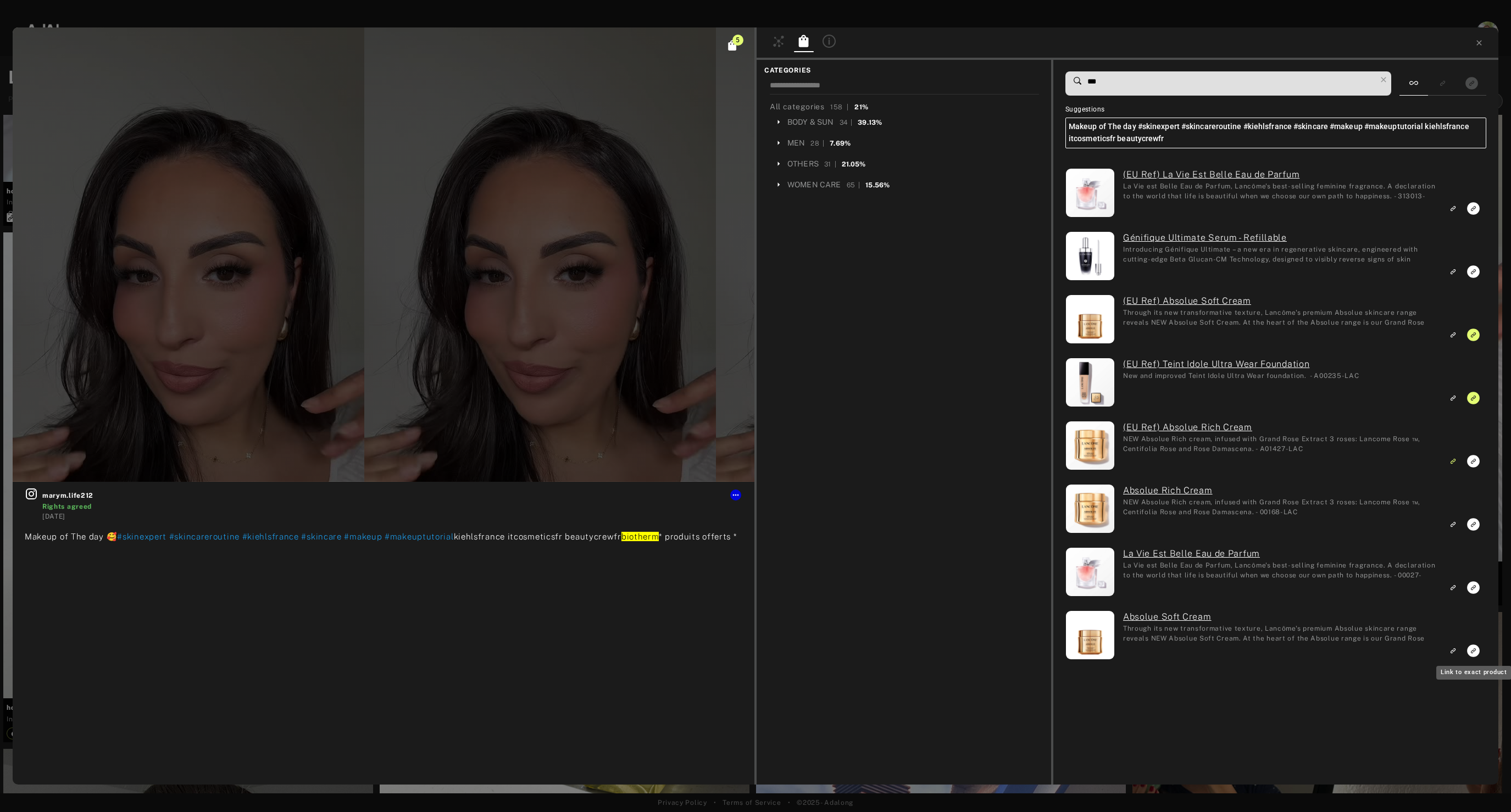
type input "***"
click at [1473, 651] on icon "Link to exact product" at bounding box center [1473, 650] width 12 height 12
click at [1451, 526] on icon "Link to similar product" at bounding box center [1452, 525] width 3 height 3
click at [1479, 43] on icon at bounding box center [1479, 42] width 5 height 5
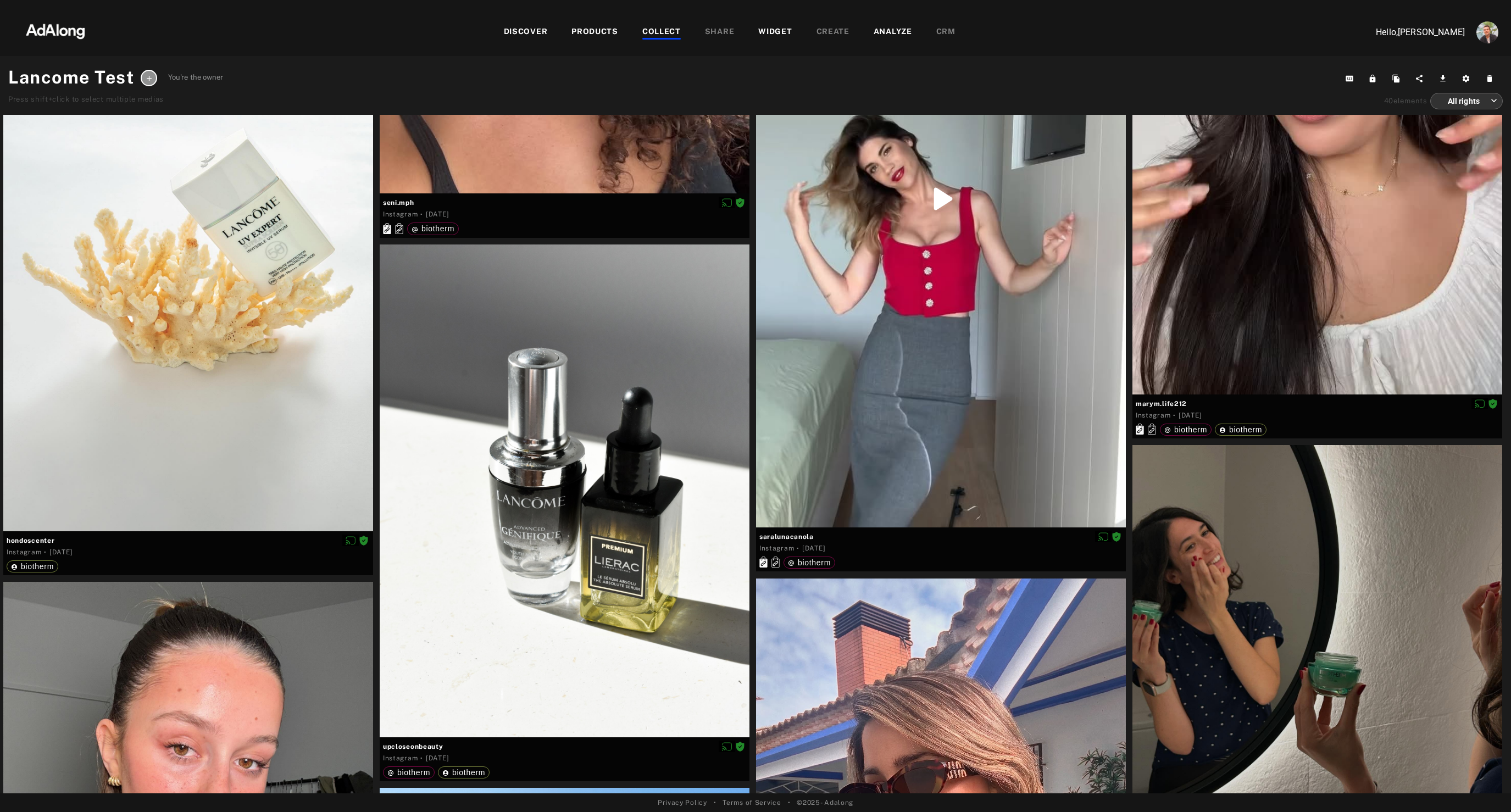
scroll to position [4520, 0]
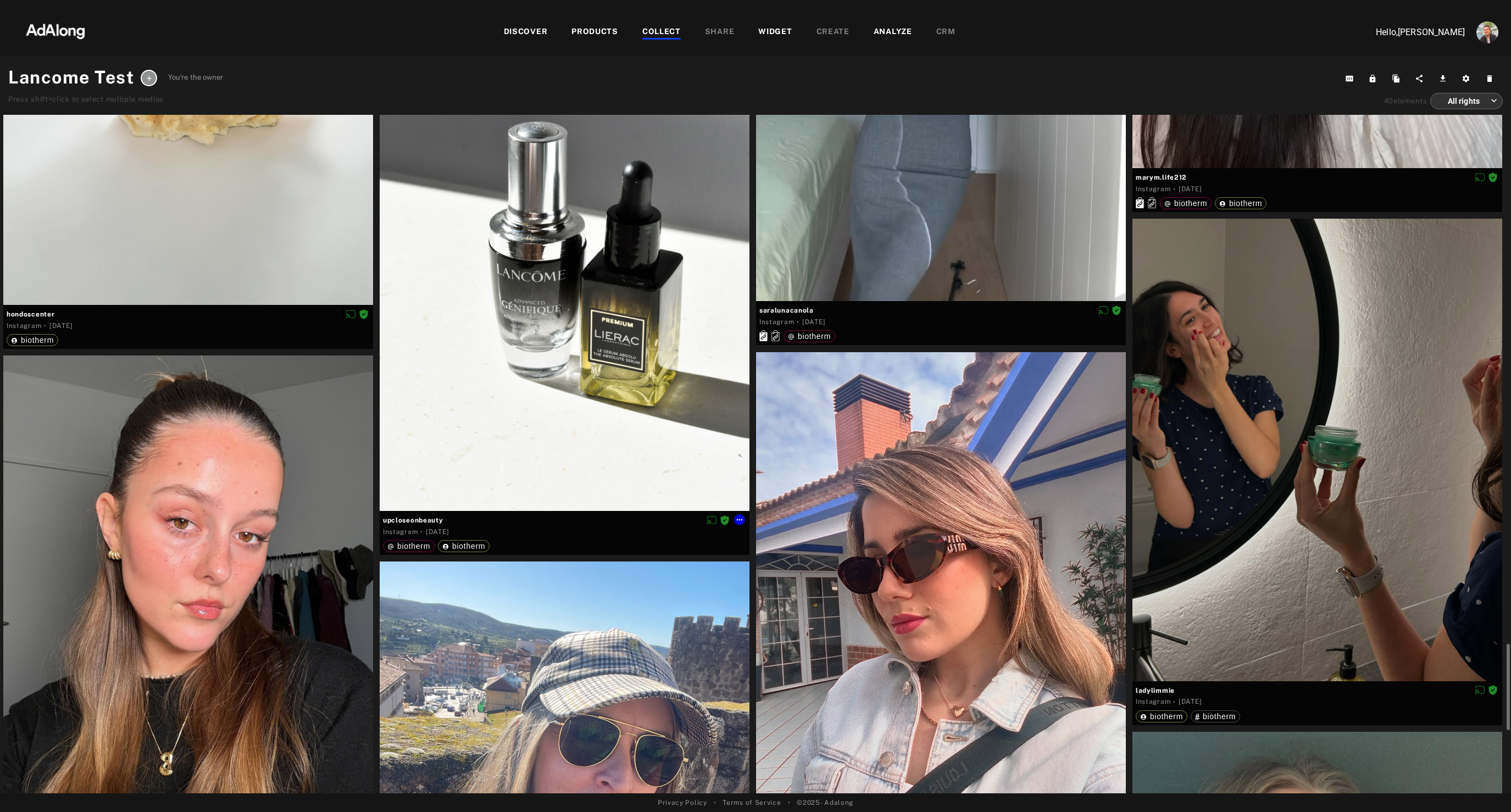
click at [506, 396] on div at bounding box center [564, 264] width 370 height 493
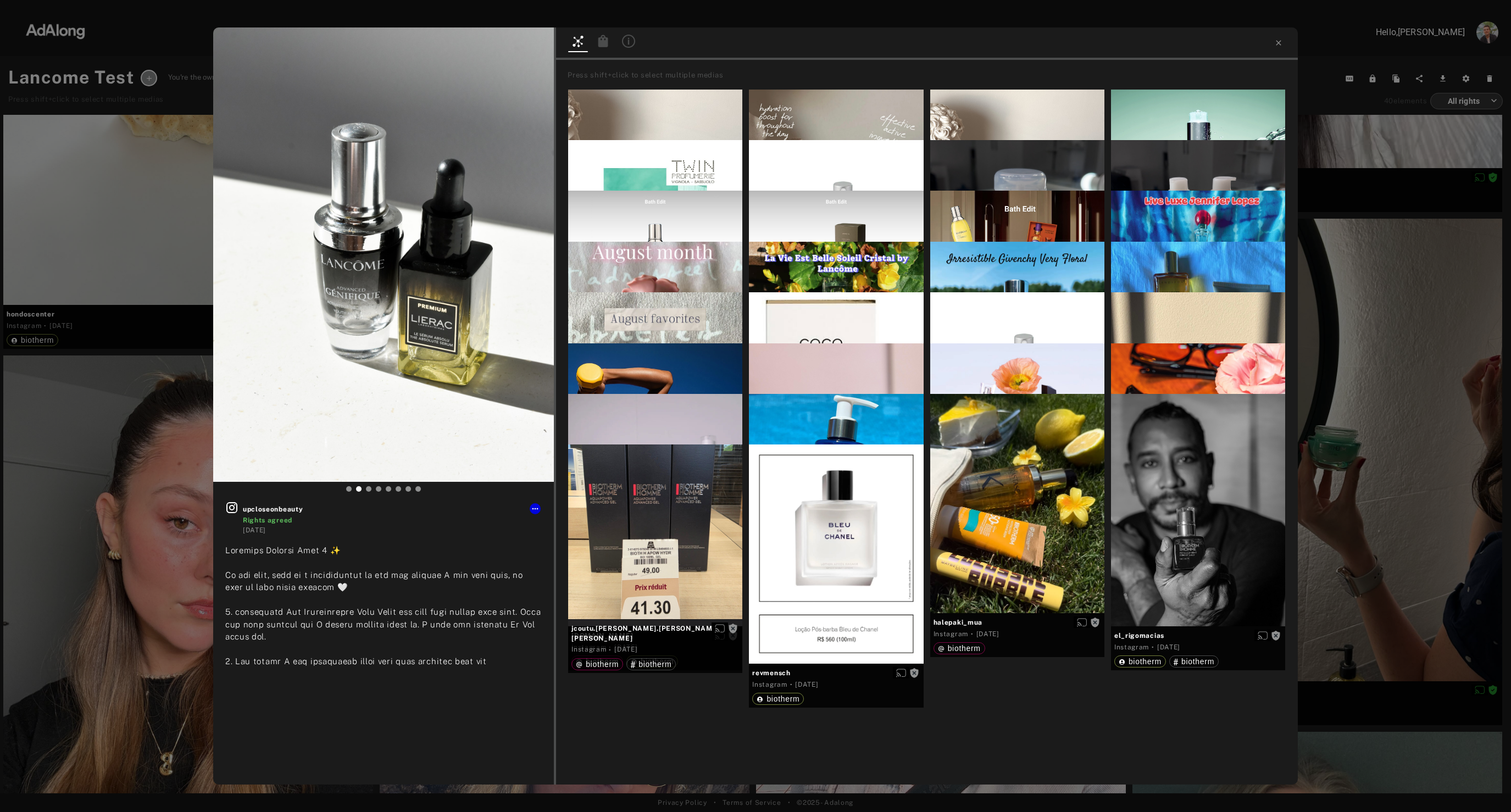
click at [603, 38] on icon at bounding box center [603, 41] width 10 height 12
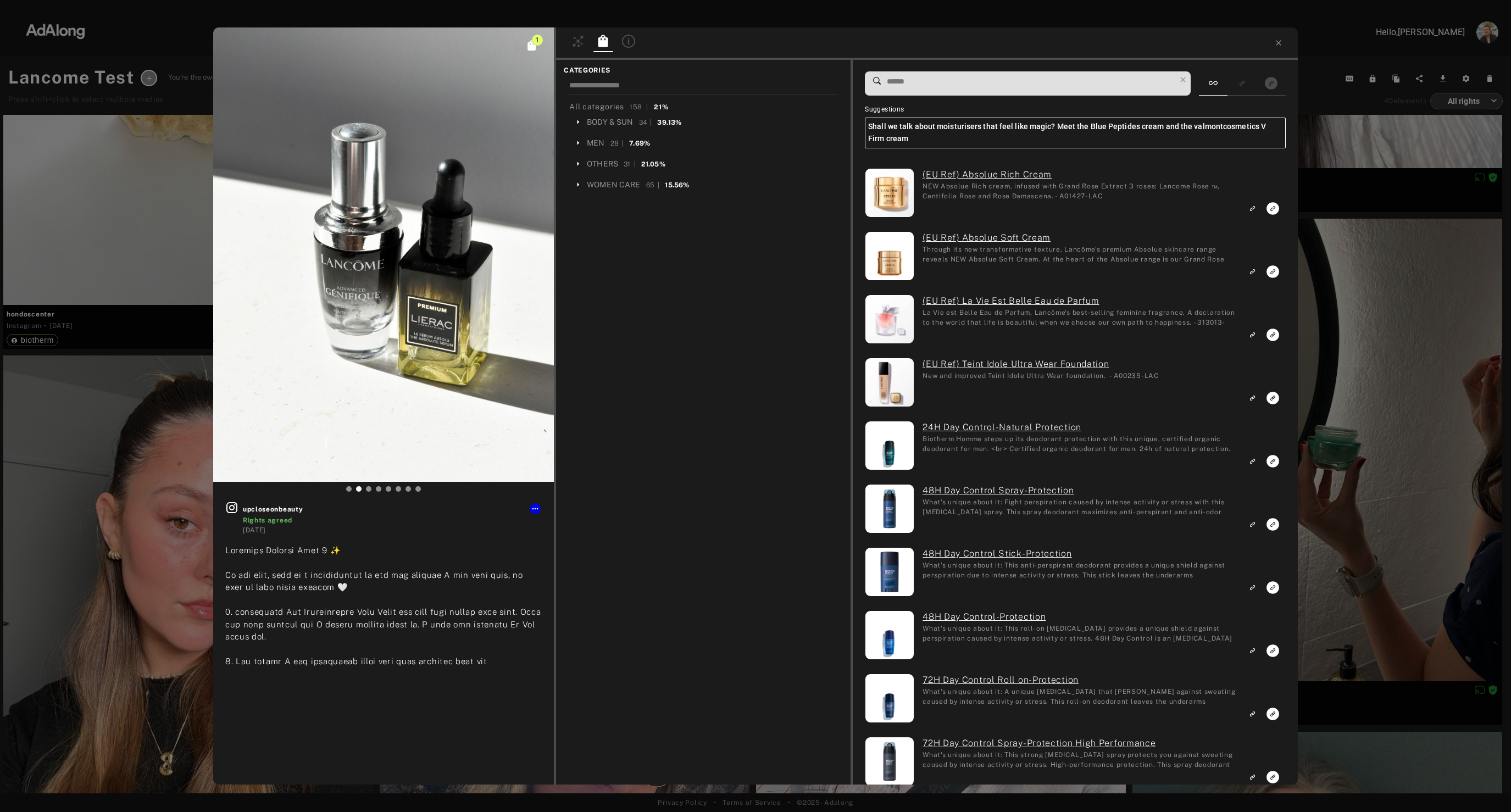
click at [1044, 84] on input at bounding box center [1031, 81] width 290 height 15
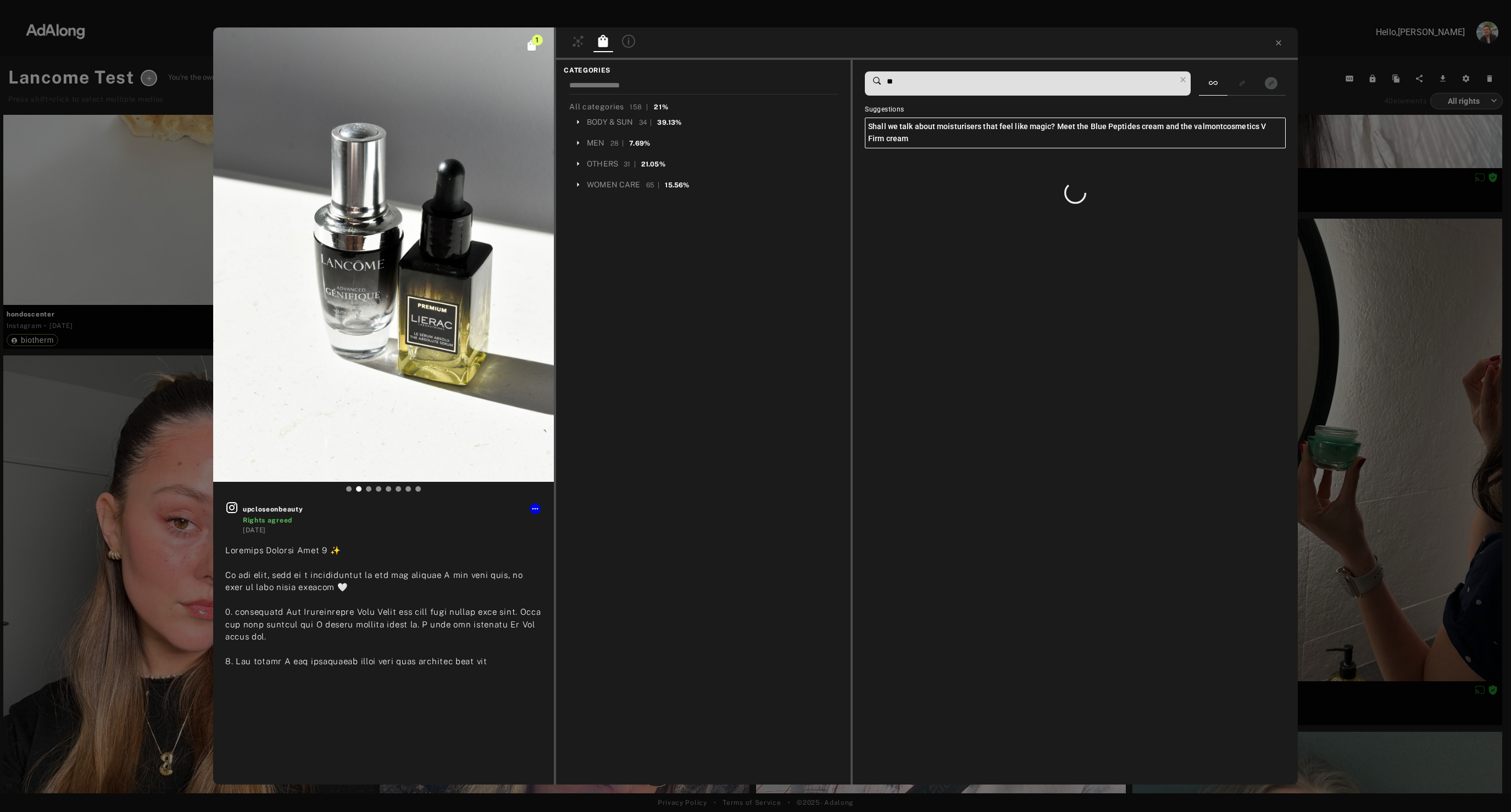
type input "*"
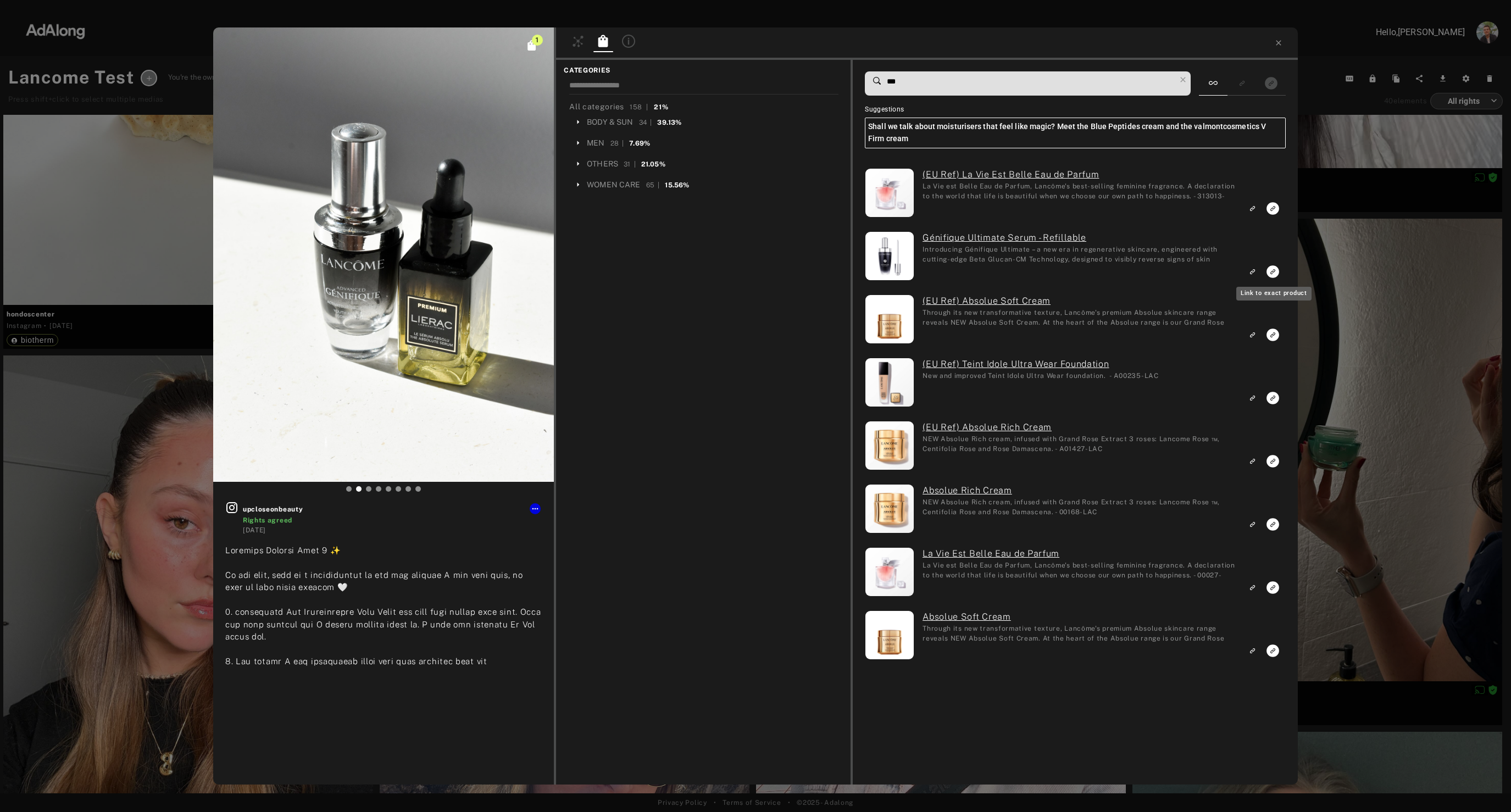
type input "***"
click at [1277, 272] on icon "Link to exact product" at bounding box center [1273, 271] width 12 height 12
click at [1348, 264] on div "2 upcloseonbeauty Rights agreed 3 months ago biotherm Blue Peptides cream and t…" at bounding box center [756, 406] width 1511 height 812
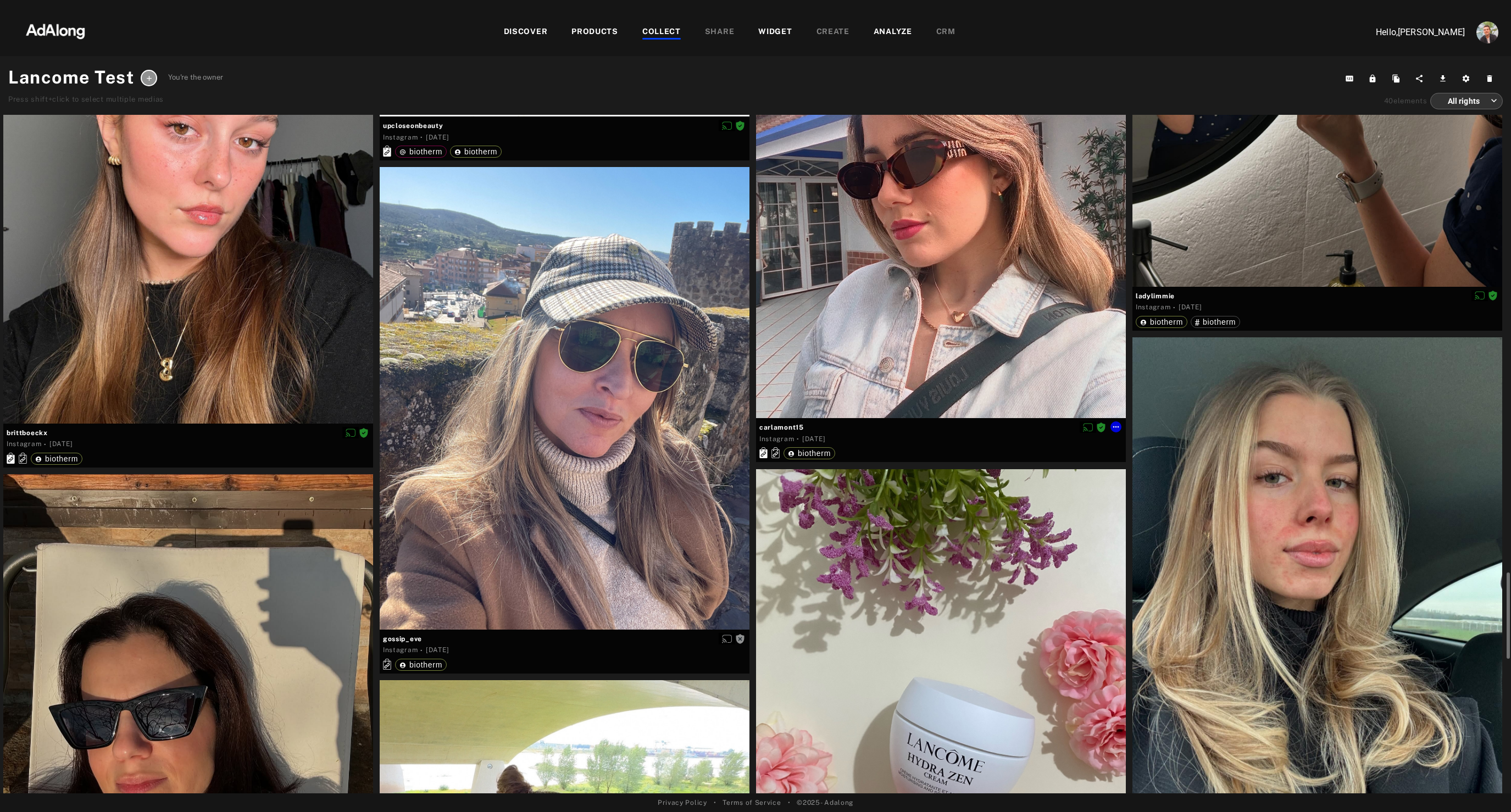
scroll to position [4917, 0]
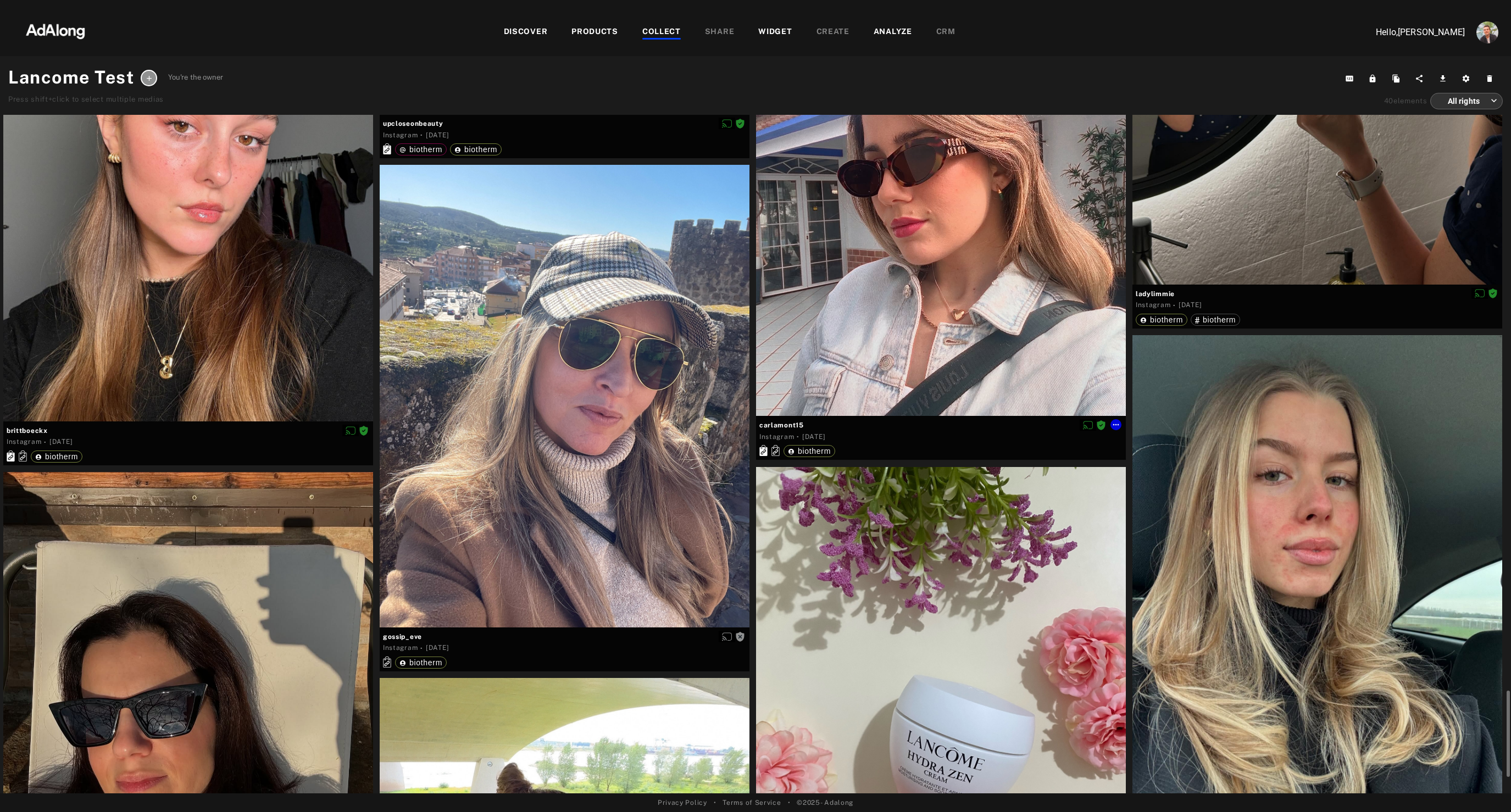
click at [901, 335] on div at bounding box center [941, 186] width 370 height 461
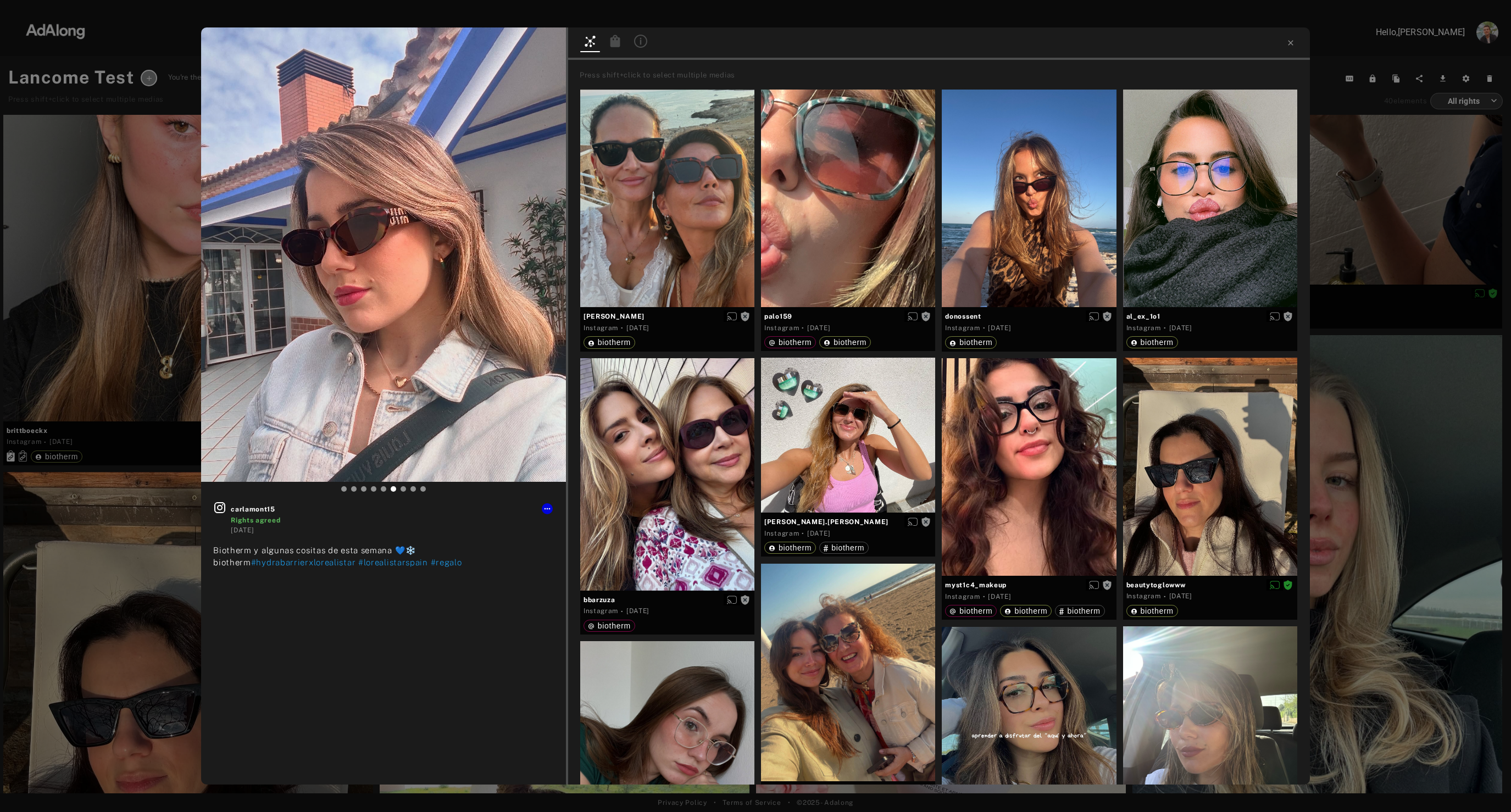
click at [608, 39] on div at bounding box center [615, 42] width 20 height 16
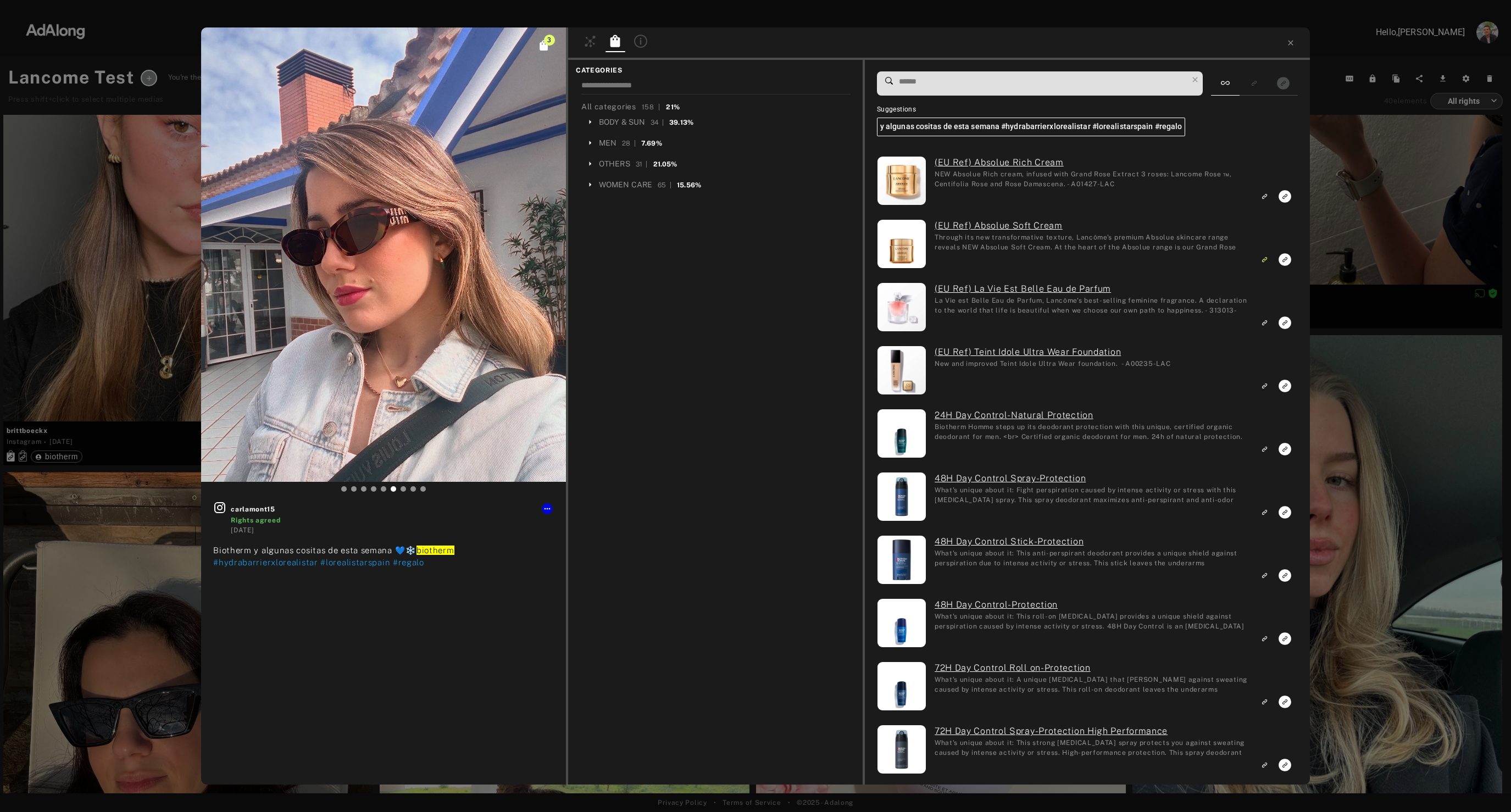
click at [1073, 84] on input at bounding box center [1043, 81] width 290 height 15
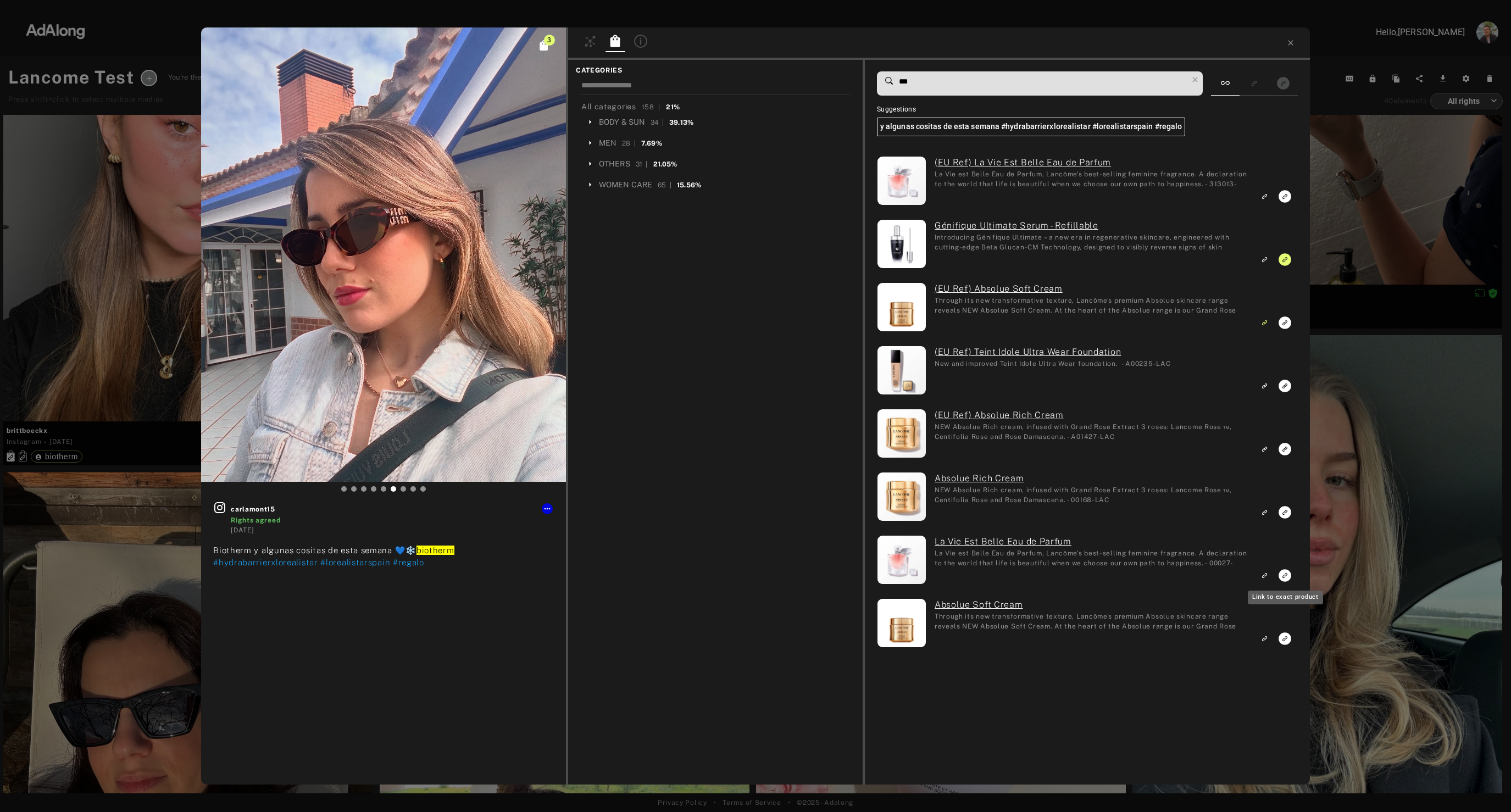
type input "***"
click at [1286, 578] on icon "Link to exact product" at bounding box center [1285, 575] width 12 height 12
click at [1285, 201] on icon "Link to exact product" at bounding box center [1285, 196] width 12 height 12
click at [1362, 546] on div "5 carlamont15 Rights agreed 7 months ago Biotherm y algunas cositas de esta sem…" at bounding box center [756, 406] width 1511 height 812
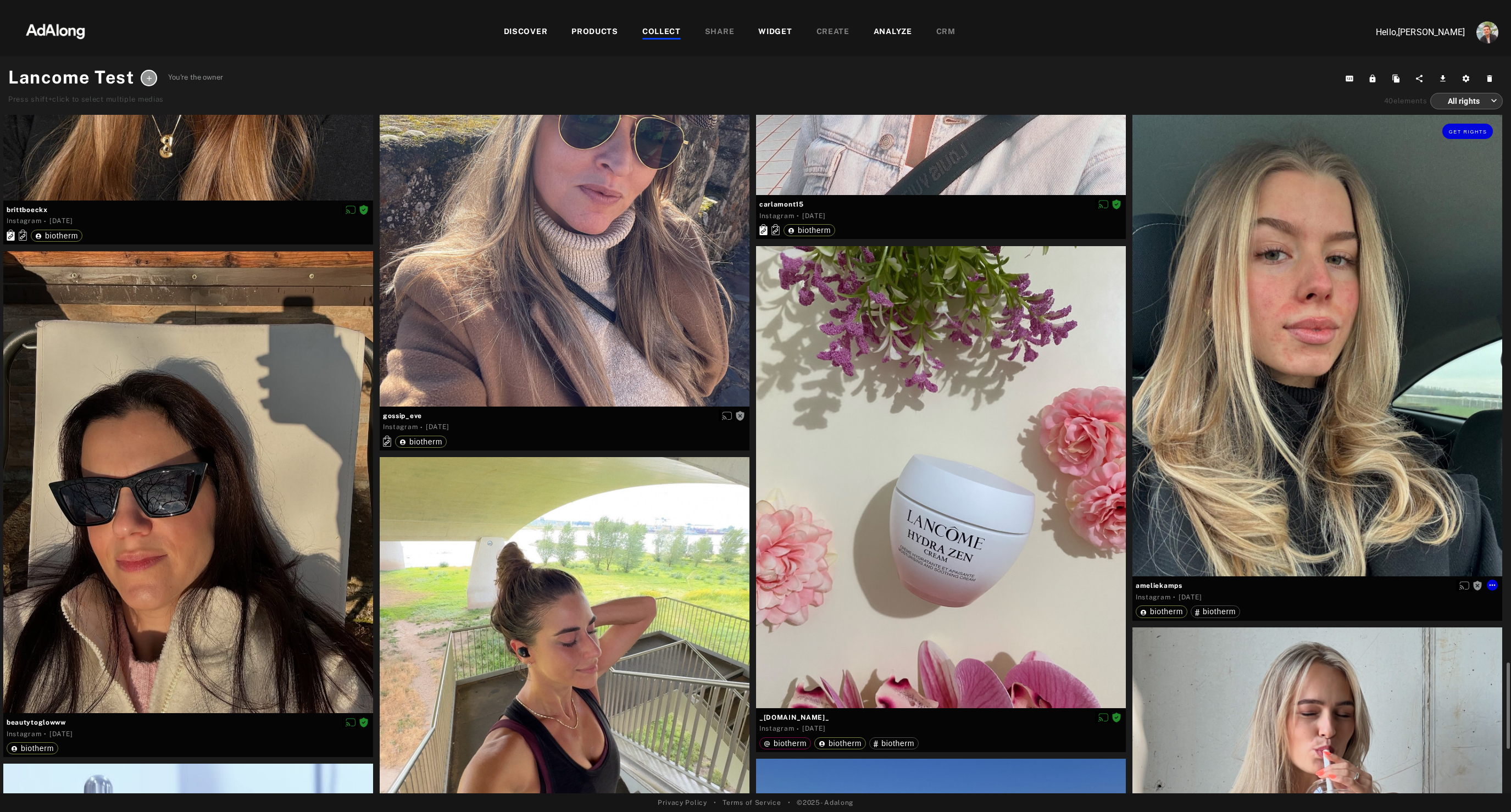
scroll to position [5155, 0]
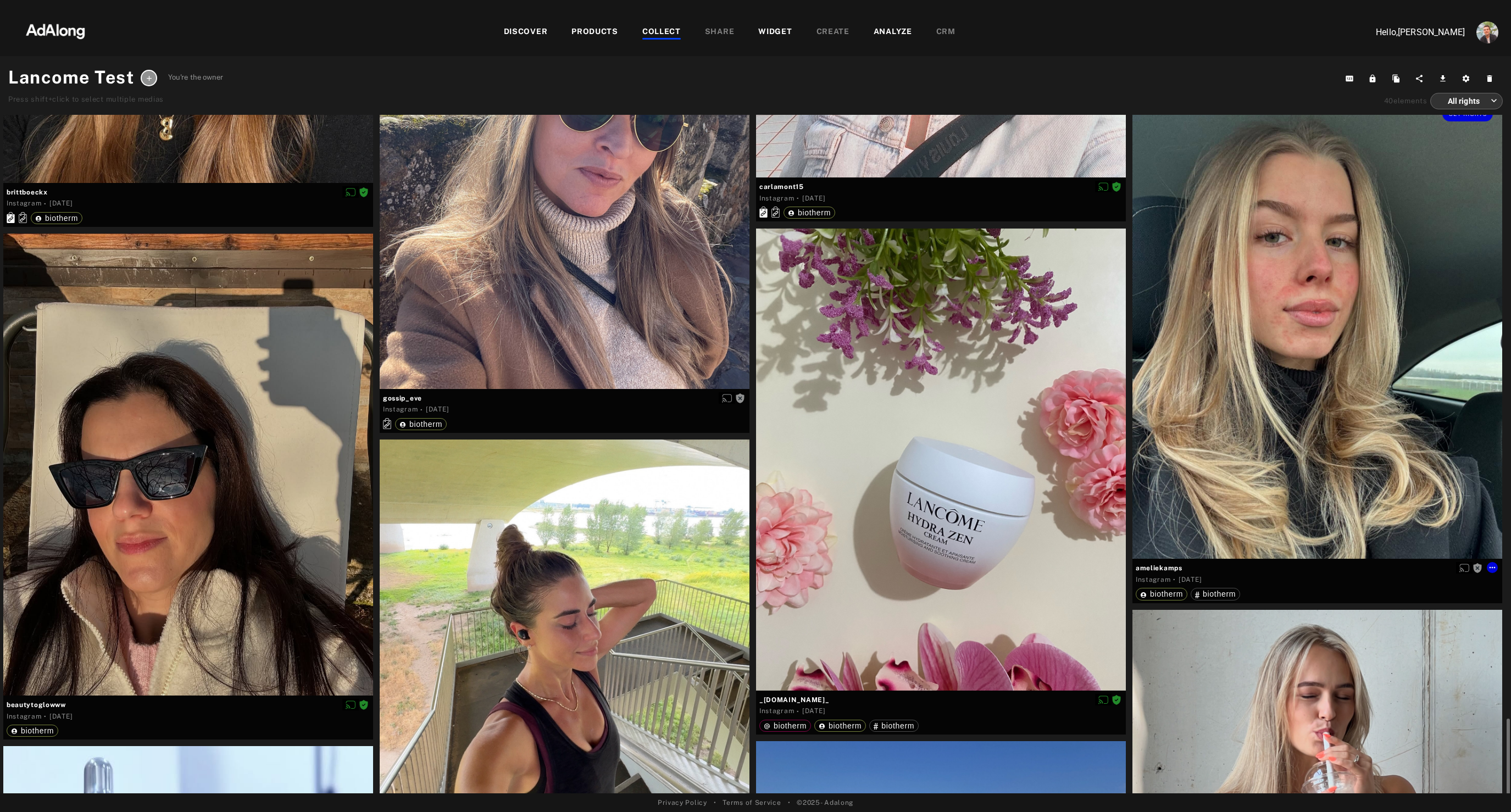
click at [1292, 427] on div "Get rights" at bounding box center [1317, 327] width 370 height 462
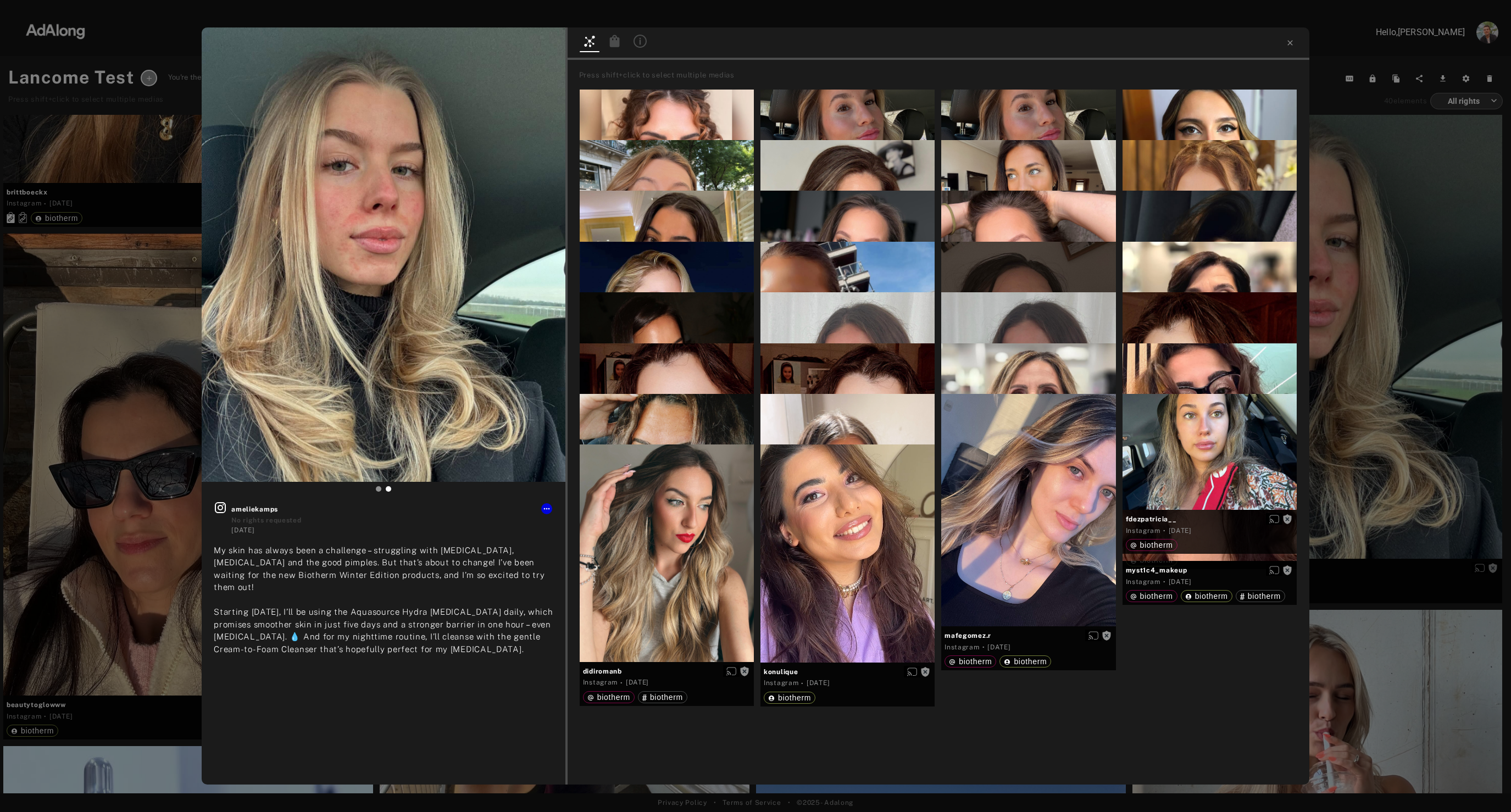
click at [1339, 295] on div "Get rights ameliekamps No rights requested 8 months ago My skin has always been…" at bounding box center [756, 406] width 1511 height 812
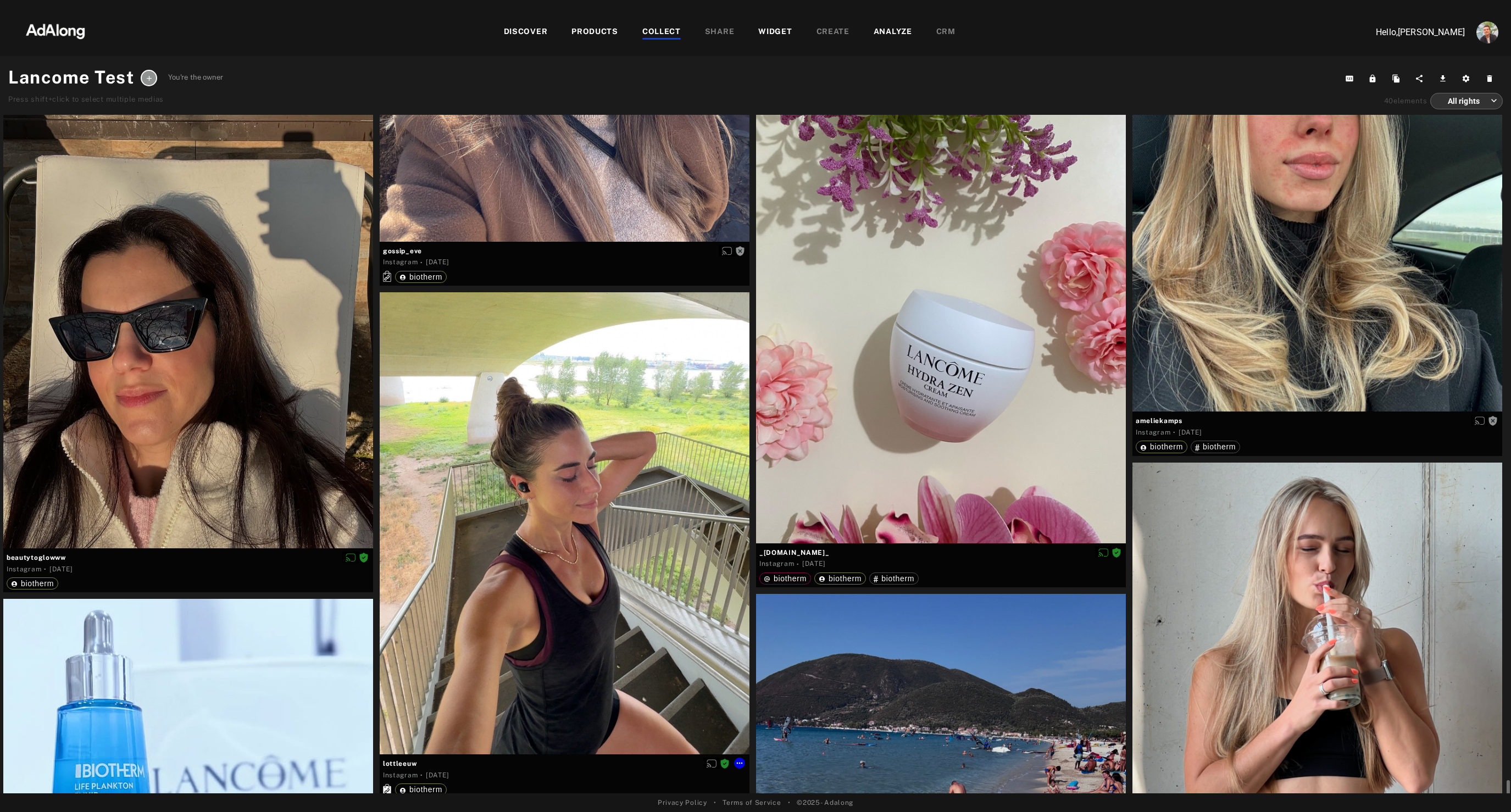
scroll to position [5342, 0]
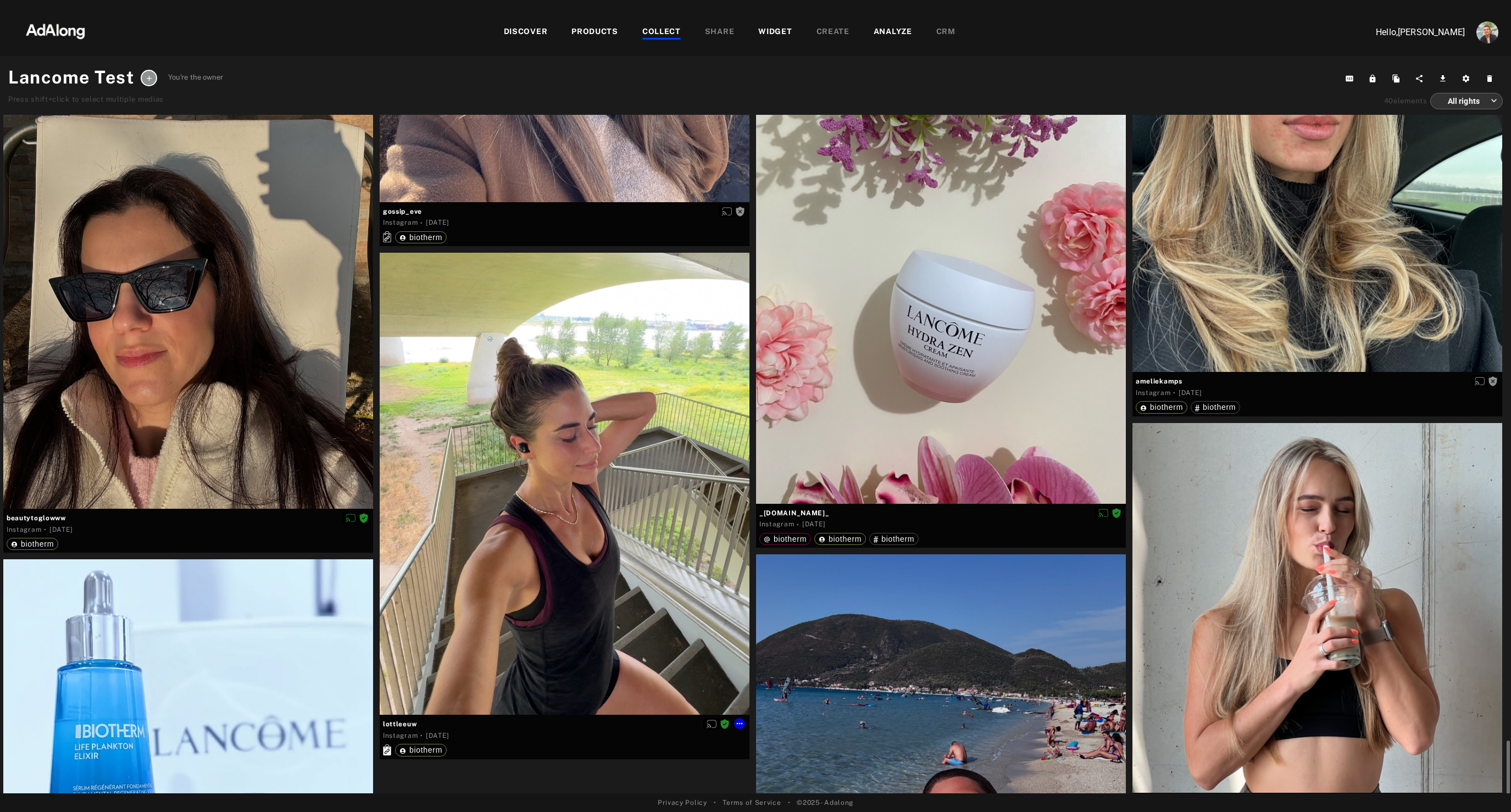
click at [553, 446] on div at bounding box center [564, 483] width 370 height 462
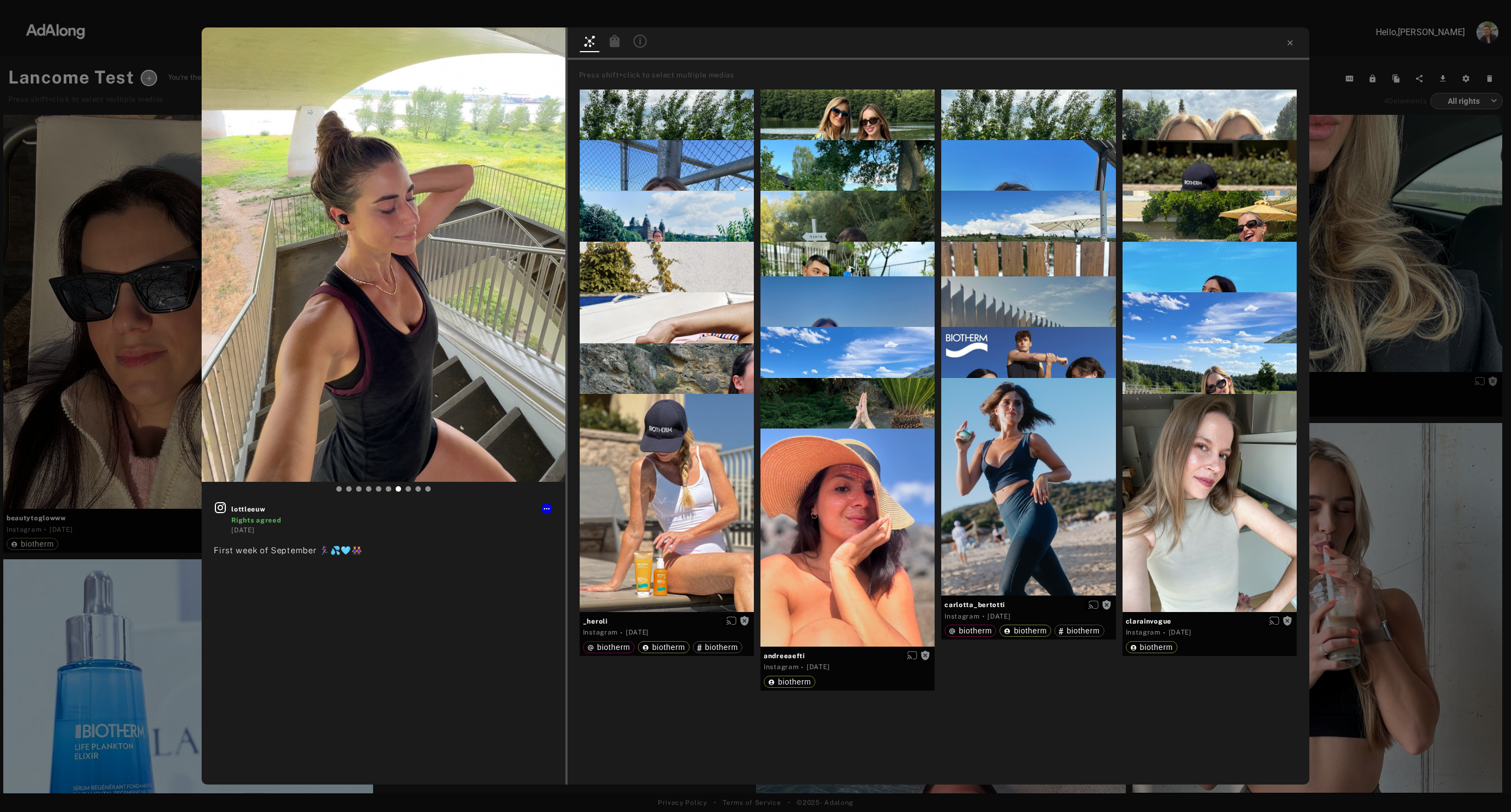
click at [611, 42] on icon at bounding box center [614, 41] width 10 height 12
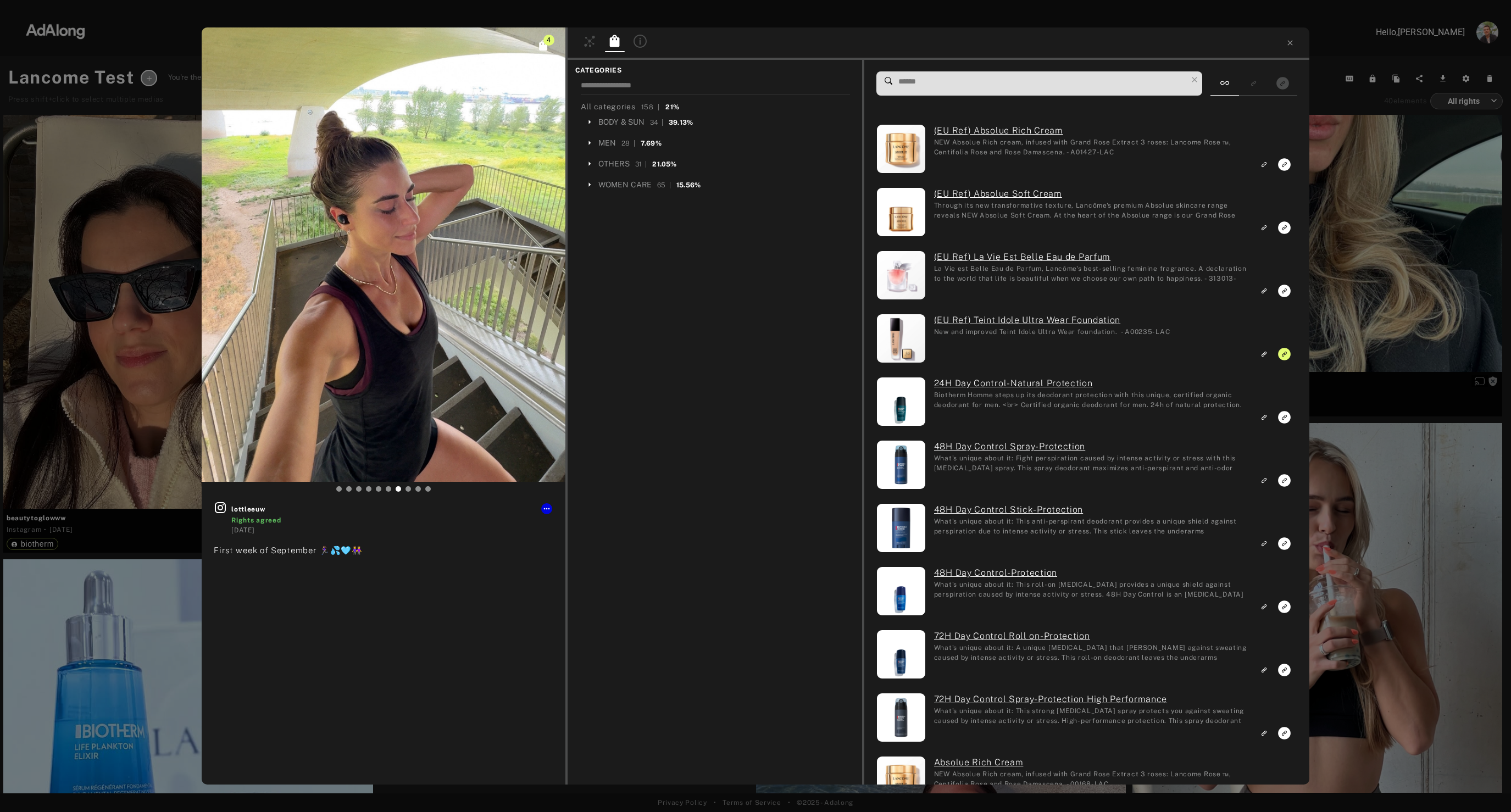
click at [939, 83] on input at bounding box center [1042, 81] width 290 height 15
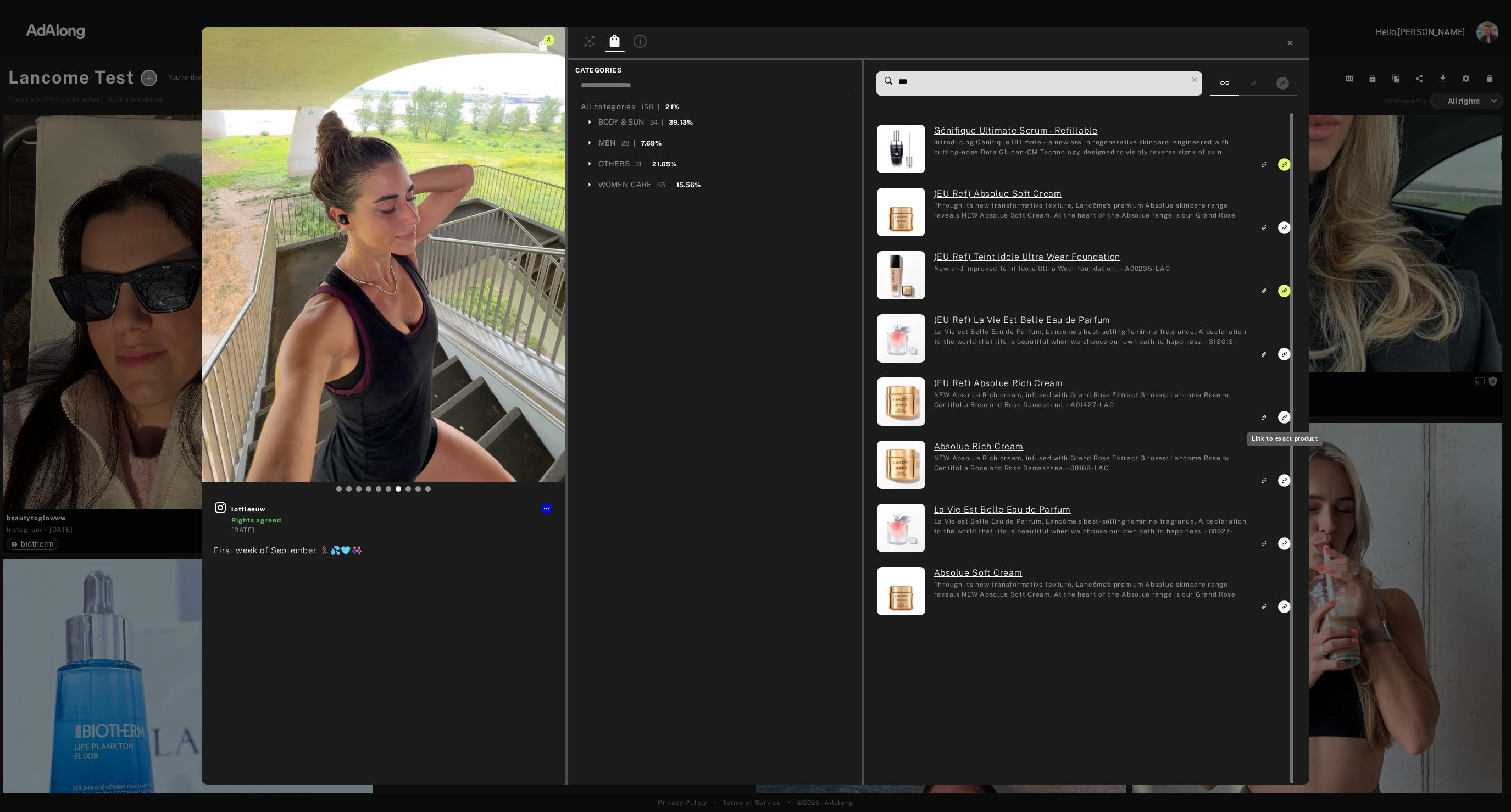
type input "***"
click at [1281, 418] on rect "Link to exact product" at bounding box center [1284, 417] width 14 height 14
click at [1283, 482] on icon "Link to exact product" at bounding box center [1284, 480] width 12 height 12
click at [1283, 355] on icon "Link to exact product" at bounding box center [1284, 354] width 12 height 12
click at [1280, 546] on icon "Link to exact product" at bounding box center [1284, 543] width 12 height 12
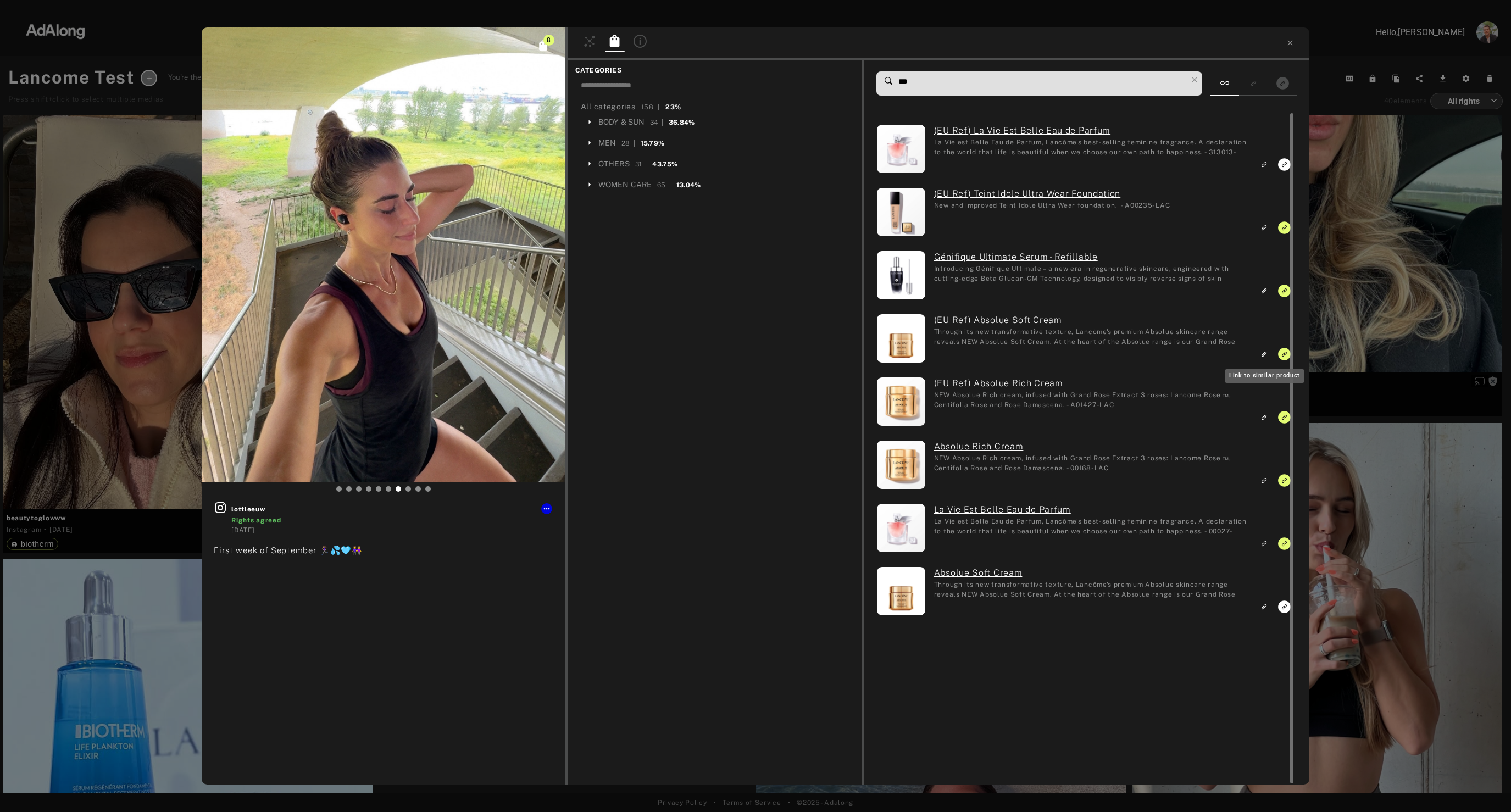
click at [1265, 358] on rect "Link to similar product" at bounding box center [1264, 354] width 14 height 14
click at [1284, 354] on rect "Unlink to exact product" at bounding box center [1284, 354] width 14 height 14
click at [1264, 607] on icon "Link to similar product" at bounding box center [1264, 606] width 3 height 3
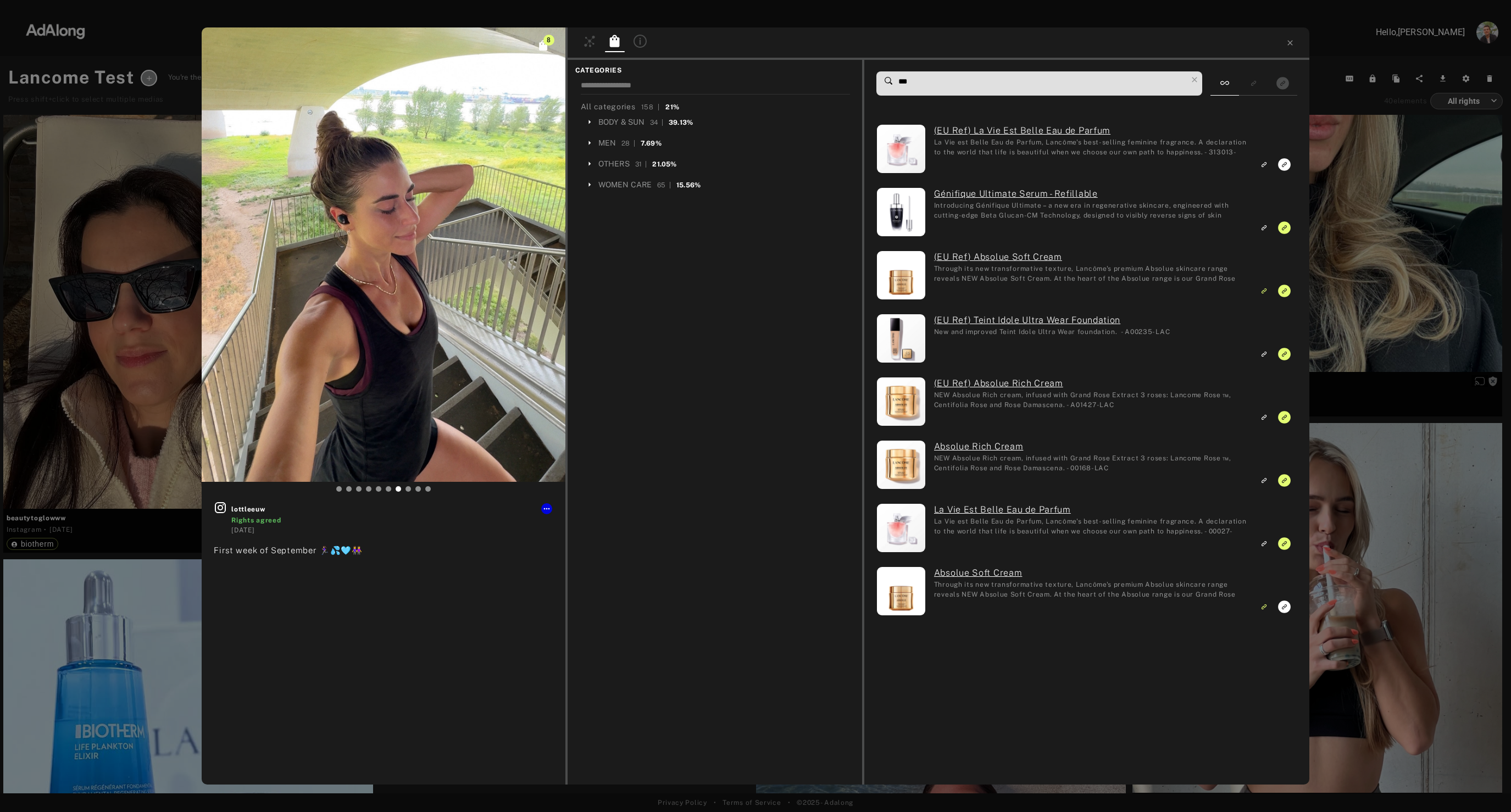
click at [1372, 499] on div "8 lottleeuw Rights agreed 1 year ago First week of September 🏃🏽‍♀️💦🩵👭 CATEGORIE…" at bounding box center [756, 406] width 1511 height 812
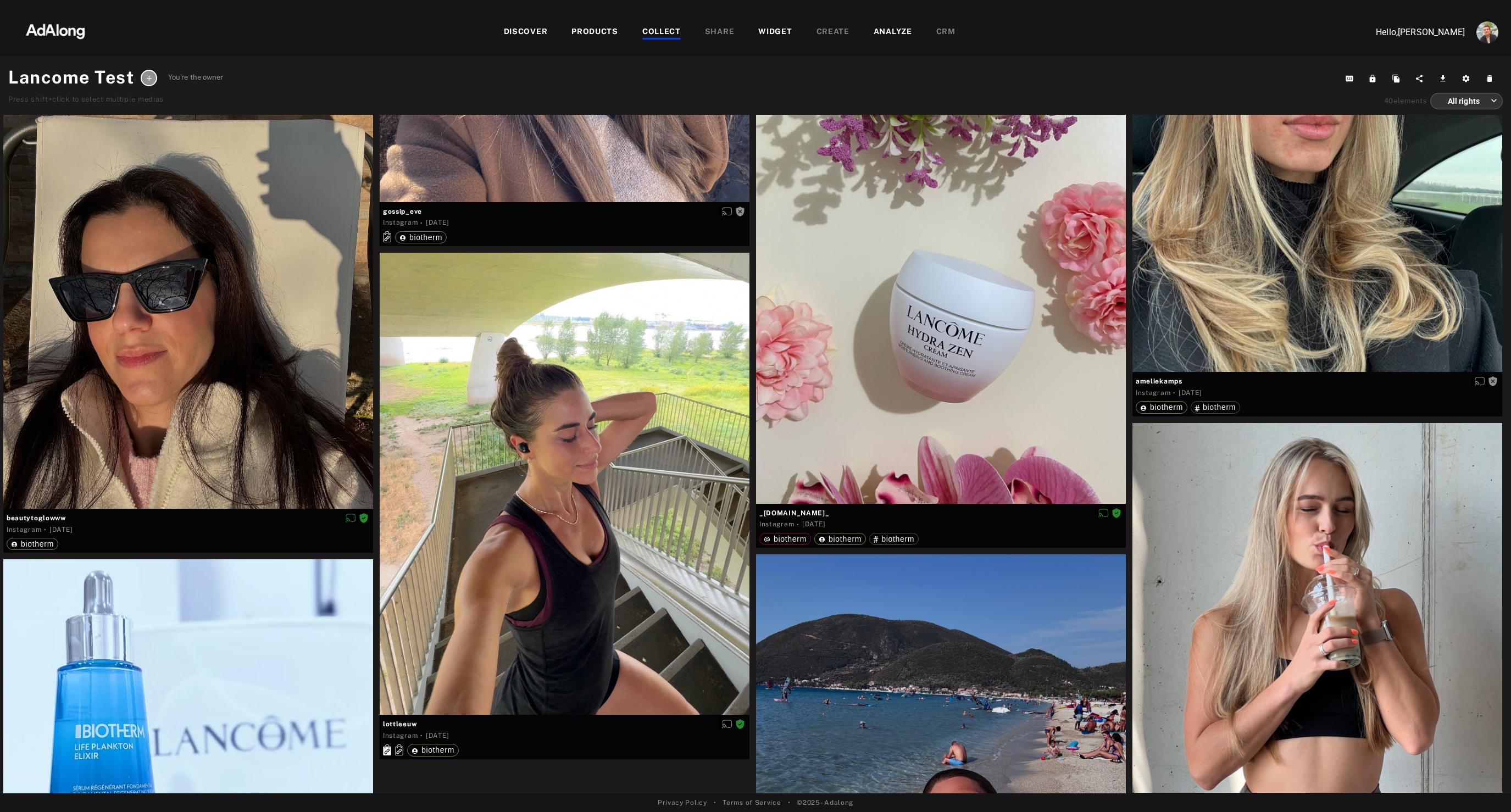
scroll to position [5558, 0]
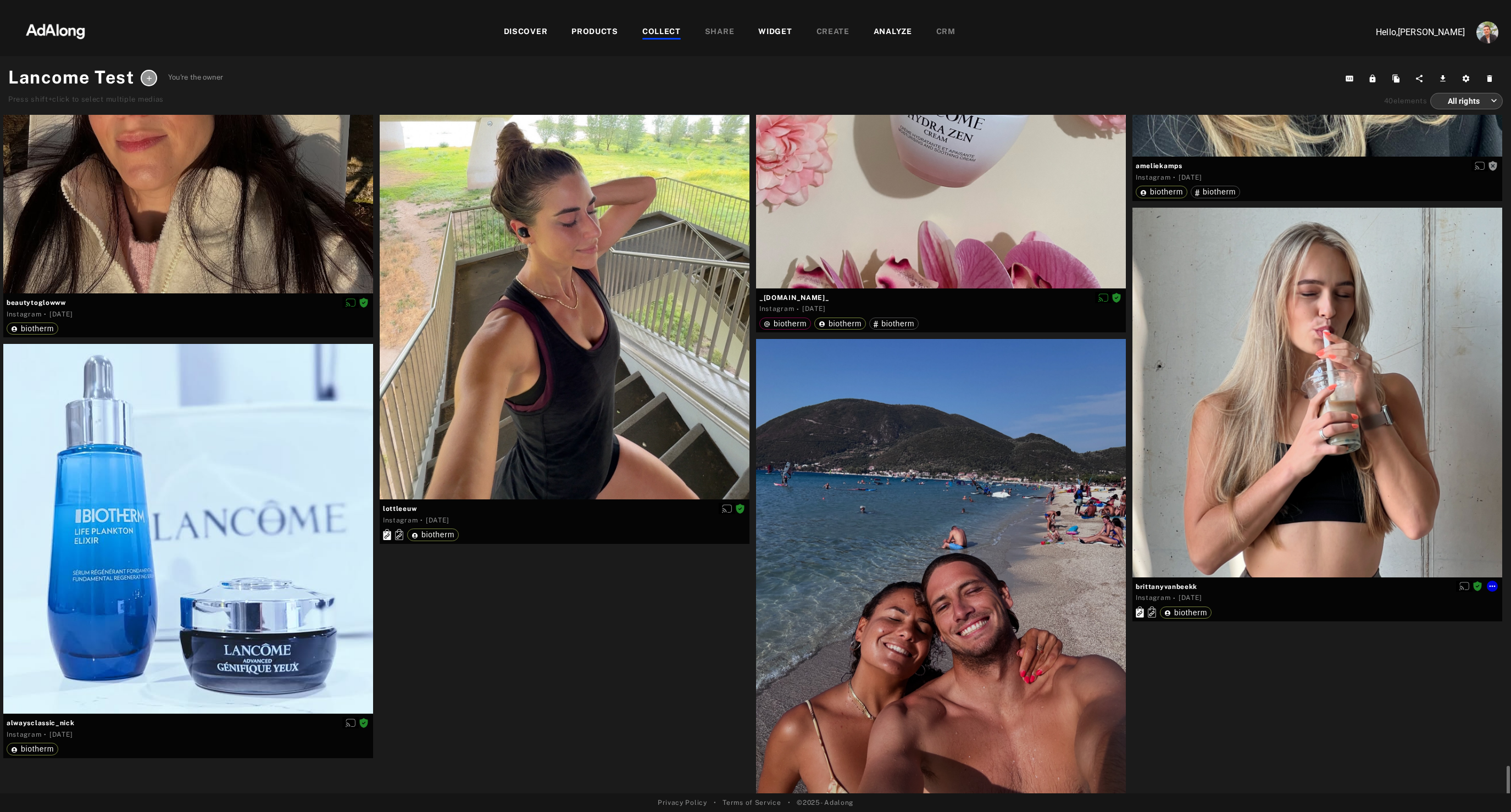
click at [1267, 464] on div at bounding box center [1317, 392] width 370 height 370
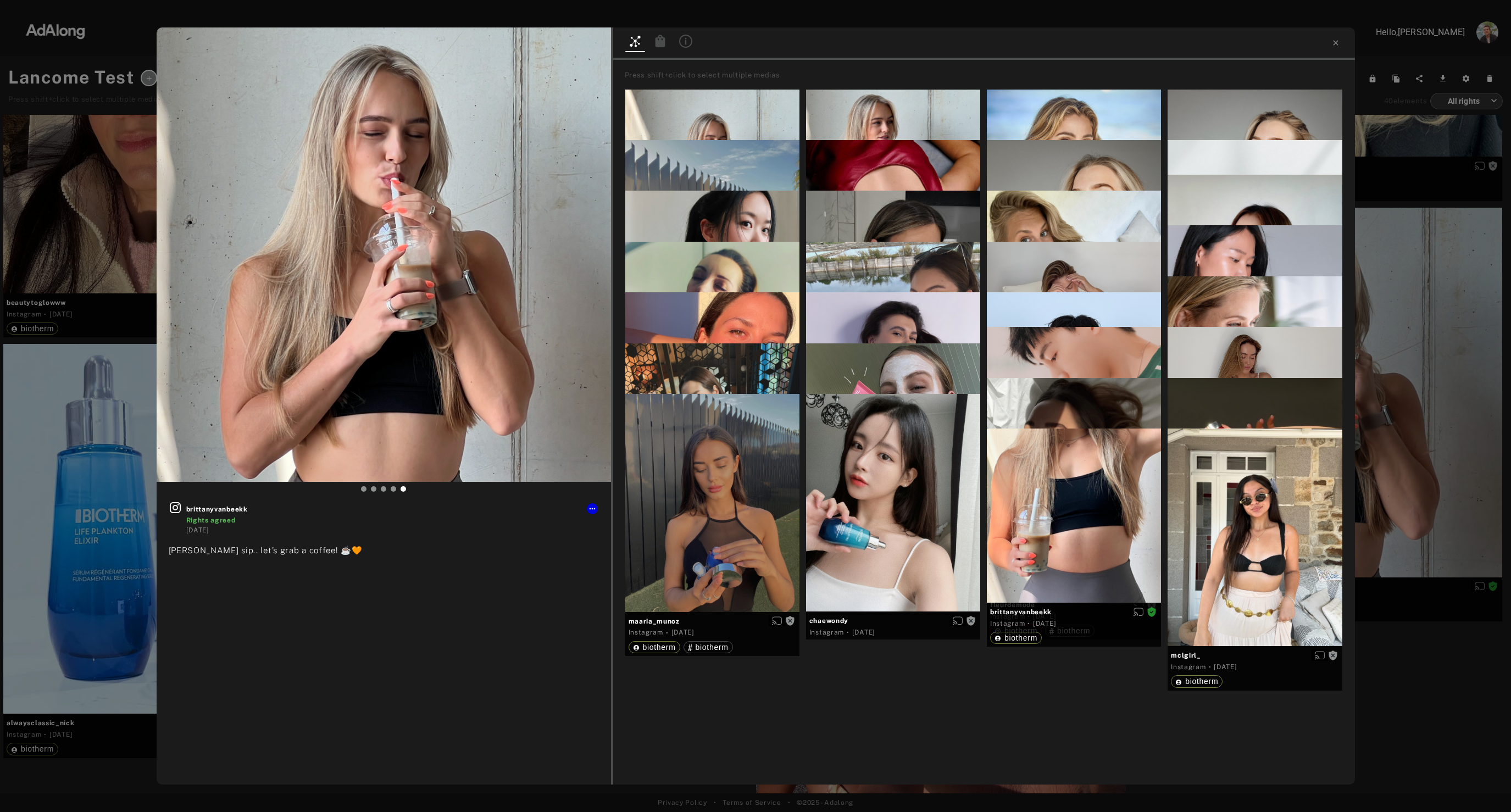
click at [663, 49] on div at bounding box center [660, 42] width 20 height 16
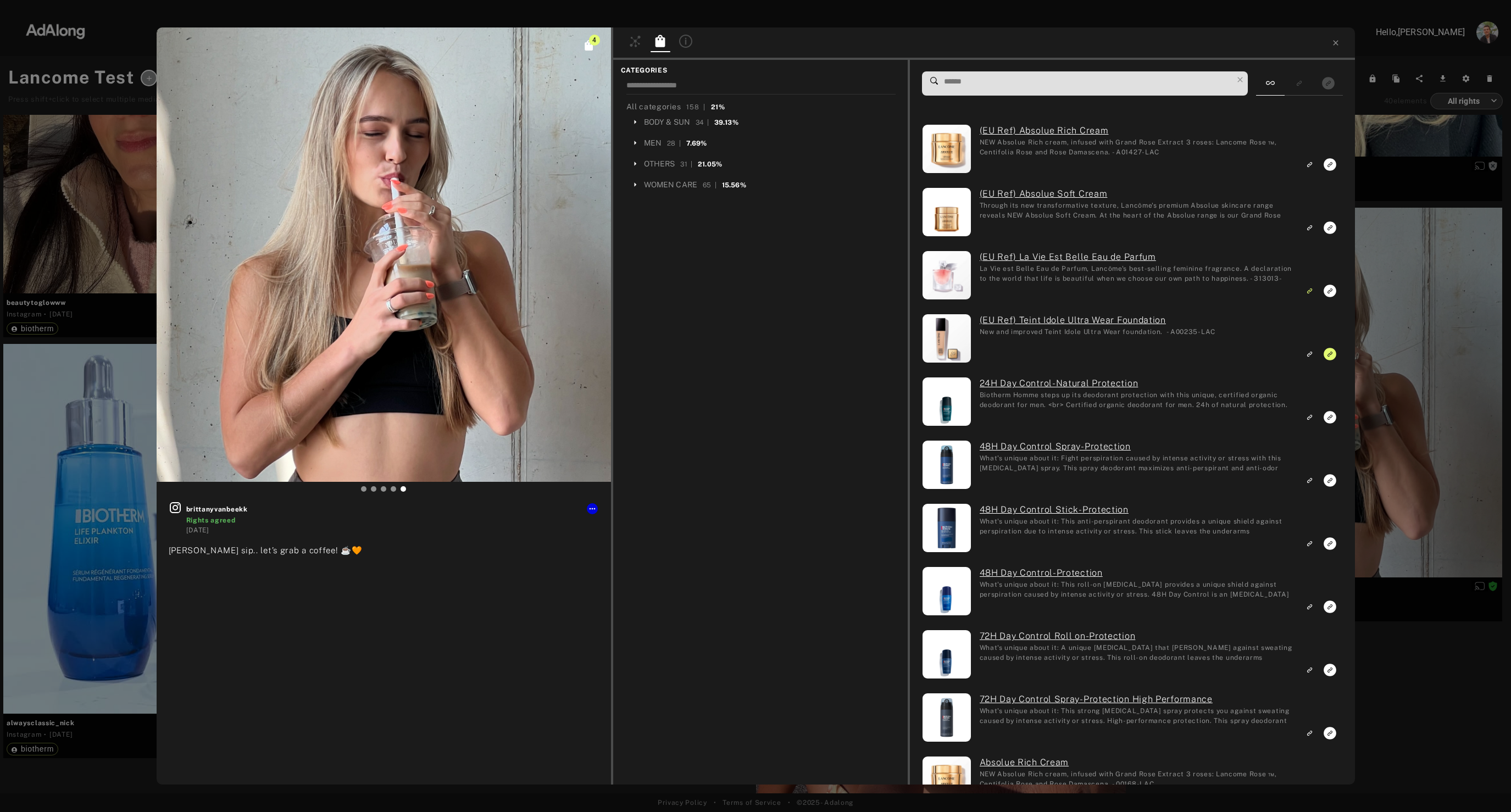
click at [1041, 79] on input at bounding box center [1087, 81] width 290 height 15
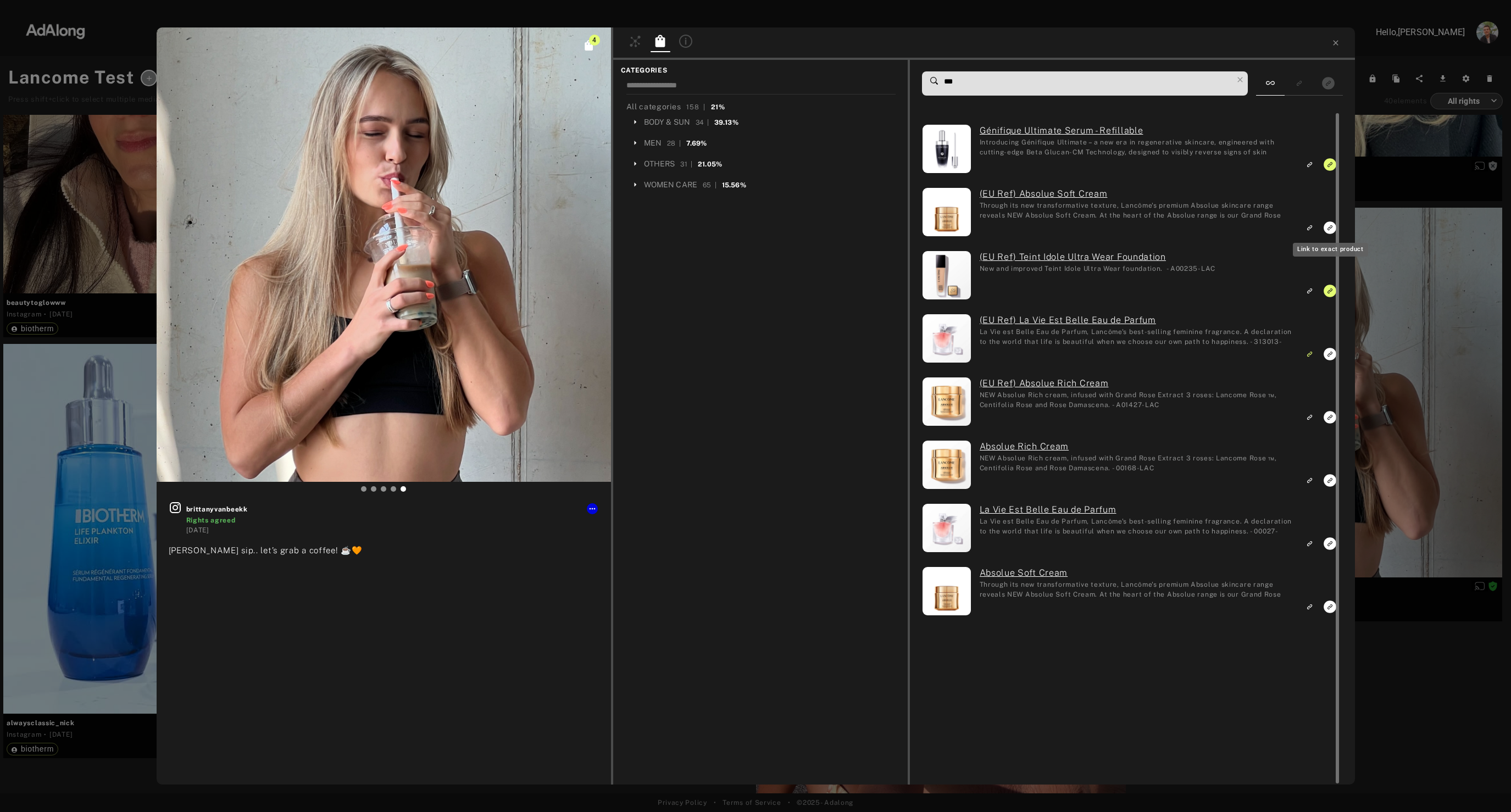
type input "***"
click at [1329, 228] on icon "Link to exact product" at bounding box center [1329, 228] width 12 height 12
click at [1328, 606] on icon "Link to exact product" at bounding box center [1329, 607] width 12 height 12
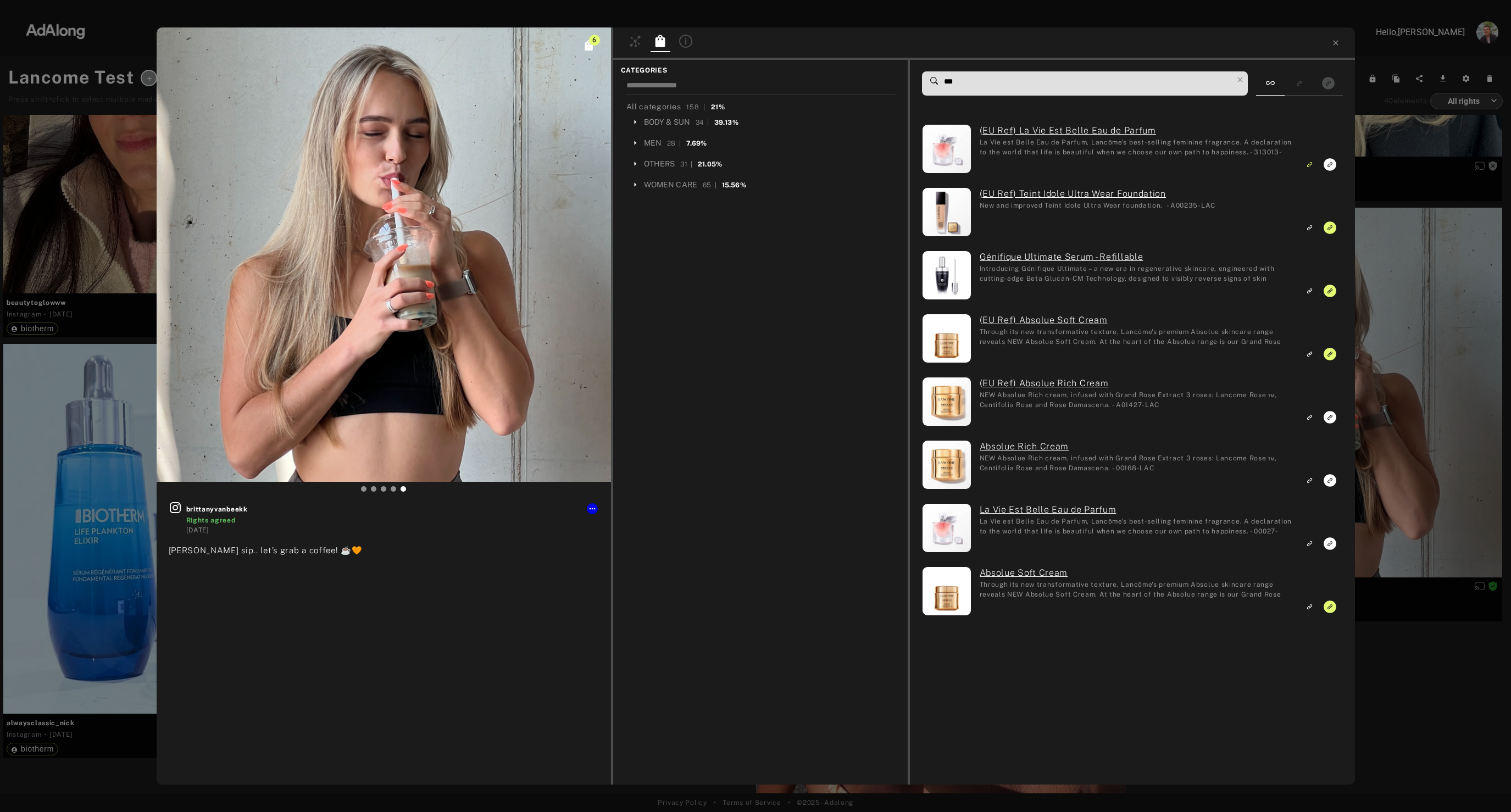
click at [1425, 446] on div "6 brittanyvanbeekk Rights agreed 1 year ago Sip sip sip.. let’s grab a coffee! …" at bounding box center [756, 406] width 1511 height 812
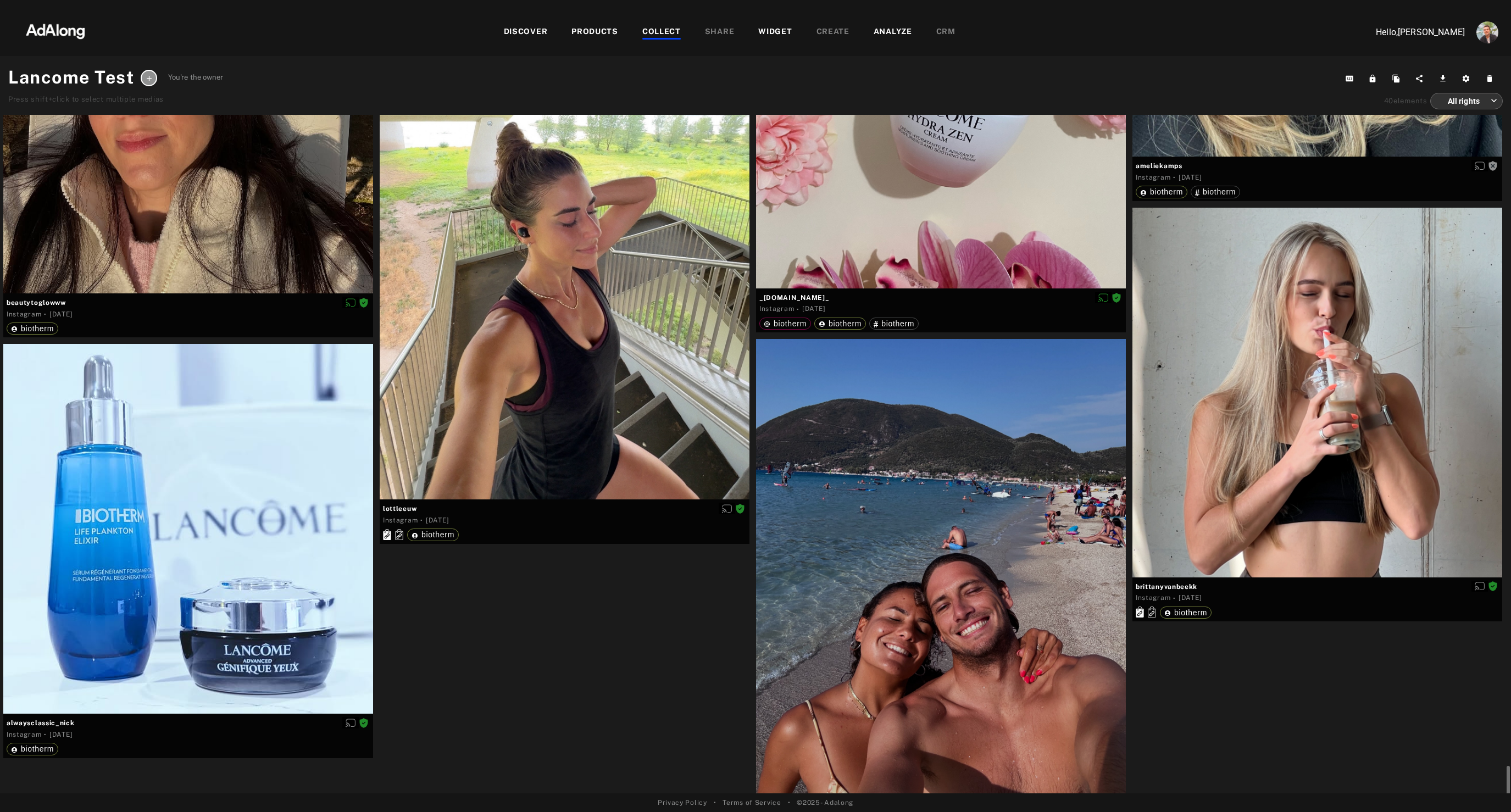
click at [870, 533] on div at bounding box center [941, 569] width 370 height 462
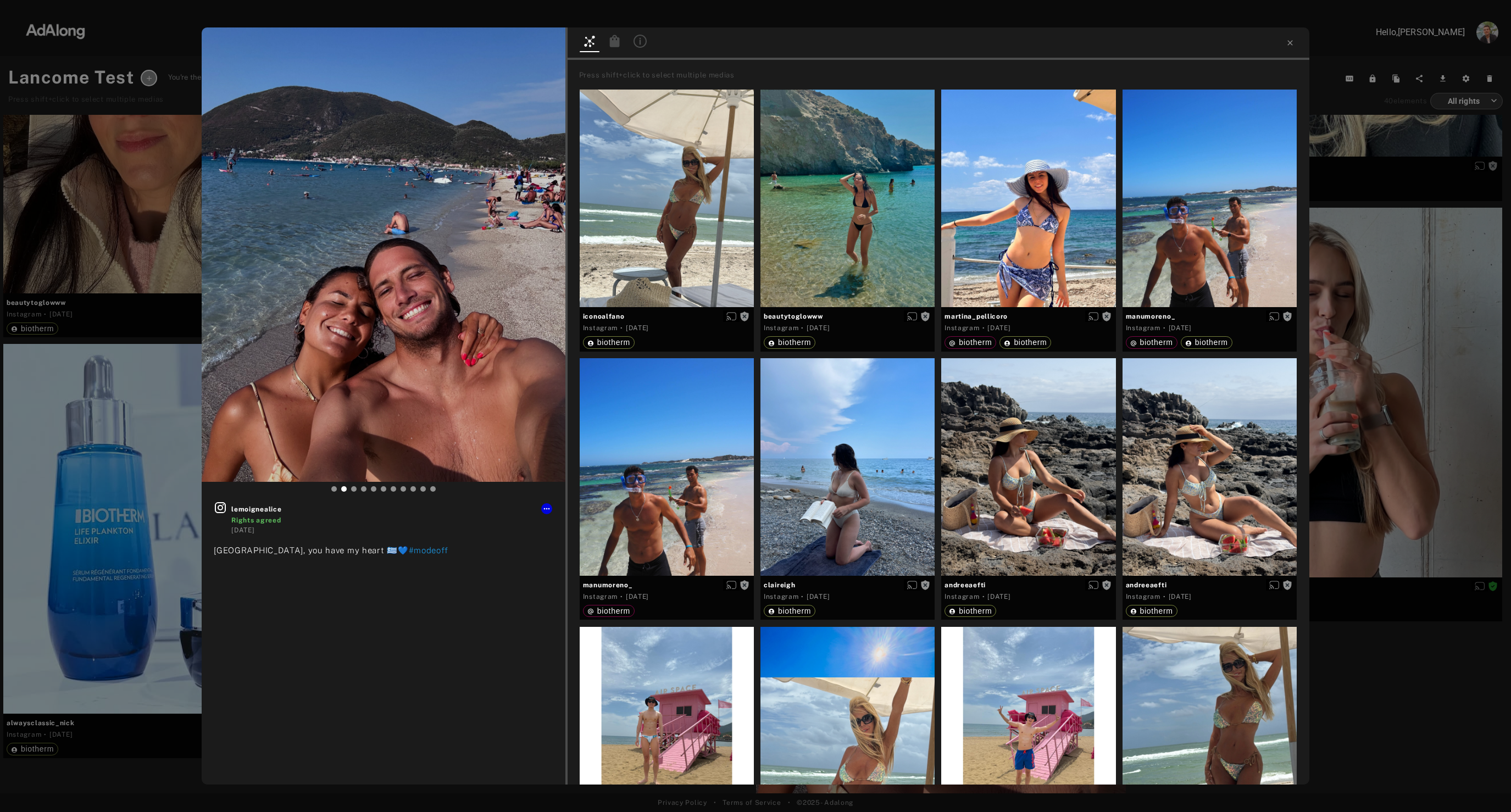
click at [615, 43] on icon at bounding box center [614, 41] width 10 height 12
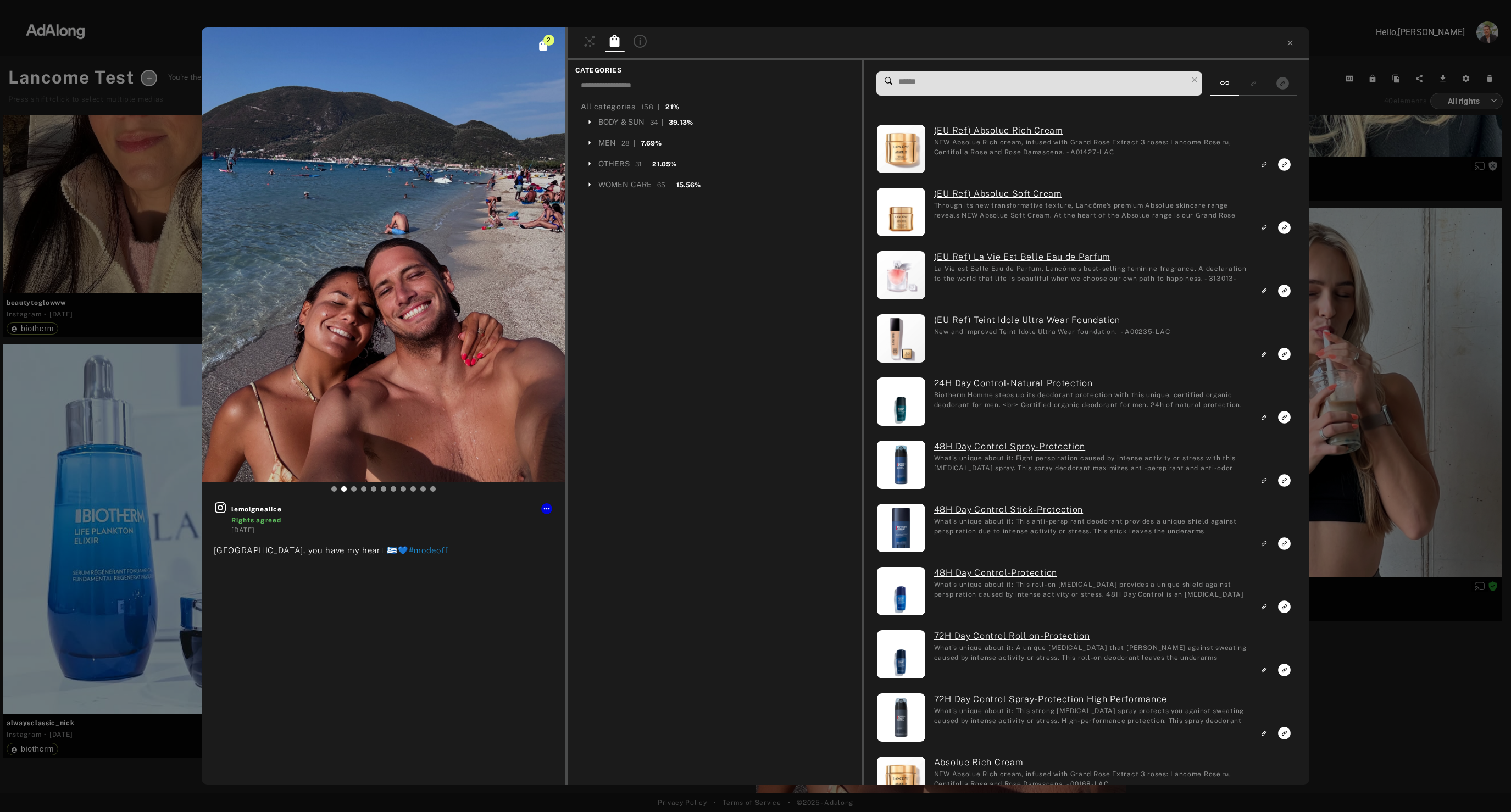
click at [996, 80] on input at bounding box center [1042, 81] width 290 height 15
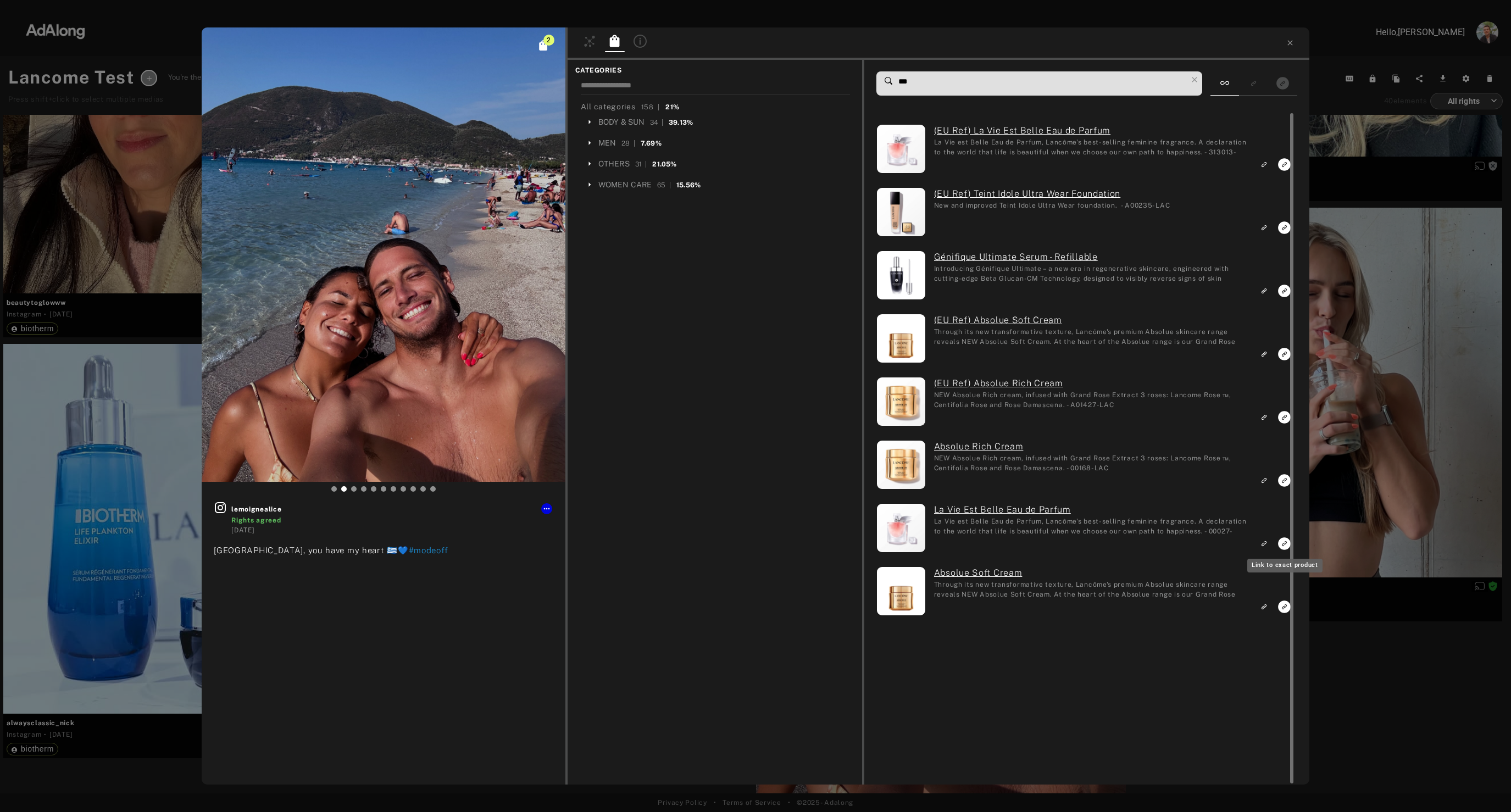
type input "***"
click at [1280, 546] on icon "Link to exact product" at bounding box center [1284, 543] width 12 height 12
click at [1282, 164] on icon "Link to exact product" at bounding box center [1284, 165] width 12 height 12
click at [1262, 226] on icon "Link to similar product" at bounding box center [1264, 228] width 8 height 7
click at [1264, 611] on rect "Link to similar product" at bounding box center [1264, 607] width 14 height 14
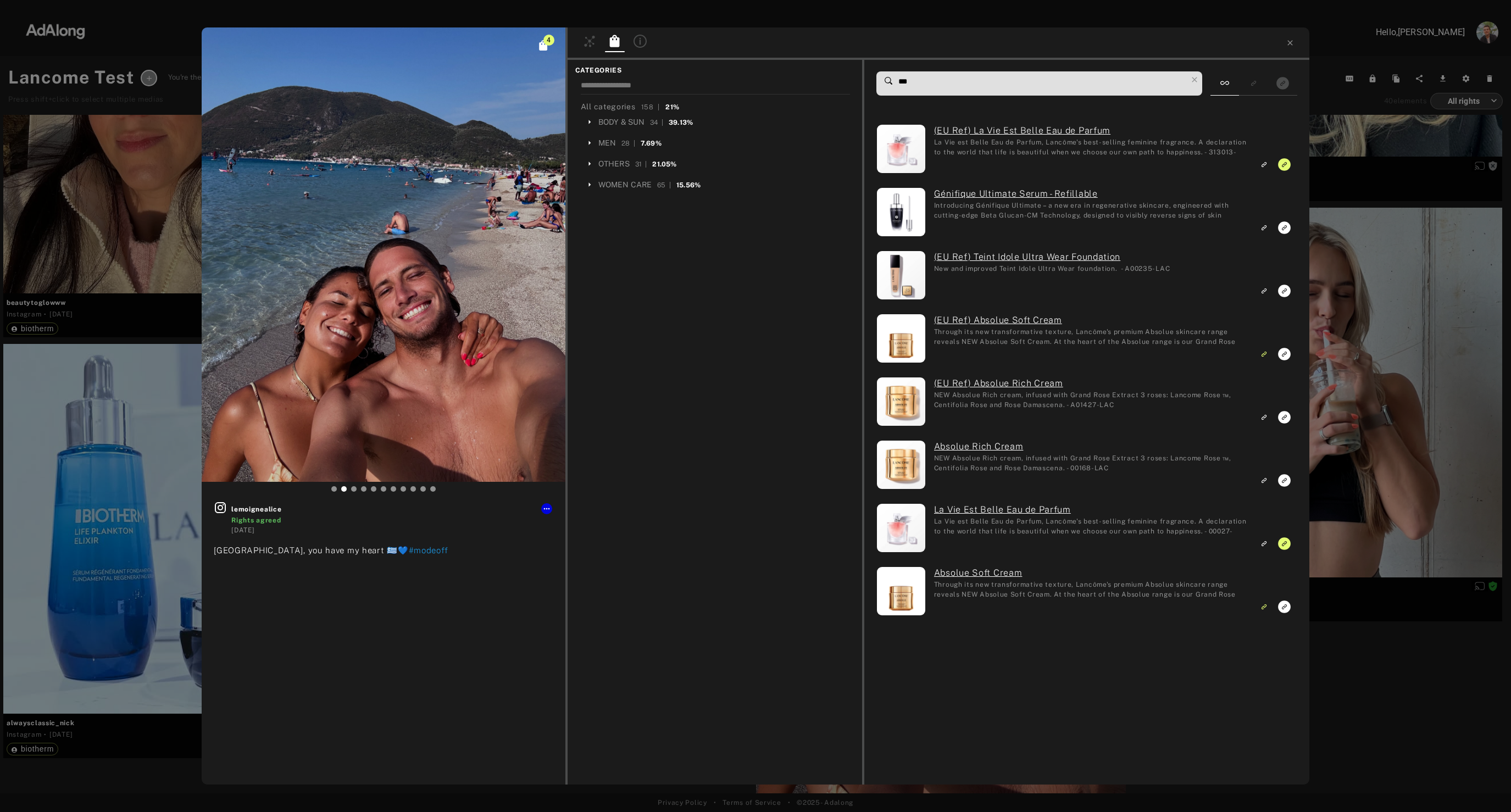
click at [1352, 506] on div "4 lemoignealice Rights agreed 1 year ago Greece, you have my heart 🇬🇷💙 #modeoff…" at bounding box center [756, 406] width 1511 height 812
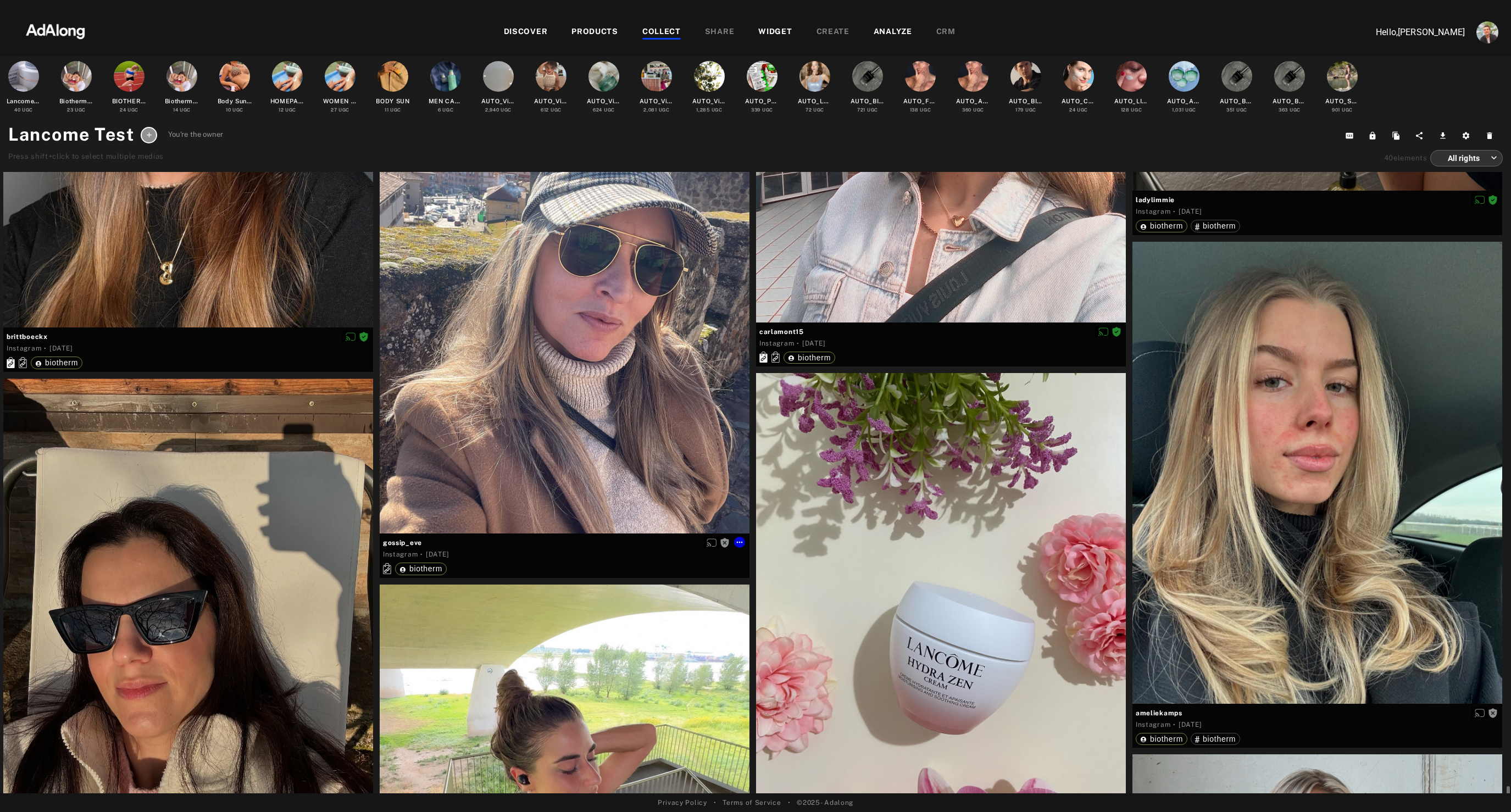
scroll to position [4976, 0]
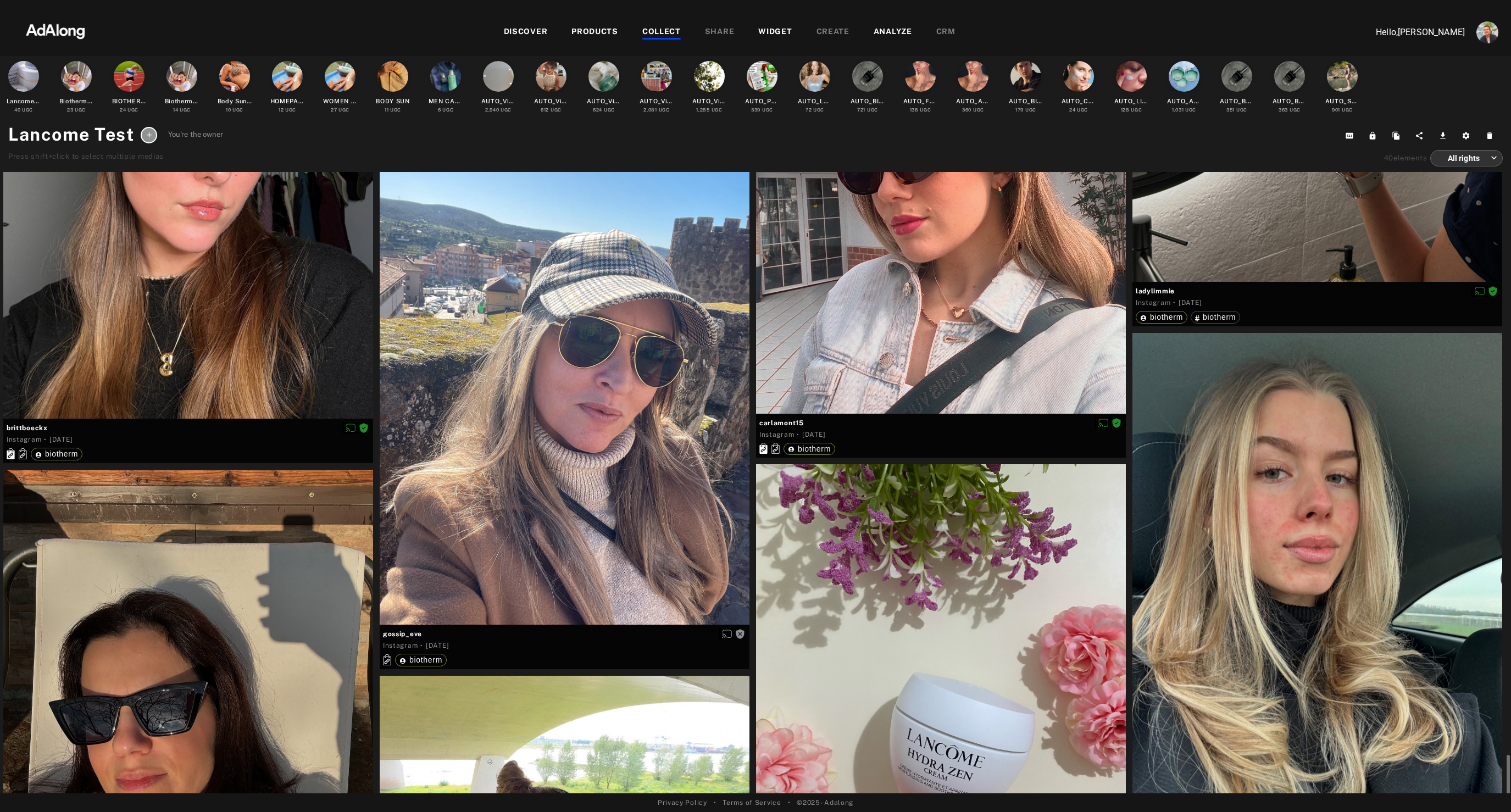
click at [273, 581] on div at bounding box center [188, 700] width 370 height 462
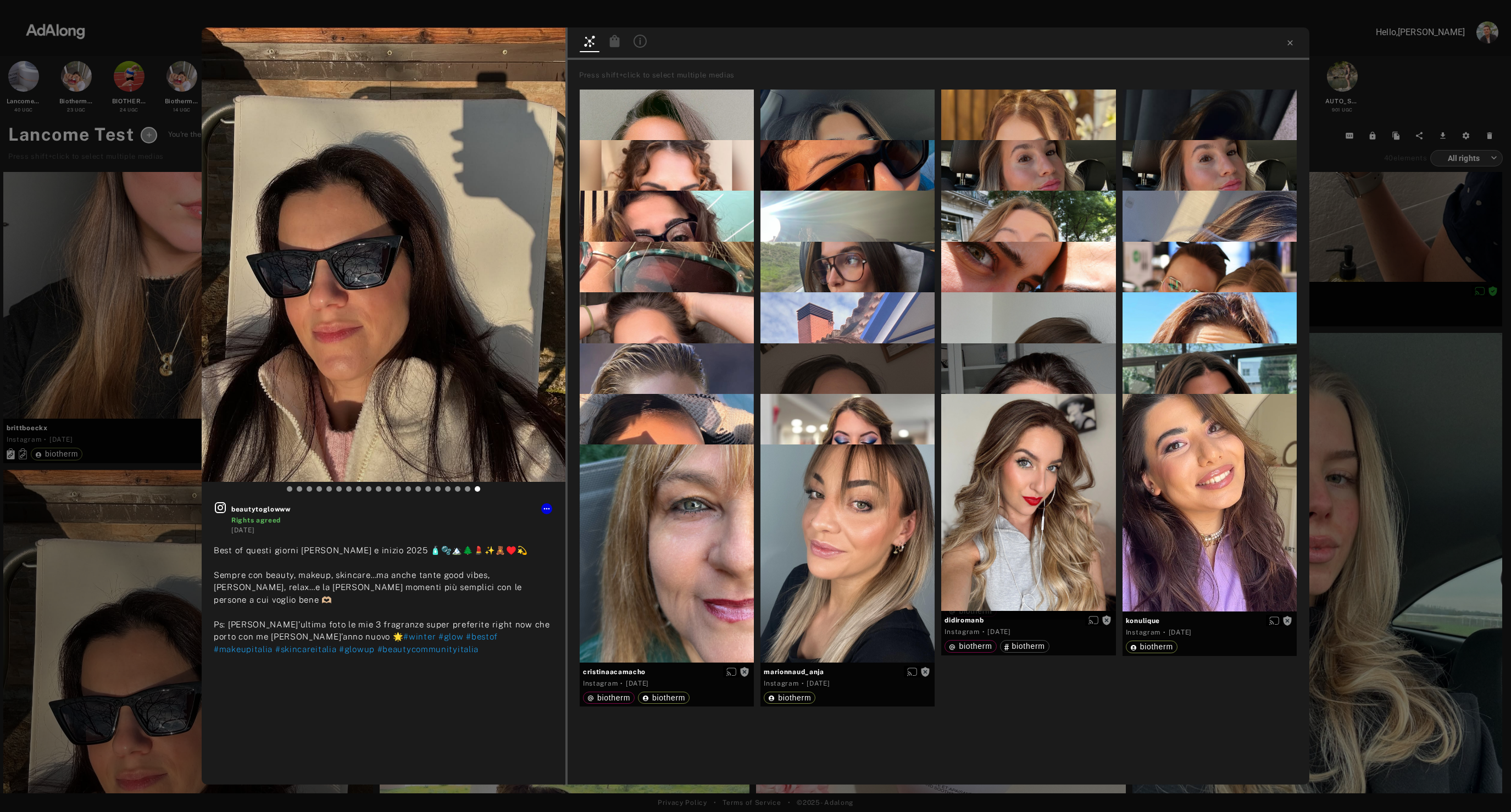
click at [615, 44] on icon at bounding box center [615, 41] width 10 height 12
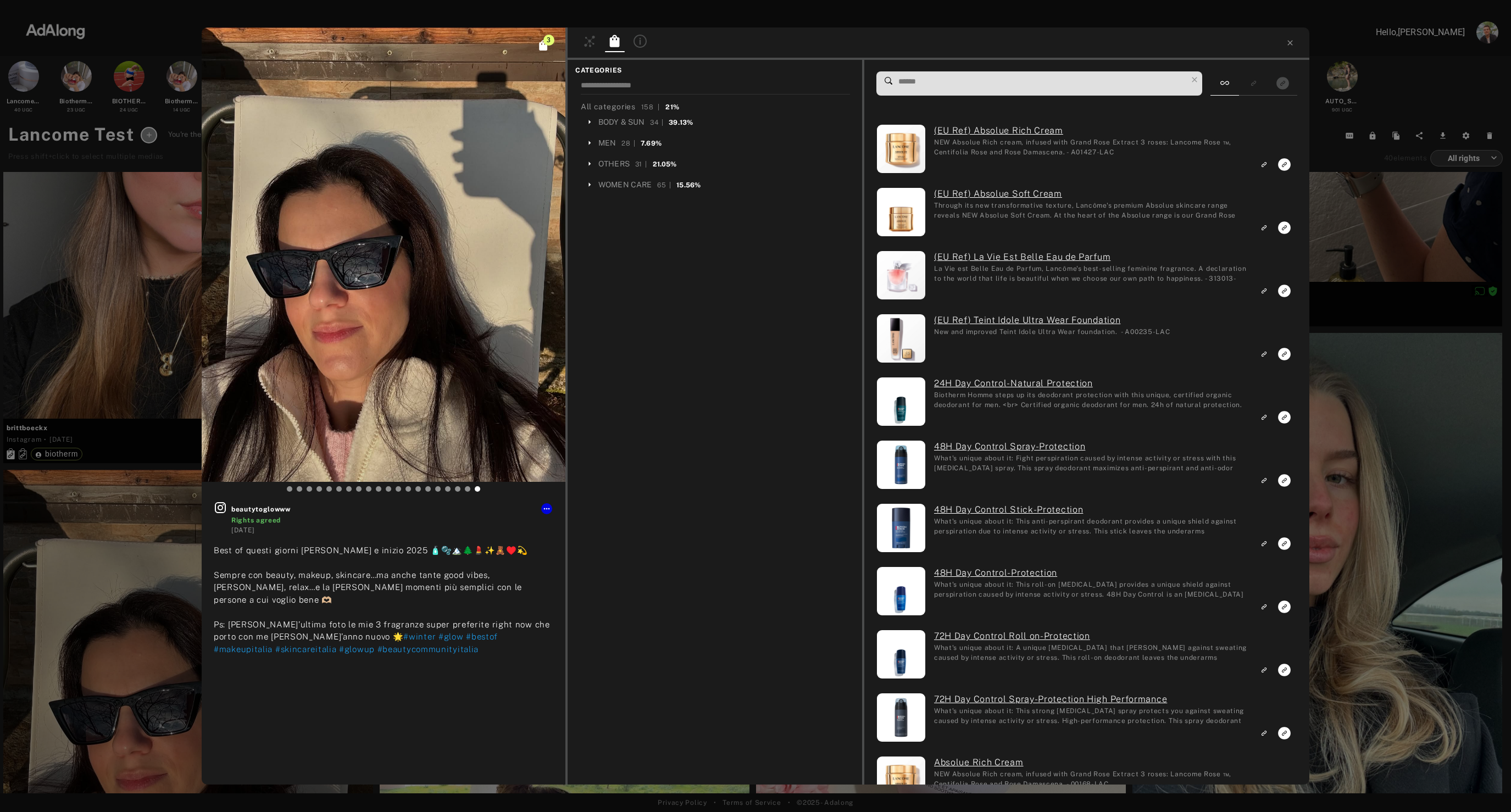
click at [932, 87] on input at bounding box center [1042, 81] width 290 height 15
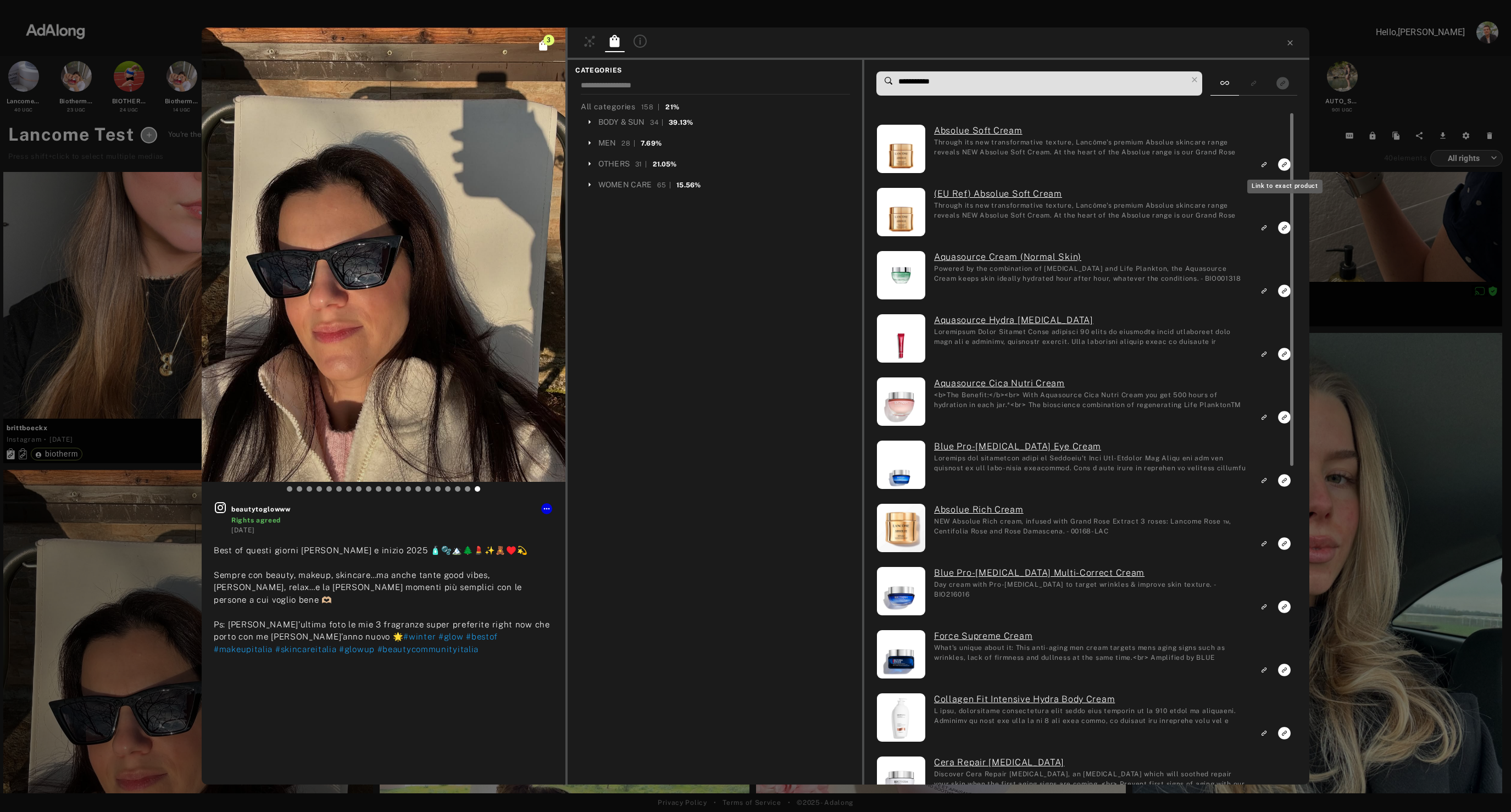
type input "**********"
click at [1284, 163] on icon "Link to exact product" at bounding box center [1284, 165] width 12 height 12
click at [1283, 230] on rect "Link to exact product" at bounding box center [1284, 228] width 14 height 14
click at [1332, 243] on div "**********" at bounding box center [756, 406] width 1511 height 812
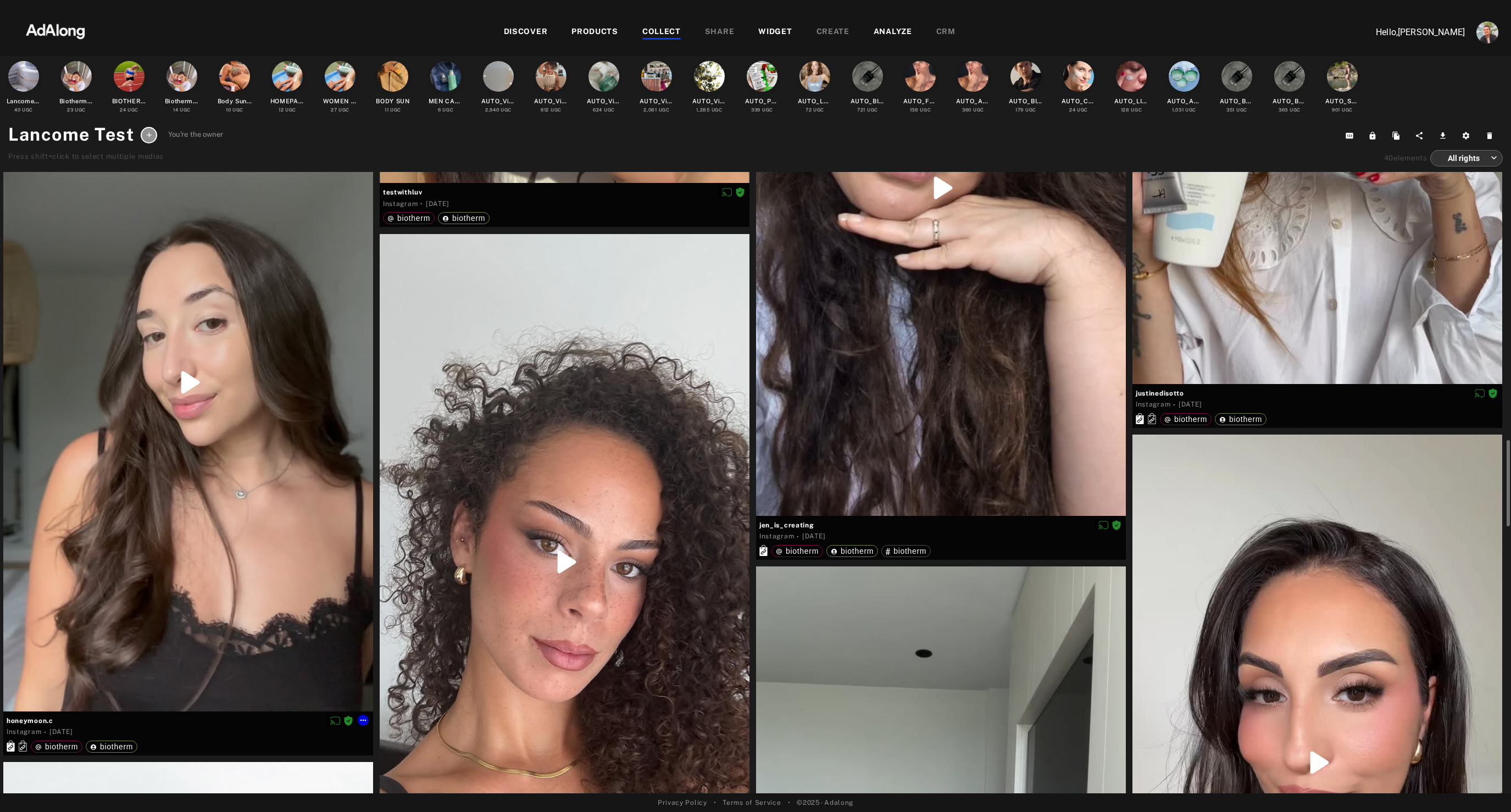
scroll to position [3498, 0]
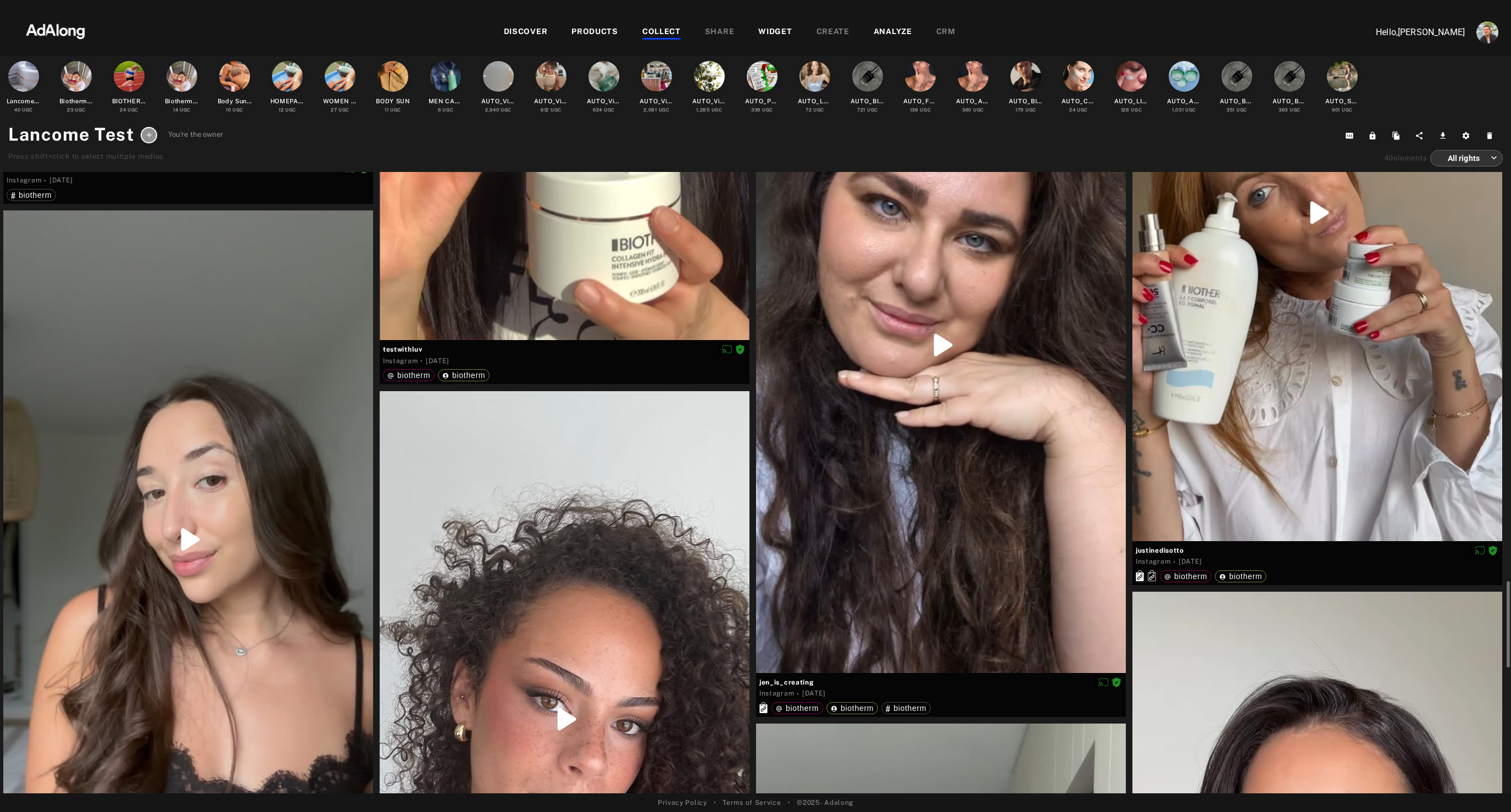
click at [231, 392] on div at bounding box center [188, 539] width 370 height 658
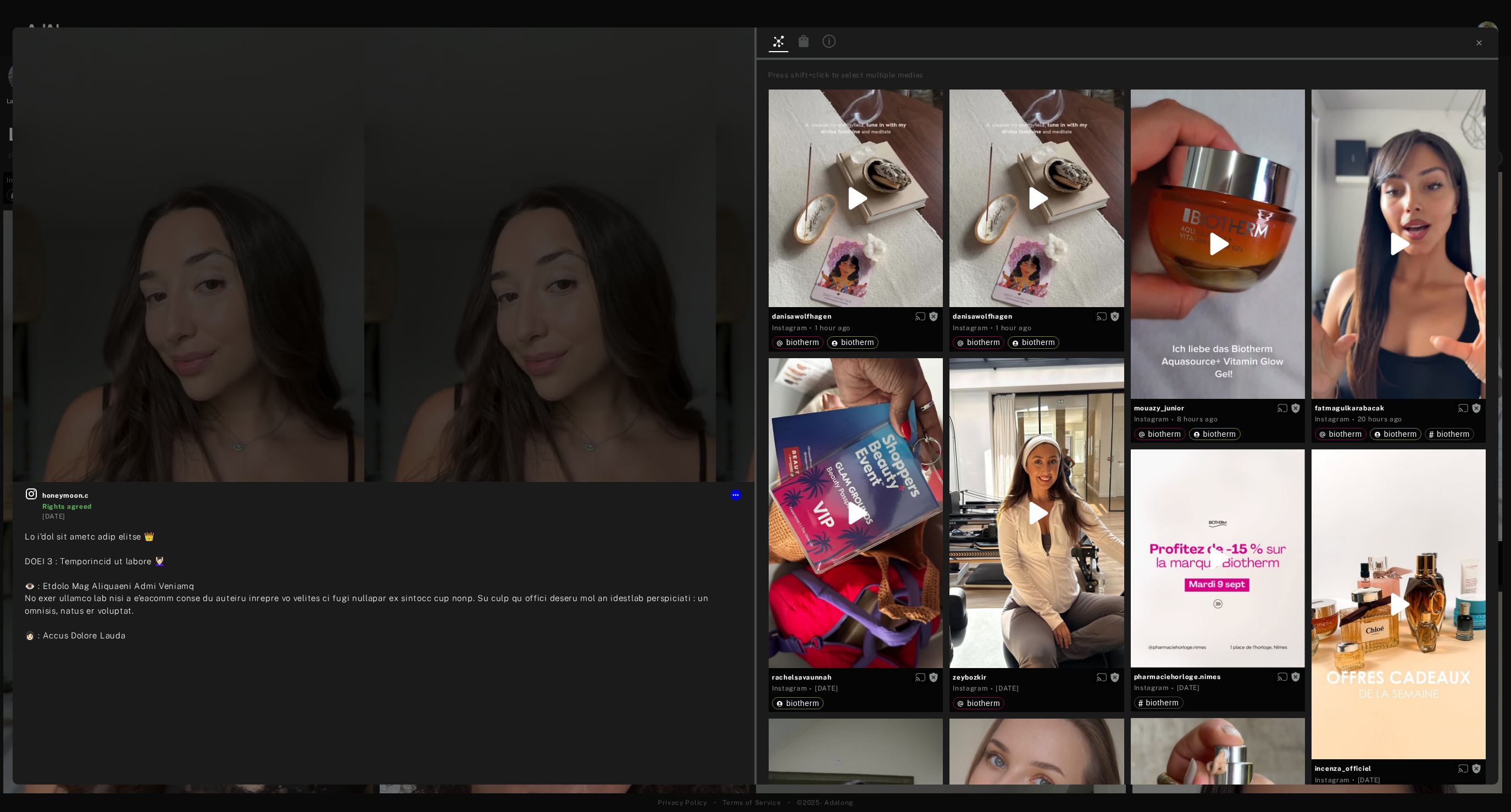
click at [805, 47] on div at bounding box center [804, 42] width 20 height 16
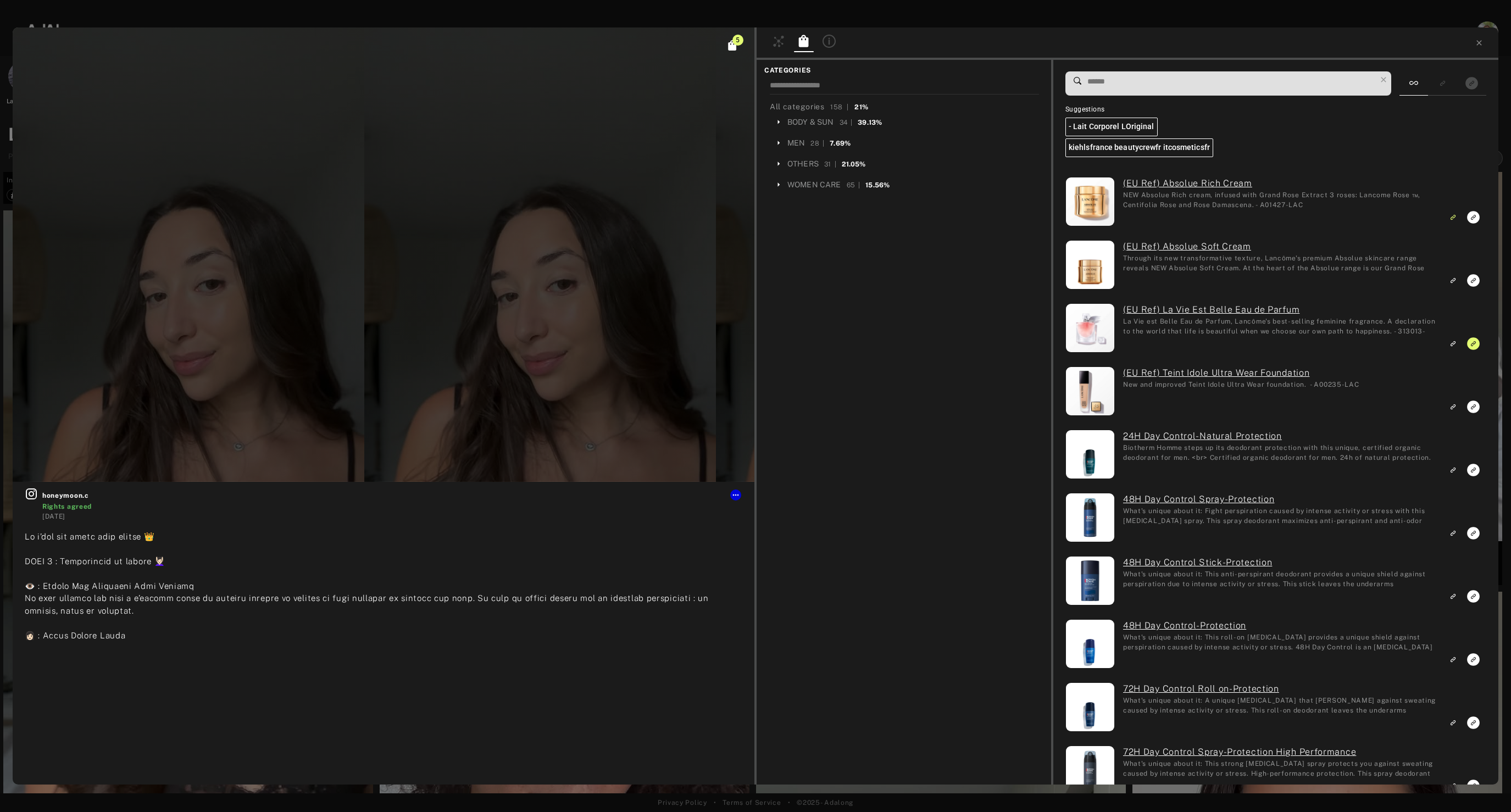
click at [1111, 80] on input at bounding box center [1231, 81] width 290 height 15
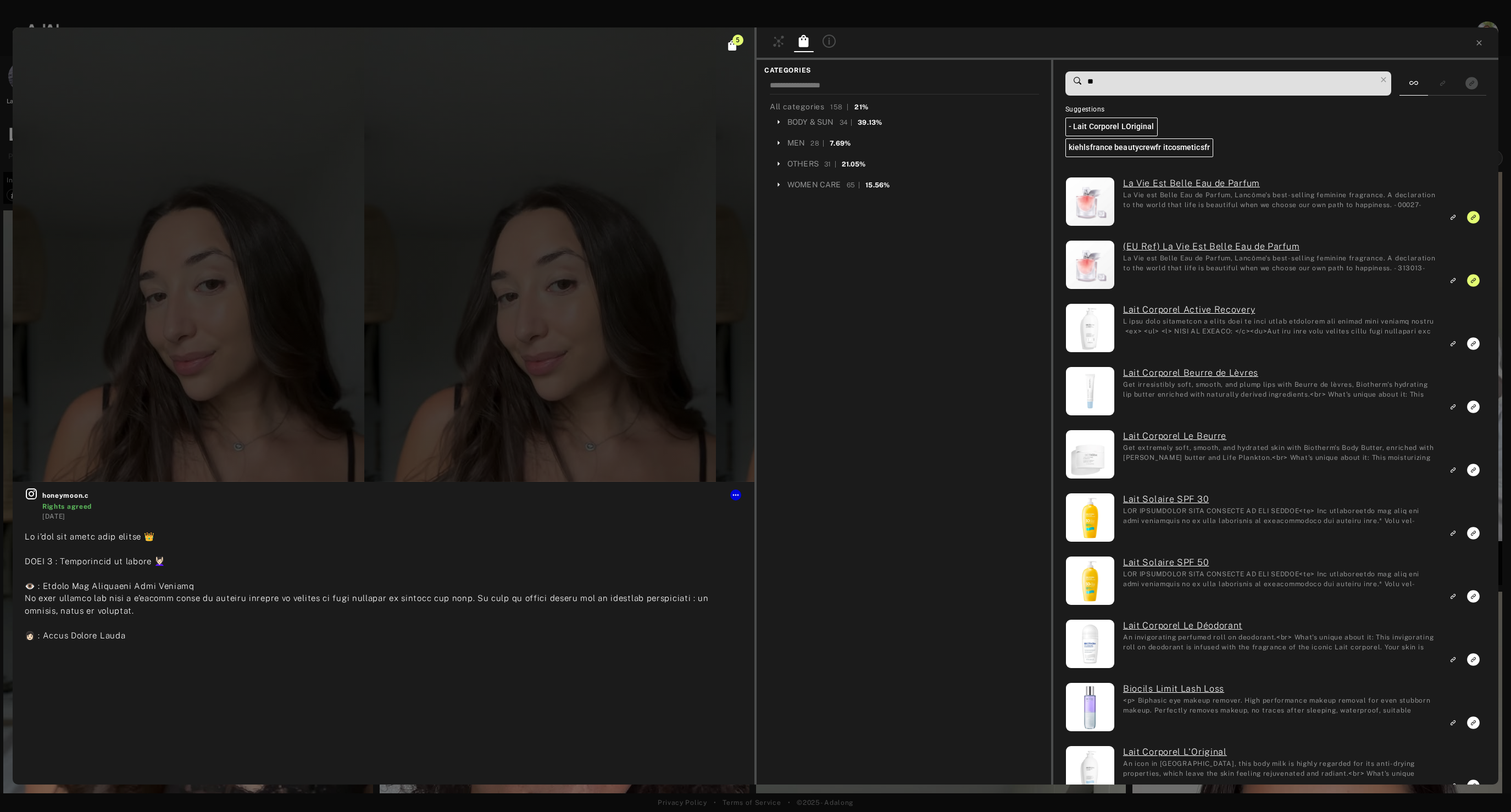
type input "***"
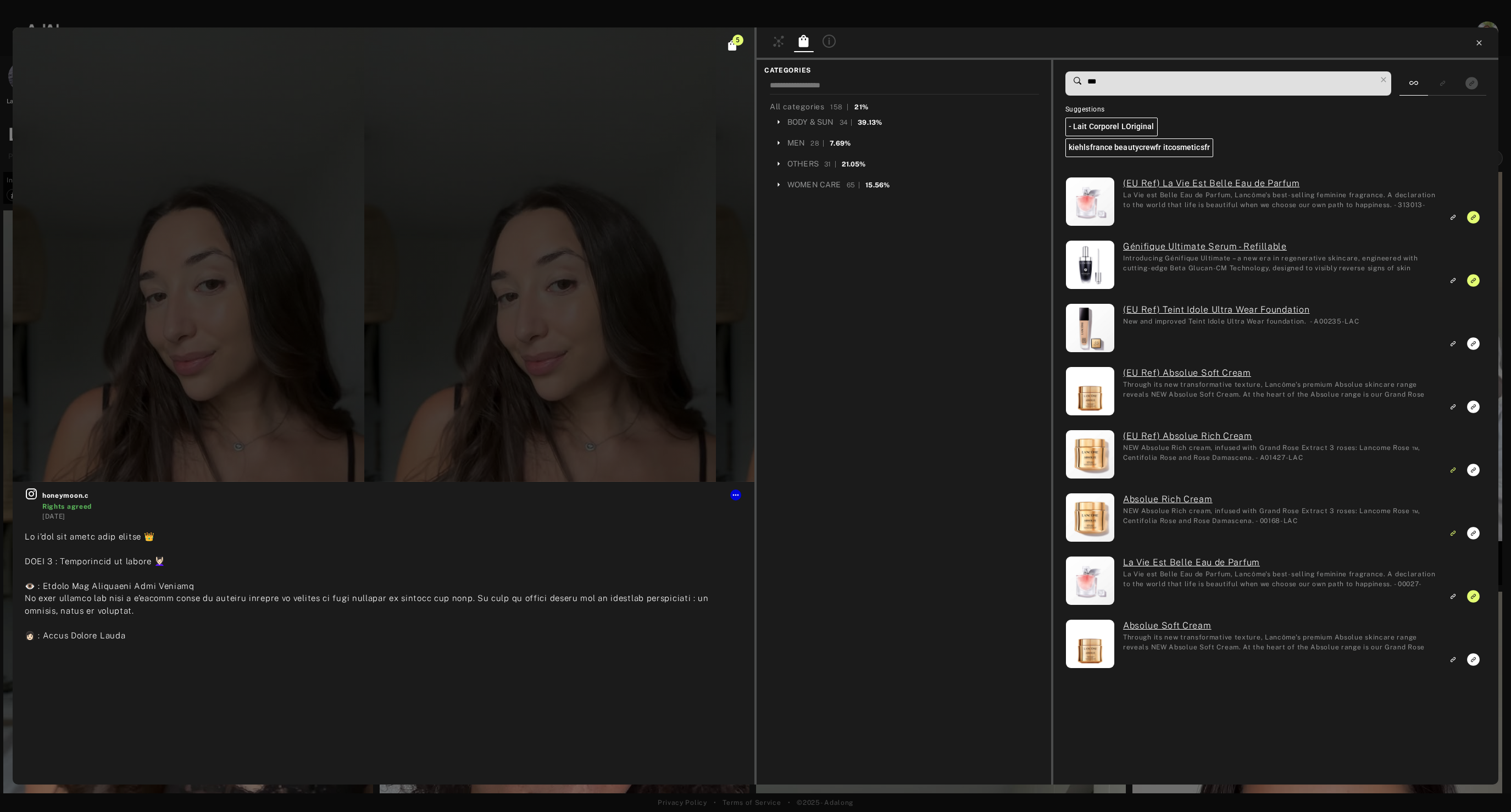
click at [1477, 44] on icon at bounding box center [1479, 42] width 5 height 5
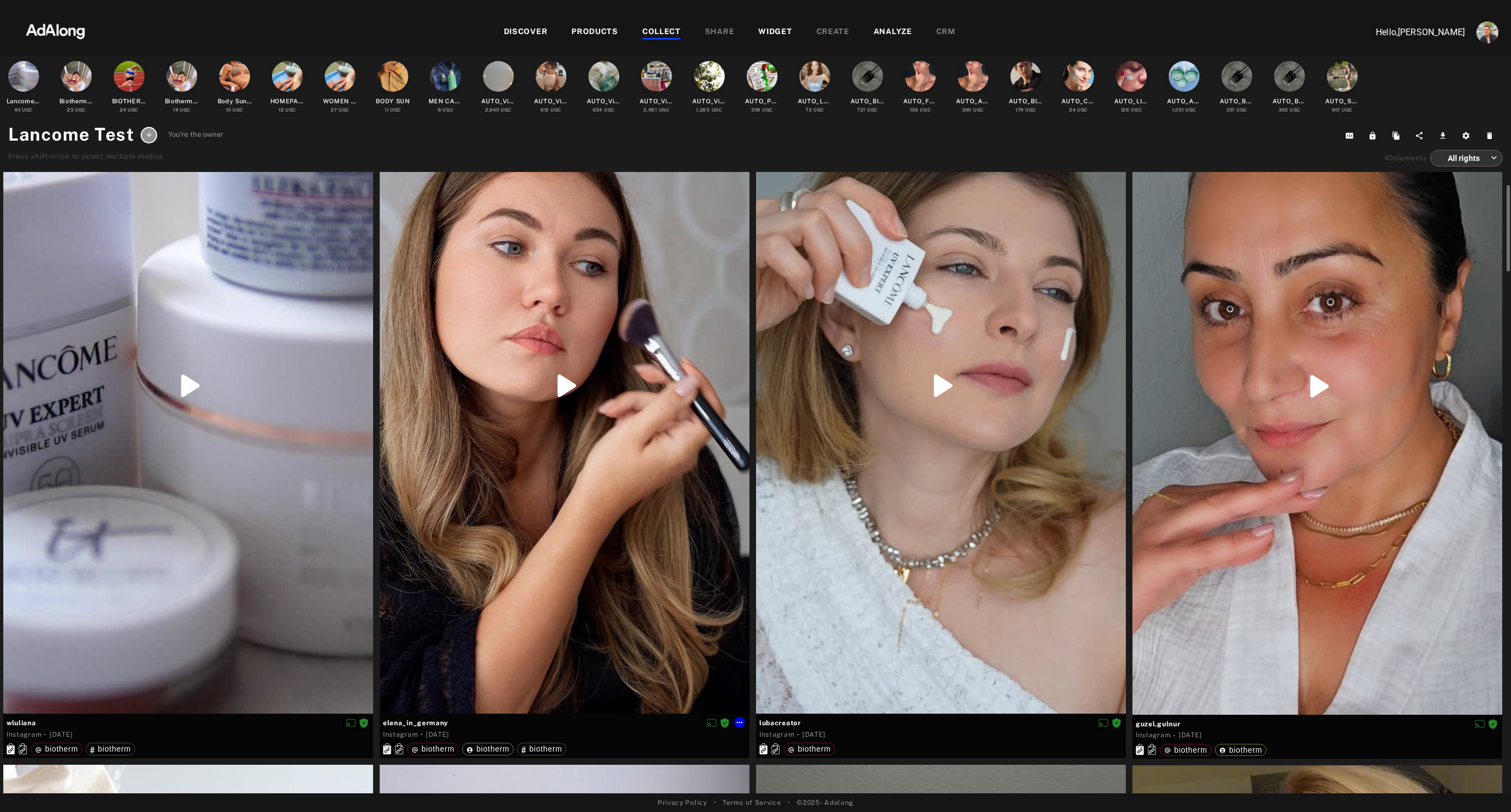
scroll to position [116, 0]
click at [468, 605] on div at bounding box center [564, 385] width 370 height 656
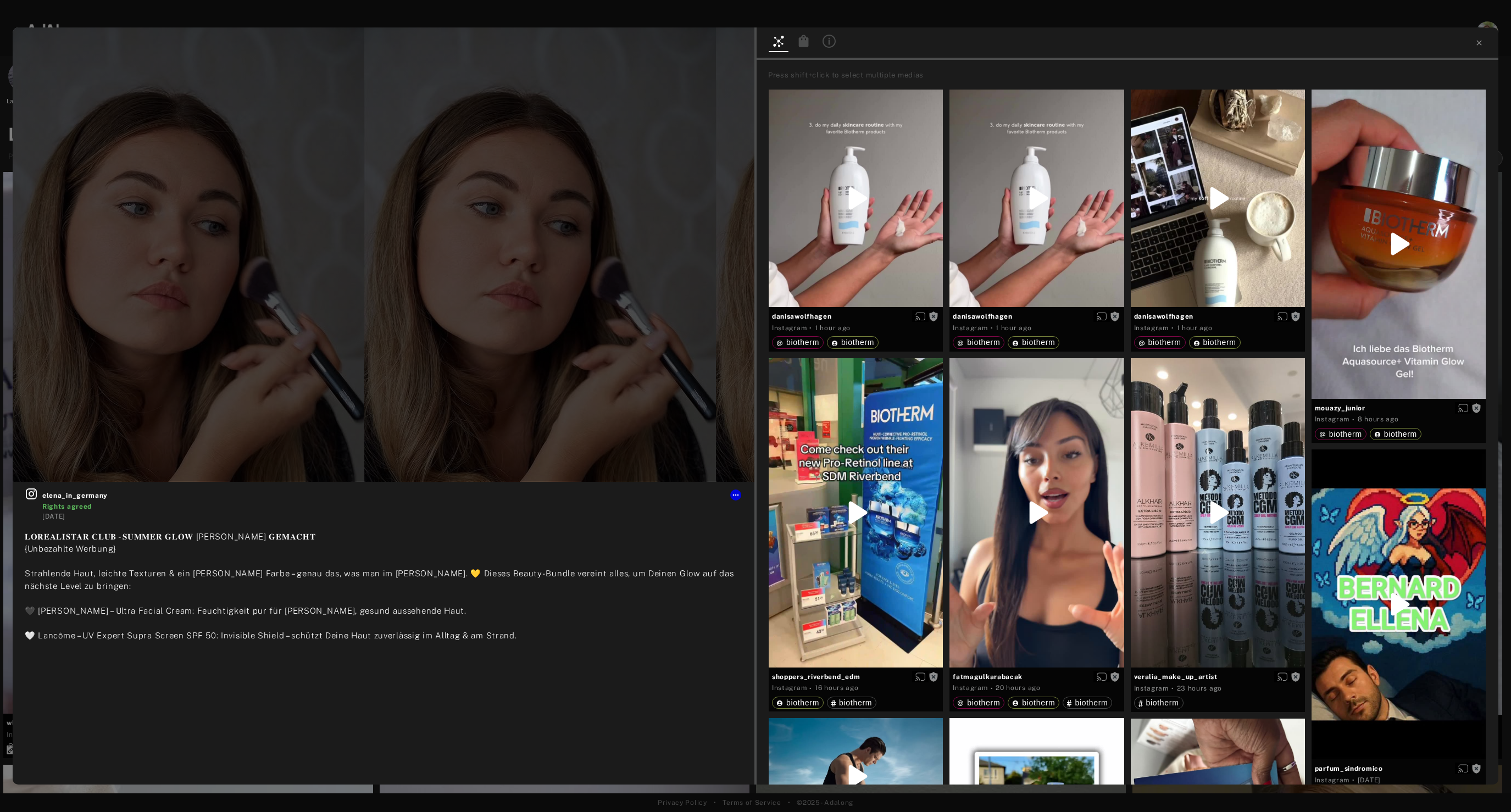
click at [798, 51] on div at bounding box center [804, 43] width 20 height 18
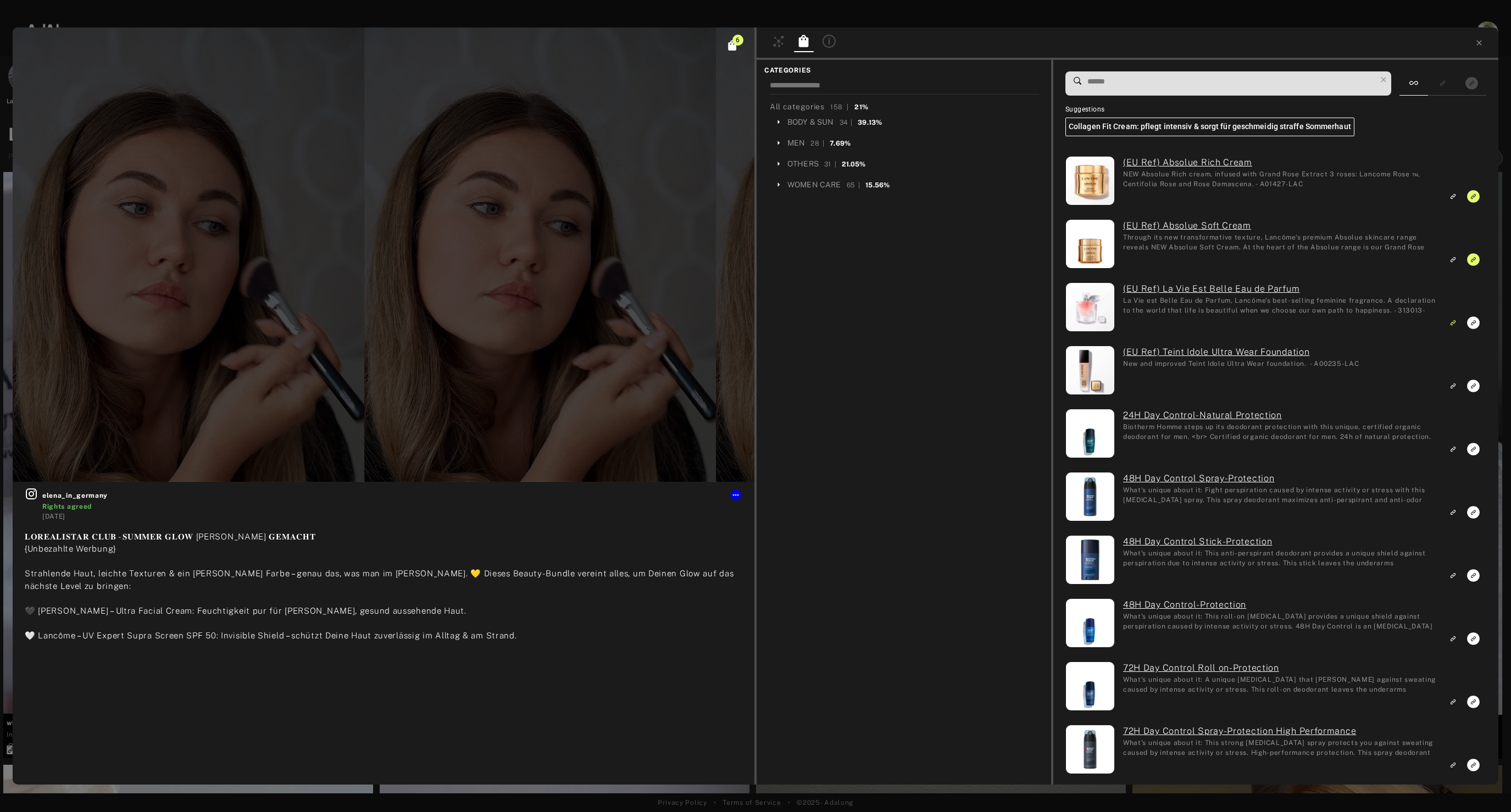
click at [1147, 82] on input at bounding box center [1231, 81] width 290 height 15
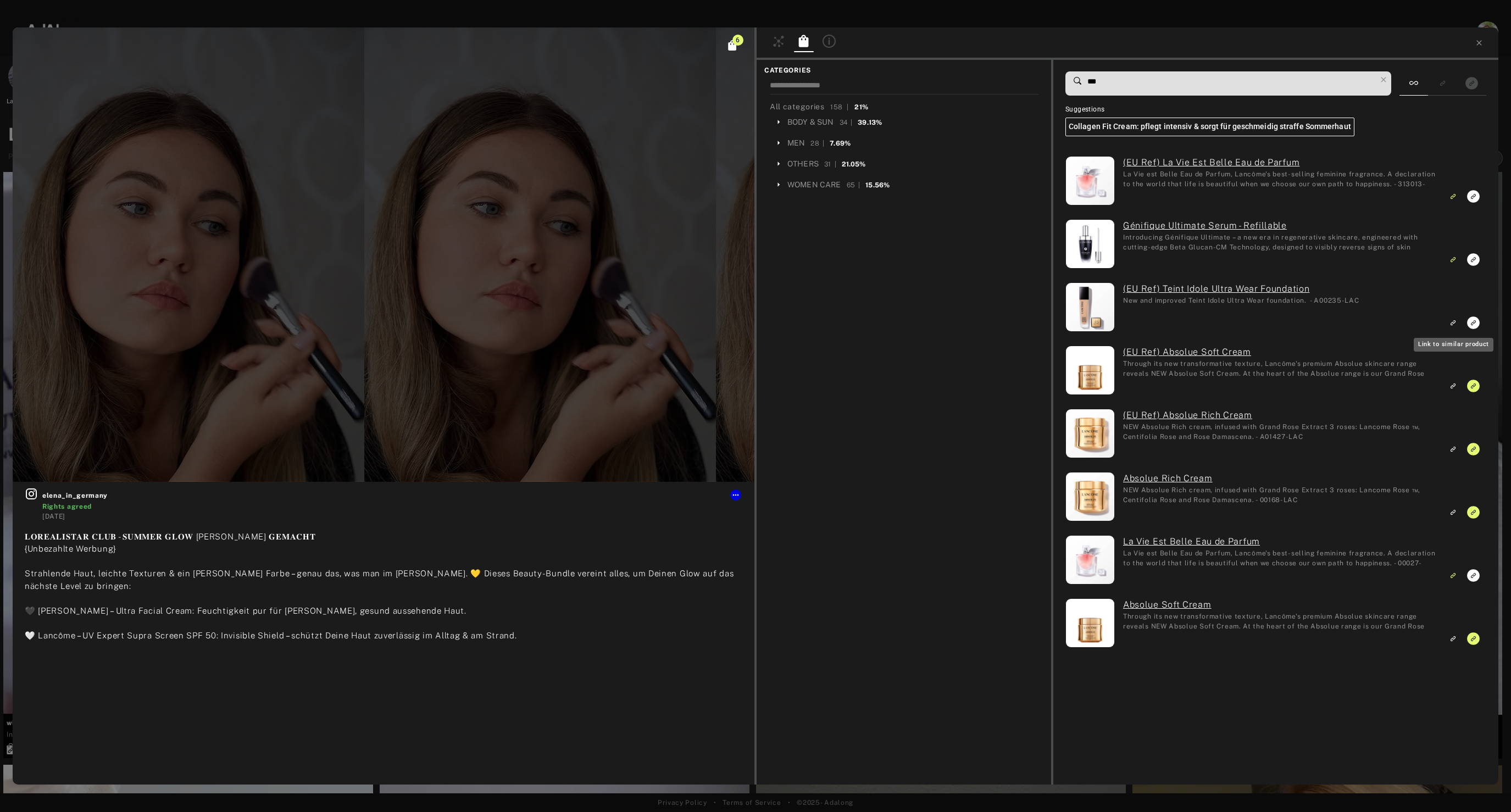
type input "***"
click at [1454, 323] on icon "Link to similar product" at bounding box center [1453, 323] width 8 height 7
click at [1474, 317] on icon "Link to exact product" at bounding box center [1473, 323] width 12 height 12
click at [1454, 326] on icon "Unlink to similar product" at bounding box center [1453, 323] width 8 height 7
click at [1483, 44] on icon at bounding box center [1479, 42] width 8 height 8
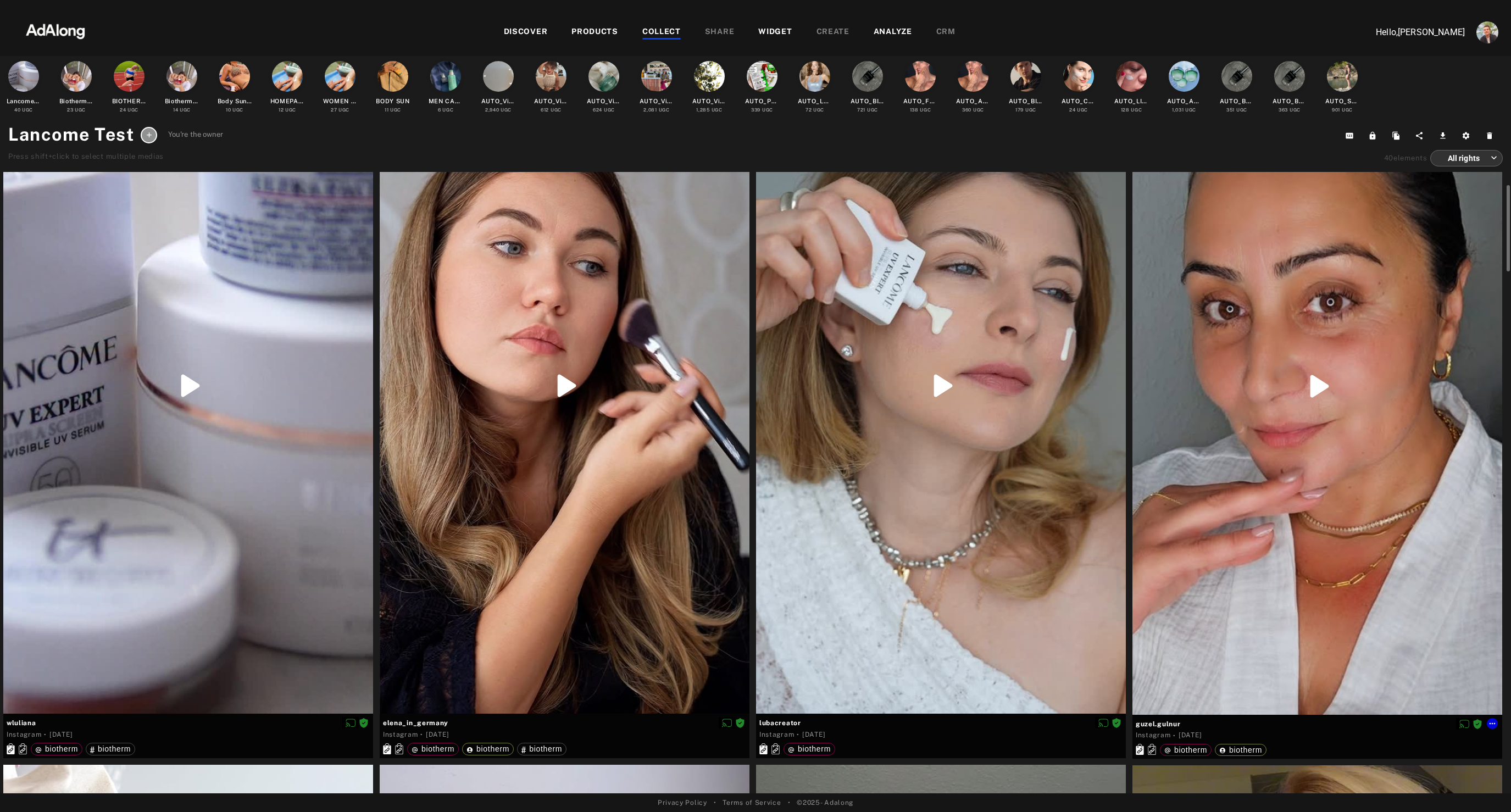
click at [1245, 562] on div at bounding box center [1317, 386] width 370 height 657
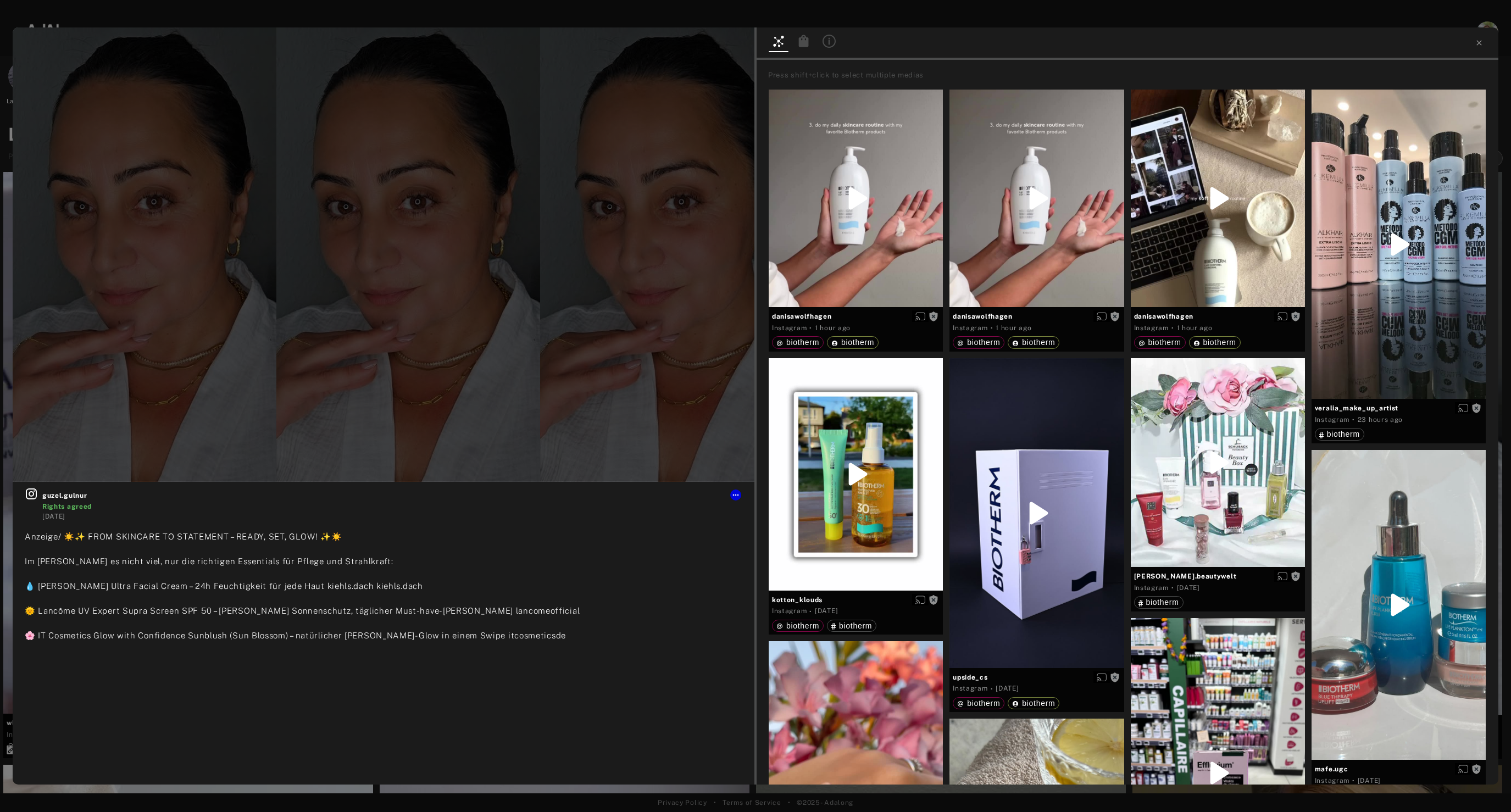
click at [805, 34] on icon at bounding box center [803, 41] width 13 height 13
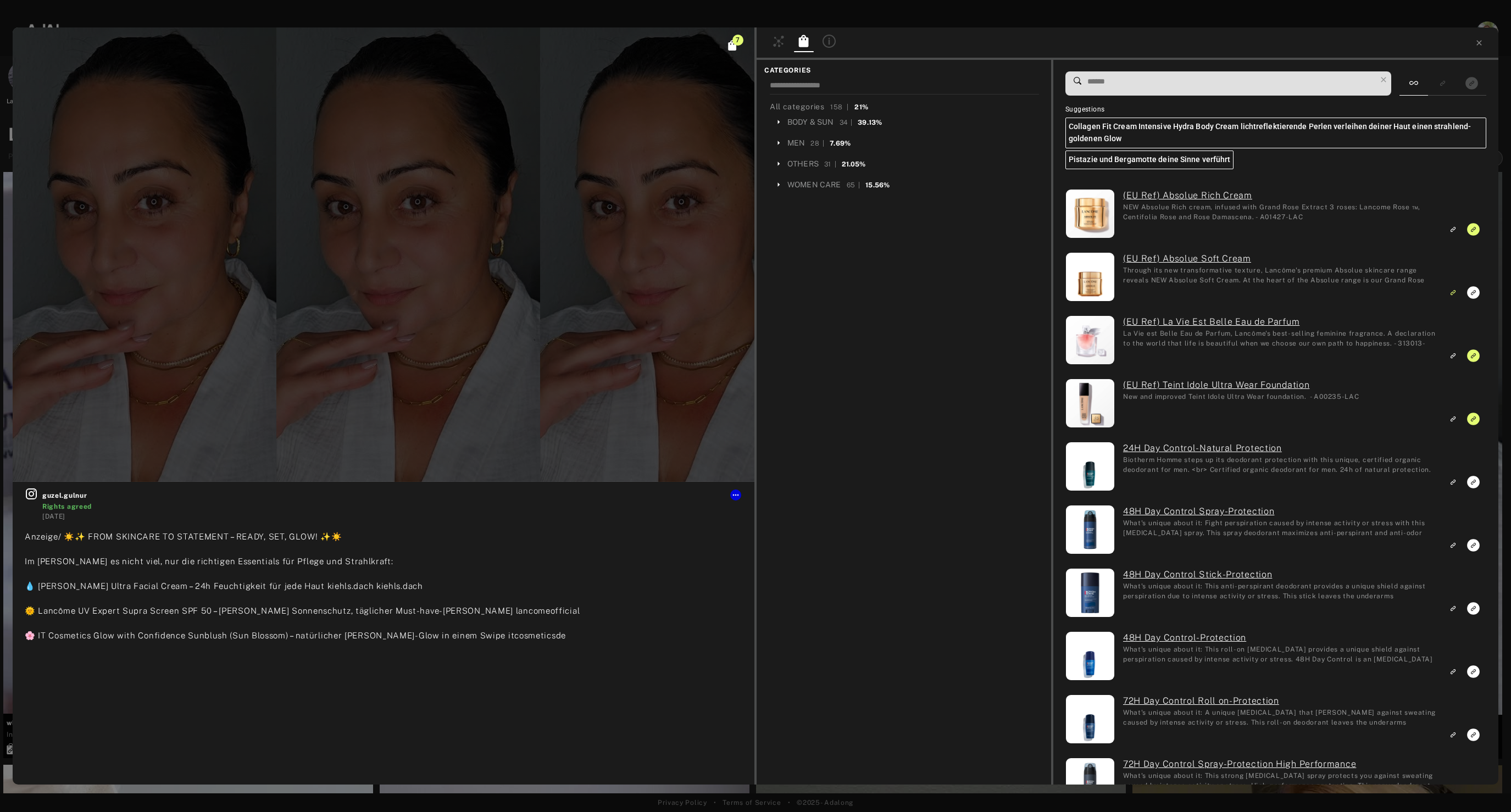
click at [1109, 79] on input at bounding box center [1231, 81] width 290 height 15
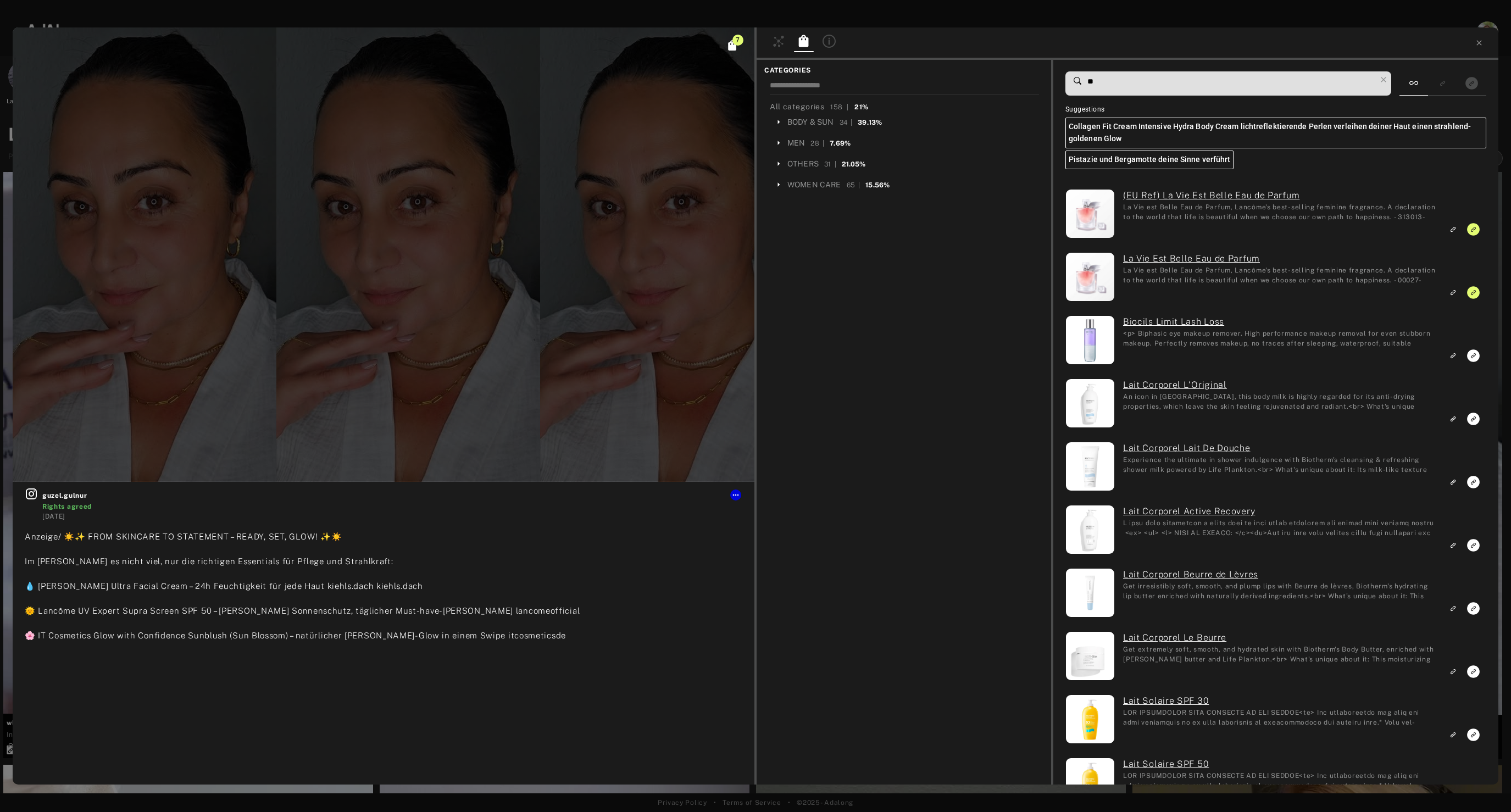
type input "***"
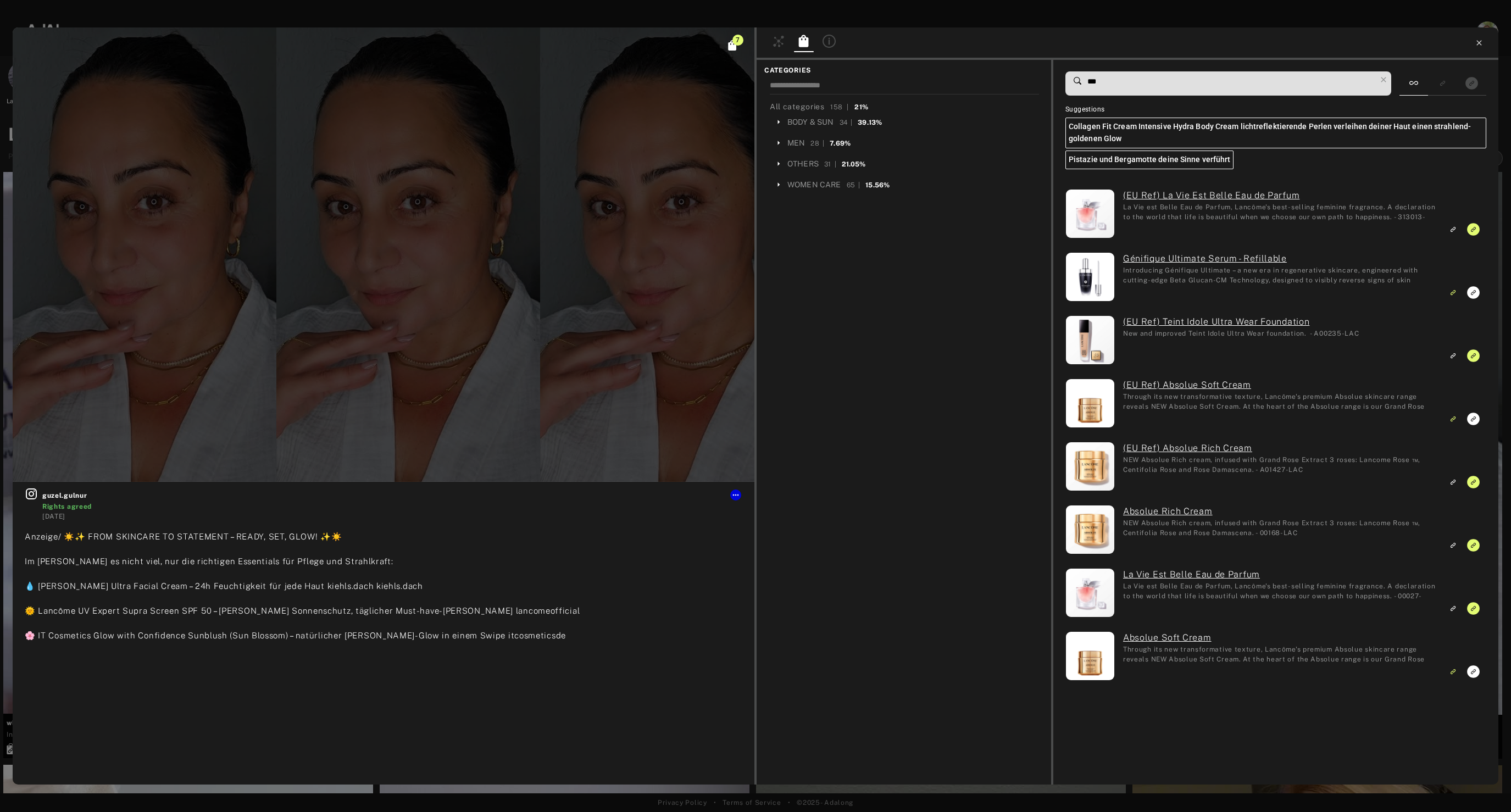
click at [1480, 45] on icon at bounding box center [1479, 42] width 8 height 8
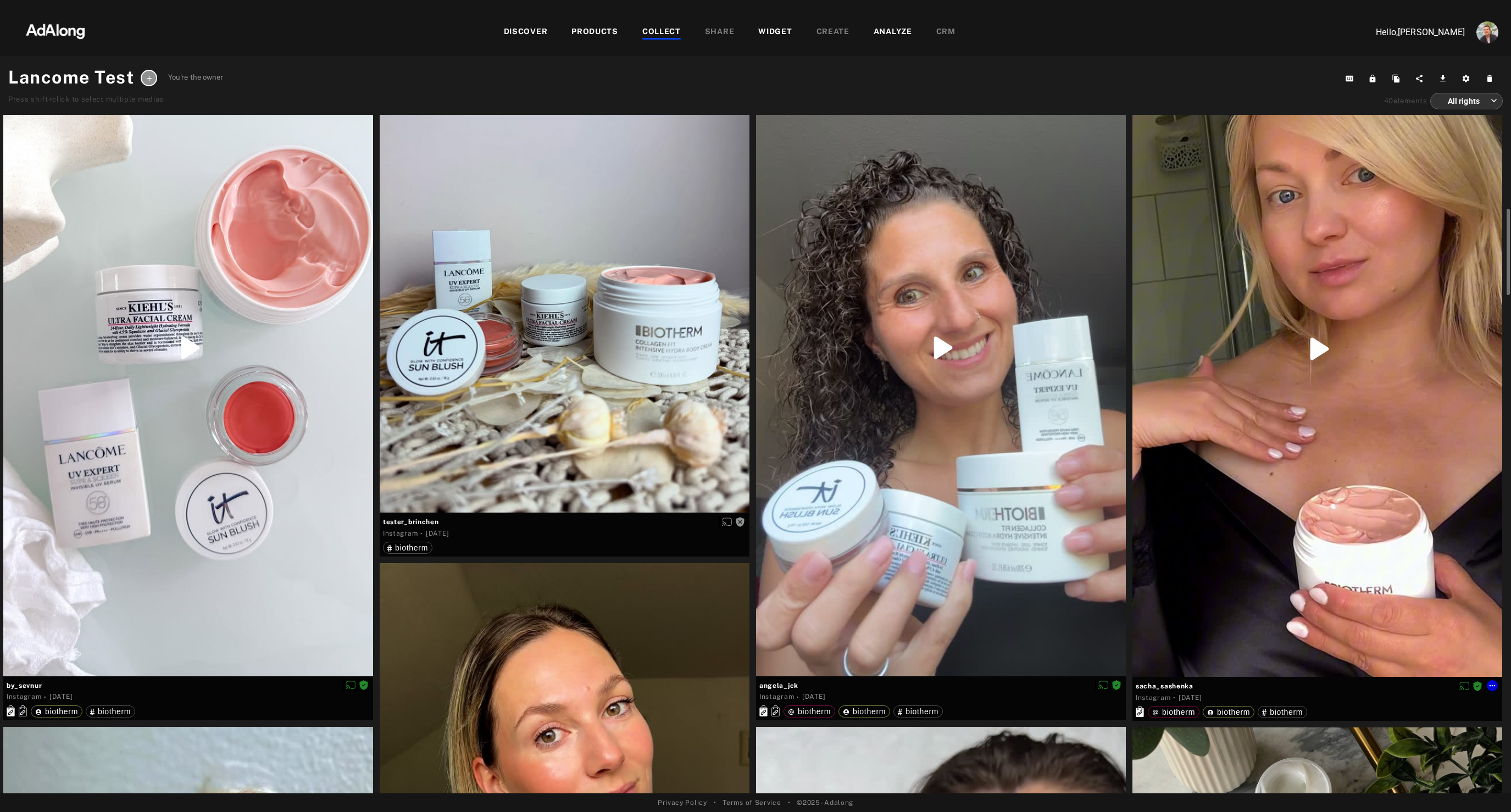
scroll to position [804, 0]
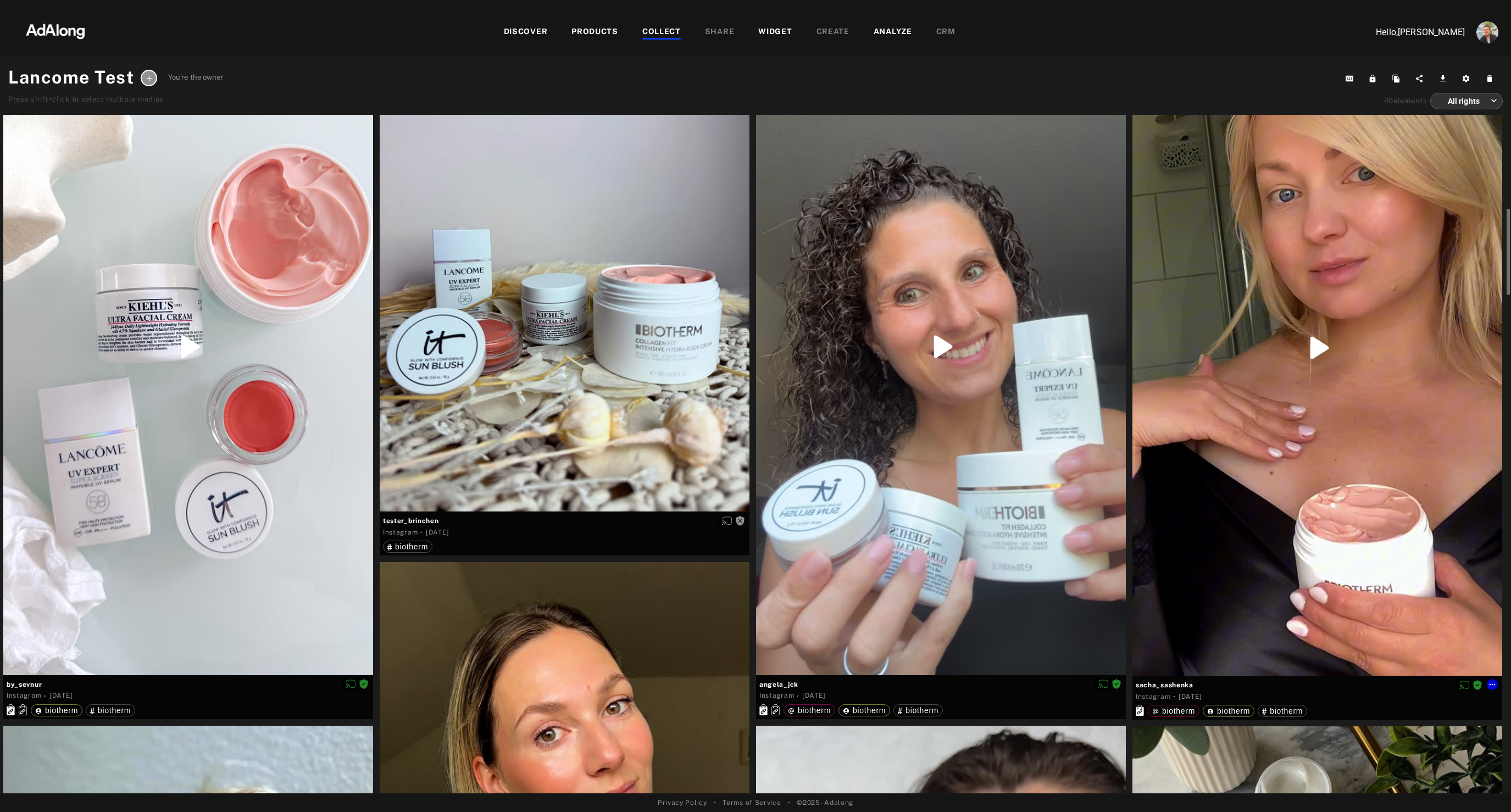
click at [1280, 532] on div at bounding box center [1317, 347] width 370 height 656
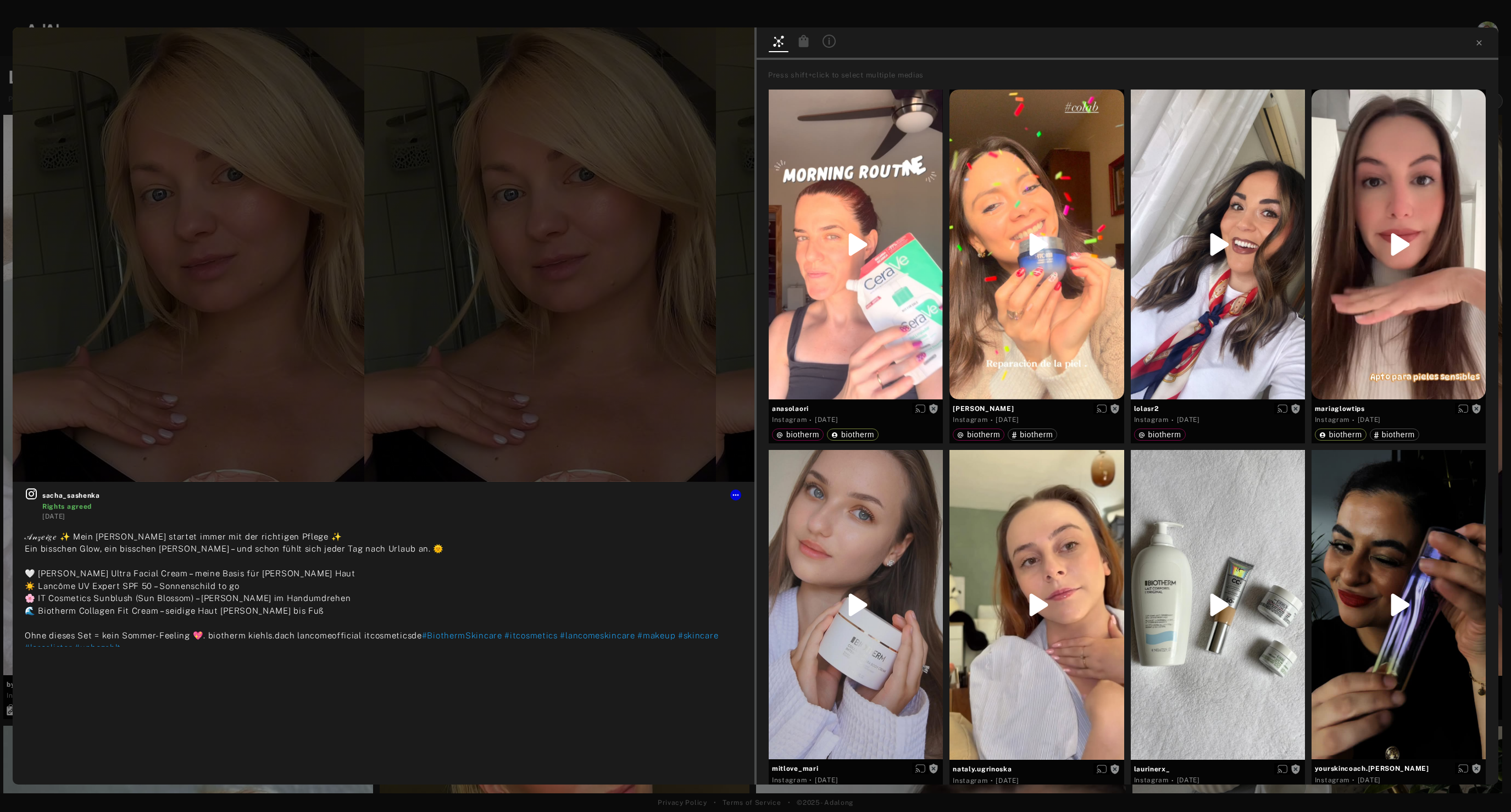
click at [799, 45] on icon at bounding box center [804, 41] width 10 height 12
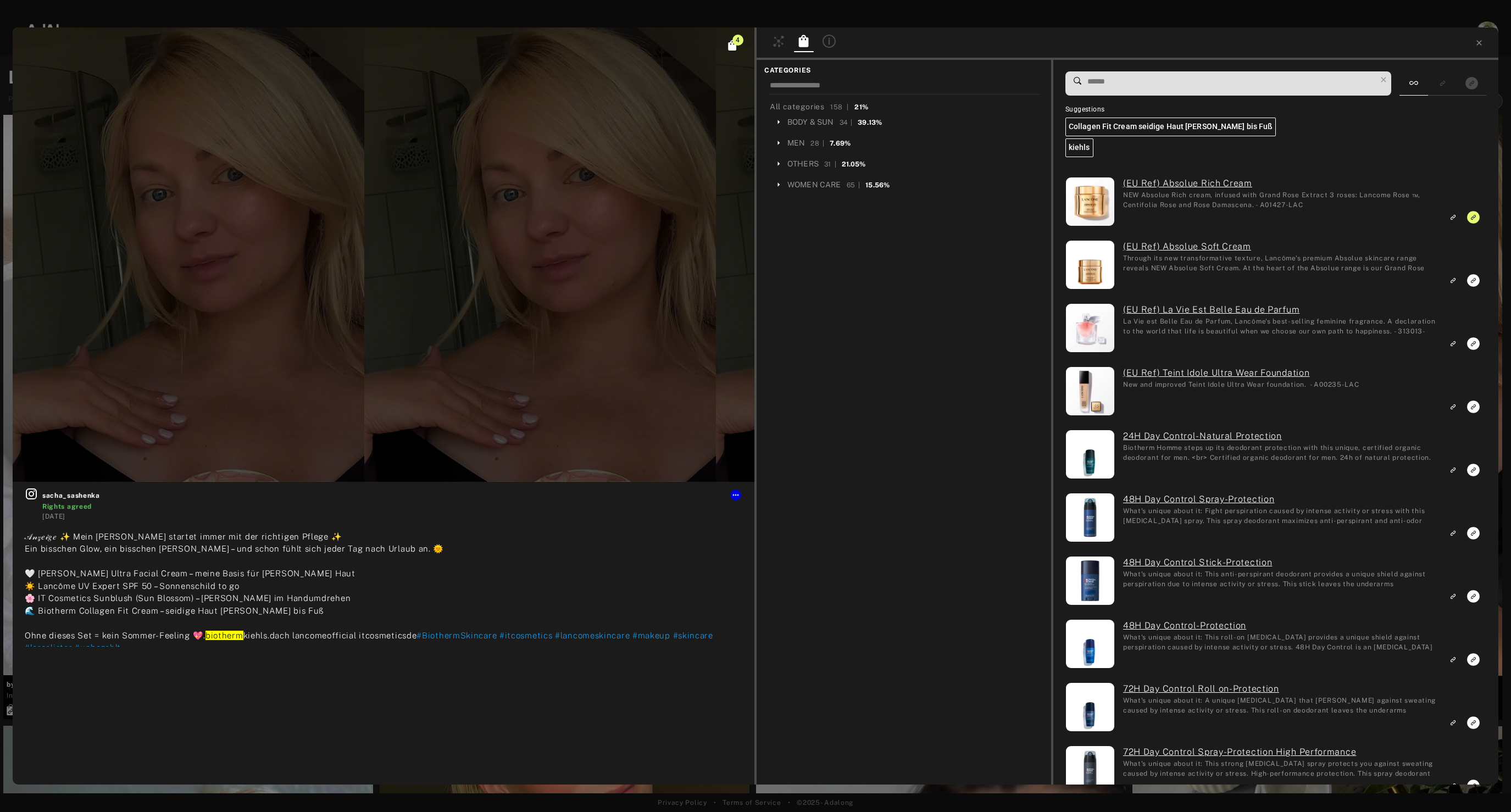
click at [1129, 77] on input at bounding box center [1231, 81] width 290 height 15
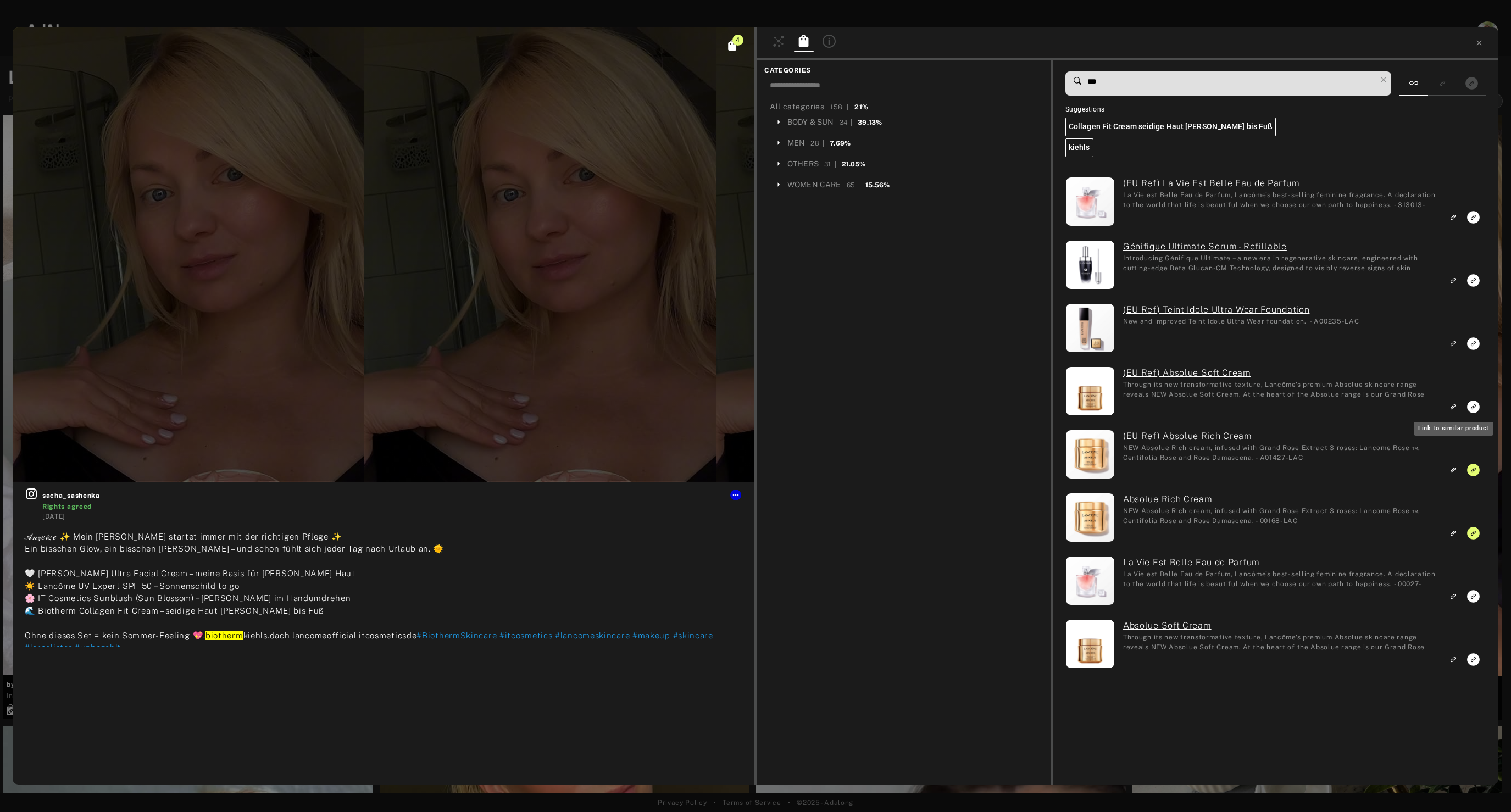
type input "***"
click at [1453, 408] on icon "Link to similar product" at bounding box center [1453, 406] width 8 height 7
click at [1453, 659] on icon "Link to similar product" at bounding box center [1452, 660] width 3 height 3
click at [1483, 43] on icon at bounding box center [1479, 42] width 8 height 8
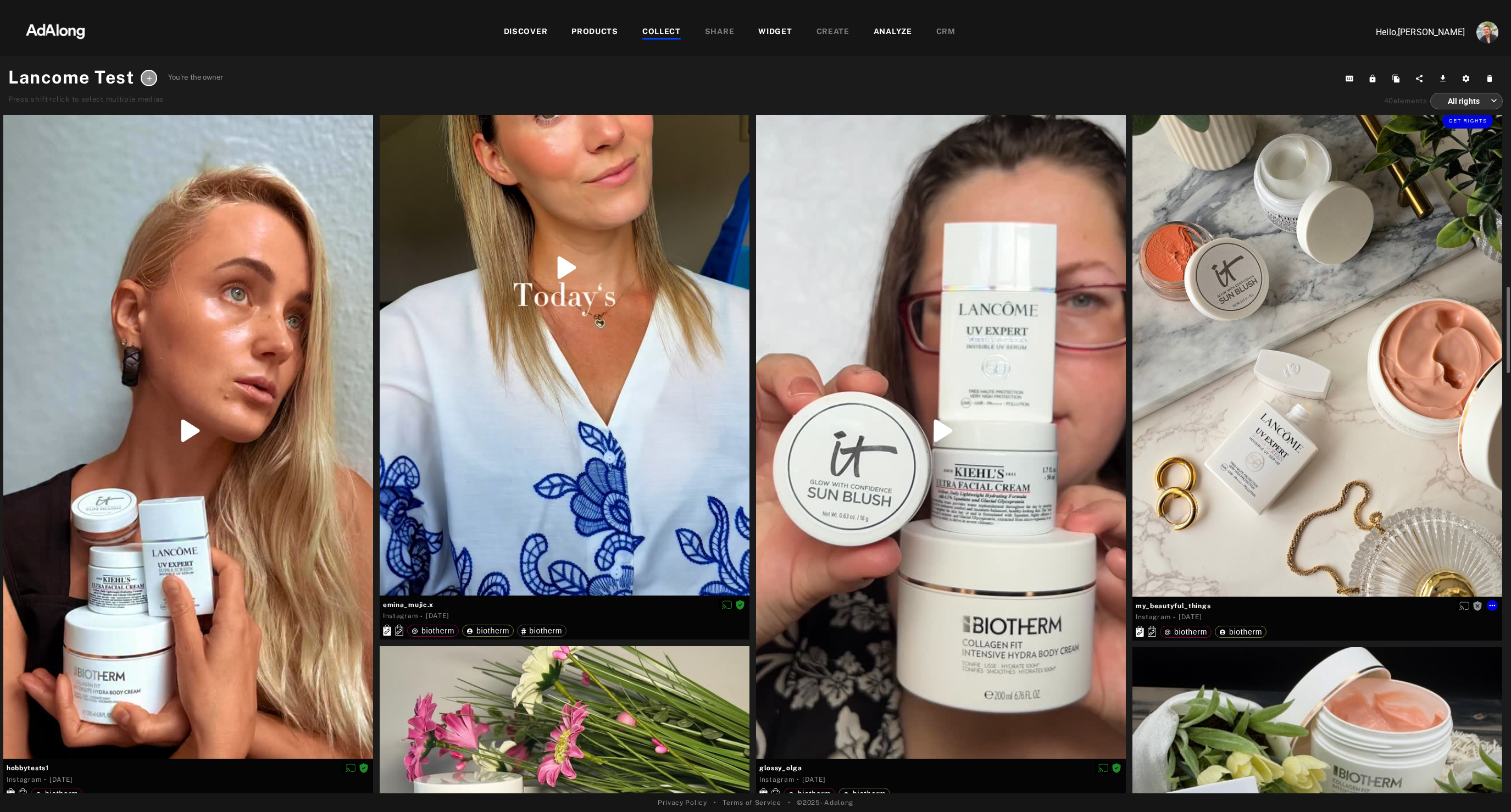
scroll to position [1432, 0]
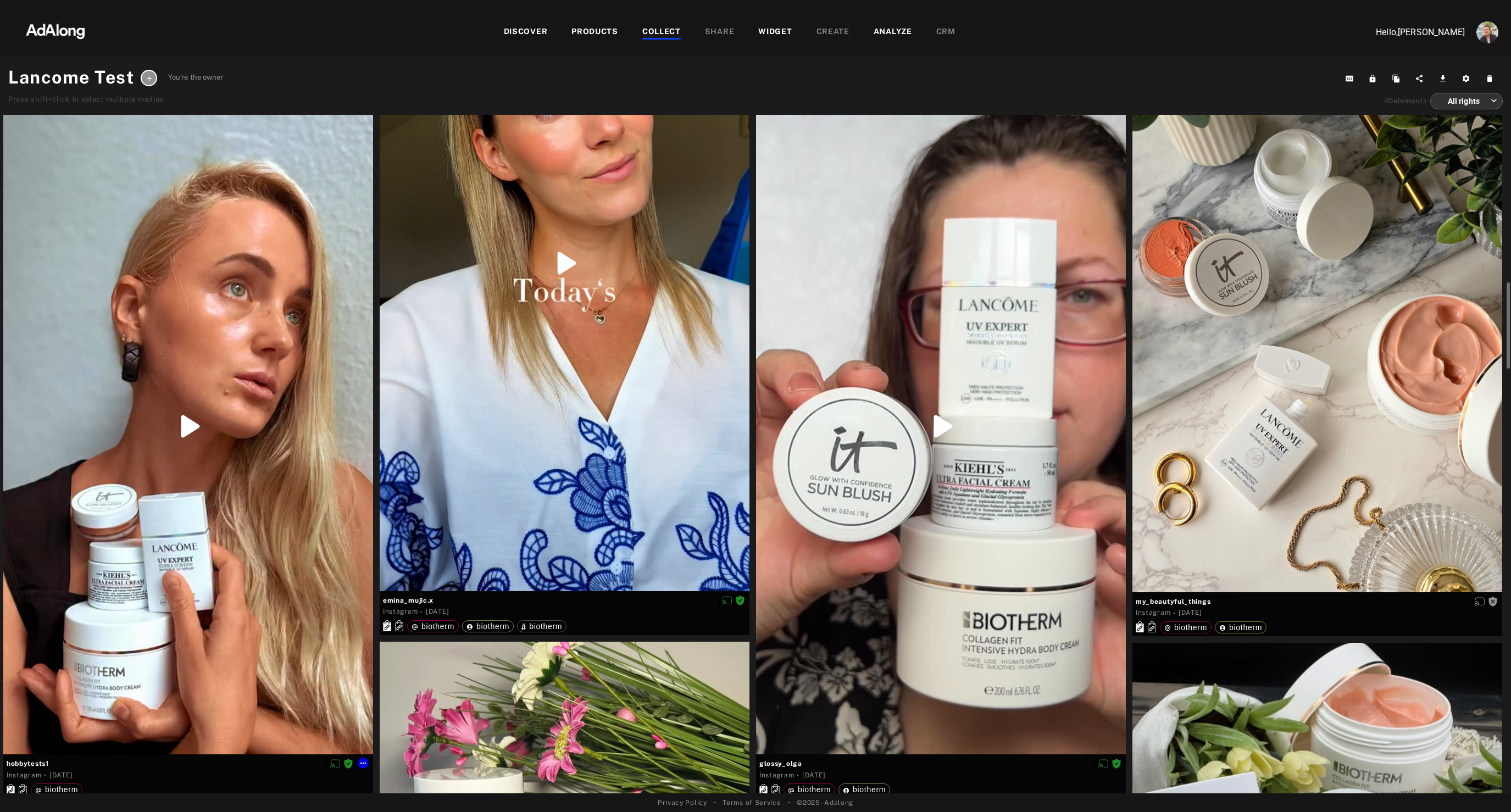
click at [292, 567] on div at bounding box center [188, 426] width 370 height 656
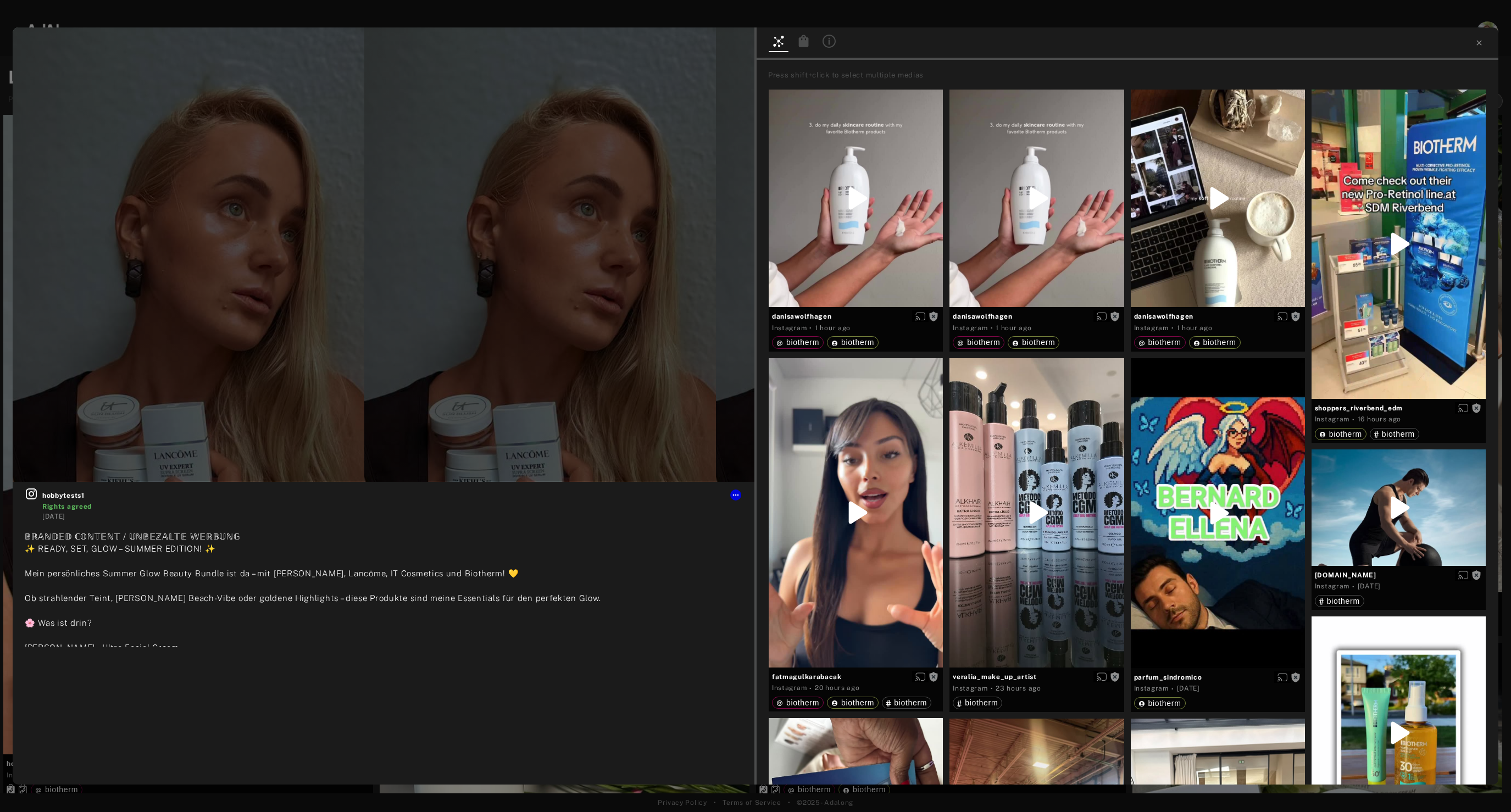
click at [801, 43] on icon at bounding box center [804, 41] width 10 height 12
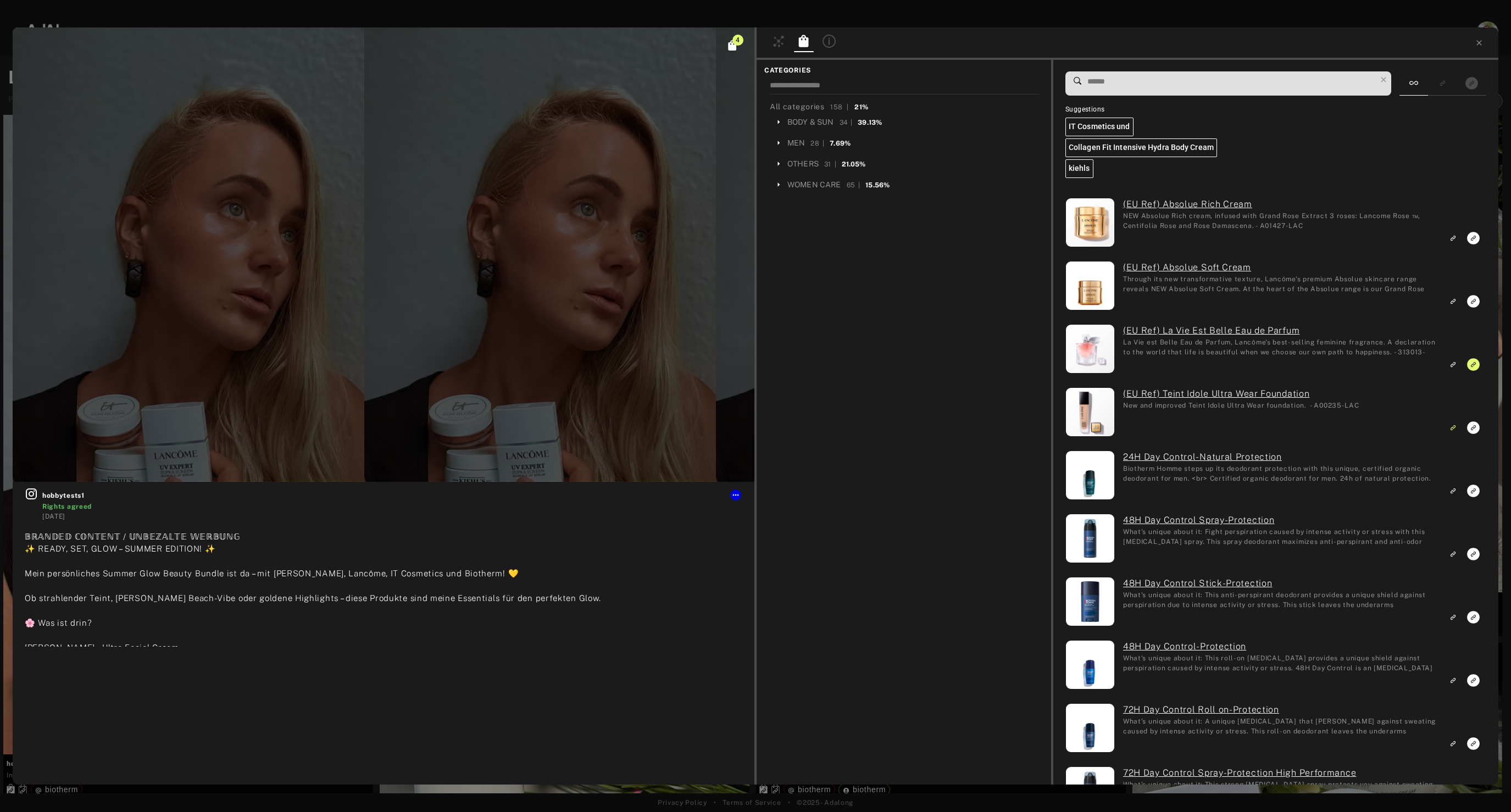
click at [1130, 79] on input at bounding box center [1231, 81] width 290 height 15
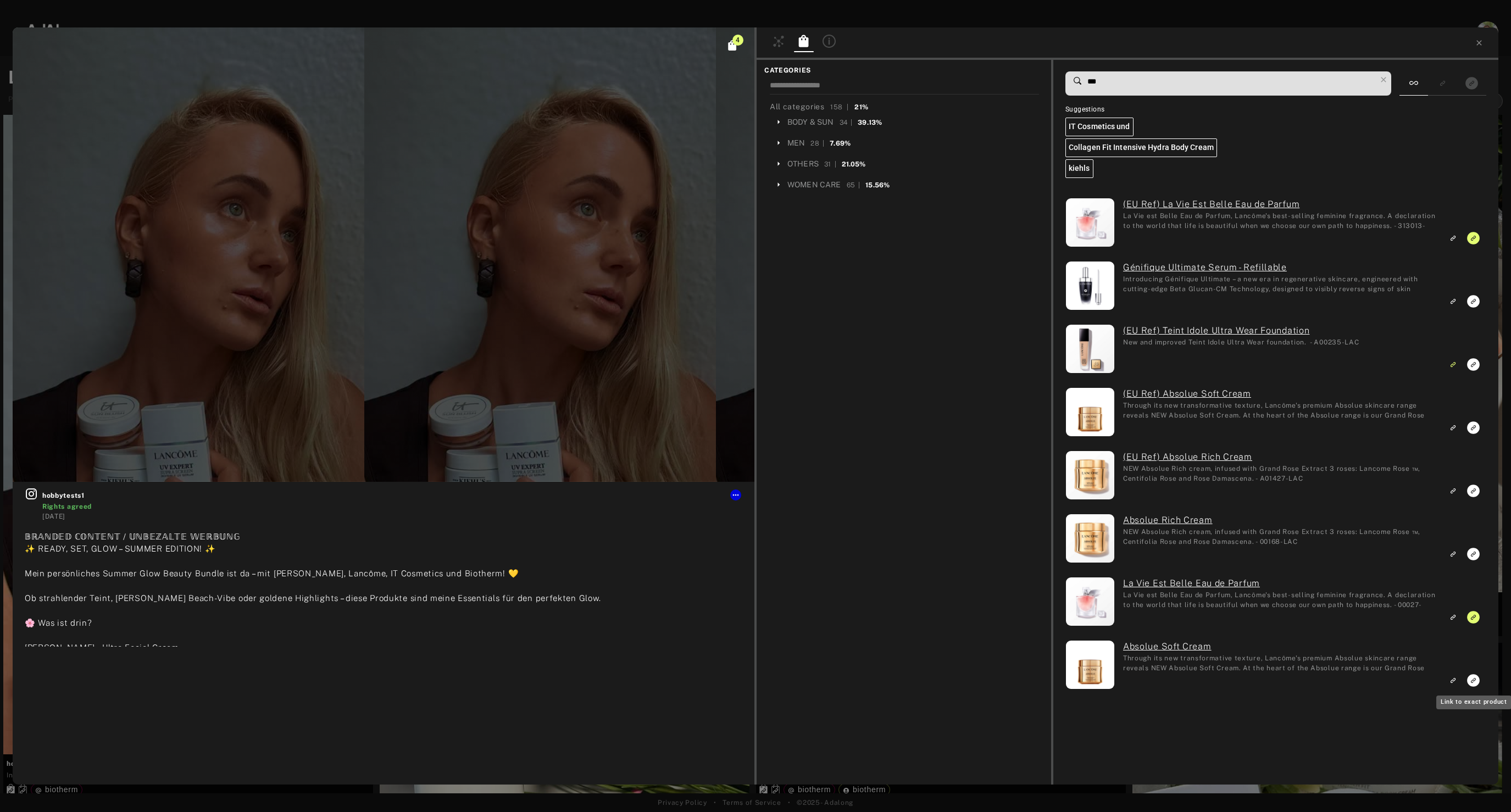
type input "***"
click at [1474, 683] on icon "Link to exact product" at bounding box center [1473, 680] width 12 height 12
click at [1473, 424] on icon "Link to exact product" at bounding box center [1473, 427] width 12 height 12
click at [1478, 41] on icon at bounding box center [1479, 42] width 5 height 5
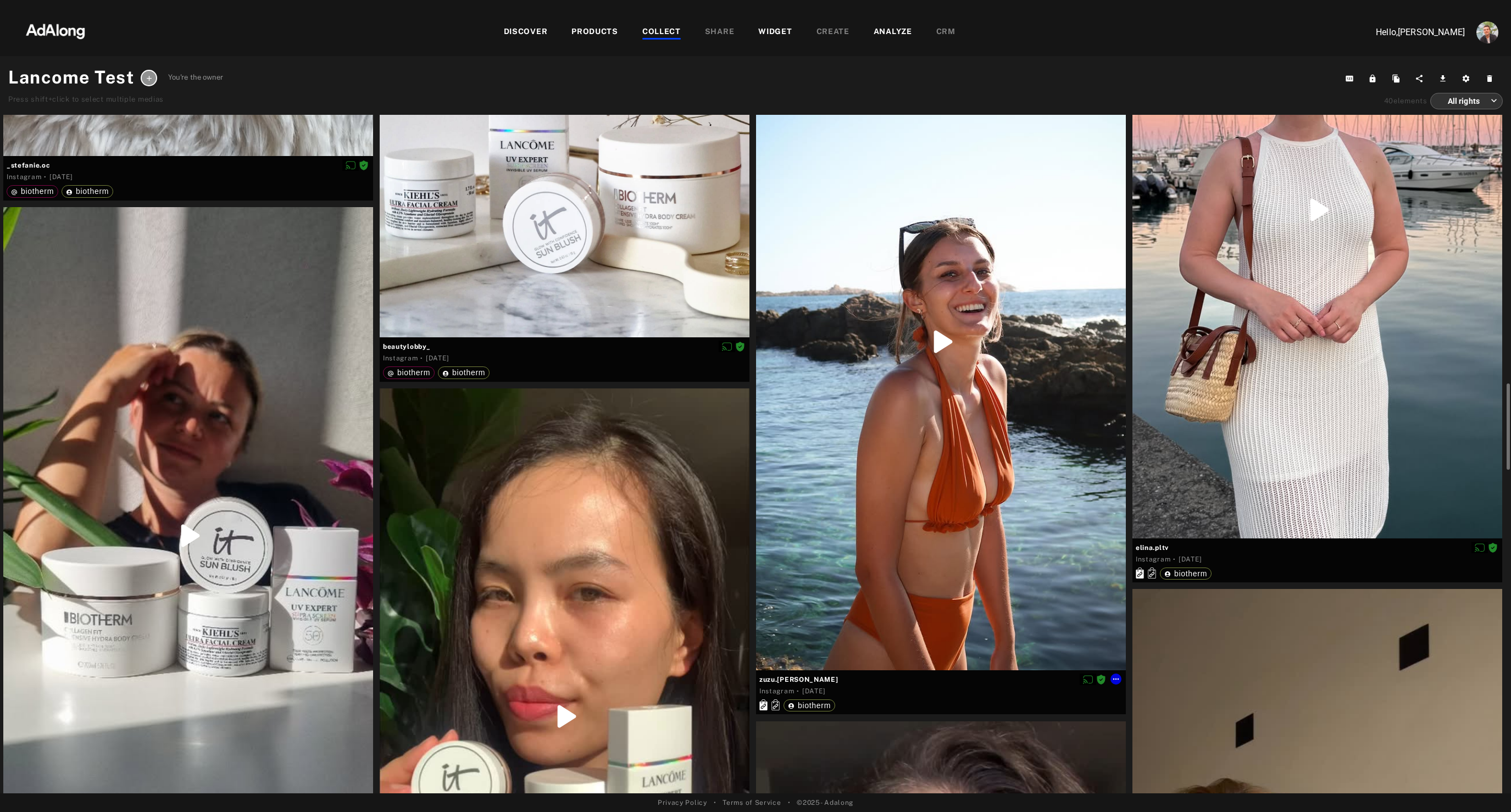
scroll to position [2745, 0]
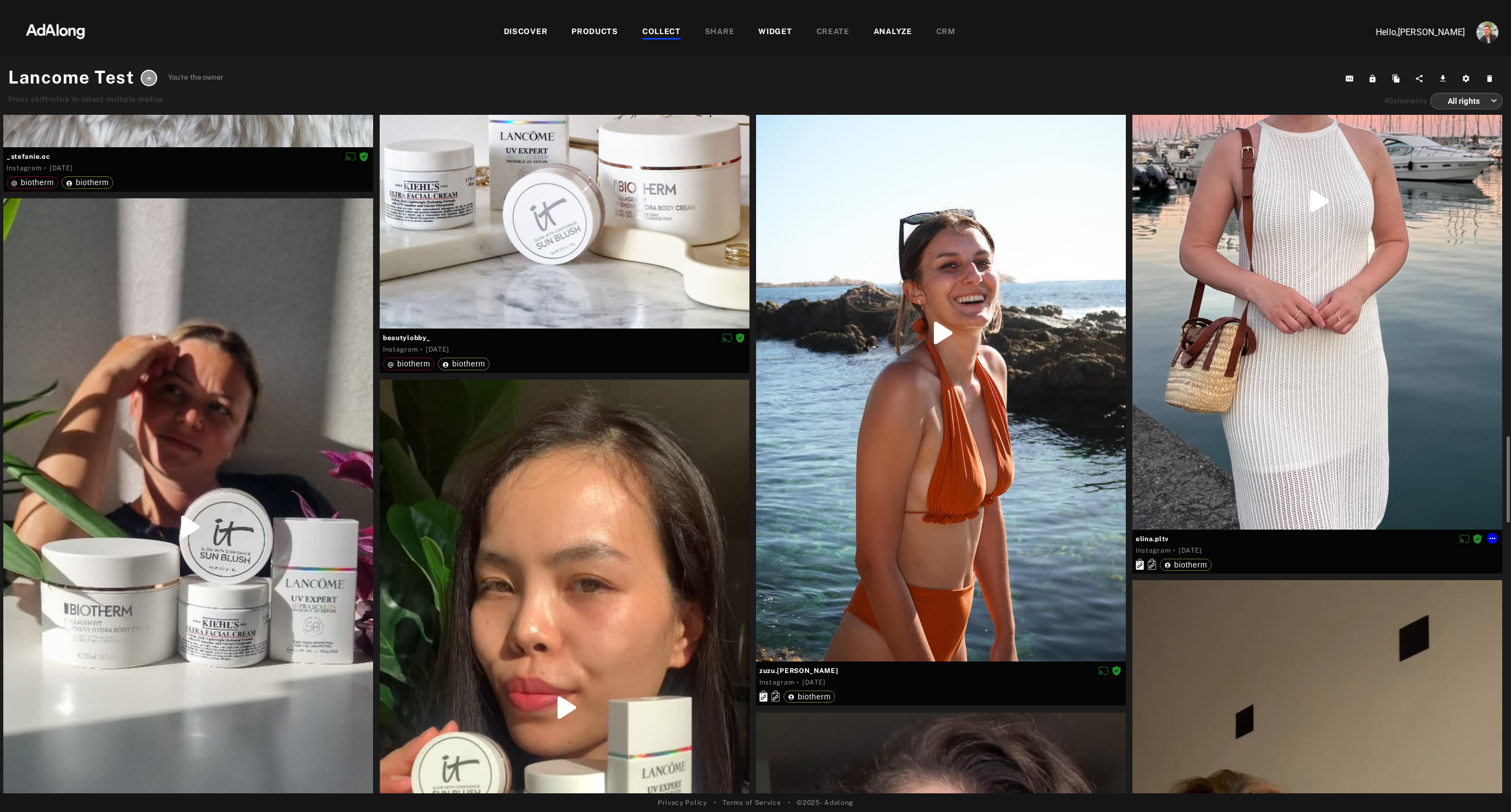
click at [1197, 425] on div at bounding box center [1317, 201] width 370 height 657
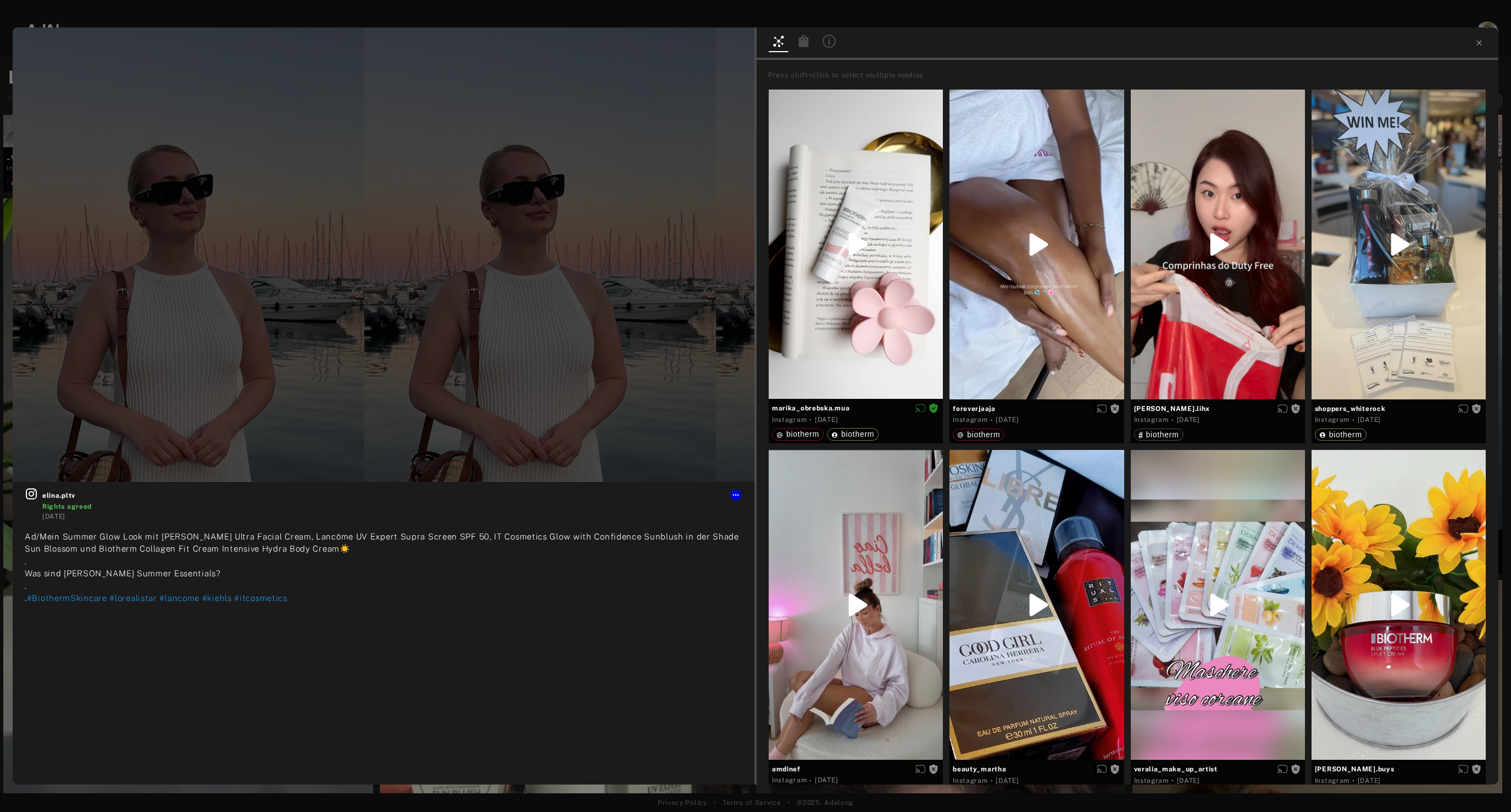
click at [821, 47] on div at bounding box center [829, 42] width 20 height 16
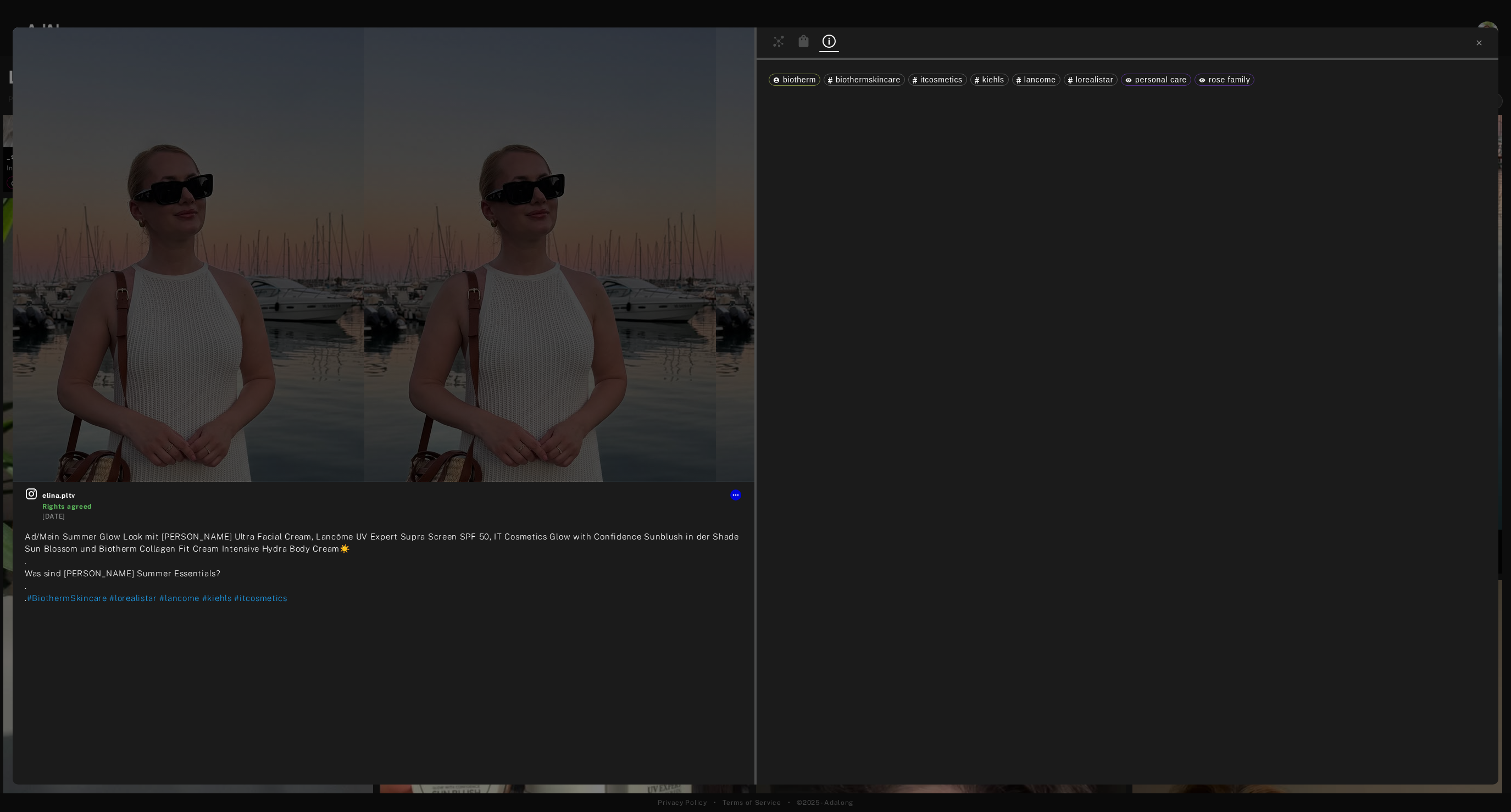
click at [821, 47] on div at bounding box center [829, 42] width 20 height 16
click at [797, 42] on icon at bounding box center [803, 41] width 13 height 13
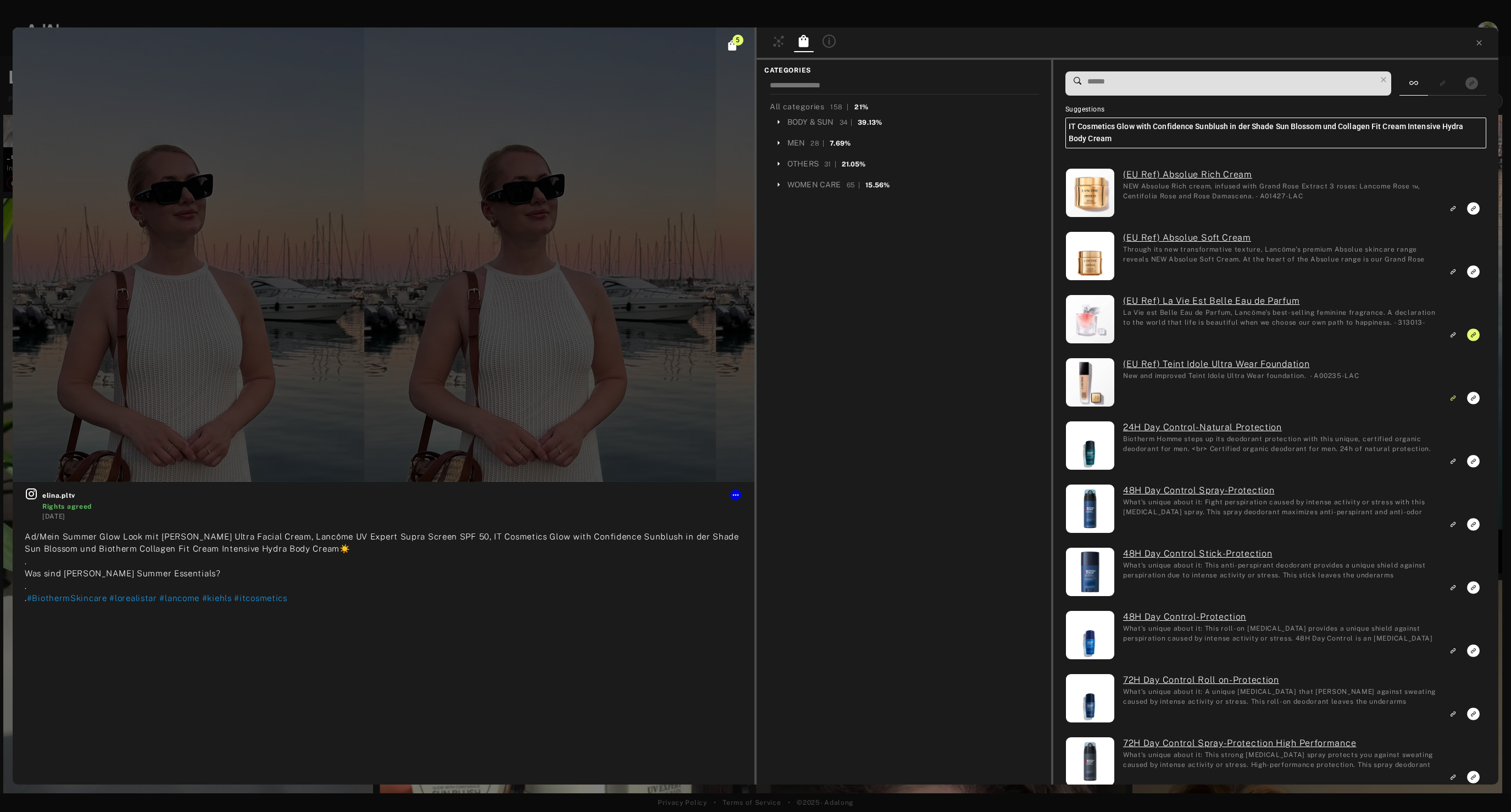
click at [1132, 87] on input at bounding box center [1231, 81] width 290 height 15
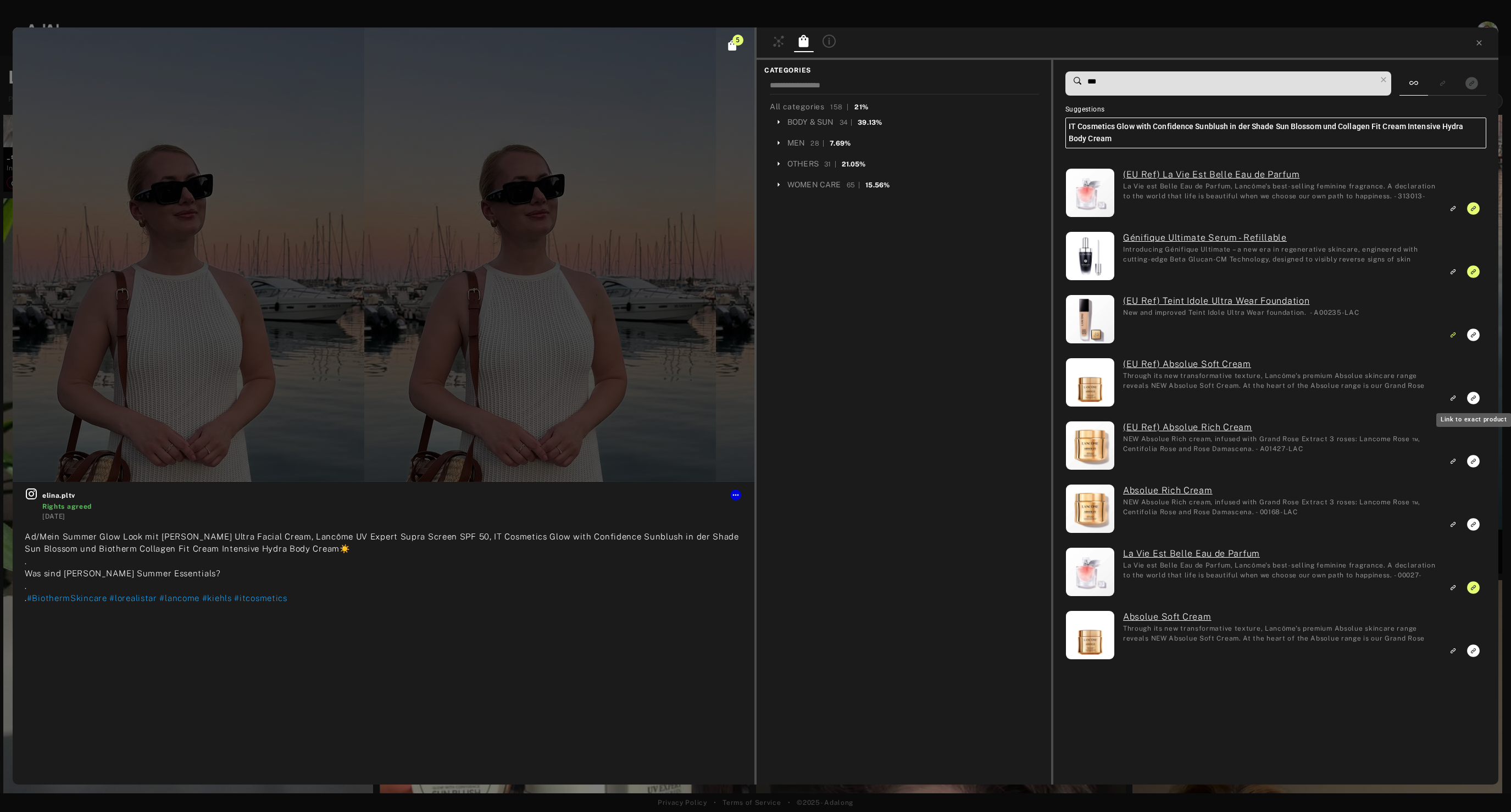
type input "***"
click at [1471, 397] on icon "Link to exact product" at bounding box center [1473, 398] width 12 height 12
click at [1472, 649] on icon "Link to exact product" at bounding box center [1473, 650] width 12 height 12
click at [1477, 47] on icon at bounding box center [1479, 42] width 8 height 8
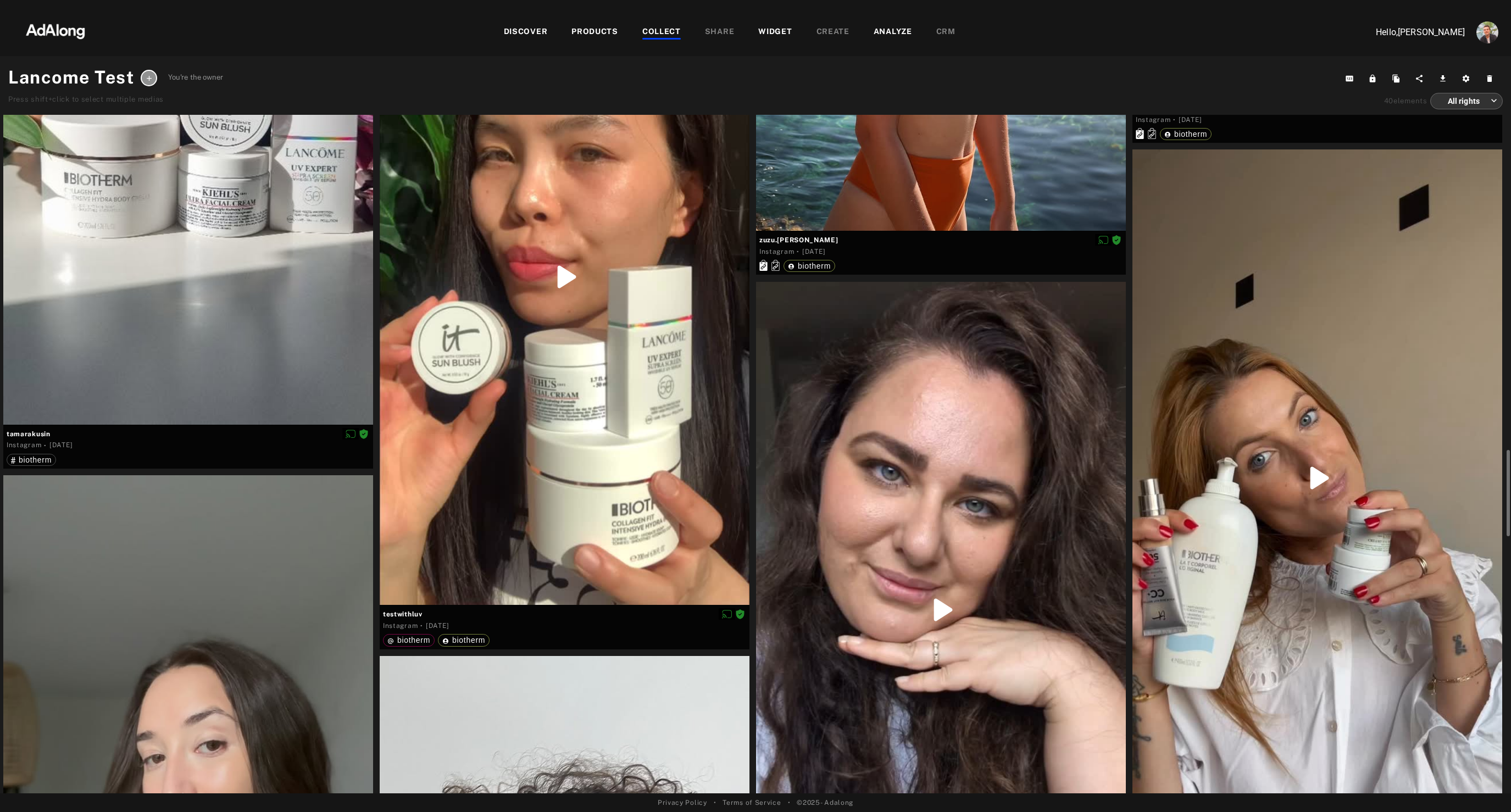
scroll to position [3196, 0]
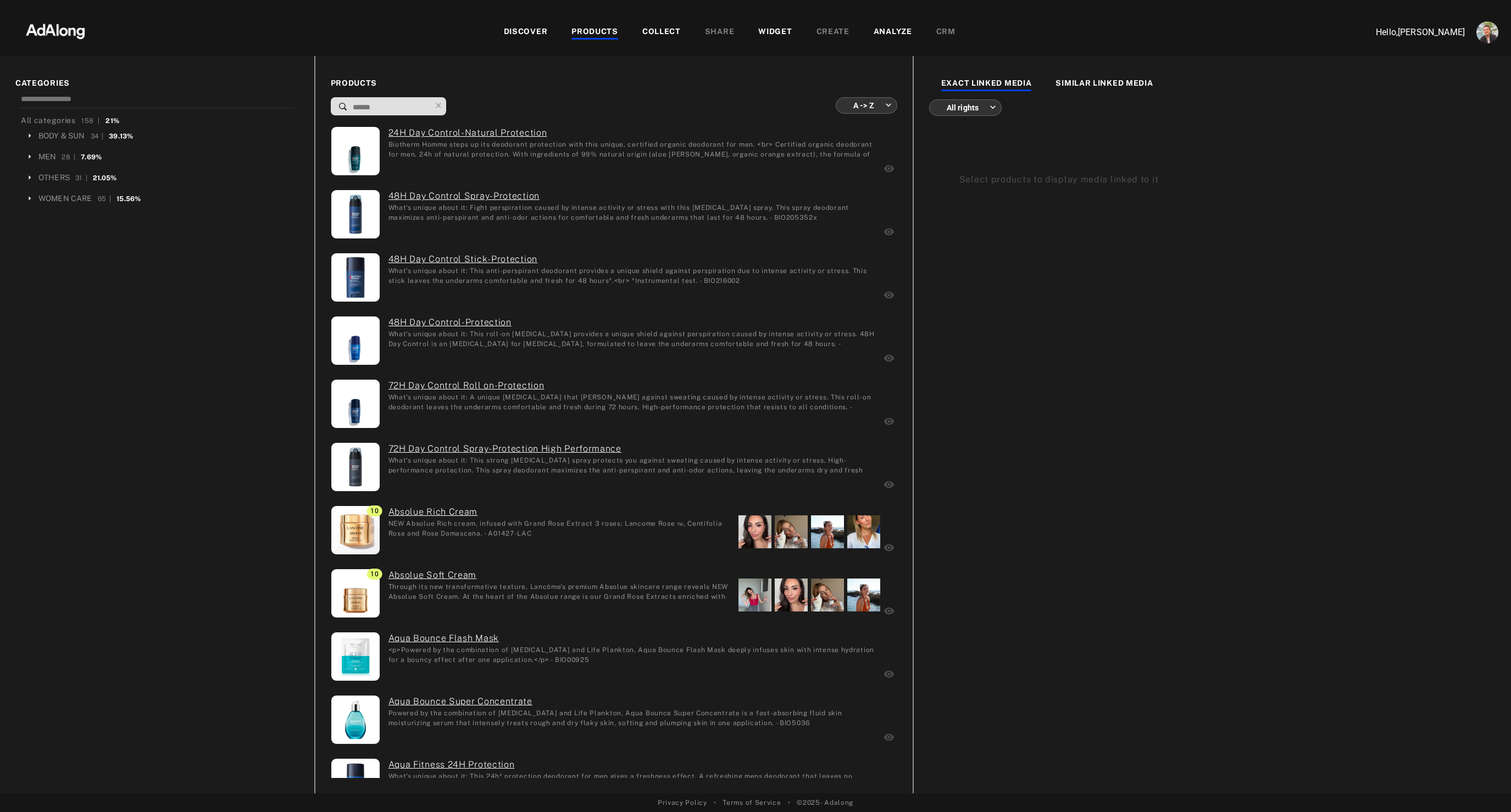
click at [656, 34] on div "COLLECT" at bounding box center [661, 32] width 38 height 13
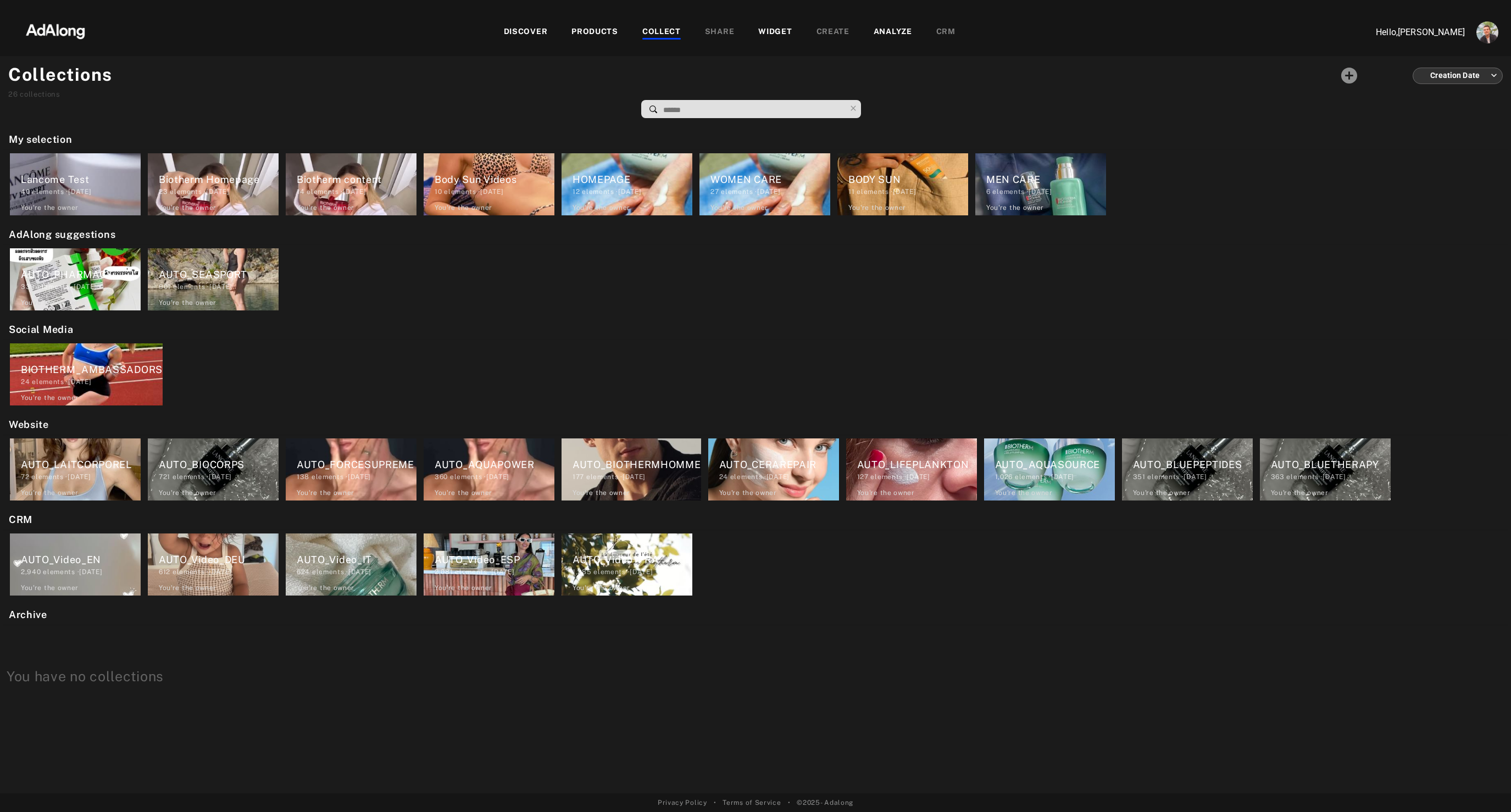
click at [93, 174] on div "Lancome Test" at bounding box center [80, 178] width 120 height 15
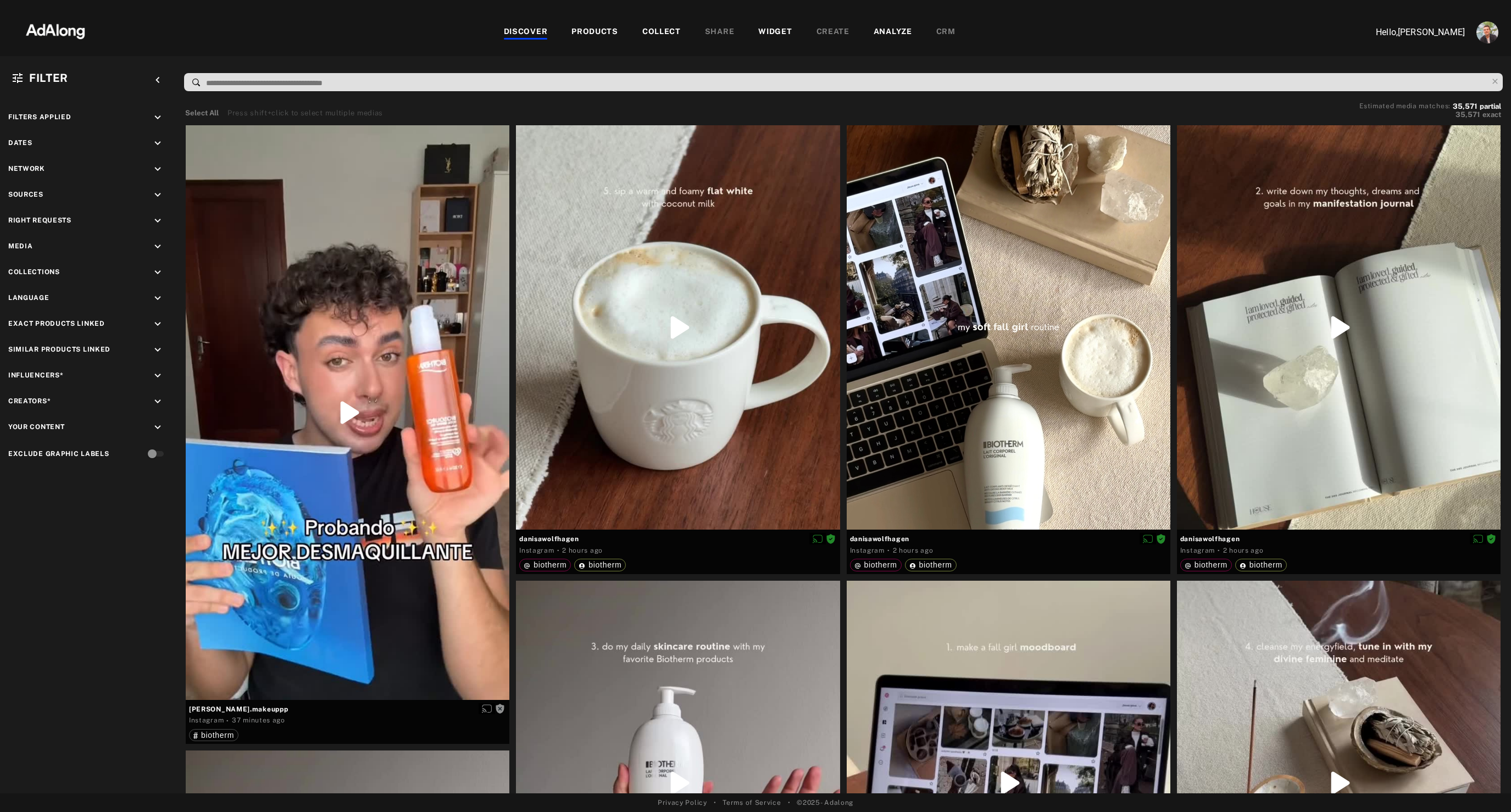
click at [581, 26] on div "PRODUCTS" at bounding box center [595, 32] width 47 height 13
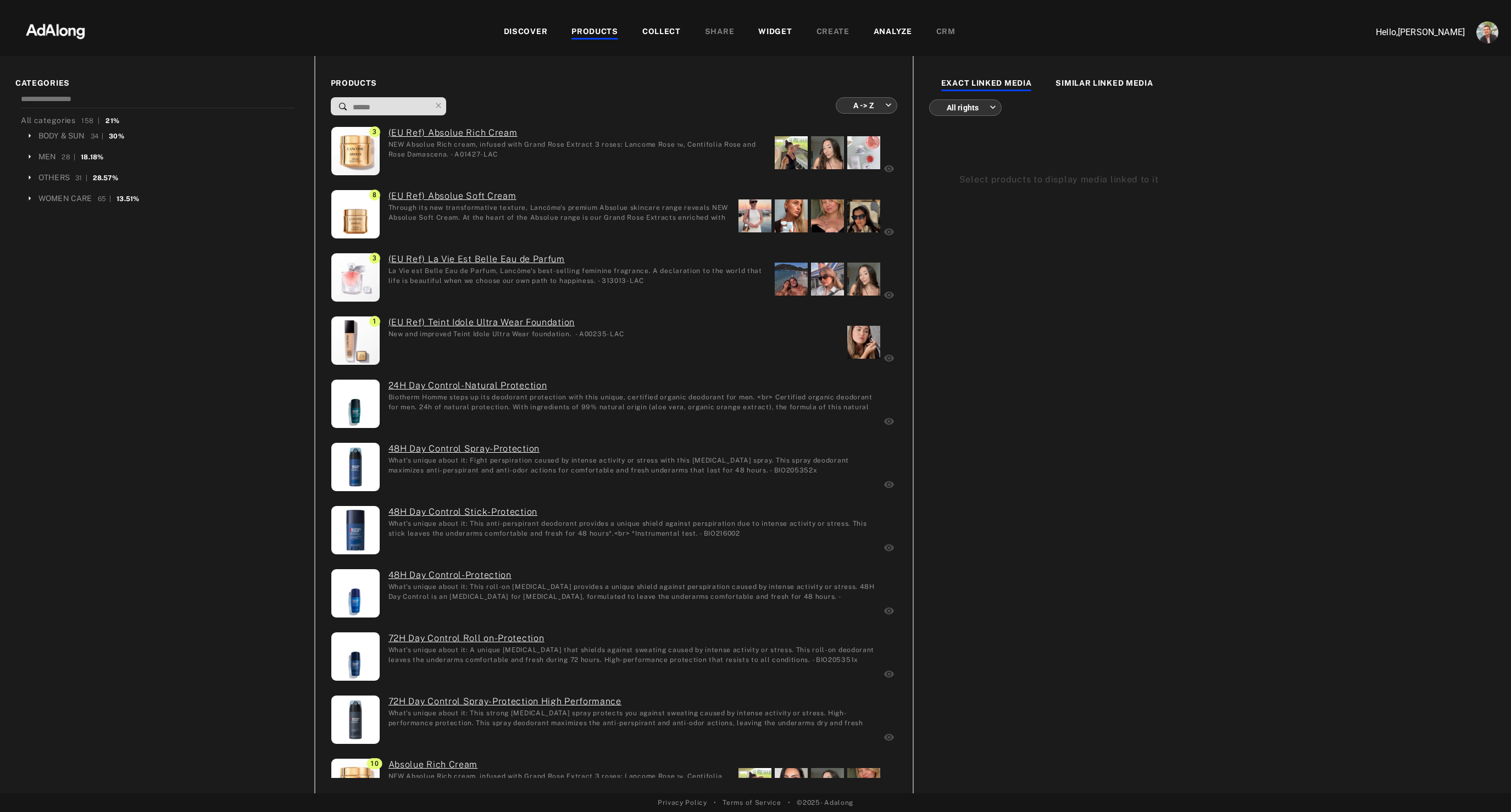
click at [375, 100] on input at bounding box center [391, 106] width 79 height 15
paste input "*********"
type input "*********"
type input "**********"
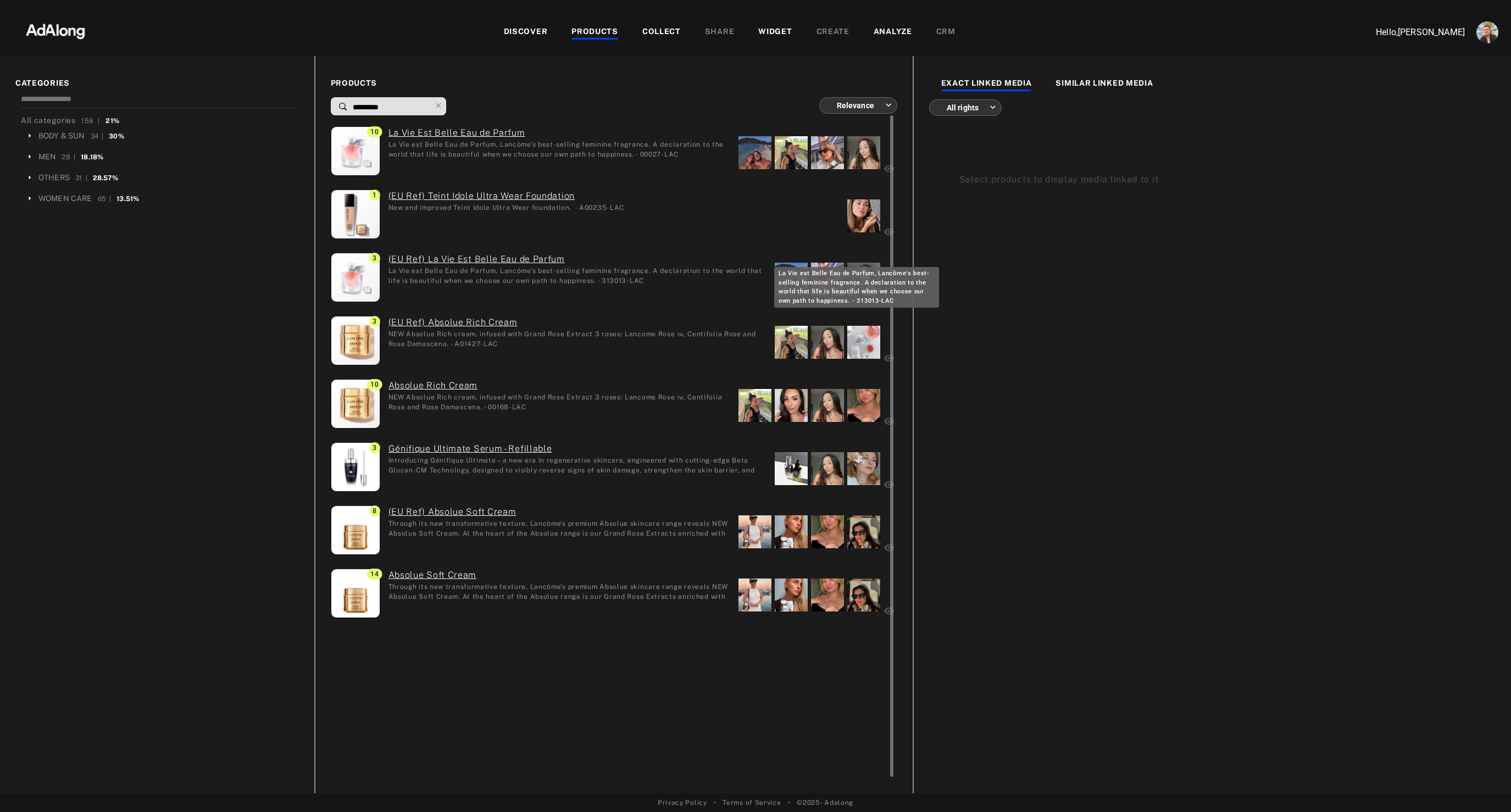
type input "*********"
click at [633, 280] on div "La Vie est Belle Eau de Parfum, Lancôme's best-selling feminine fragrance. A de…" at bounding box center [577, 275] width 378 height 18
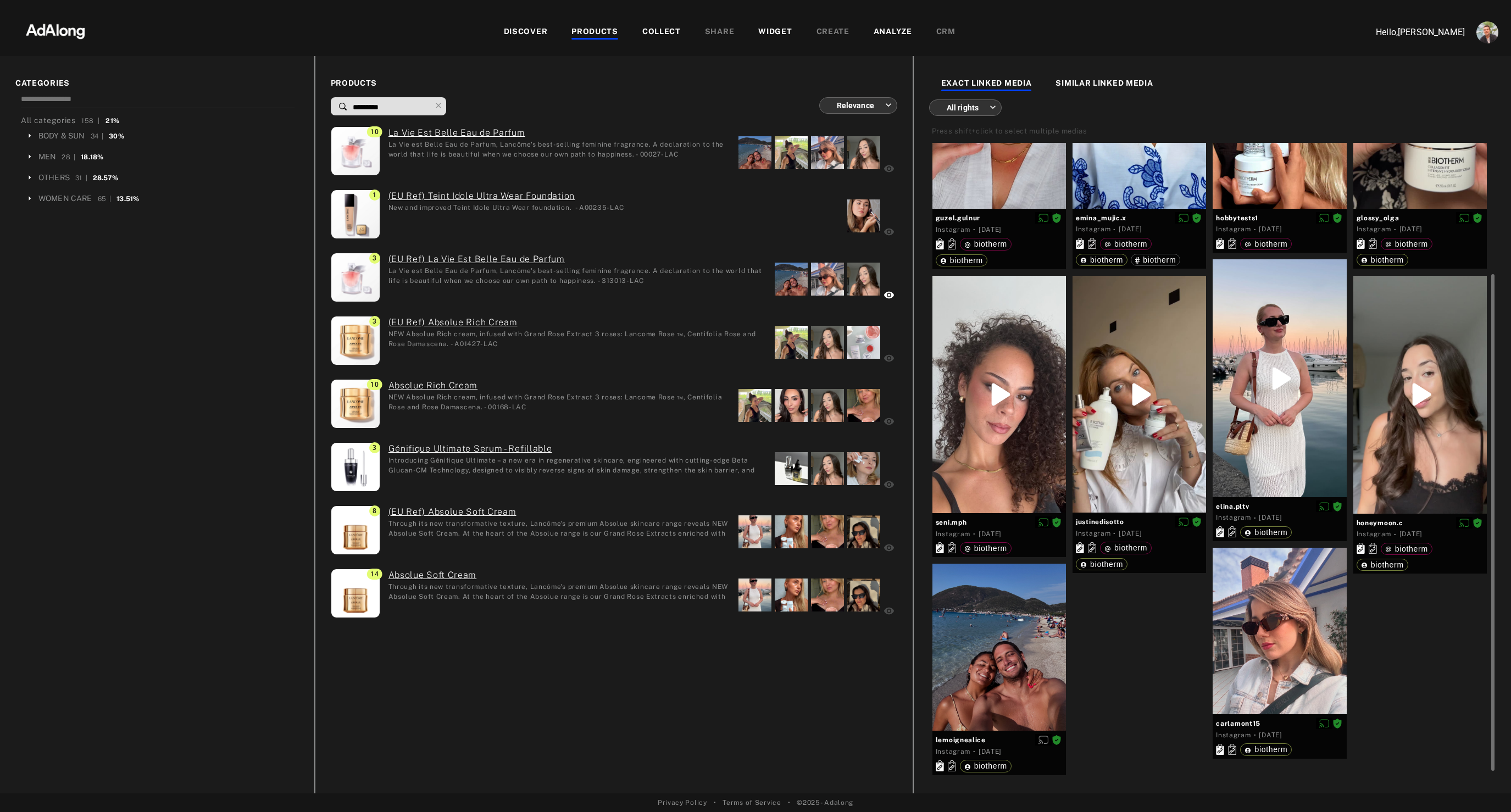
scroll to position [176, 0]
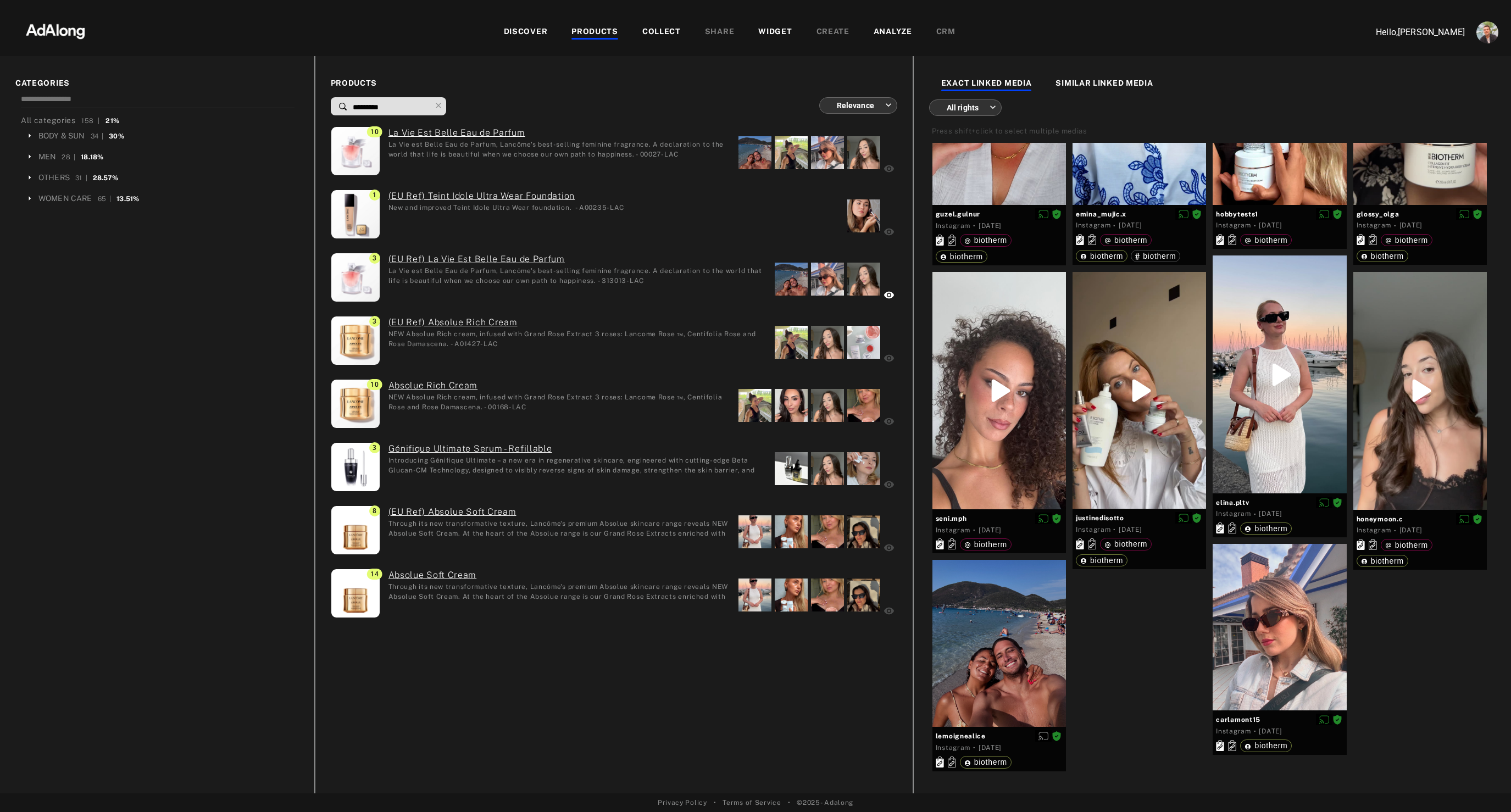
click at [654, 31] on div "COLLECT" at bounding box center [661, 32] width 38 height 13
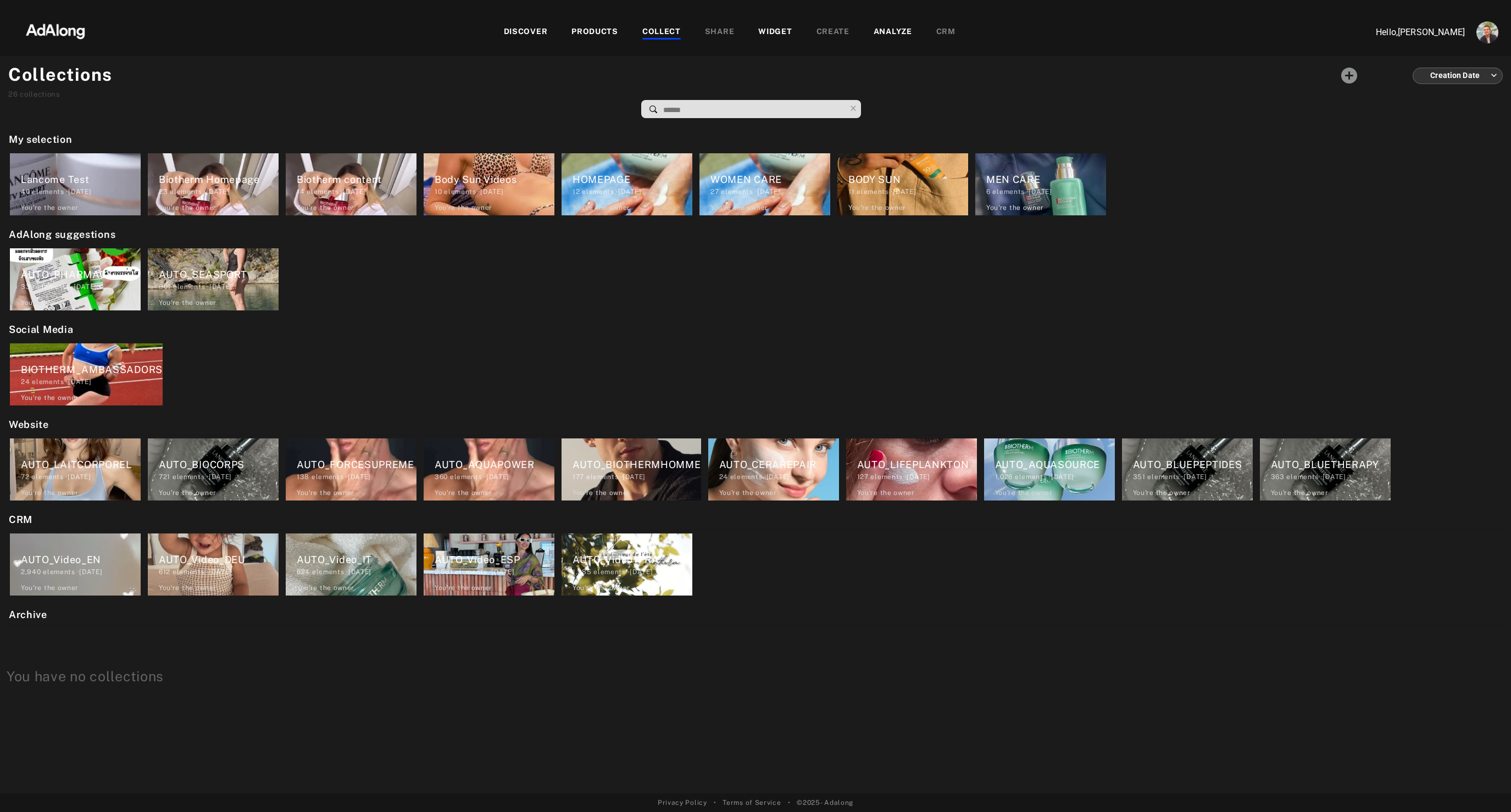
click at [67, 176] on div "Lancome Test" at bounding box center [80, 178] width 120 height 15
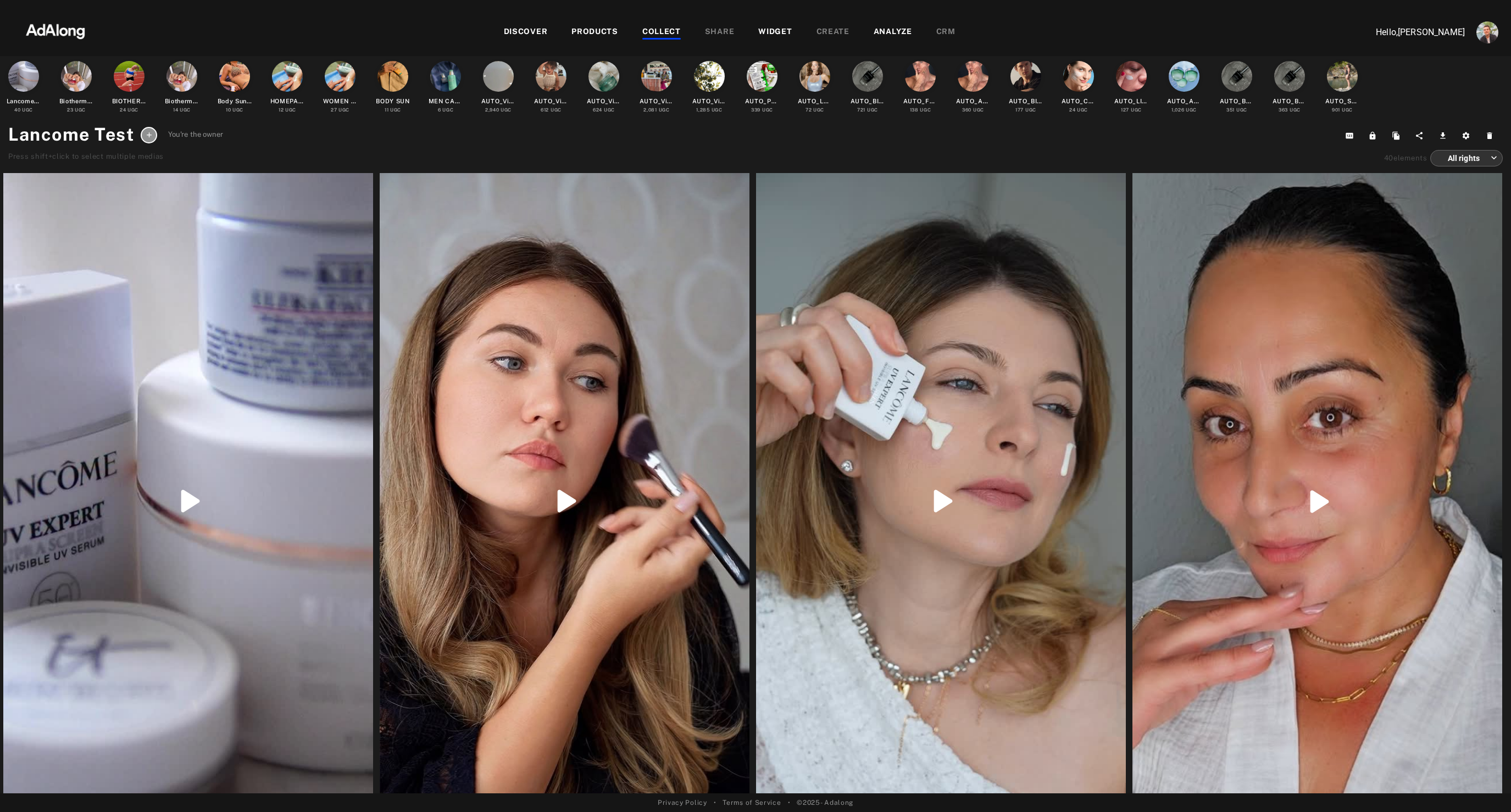
click at [144, 264] on div at bounding box center [188, 501] width 370 height 656
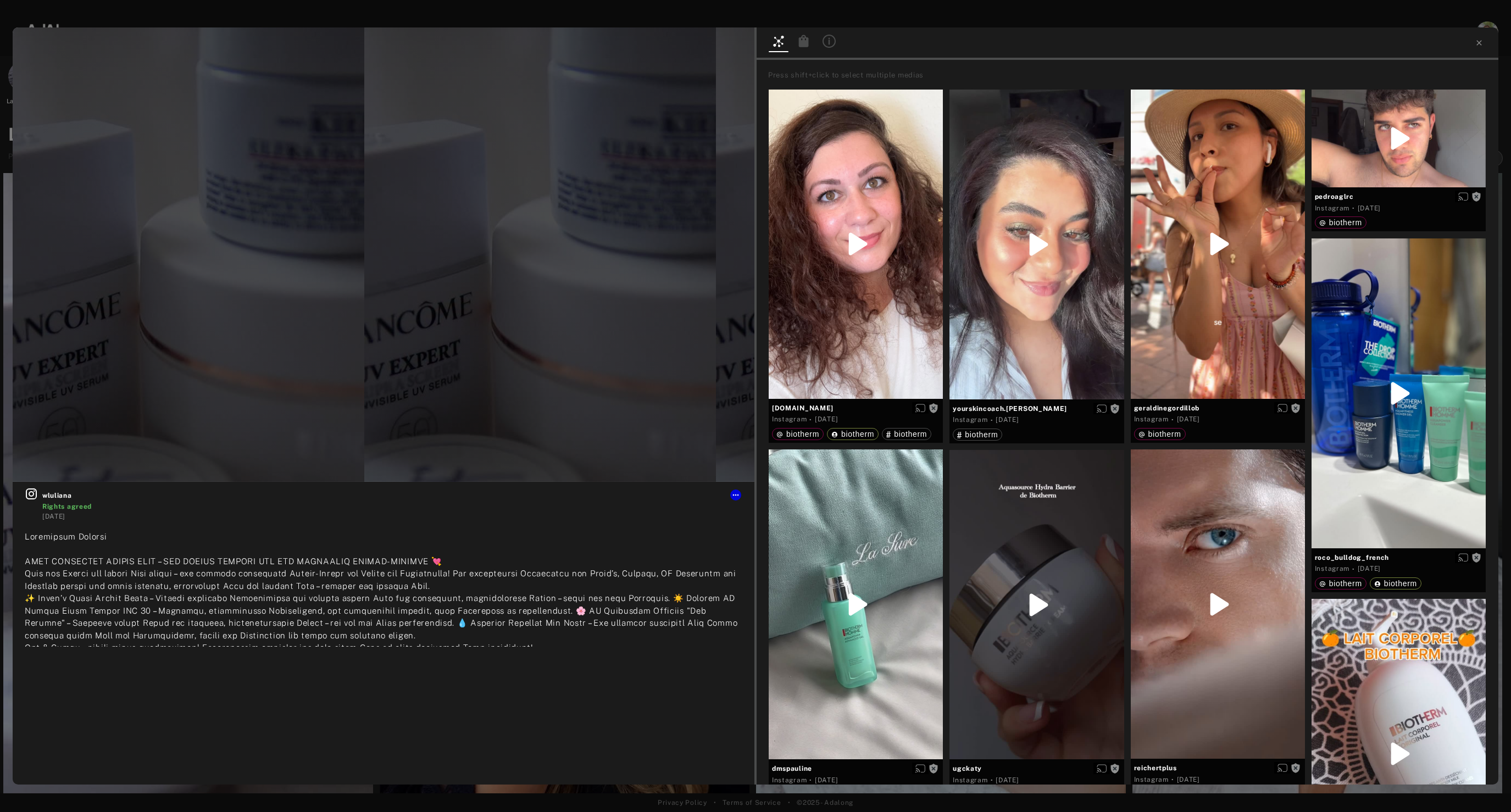
click at [799, 49] on div at bounding box center [804, 42] width 20 height 16
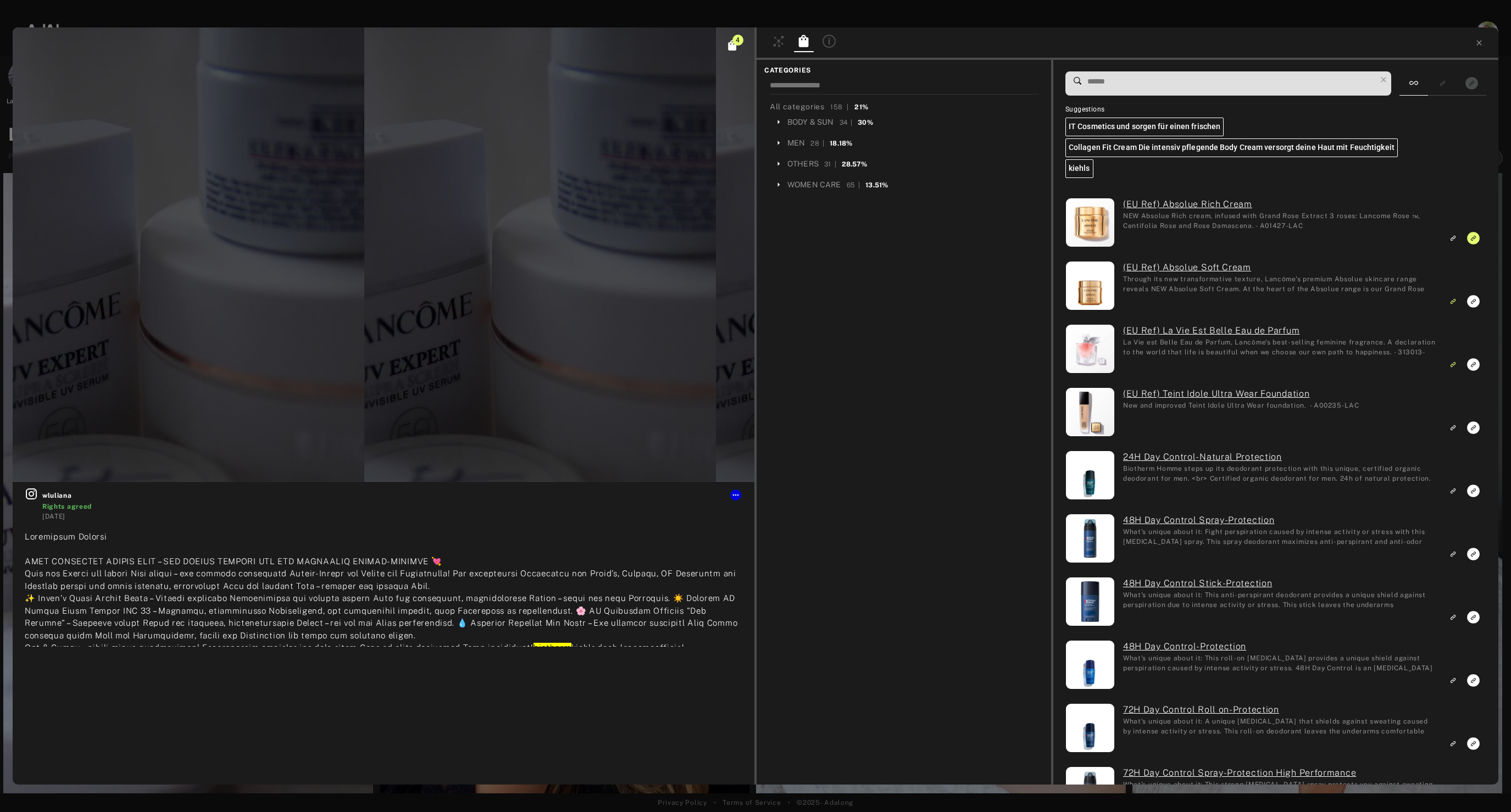
click at [1210, 79] on input at bounding box center [1231, 81] width 290 height 15
paste input "*********"
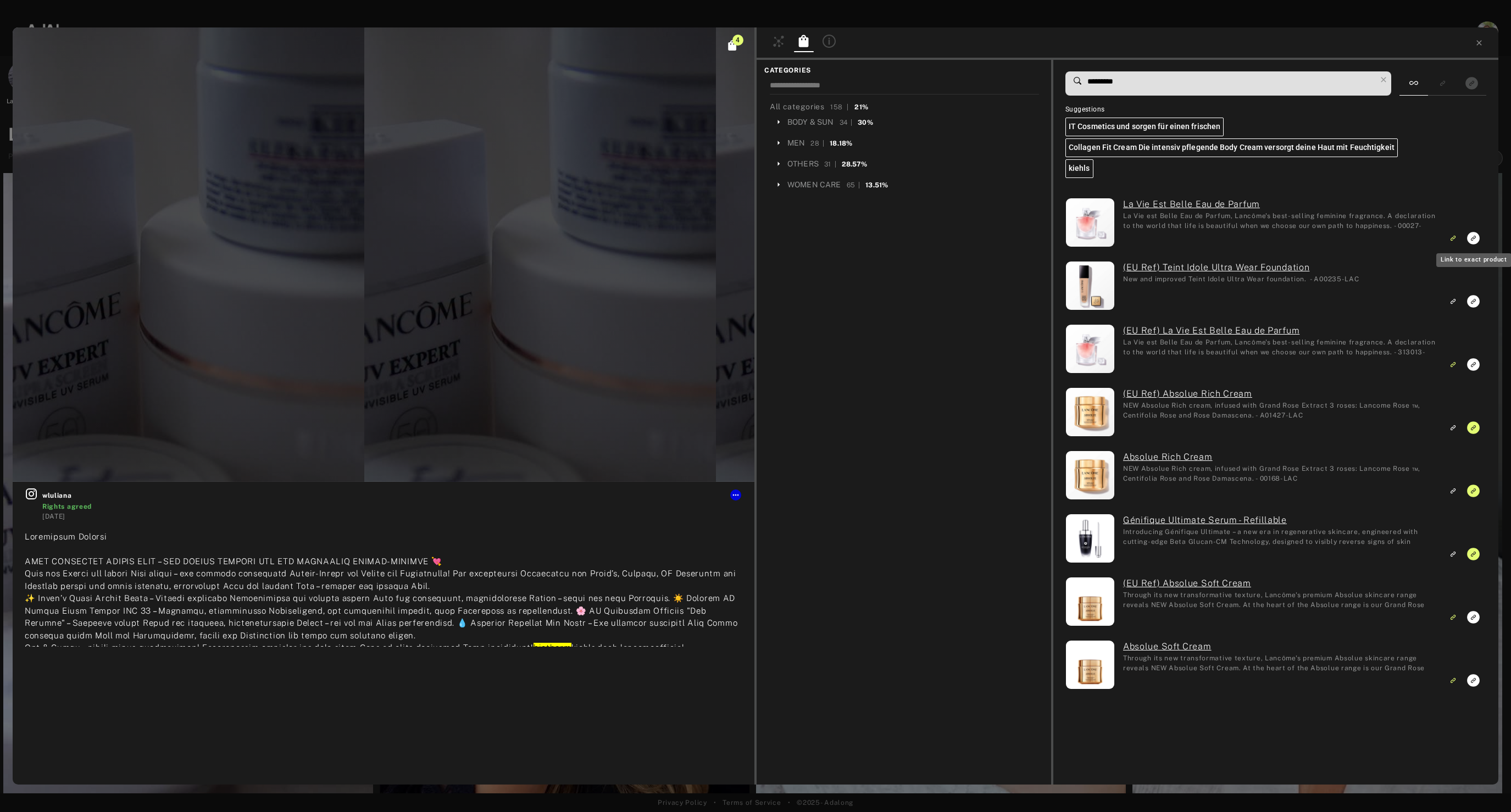
type input "*********"
click at [1475, 238] on icon "Link to exact product" at bounding box center [1473, 238] width 12 height 12
click at [1474, 364] on icon "Link to exact product" at bounding box center [1473, 365] width 12 height 12
click at [1454, 239] on icon "Unlink to similar product" at bounding box center [1453, 237] width 8 height 7
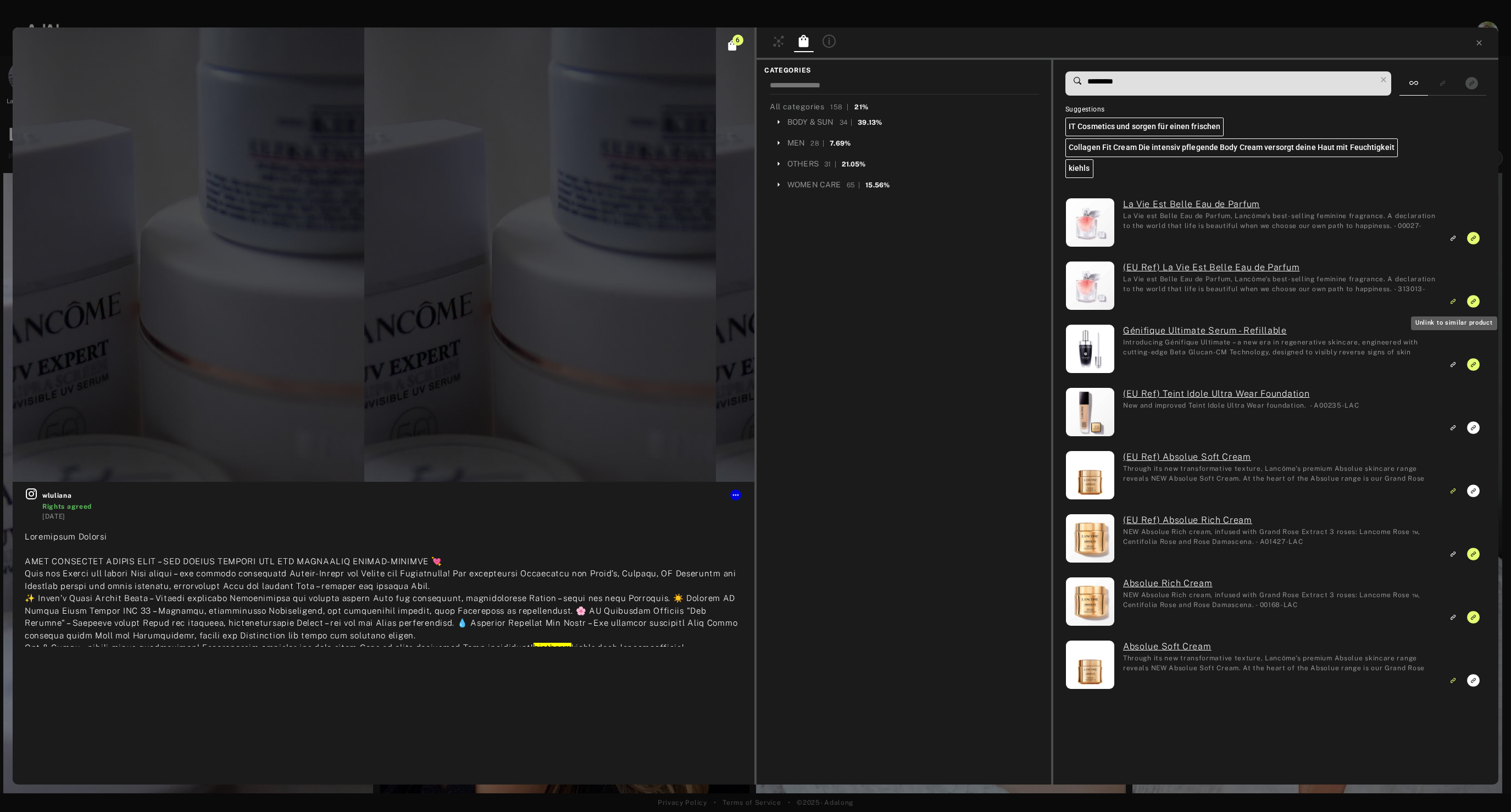
click at [1454, 301] on icon "Unlink to similar product" at bounding box center [1454, 300] width 3 height 3
click at [1480, 45] on icon at bounding box center [1479, 42] width 8 height 8
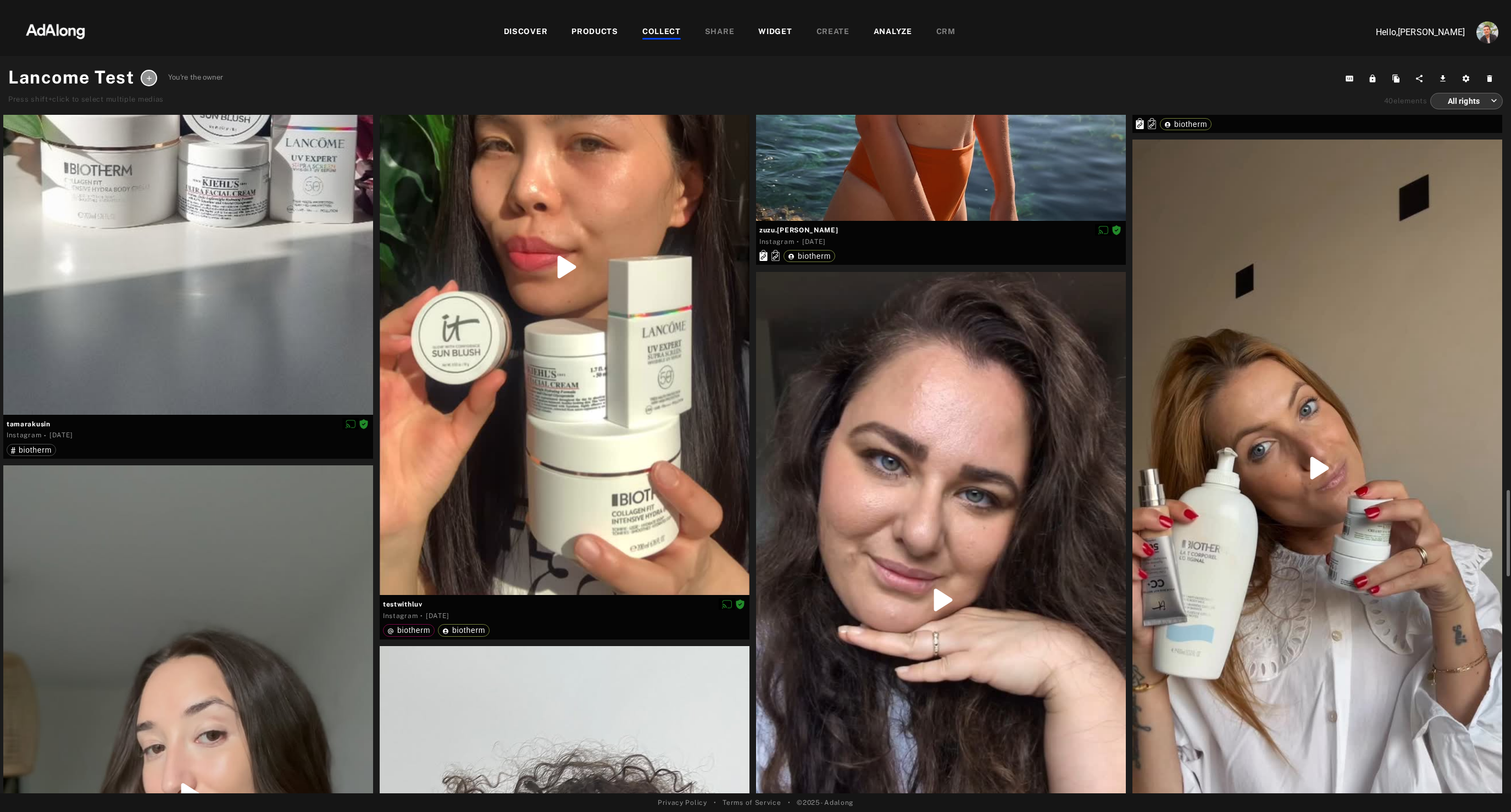
scroll to position [4042, 0]
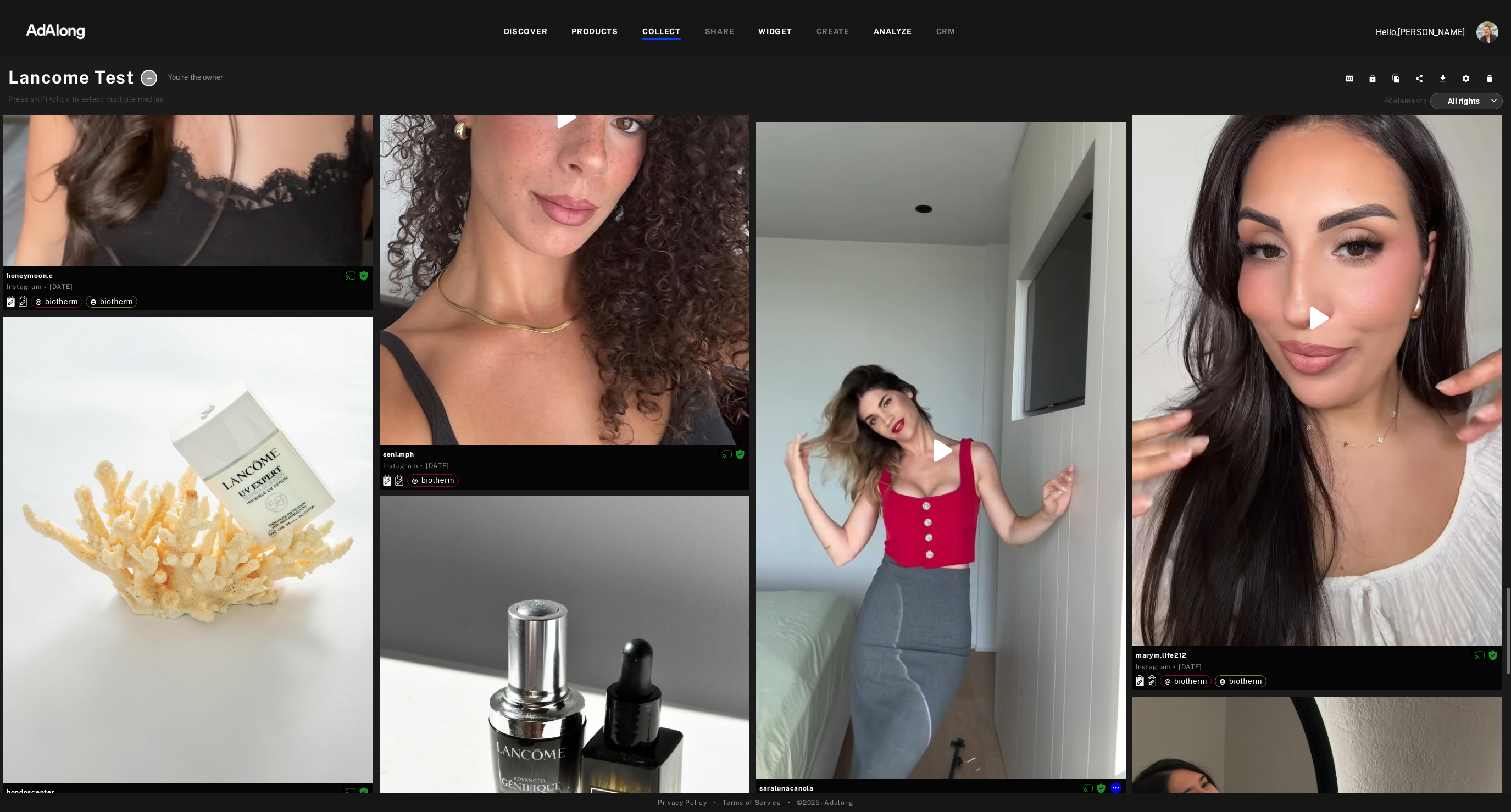
click at [1000, 643] on div at bounding box center [941, 450] width 370 height 657
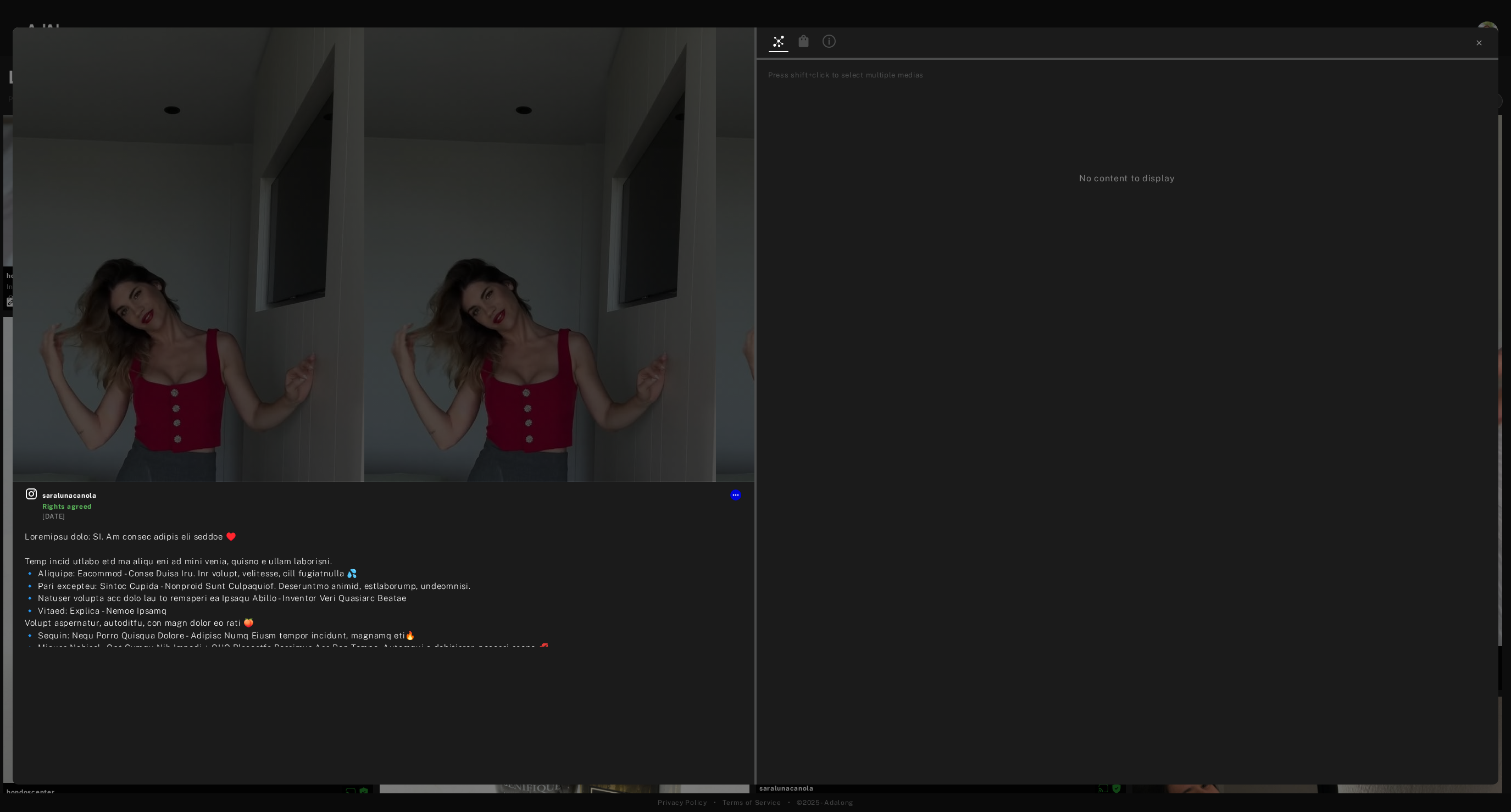
click at [805, 41] on icon at bounding box center [804, 41] width 10 height 12
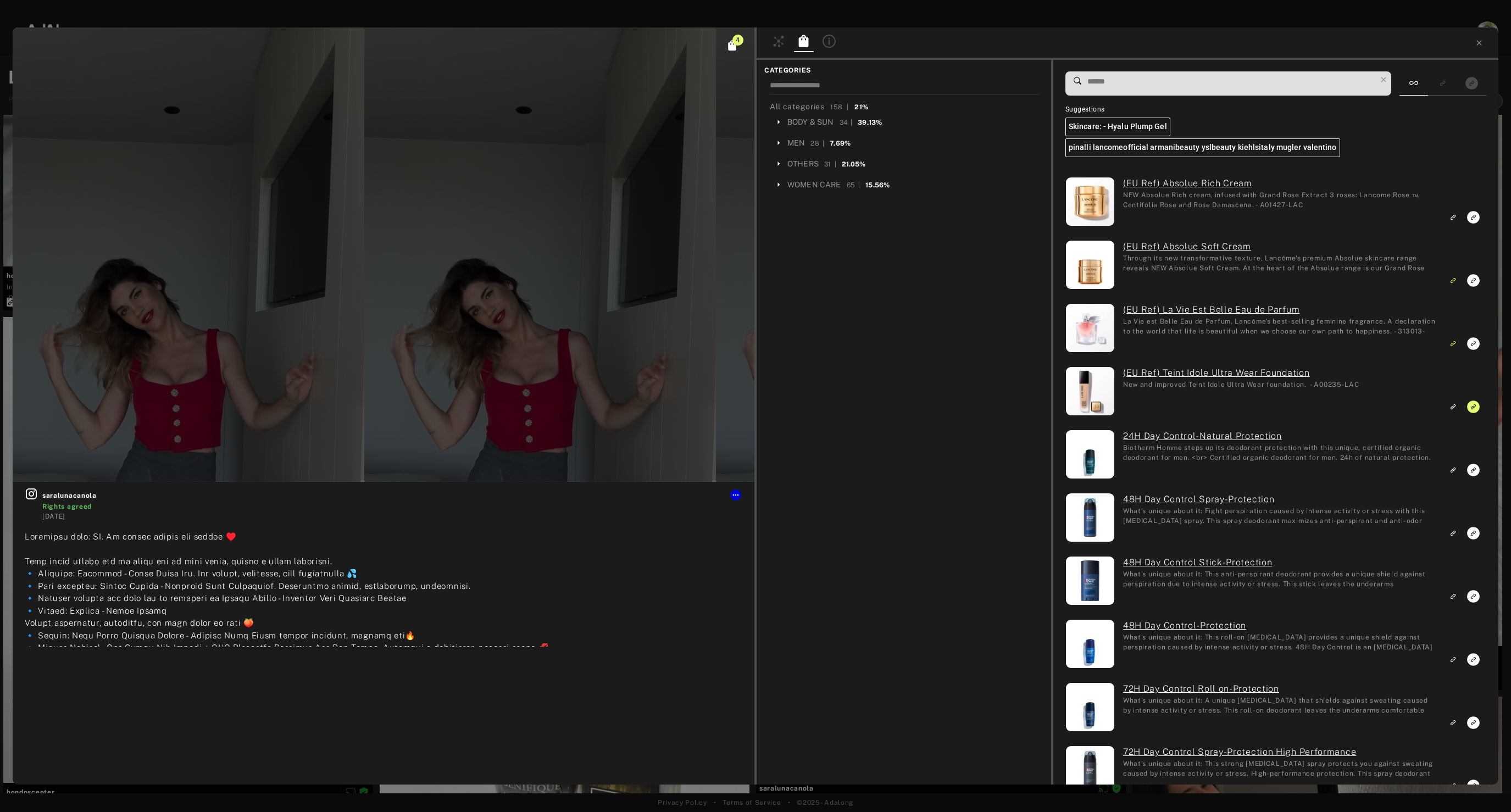
click at [1165, 84] on input at bounding box center [1231, 81] width 290 height 15
paste input "*********"
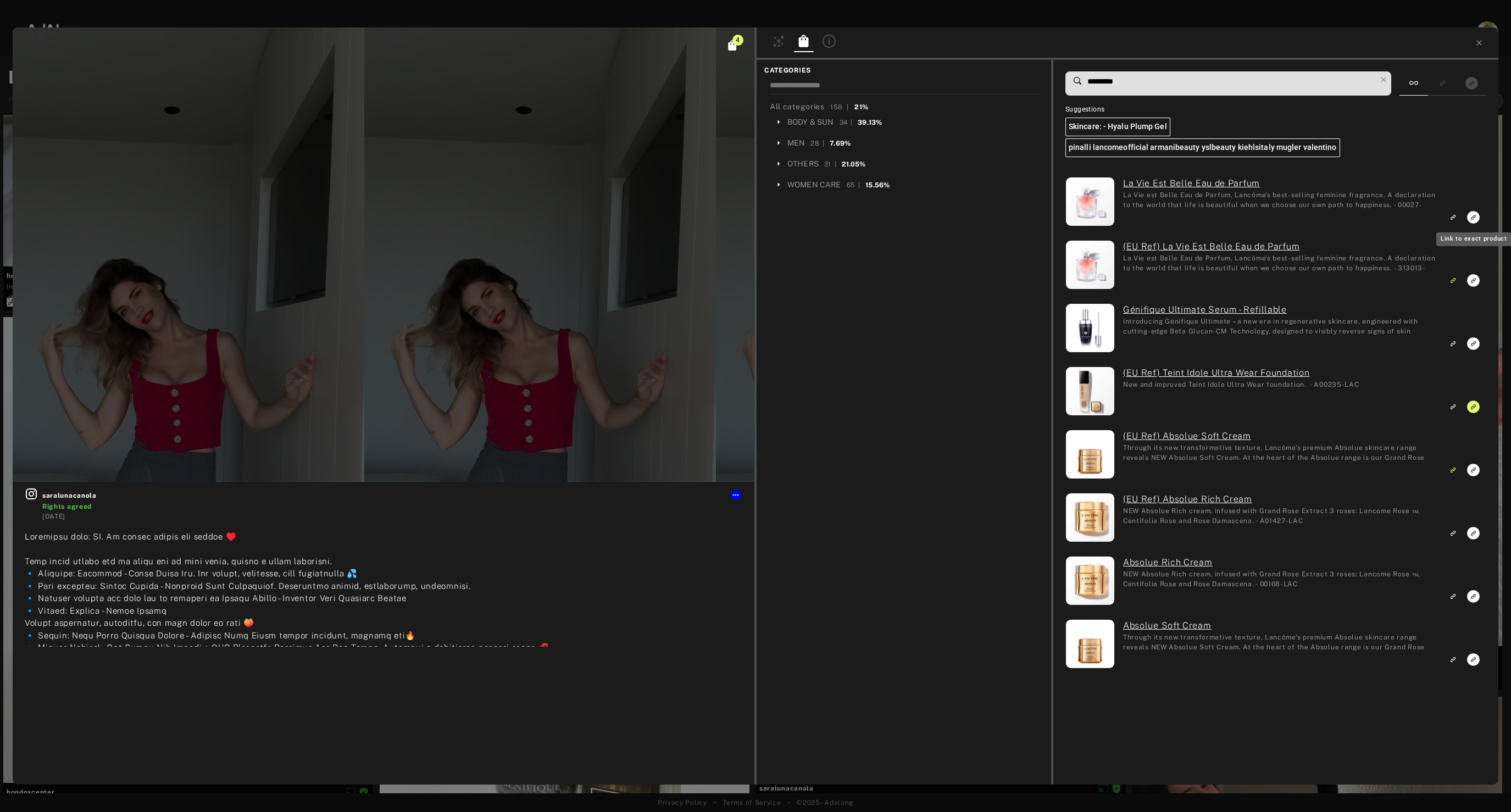
type input "*********"
click at [1475, 214] on rect "Link to exact product" at bounding box center [1473, 218] width 14 height 14
click at [1472, 282] on rect "Link to exact product" at bounding box center [1473, 280] width 14 height 14
click at [1470, 276] on icon "Link to exact product" at bounding box center [1473, 280] width 12 height 12
click at [1452, 282] on icon "Unlink to similar product" at bounding box center [1452, 281] width 3 height 3
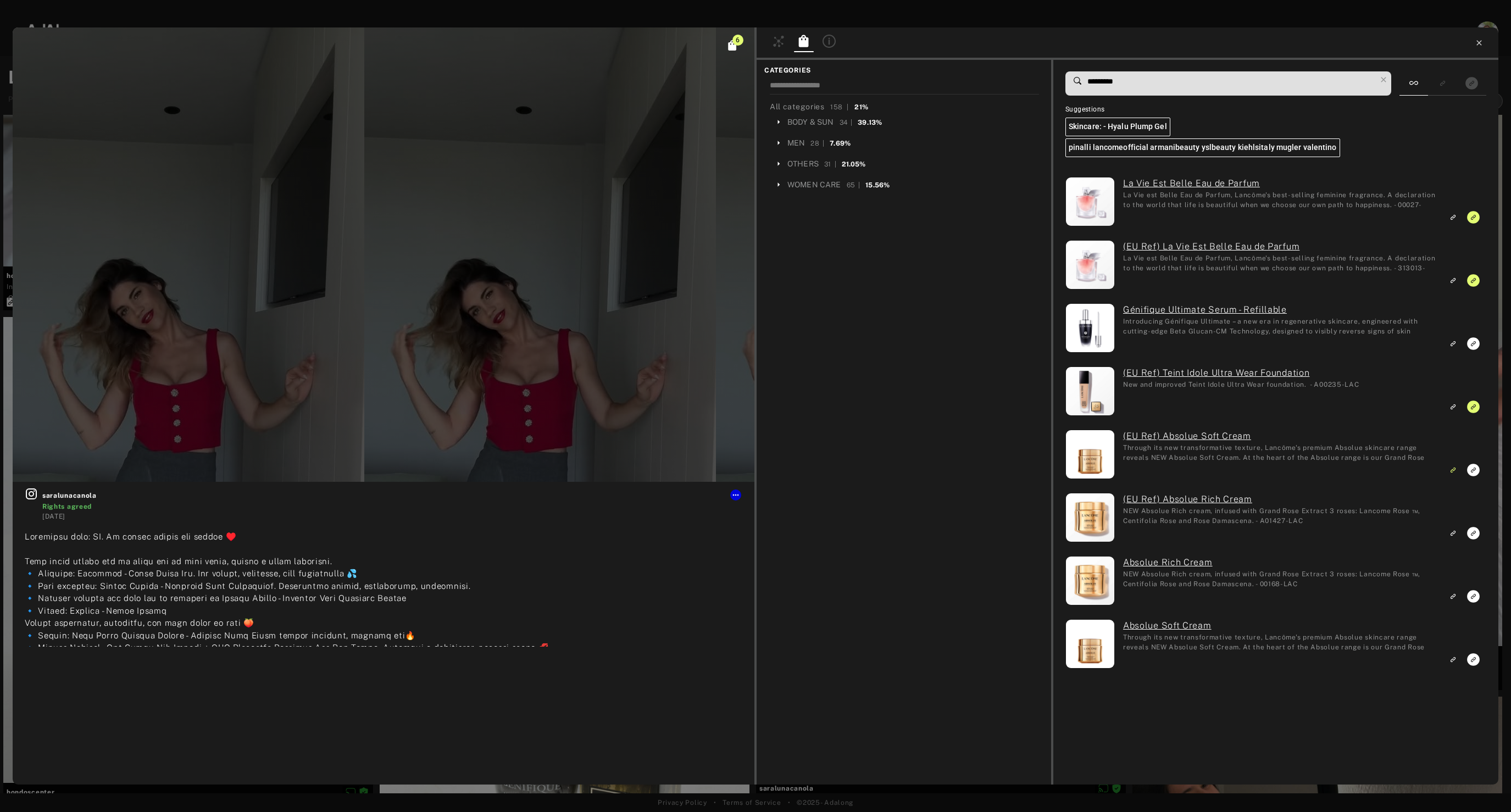
click at [1480, 46] on icon at bounding box center [1479, 42] width 8 height 8
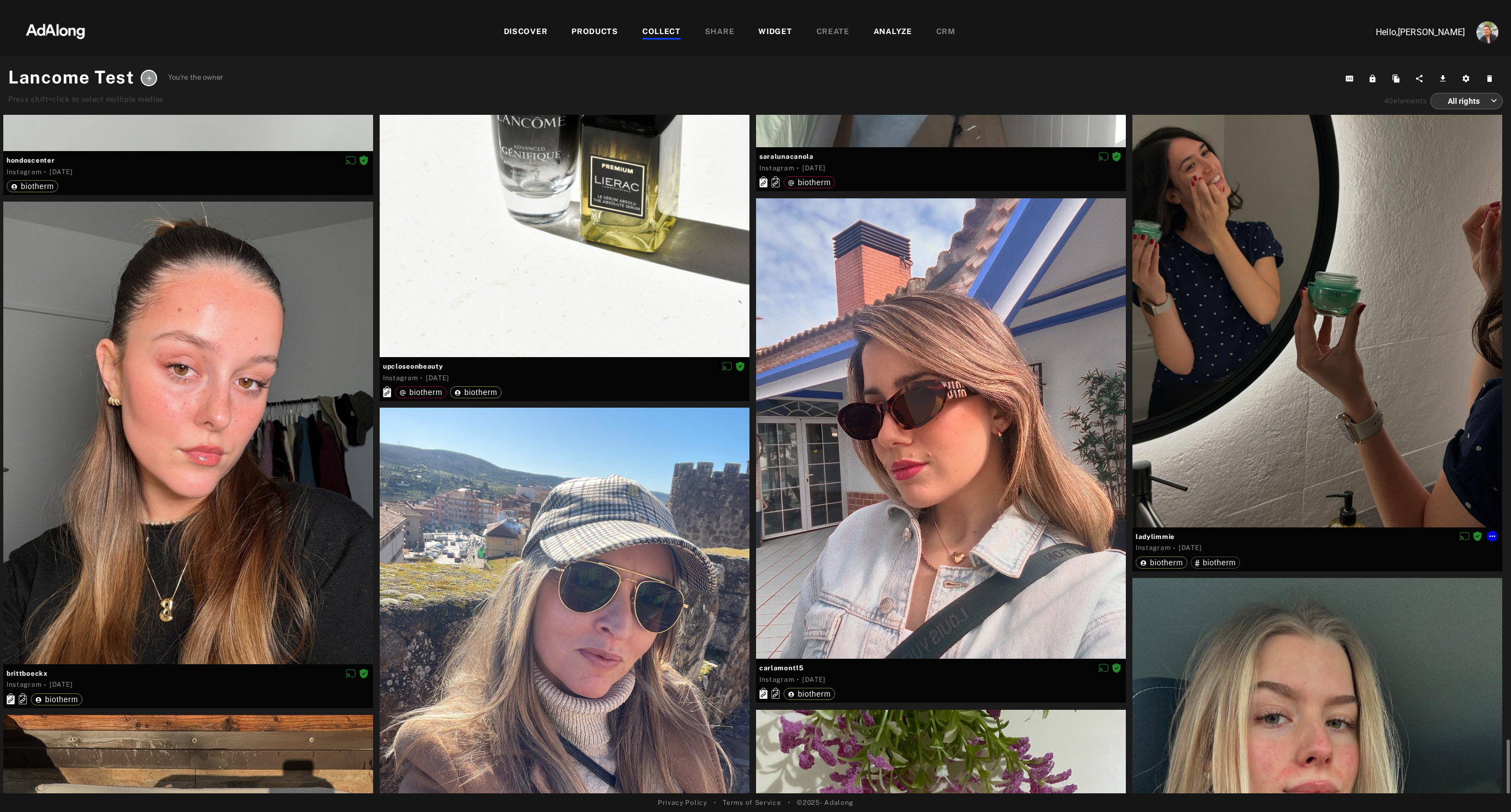
scroll to position [4743, 0]
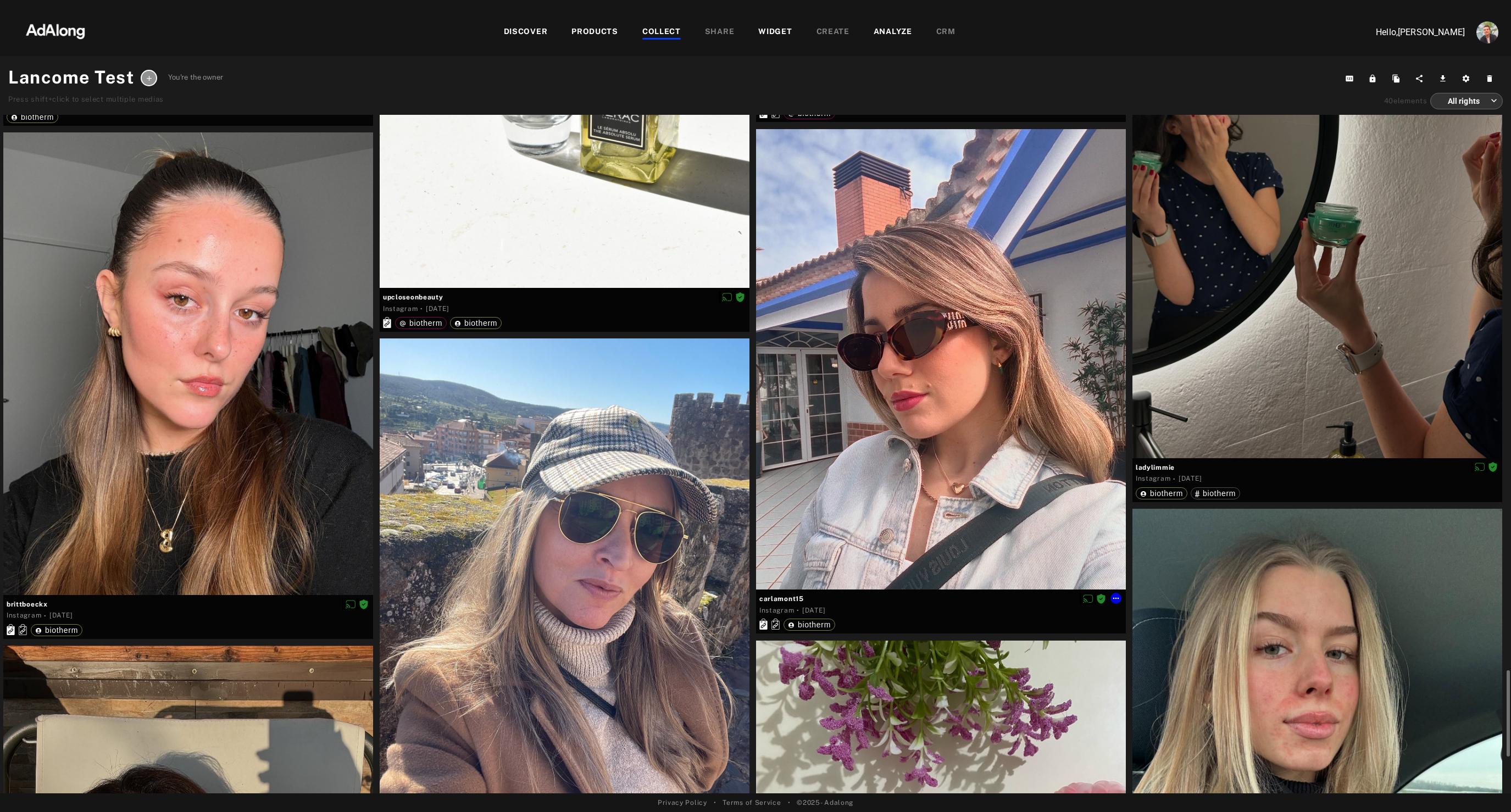
click at [925, 484] on div at bounding box center [941, 360] width 370 height 461
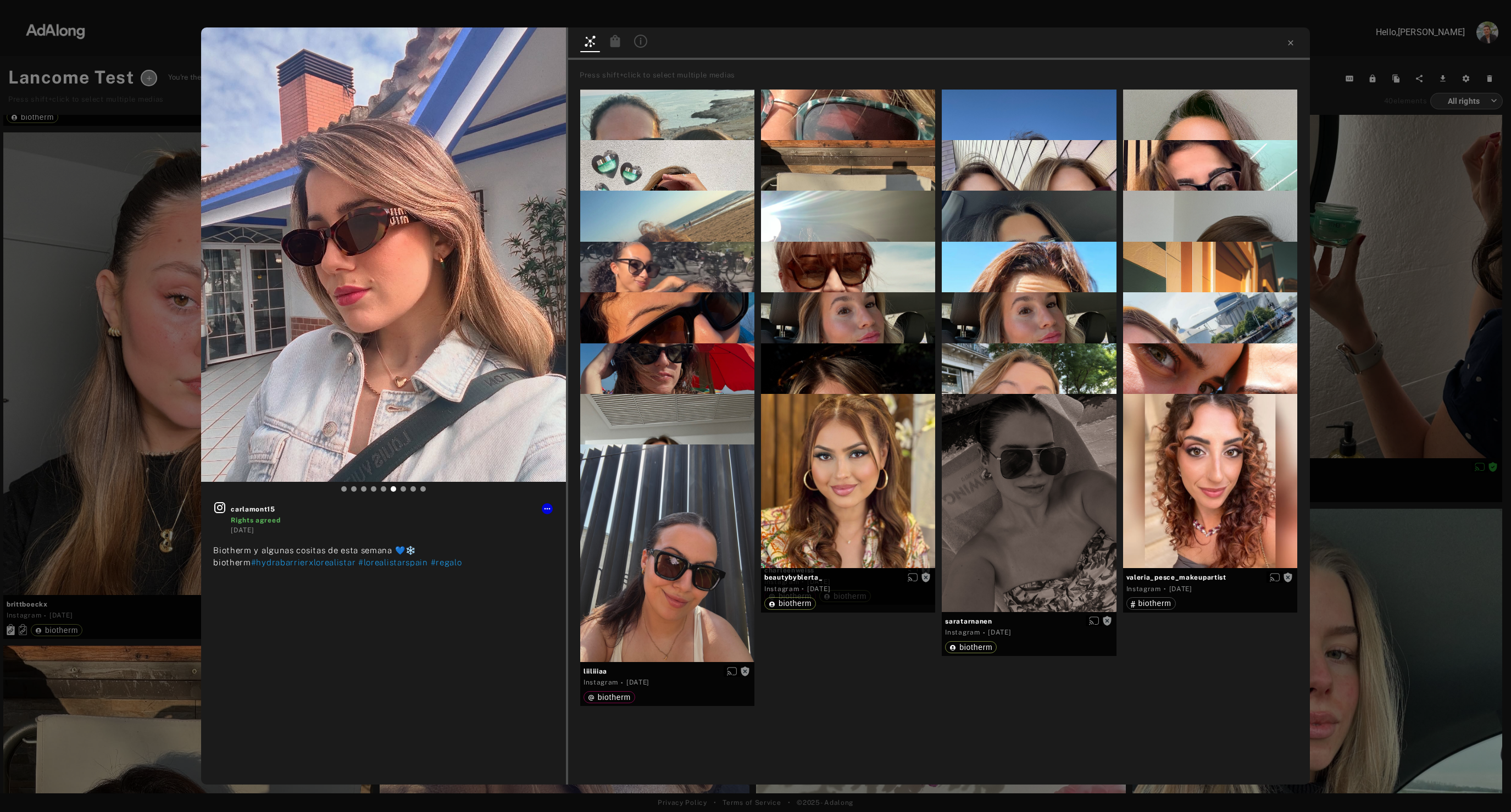
click at [618, 44] on icon at bounding box center [615, 41] width 10 height 12
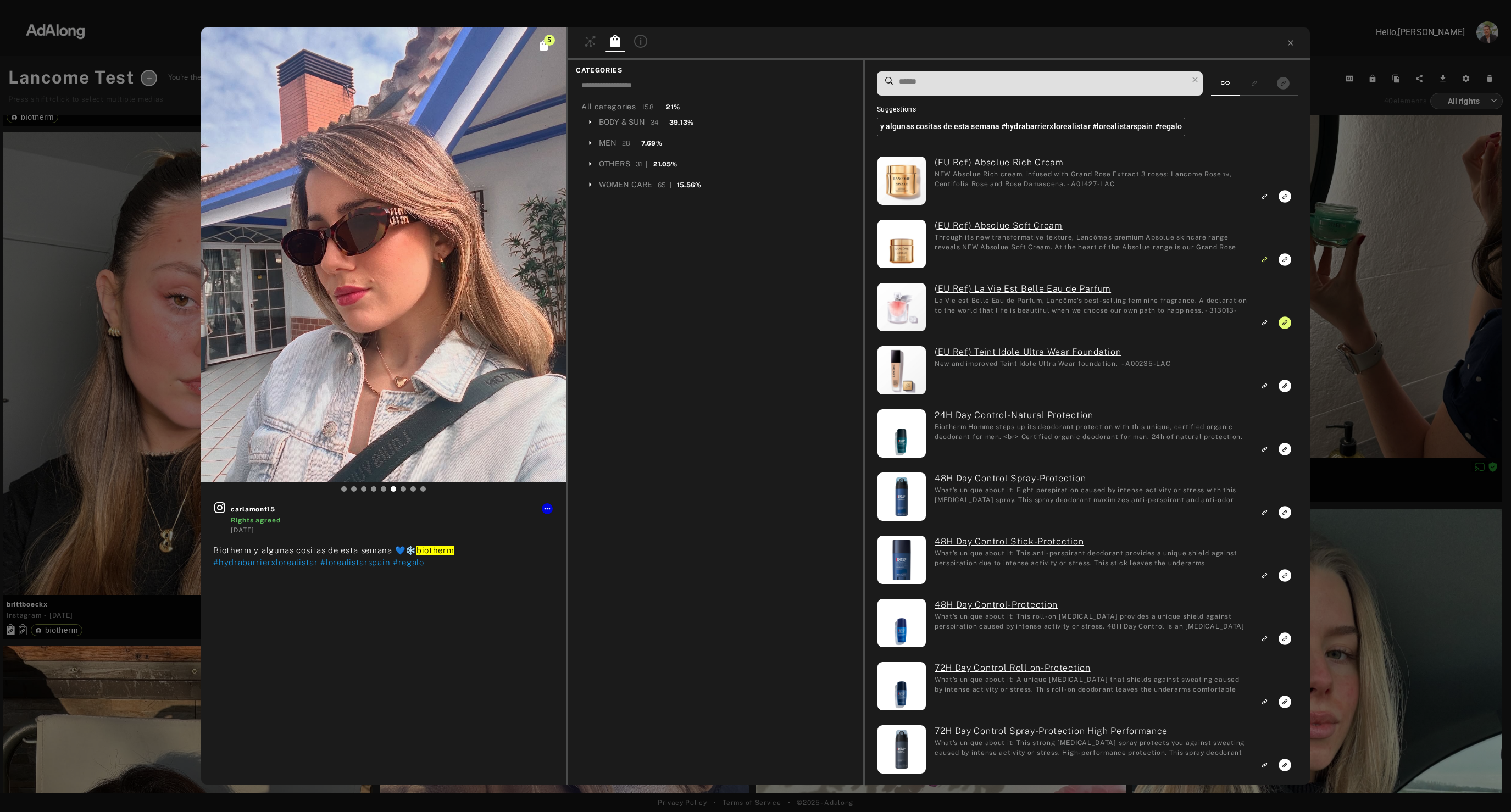
click at [948, 84] on input at bounding box center [1043, 81] width 290 height 15
paste input "*********"
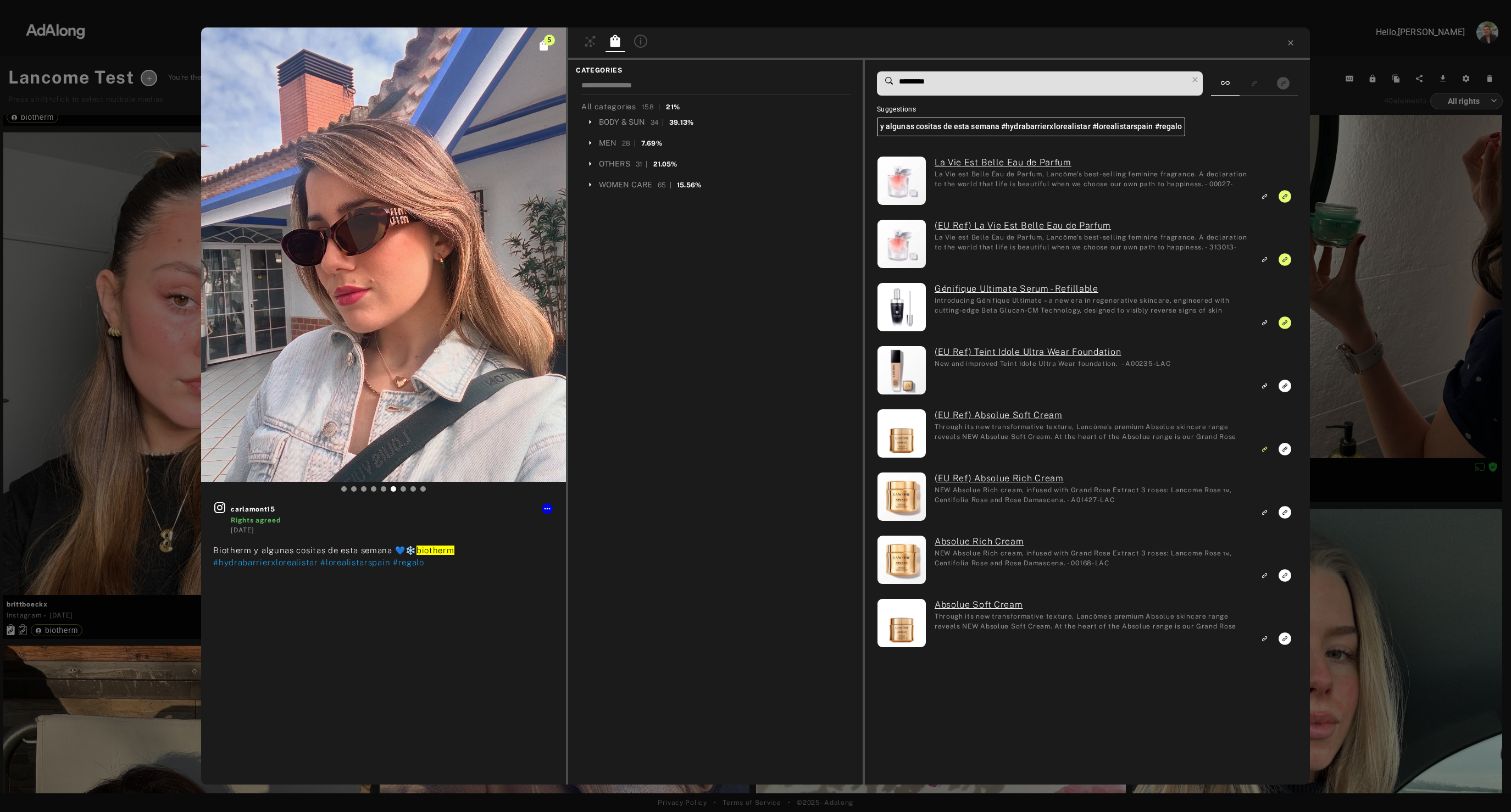
type input "*********"
click at [1457, 293] on div "5 carlamont15 Rights agreed [DATE] Biotherm y algunas cositas de esta semana 💙❄…" at bounding box center [756, 406] width 1511 height 812
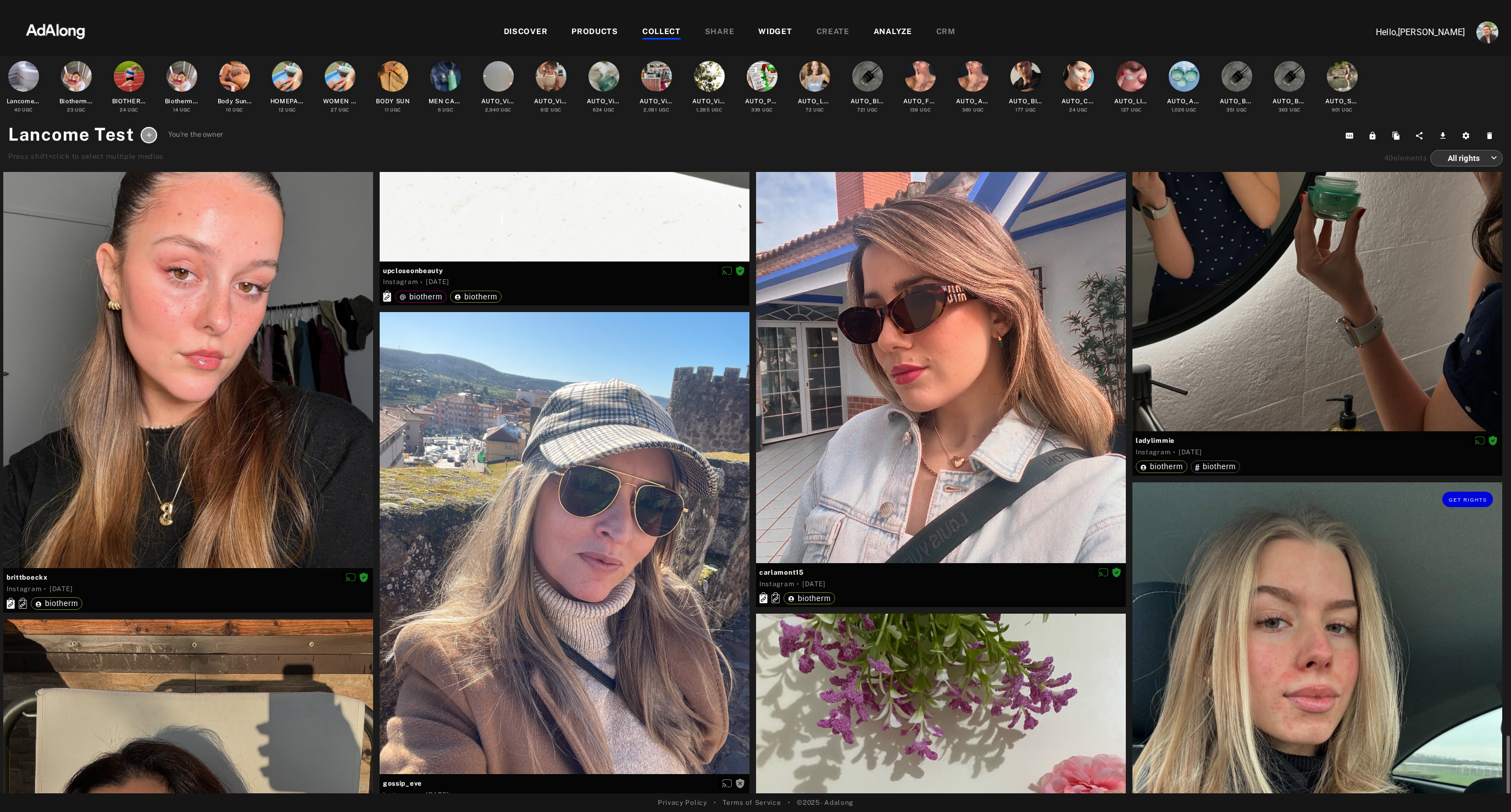
scroll to position [4826, 0]
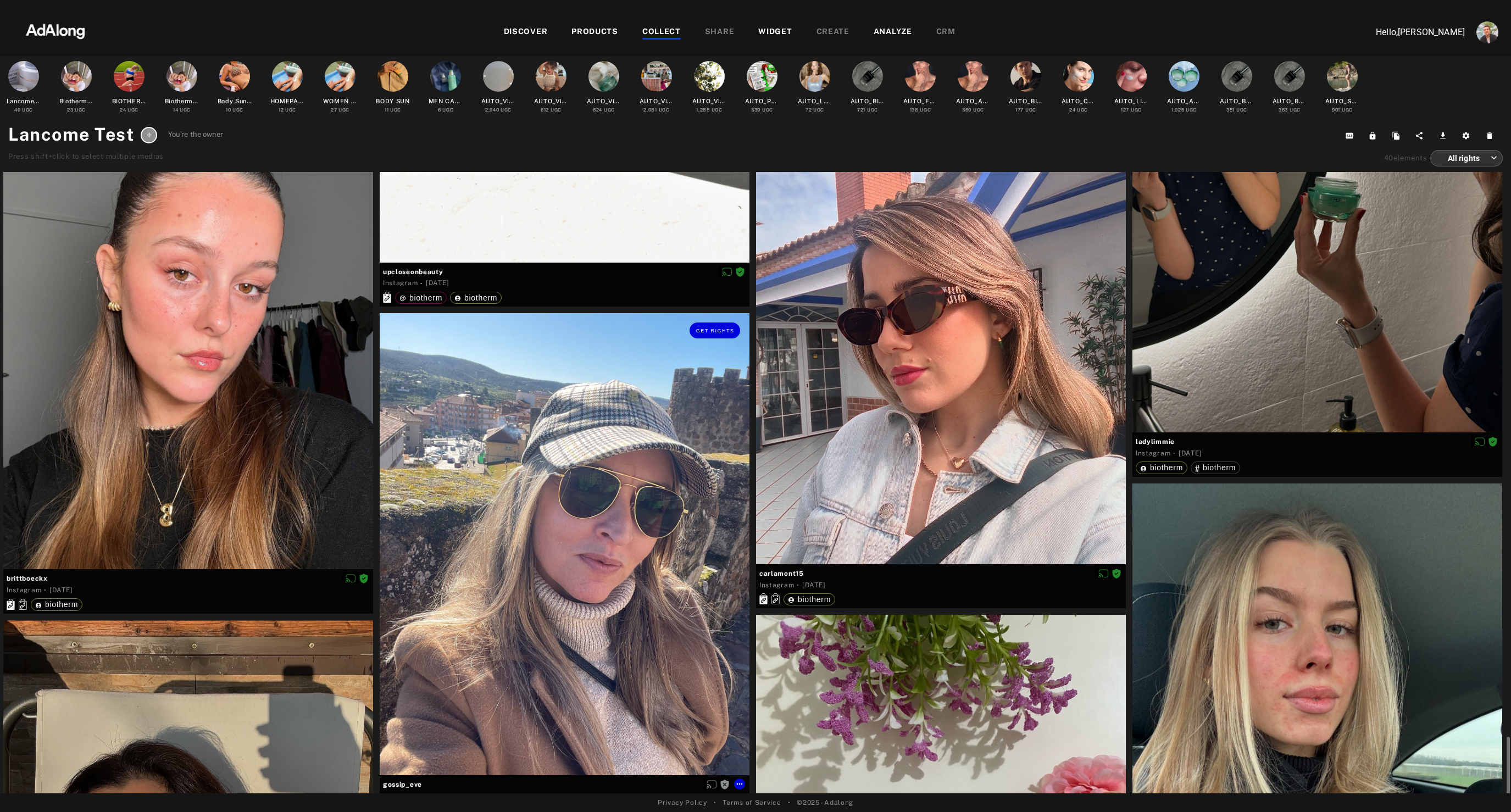
click at [489, 600] on div "Get rights" at bounding box center [564, 544] width 370 height 462
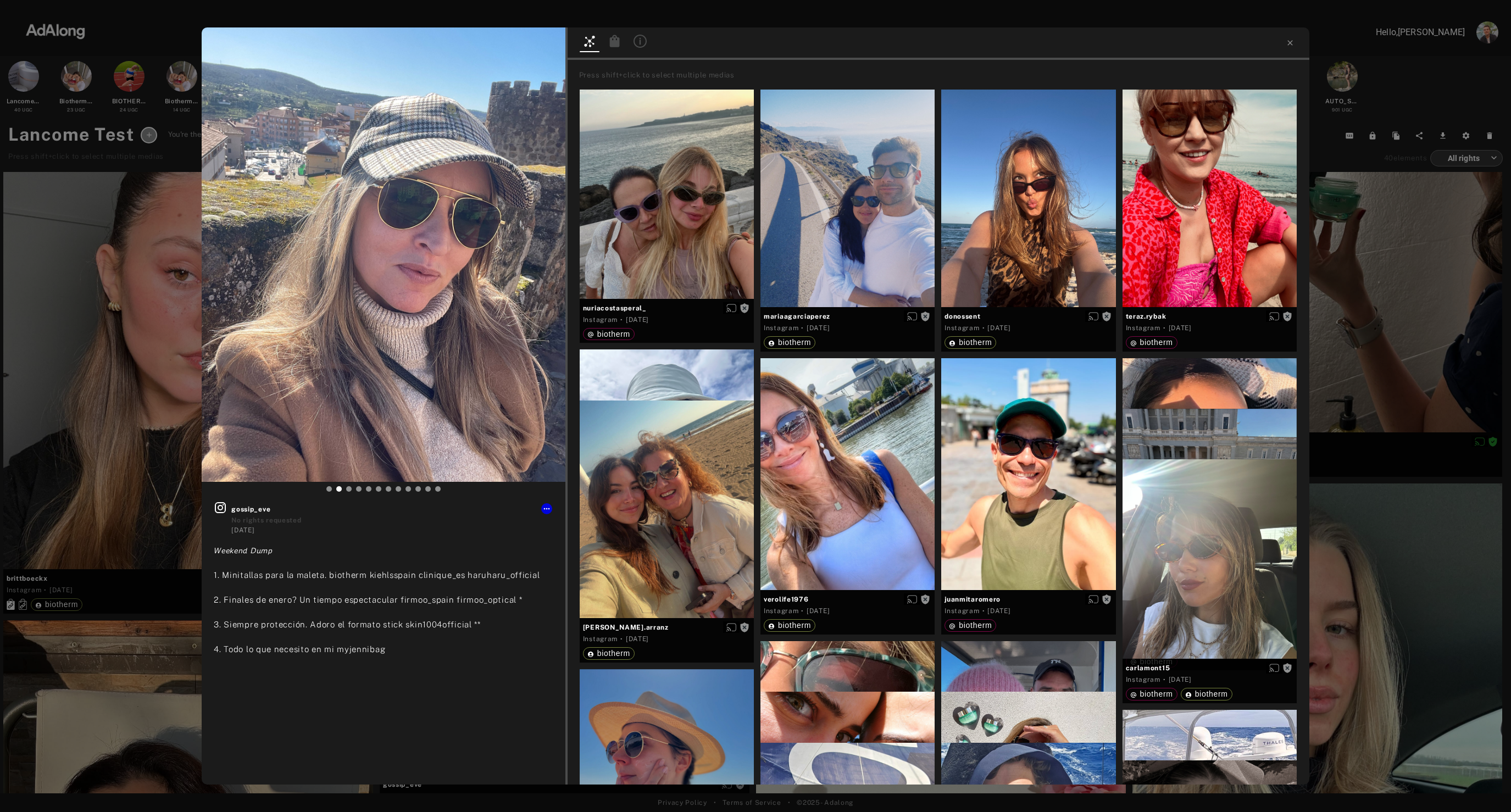
click at [615, 46] on icon at bounding box center [614, 41] width 10 height 12
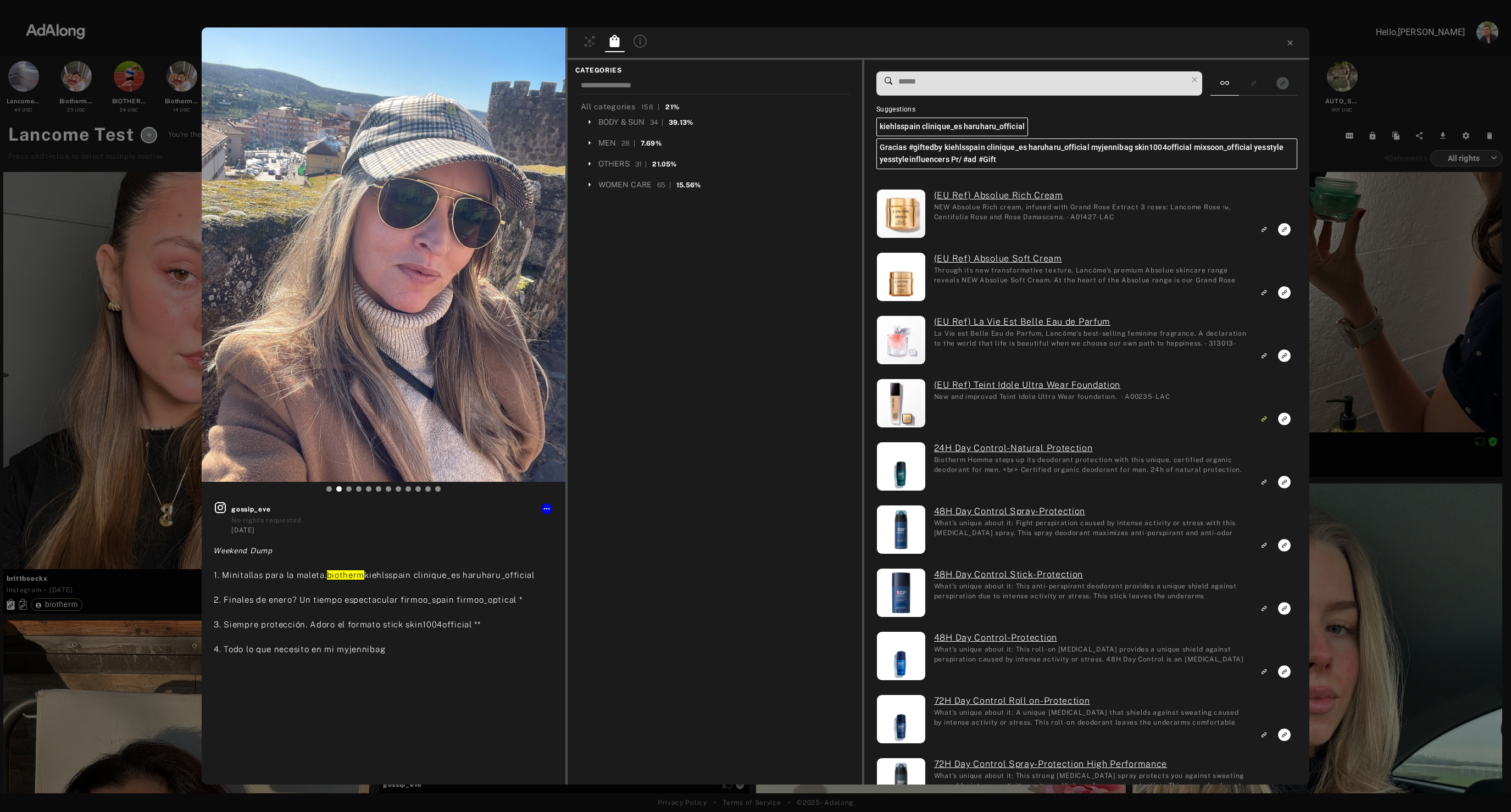
click at [1080, 80] on input at bounding box center [1042, 81] width 290 height 15
paste input "*********"
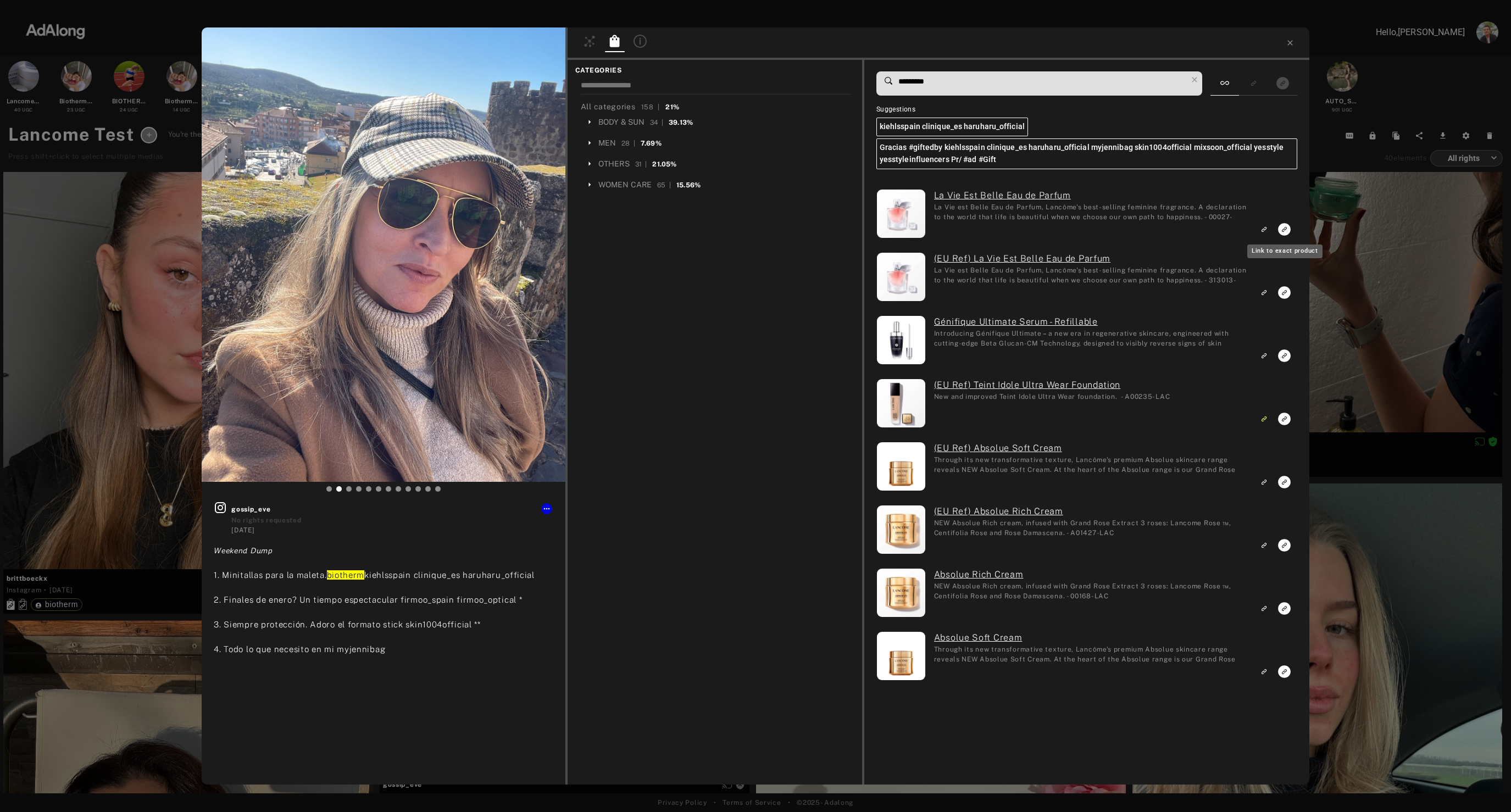
type input "*********"
click at [1287, 230] on icon "Link to exact product" at bounding box center [1284, 229] width 12 height 12
click at [1283, 293] on icon "Link to exact product" at bounding box center [1284, 293] width 12 height 12
click at [1291, 41] on icon at bounding box center [1290, 42] width 5 height 5
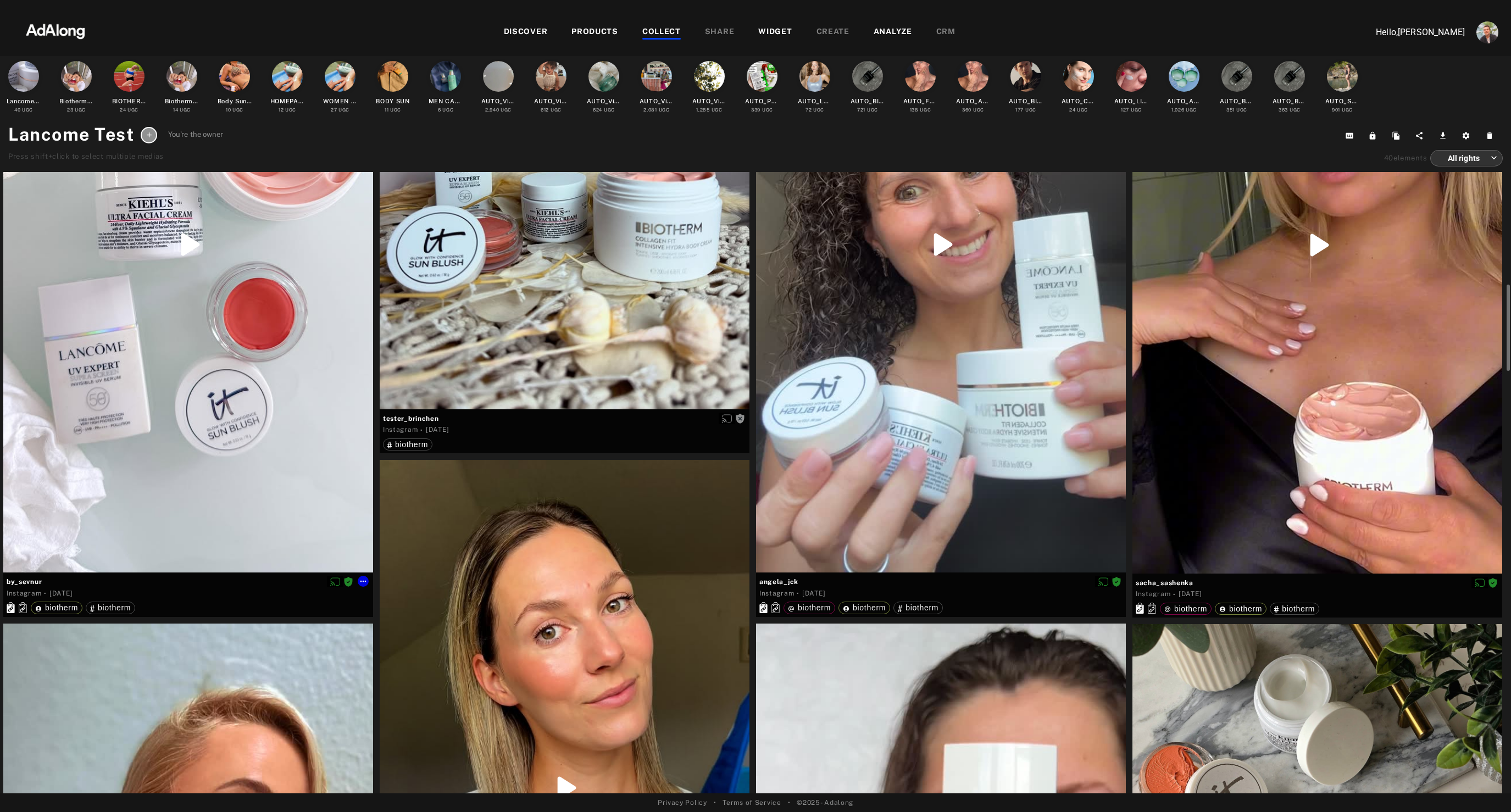
scroll to position [771, 0]
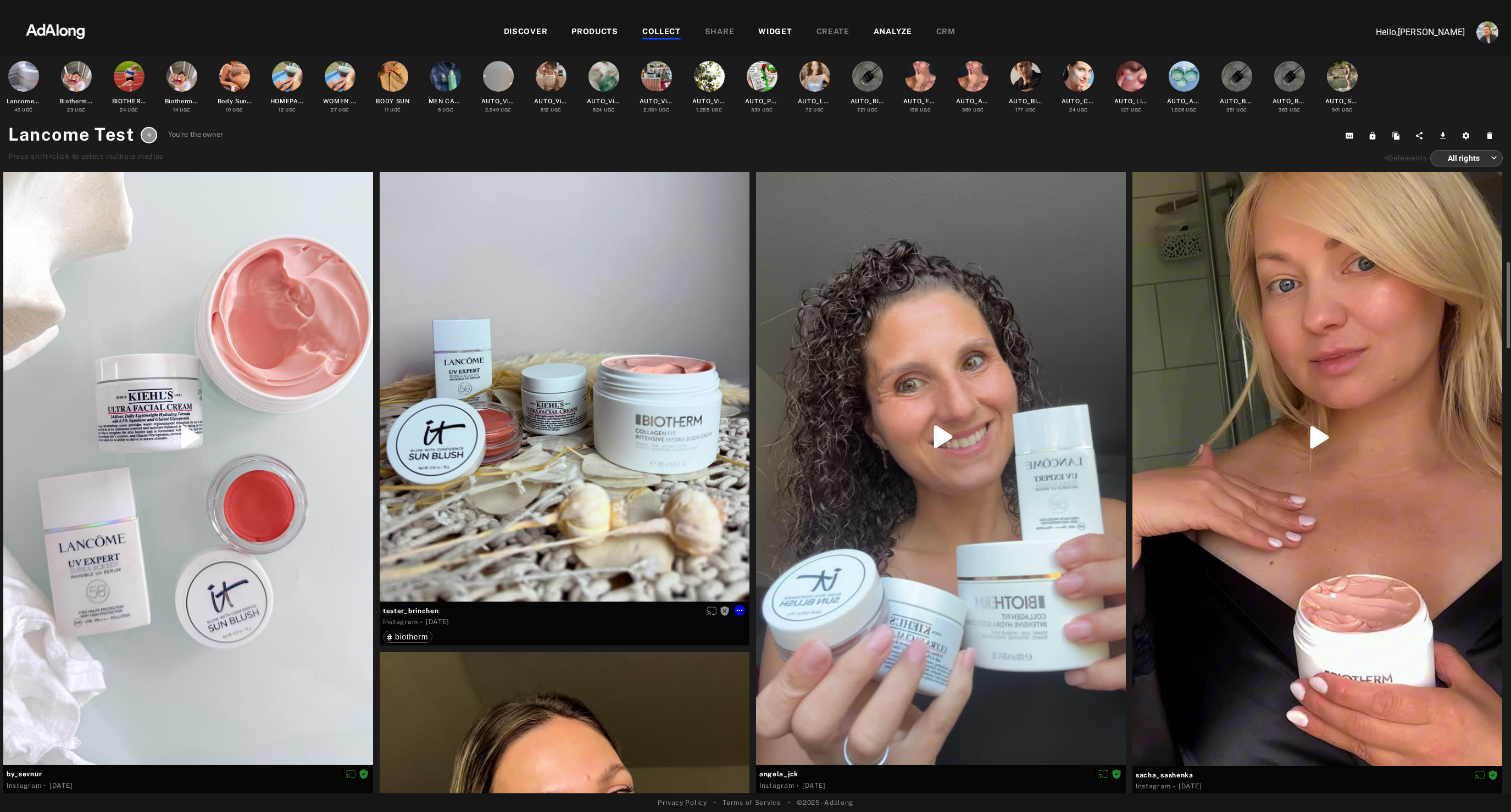
click at [549, 560] on div "Get rights" at bounding box center [564, 355] width 370 height 493
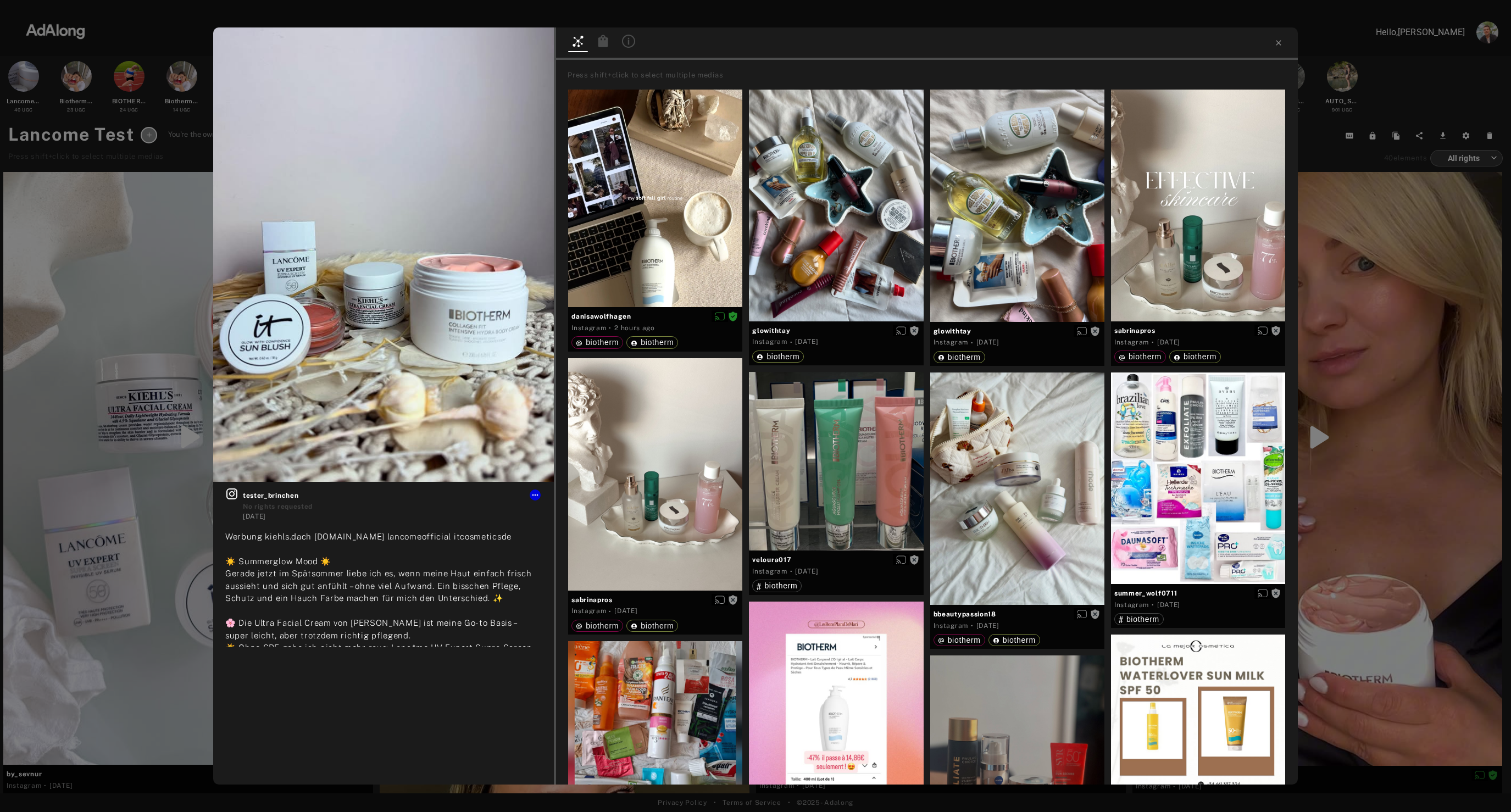
click at [1357, 303] on div "Get rights tester_brinchen No rights requested [DATE] #biotherm #itcosmetics #k…" at bounding box center [756, 406] width 1511 height 812
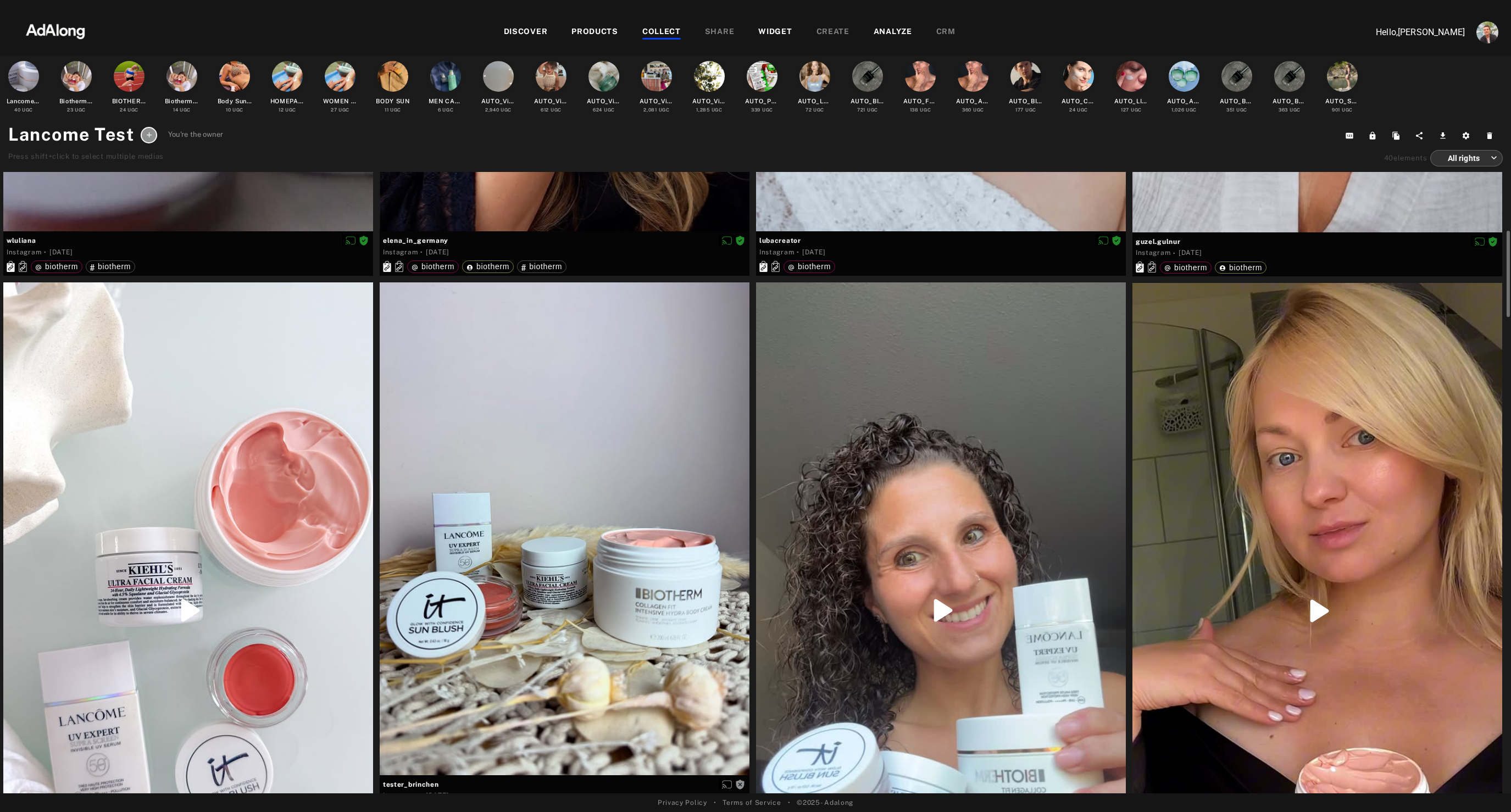
scroll to position [582, 0]
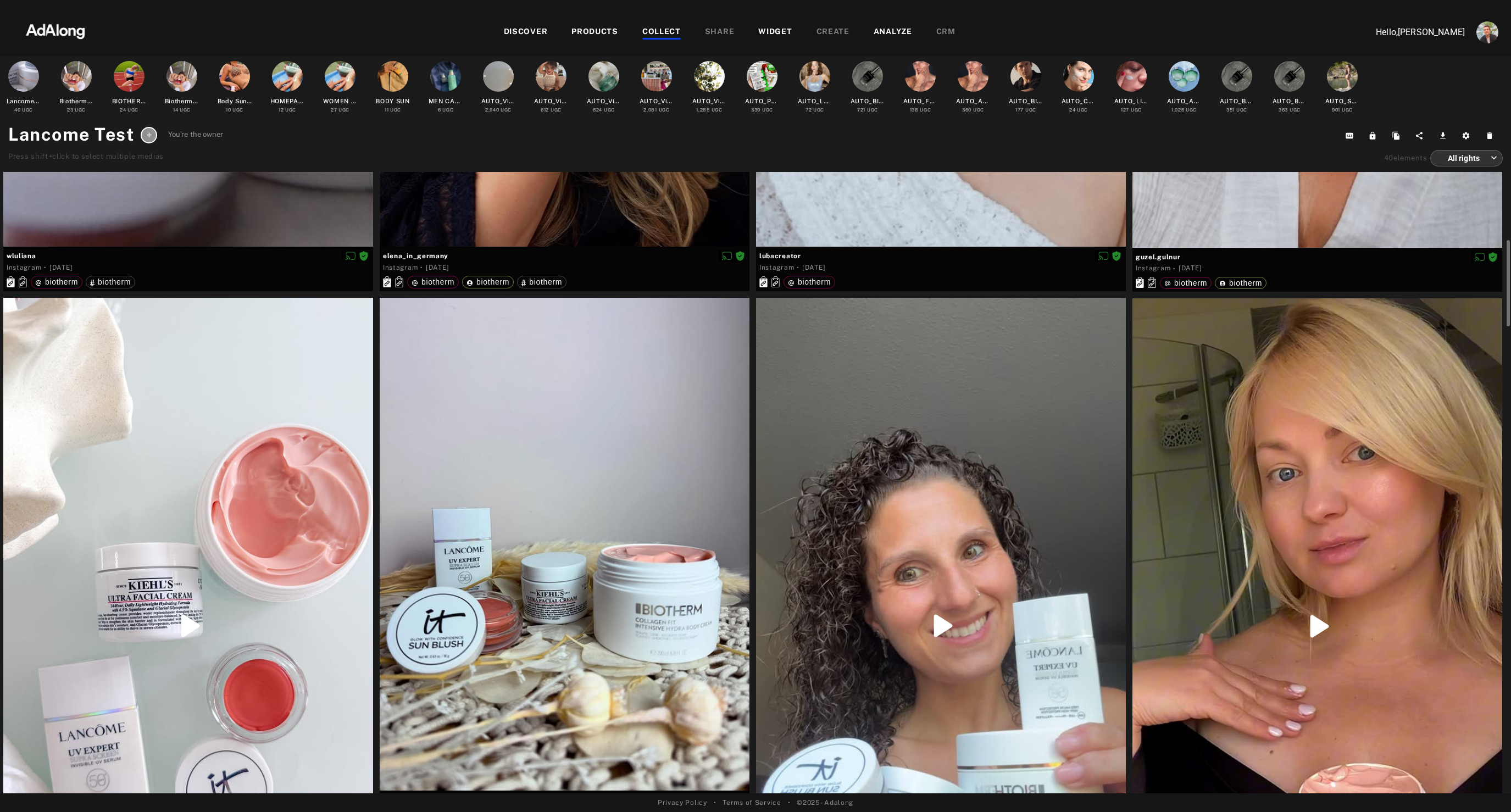
click at [173, 447] on div at bounding box center [188, 626] width 370 height 656
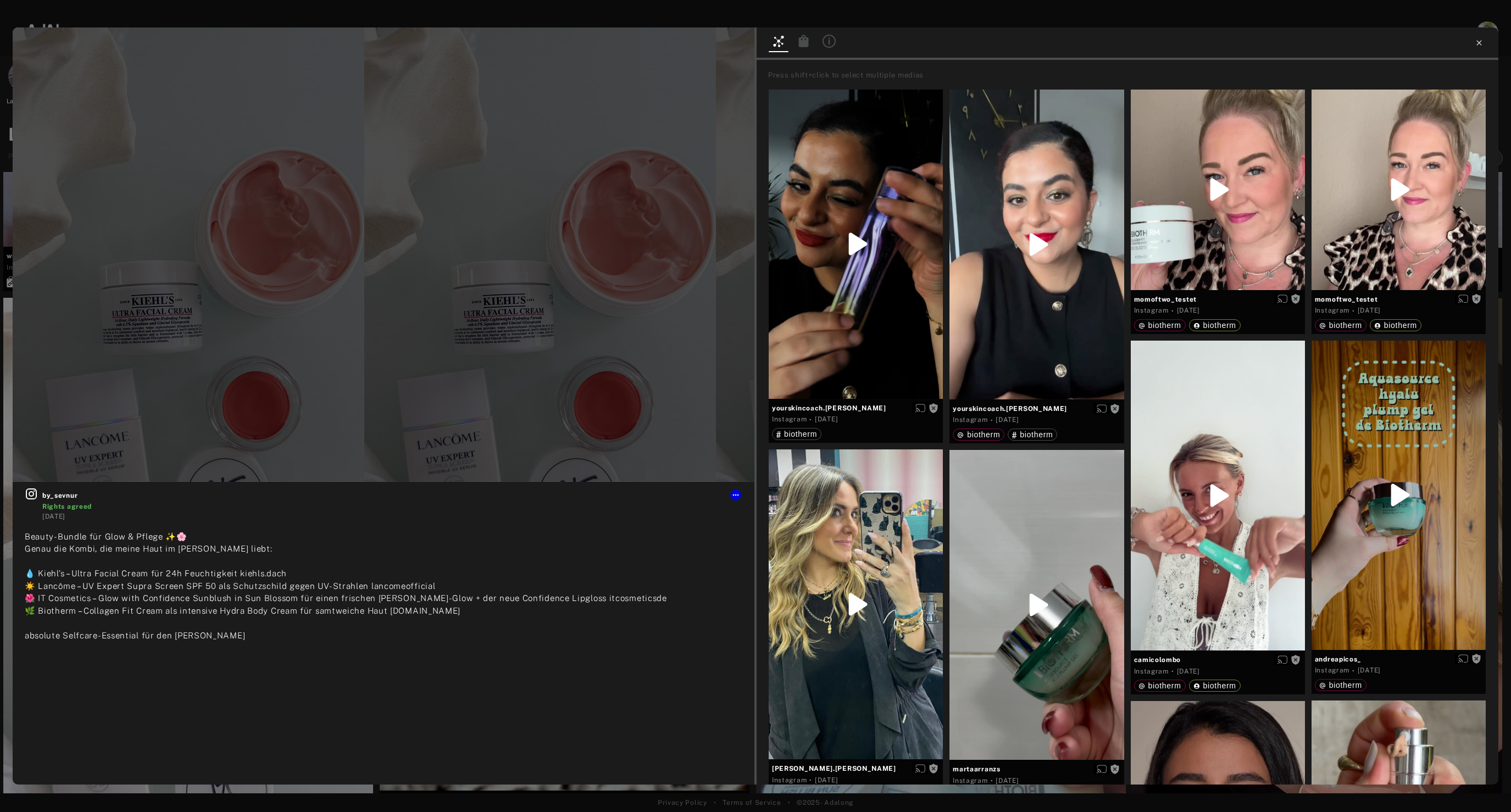
click at [1483, 45] on icon at bounding box center [1479, 42] width 8 height 8
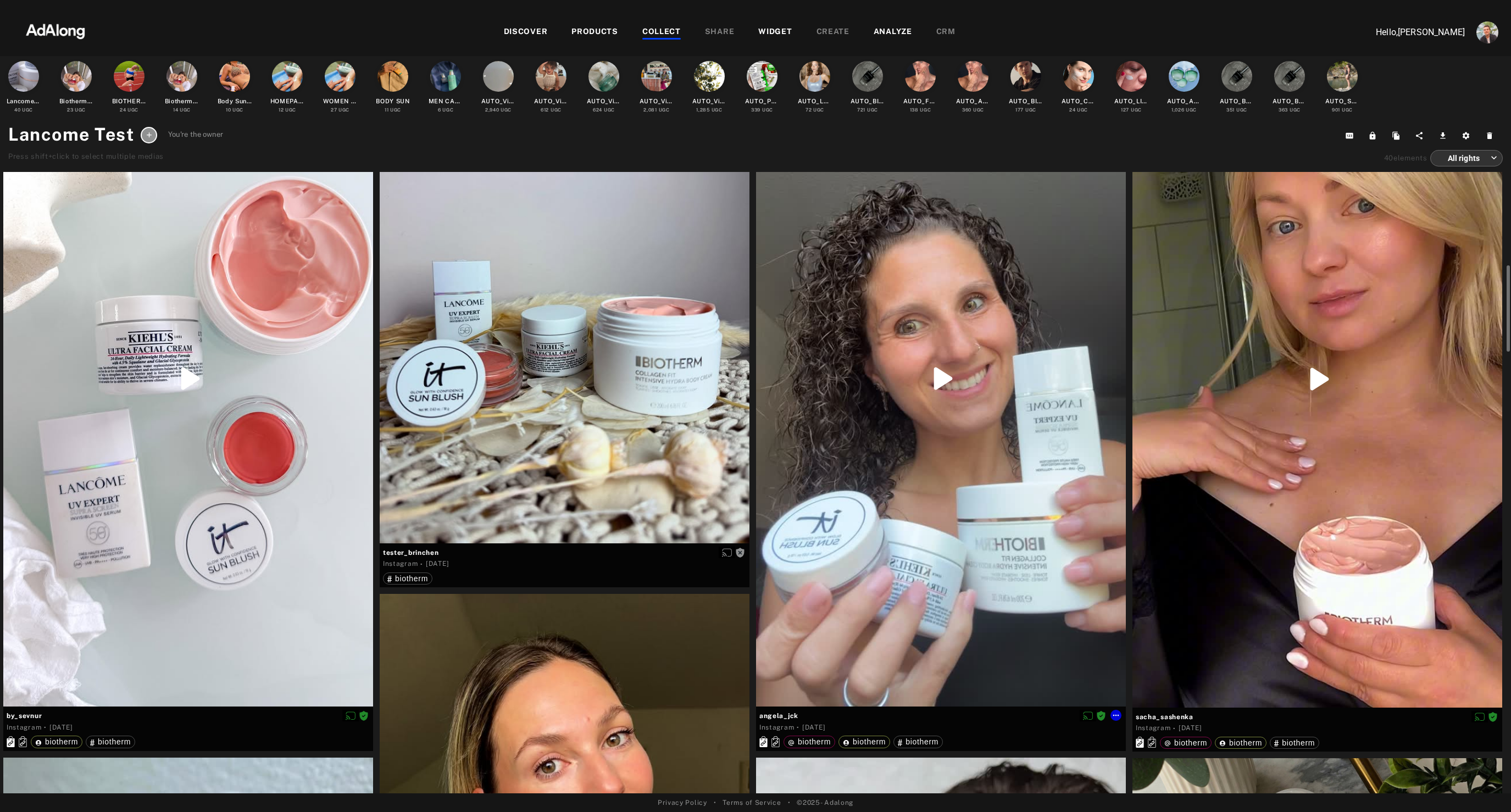
scroll to position [826, 0]
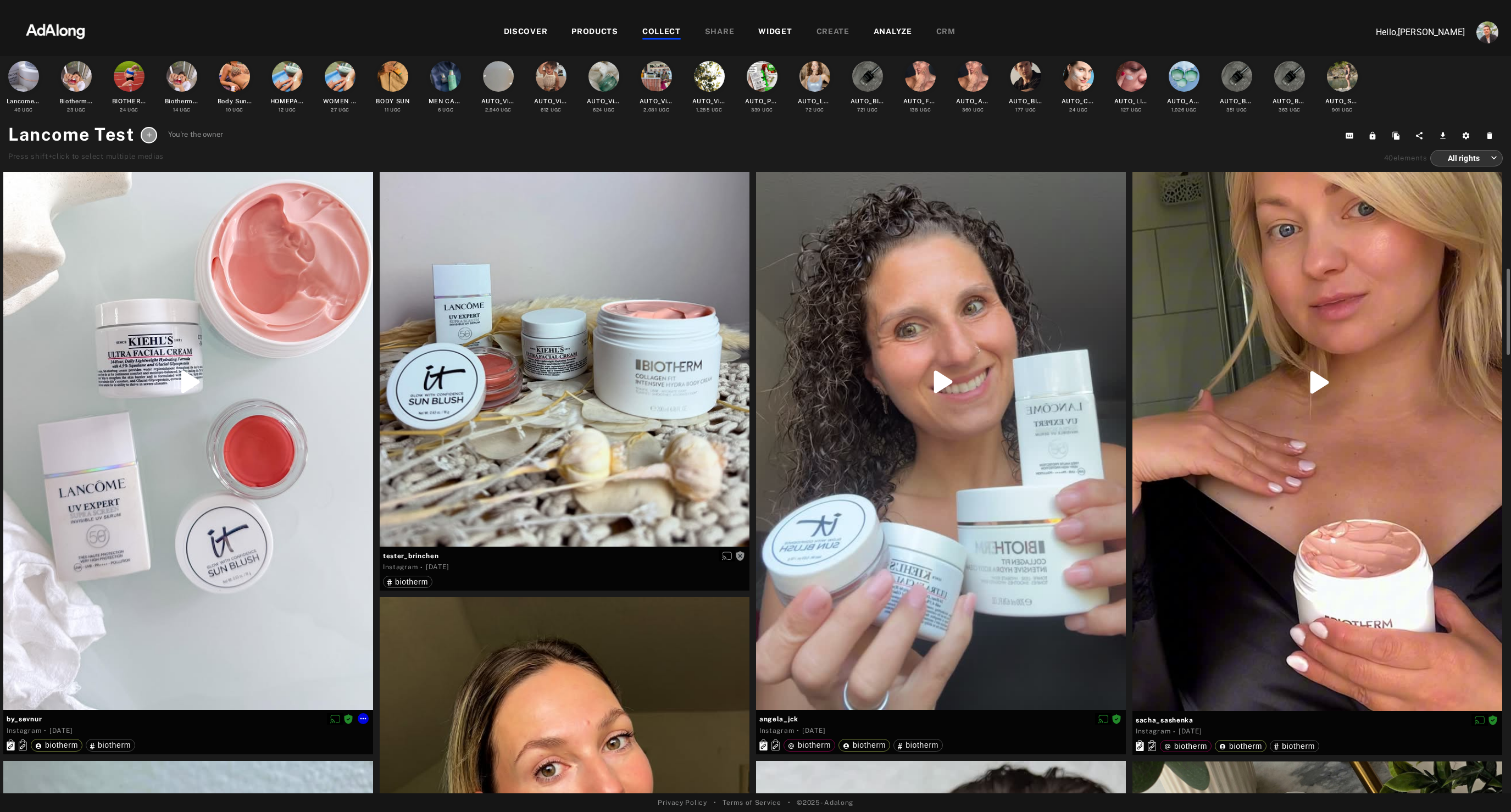
click at [158, 286] on div at bounding box center [188, 381] width 370 height 656
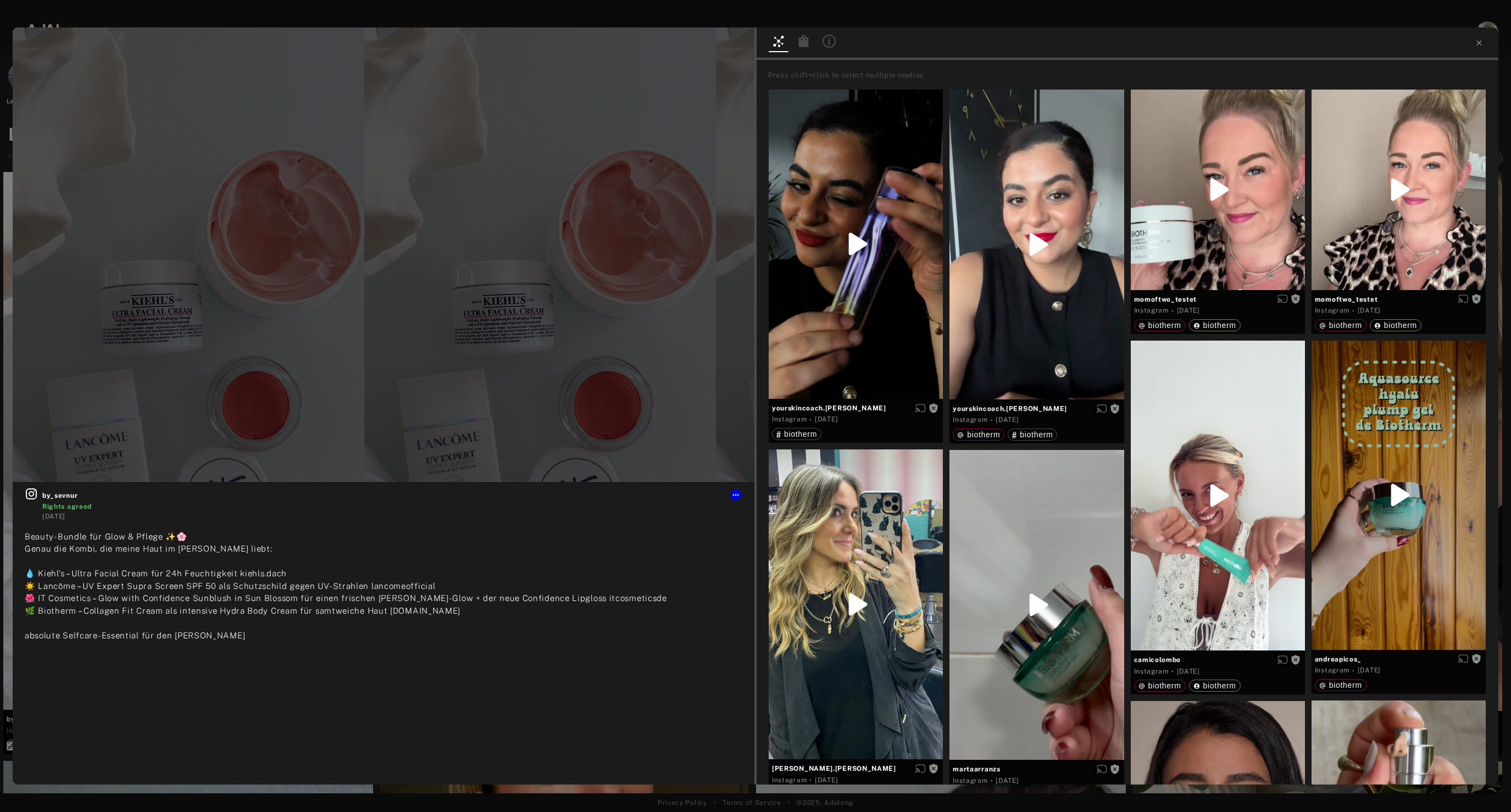
click at [805, 43] on icon at bounding box center [804, 41] width 10 height 12
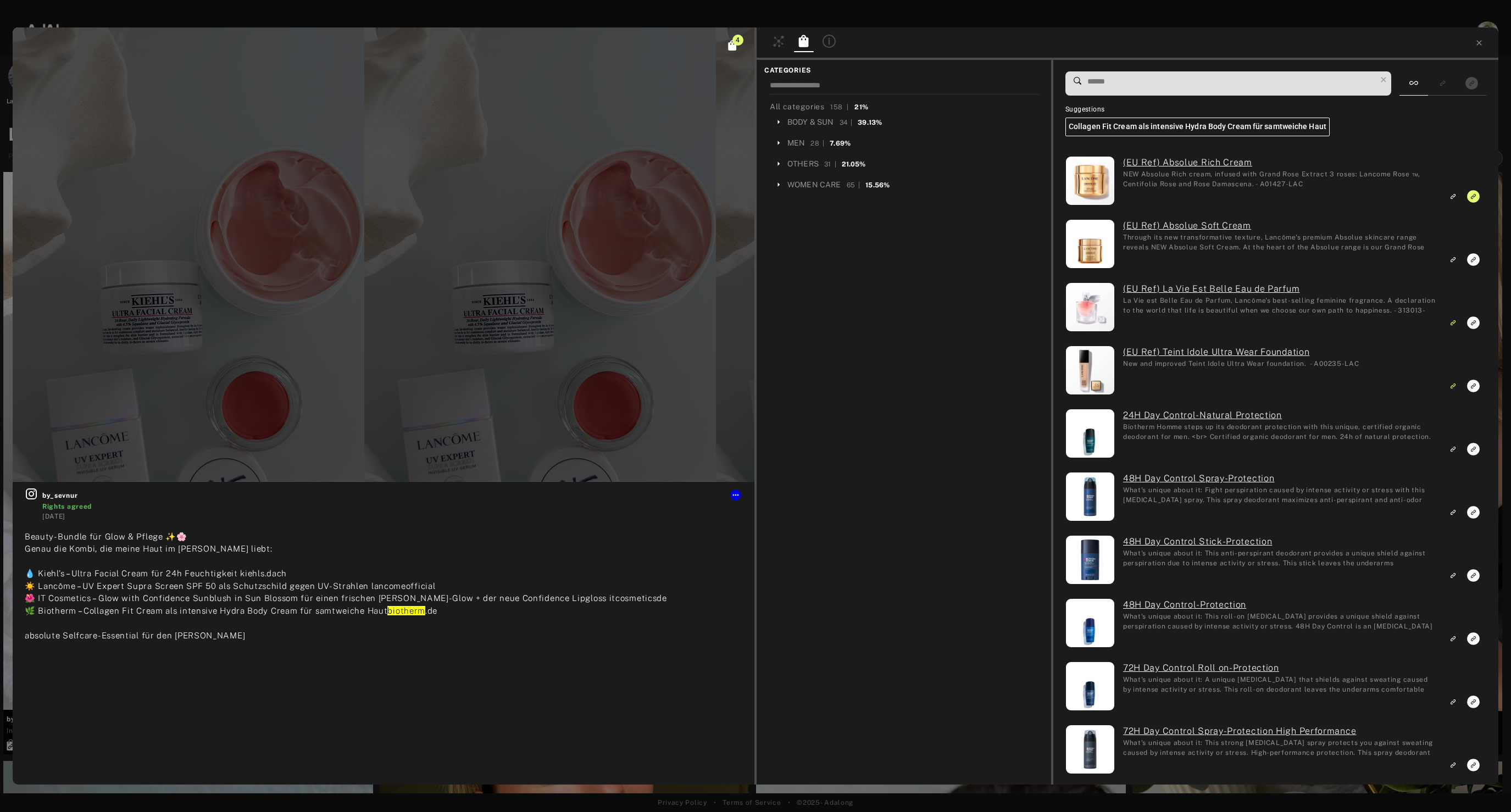
click at [1250, 83] on input at bounding box center [1231, 81] width 290 height 15
paste input "*********"
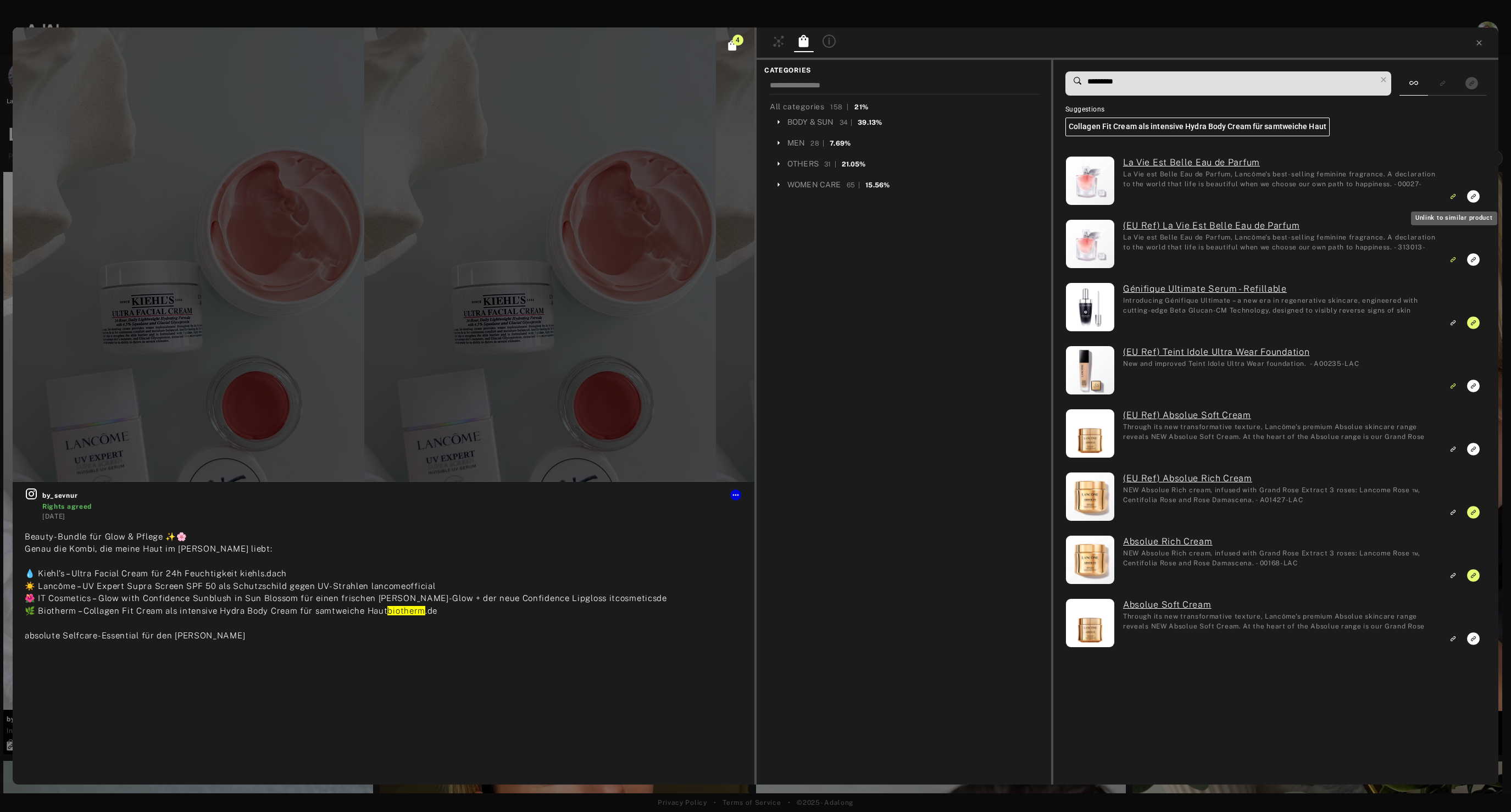
type input "*********"
click at [1455, 199] on icon "Unlink to similar product" at bounding box center [1453, 196] width 8 height 7
click at [1475, 197] on icon "Link to exact product" at bounding box center [1473, 196] width 12 height 12
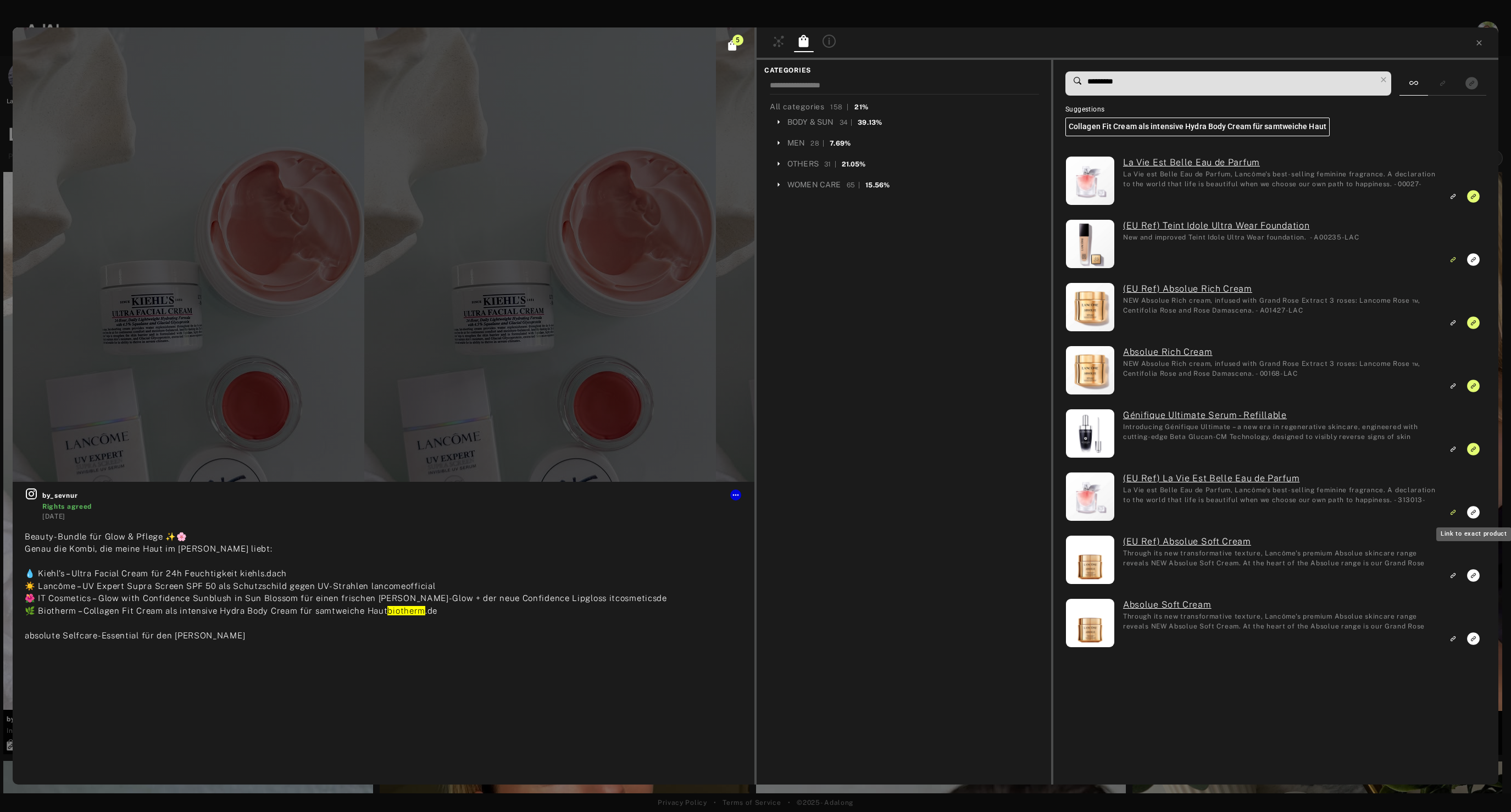
click at [1472, 508] on icon "Link to exact product" at bounding box center [1473, 512] width 12 height 12
click at [1454, 511] on icon "Unlink to similar product" at bounding box center [1453, 512] width 8 height 7
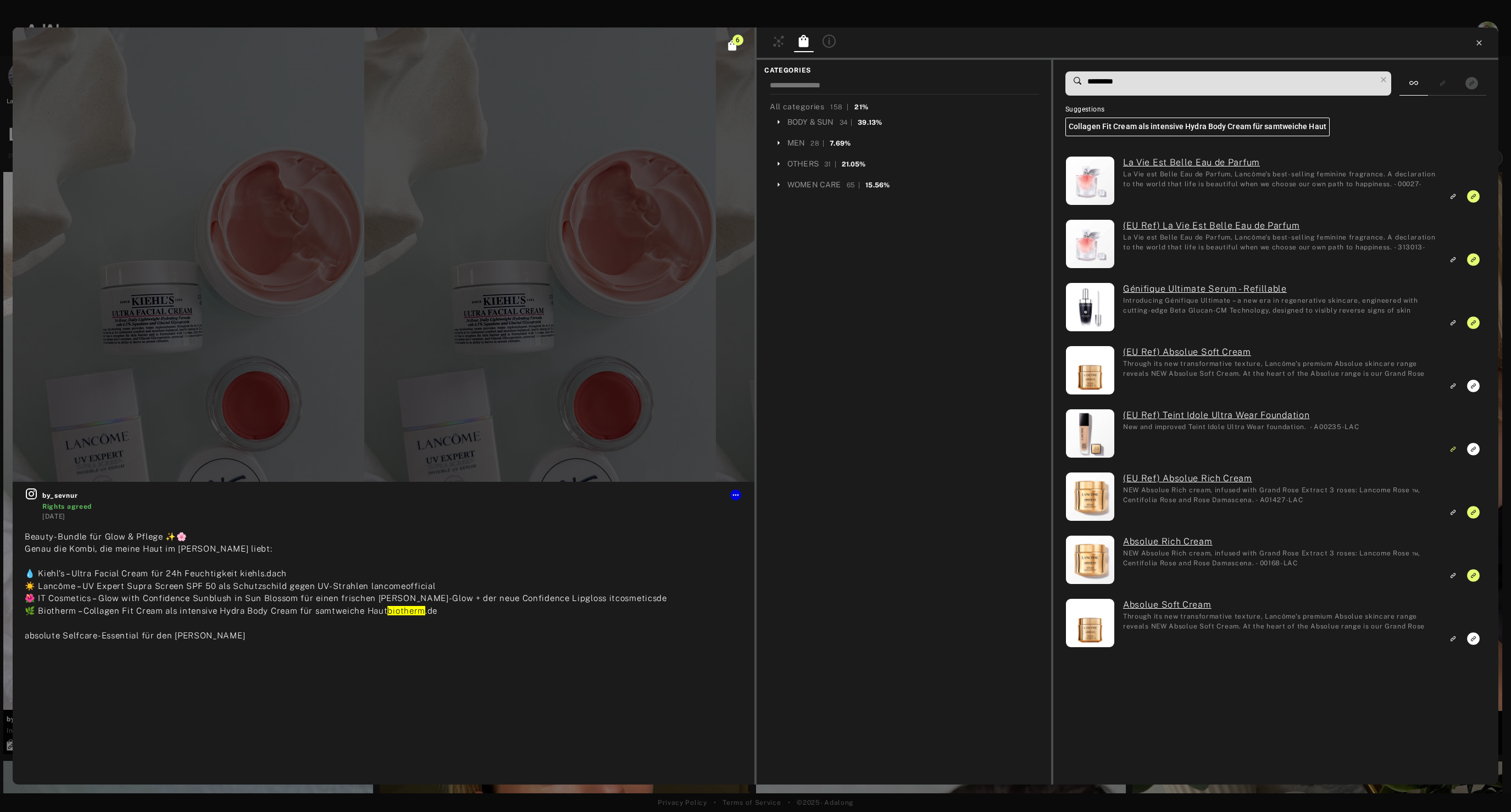
click at [1480, 41] on icon at bounding box center [1479, 42] width 8 height 8
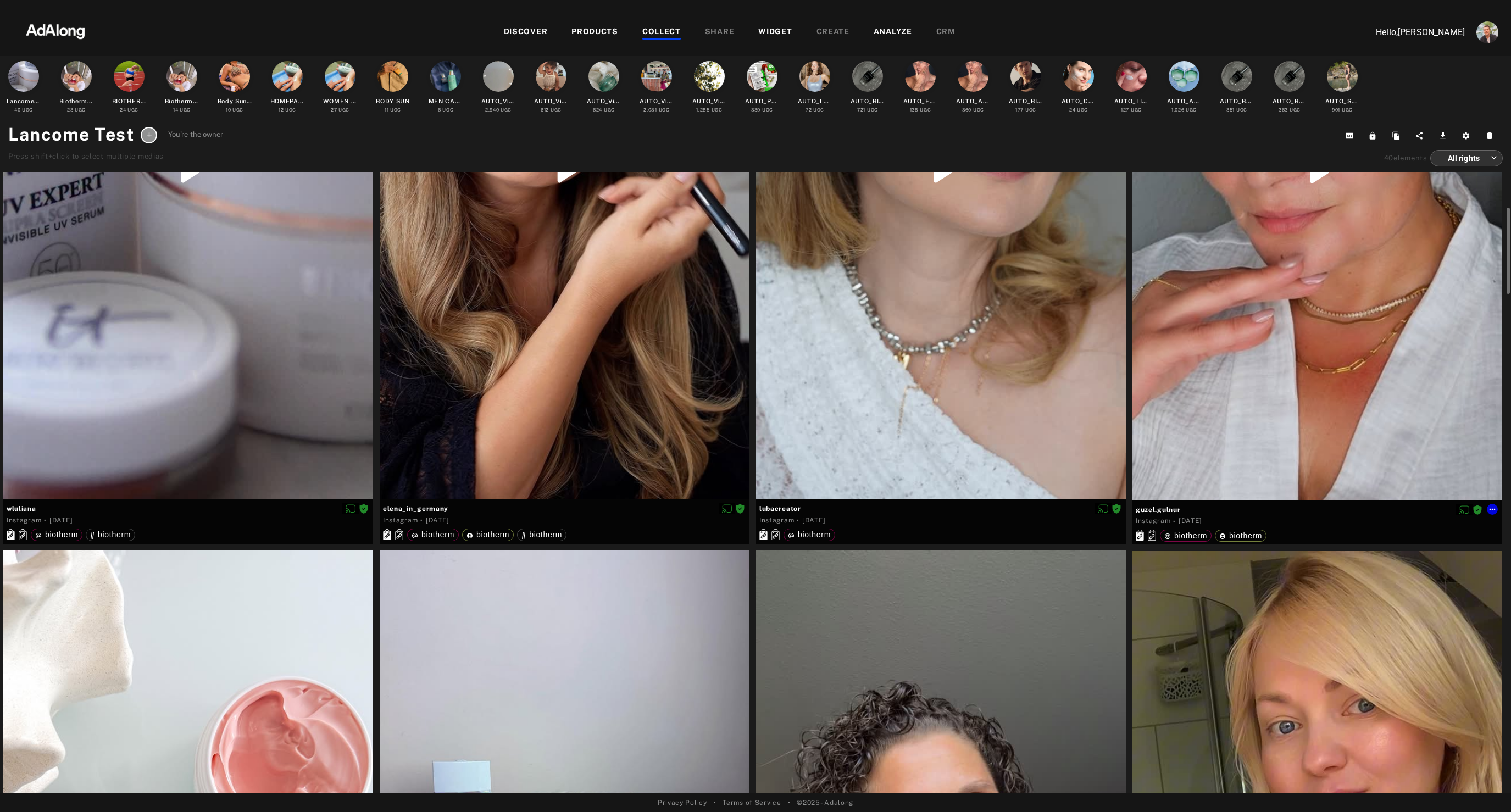
scroll to position [327, 0]
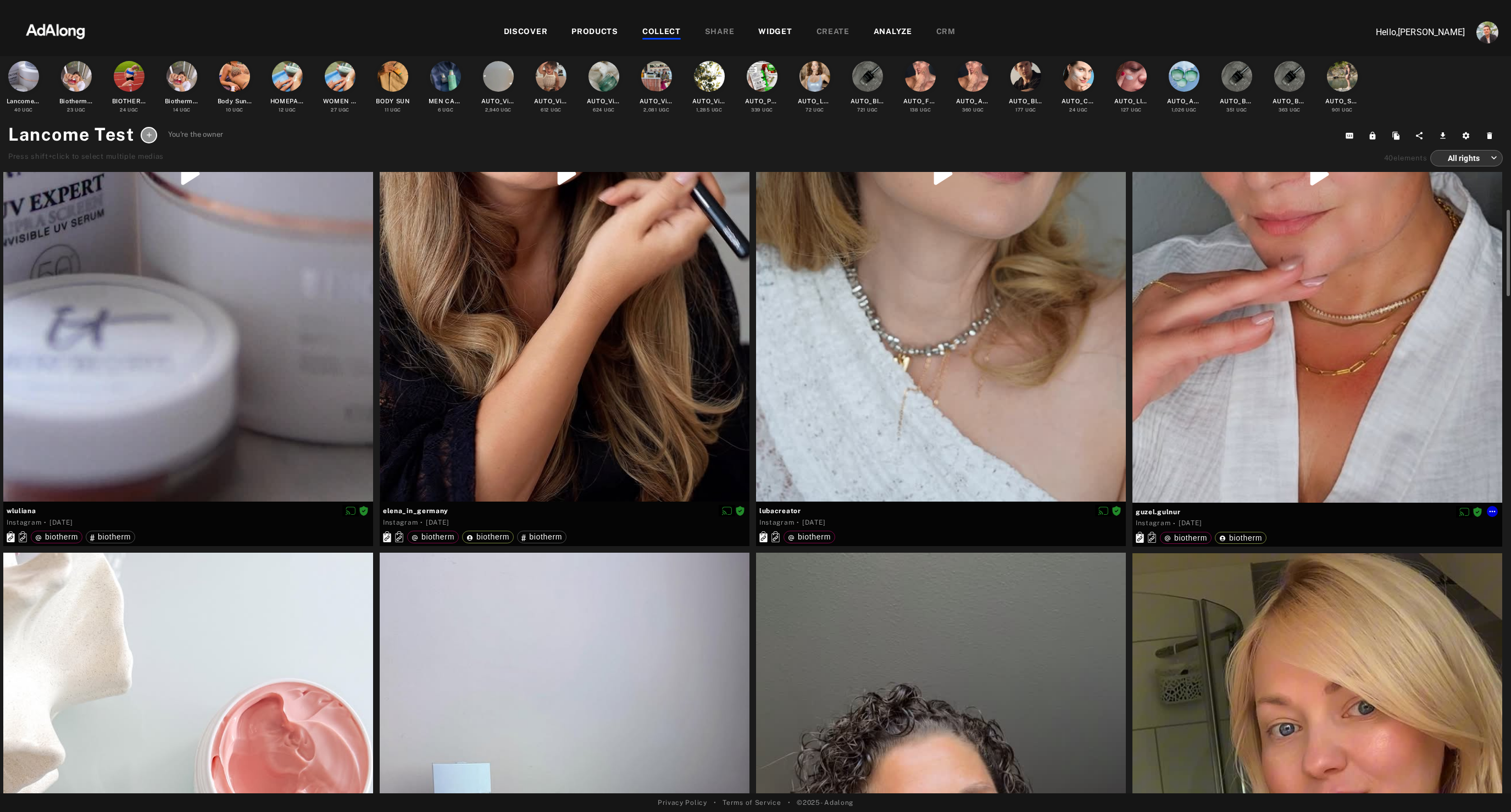
click at [1288, 441] on div at bounding box center [1317, 175] width 370 height 657
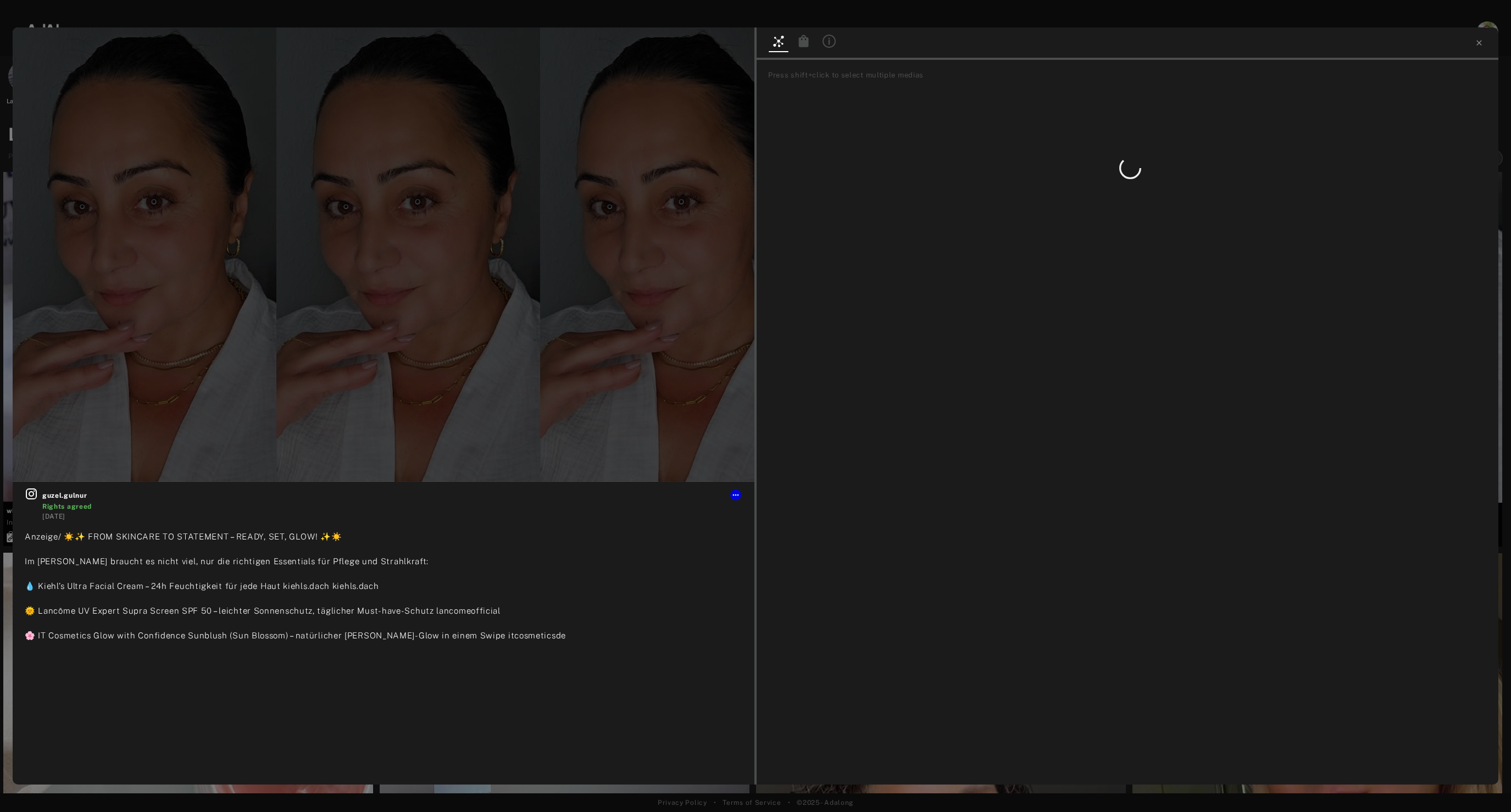
click at [801, 44] on icon at bounding box center [804, 41] width 10 height 12
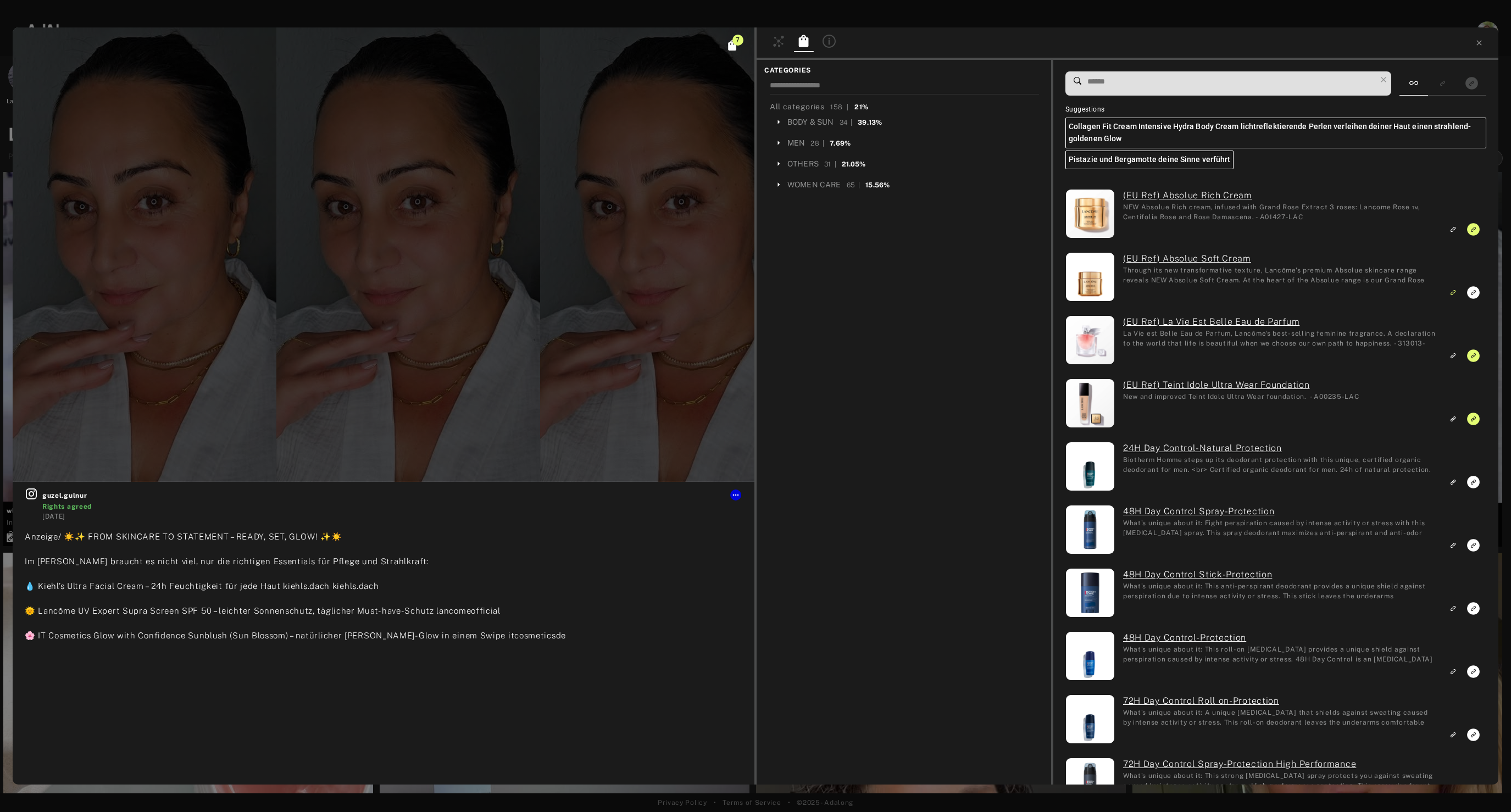
click at [1159, 79] on input at bounding box center [1231, 81] width 290 height 15
paste input "*********"
type input "*********"
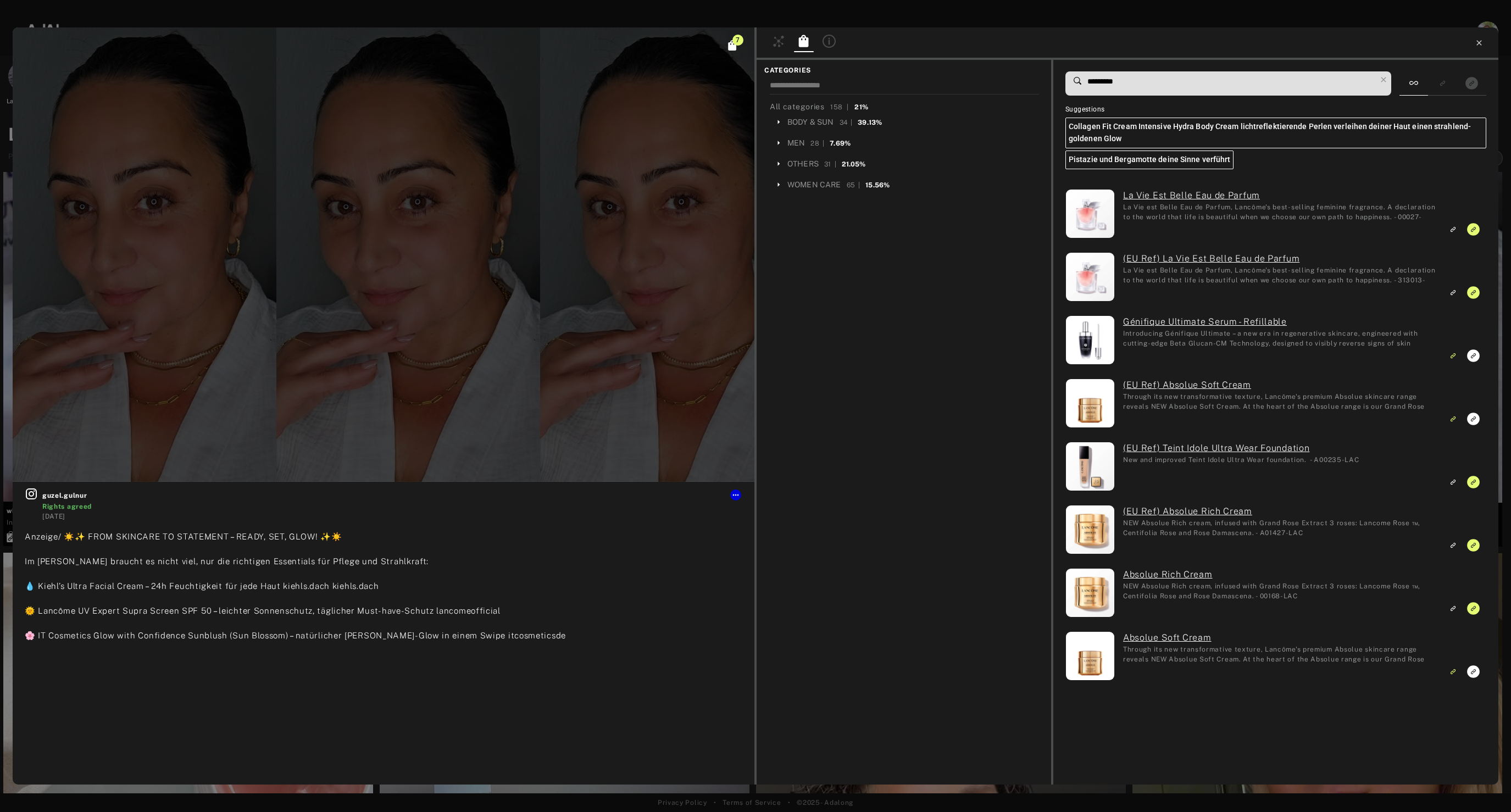
click at [1481, 43] on icon at bounding box center [1479, 42] width 8 height 8
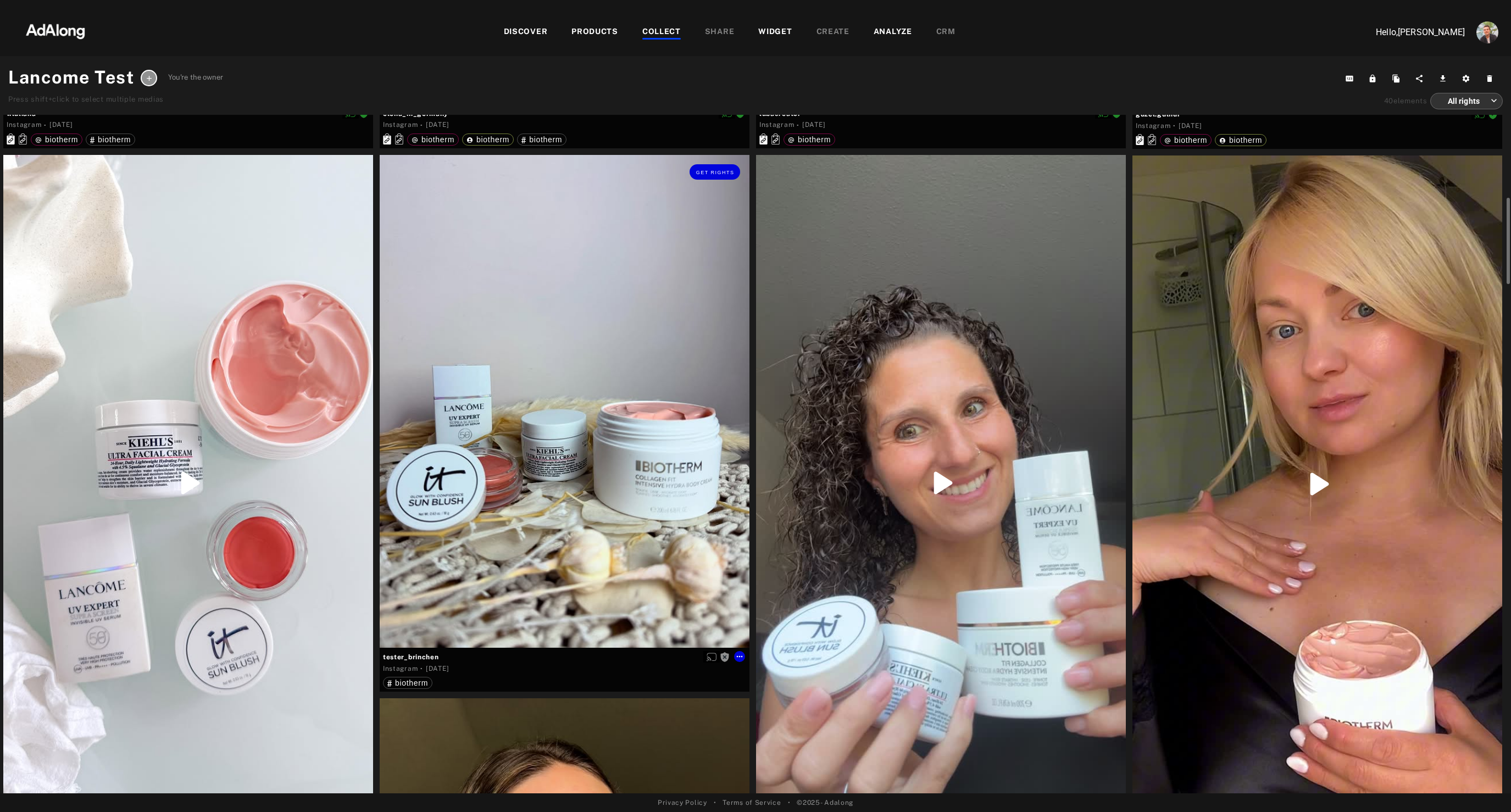
scroll to position [673, 0]
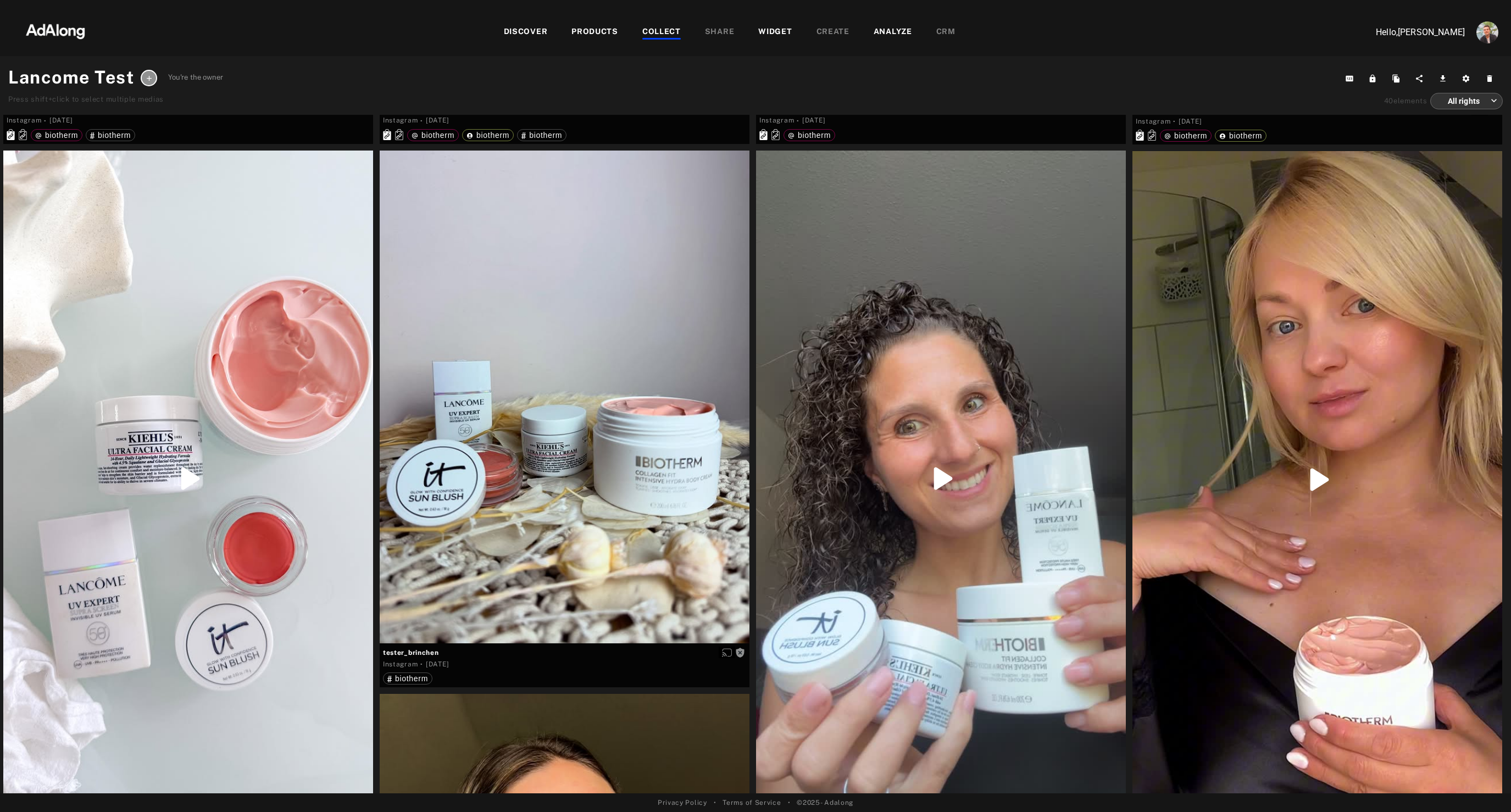
click at [606, 28] on div "PRODUCTS" at bounding box center [595, 32] width 47 height 13
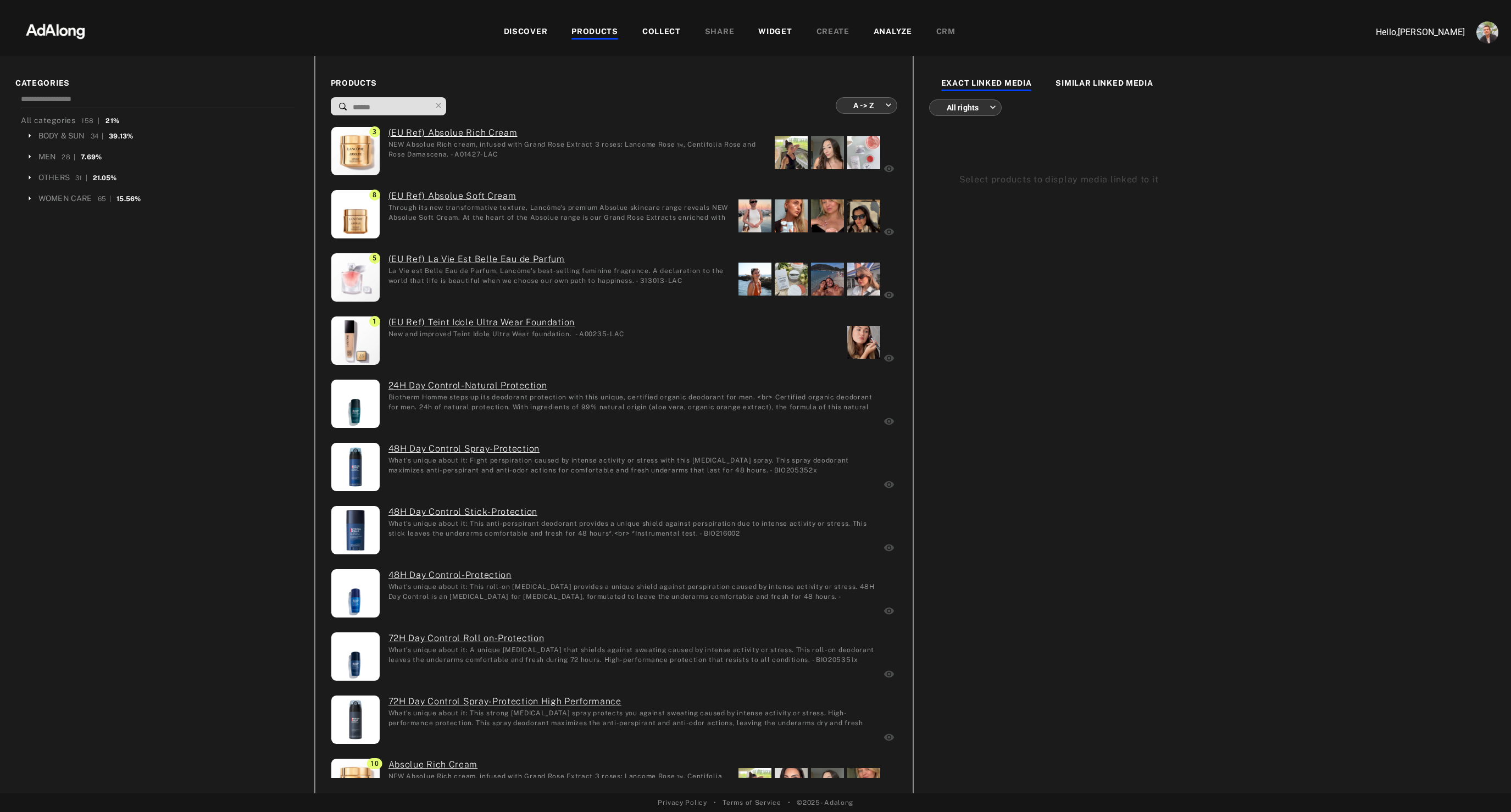
click at [410, 109] on input at bounding box center [391, 106] width 79 height 15
type input "*"
type input "**********"
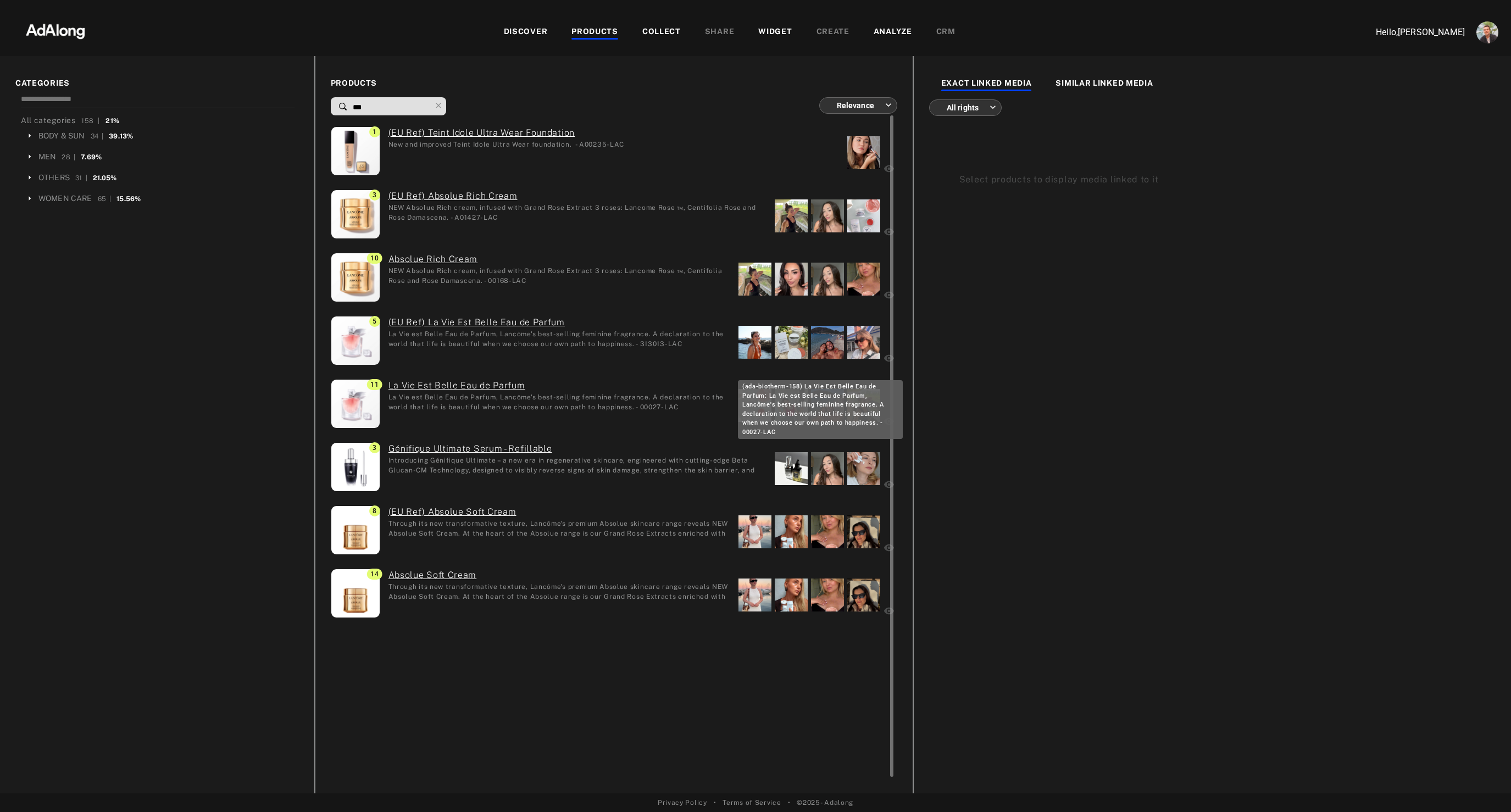
type input "***"
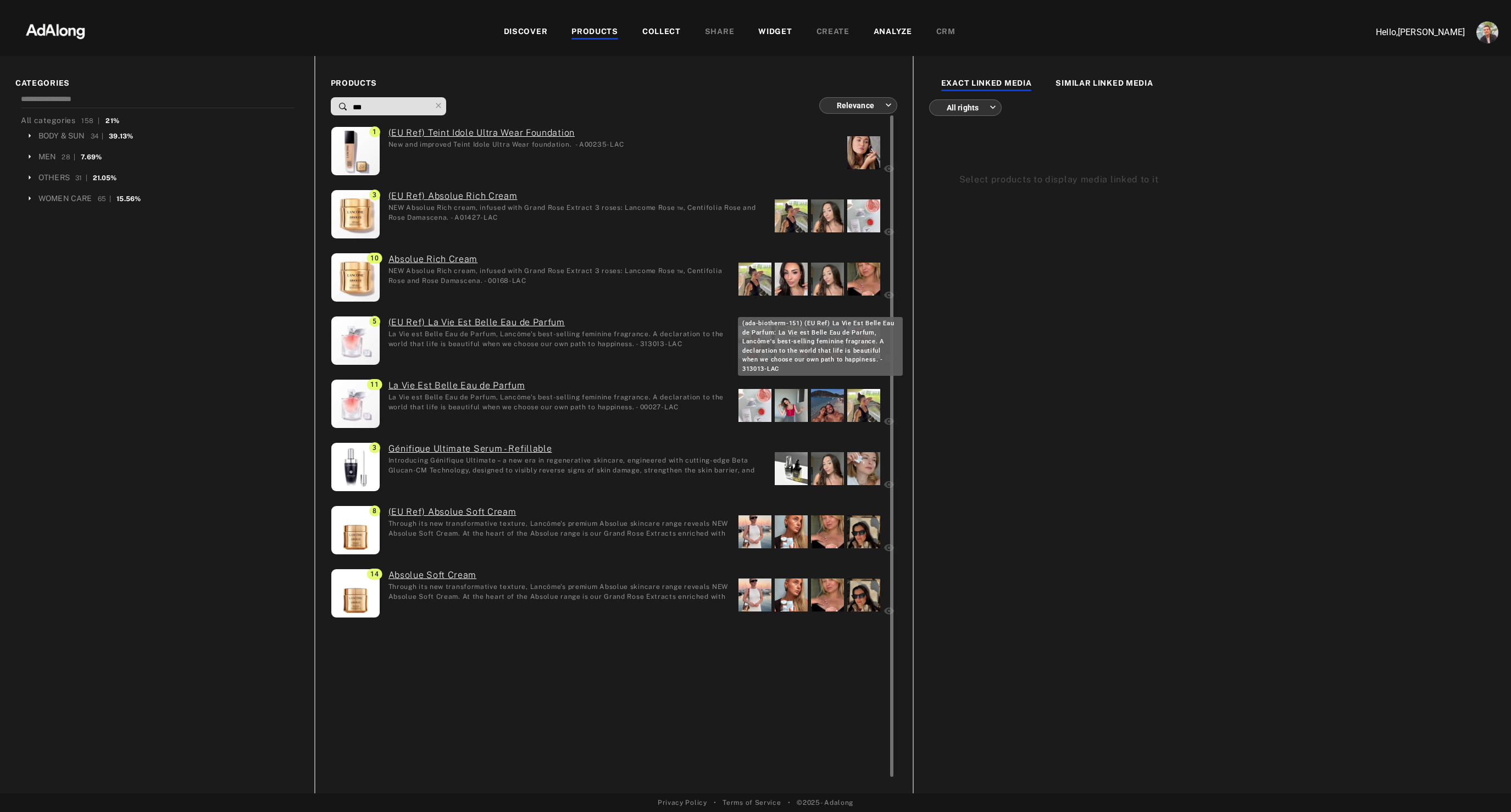
click at [408, 319] on link "(EU Ref) La Vie Est Belle Eau de Parfum" at bounding box center [559, 322] width 342 height 13
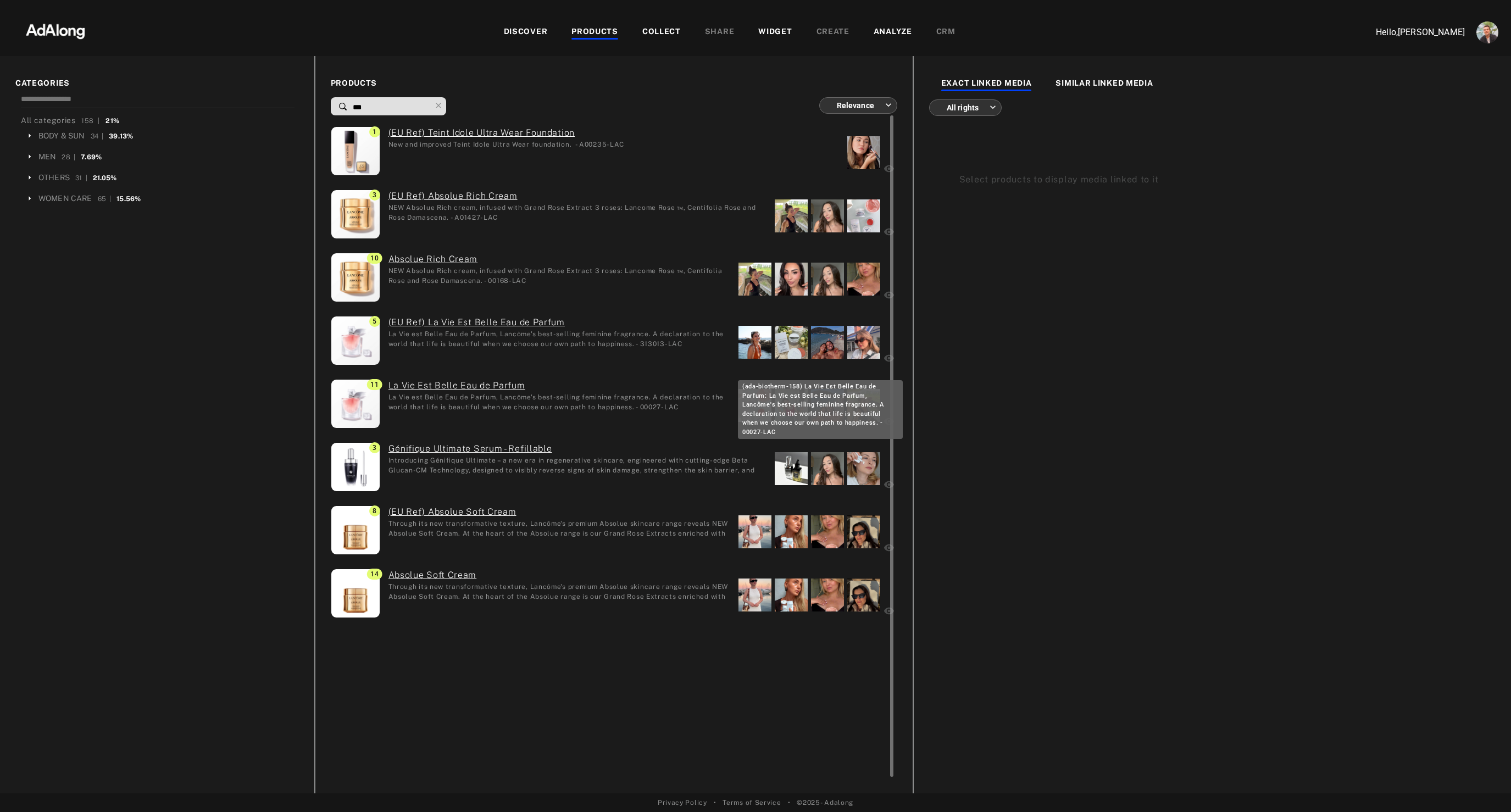
click at [423, 383] on link "La Vie Est Belle Eau de Parfum" at bounding box center [559, 385] width 342 height 13
